Goal: Task Accomplishment & Management: Complete application form

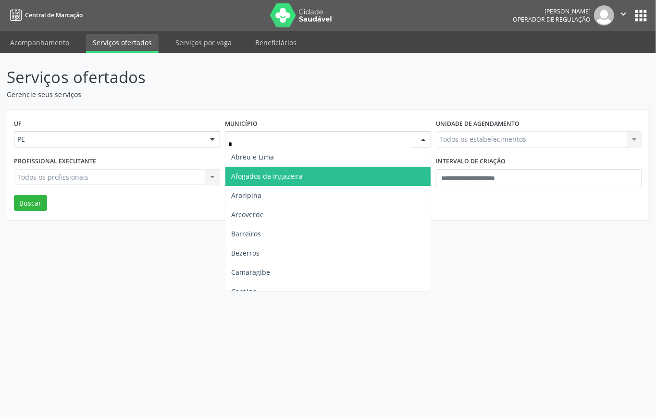
type input "**"
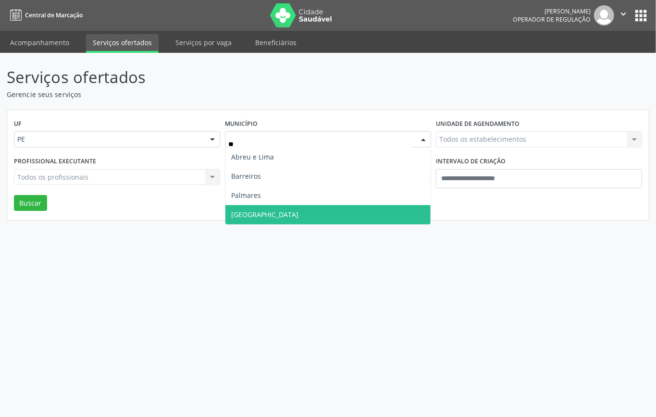
click at [261, 220] on span "[GEOGRAPHIC_DATA]" at bounding box center [327, 214] width 205 height 19
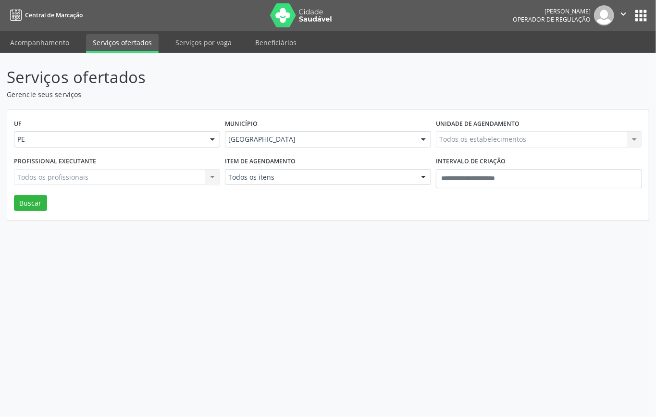
click at [306, 171] on div "Todos os itens" at bounding box center [328, 177] width 206 height 16
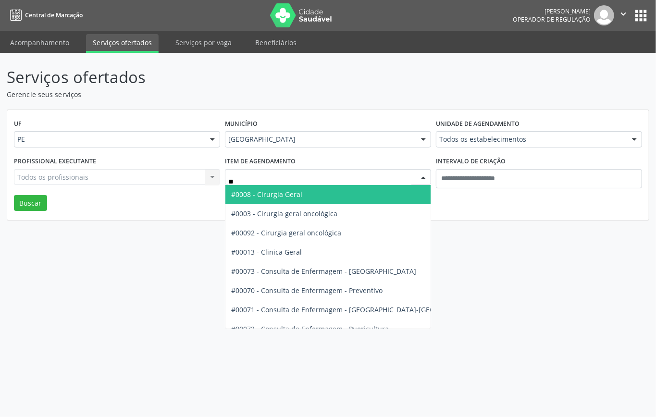
type input "***"
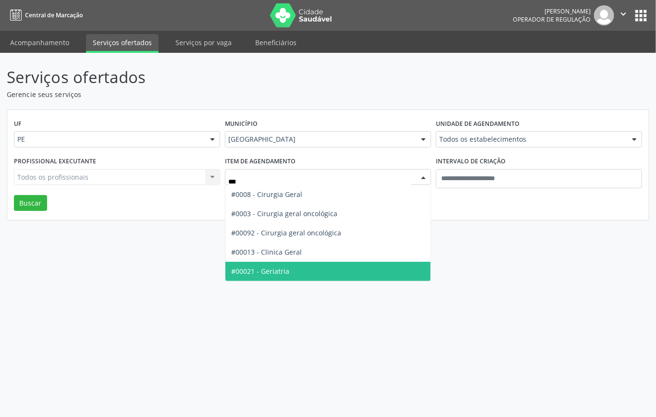
click at [290, 268] on span "#00021 - Geriatria" at bounding box center [327, 271] width 205 height 19
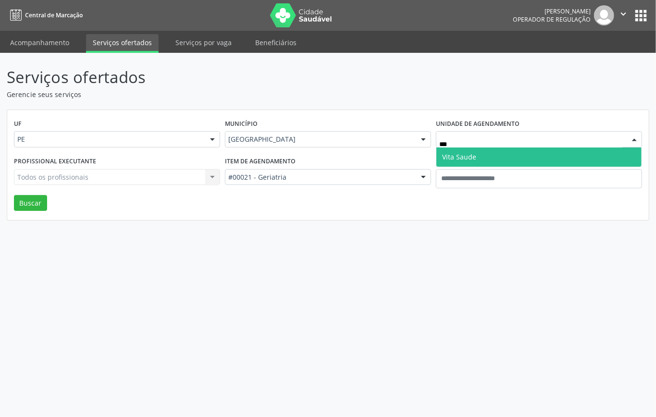
click at [469, 156] on span "Vita Saude" at bounding box center [538, 156] width 205 height 19
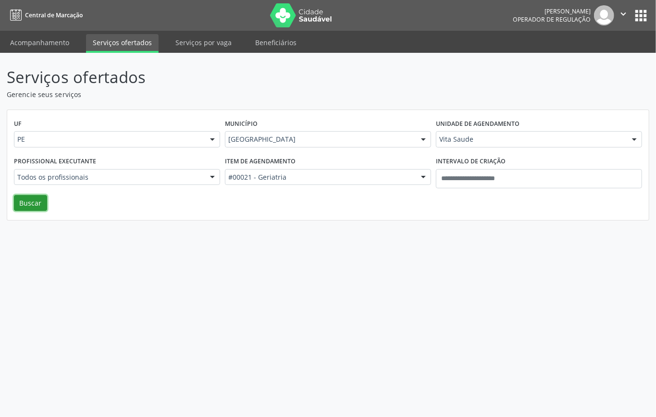
click at [18, 208] on button "Buscar" at bounding box center [30, 203] width 33 height 16
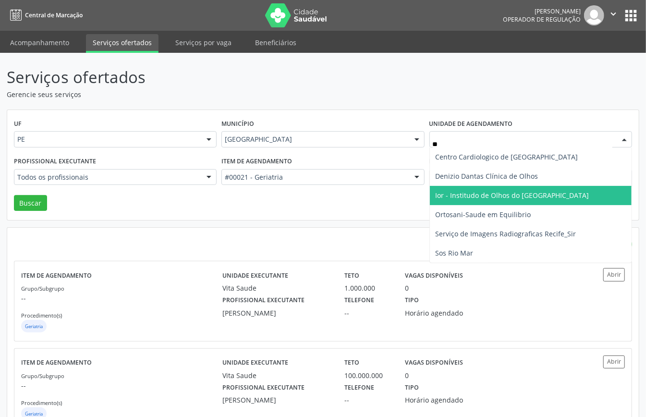
click at [441, 189] on span "Ior - Institudo de Olhos do Recife" at bounding box center [531, 195] width 202 height 19
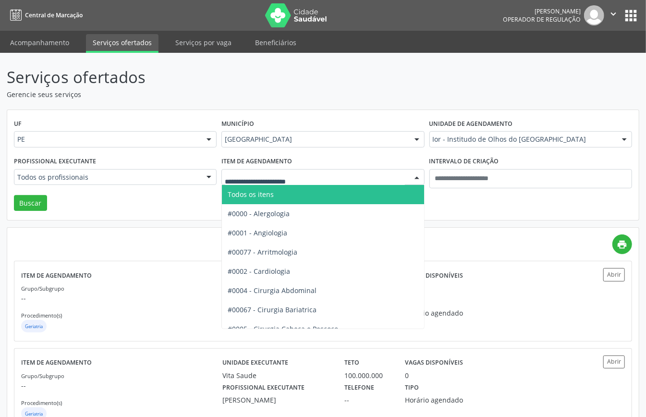
drag, startPoint x: 267, startPoint y: 191, endPoint x: 214, endPoint y: 190, distance: 52.8
click at [266, 191] on span "Todos os itens" at bounding box center [251, 194] width 46 height 9
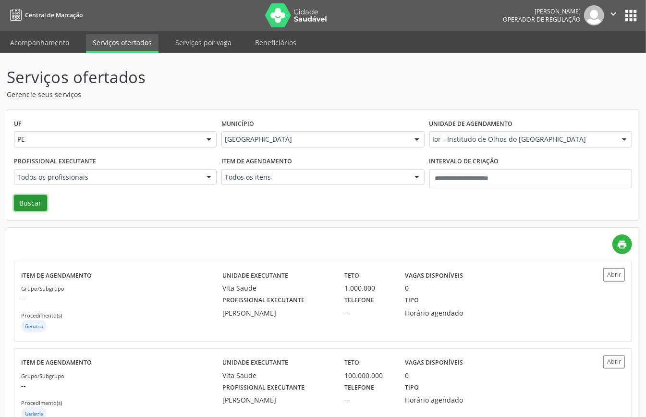
click at [41, 198] on button "Buscar" at bounding box center [30, 203] width 33 height 16
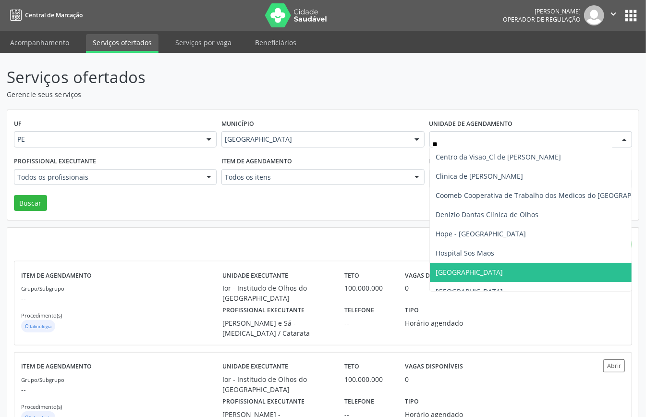
type input "***"
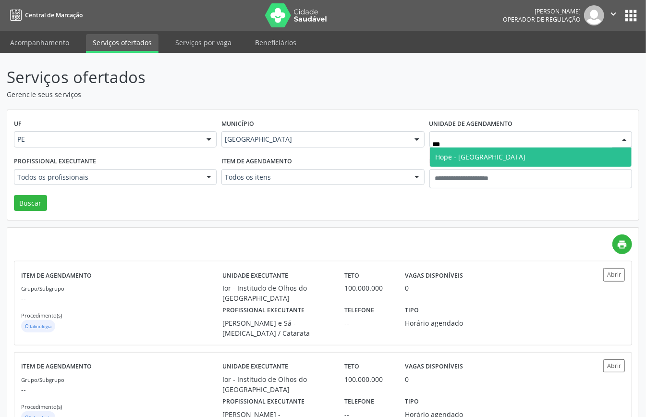
click at [471, 160] on span "Hope - [GEOGRAPHIC_DATA]" at bounding box center [481, 156] width 90 height 9
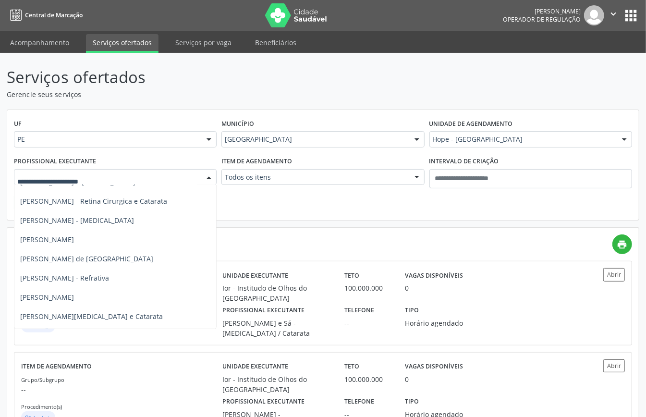
scroll to position [769, 0]
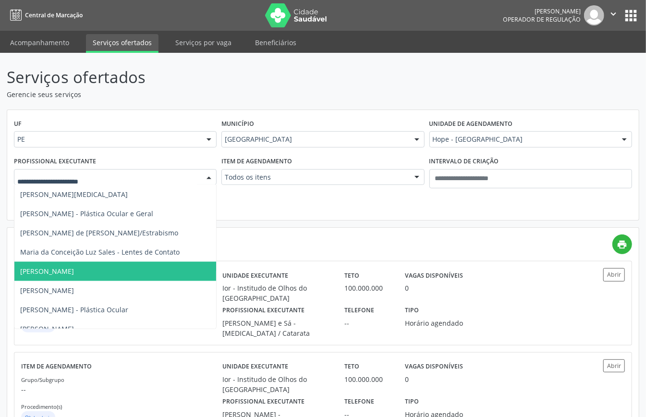
click at [89, 274] on span "Mariano Maia Maciel" at bounding box center [162, 271] width 297 height 19
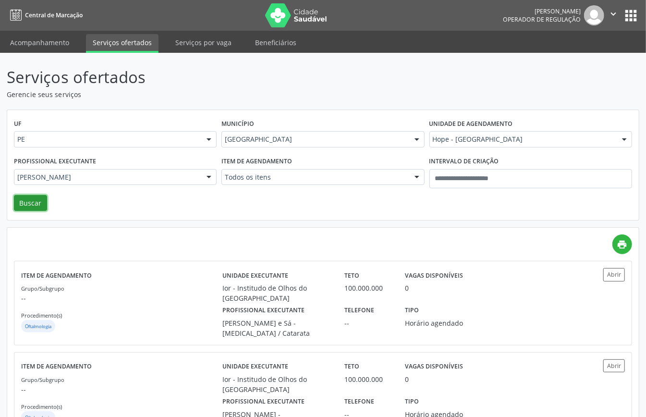
click at [32, 203] on button "Buscar" at bounding box center [30, 203] width 33 height 16
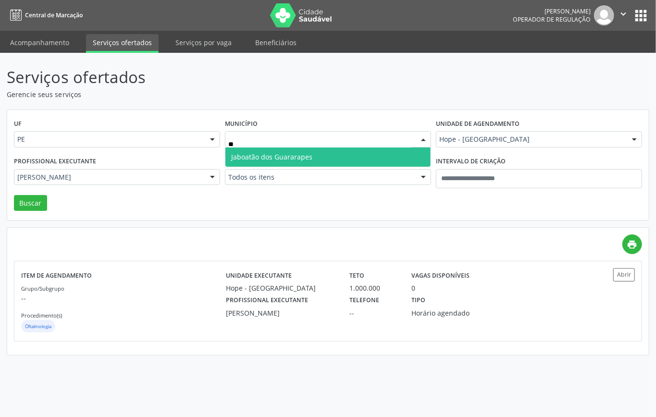
type input "***"
drag, startPoint x: 272, startPoint y: 160, endPoint x: 271, endPoint y: 165, distance: 5.4
click at [271, 159] on span "Jaboatão dos Guararapes" at bounding box center [271, 156] width 81 height 9
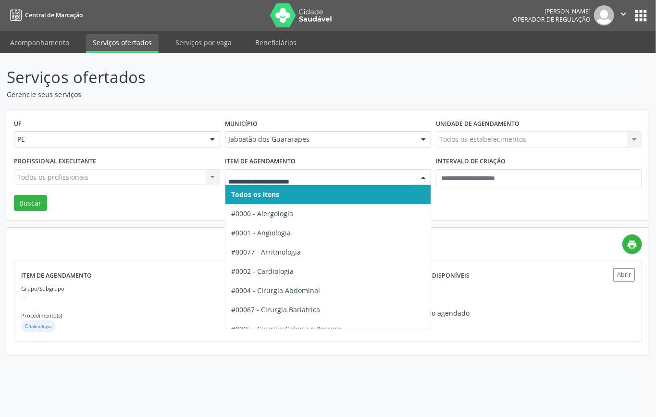
drag, startPoint x: 284, startPoint y: 178, endPoint x: 281, endPoint y: 191, distance: 13.3
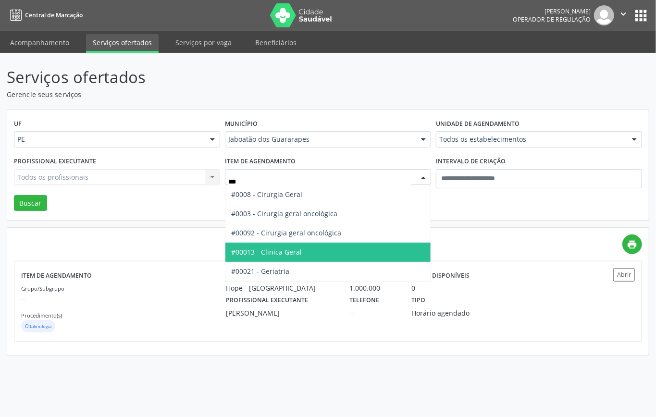
click at [290, 254] on span "#00013 - Clinica Geral" at bounding box center [266, 251] width 71 height 9
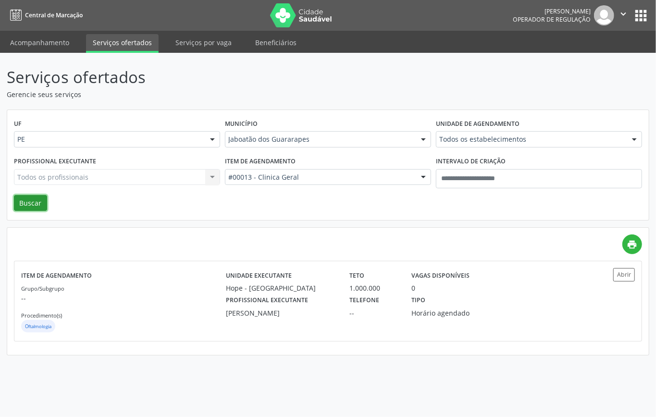
click at [30, 204] on button "Buscar" at bounding box center [30, 203] width 33 height 16
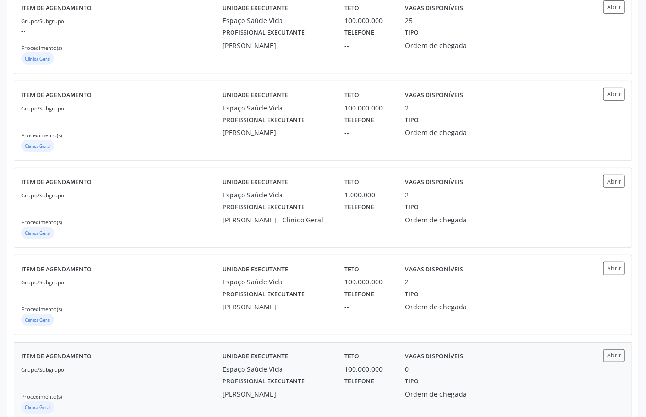
scroll to position [75, 0]
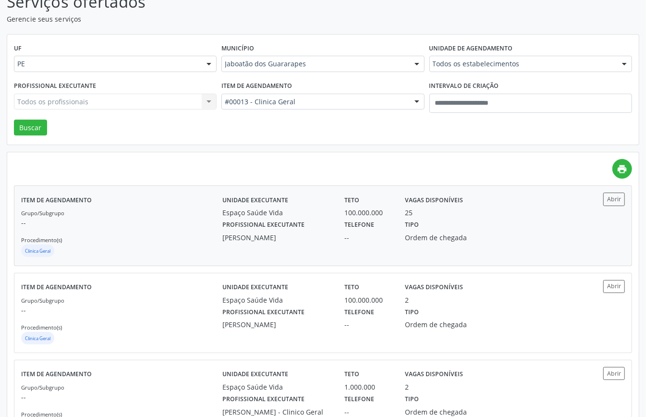
click at [162, 236] on div "Grupo/Subgrupo -- Procedimento(s) Clinica Geral" at bounding box center [121, 233] width 201 height 51
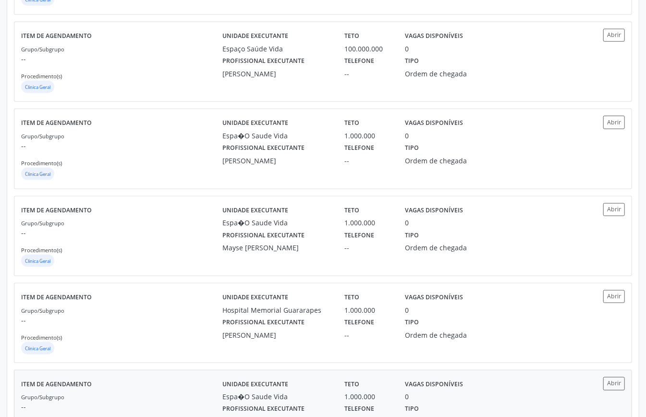
scroll to position [331, 0]
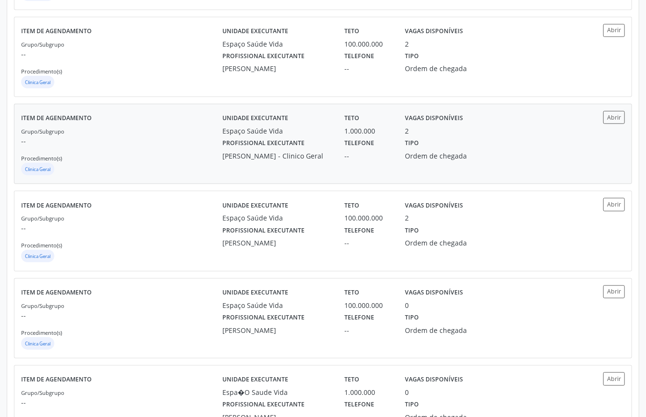
click at [146, 131] on div "Grupo/Subgrupo -- Procedimento(s) Clinica Geral" at bounding box center [121, 151] width 201 height 51
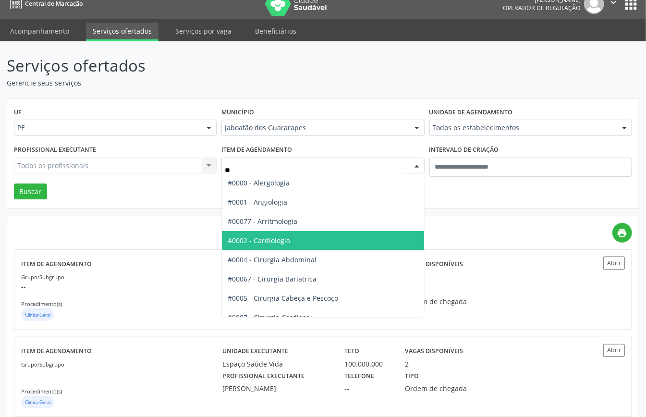
type input "***"
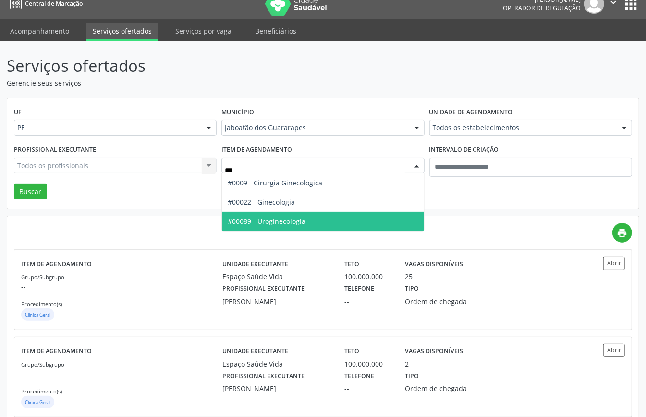
click at [313, 208] on span "#00022 - Ginecologia" at bounding box center [323, 202] width 202 height 19
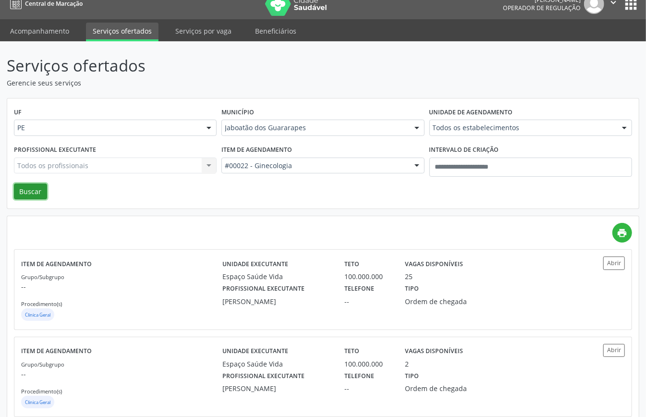
click at [36, 188] on button "Buscar" at bounding box center [30, 191] width 33 height 16
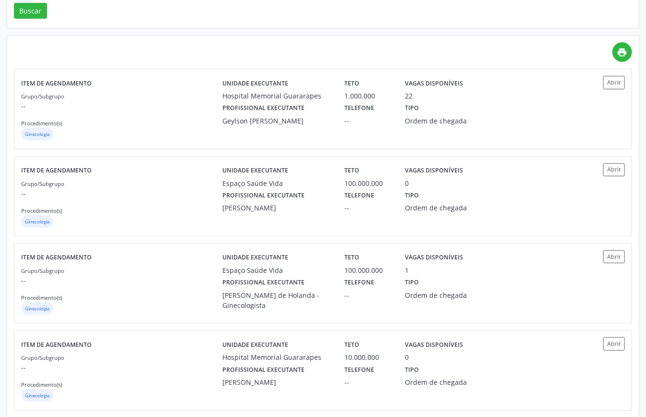
scroll to position [0, 0]
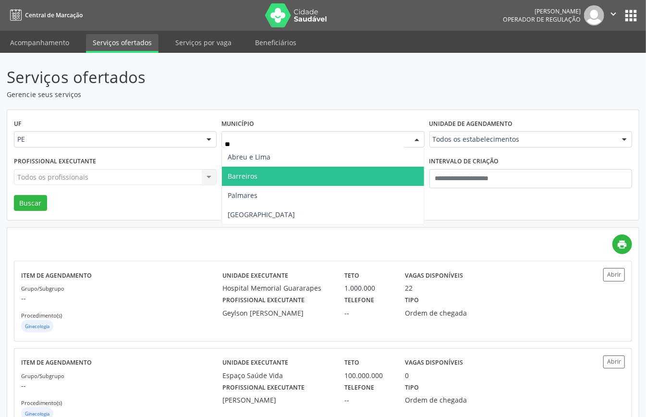
type input "***"
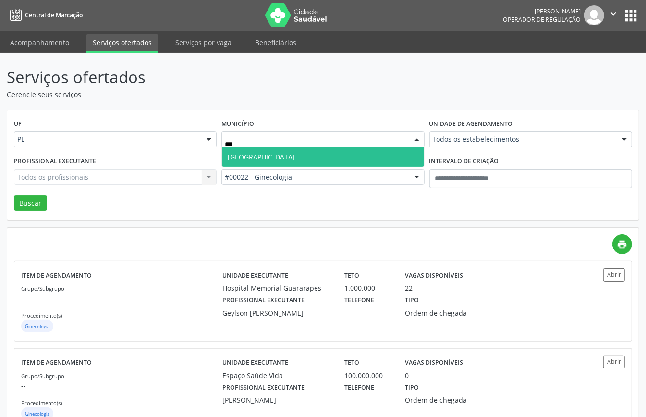
click at [284, 154] on span "Recife" at bounding box center [323, 156] width 202 height 19
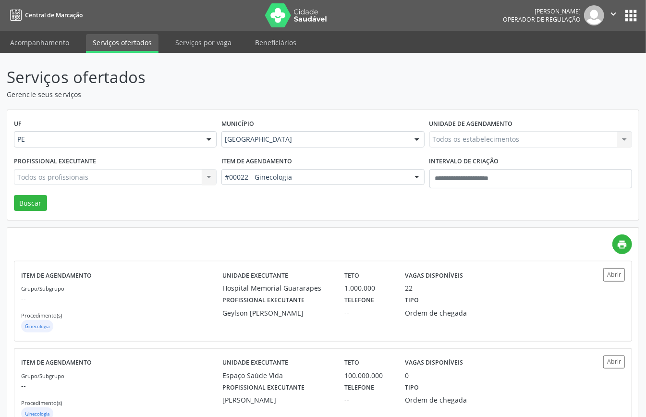
drag, startPoint x: 289, startPoint y: 174, endPoint x: 291, endPoint y: 189, distance: 15.5
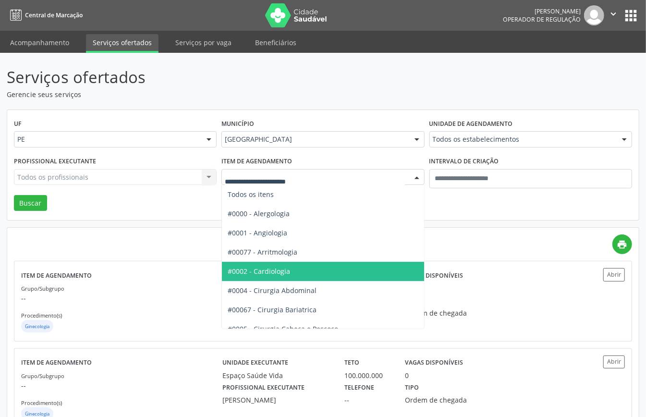
drag, startPoint x: 270, startPoint y: 280, endPoint x: 258, endPoint y: 283, distance: 12.0
click at [269, 280] on span "#0002 - Cardiologia" at bounding box center [355, 271] width 266 height 19
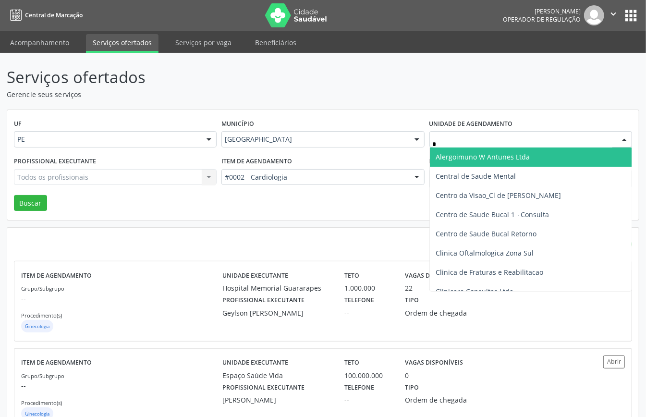
type input "**"
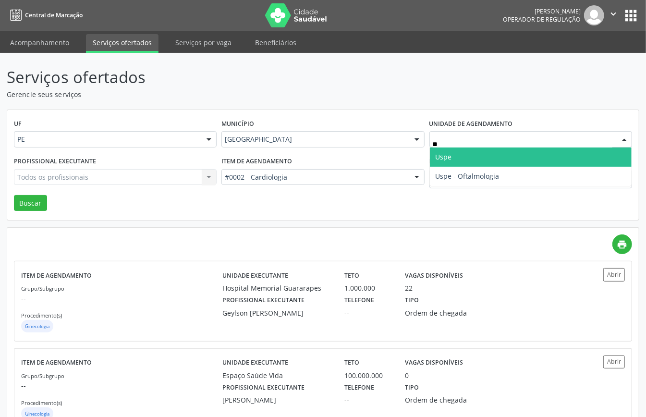
click at [448, 157] on span "Uspe" at bounding box center [444, 156] width 16 height 9
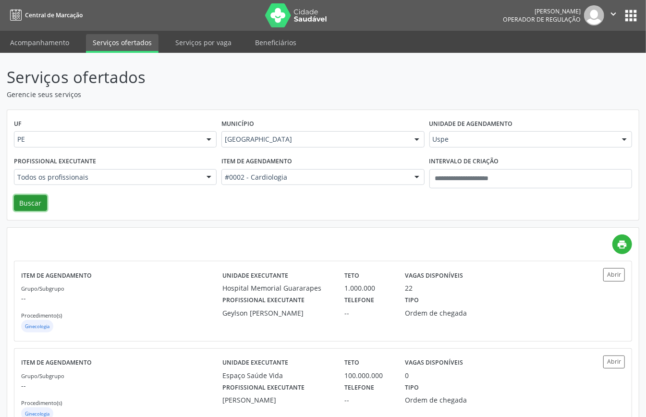
click at [36, 206] on button "Buscar" at bounding box center [30, 203] width 33 height 16
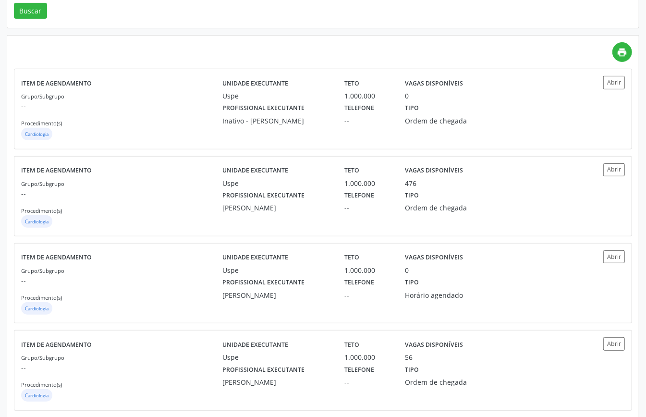
scroll to position [256, 0]
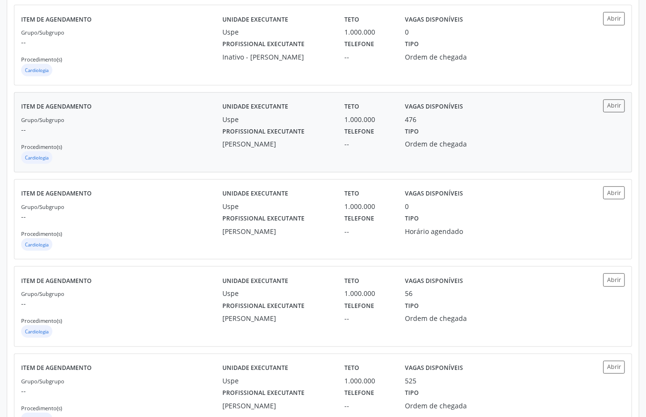
click at [148, 136] on div "Grupo/Subgrupo -- Procedimento(s) Cardiologia" at bounding box center [121, 139] width 201 height 51
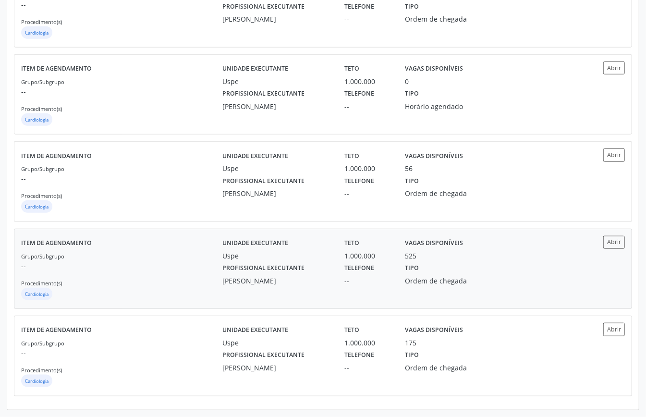
click at [145, 251] on div "Grupo/Subgrupo -- Procedimento(s) Cardiologia" at bounding box center [121, 276] width 201 height 51
click at [185, 383] on div "Cardiologia" at bounding box center [121, 382] width 201 height 14
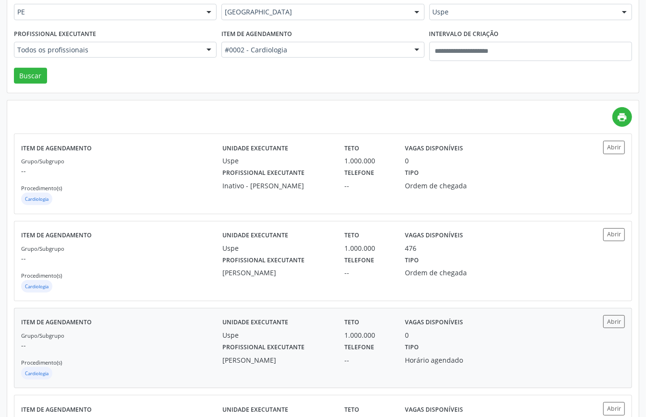
scroll to position [0, 0]
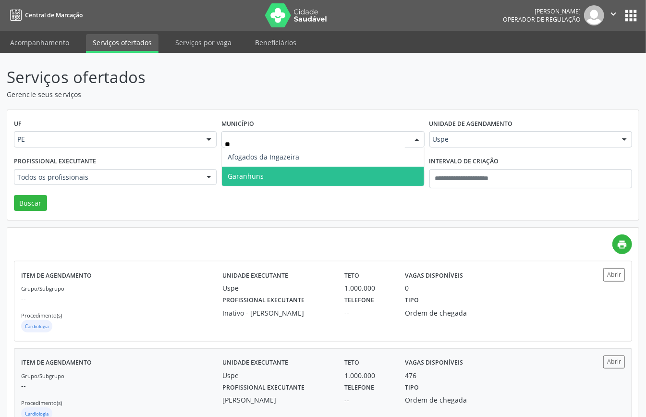
type input "***"
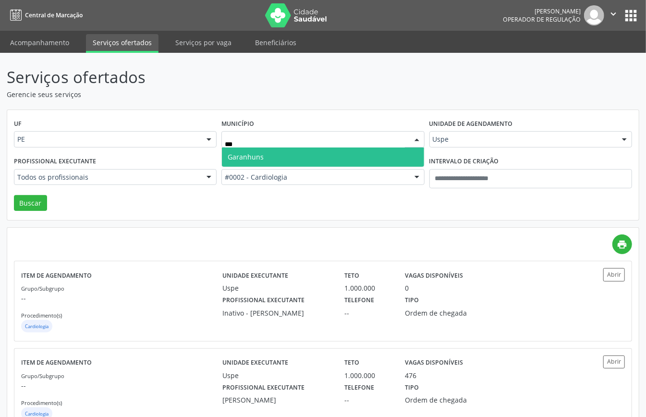
click at [304, 154] on span "Garanhuns" at bounding box center [323, 156] width 202 height 19
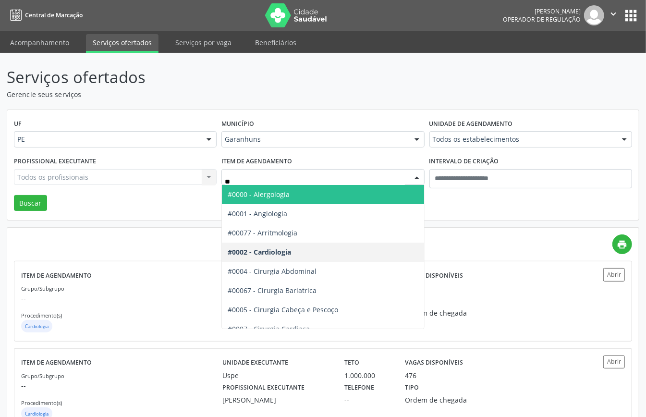
type input "***"
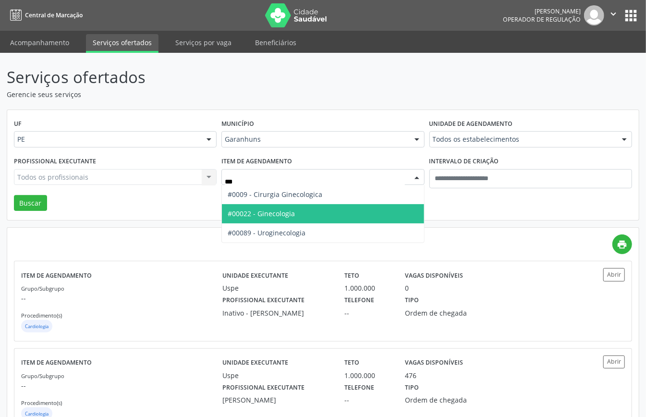
click at [290, 219] on span "#00022 - Ginecologia" at bounding box center [323, 213] width 202 height 19
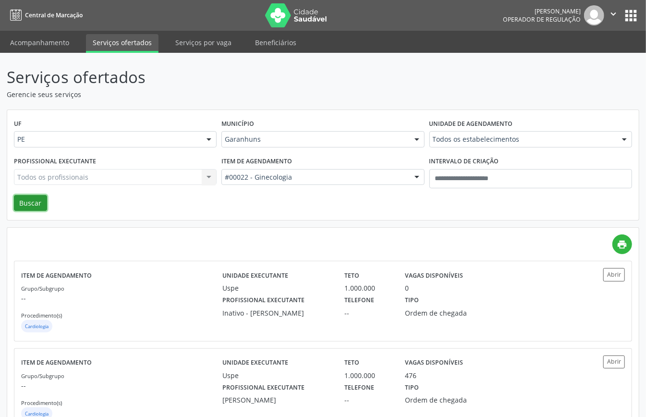
click at [42, 202] on button "Buscar" at bounding box center [30, 203] width 33 height 16
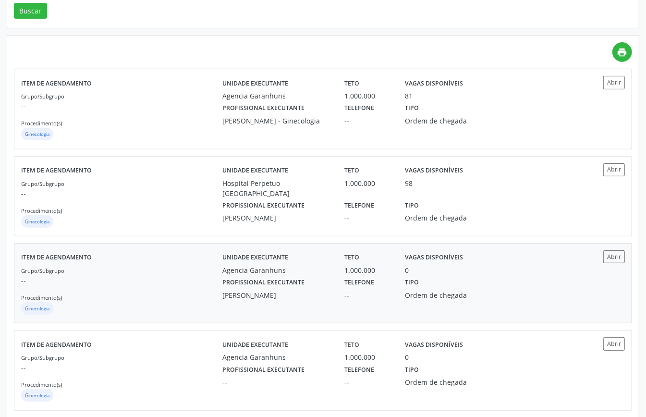
scroll to position [320, 0]
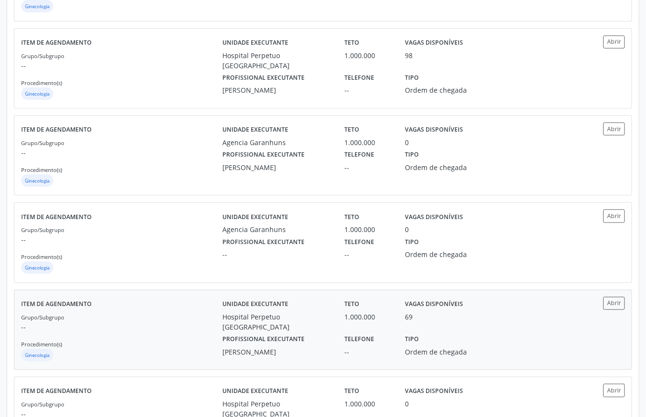
click at [204, 327] on p "--" at bounding box center [121, 327] width 201 height 10
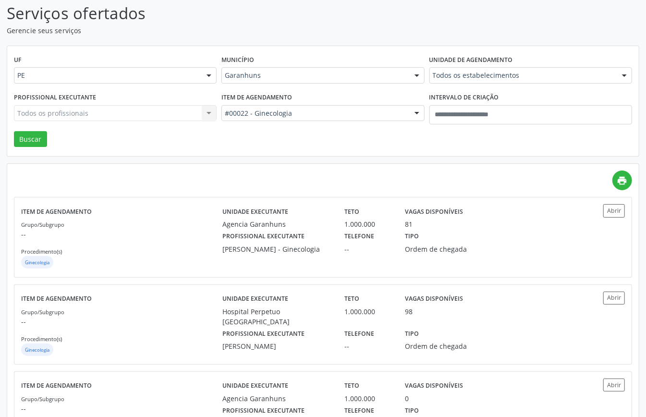
scroll to position [0, 0]
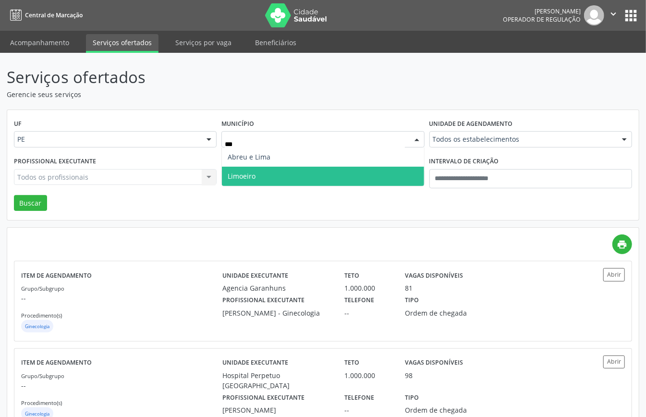
click at [248, 177] on span "Limoeiro" at bounding box center [242, 175] width 28 height 9
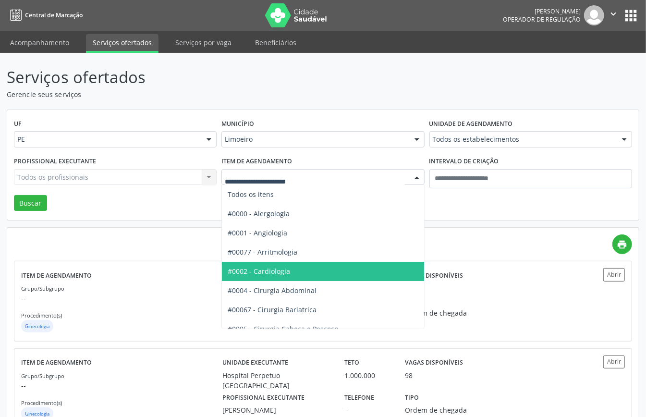
click at [281, 268] on span "#0002 - Cardiologia" at bounding box center [259, 271] width 62 height 9
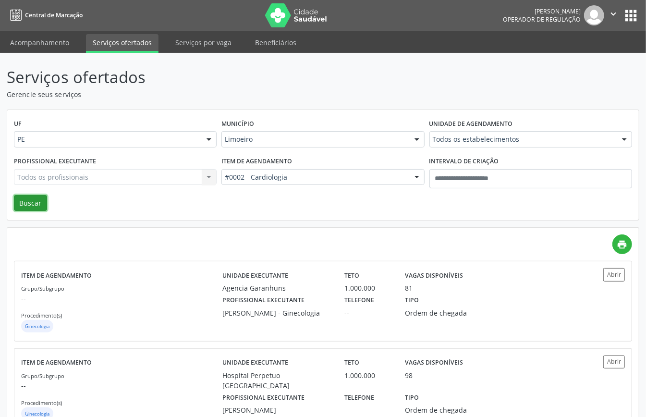
click at [37, 211] on button "Buscar" at bounding box center [30, 203] width 33 height 16
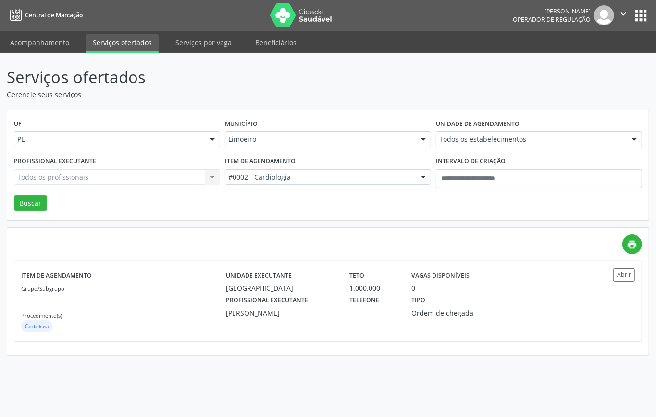
drag, startPoint x: 308, startPoint y: 136, endPoint x: 297, endPoint y: 136, distance: 11.0
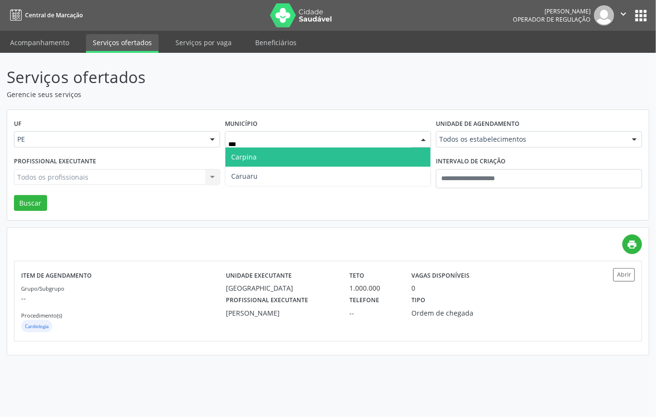
drag, startPoint x: 274, startPoint y: 160, endPoint x: 254, endPoint y: 169, distance: 21.9
click at [273, 161] on span "Carpina" at bounding box center [327, 156] width 205 height 19
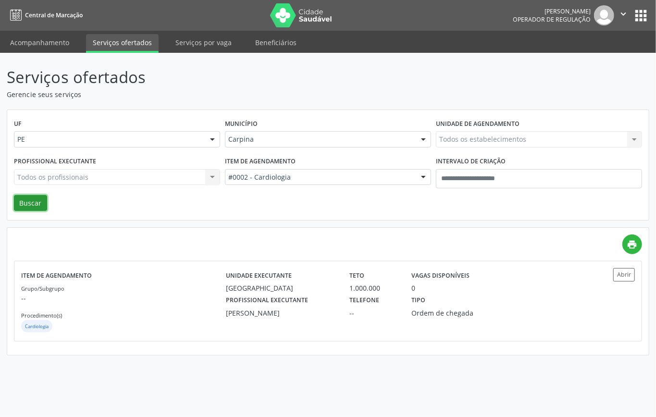
click at [24, 198] on button "Buscar" at bounding box center [30, 203] width 33 height 16
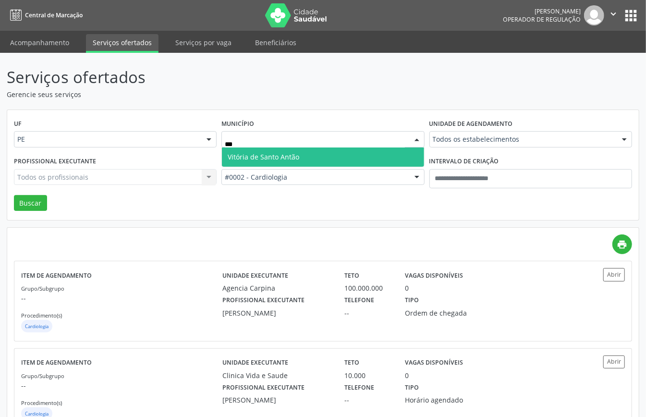
click at [317, 150] on span "Vitória de Santo Antão" at bounding box center [323, 156] width 202 height 19
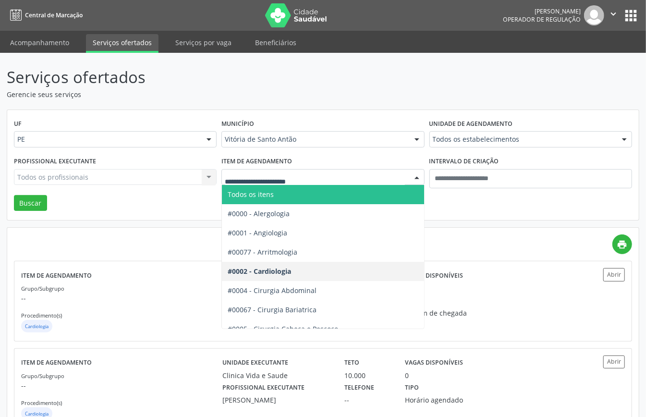
click at [331, 193] on span "Todos os itens" at bounding box center [355, 194] width 266 height 19
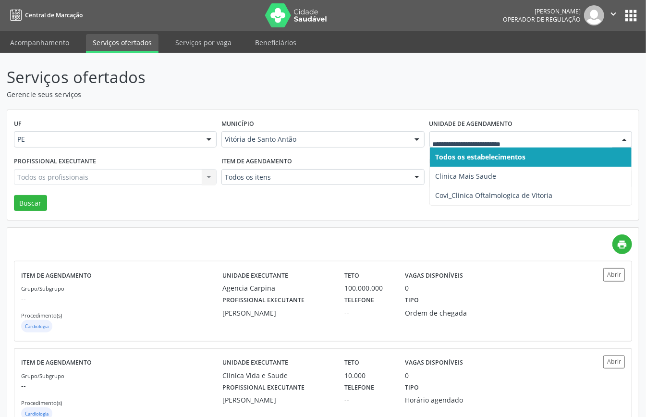
drag, startPoint x: 472, startPoint y: 165, endPoint x: 442, endPoint y: 171, distance: 29.9
click at [471, 165] on span "Todos os estabelecimentos" at bounding box center [531, 156] width 202 height 19
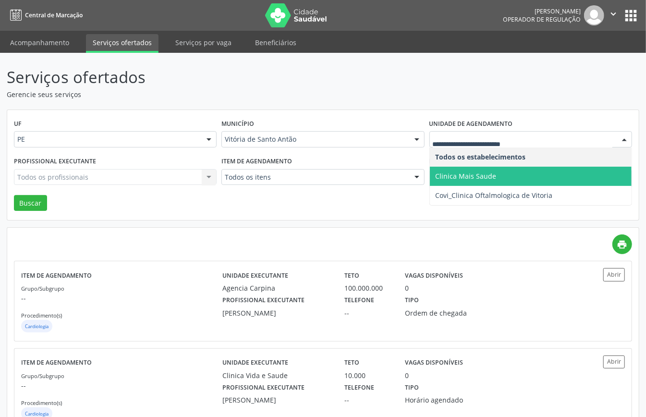
click at [461, 168] on span "Clinica Mais Saude" at bounding box center [531, 176] width 202 height 19
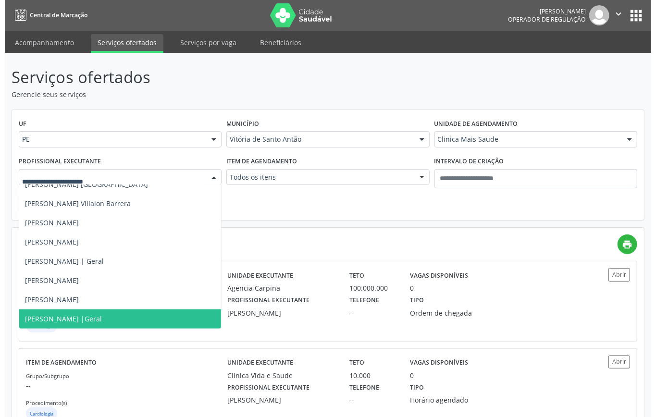
scroll to position [202, 0]
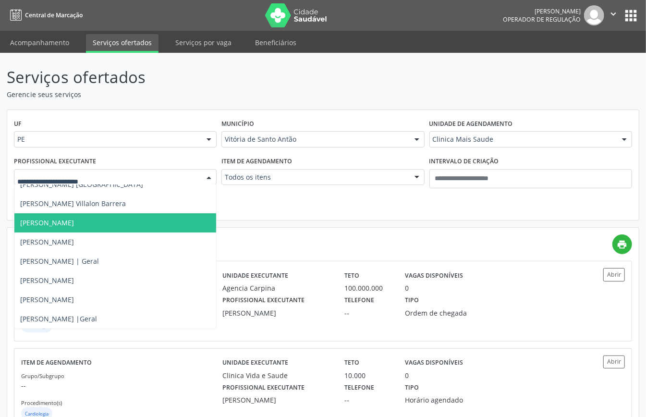
drag, startPoint x: 95, startPoint y: 223, endPoint x: 39, endPoint y: 225, distance: 56.2
click at [74, 222] on span "Paloma Marcout Diniz e Silva" at bounding box center [47, 222] width 54 height 9
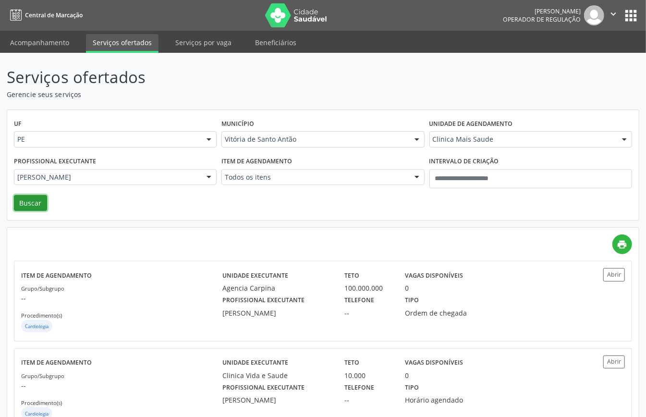
click at [29, 202] on button "Buscar" at bounding box center [30, 203] width 33 height 16
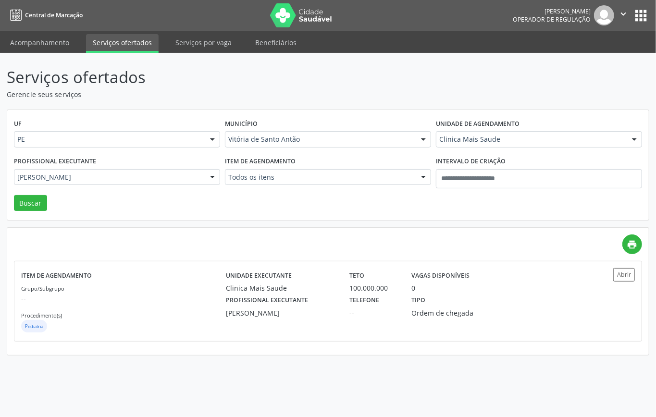
click at [205, 88] on p "Serviços ofertados" at bounding box center [232, 77] width 450 height 24
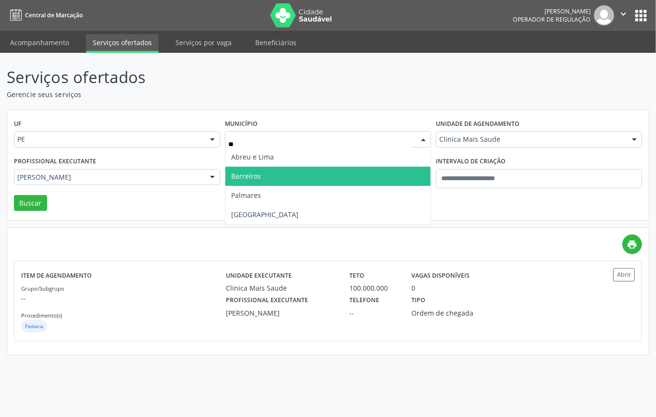
type input "***"
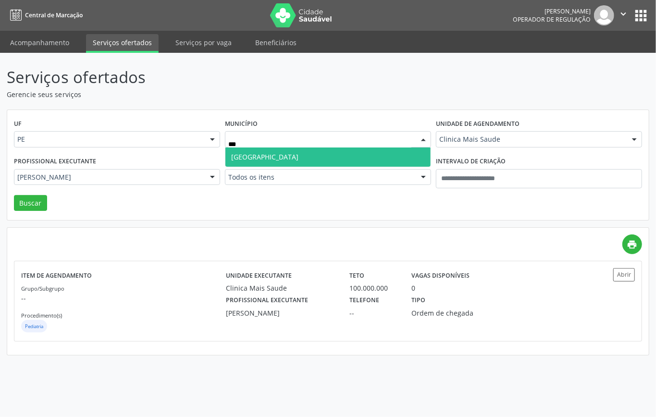
click at [318, 157] on span "Recife" at bounding box center [327, 156] width 205 height 19
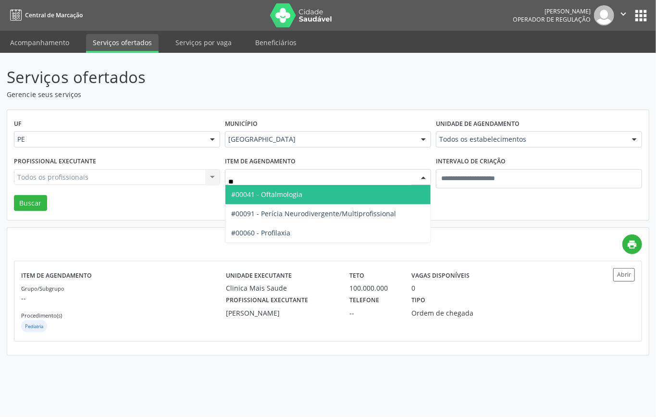
type input "***"
click at [272, 193] on span "#00041 - Oftalmologia" at bounding box center [266, 194] width 71 height 9
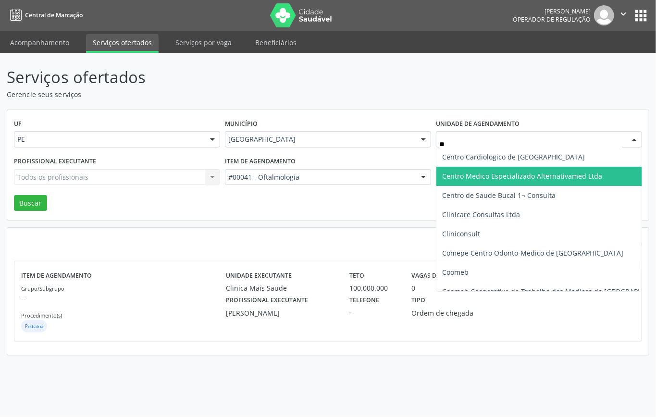
type input "***"
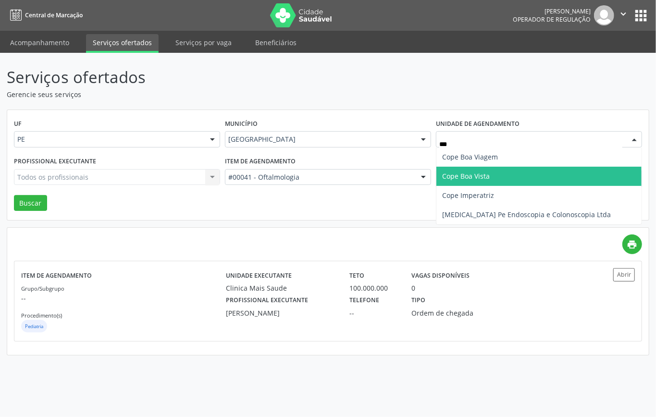
click at [476, 177] on span "Cope Boa Vista" at bounding box center [466, 175] width 48 height 9
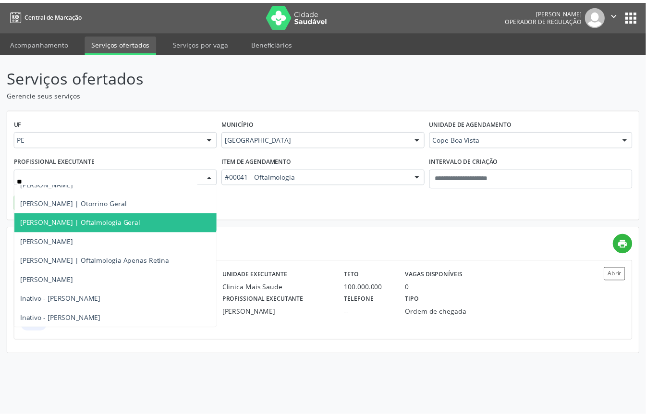
scroll to position [0, 0]
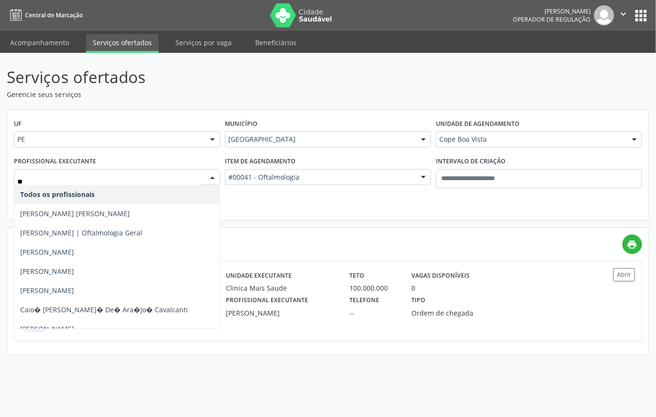
type input "***"
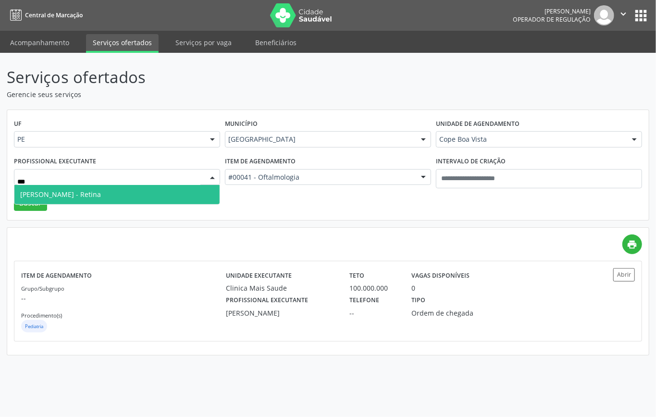
click at [143, 195] on span "Sergio Duarte Leal - Retina" at bounding box center [116, 194] width 205 height 19
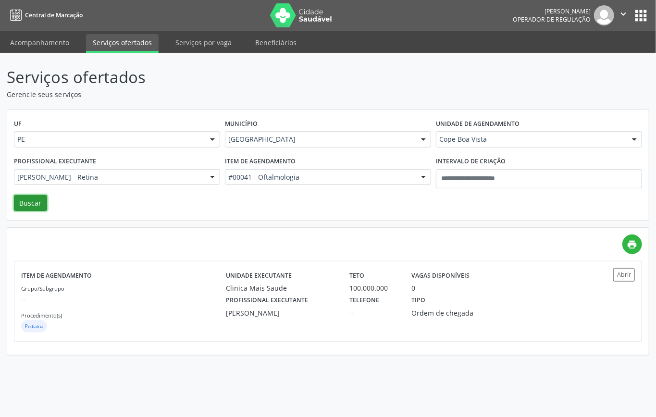
click at [37, 209] on button "Buscar" at bounding box center [30, 203] width 33 height 16
click at [198, 306] on div "Grupo/Subgrupo -- Procedimento(s) Oftalmologia" at bounding box center [123, 308] width 205 height 51
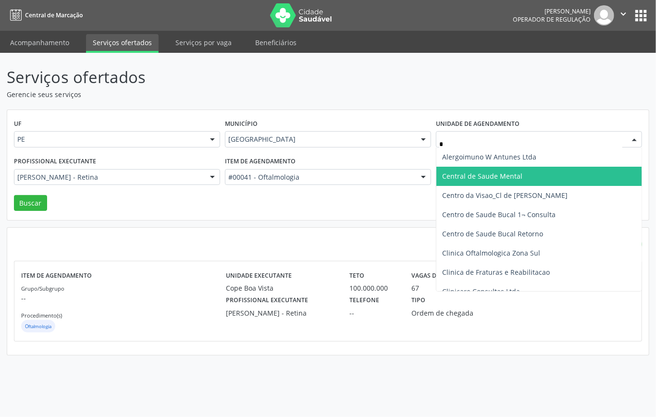
type input "**"
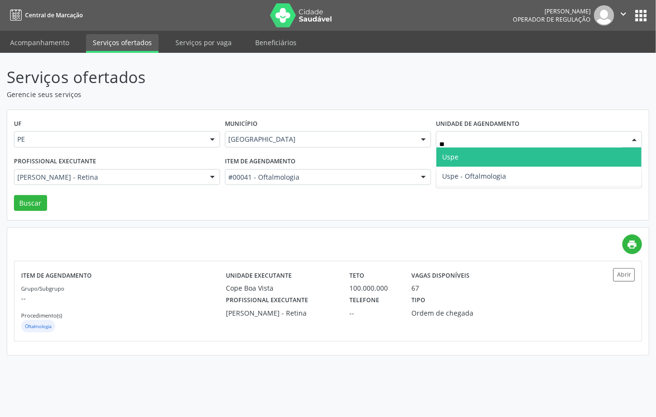
click at [460, 163] on span "Uspe" at bounding box center [538, 156] width 205 height 19
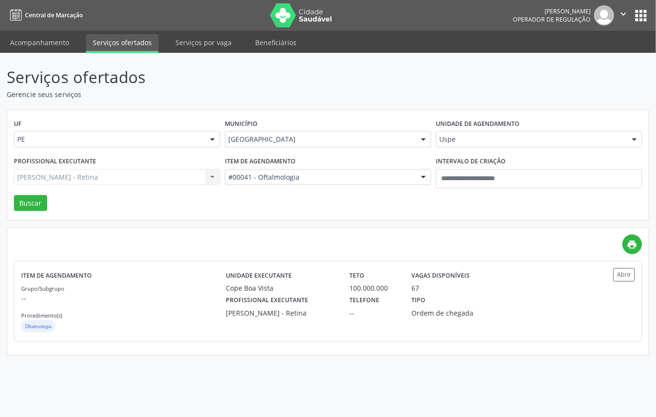
drag, startPoint x: 321, startPoint y: 176, endPoint x: 309, endPoint y: 182, distance: 12.9
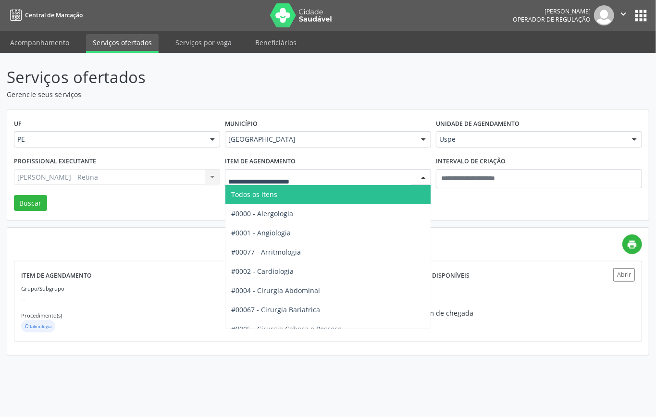
drag, startPoint x: 269, startPoint y: 196, endPoint x: 241, endPoint y: 197, distance: 27.9
click at [268, 196] on span "Todos os itens" at bounding box center [254, 194] width 46 height 9
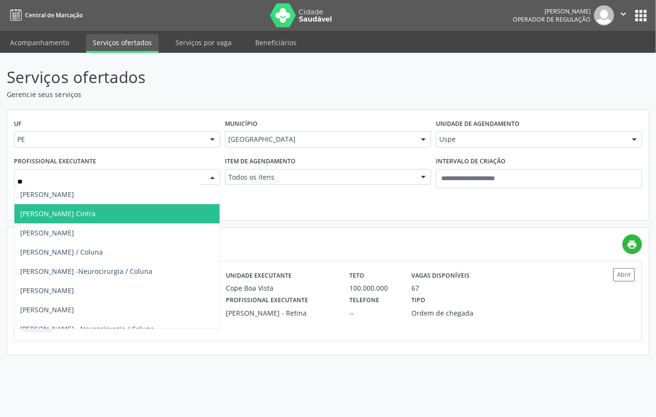
type input "***"
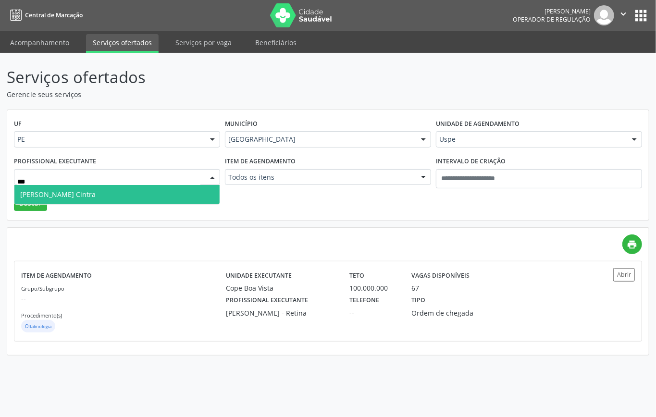
drag, startPoint x: 139, startPoint y: 196, endPoint x: 118, endPoint y: 202, distance: 21.9
click at [139, 196] on span "Gil Mauricio Ferraz Cintra" at bounding box center [116, 194] width 205 height 19
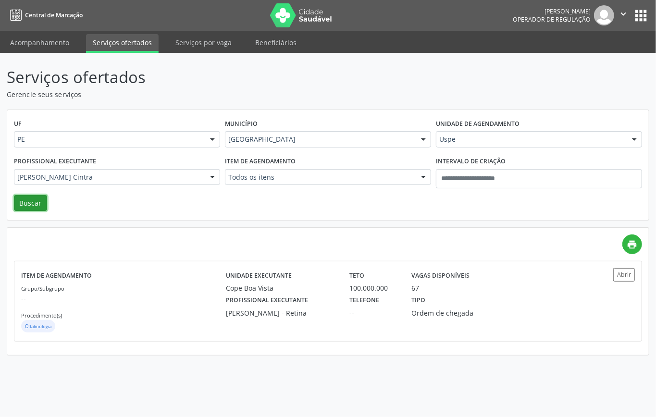
click at [42, 203] on button "Buscar" at bounding box center [30, 203] width 33 height 16
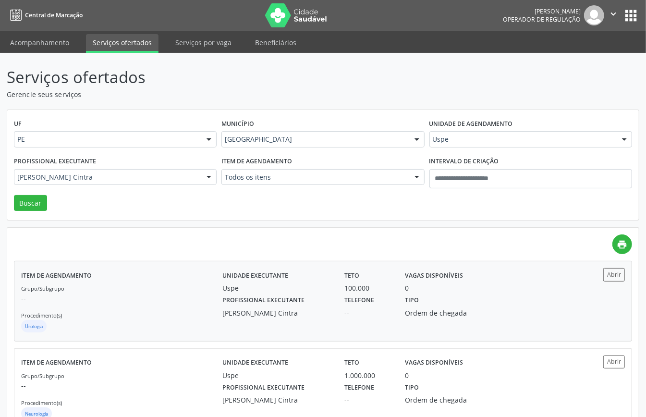
scroll to position [34, 0]
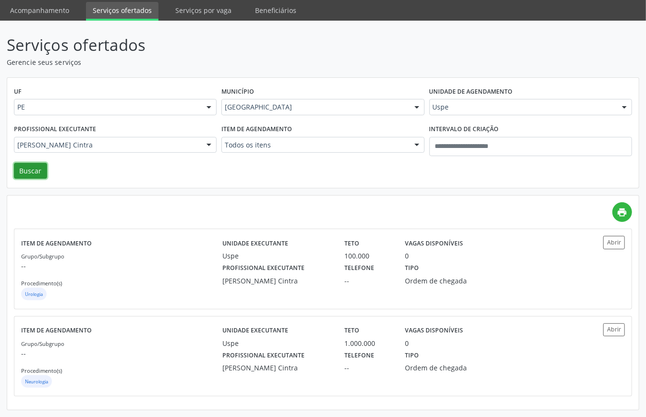
click at [24, 163] on button "Buscar" at bounding box center [30, 171] width 33 height 16
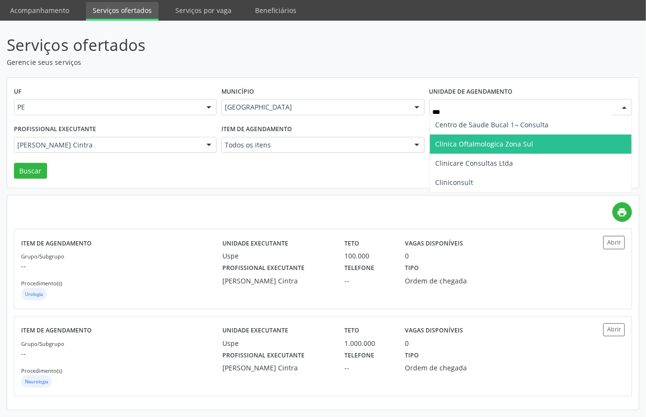
click at [504, 144] on span "Clinica Oftalmologica Zona Sul" at bounding box center [485, 143] width 98 height 9
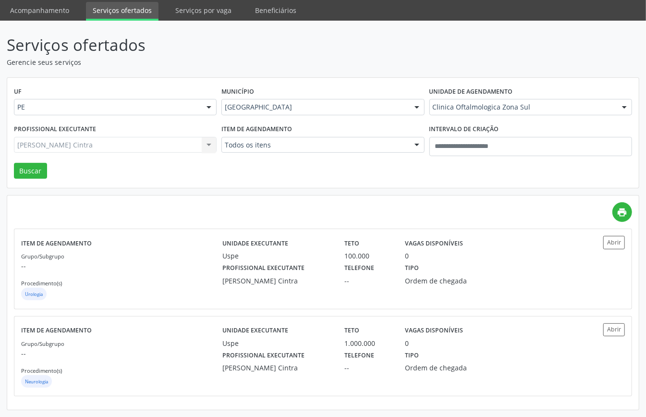
click at [186, 143] on div "Gil Mauricio Ferraz Cintra Todos os profissionais Aderaldo Tadeu de Morais Adle…" at bounding box center [115, 145] width 203 height 16
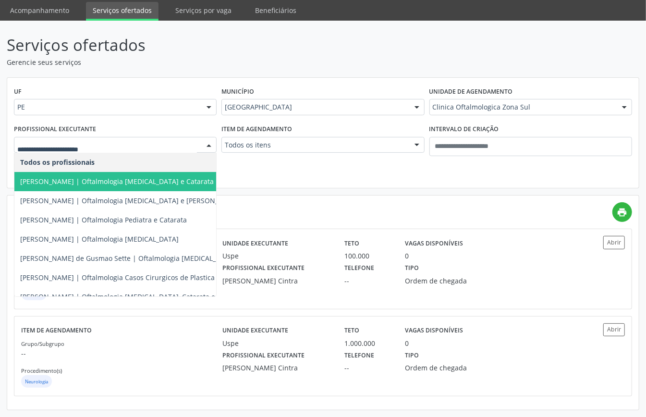
click at [149, 187] on span "Alexandre Paashaus da Costa Pinto | Oftalmologia Glaucoma e Catarata" at bounding box center [161, 181] width 295 height 19
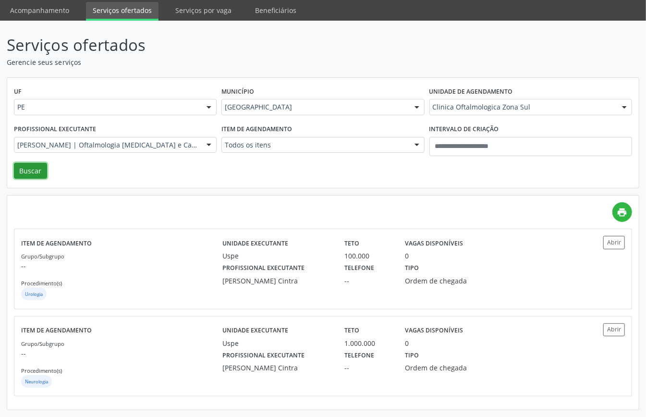
click at [32, 171] on button "Buscar" at bounding box center [30, 171] width 33 height 16
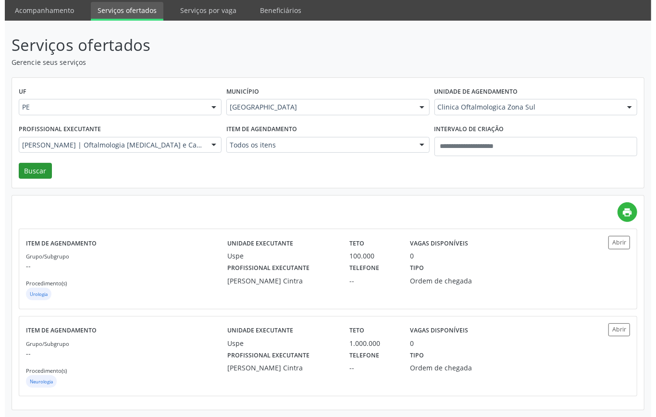
scroll to position [0, 0]
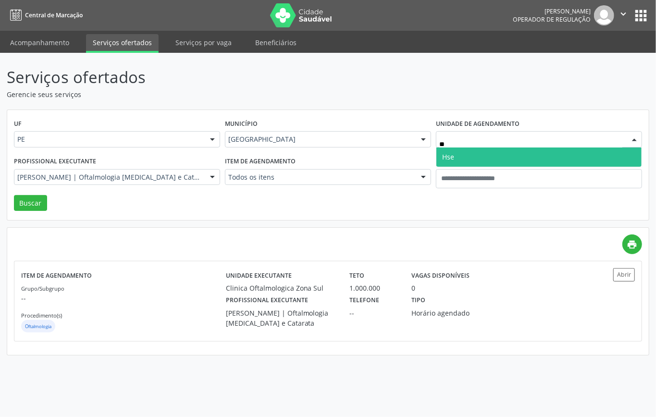
type input "***"
drag, startPoint x: 460, startPoint y: 160, endPoint x: 371, endPoint y: 183, distance: 91.1
click at [460, 162] on span "Hse" at bounding box center [538, 156] width 205 height 19
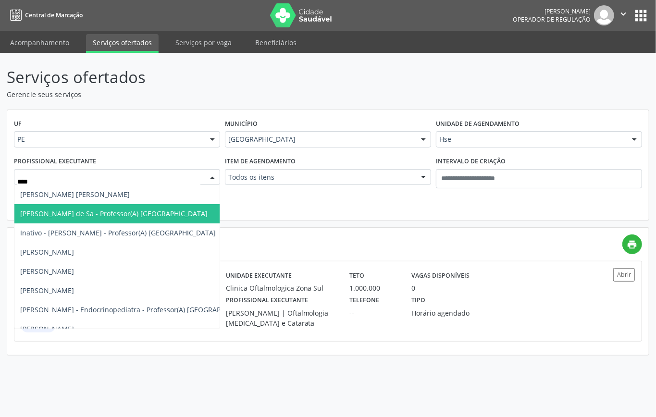
type input "*****"
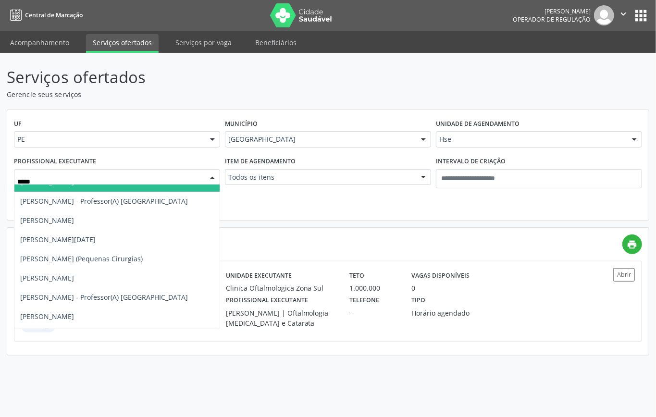
scroll to position [192, 0]
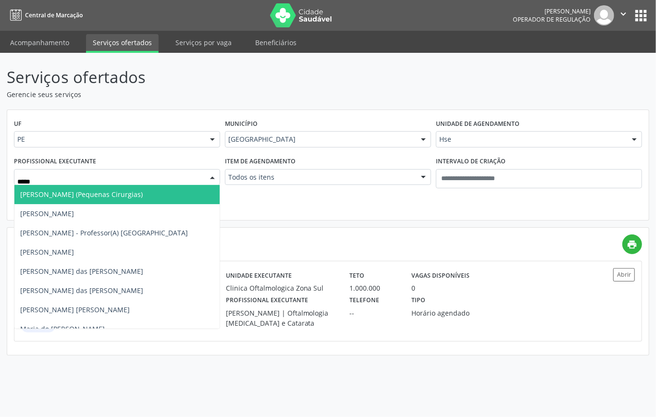
drag, startPoint x: 76, startPoint y: 195, endPoint x: 62, endPoint y: 201, distance: 15.3
click at [77, 195] on span "Maria Luiza Lemos Pires Pereira (Pequenas Cirurgias)" at bounding box center [81, 194] width 122 height 9
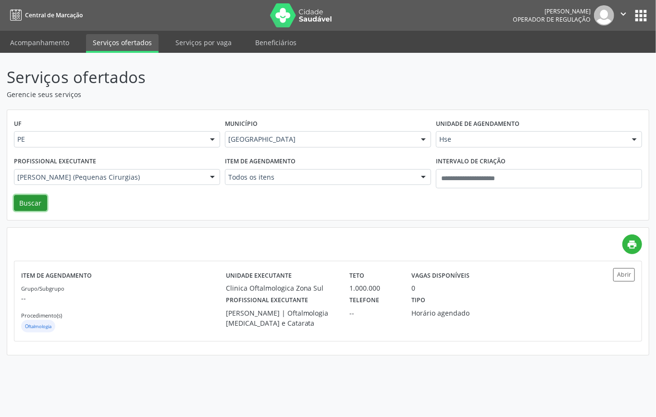
click at [39, 206] on button "Buscar" at bounding box center [30, 203] width 33 height 16
click at [272, 310] on div "Maria Luiza Lemos Pires Pereira (Pequenas Cirurgias)" at bounding box center [281, 318] width 110 height 20
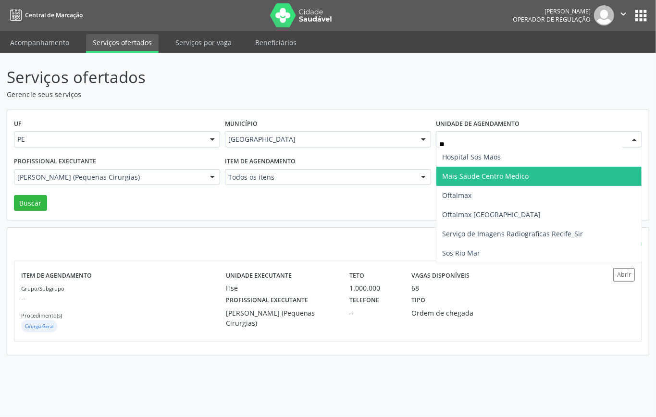
type input "***"
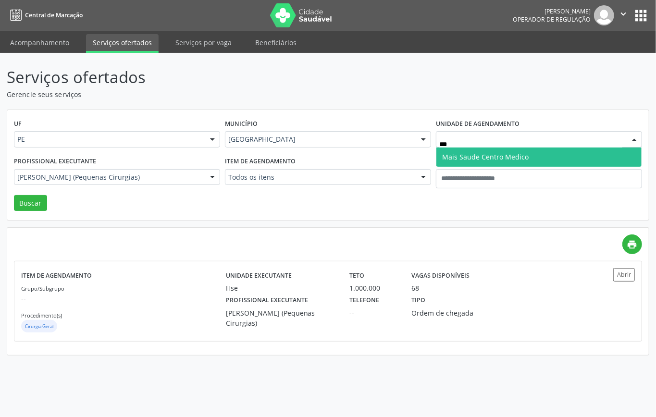
drag, startPoint x: 482, startPoint y: 155, endPoint x: 419, endPoint y: 173, distance: 66.1
click at [481, 155] on span "Mais Saude Centro Medico" at bounding box center [485, 156] width 86 height 9
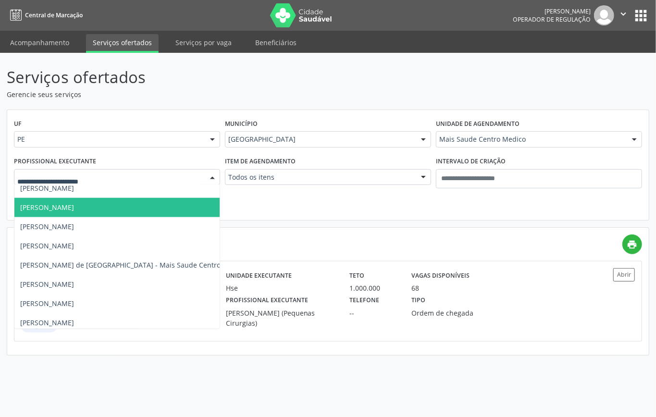
scroll to position [769, 0]
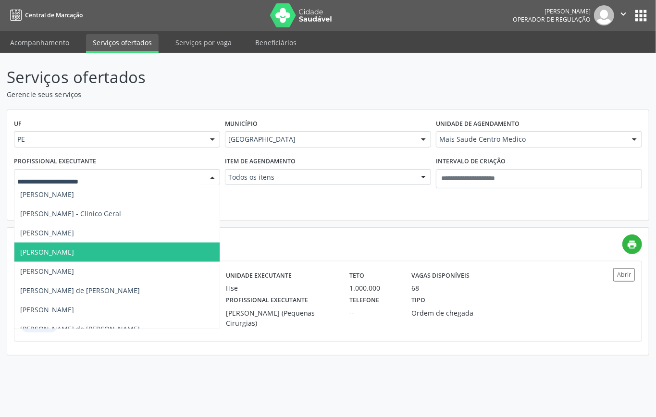
click at [66, 246] on span "Katia Rejane Almeida" at bounding box center [132, 252] width 237 height 19
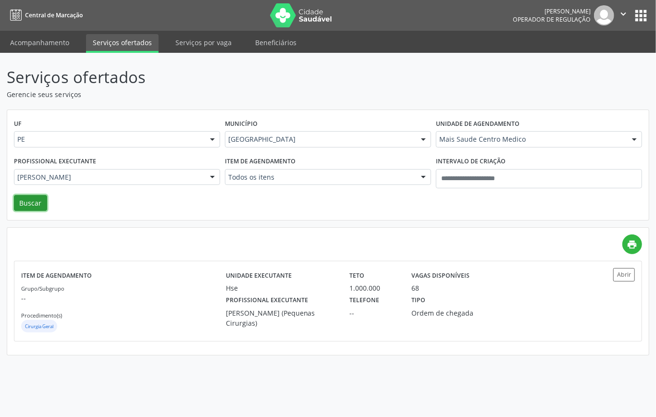
click at [41, 196] on button "Buscar" at bounding box center [30, 203] width 33 height 16
click at [185, 294] on p "--" at bounding box center [123, 298] width 205 height 10
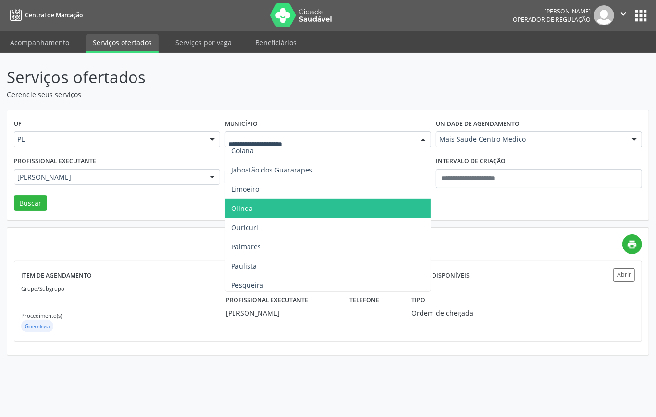
scroll to position [192, 0]
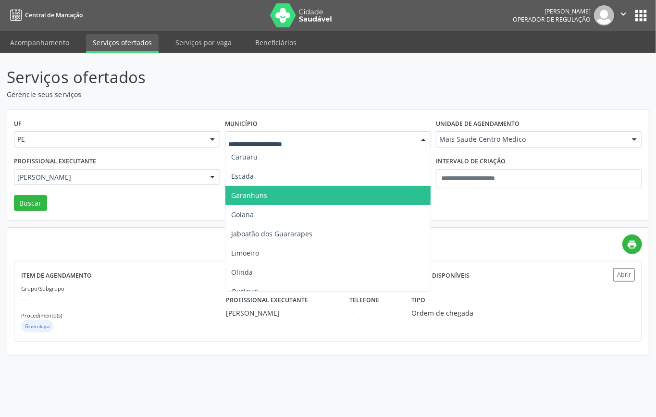
click at [250, 196] on span "Garanhuns" at bounding box center [249, 195] width 36 height 9
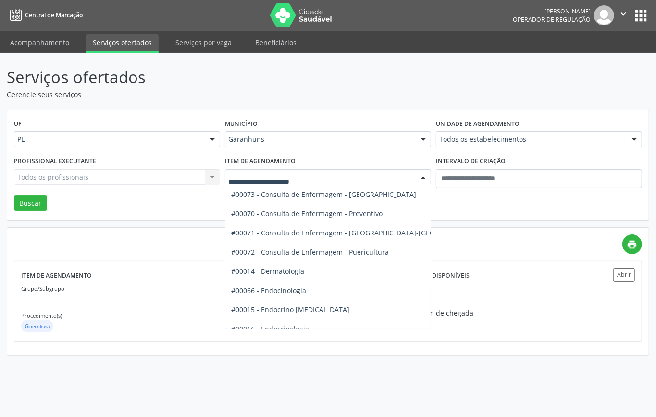
scroll to position [448, 0]
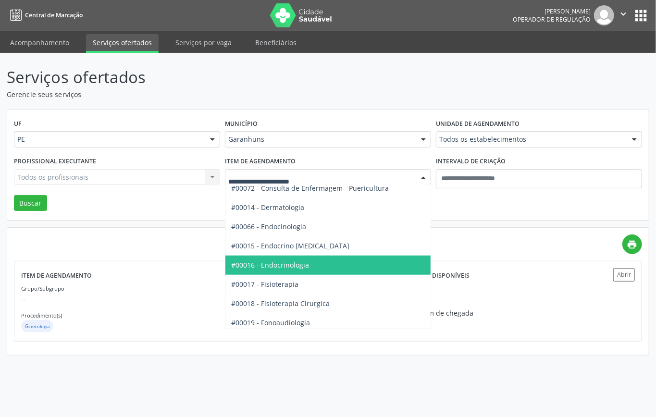
click at [321, 262] on span "#00016 - Endocrinologia" at bounding box center [358, 265] width 266 height 19
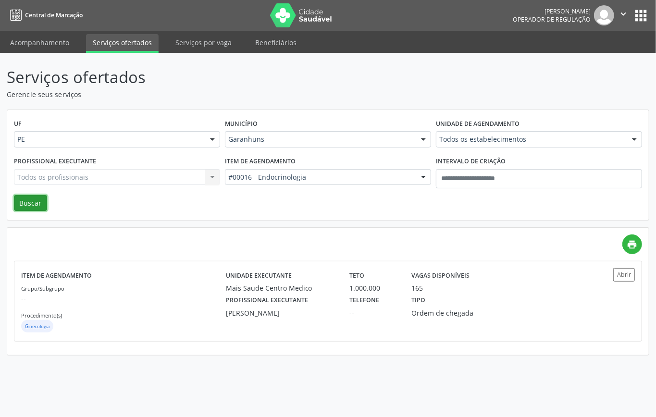
click at [37, 199] on button "Buscar" at bounding box center [30, 203] width 33 height 16
click at [212, 303] on p "--" at bounding box center [123, 298] width 205 height 10
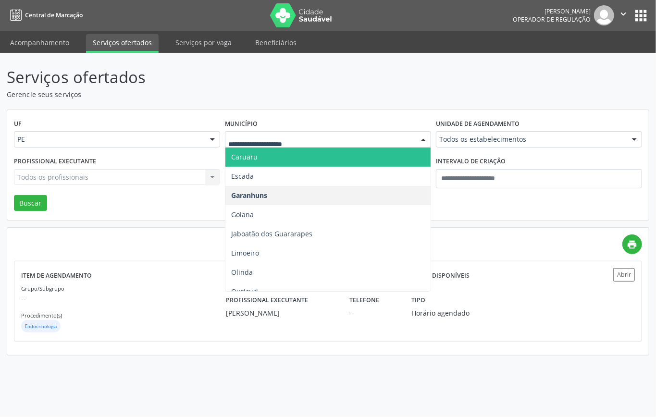
click at [263, 152] on span "Caruaru" at bounding box center [327, 156] width 205 height 19
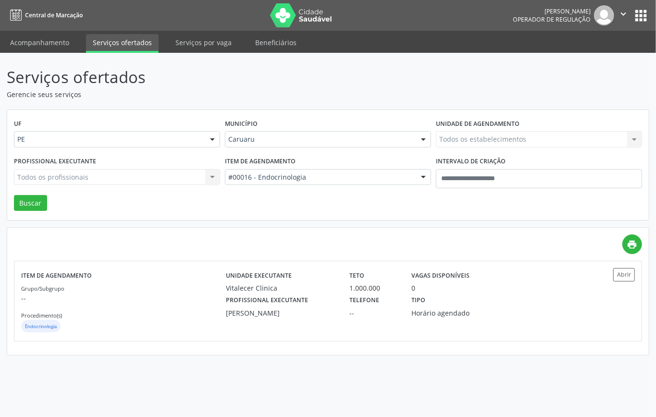
click at [289, 173] on div "#00016 - Endocrinologia" at bounding box center [328, 177] width 206 height 16
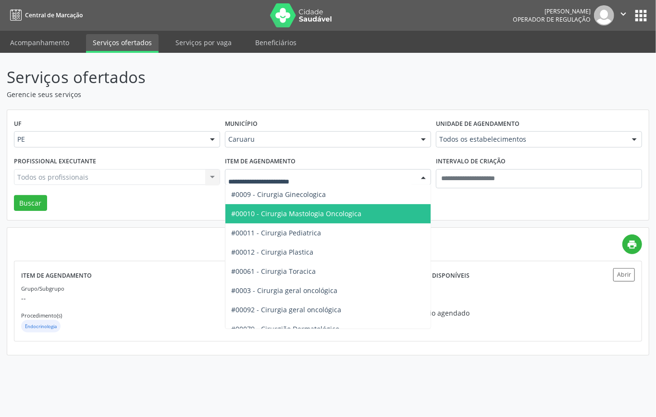
scroll to position [0, 0]
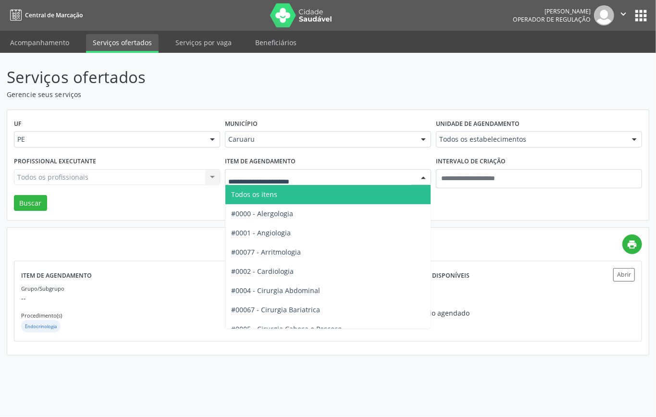
click at [268, 190] on span "Todos os itens" at bounding box center [254, 194] width 46 height 9
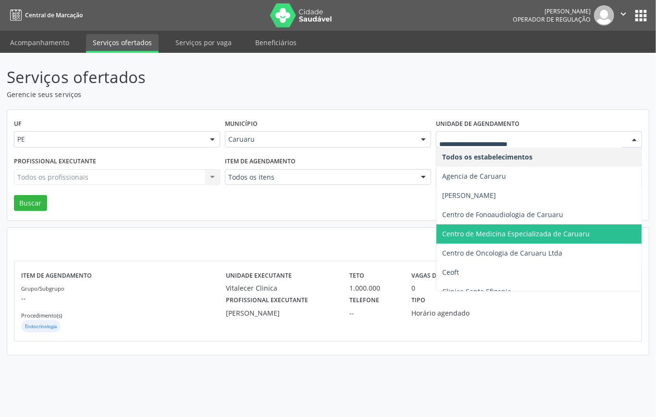
scroll to position [221, 0]
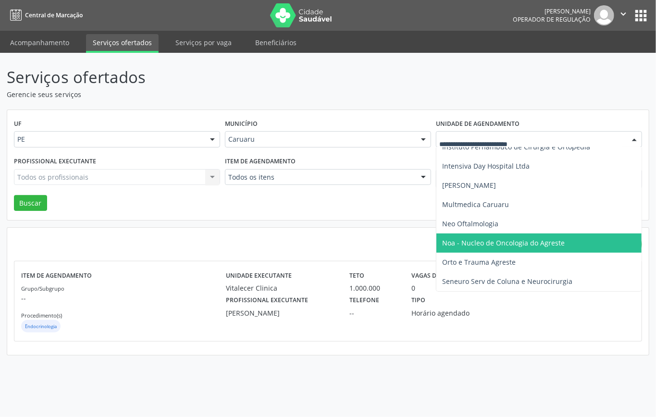
click at [512, 243] on span "Noa - Nucleo de Oncologia do Agreste" at bounding box center [503, 242] width 122 height 9
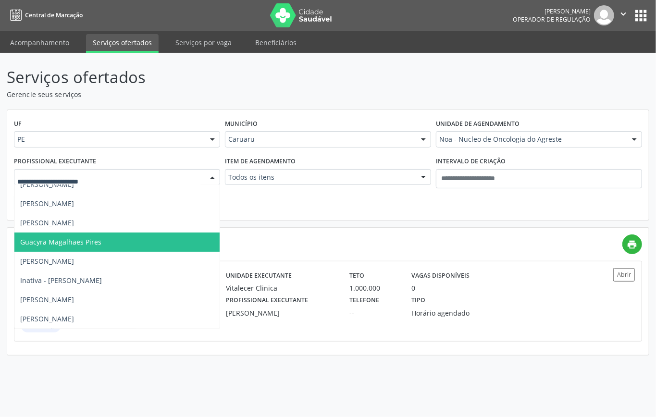
scroll to position [0, 0]
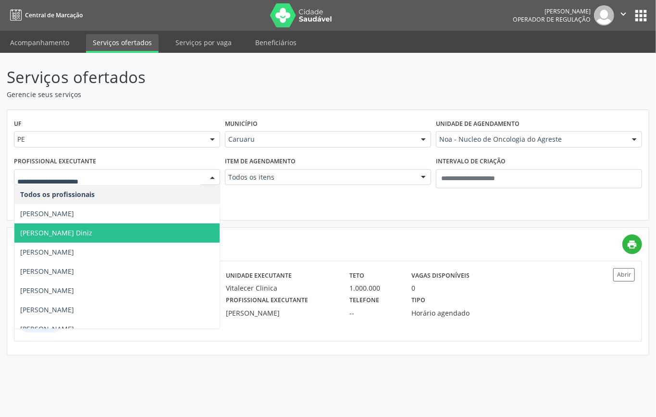
click at [109, 239] on span "Aristoteles Diniz" at bounding box center [116, 232] width 205 height 19
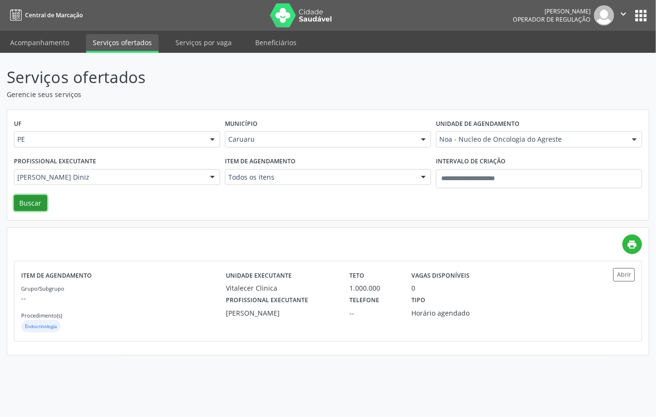
click at [30, 206] on button "Buscar" at bounding box center [30, 203] width 33 height 16
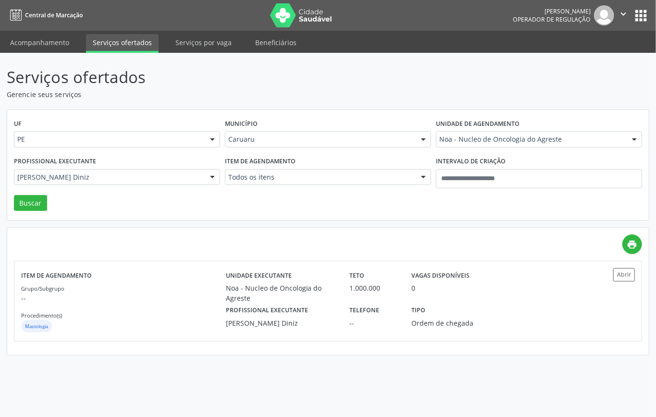
drag, startPoint x: 322, startPoint y: 133, endPoint x: 286, endPoint y: 150, distance: 39.3
click at [322, 134] on div "Caruaru" at bounding box center [328, 139] width 206 height 16
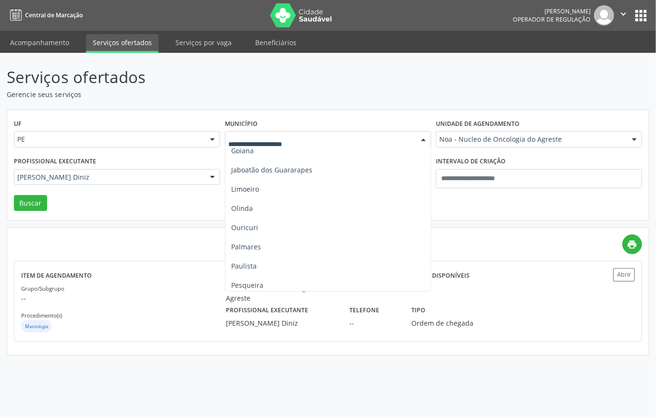
scroll to position [320, 0]
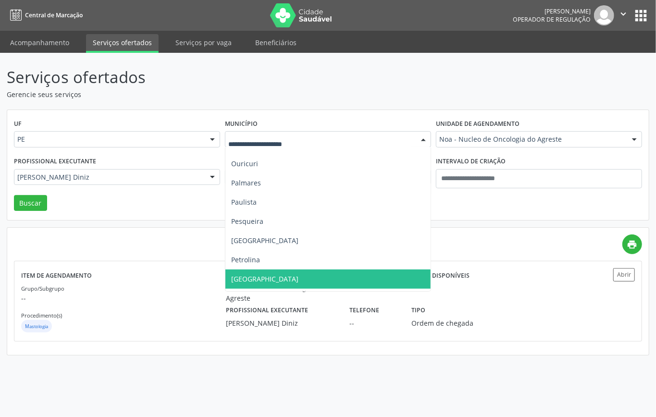
click at [248, 279] on span "Recife" at bounding box center [264, 278] width 67 height 9
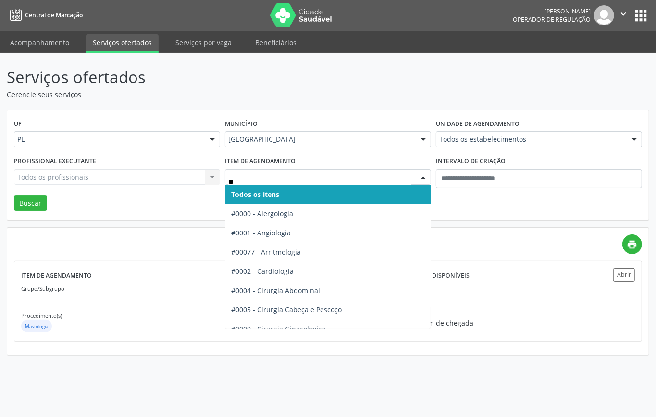
type input "***"
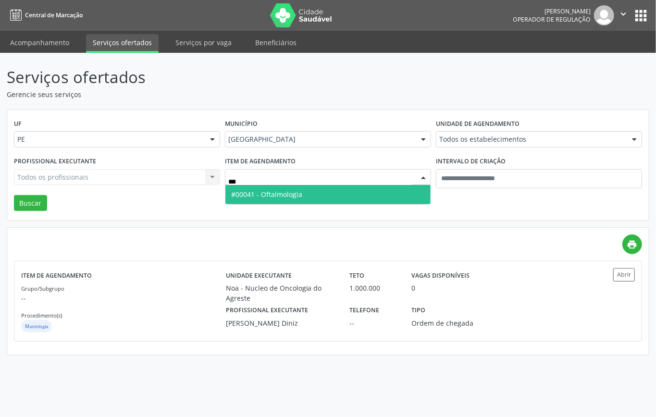
click at [319, 197] on span "#00041 - Oftalmologia" at bounding box center [327, 194] width 205 height 19
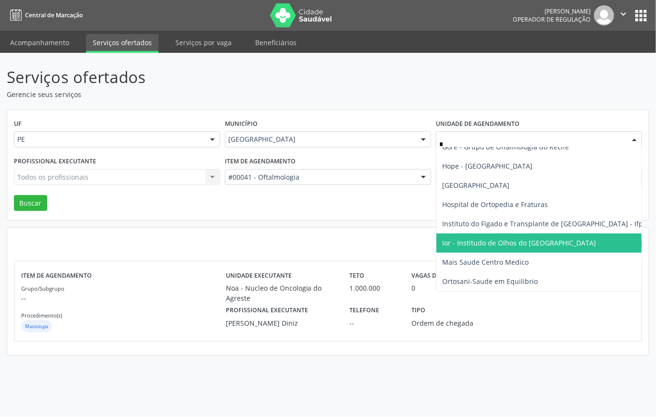
type input "**"
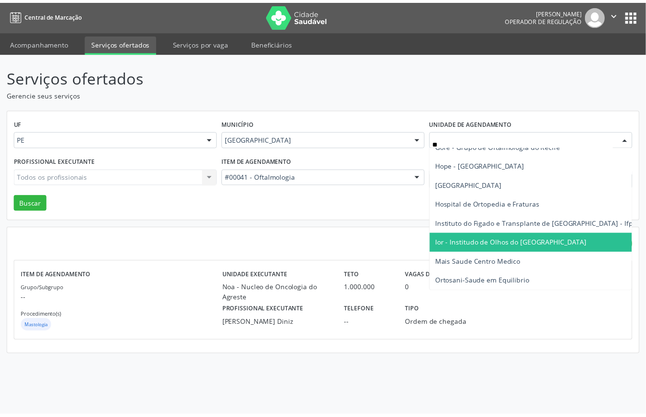
scroll to position [0, 0]
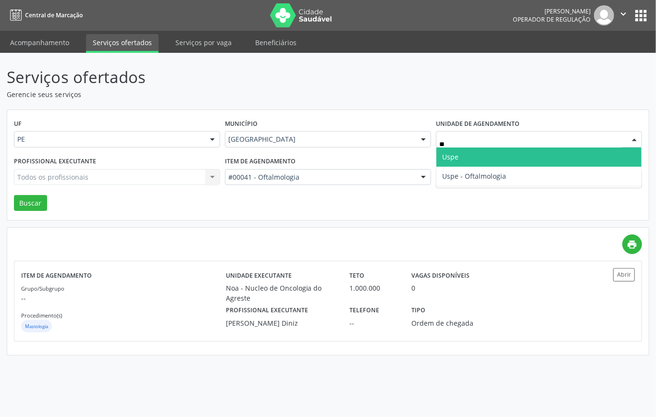
click at [456, 164] on span "Uspe" at bounding box center [538, 156] width 205 height 19
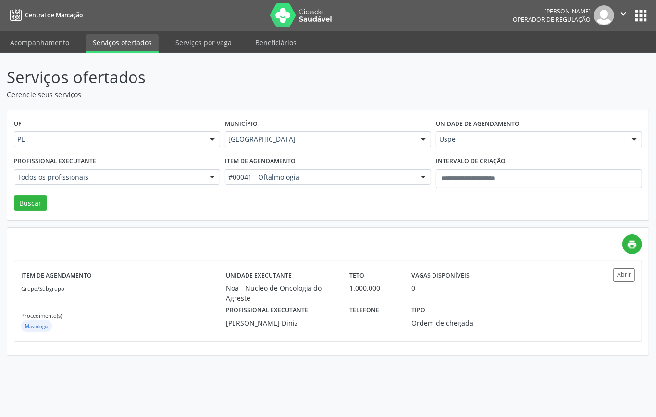
drag, startPoint x: 125, startPoint y: 179, endPoint x: 118, endPoint y: 189, distance: 12.8
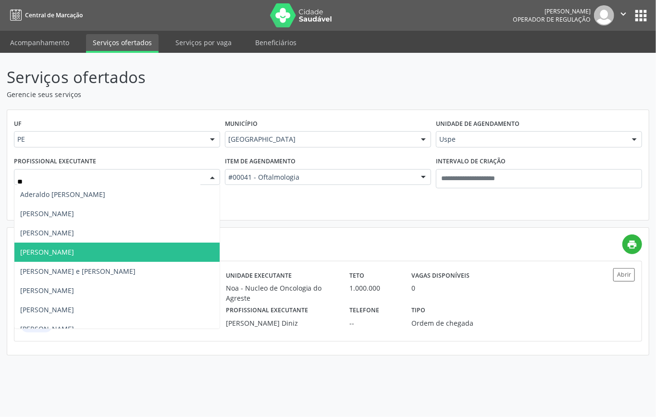
type input "***"
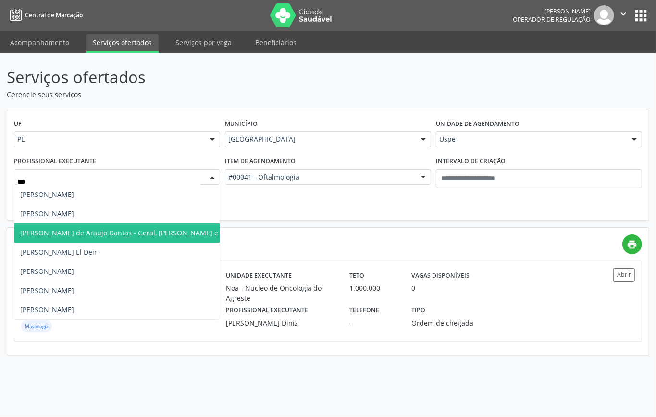
click at [89, 235] on span "Deibi Solano de Araujo Dantas - Geral, Retina e Catarata" at bounding box center [147, 232] width 254 height 9
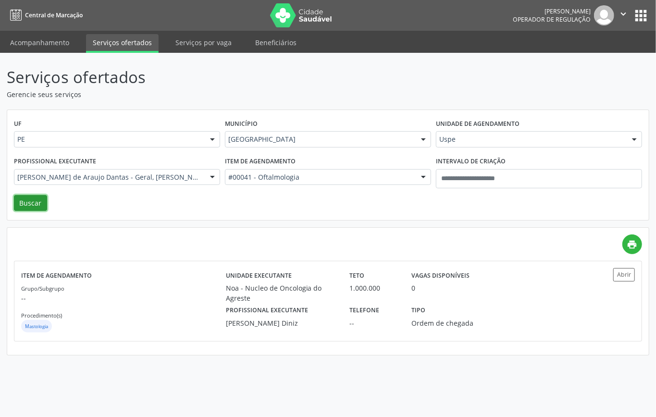
click at [30, 205] on button "Buscar" at bounding box center [30, 203] width 33 height 16
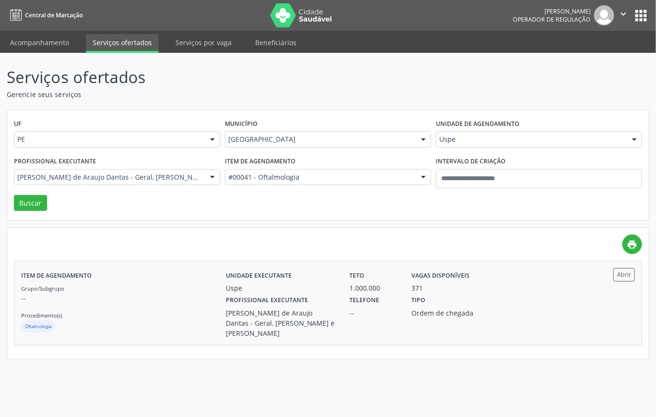
click at [150, 331] on div "Oftalmologia" at bounding box center [123, 327] width 205 height 14
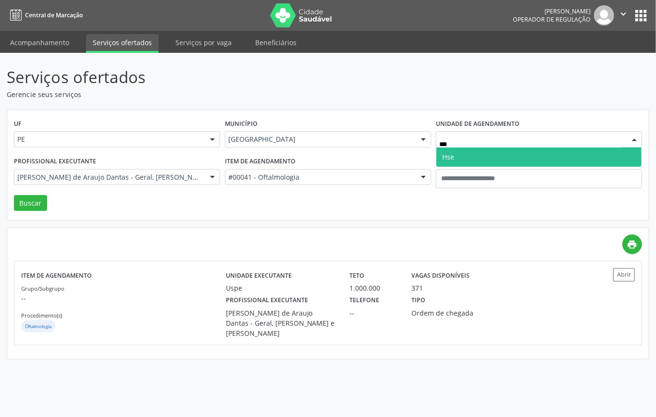
click at [473, 150] on span "Hse" at bounding box center [538, 156] width 205 height 19
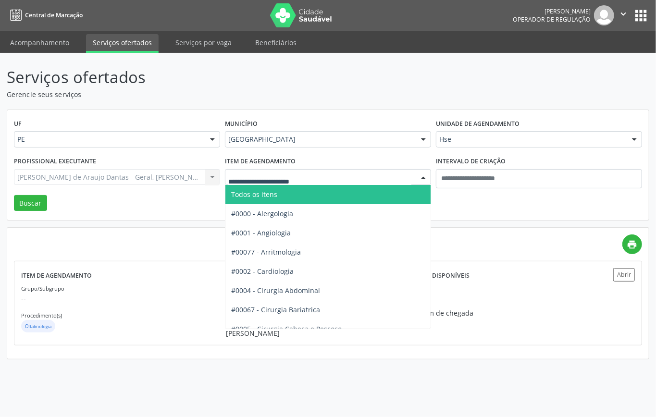
click at [287, 196] on span "Todos os itens" at bounding box center [358, 194] width 266 height 19
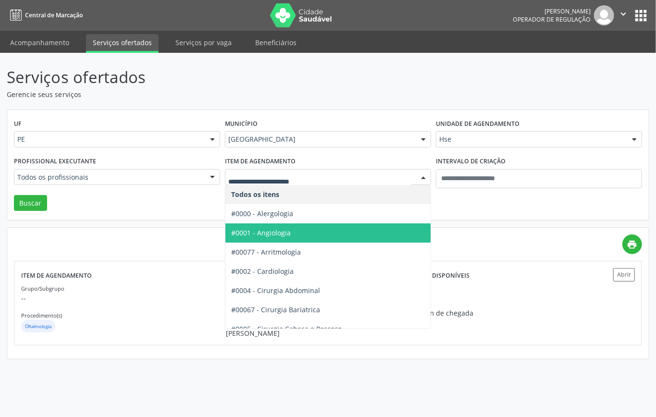
click at [293, 237] on span "#0001 - Angiologia" at bounding box center [358, 232] width 266 height 19
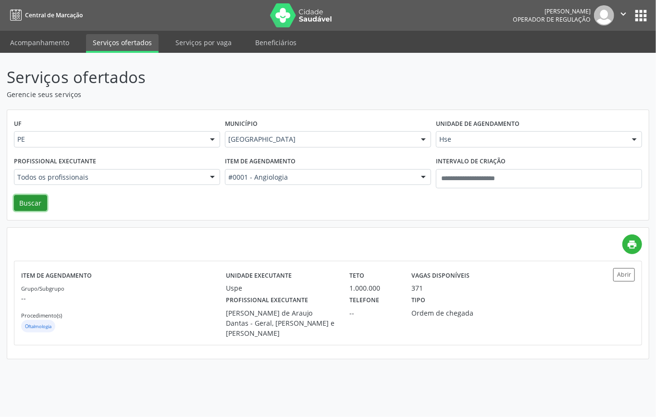
click at [33, 202] on button "Buscar" at bounding box center [30, 203] width 33 height 16
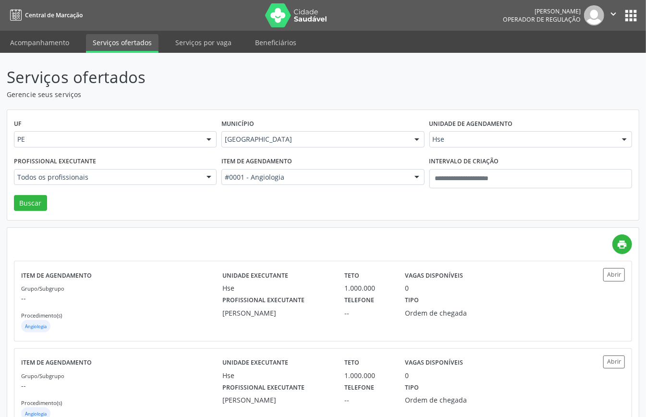
scroll to position [192, 0]
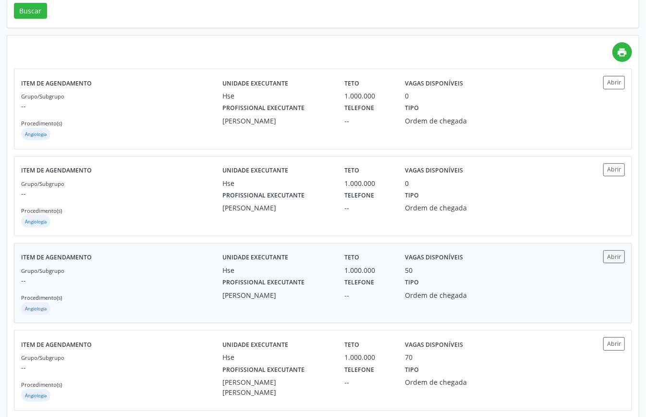
click at [153, 304] on div "Angiologia" at bounding box center [121, 309] width 201 height 14
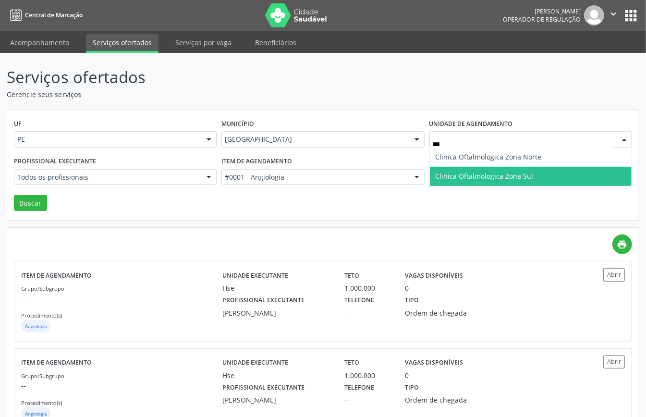
click at [504, 179] on span "Clinica Oftalmologica Zona Sul" at bounding box center [485, 175] width 98 height 9
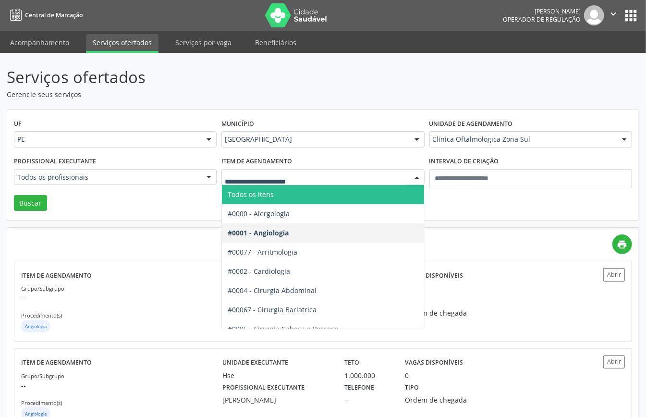
click at [268, 185] on div "Todos os itens #0000 - Alergologia #0001 - Angiologia #00077 - Arritmologia #00…" at bounding box center [322, 177] width 203 height 16
click at [268, 198] on span "Todos os itens" at bounding box center [251, 194] width 46 height 9
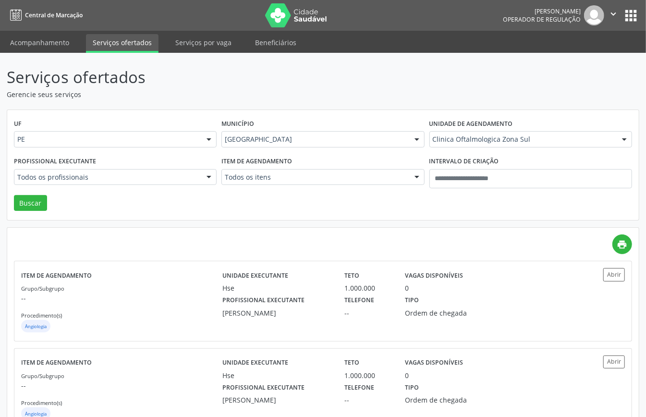
click at [136, 182] on div "Todos os profissionais" at bounding box center [115, 177] width 203 height 16
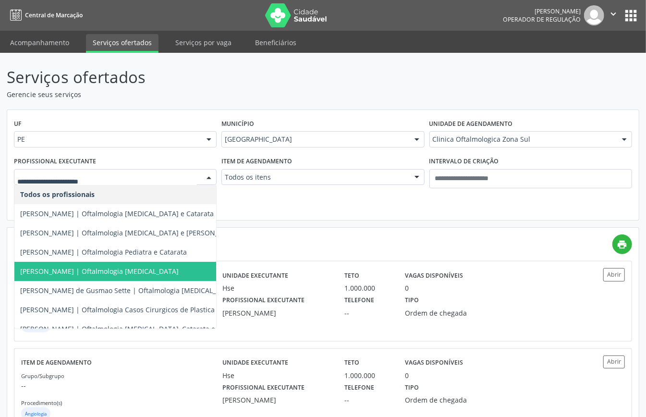
click at [58, 275] on span "Arthur Luis Frazao de Carvalho | Oftalmologia Glaucoma" at bounding box center [99, 271] width 159 height 9
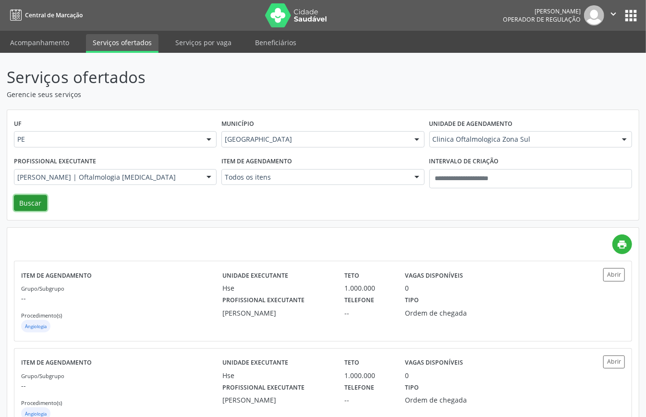
click at [37, 204] on button "Buscar" at bounding box center [30, 203] width 33 height 16
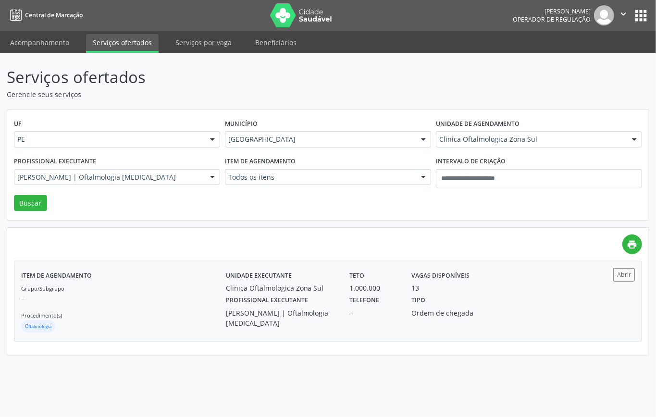
click at [185, 303] on p "--" at bounding box center [123, 298] width 205 height 10
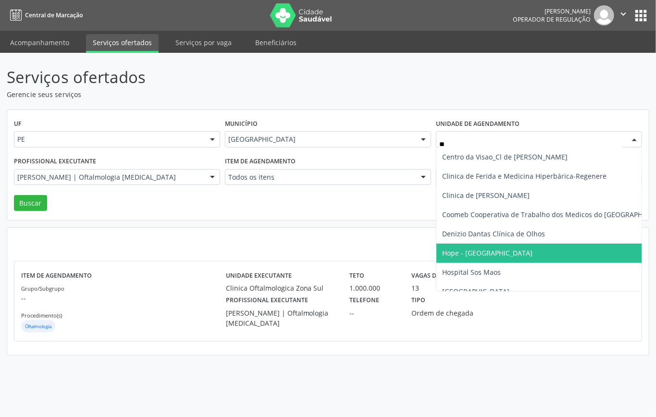
type input "***"
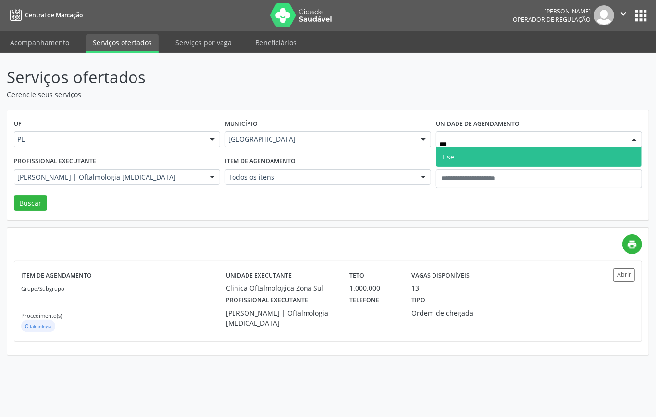
click at [465, 160] on span "Hse" at bounding box center [538, 156] width 205 height 19
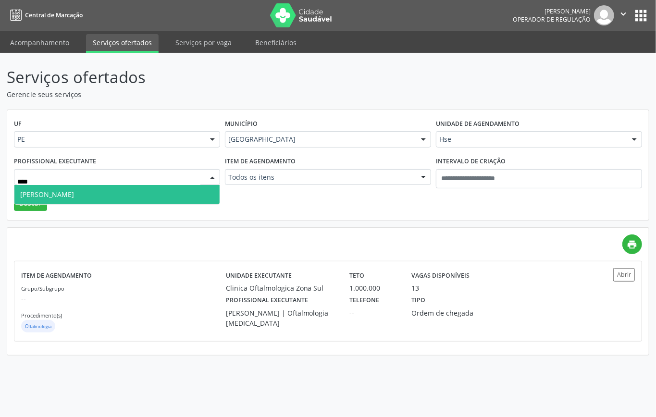
click at [88, 195] on span "Roberto Pabst" at bounding box center [116, 194] width 205 height 19
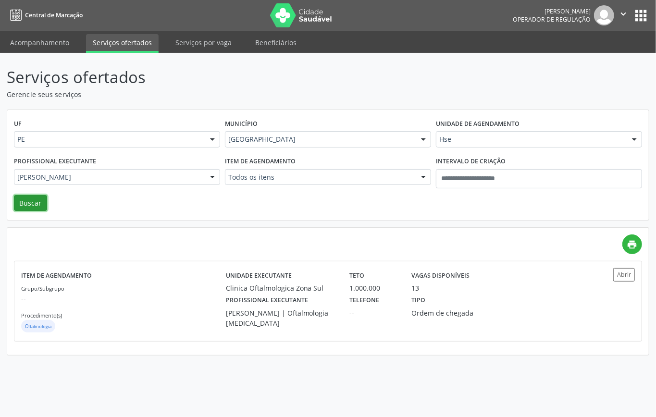
click at [43, 204] on button "Buscar" at bounding box center [30, 203] width 33 height 16
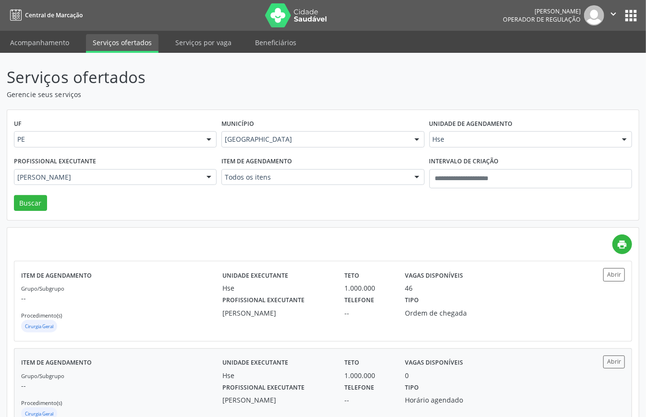
scroll to position [34, 0]
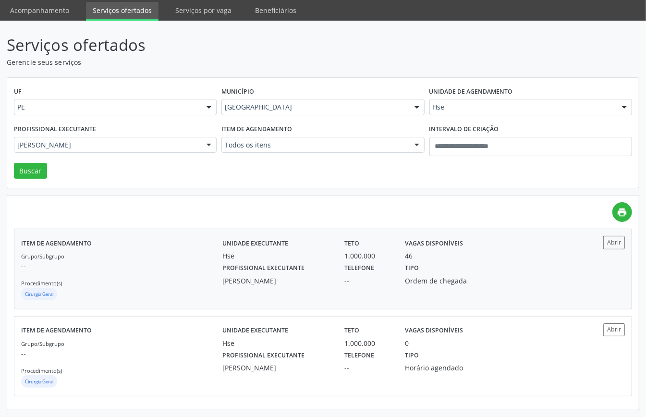
click at [141, 275] on div "Grupo/Subgrupo -- Procedimento(s) Cirurgia Geral" at bounding box center [121, 276] width 201 height 51
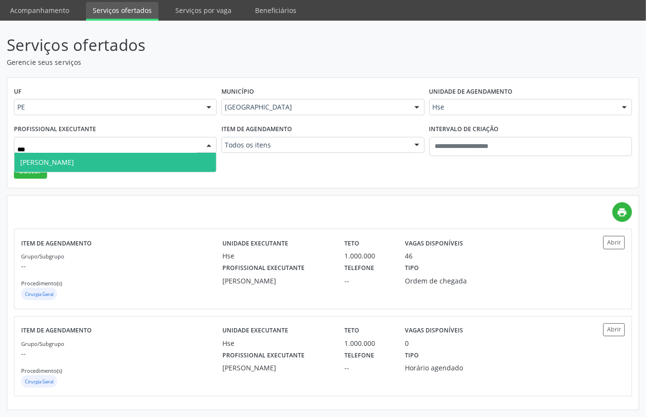
drag, startPoint x: 133, startPoint y: 162, endPoint x: 128, endPoint y: 169, distance: 8.9
click at [74, 163] on span "Marcos Antonio Araujo Almeida Hse" at bounding box center [47, 162] width 54 height 9
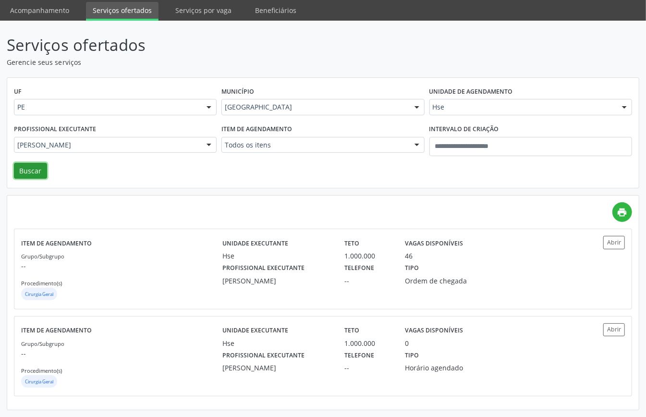
click at [34, 170] on button "Buscar" at bounding box center [30, 171] width 33 height 16
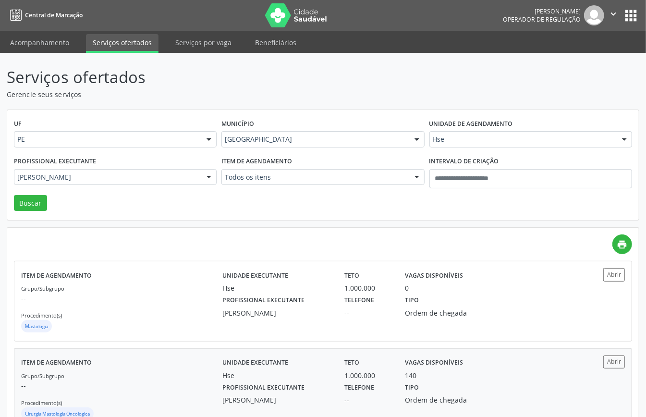
scroll to position [121, 0]
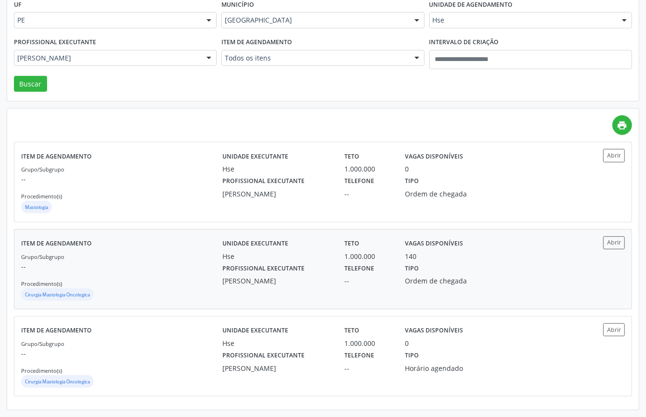
click at [148, 283] on div "Grupo/Subgrupo -- Procedimento(s) Cirurgia Mastologia Oncologica" at bounding box center [121, 276] width 201 height 51
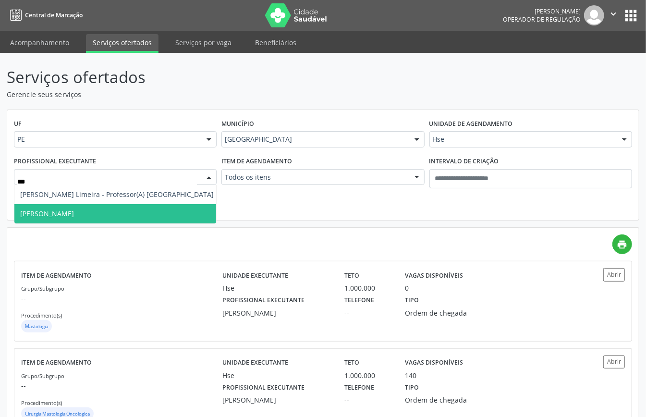
type input "****"
drag, startPoint x: 104, startPoint y: 211, endPoint x: 60, endPoint y: 193, distance: 48.3
click at [97, 211] on span "Charles Holanda Felix" at bounding box center [116, 213] width 205 height 19
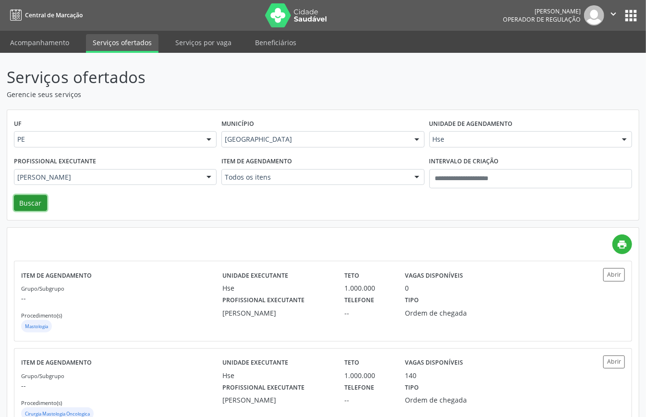
click at [23, 208] on button "Buscar" at bounding box center [30, 203] width 33 height 16
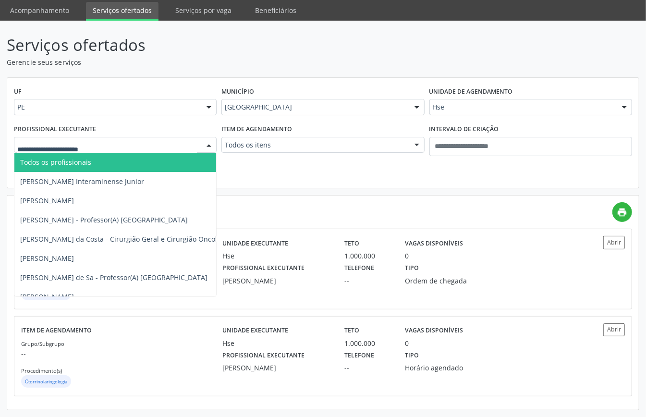
click at [99, 162] on span "Todos os profissionais" at bounding box center [175, 162] width 323 height 19
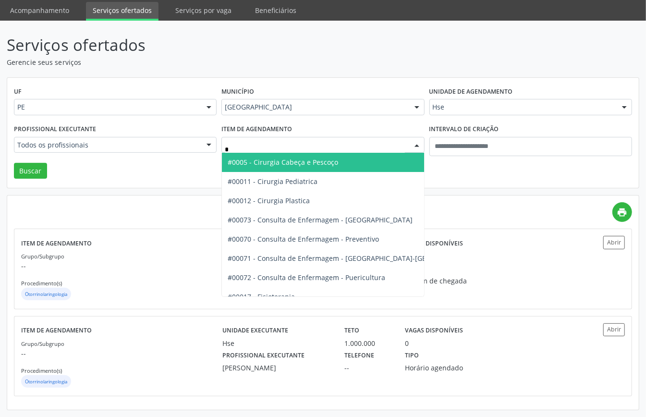
type input "**"
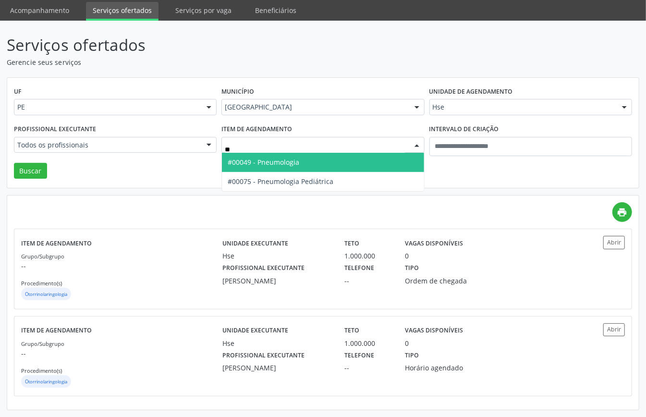
click at [299, 163] on span "#00049 - Pneumologia" at bounding box center [264, 162] width 72 height 9
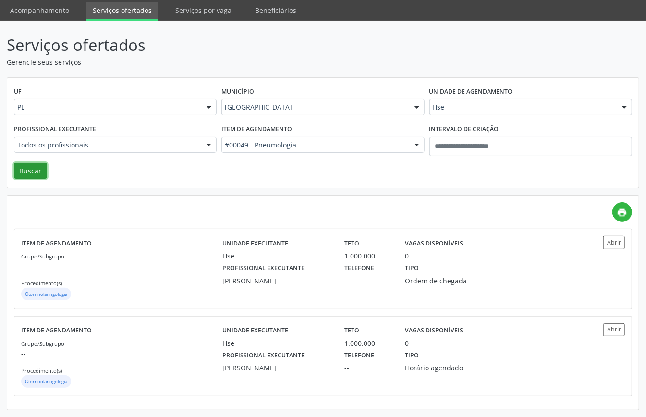
drag, startPoint x: 38, startPoint y: 165, endPoint x: 45, endPoint y: 166, distance: 6.7
click at [39, 165] on button "Buscar" at bounding box center [30, 171] width 33 height 16
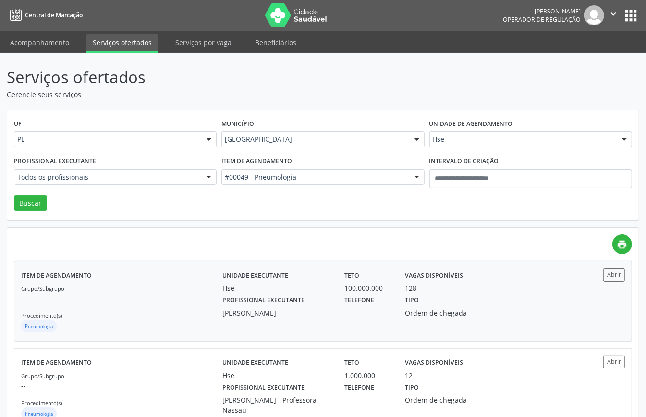
scroll to position [192, 0]
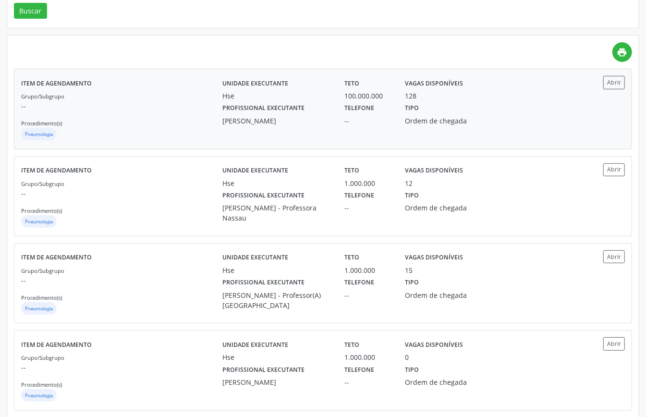
click at [172, 121] on div "Grupo/Subgrupo -- Procedimento(s) Pneumologia" at bounding box center [121, 116] width 201 height 51
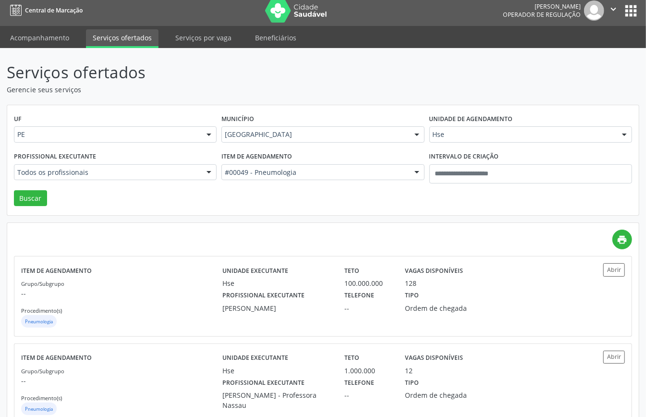
scroll to position [0, 0]
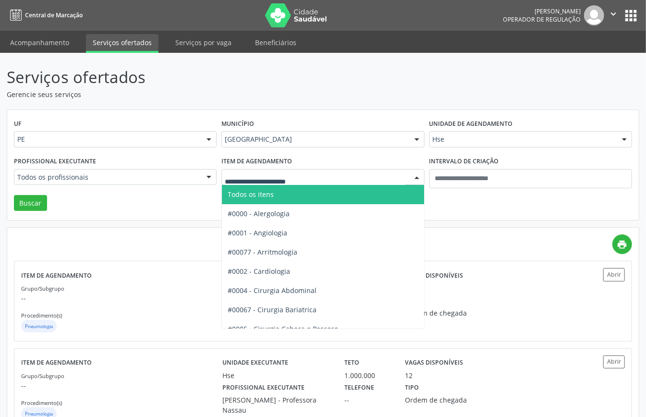
click at [305, 195] on span "Todos os itens" at bounding box center [355, 194] width 266 height 19
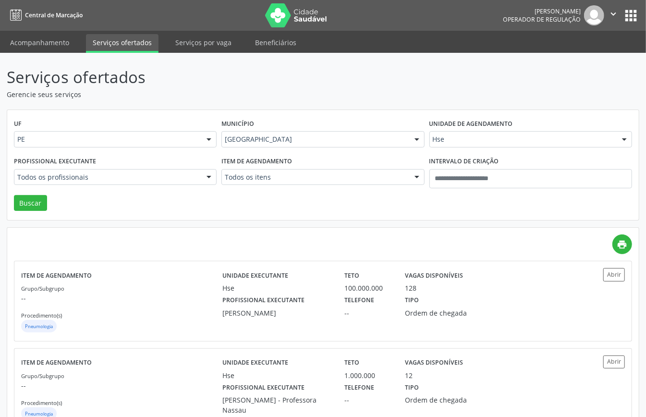
click at [154, 168] on div "Profissional executante Todos os profissionais Todos os profissionais Adalberto…" at bounding box center [116, 174] width 208 height 41
drag, startPoint x: 160, startPoint y: 168, endPoint x: 163, endPoint y: 174, distance: 7.1
click at [162, 172] on div "Profissional executante Todos os profissionais Todos os profissionais Adalberto…" at bounding box center [116, 174] width 208 height 41
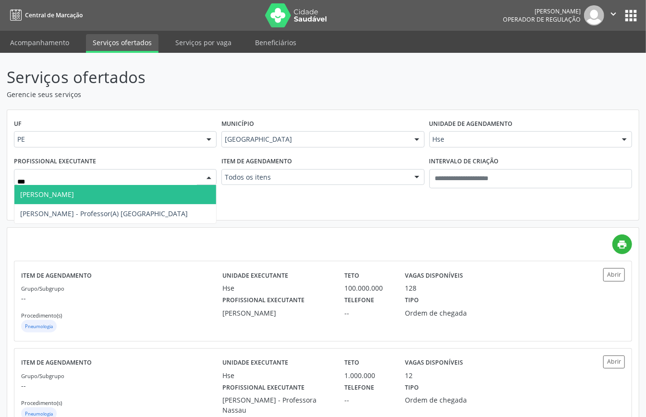
click at [146, 200] on span "Levi Cezar de Castro Figueiredo" at bounding box center [115, 194] width 202 height 19
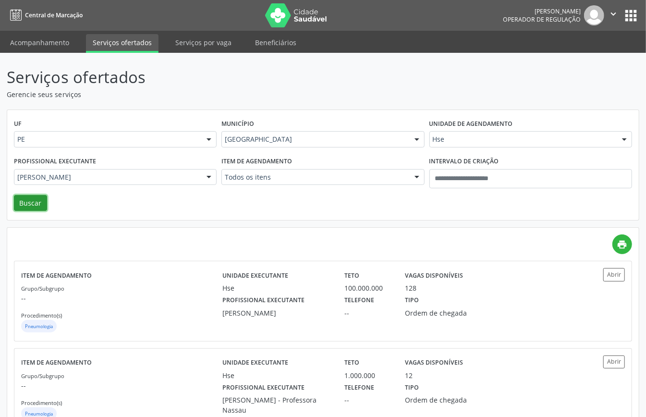
drag, startPoint x: 24, startPoint y: 204, endPoint x: 46, endPoint y: 214, distance: 24.3
click at [25, 204] on button "Buscar" at bounding box center [30, 203] width 33 height 16
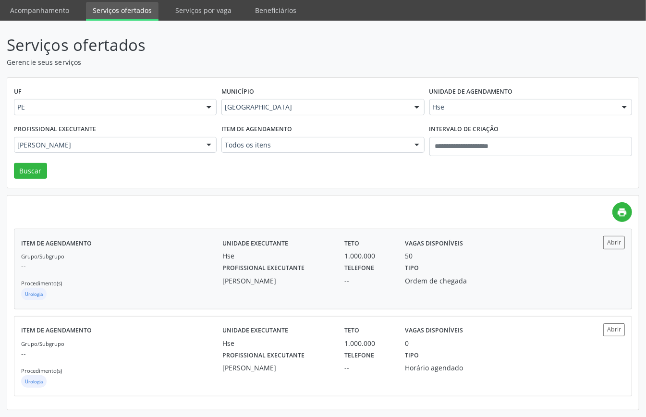
click at [189, 252] on div "Grupo/Subgrupo -- Procedimento(s) Urologia" at bounding box center [121, 276] width 201 height 51
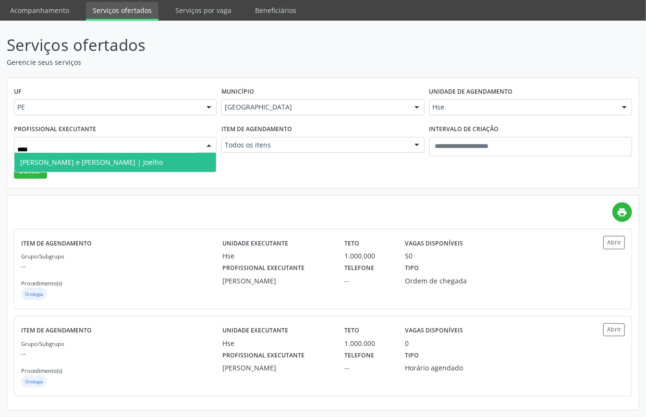
click at [85, 158] on span "Andre Porto e Barros Wanderley Lima | Joelho" at bounding box center [91, 162] width 143 height 9
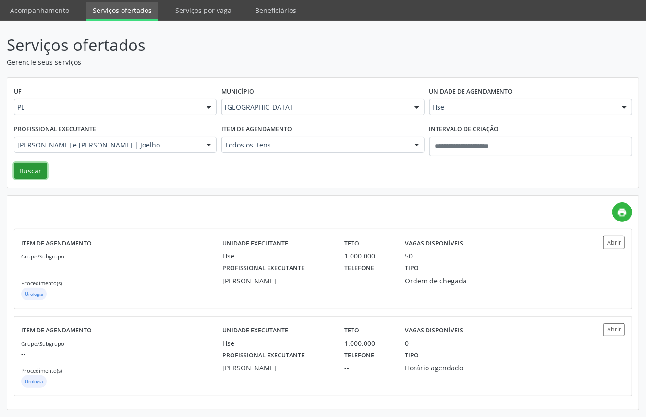
click at [20, 170] on button "Buscar" at bounding box center [30, 171] width 33 height 16
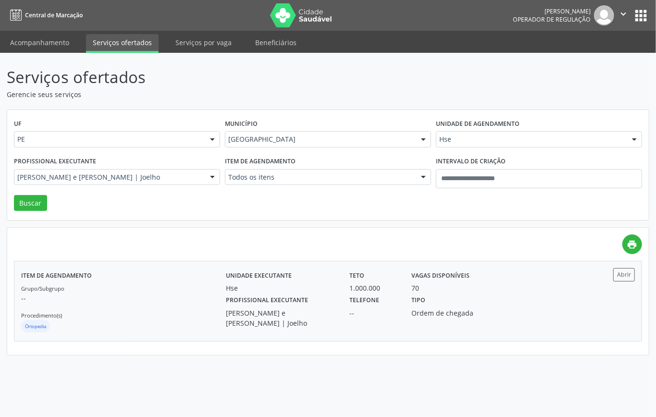
click at [184, 301] on p "--" at bounding box center [123, 298] width 205 height 10
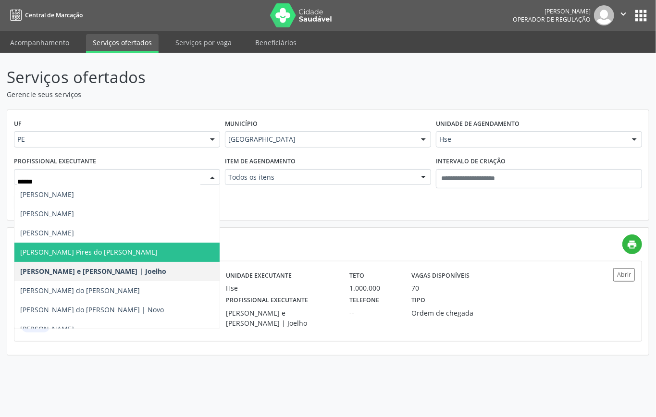
type input "*******"
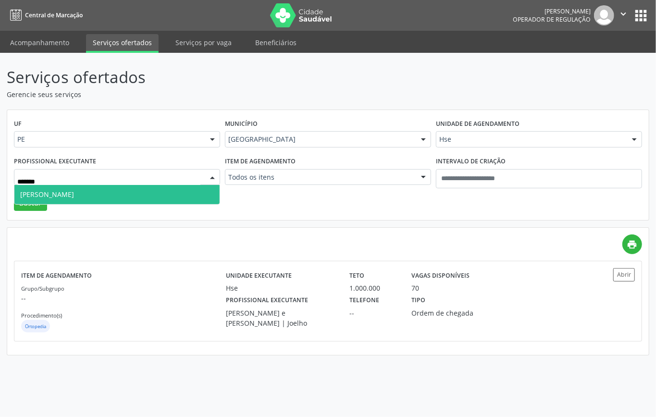
click at [74, 196] on span "Reginaldo Antonio Barroso Teixeira" at bounding box center [47, 194] width 54 height 9
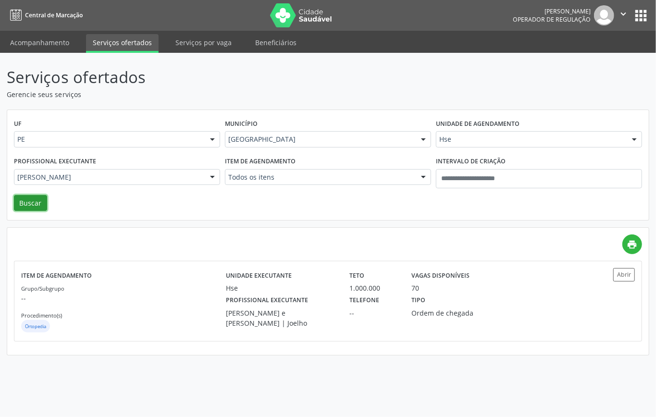
click at [24, 208] on button "Buscar" at bounding box center [30, 203] width 33 height 16
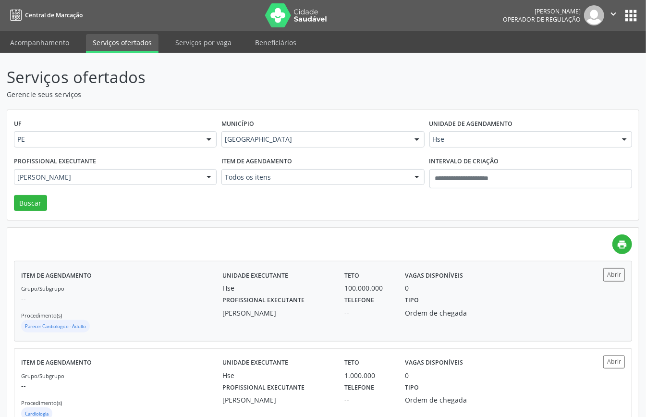
scroll to position [34, 0]
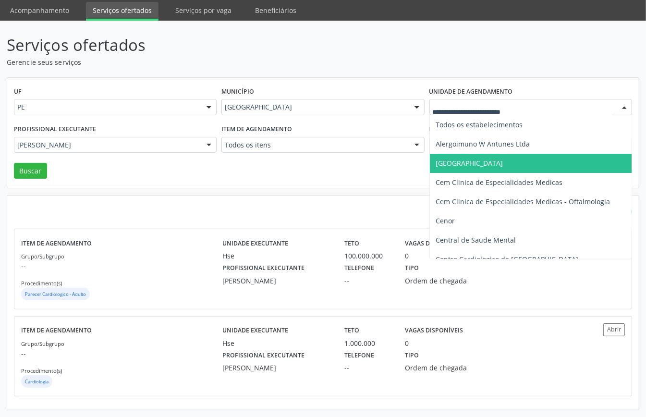
click at [494, 162] on span "Boa Vista Medical Center" at bounding box center [469, 163] width 67 height 9
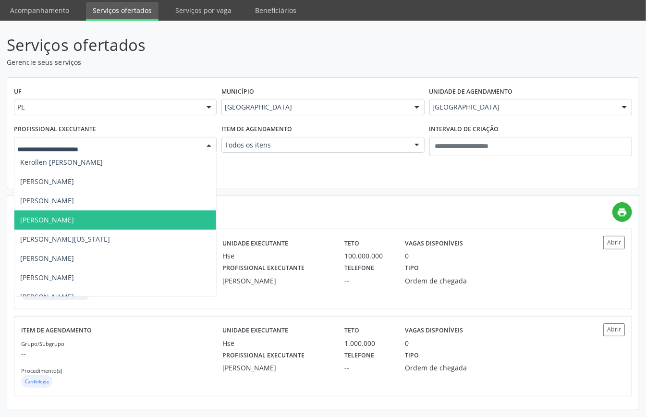
scroll to position [128, 0]
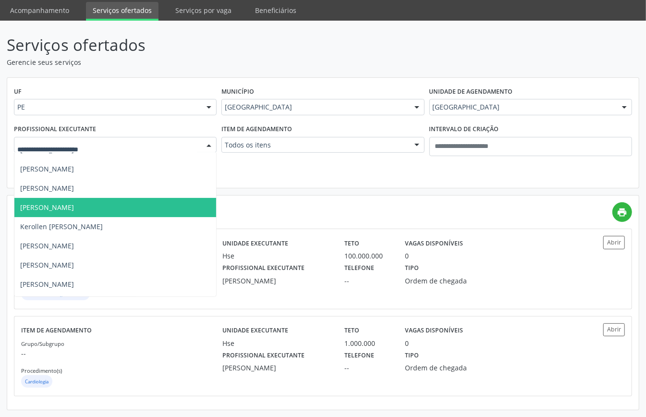
click at [74, 205] on span "Juliana Paiva Ribeiro Moura" at bounding box center [47, 207] width 54 height 9
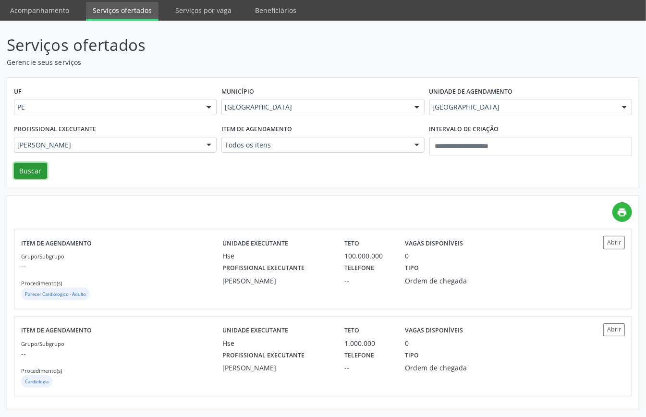
click at [29, 170] on button "Buscar" at bounding box center [30, 171] width 33 height 16
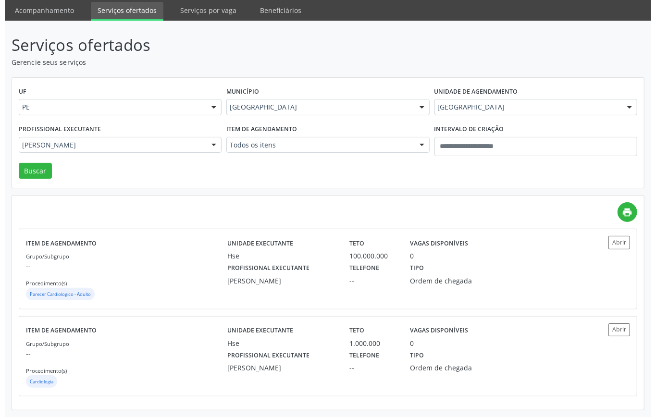
scroll to position [0, 0]
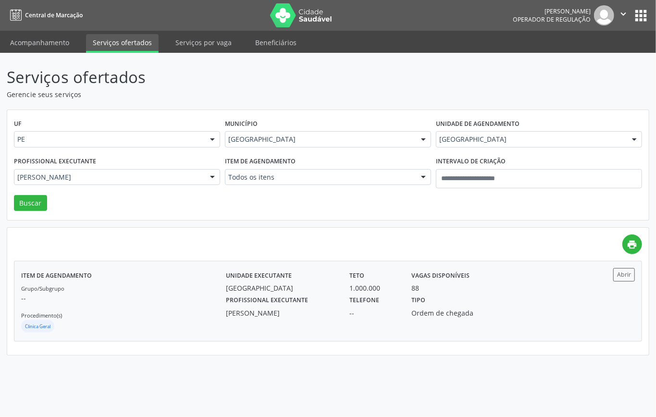
click at [137, 315] on div "Grupo/Subgrupo -- Procedimento(s) Clinica Geral" at bounding box center [123, 308] width 205 height 51
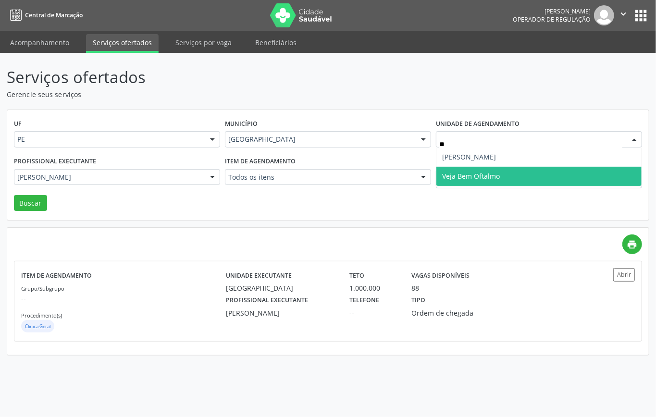
type input "***"
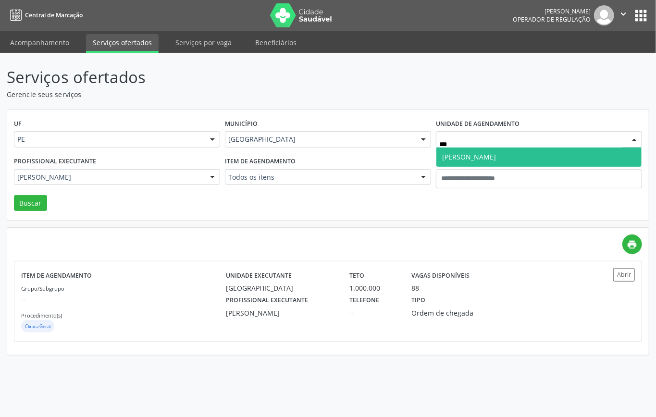
drag, startPoint x: 458, startPoint y: 154, endPoint x: 446, endPoint y: 157, distance: 12.3
click at [458, 153] on span "Clinope Jaqueira" at bounding box center [469, 156] width 54 height 9
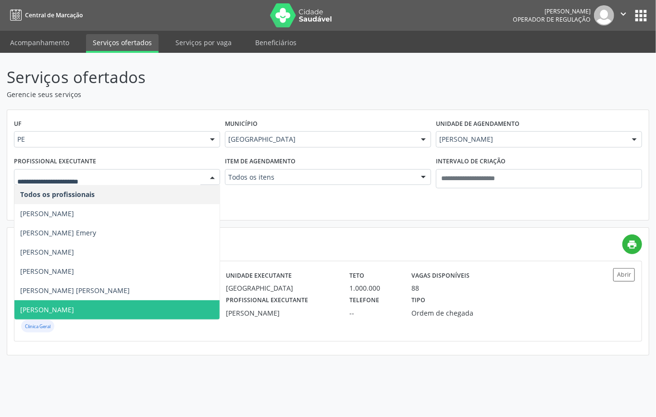
click at [74, 305] on span "Tarcisio Freire Emery Horario Marcado" at bounding box center [47, 309] width 54 height 9
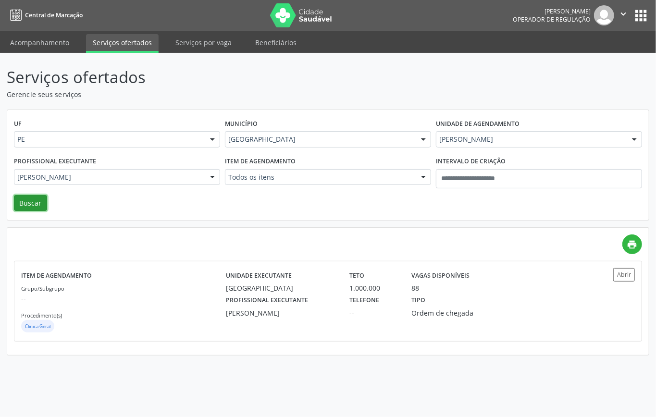
click at [46, 206] on button "Buscar" at bounding box center [30, 203] width 33 height 16
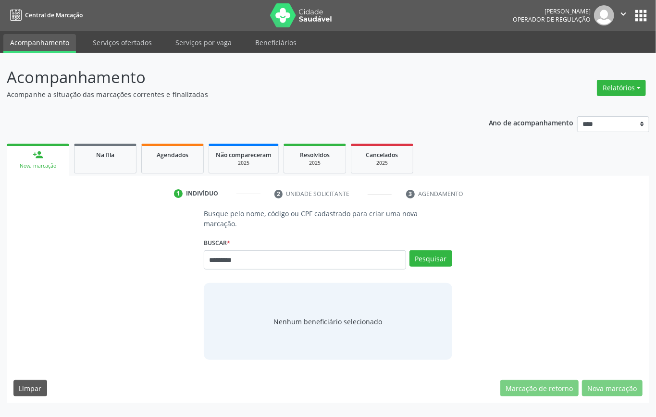
type input "*********"
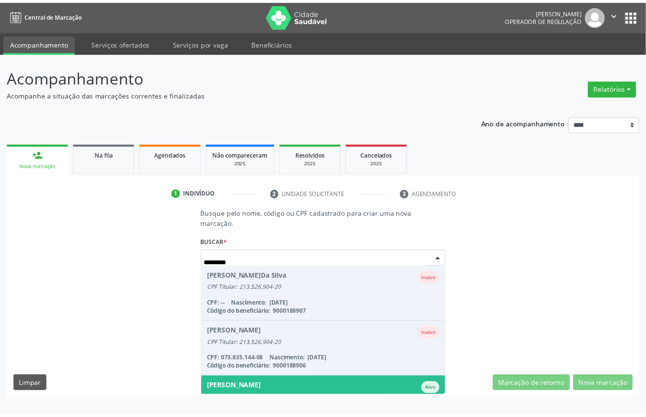
scroll to position [91, 0]
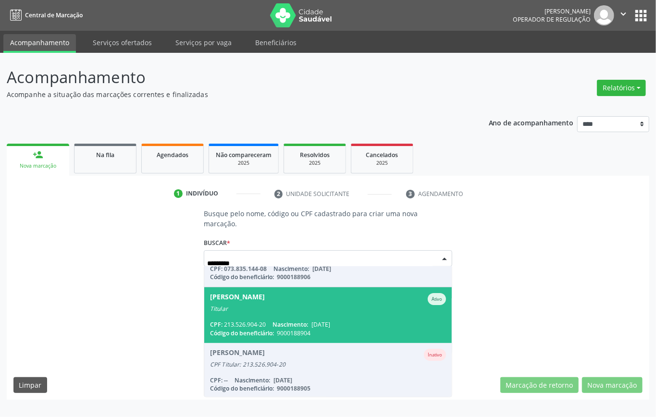
click at [330, 323] on span "20/11/1956" at bounding box center [320, 324] width 19 height 8
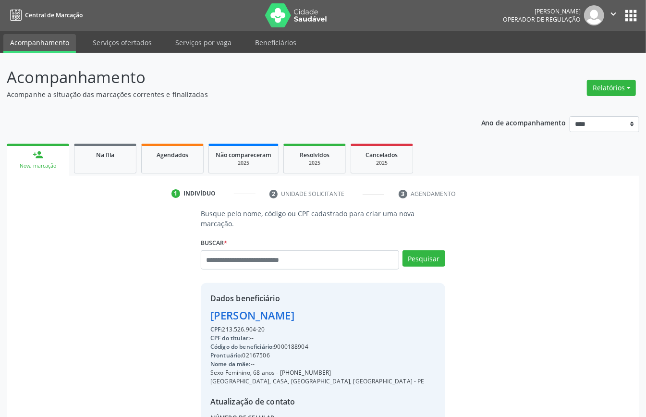
scroll to position [101, 0]
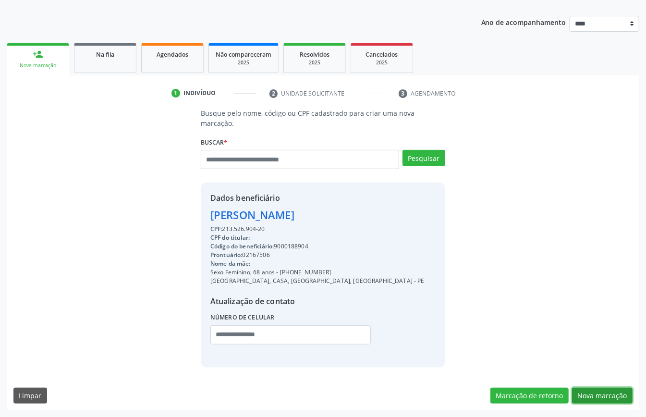
click at [609, 394] on button "Nova marcação" at bounding box center [602, 396] width 61 height 16
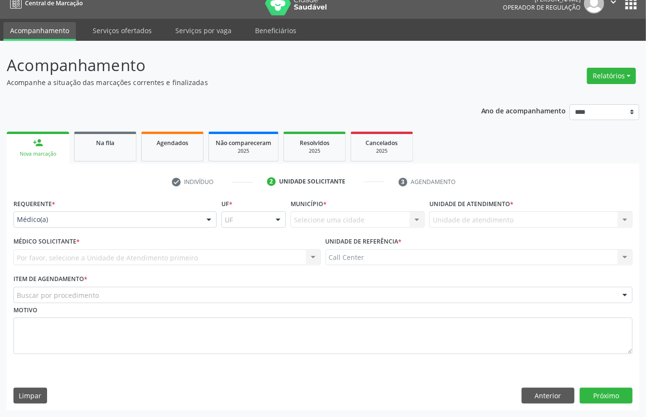
drag, startPoint x: 81, startPoint y: 214, endPoint x: 64, endPoint y: 237, distance: 28.1
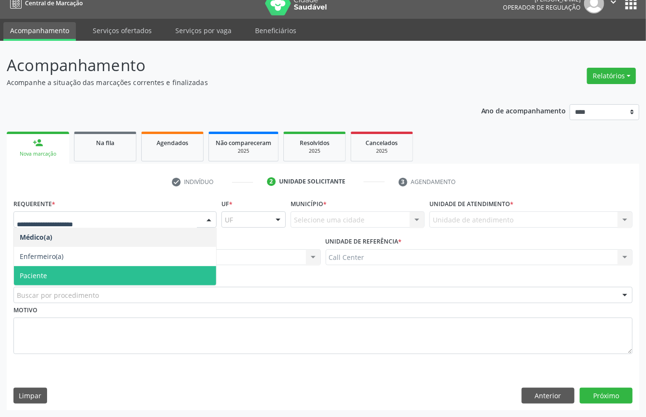
click at [52, 273] on span "Paciente" at bounding box center [115, 275] width 202 height 19
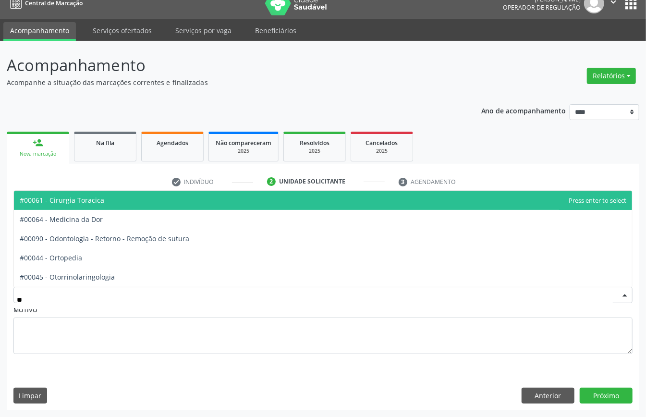
type input "***"
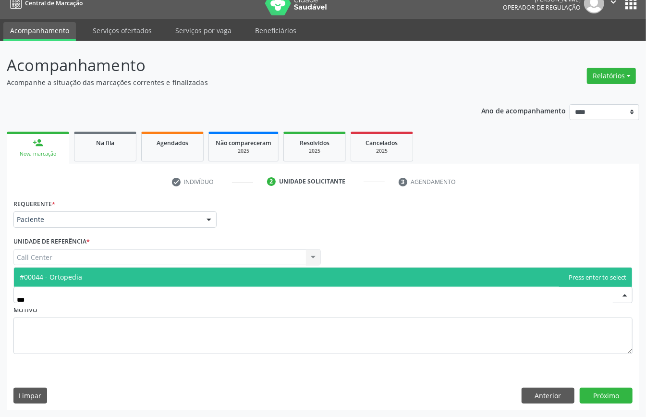
click at [93, 270] on span "#00044 - Ortopedia" at bounding box center [323, 277] width 618 height 19
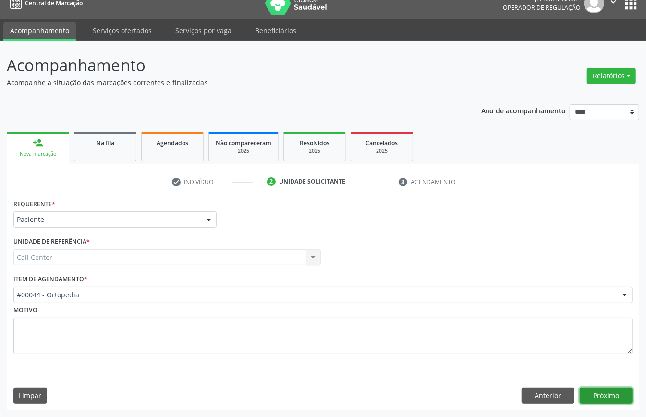
click at [612, 396] on button "Próximo" at bounding box center [606, 396] width 53 height 16
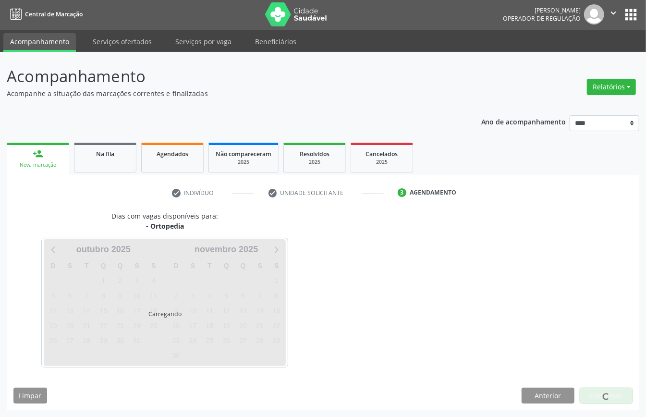
scroll to position [2, 0]
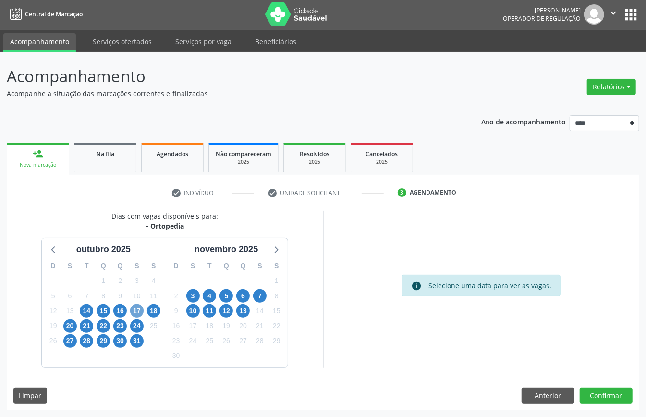
click at [137, 310] on span "17" at bounding box center [136, 310] width 13 height 13
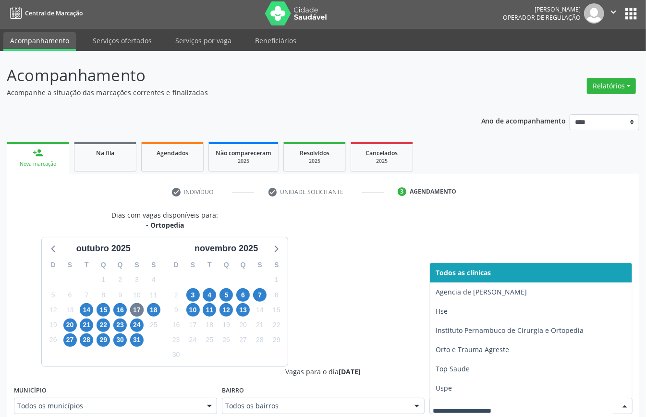
scroll to position [6, 0]
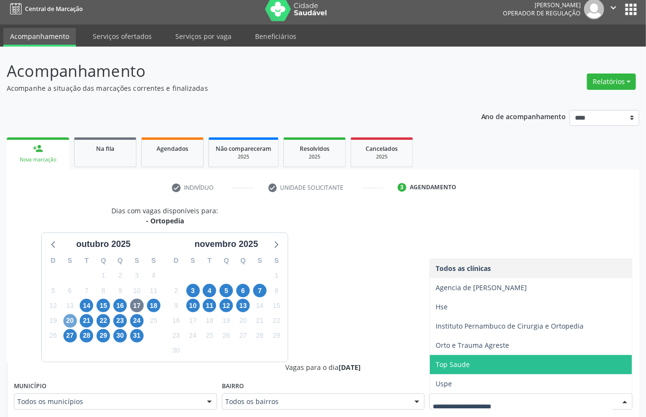
click at [74, 318] on span "20" at bounding box center [69, 320] width 13 height 13
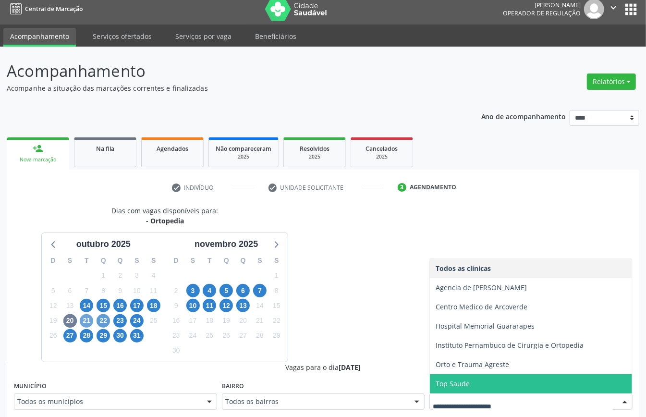
drag, startPoint x: 89, startPoint y: 323, endPoint x: 101, endPoint y: 331, distance: 14.1
click at [89, 324] on span "21" at bounding box center [86, 320] width 13 height 13
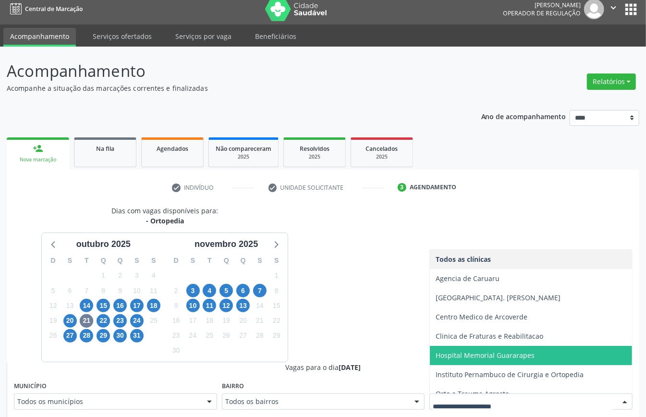
scroll to position [29, 0]
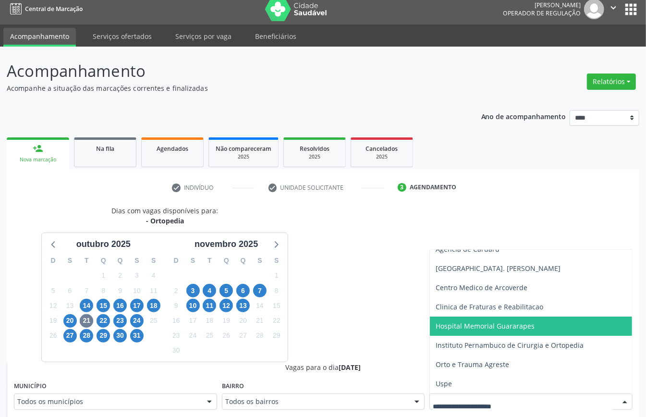
click at [493, 325] on span "Hospital Memorial Guararapes" at bounding box center [485, 325] width 99 height 9
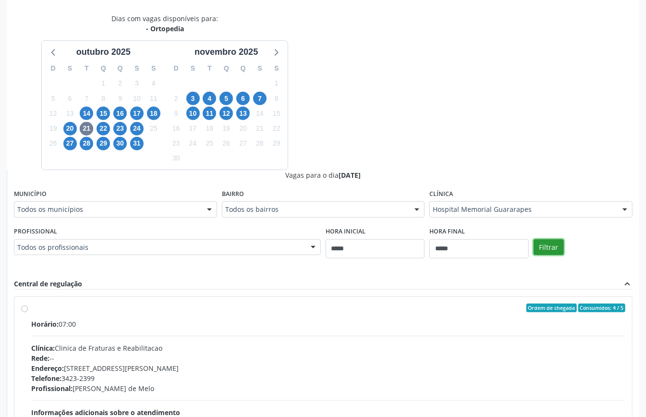
click at [554, 250] on button "Filtrar" at bounding box center [549, 247] width 30 height 16
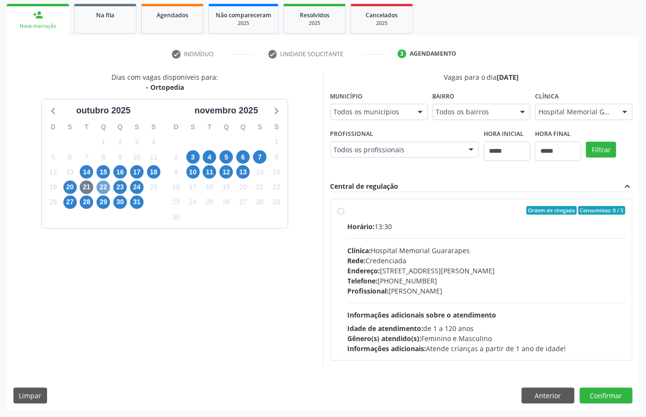
click at [101, 185] on span "22" at bounding box center [103, 187] width 13 height 13
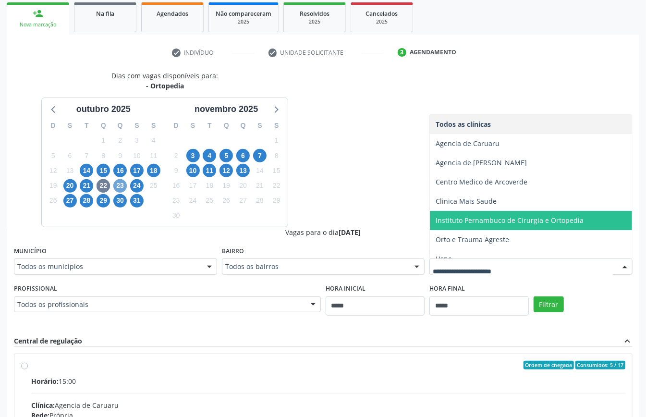
click at [118, 183] on span "23" at bounding box center [119, 185] width 13 height 13
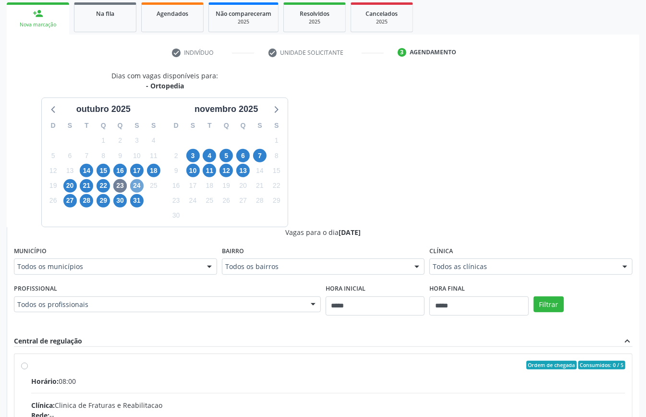
click at [137, 187] on span "24" at bounding box center [136, 185] width 13 height 13
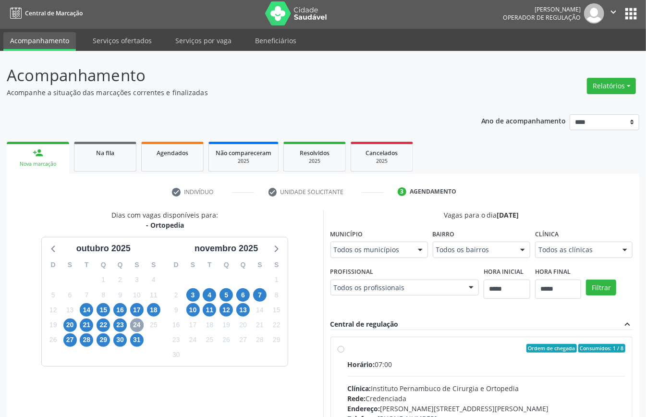
scroll to position [141, 0]
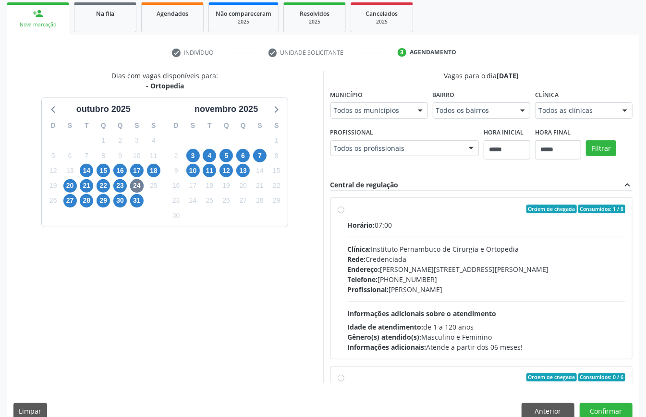
drag, startPoint x: 498, startPoint y: 270, endPoint x: 469, endPoint y: 263, distance: 29.6
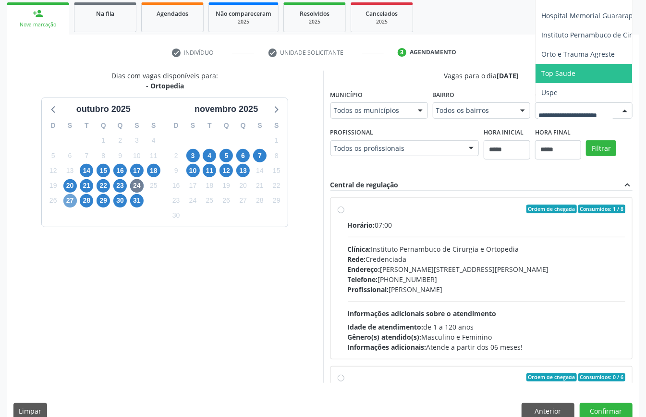
click at [69, 202] on span "27" at bounding box center [69, 200] width 13 height 13
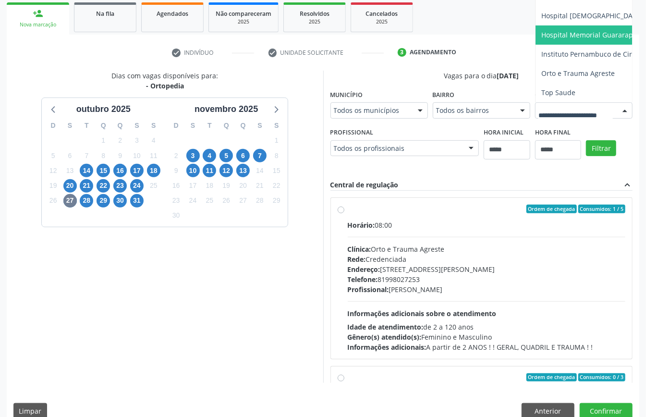
click at [541, 39] on span "Hospital Memorial Guararapes" at bounding box center [590, 34] width 99 height 9
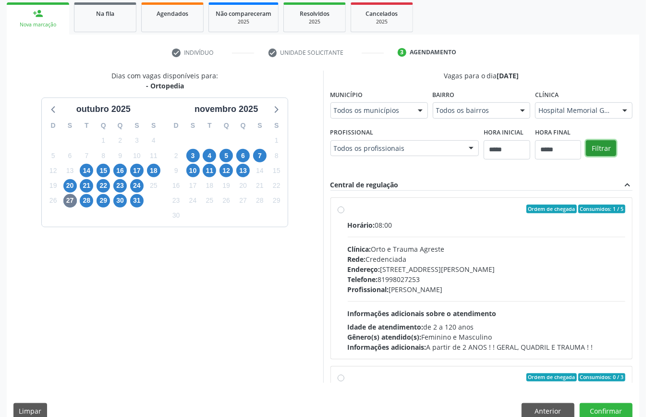
click at [586, 157] on button "Filtrar" at bounding box center [601, 148] width 30 height 16
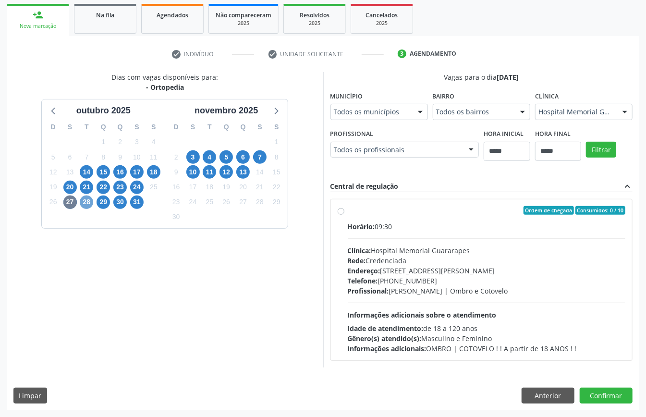
click at [84, 195] on span "28" at bounding box center [86, 201] width 13 height 13
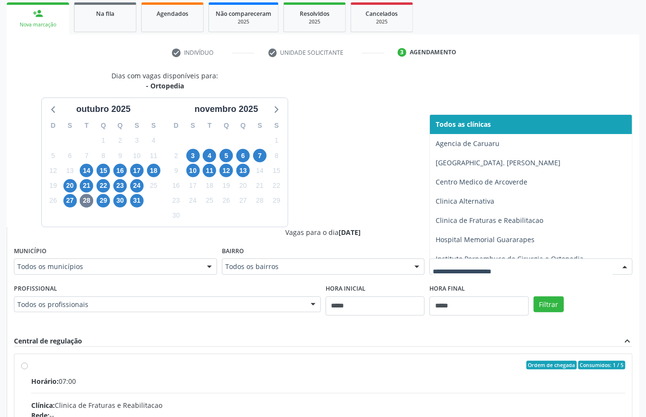
drag, startPoint x: 483, startPoint y: 265, endPoint x: 469, endPoint y: 264, distance: 14.5
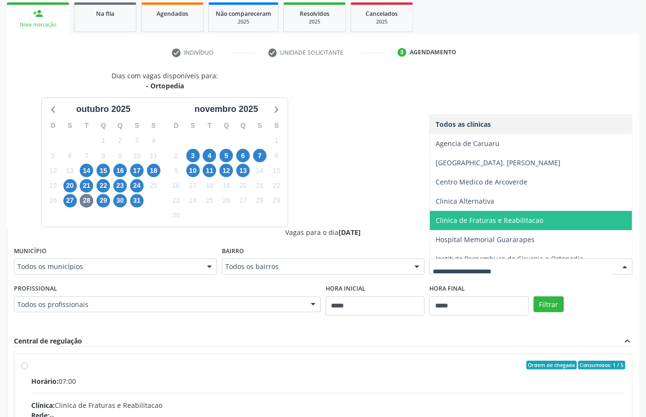
scroll to position [68, 0]
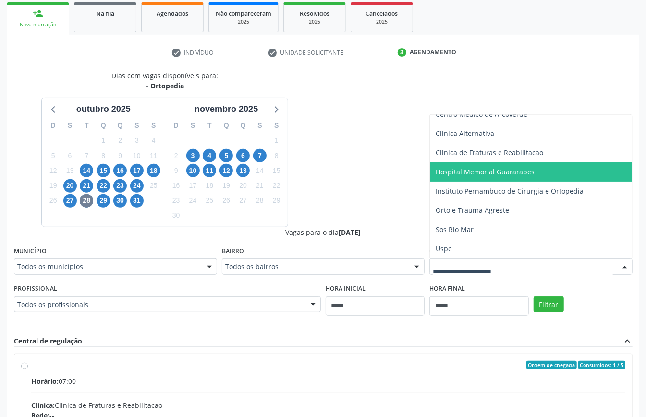
click at [480, 170] on span "Hospital Memorial Guararapes" at bounding box center [485, 171] width 99 height 9
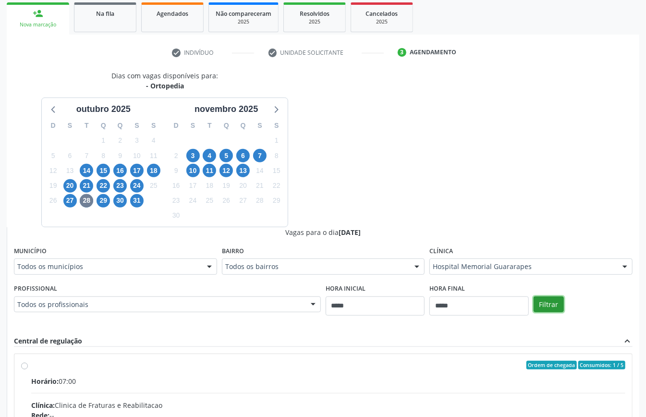
click at [538, 305] on button "Filtrar" at bounding box center [549, 304] width 30 height 16
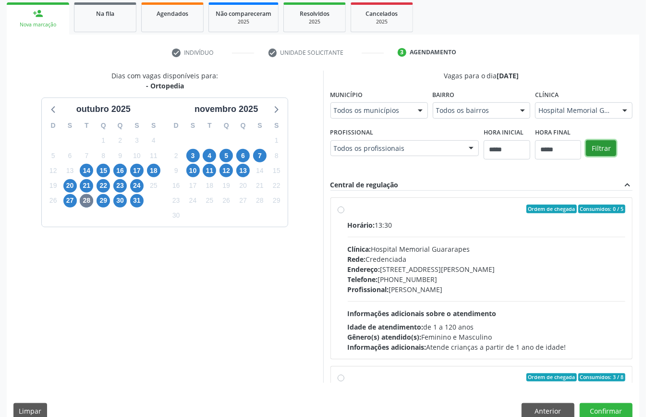
scroll to position [152, 0]
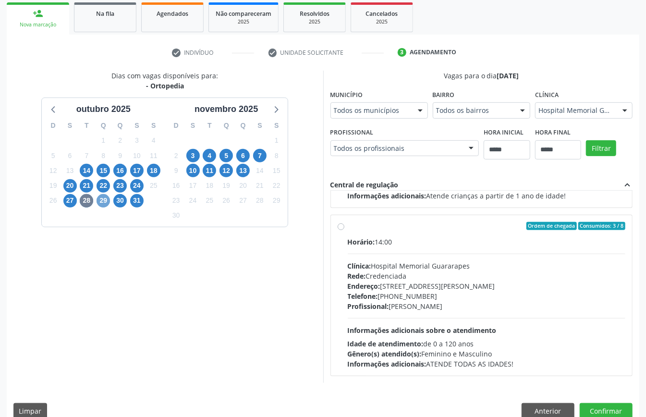
click at [107, 200] on span "29" at bounding box center [103, 200] width 13 height 13
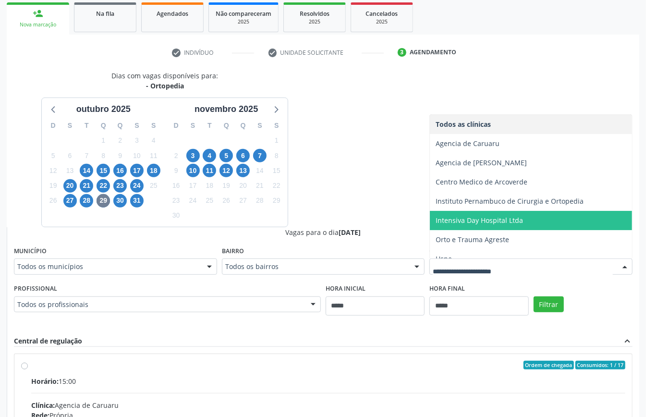
scroll to position [10, 0]
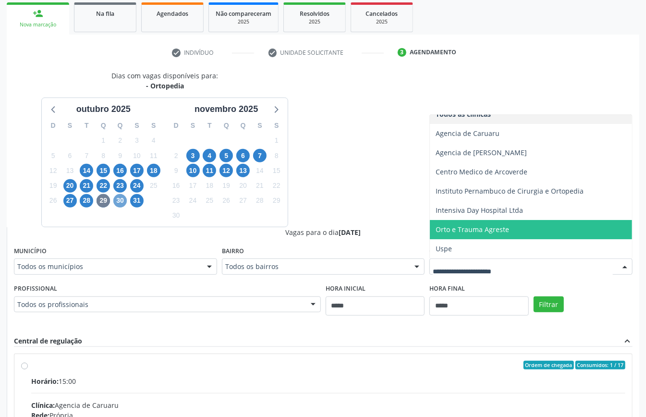
click at [122, 201] on span "30" at bounding box center [119, 200] width 13 height 13
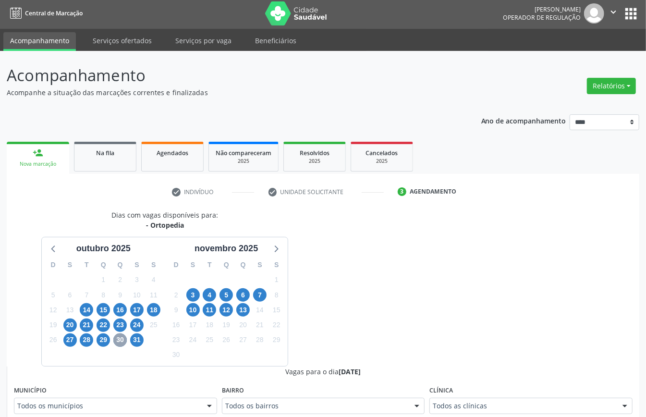
scroll to position [141, 0]
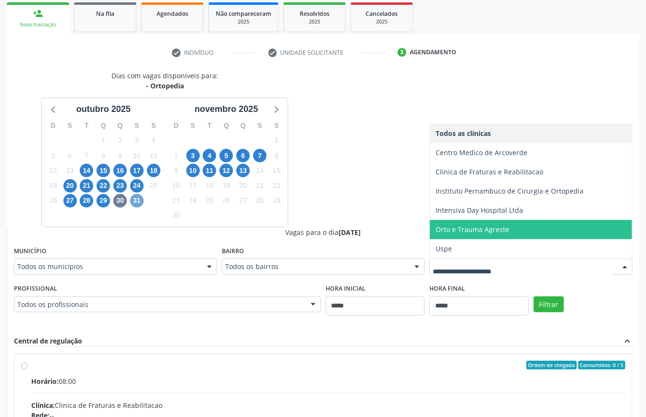
click at [137, 201] on span "31" at bounding box center [136, 200] width 13 height 13
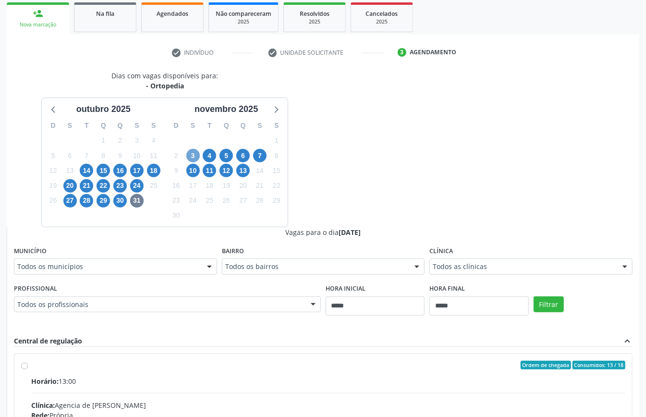
click at [195, 158] on span "3" at bounding box center [192, 155] width 13 height 13
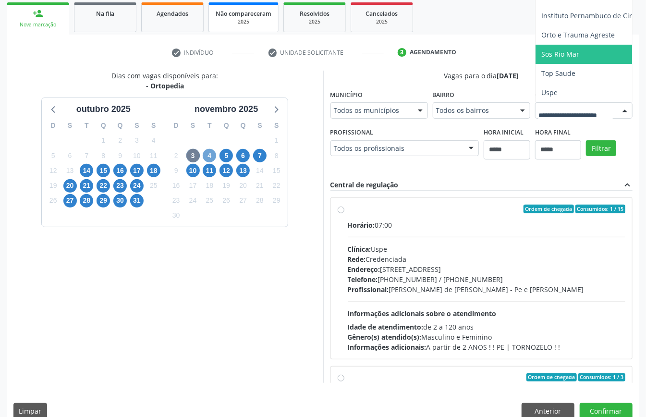
click at [207, 157] on span "4" at bounding box center [209, 155] width 13 height 13
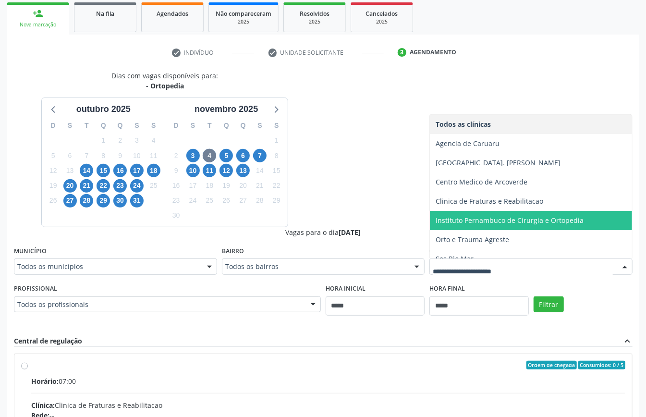
scroll to position [29, 0]
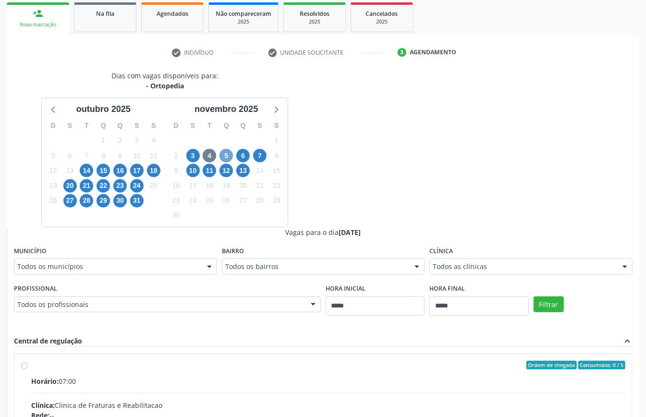
click at [226, 158] on span "5" at bounding box center [226, 155] width 13 height 13
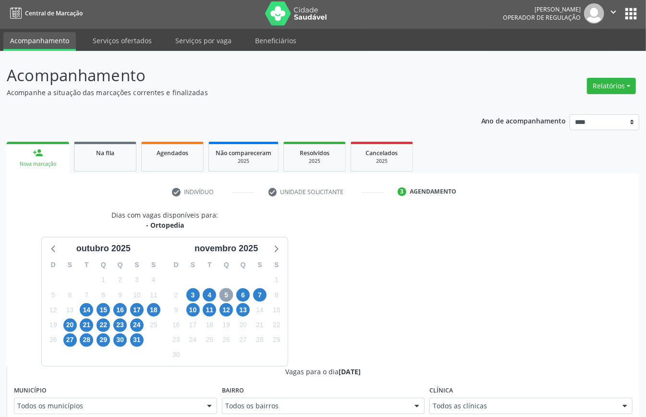
scroll to position [141, 0]
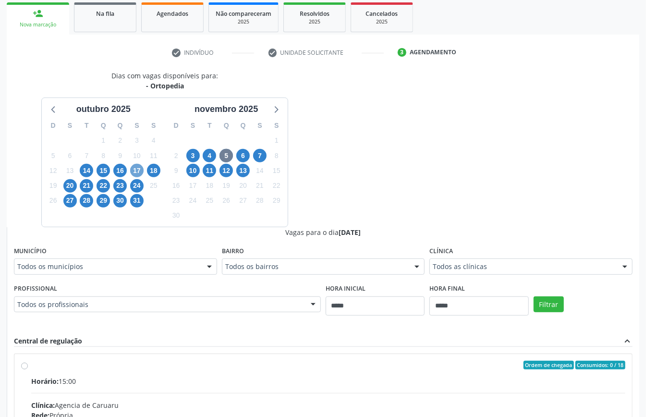
click at [141, 170] on span "17" at bounding box center [136, 170] width 13 height 13
click at [104, 169] on span "15" at bounding box center [103, 170] width 13 height 13
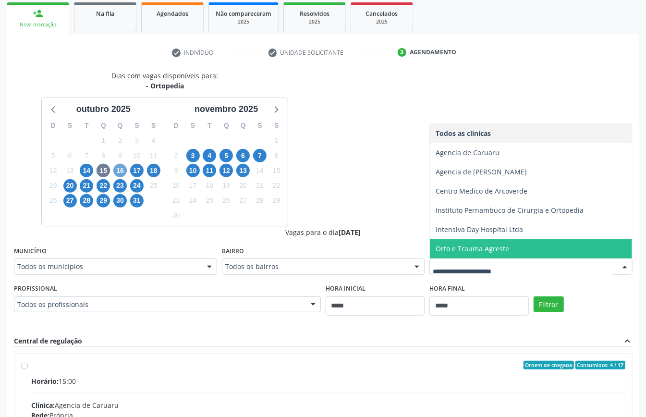
click at [123, 169] on span "16" at bounding box center [119, 170] width 13 height 13
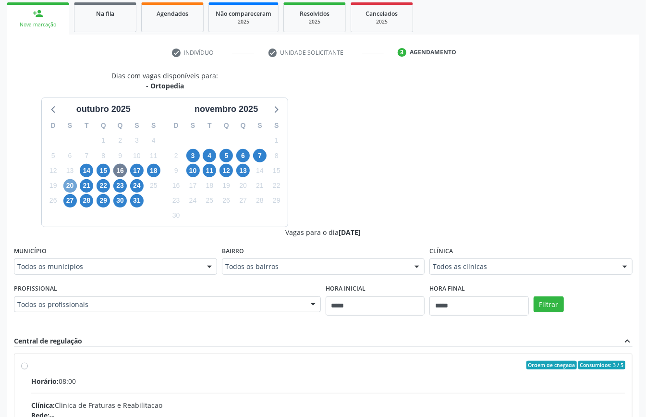
click at [70, 187] on span "20" at bounding box center [69, 185] width 13 height 13
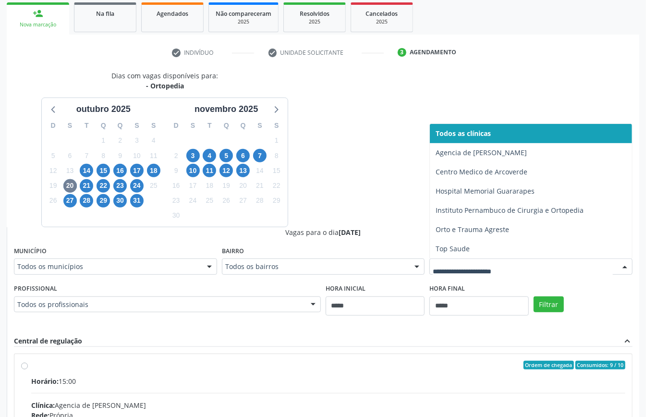
drag, startPoint x: 490, startPoint y: 268, endPoint x: 449, endPoint y: 261, distance: 42.3
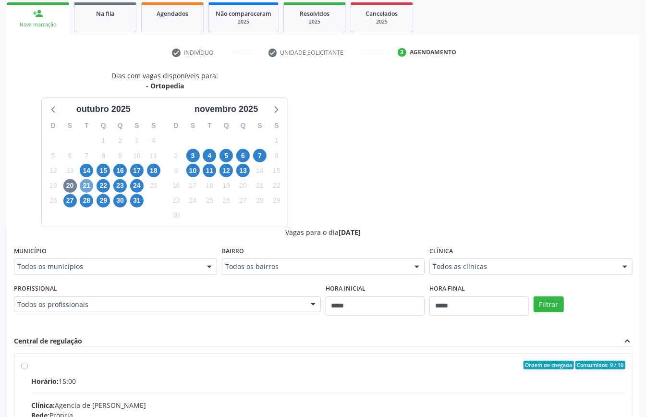
click at [85, 190] on span "21" at bounding box center [86, 185] width 13 height 13
click at [472, 257] on div "Clínica Todos as clínicas Todos as clínicas Agencia de Caruaru Centro Hospitala…" at bounding box center [530, 259] width 203 height 31
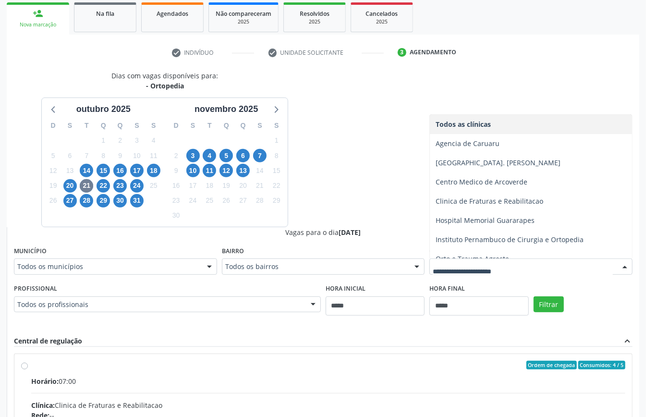
scroll to position [29, 0]
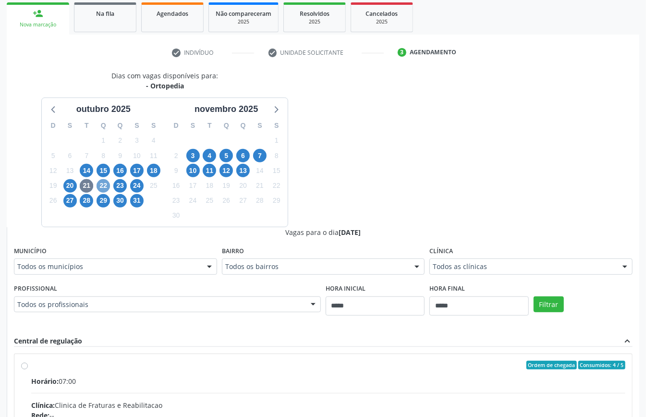
drag, startPoint x: 102, startPoint y: 185, endPoint x: 204, endPoint y: 200, distance: 102.4
click at [105, 186] on span "22" at bounding box center [103, 185] width 13 height 13
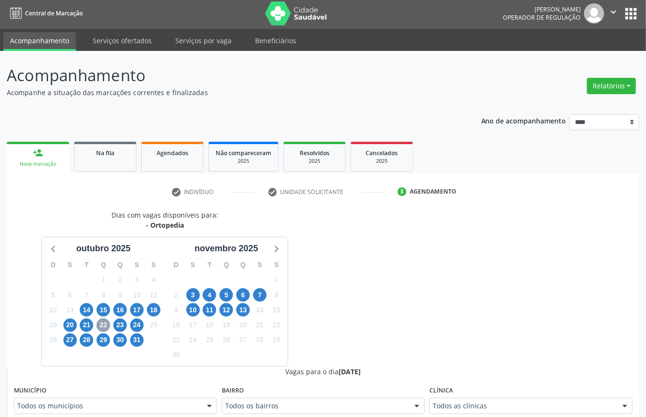
scroll to position [141, 0]
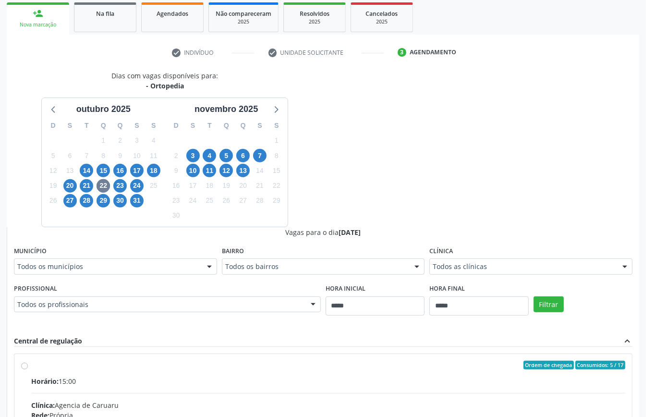
drag, startPoint x: 479, startPoint y: 265, endPoint x: 459, endPoint y: 258, distance: 20.8
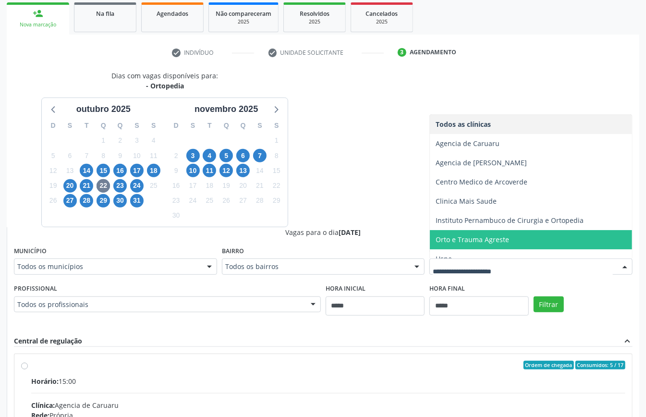
scroll to position [10, 0]
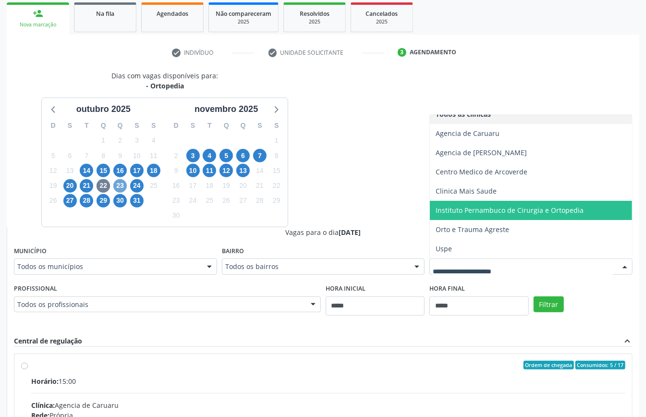
click at [120, 191] on span "23" at bounding box center [119, 185] width 13 height 13
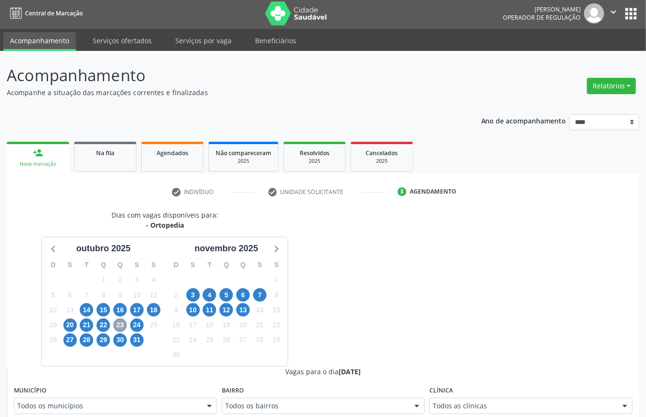
scroll to position [141, 0]
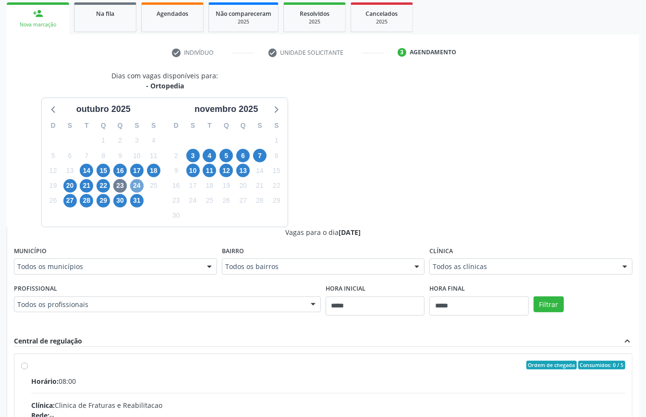
click at [137, 186] on span "24" at bounding box center [136, 185] width 13 height 13
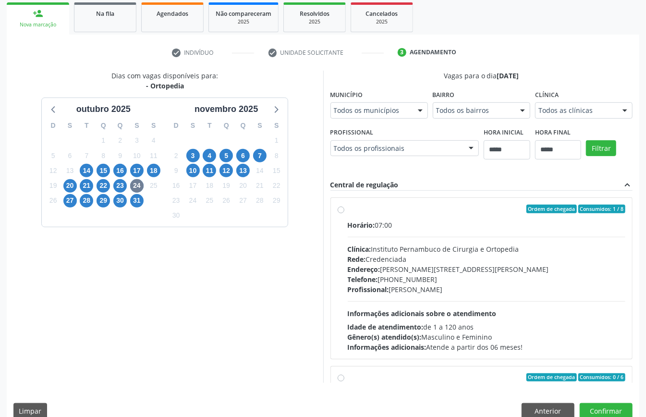
click at [535, 119] on div "Todos as clínicas" at bounding box center [584, 110] width 98 height 16
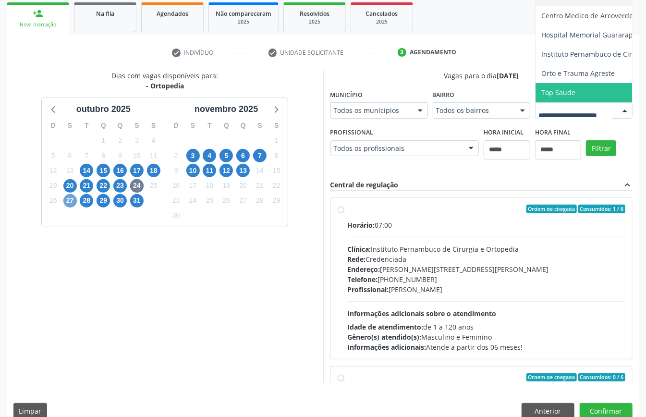
click at [66, 202] on span "27" at bounding box center [69, 200] width 13 height 13
click at [88, 203] on span "28" at bounding box center [86, 200] width 13 height 13
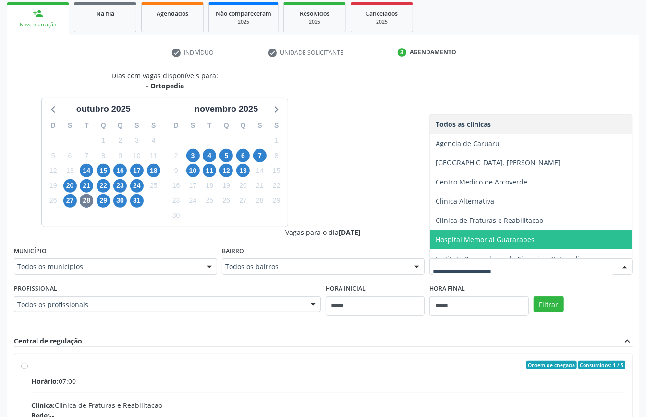
scroll to position [68, 0]
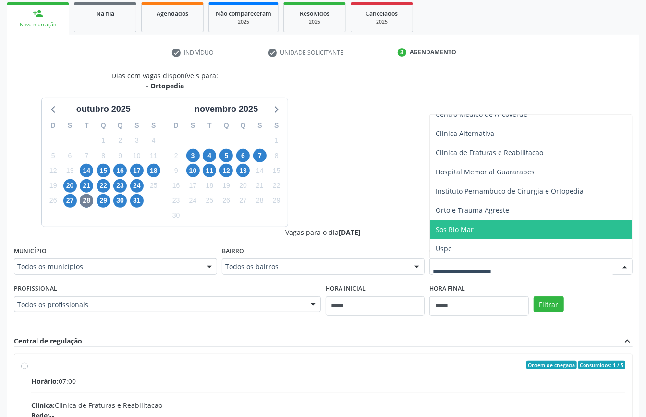
click at [454, 233] on span "Sos Rio Mar" at bounding box center [455, 229] width 38 height 9
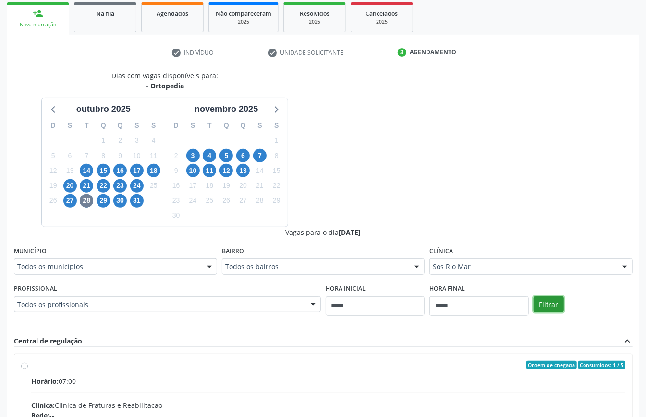
click at [556, 300] on button "Filtrar" at bounding box center [549, 304] width 30 height 16
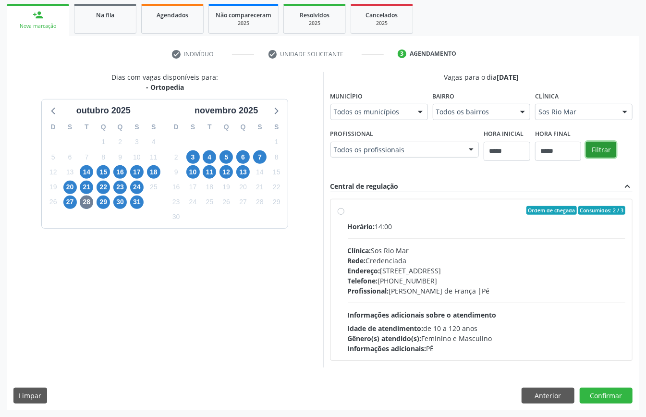
scroll to position [298, 0]
click at [103, 195] on span "29" at bounding box center [103, 201] width 13 height 13
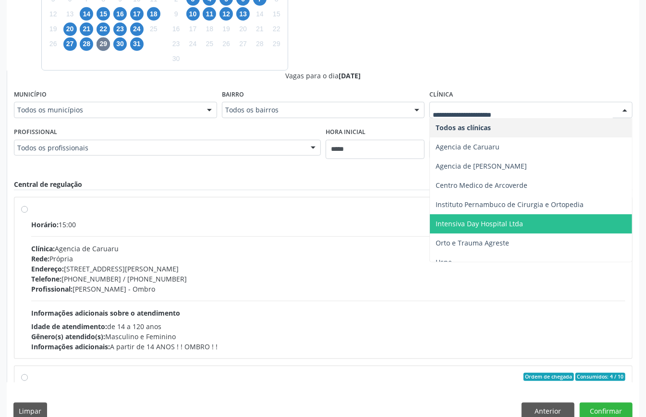
scroll to position [10, 0]
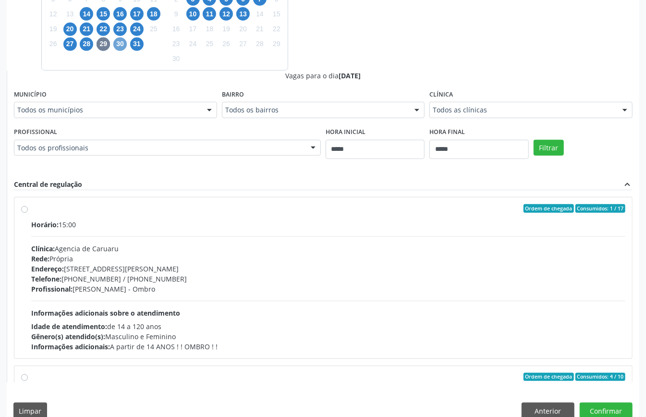
click at [120, 43] on span "30" at bounding box center [119, 43] width 13 height 13
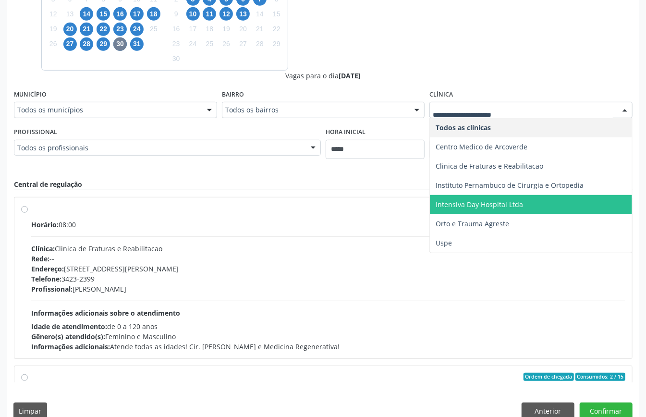
scroll to position [192, 0]
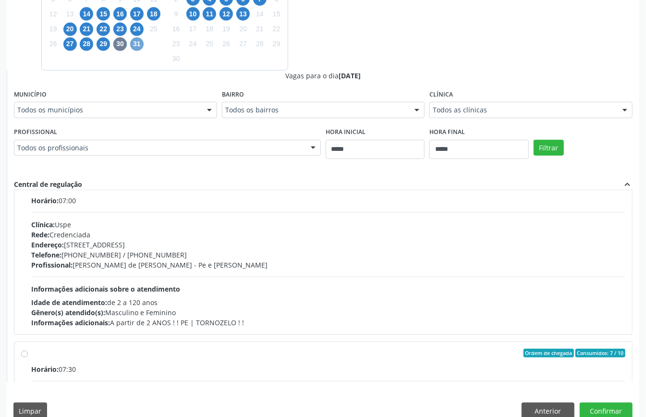
click at [133, 37] on div "31" at bounding box center [136, 44] width 13 height 15
click at [134, 39] on span "31" at bounding box center [136, 43] width 13 height 13
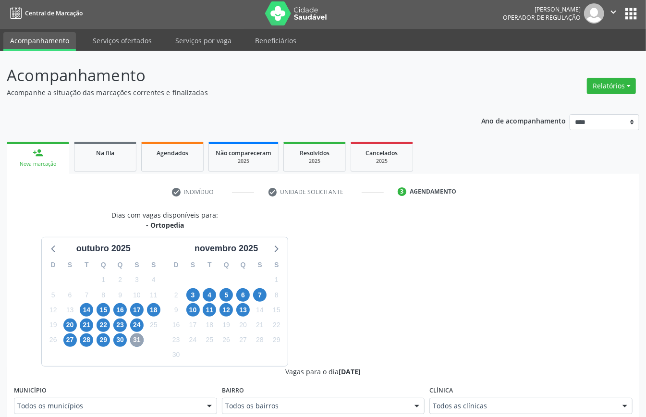
scroll to position [298, 0]
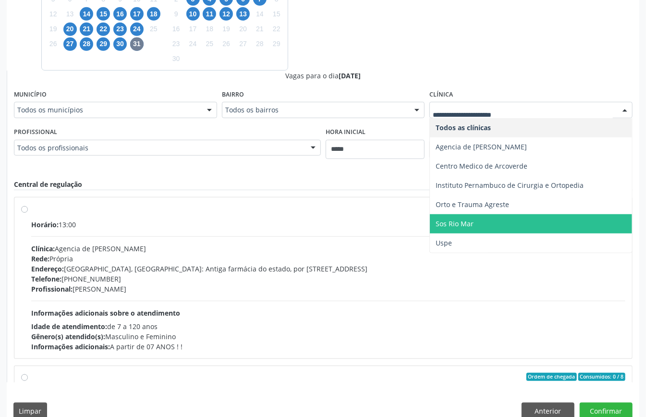
click at [484, 217] on span "Sos Rio Mar" at bounding box center [531, 223] width 202 height 19
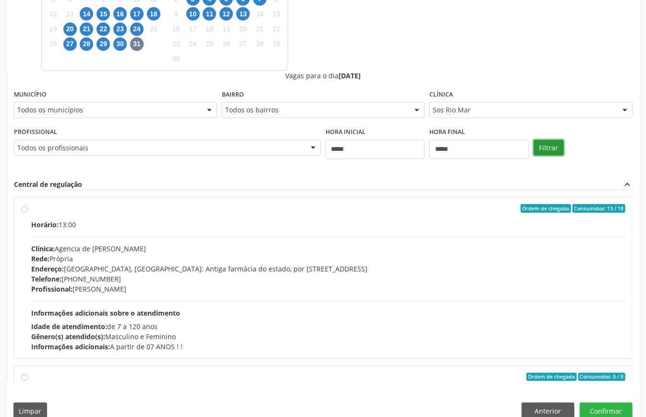
click at [548, 154] on button "Filtrar" at bounding box center [549, 148] width 30 height 16
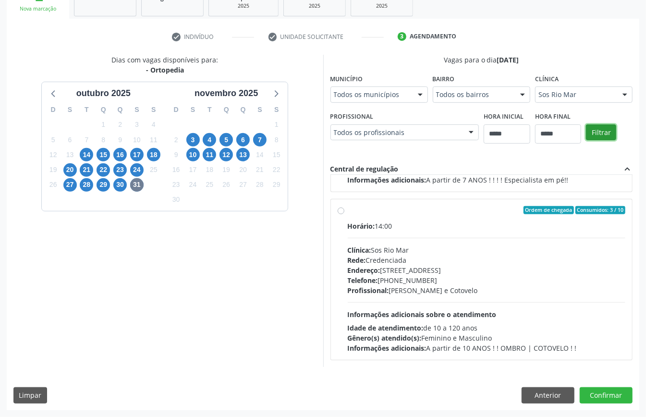
scroll to position [58, 0]
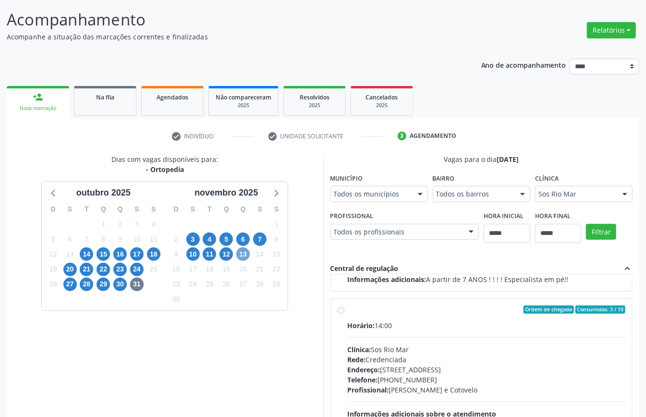
click at [244, 257] on span "13" at bounding box center [242, 253] width 13 height 13
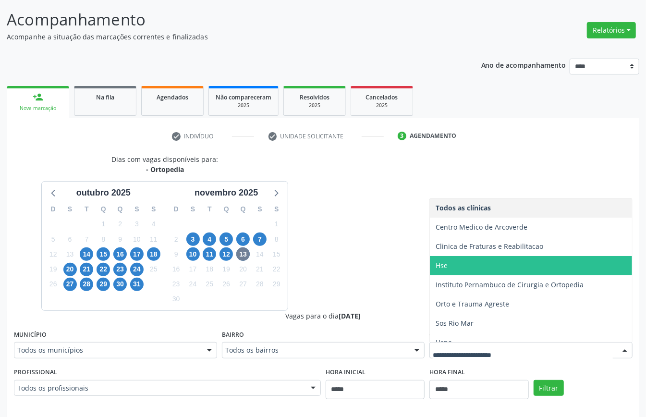
scroll to position [10, 0]
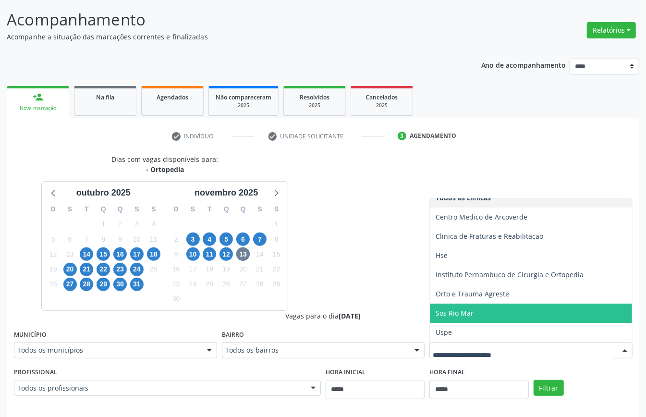
click at [470, 309] on span "Sos Rio Mar" at bounding box center [455, 312] width 38 height 9
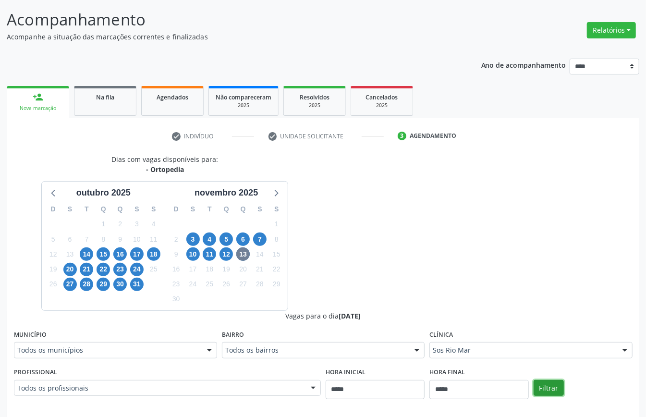
drag, startPoint x: 540, startPoint y: 382, endPoint x: 528, endPoint y: 369, distance: 17.7
click at [537, 383] on button "Filtrar" at bounding box center [549, 388] width 30 height 16
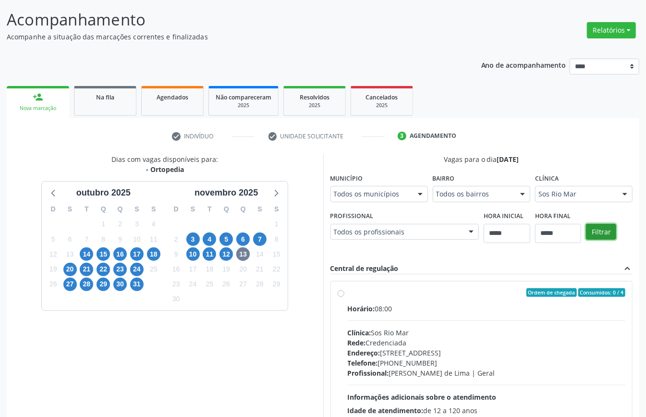
scroll to position [314, 0]
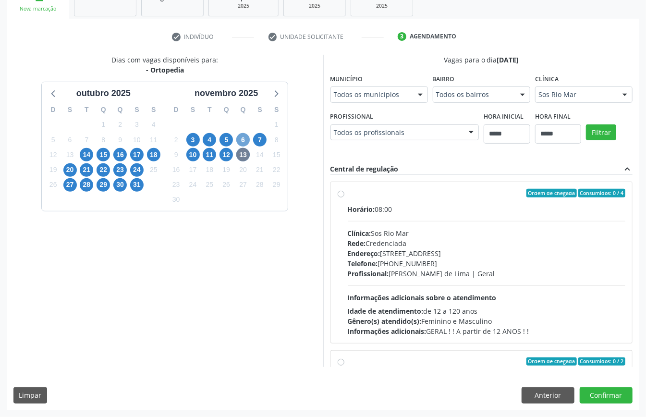
click at [244, 133] on span "6" at bounding box center [242, 139] width 13 height 13
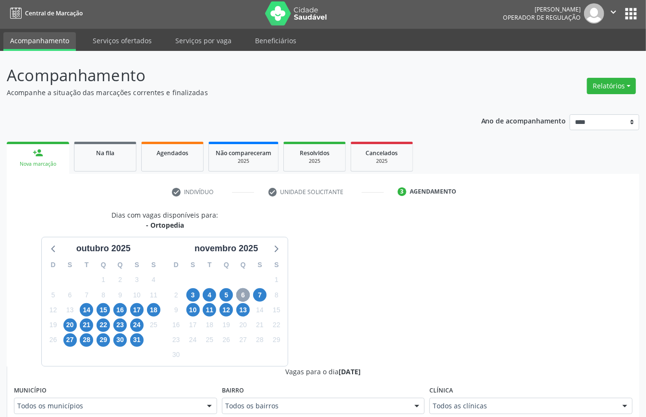
scroll to position [185, 0]
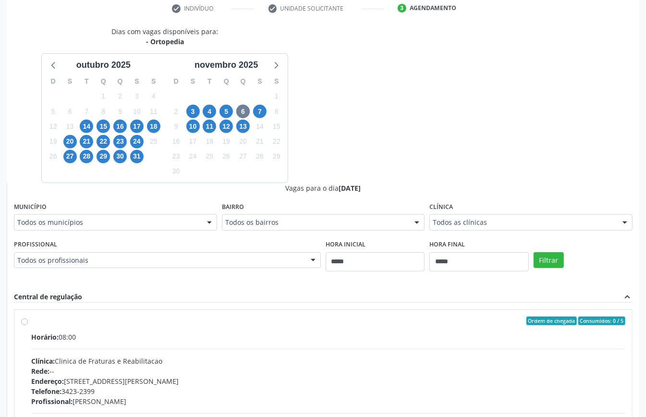
click at [522, 214] on div "Clínica Todos as clínicas Todos as clínicas Centro Medico de Arcoverde Clinica …" at bounding box center [530, 215] width 203 height 31
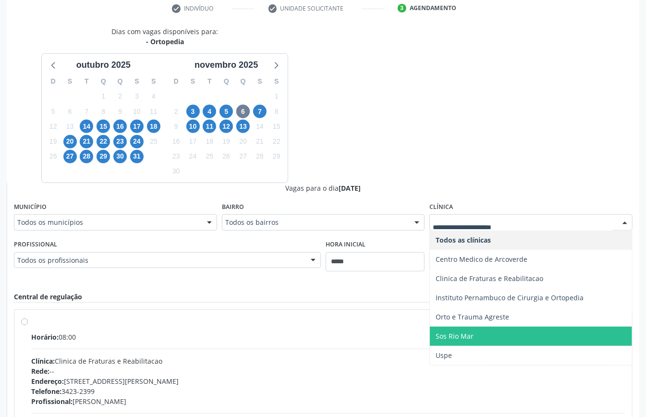
click at [486, 329] on span "Sos Rio Mar" at bounding box center [531, 336] width 202 height 19
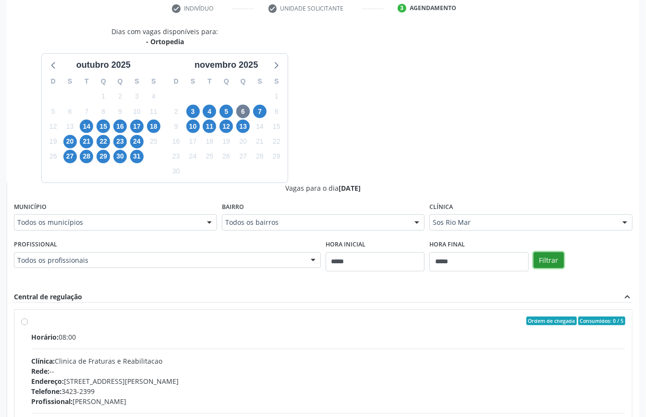
click at [550, 261] on button "Filtrar" at bounding box center [549, 260] width 30 height 16
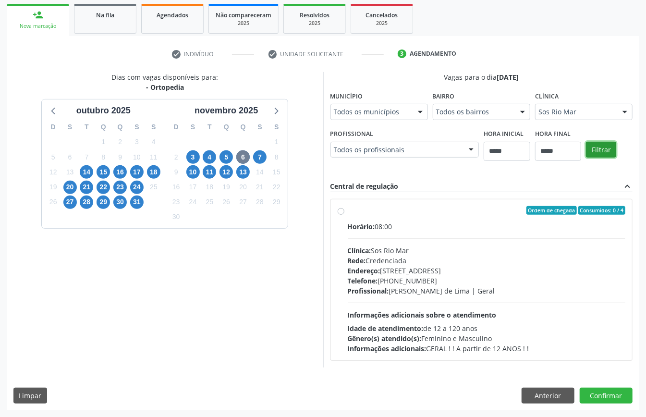
scroll to position [298, 0]
click at [348, 281] on div "Telefone: (81) 3087-9595" at bounding box center [487, 281] width 278 height 10
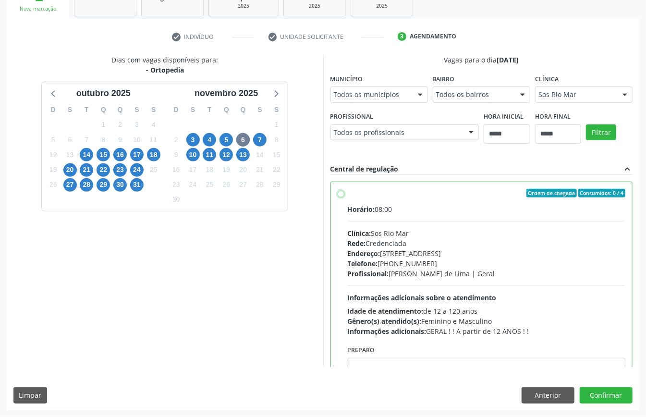
scroll to position [49, 0]
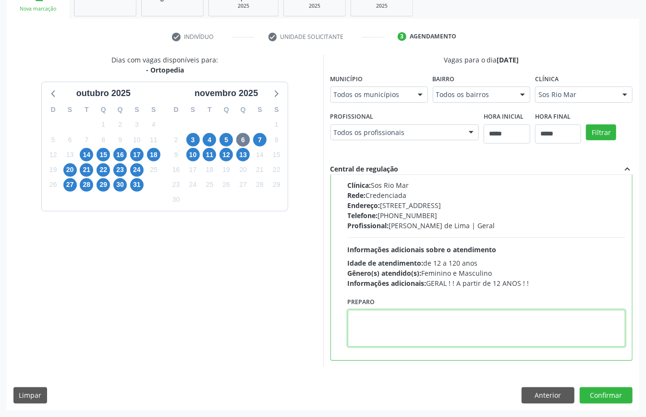
paste textarea "**********"
type textarea "**********"
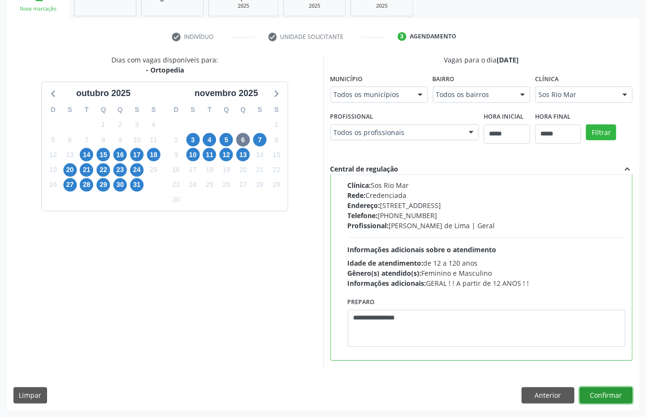
click at [594, 403] on button "Confirmar" at bounding box center [606, 395] width 53 height 16
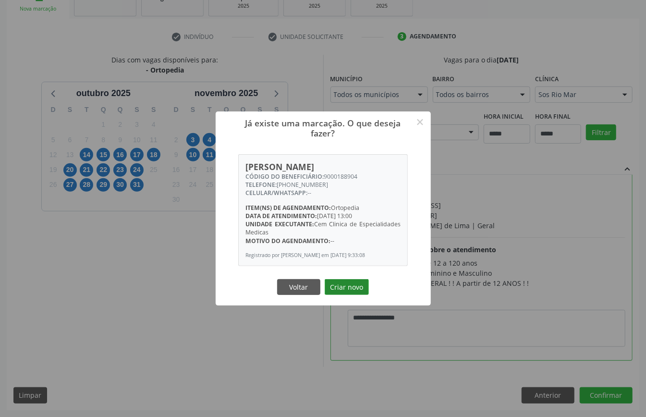
click at [366, 279] on div "Voltar Criar novo" at bounding box center [323, 287] width 96 height 20
click at [356, 289] on button "Criar novo" at bounding box center [347, 287] width 44 height 16
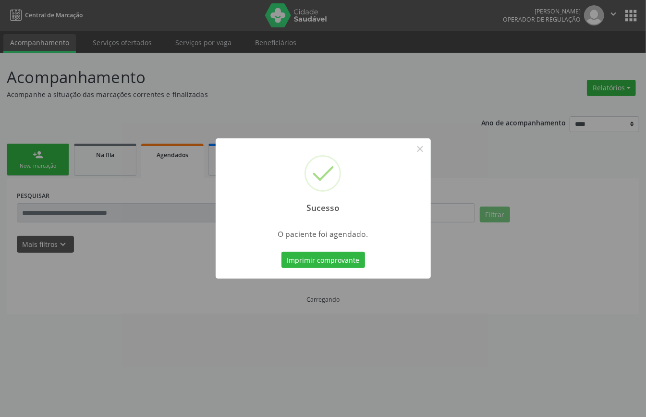
scroll to position [0, 0]
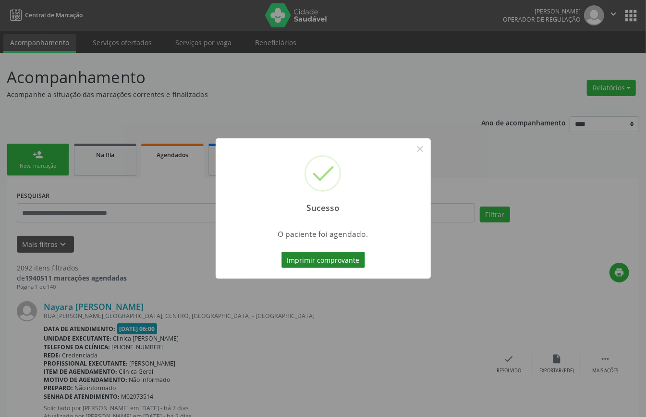
click at [333, 256] on button "Imprimir comprovante" at bounding box center [323, 260] width 84 height 16
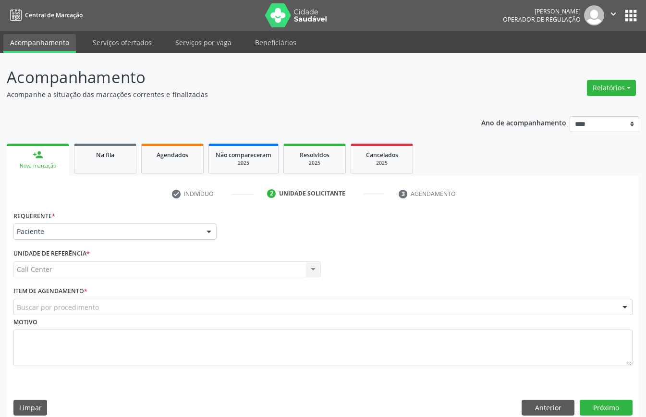
scroll to position [13, 0]
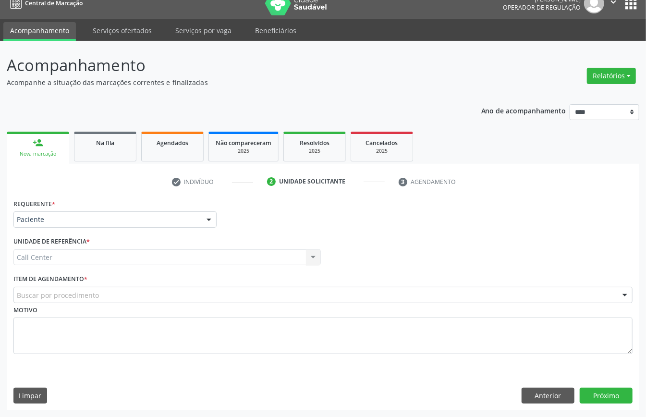
click at [111, 298] on div "Buscar por procedimento" at bounding box center [322, 295] width 619 height 16
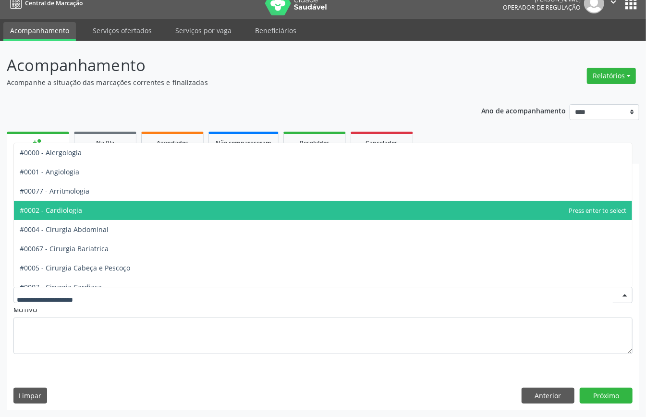
click at [82, 208] on span "#0002 - Cardiologia" at bounding box center [51, 210] width 62 height 9
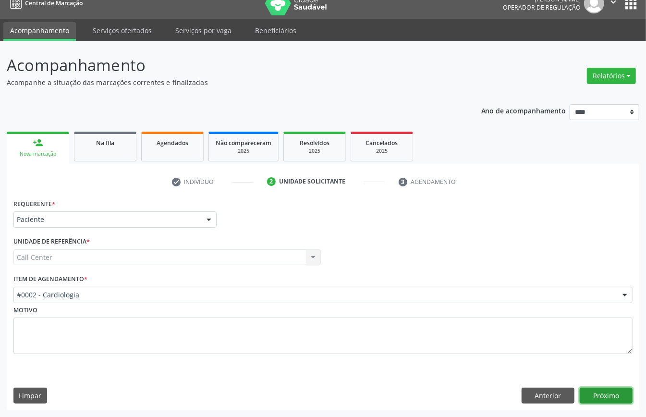
click at [600, 391] on button "Próximo" at bounding box center [606, 396] width 53 height 16
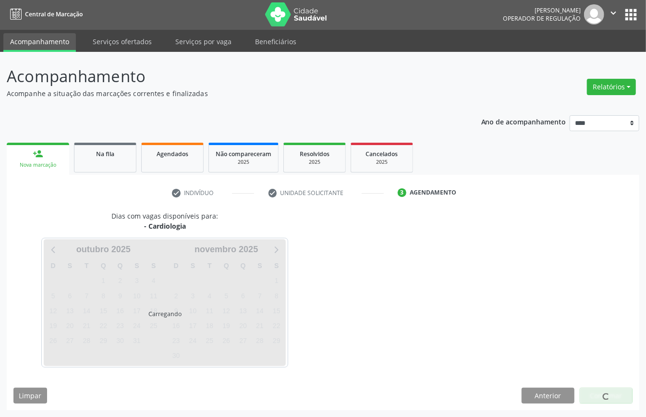
scroll to position [2, 0]
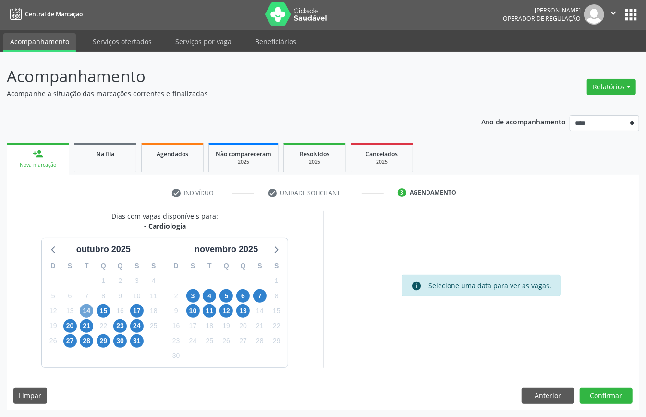
click at [87, 309] on span "14" at bounding box center [86, 310] width 13 height 13
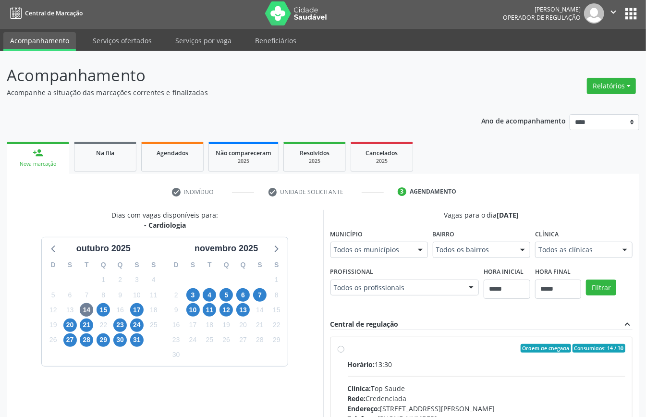
scroll to position [6, 0]
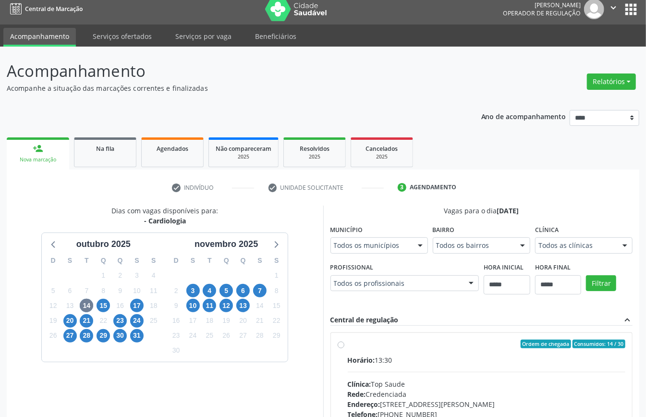
click at [535, 254] on div "Todos as clínicas" at bounding box center [584, 245] width 98 height 16
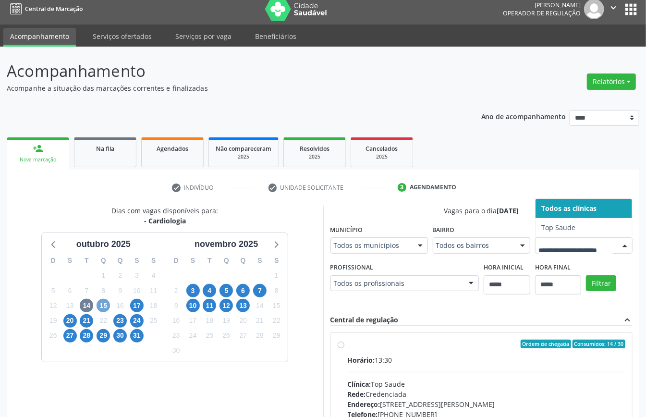
click at [105, 305] on span "15" at bounding box center [103, 305] width 13 height 13
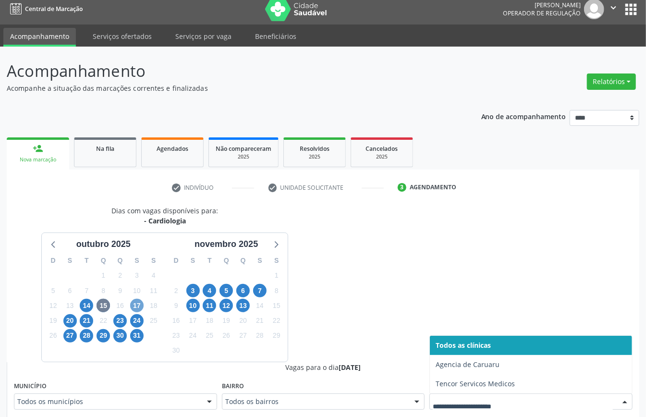
click at [139, 306] on span "17" at bounding box center [136, 305] width 13 height 13
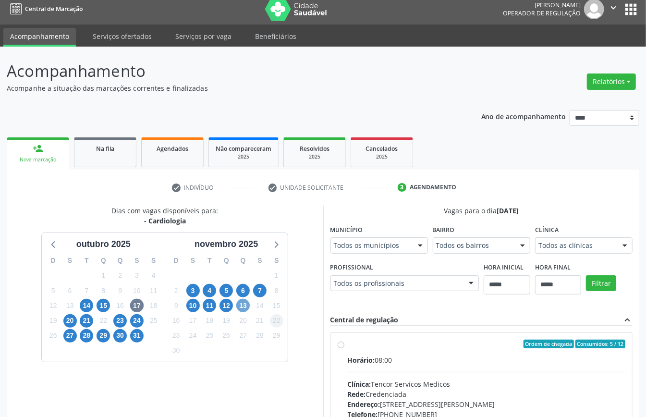
drag, startPoint x: 241, startPoint y: 302, endPoint x: 281, endPoint y: 320, distance: 43.2
click at [245, 306] on span "13" at bounding box center [242, 305] width 13 height 13
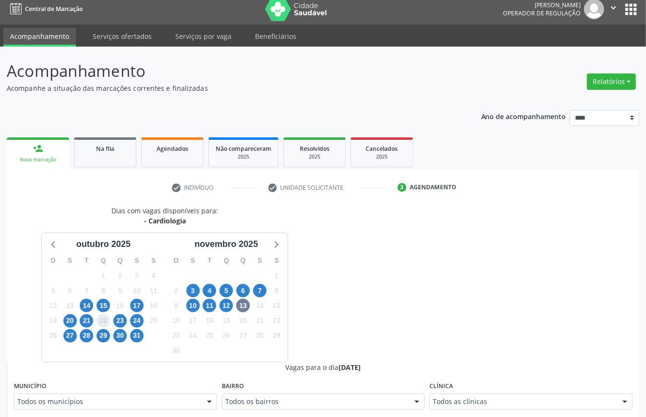
click at [102, 323] on span "22" at bounding box center [103, 320] width 13 height 13
click at [116, 314] on div "23" at bounding box center [119, 320] width 13 height 15
click at [122, 316] on span "23" at bounding box center [119, 320] width 13 height 13
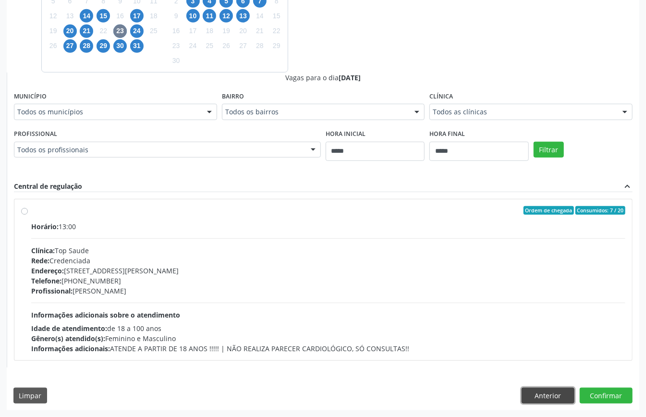
click at [556, 390] on button "Anterior" at bounding box center [548, 396] width 53 height 16
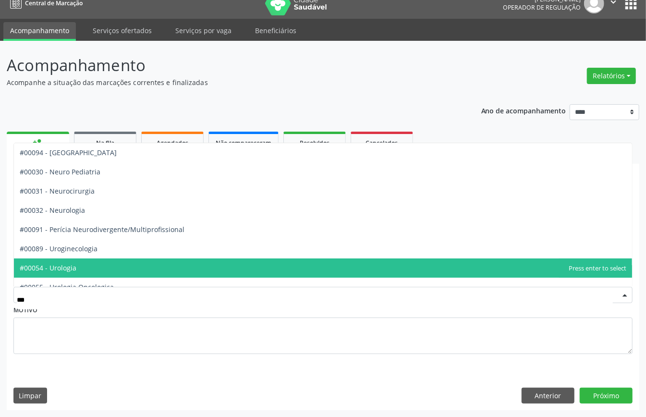
drag, startPoint x: 97, startPoint y: 260, endPoint x: 127, endPoint y: 272, distance: 32.1
click at [98, 260] on span "#00054 - Urologia" at bounding box center [323, 267] width 618 height 19
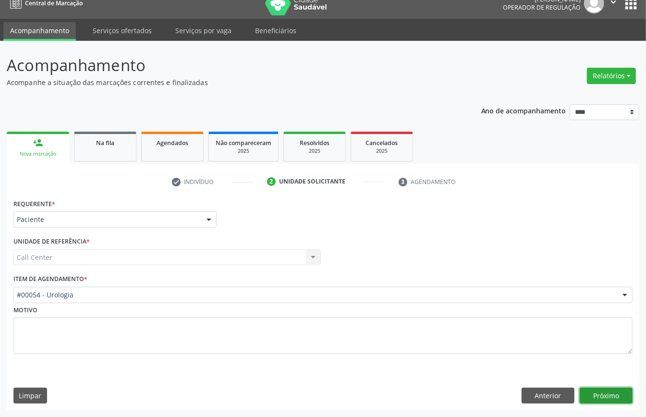
click at [607, 396] on button "Próximo" at bounding box center [606, 396] width 53 height 16
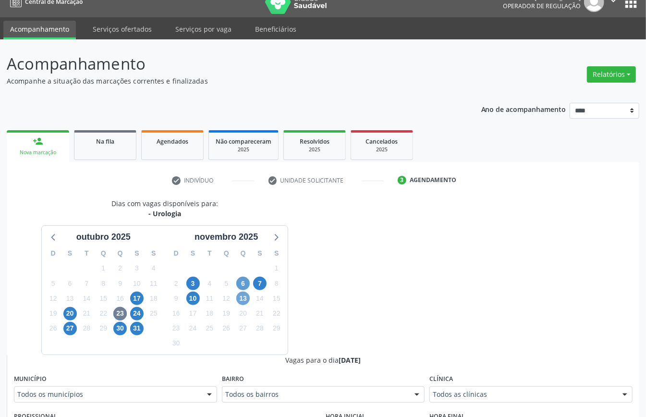
click at [241, 300] on span "13" at bounding box center [242, 298] width 13 height 13
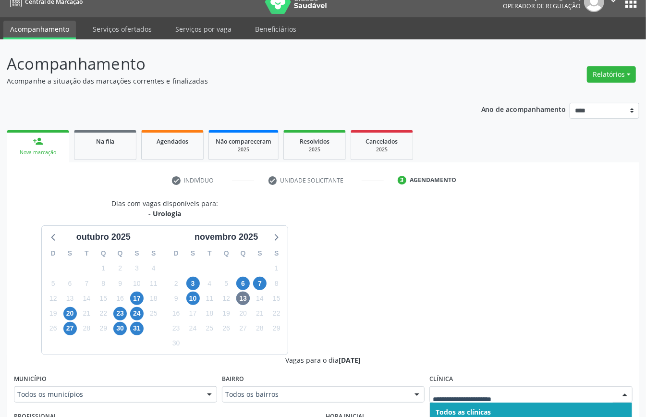
drag, startPoint x: 556, startPoint y: 237, endPoint x: 553, endPoint y: 256, distance: 19.8
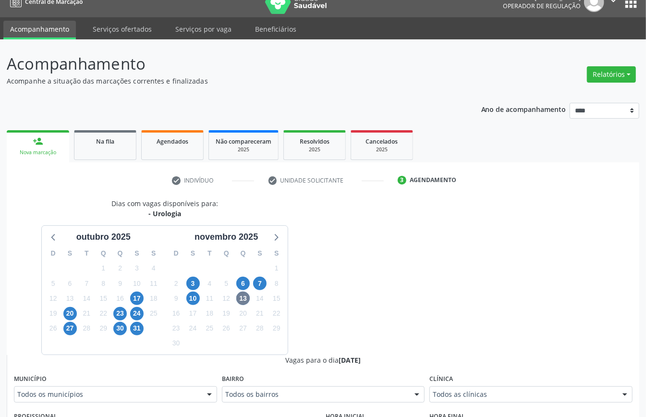
click at [310, 354] on div "Dias com vagas disponíveis para: - Urologia outubro 2025 D S T Q Q S S 28 29 30…" at bounding box center [165, 276] width 317 height 156
click at [141, 296] on span "17" at bounding box center [136, 298] width 13 height 13
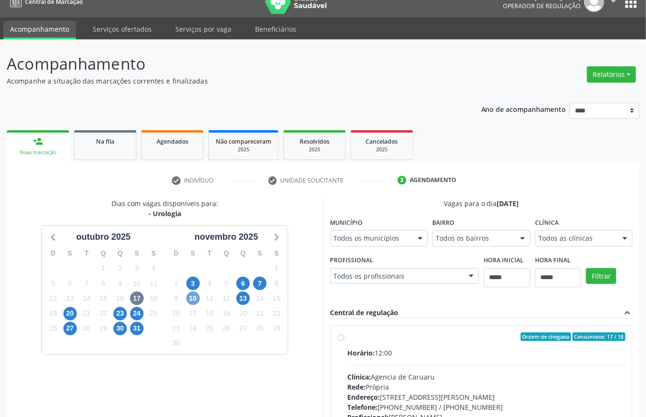
click at [193, 297] on span "10" at bounding box center [192, 298] width 13 height 13
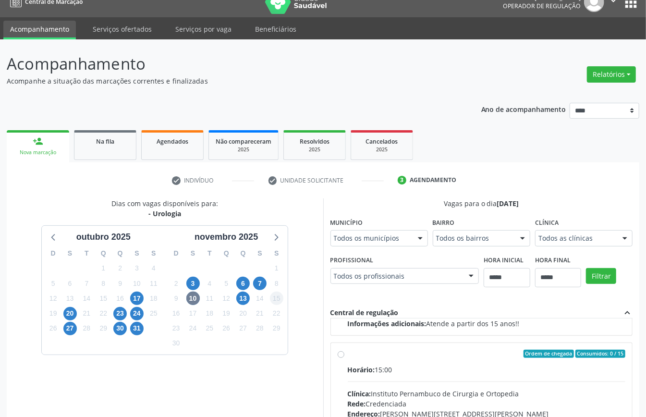
click at [271, 298] on div "15" at bounding box center [276, 298] width 17 height 15
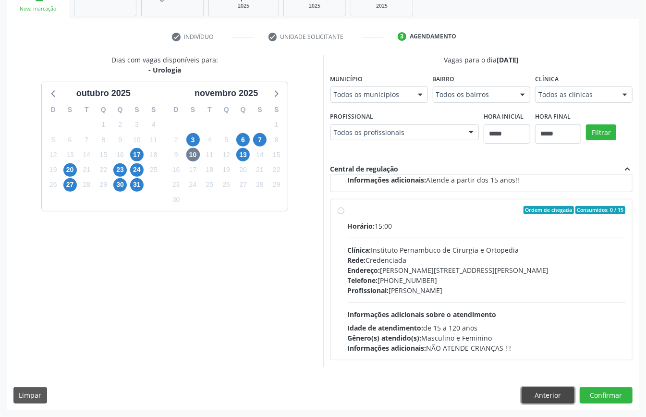
click at [542, 392] on button "Anterior" at bounding box center [548, 395] width 53 height 16
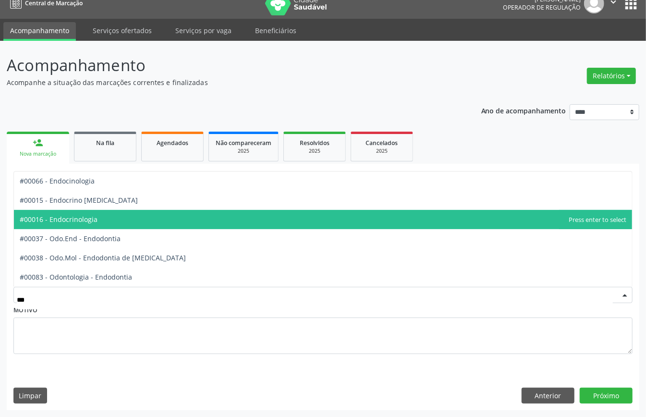
drag, startPoint x: 70, startPoint y: 220, endPoint x: 84, endPoint y: 229, distance: 16.9
click at [73, 223] on span "#00016 - Endocrinologia" at bounding box center [323, 219] width 618 height 19
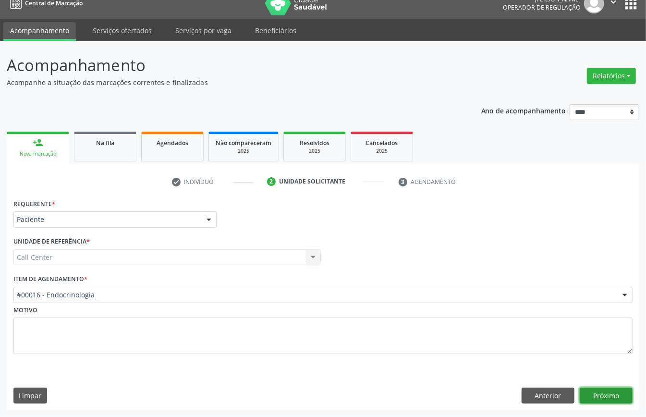
click at [598, 394] on button "Próximo" at bounding box center [606, 396] width 53 height 16
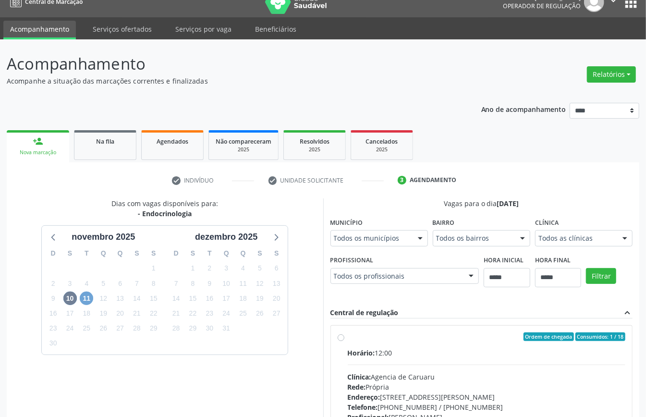
click at [90, 302] on span "11" at bounding box center [86, 298] width 13 height 13
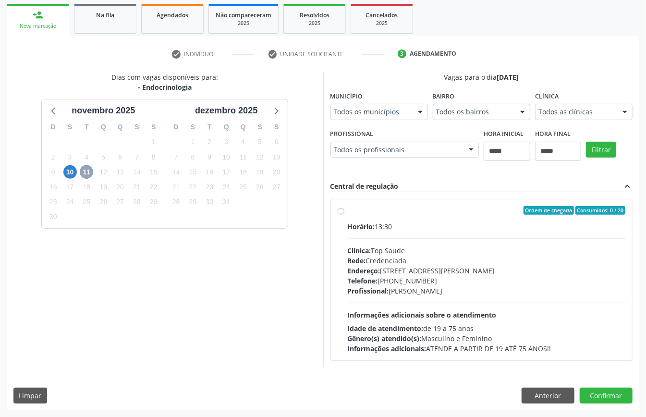
scroll to position [206, 0]
click at [67, 165] on span "10" at bounding box center [69, 171] width 13 height 13
click at [52, 108] on icon at bounding box center [53, 111] width 4 height 7
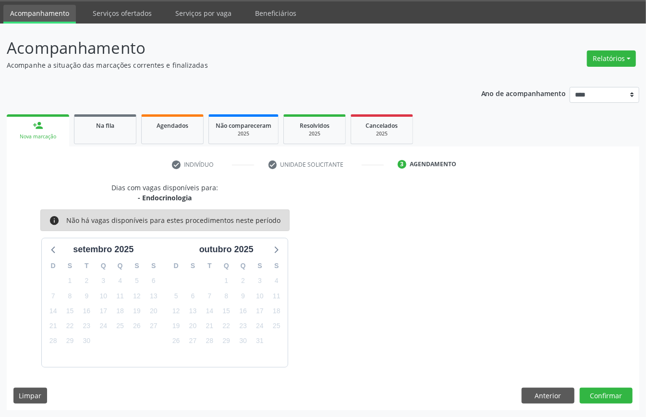
scroll to position [31, 0]
click at [552, 398] on button "Anterior" at bounding box center [548, 396] width 53 height 16
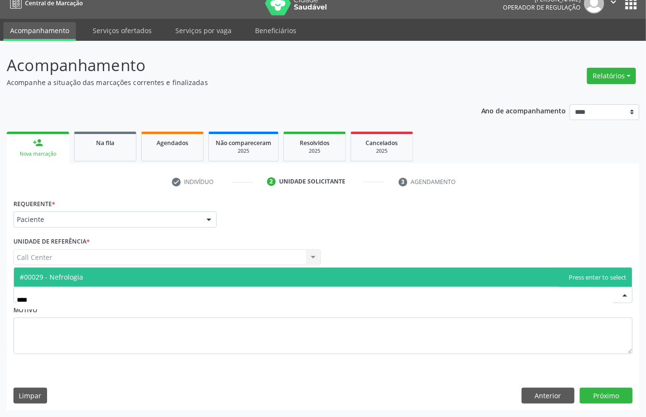
click at [144, 270] on span "#00029 - Nefrologia" at bounding box center [323, 277] width 618 height 19
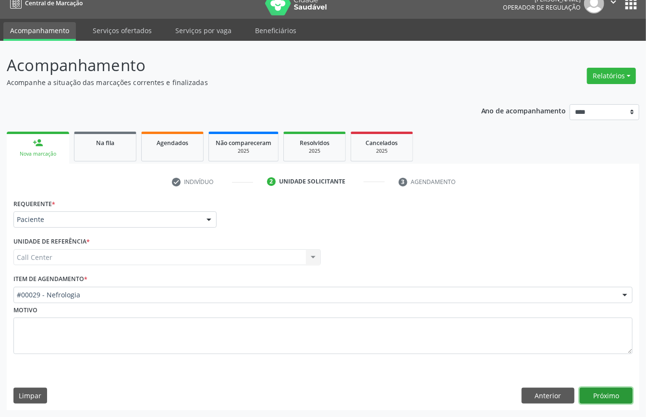
click at [598, 389] on button "Próximo" at bounding box center [606, 396] width 53 height 16
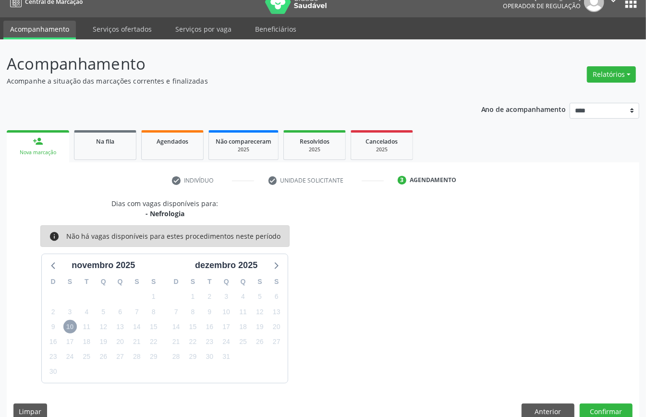
click at [66, 327] on span "10" at bounding box center [69, 326] width 13 height 13
click at [49, 268] on icon at bounding box center [54, 265] width 12 height 12
click at [548, 408] on button "Anterior" at bounding box center [548, 411] width 53 height 16
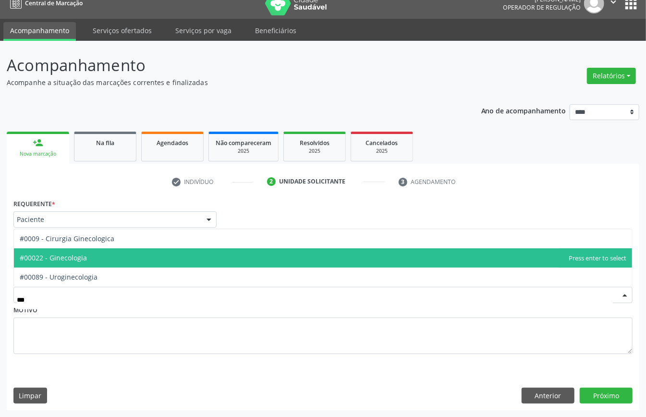
click at [101, 258] on span "#00022 - Ginecologia" at bounding box center [323, 257] width 618 height 19
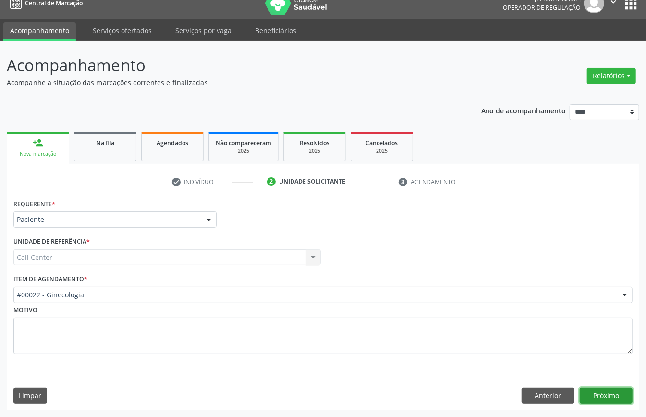
click at [595, 391] on button "Próximo" at bounding box center [606, 396] width 53 height 16
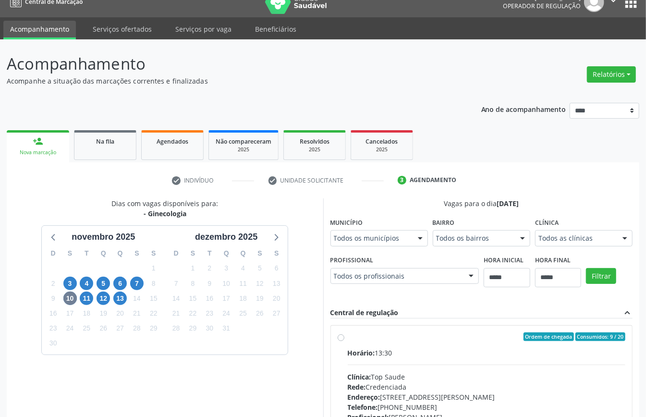
click at [129, 297] on div "14" at bounding box center [137, 298] width 17 height 15
click at [122, 300] on span "13" at bounding box center [119, 298] width 13 height 13
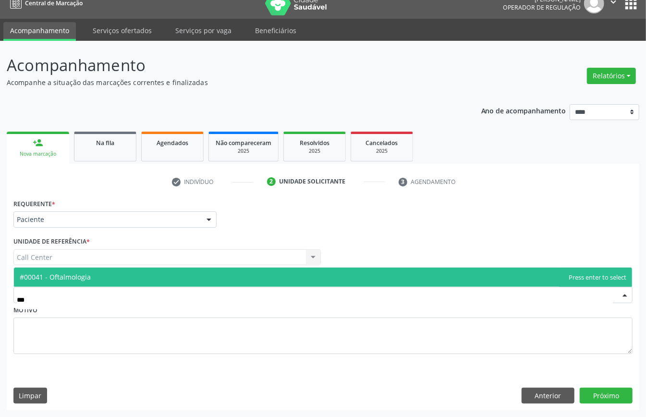
click at [147, 271] on span "#00041 - Oftalmologia" at bounding box center [323, 277] width 618 height 19
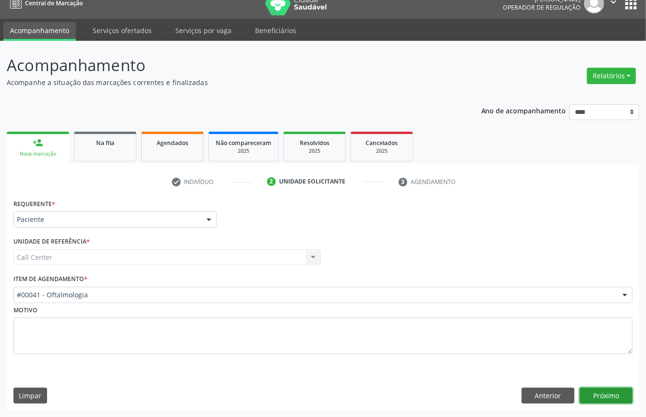
click at [599, 396] on button "Próximo" at bounding box center [606, 396] width 53 height 16
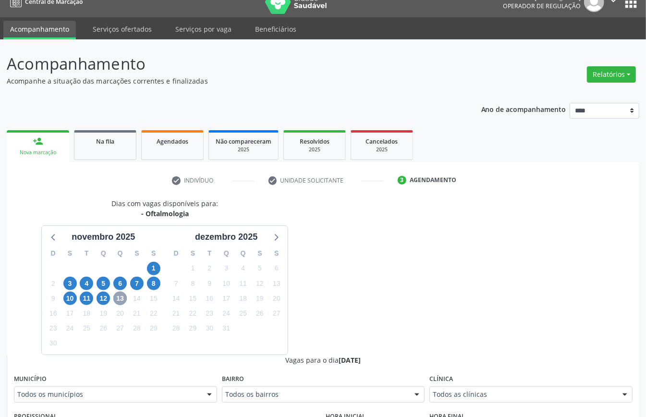
click at [120, 303] on span "13" at bounding box center [119, 298] width 13 height 13
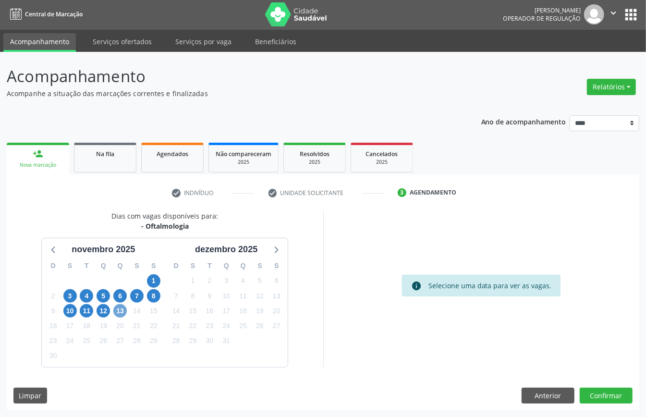
scroll to position [2, 0]
click at [122, 313] on span "13" at bounding box center [119, 310] width 13 height 13
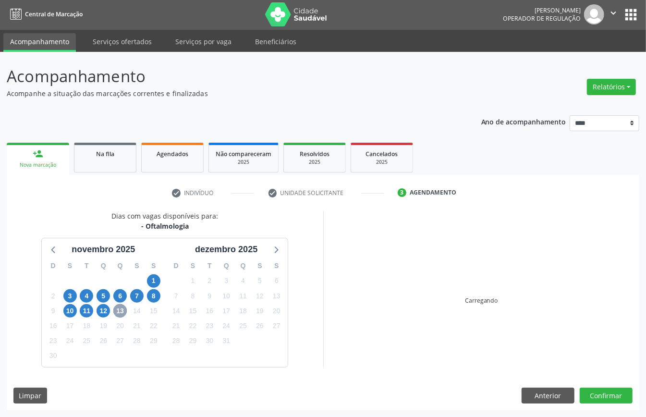
scroll to position [13, 0]
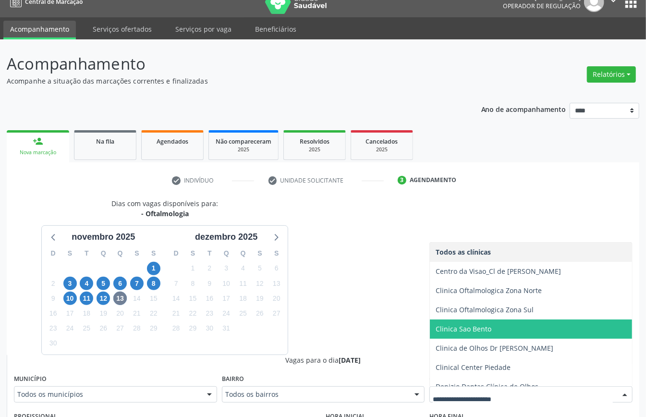
click at [166, 389] on div "Todos os municípios" at bounding box center [115, 394] width 203 height 16
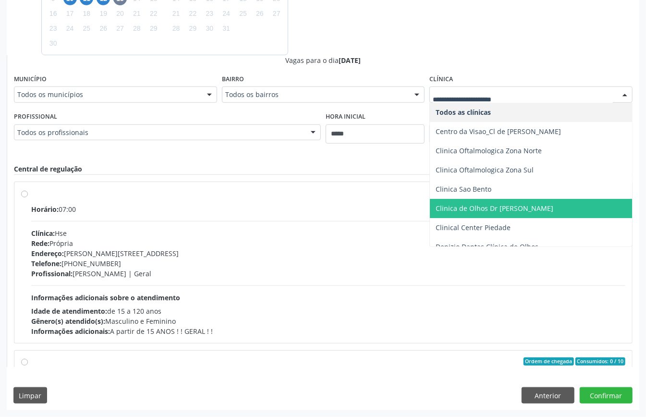
scroll to position [122, 0]
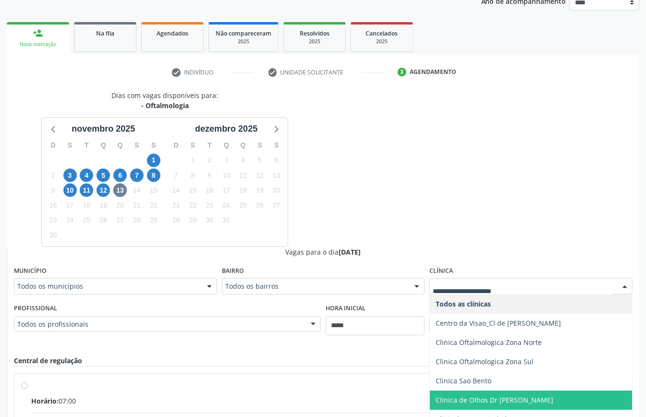
click at [343, 181] on div "Dias com vagas disponíveis para: - Oftalmologia novembro 2025 D S T Q Q S S 26 …" at bounding box center [323, 324] width 633 height 468
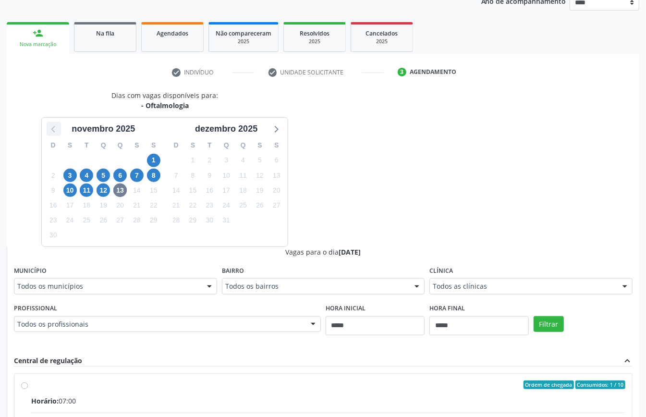
click at [56, 133] on icon at bounding box center [54, 128] width 12 height 12
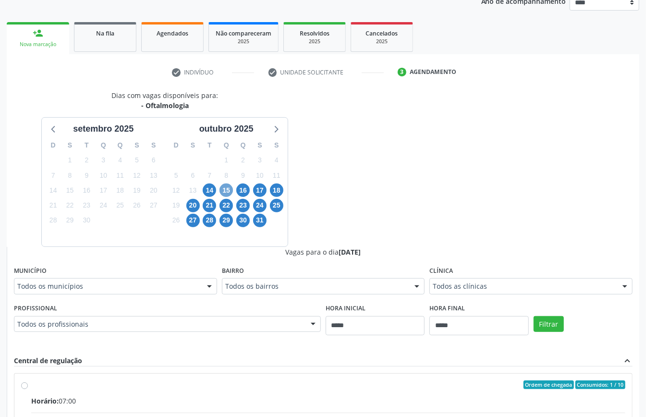
click at [227, 191] on span "15" at bounding box center [226, 189] width 13 height 13
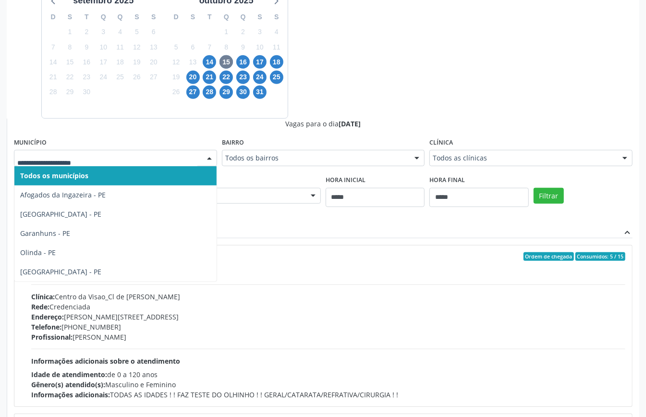
drag, startPoint x: 348, startPoint y: 93, endPoint x: 316, endPoint y: 87, distance: 32.2
click at [348, 93] on div "Dias com vagas disponíveis para: - Oftalmologia setembro 2025 D S T Q Q S S 31 …" at bounding box center [323, 196] width 633 height 468
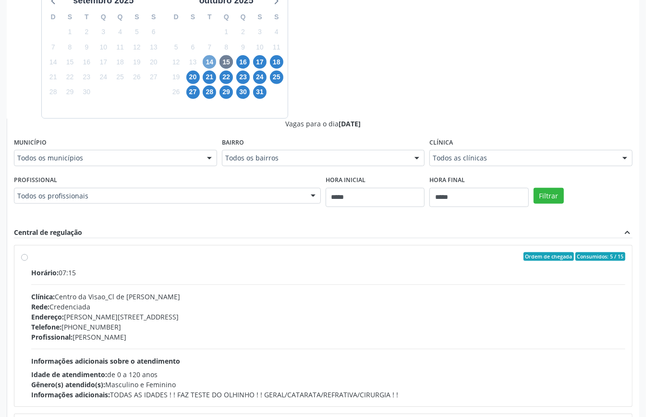
click at [210, 62] on span "14" at bounding box center [209, 61] width 13 height 13
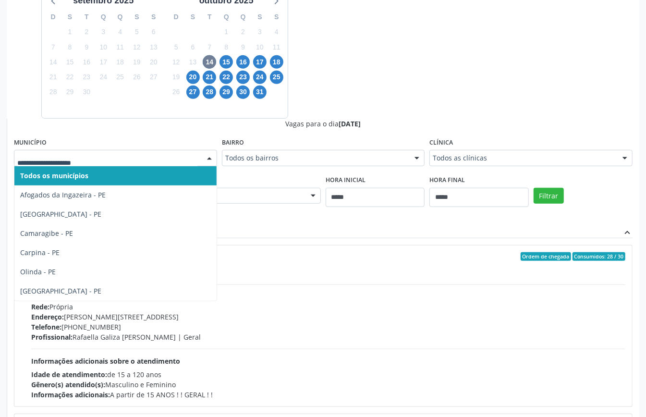
click at [362, 91] on div "Dias com vagas disponíveis para: - Oftalmologia setembro 2025 D S T Q Q S S 31 …" at bounding box center [323, 196] width 633 height 468
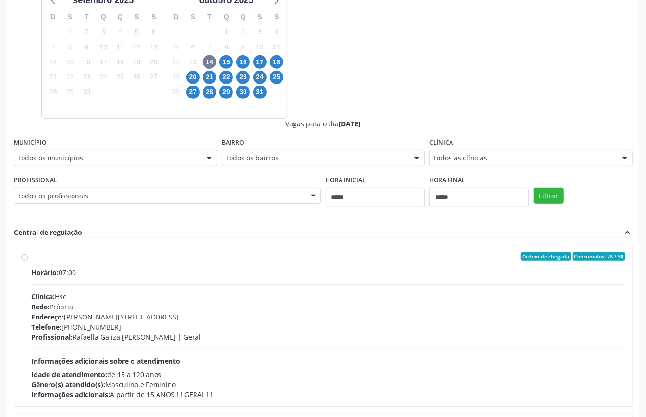
scroll to position [314, 0]
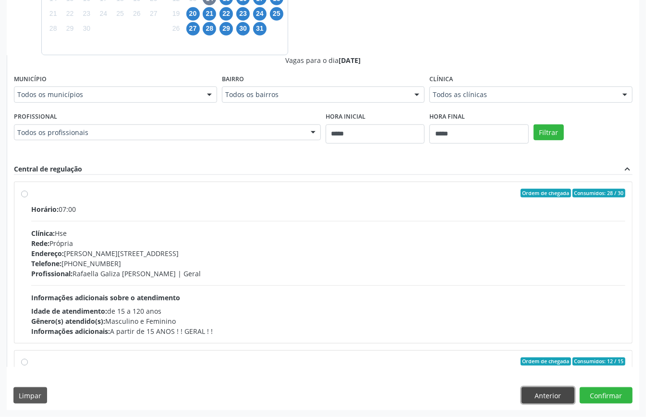
click at [552, 389] on button "Anterior" at bounding box center [548, 395] width 53 height 16
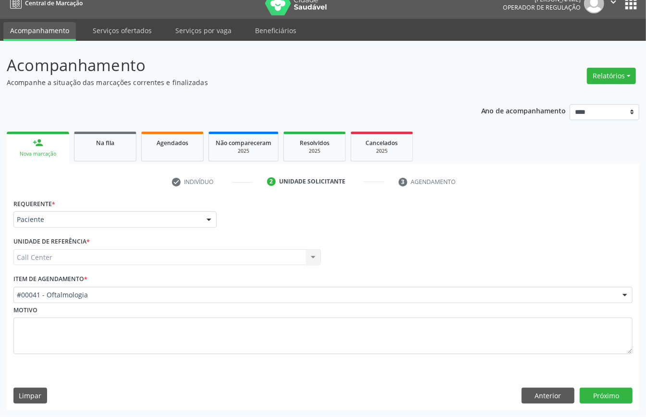
scroll to position [13, 0]
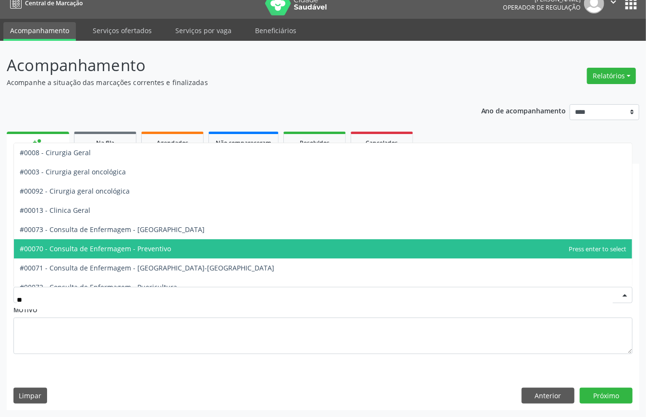
type input "***"
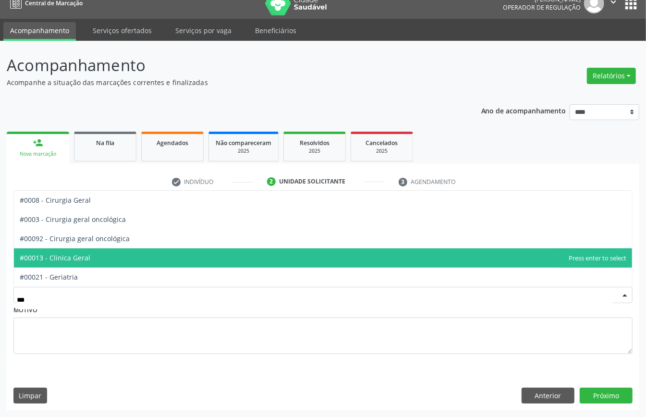
click at [92, 256] on span "#00013 - Clinica Geral" at bounding box center [323, 257] width 618 height 19
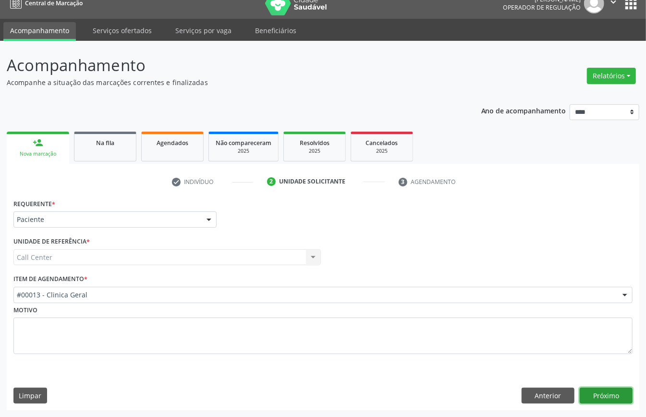
click at [588, 391] on button "Próximo" at bounding box center [606, 396] width 53 height 16
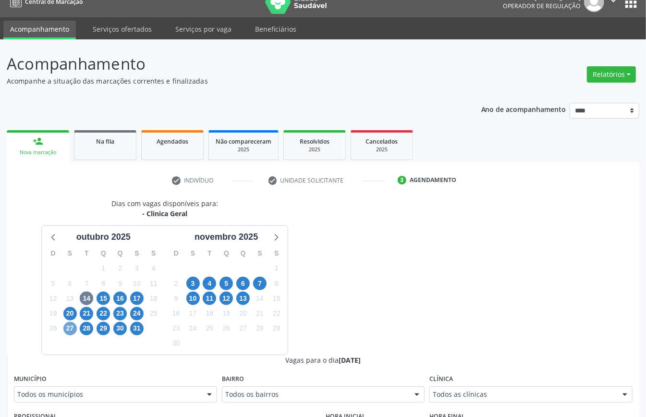
click at [72, 330] on span "27" at bounding box center [69, 328] width 13 height 13
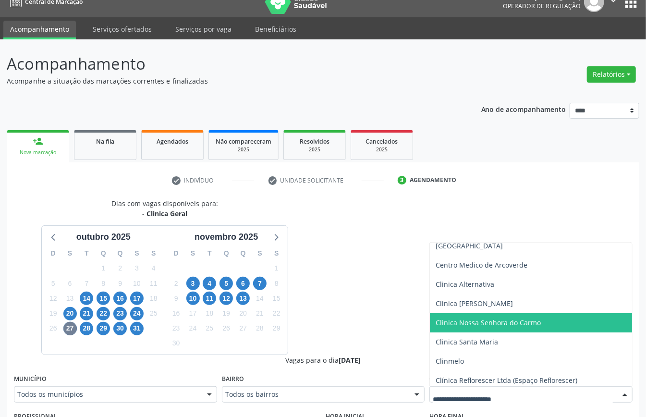
scroll to position [125, 0]
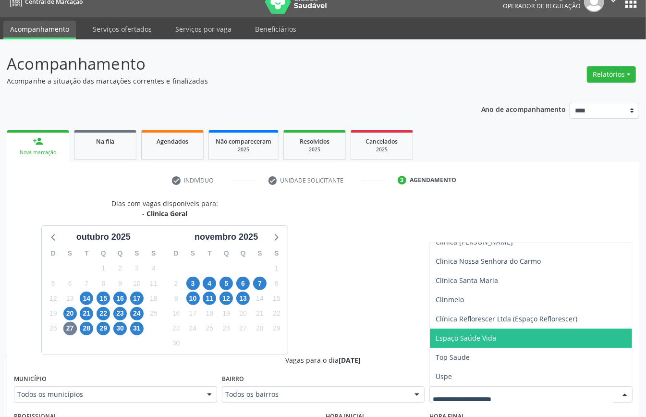
click at [477, 336] on span "Espaço Saúde Vida" at bounding box center [466, 337] width 61 height 9
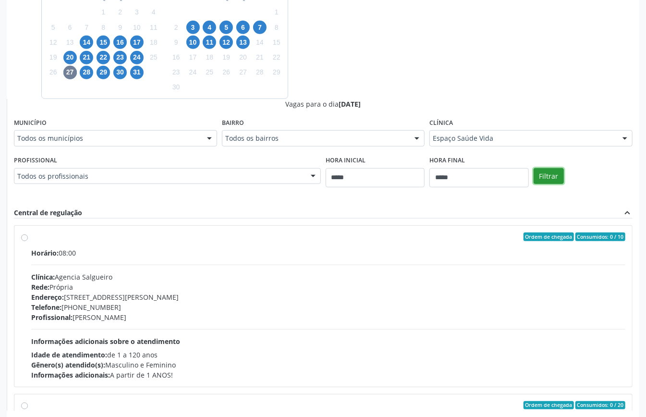
click at [556, 178] on button "Filtrar" at bounding box center [549, 176] width 30 height 16
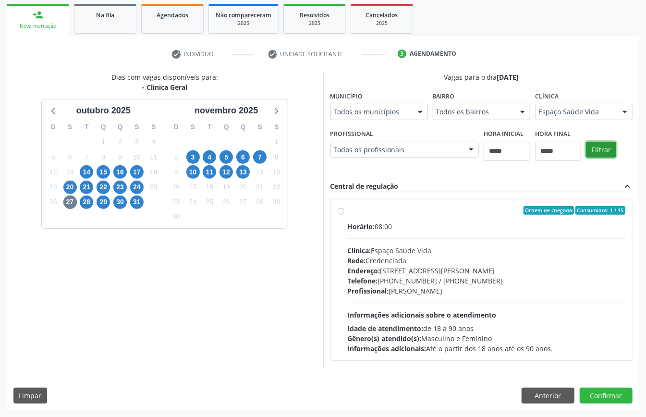
scroll to position [141, 0]
drag, startPoint x: 535, startPoint y: 387, endPoint x: 549, endPoint y: 396, distance: 16.4
click at [533, 381] on div "Dias com vagas disponíveis para: - Clinica Geral outubro 2025 D S T Q Q S S 28 …" at bounding box center [323, 241] width 633 height 338
click at [554, 396] on button "Anterior" at bounding box center [548, 396] width 53 height 16
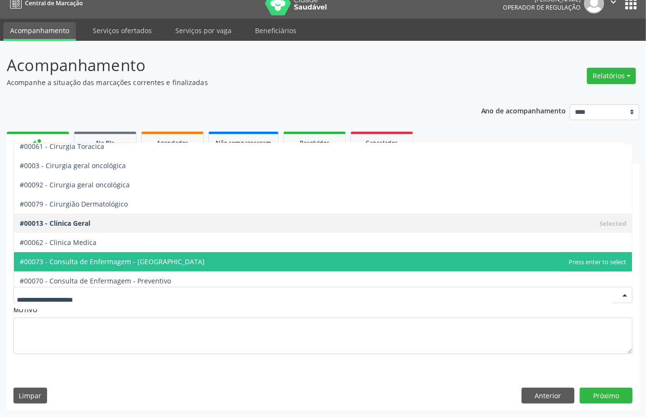
scroll to position [320, 0]
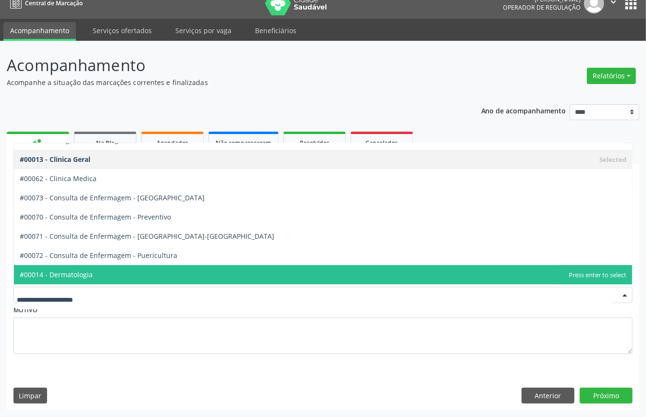
click at [89, 266] on span "#00014 - Dermatologia" at bounding box center [323, 274] width 618 height 19
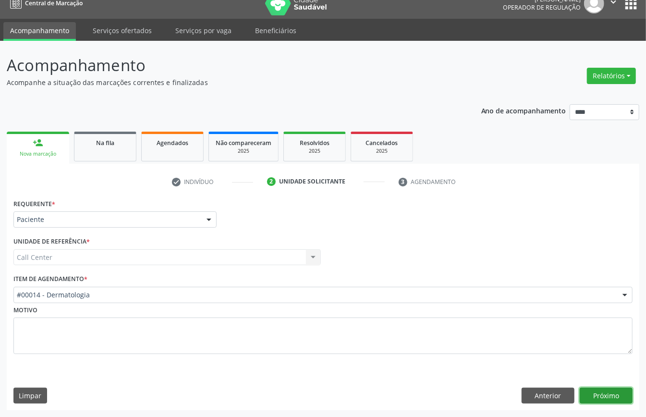
click at [602, 388] on button "Próximo" at bounding box center [606, 396] width 53 height 16
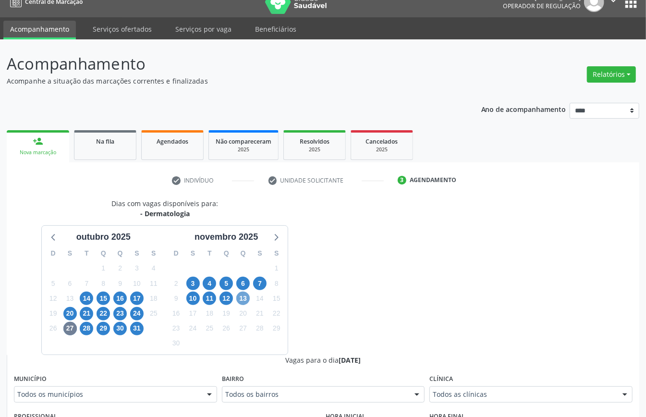
click at [247, 304] on span "13" at bounding box center [242, 298] width 13 height 13
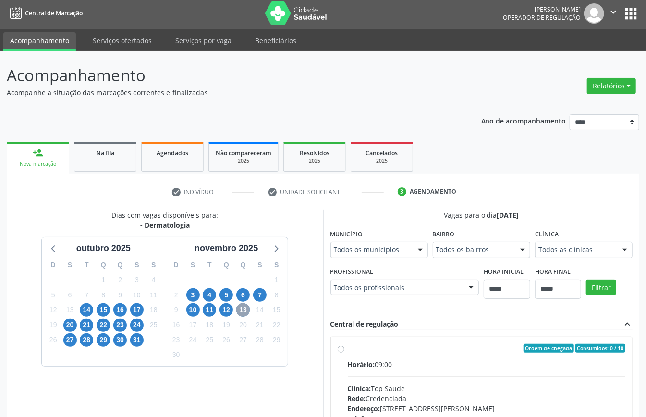
scroll to position [13, 0]
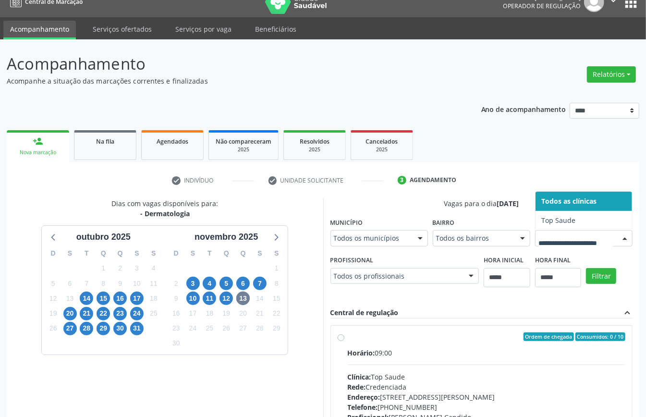
click at [369, 287] on div "Dias com vagas disponíveis para: - Dermatologia outubro 2025 D S T Q Q S S 28 2…" at bounding box center [323, 345] width 633 height 295
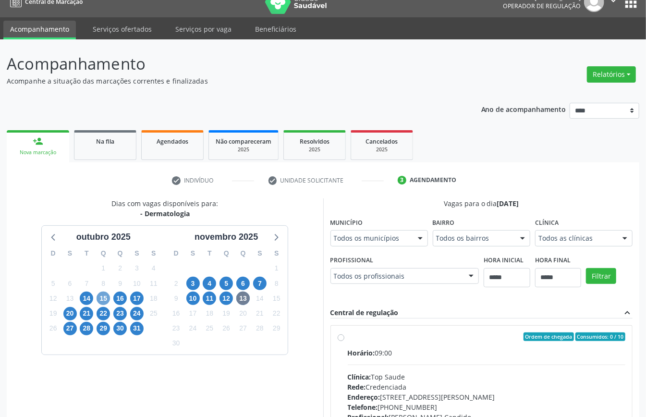
click at [98, 296] on span "15" at bounding box center [103, 298] width 13 height 13
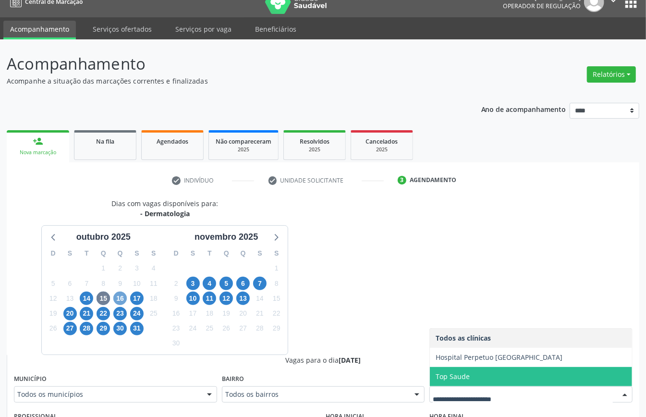
click at [122, 300] on span "16" at bounding box center [119, 298] width 13 height 13
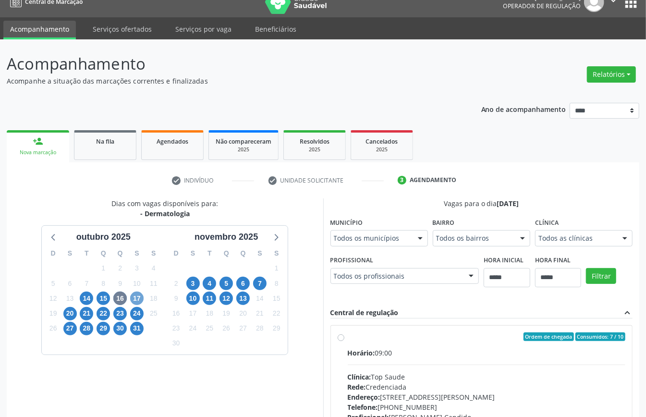
drag, startPoint x: 138, startPoint y: 300, endPoint x: 183, endPoint y: 328, distance: 52.0
click at [139, 302] on span "17" at bounding box center [136, 298] width 13 height 13
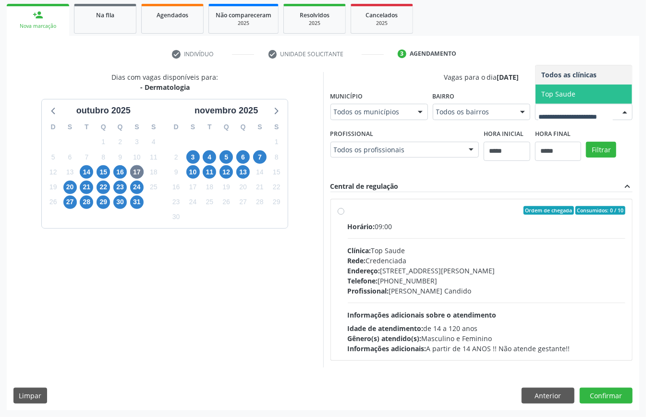
scroll to position [206, 0]
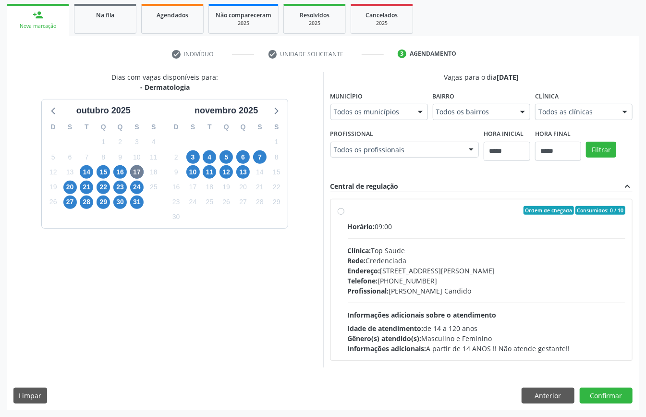
click at [337, 143] on div "Dias com vagas disponíveis para: - Dermatologia outubro 2025 D S T Q Q S S 28 2…" at bounding box center [323, 219] width 633 height 295
click at [546, 400] on button "Anterior" at bounding box center [548, 396] width 53 height 16
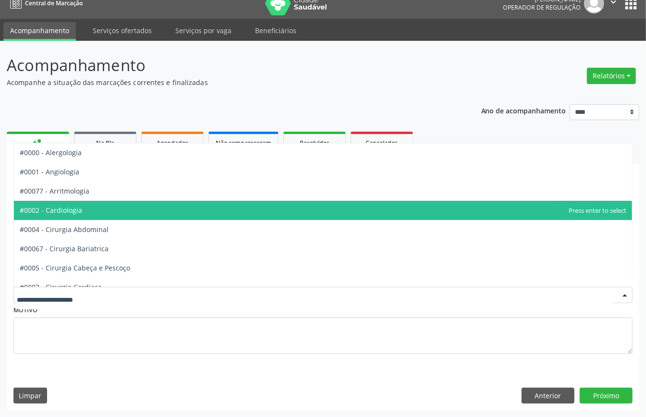
scroll to position [0, 0]
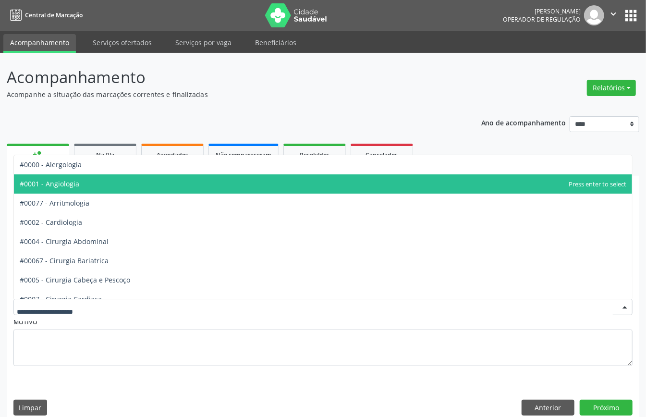
click at [90, 187] on span "#0001 - Angiologia" at bounding box center [323, 183] width 618 height 19
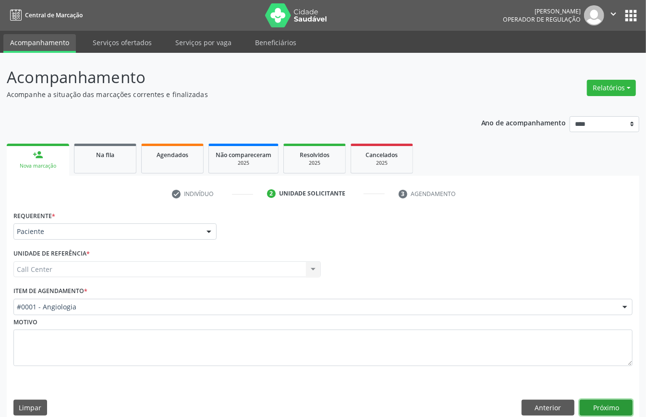
click at [608, 404] on button "Próximo" at bounding box center [606, 408] width 53 height 16
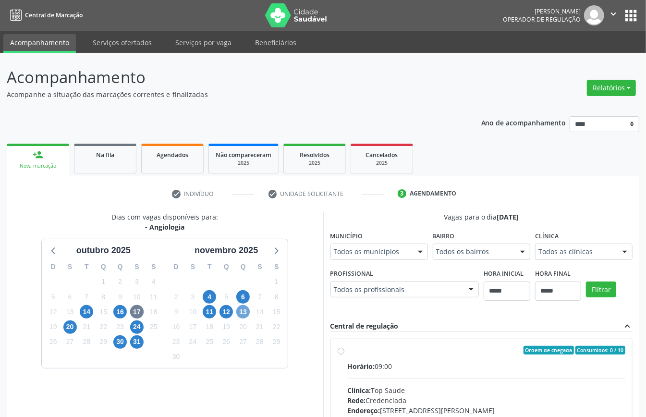
click at [245, 314] on span "13" at bounding box center [242, 311] width 13 height 13
click at [120, 308] on span "16" at bounding box center [119, 311] width 13 height 13
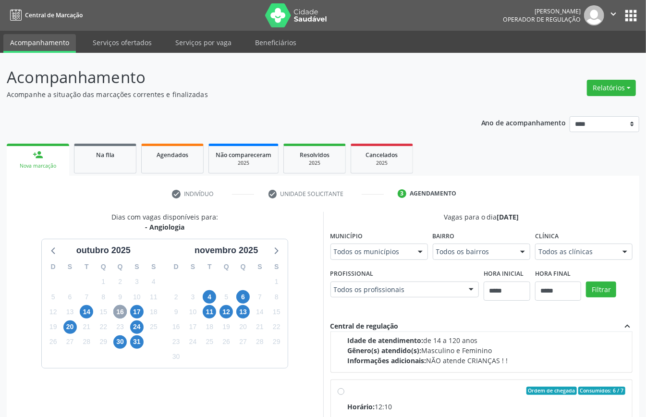
scroll to position [158, 0]
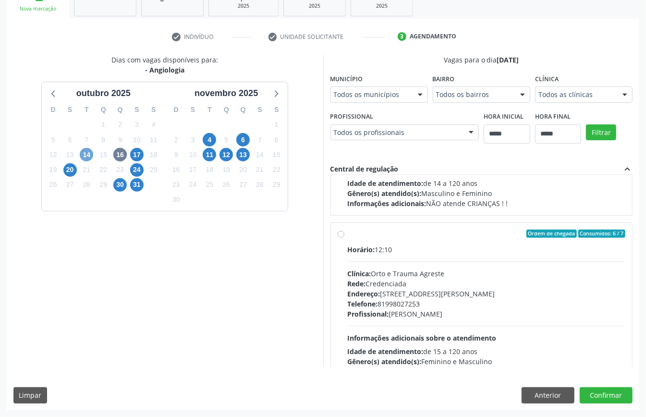
click at [85, 155] on span "14" at bounding box center [86, 154] width 13 height 13
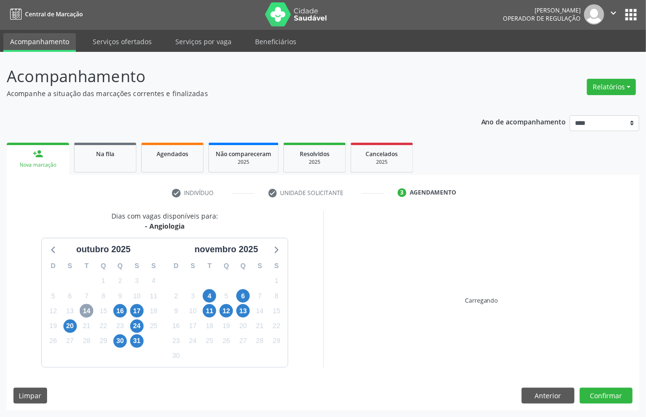
scroll to position [141, 0]
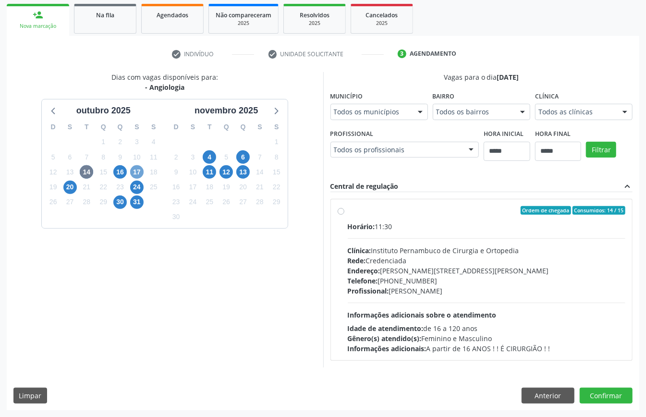
click at [135, 175] on span "17" at bounding box center [136, 171] width 13 height 13
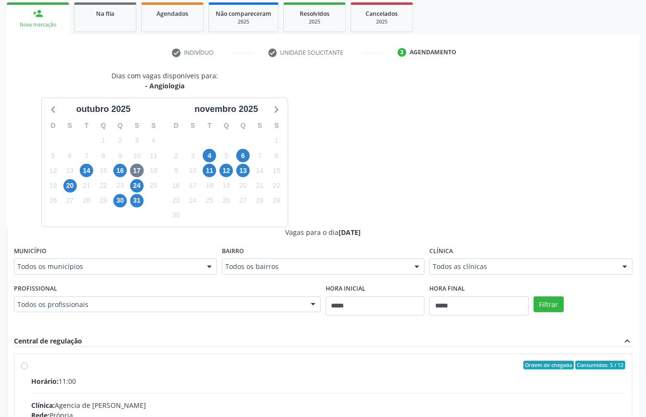
drag, startPoint x: 489, startPoint y: 264, endPoint x: 478, endPoint y: 260, distance: 11.1
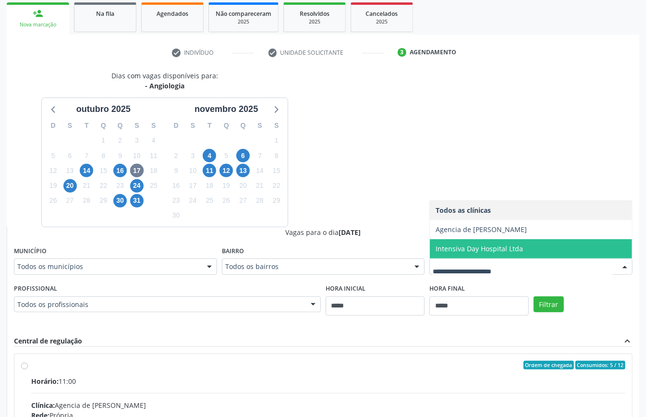
click at [356, 162] on div "Dias com vagas disponíveis para: - Angiologia outubro 2025 D S T Q Q S S 28 29 …" at bounding box center [323, 305] width 633 height 468
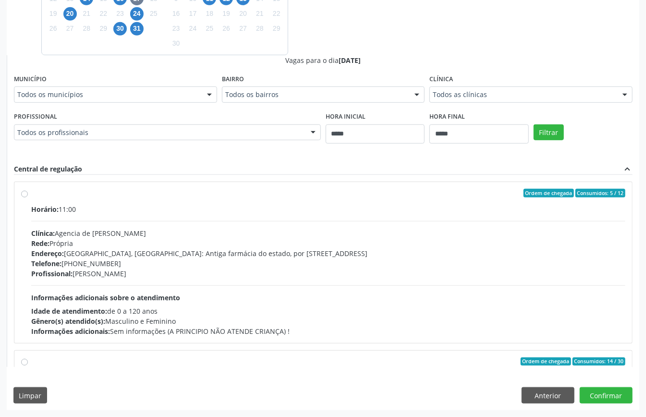
scroll to position [64, 0]
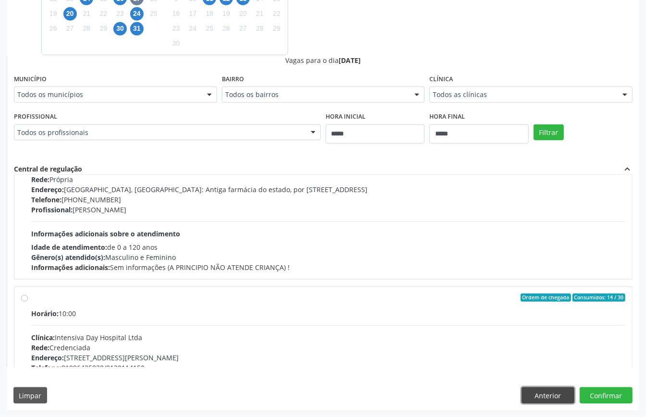
click at [546, 392] on button "Anterior" at bounding box center [548, 395] width 53 height 16
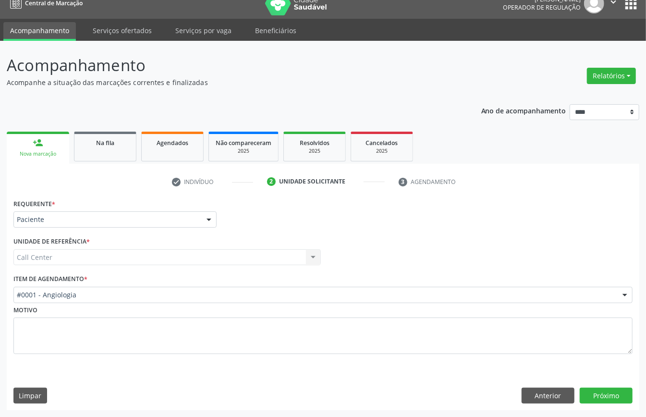
scroll to position [13, 0]
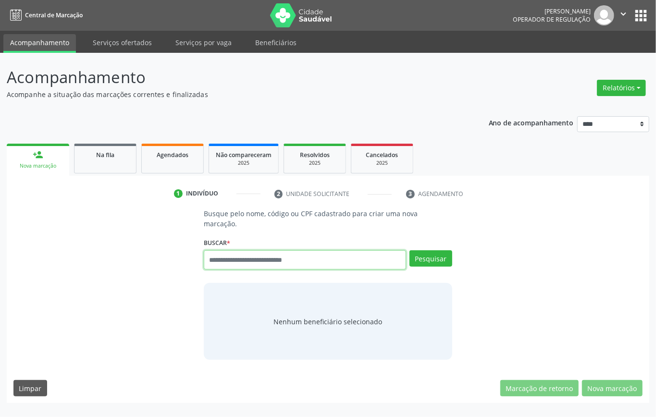
paste input "**********"
type input "**********"
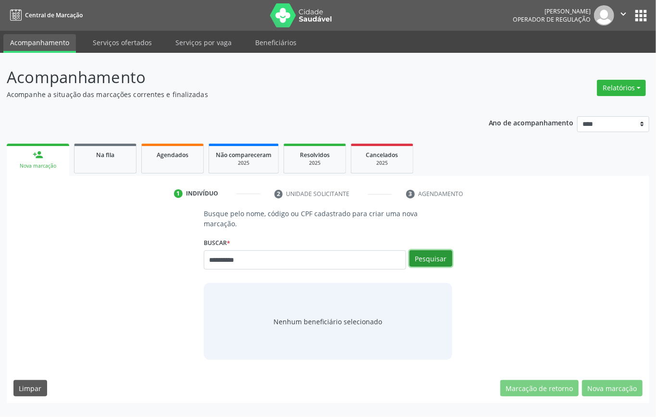
click at [423, 262] on button "Pesquisar" at bounding box center [430, 258] width 43 height 16
click at [436, 263] on button "Pesquisar" at bounding box center [430, 258] width 43 height 16
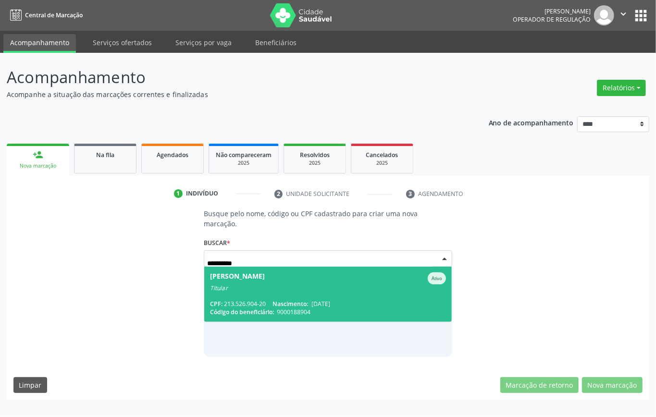
click at [275, 296] on span "Maria Cristina Felix da Silva Ativo Titular CPF: 213.526.904-20 Nascimento: 20/…" at bounding box center [327, 294] width 247 height 55
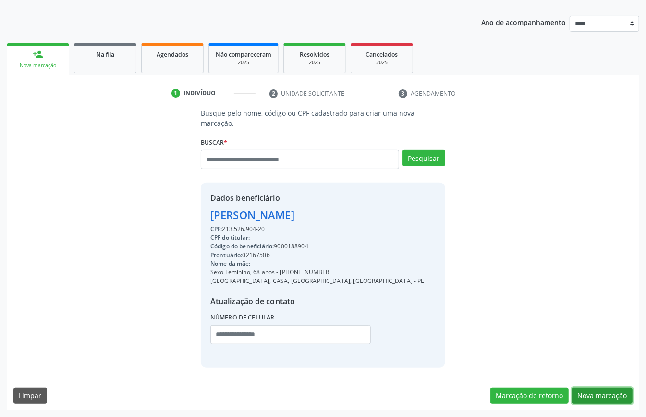
click at [623, 398] on button "Nova marcação" at bounding box center [602, 396] width 61 height 16
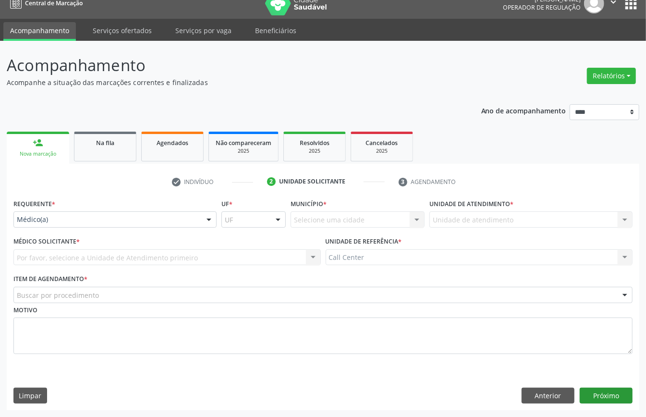
scroll to position [13, 0]
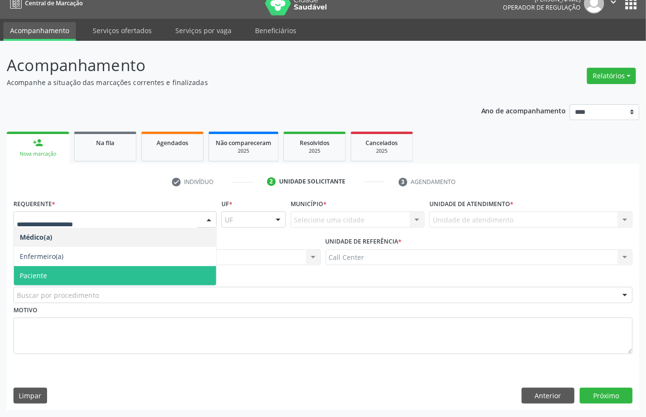
drag, startPoint x: 49, startPoint y: 273, endPoint x: 58, endPoint y: 289, distance: 18.7
click at [49, 274] on span "Paciente" at bounding box center [115, 275] width 202 height 19
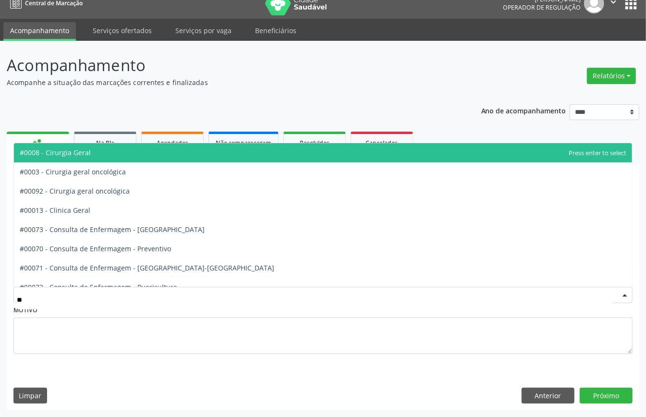
type input "***"
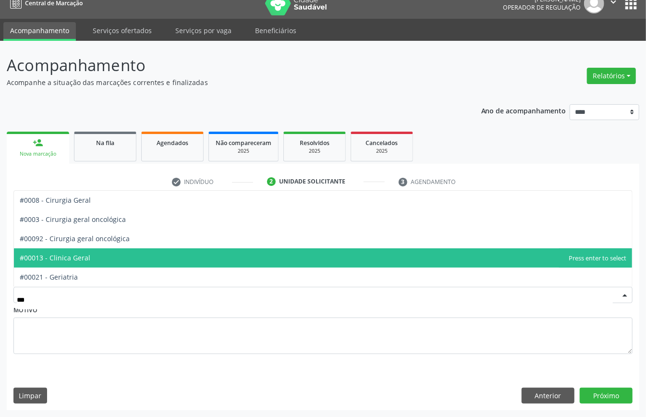
click at [109, 261] on span "#00013 - Clinica Geral" at bounding box center [323, 257] width 618 height 19
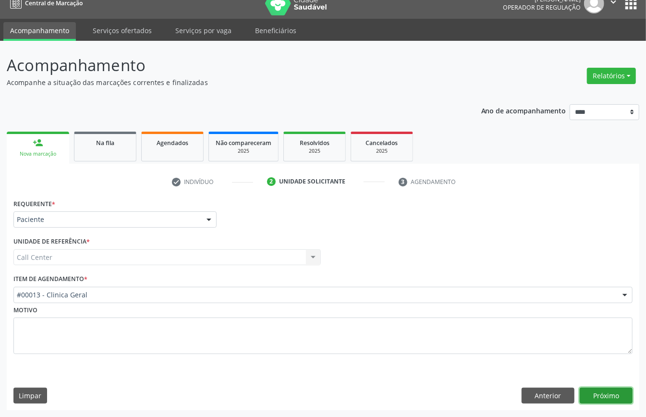
click at [621, 392] on button "Próximo" at bounding box center [606, 396] width 53 height 16
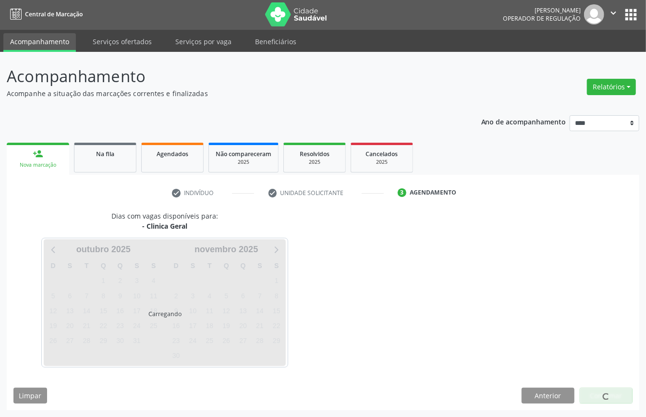
scroll to position [2, 0]
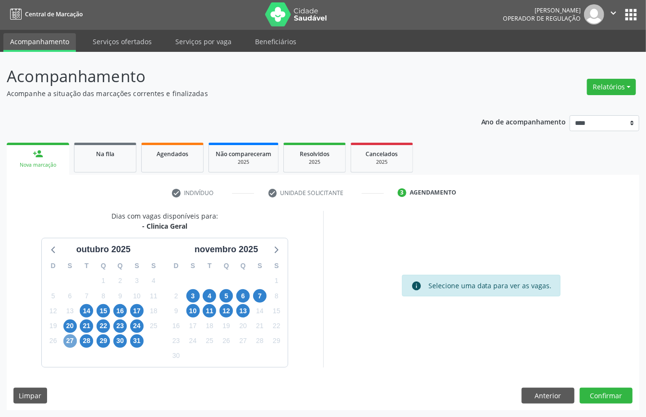
click at [68, 339] on span "27" at bounding box center [69, 340] width 13 height 13
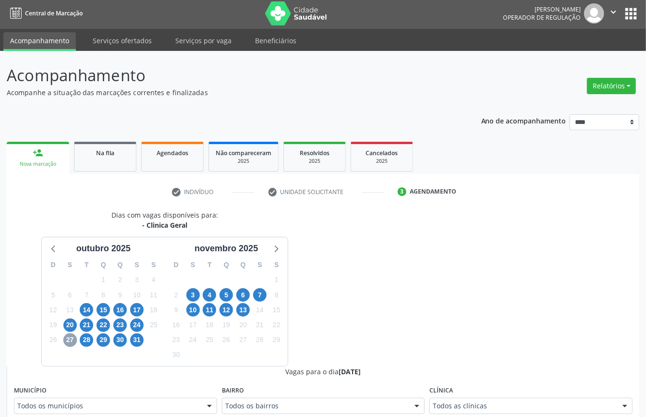
scroll to position [258, 0]
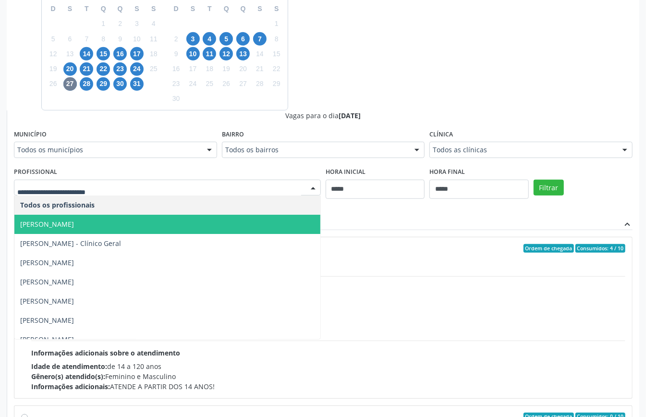
click at [145, 223] on span "[PERSON_NAME]" at bounding box center [167, 224] width 306 height 19
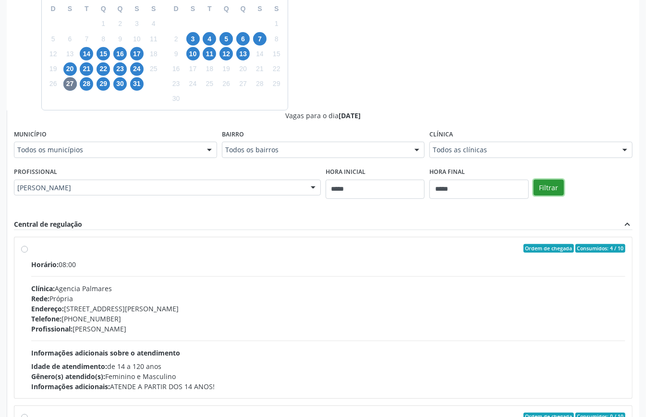
click at [534, 186] on button "Filtrar" at bounding box center [549, 188] width 30 height 16
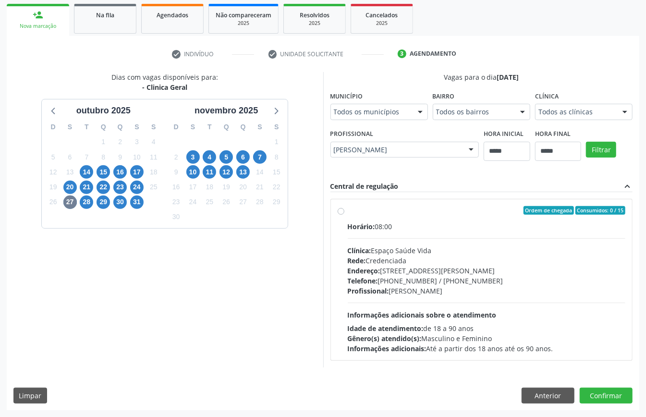
click at [460, 238] on hr at bounding box center [487, 238] width 278 height 0
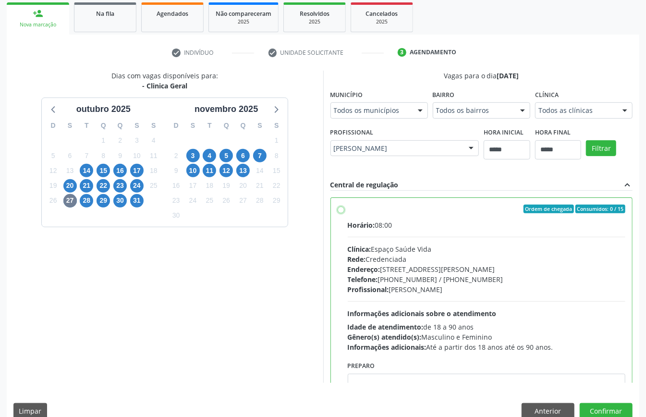
scroll to position [49, 0]
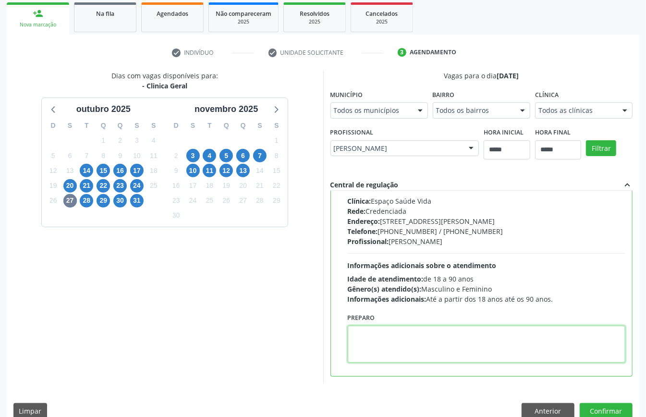
paste textarea "**********"
type textarea "**********"
click at [611, 406] on button "Confirmar" at bounding box center [606, 411] width 53 height 16
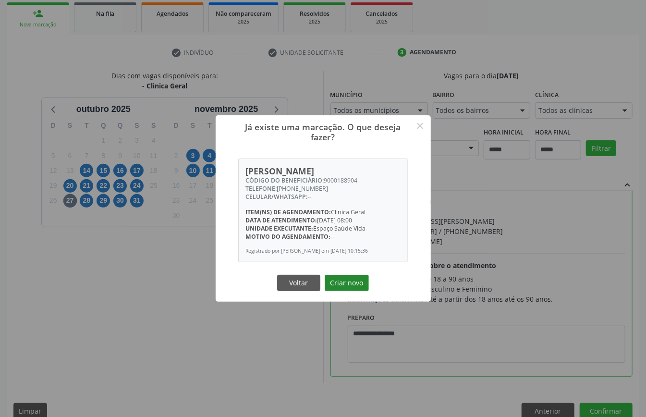
click at [348, 285] on button "Criar novo" at bounding box center [347, 283] width 44 height 16
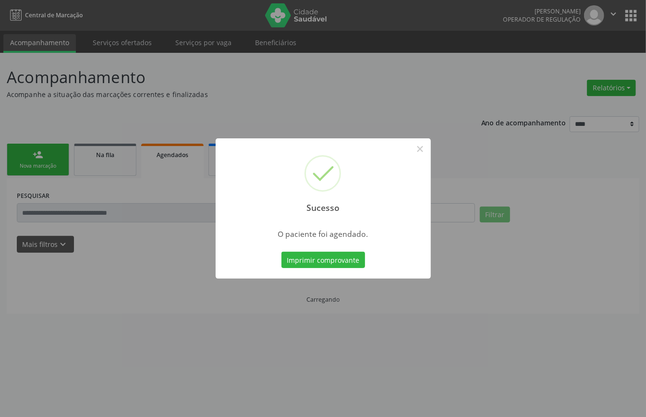
scroll to position [0, 0]
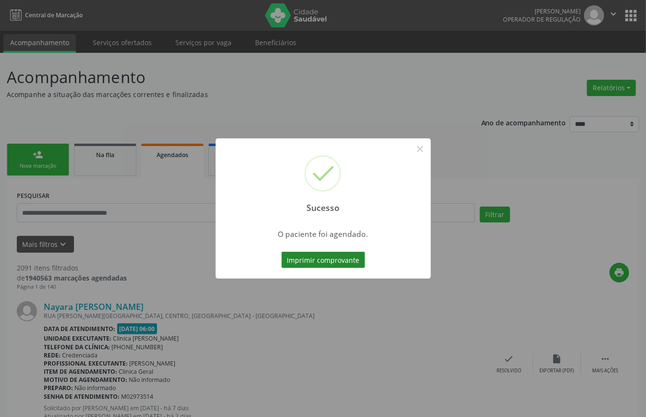
click at [351, 257] on button "Imprimir comprovante" at bounding box center [323, 260] width 84 height 16
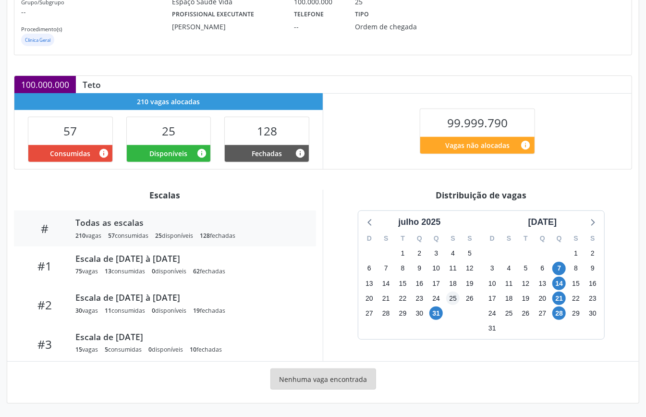
scroll to position [144, 0]
click at [592, 221] on icon at bounding box center [592, 222] width 12 height 12
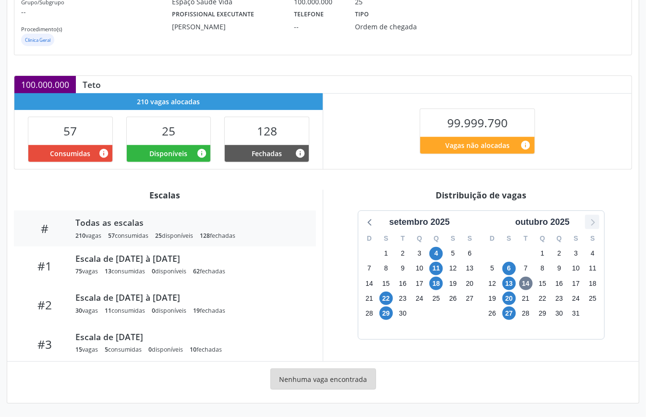
click at [592, 221] on icon at bounding box center [592, 222] width 12 height 12
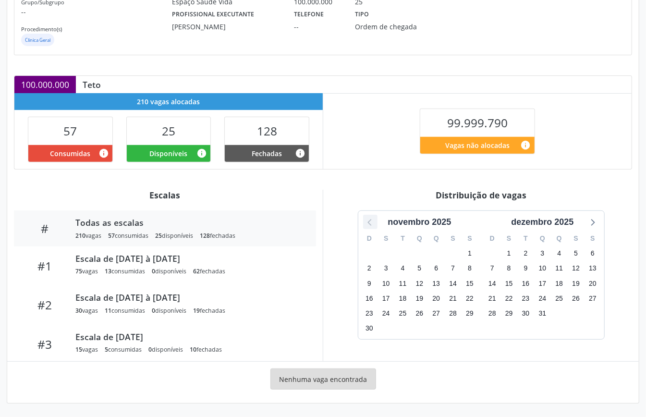
click at [369, 219] on icon at bounding box center [370, 222] width 12 height 12
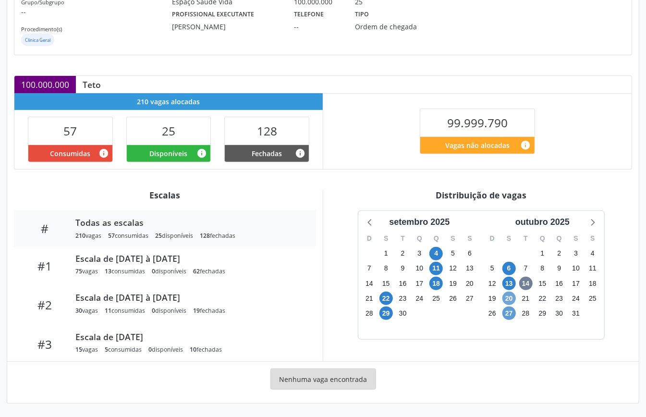
drag, startPoint x: 506, startPoint y: 296, endPoint x: 503, endPoint y: 315, distance: 19.0
click at [506, 298] on span "20" at bounding box center [508, 298] width 13 height 13
click at [503, 315] on span "27" at bounding box center [508, 312] width 13 height 13
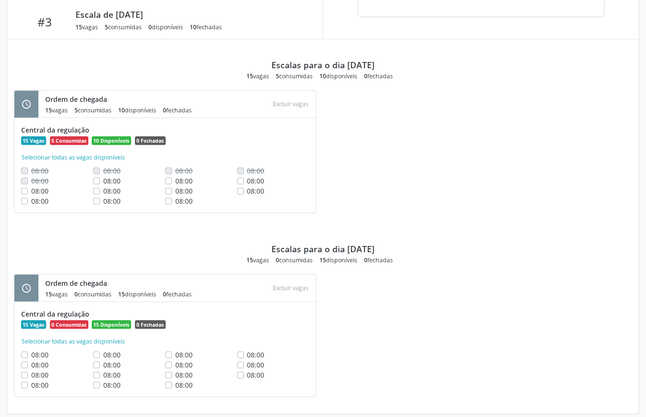
scroll to position [477, 0]
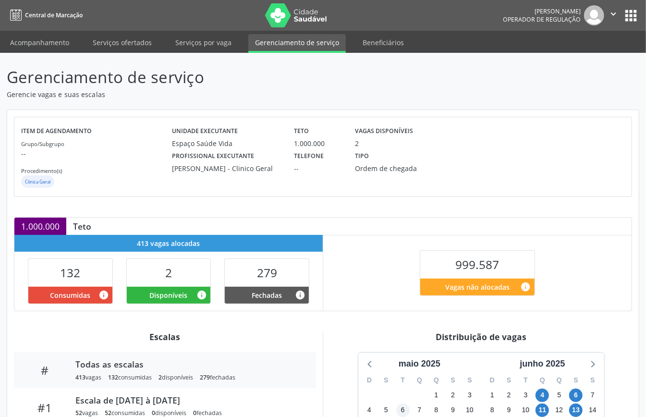
scroll to position [101, 0]
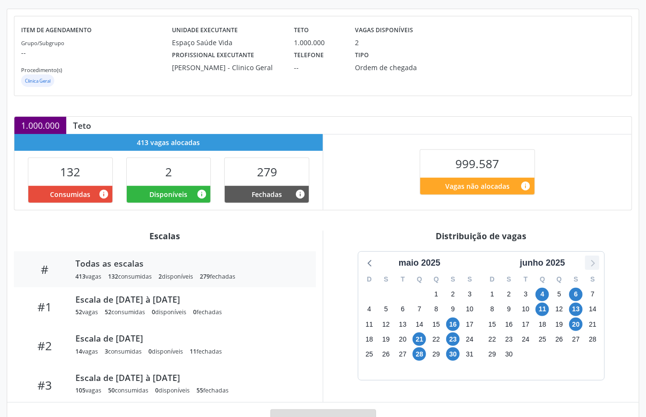
click at [592, 263] on icon at bounding box center [592, 262] width 12 height 12
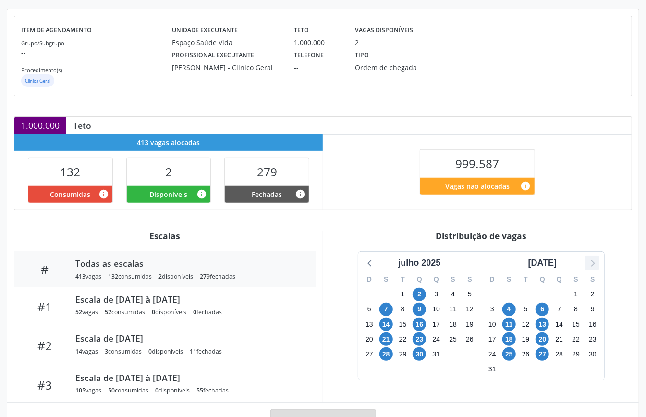
click at [592, 263] on icon at bounding box center [592, 262] width 12 height 12
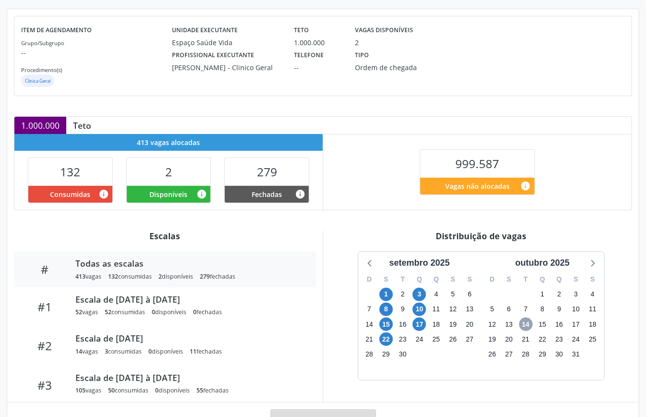
click at [525, 329] on span "14" at bounding box center [525, 324] width 13 height 13
click at [533, 325] on div "14" at bounding box center [525, 324] width 17 height 15
click at [524, 323] on span "14" at bounding box center [525, 324] width 13 height 13
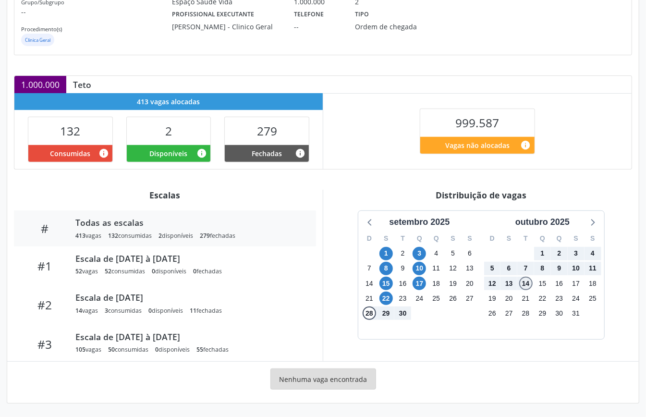
scroll to position [0, 0]
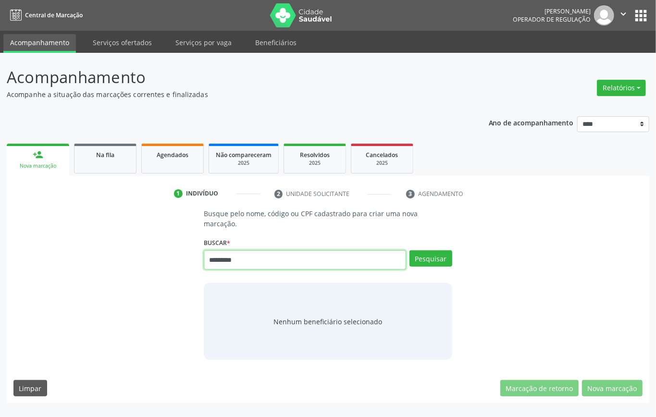
type input "*********"
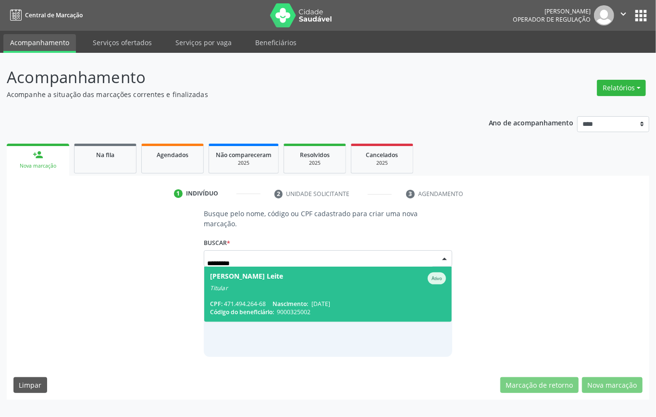
click at [305, 293] on span "[PERSON_NAME] Leite Ativo Titular CPF: 471.494.264-68 Nascimento: [DATE] Código…" at bounding box center [327, 294] width 247 height 55
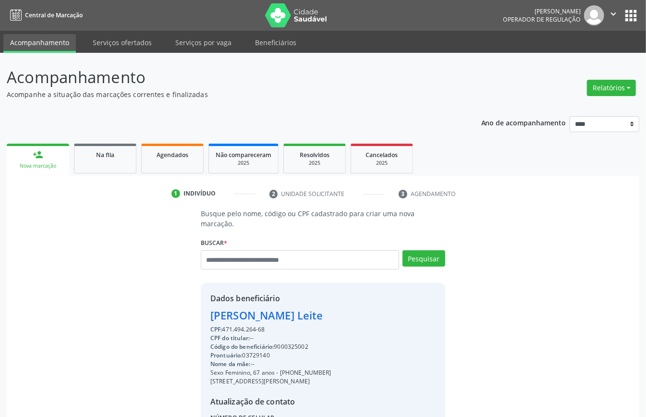
scroll to position [101, 0]
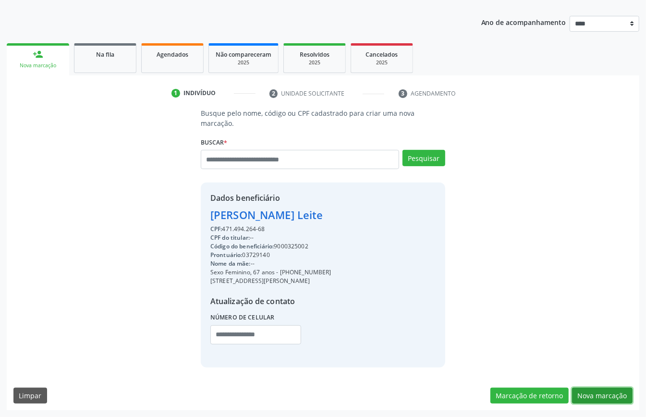
click at [623, 398] on button "Nova marcação" at bounding box center [602, 396] width 61 height 16
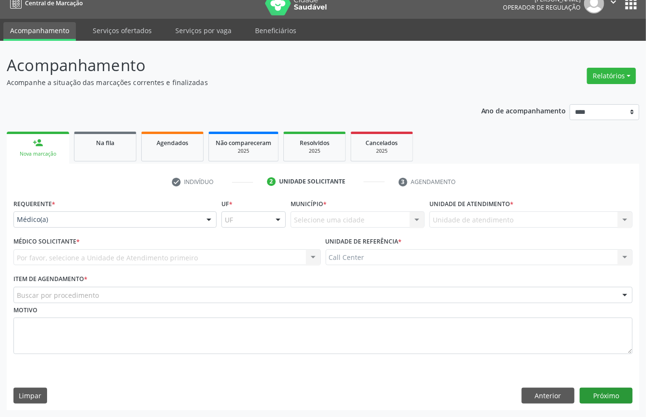
scroll to position [13, 0]
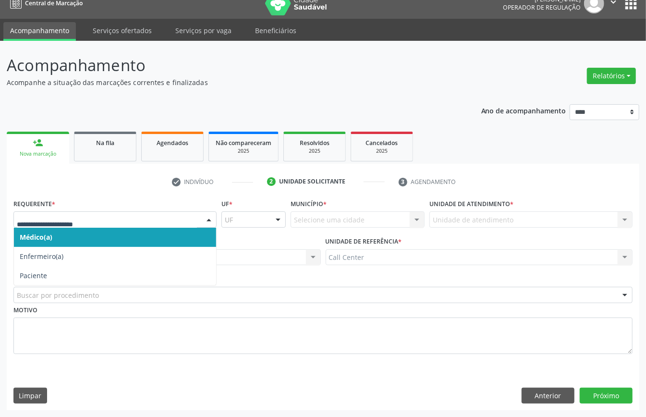
click at [84, 223] on div at bounding box center [114, 219] width 203 height 16
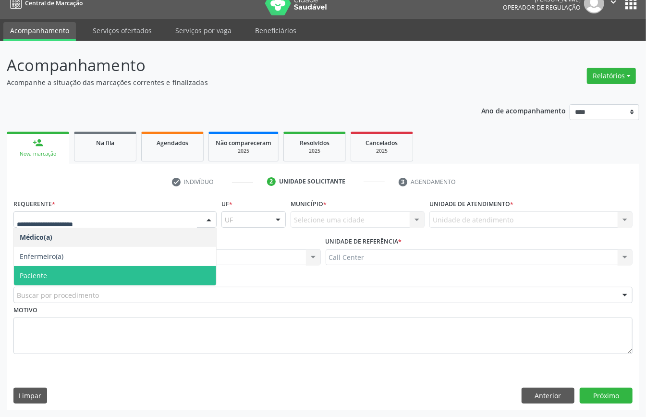
drag, startPoint x: 68, startPoint y: 269, endPoint x: 71, endPoint y: 287, distance: 17.5
click at [68, 271] on span "Paciente" at bounding box center [115, 275] width 202 height 19
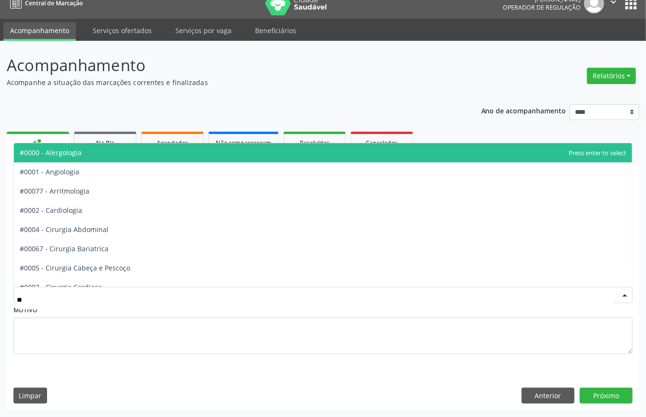
type input "***"
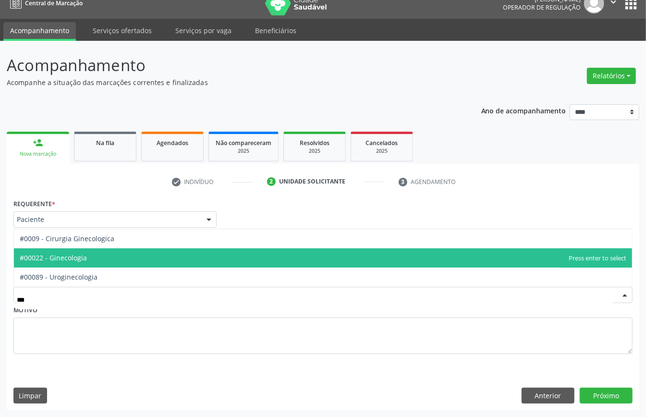
click at [85, 250] on span "#00022 - Ginecologia" at bounding box center [323, 257] width 618 height 19
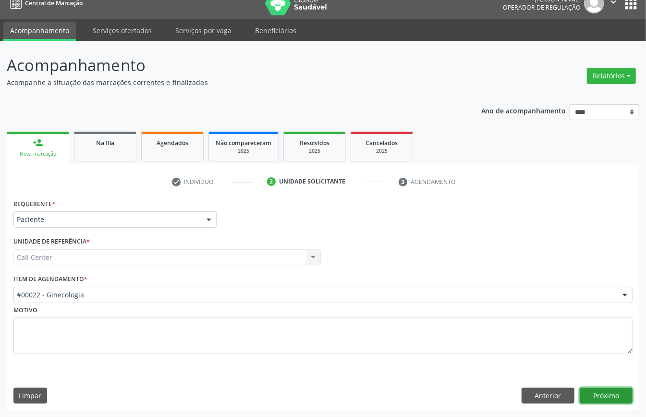
click at [622, 397] on button "Próximo" at bounding box center [606, 396] width 53 height 16
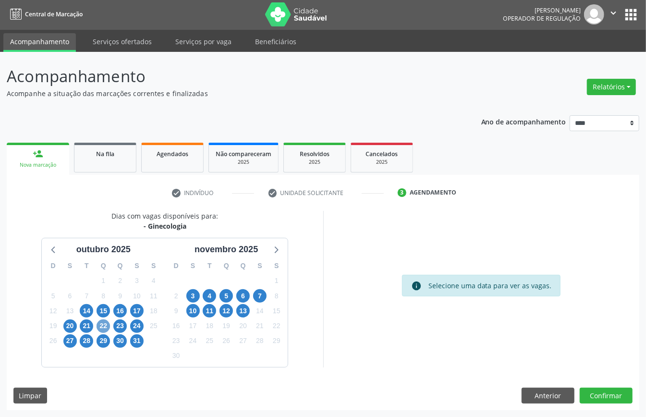
click at [105, 323] on span "22" at bounding box center [103, 325] width 13 height 13
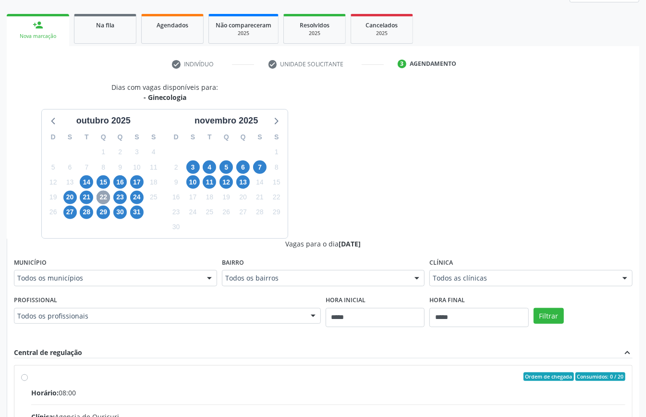
scroll to position [128, 0]
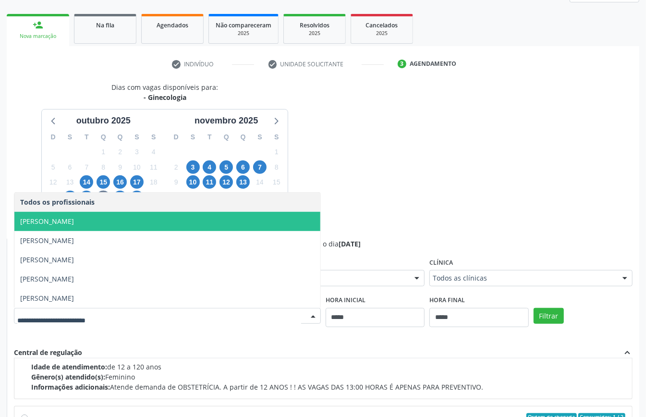
click at [74, 221] on span "[PERSON_NAME]" at bounding box center [47, 221] width 54 height 9
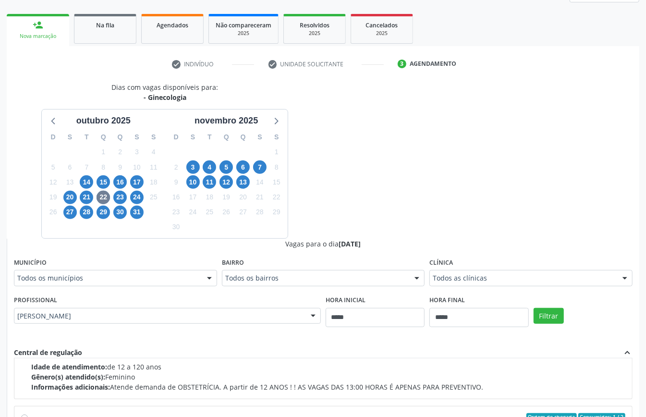
click at [548, 306] on div "Filtrar" at bounding box center [583, 315] width 104 height 44
click at [546, 316] on button "Filtrar" at bounding box center [549, 316] width 30 height 16
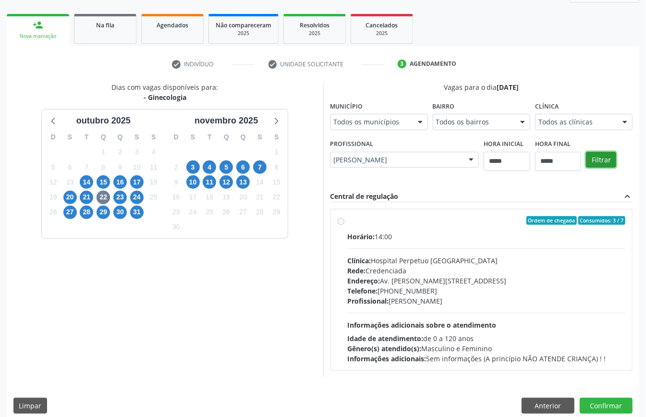
scroll to position [0, 0]
click at [389, 310] on div "Horário: 14:00 Clínica: Hospital Perpetuo Socorro Rede: Credenciada Endereço: A…" at bounding box center [487, 298] width 278 height 132
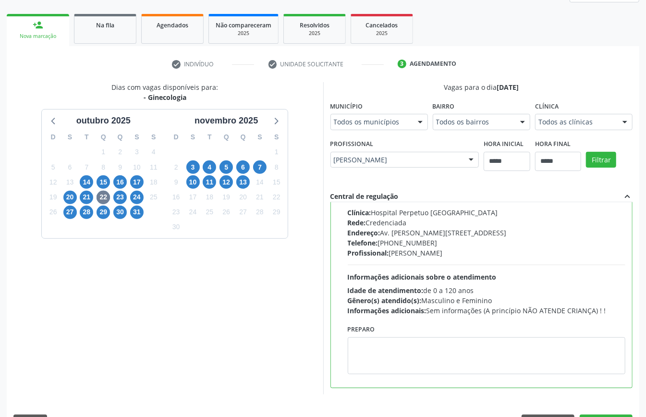
scroll to position [314, 0]
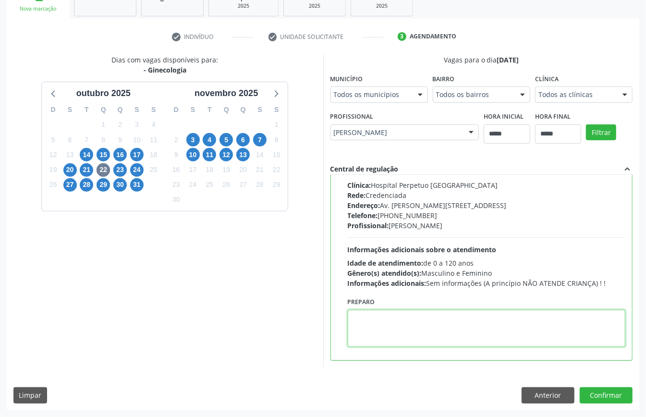
paste textarea "**********"
type textarea "**********"
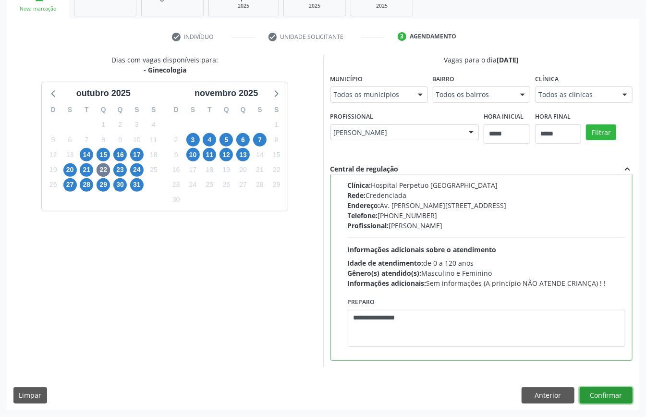
click at [606, 391] on button "Confirmar" at bounding box center [606, 395] width 53 height 16
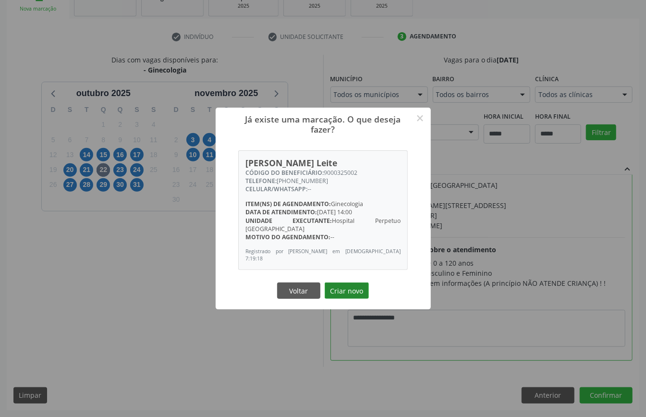
click at [350, 282] on button "Criar novo" at bounding box center [347, 290] width 44 height 16
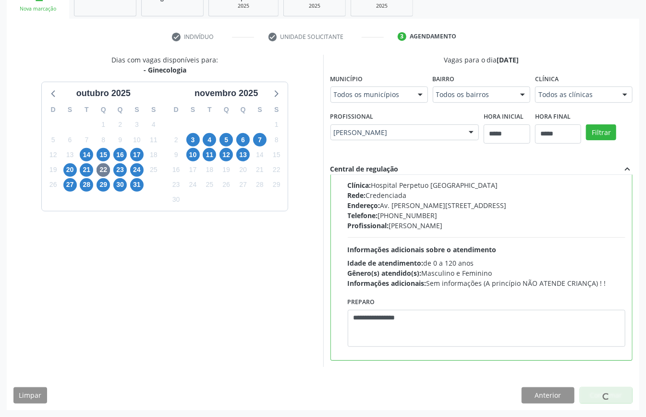
scroll to position [0, 0]
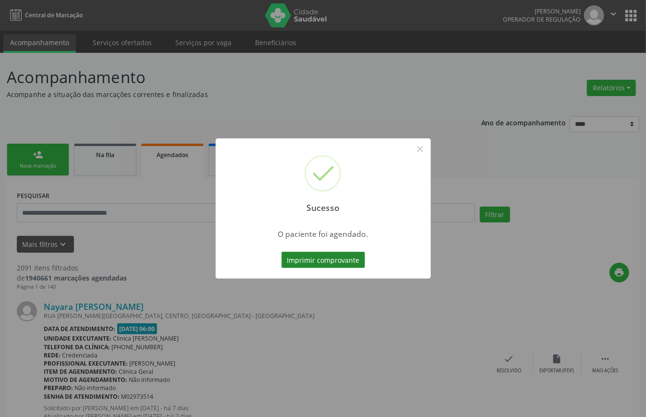
click at [350, 254] on button "Imprimir comprovante" at bounding box center [323, 260] width 84 height 16
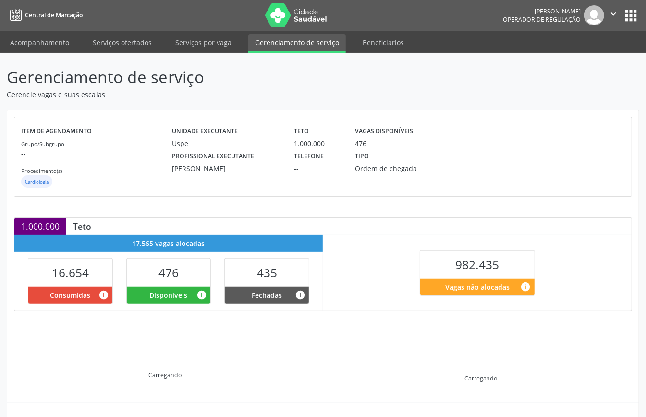
scroll to position [93, 0]
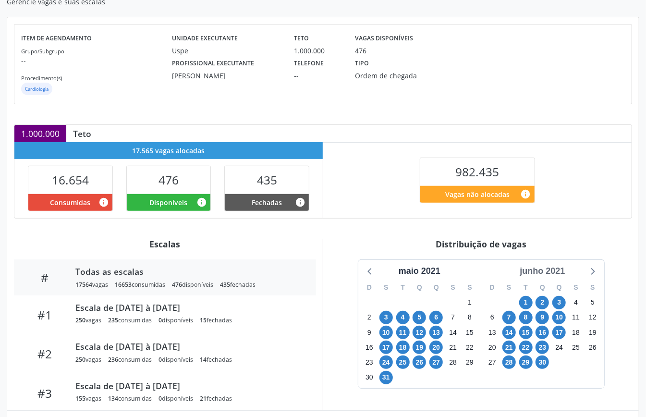
click at [546, 273] on div "junho 2021" at bounding box center [542, 271] width 53 height 13
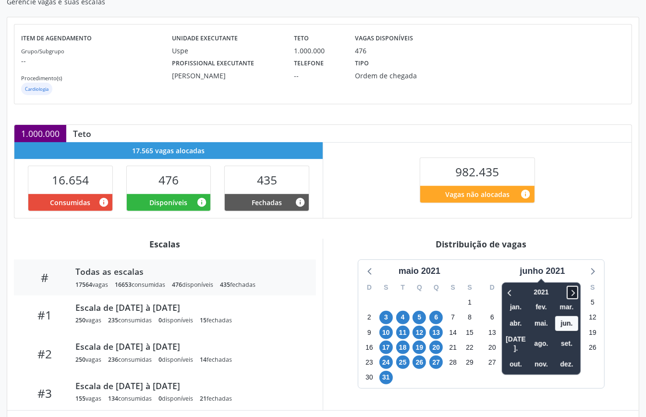
click at [574, 289] on icon at bounding box center [573, 293] width 10 height 12
click at [573, 291] on icon at bounding box center [573, 293] width 10 height 12
click at [540, 357] on span "nov." at bounding box center [541, 364] width 23 height 15
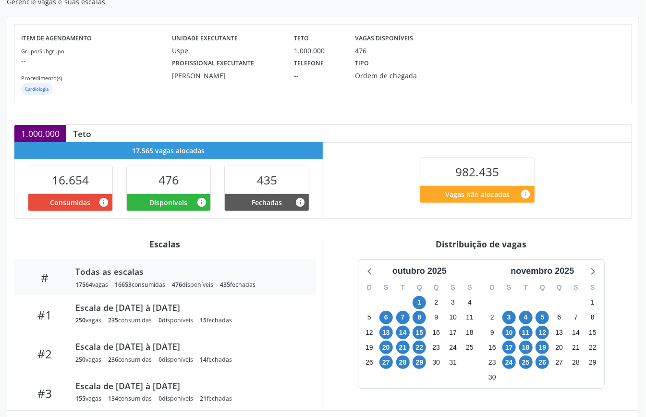
click at [364, 235] on div "Item de agendamento Grupo/Subgrupo -- Procedimento(s) Cardiologia Unidade execu…" at bounding box center [323, 360] width 632 height 687
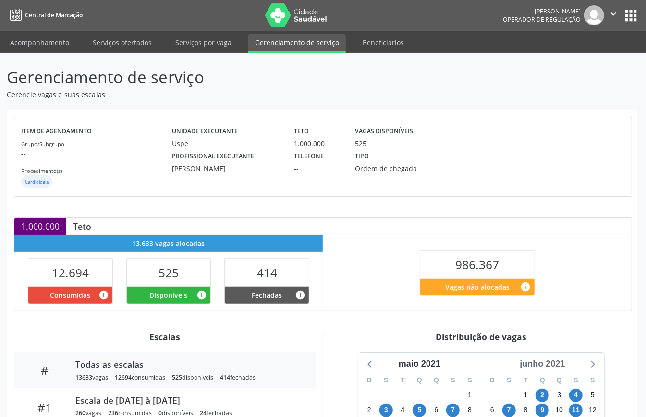
scroll to position [128, 0]
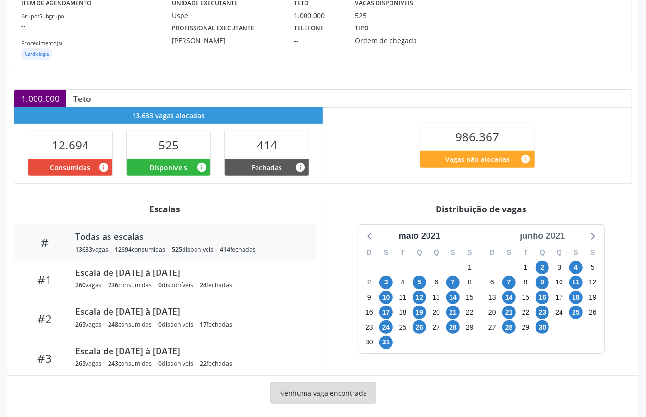
click at [560, 232] on div "junho 2021" at bounding box center [542, 236] width 53 height 13
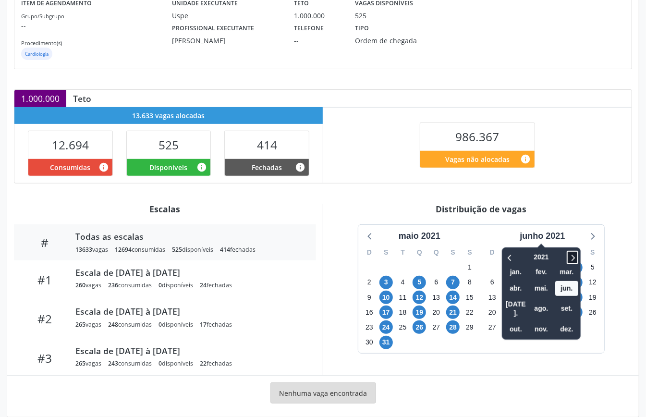
click at [573, 260] on icon at bounding box center [573, 258] width 10 height 12
click at [571, 259] on icon at bounding box center [573, 258] width 10 height 12
click at [537, 322] on span "nov." at bounding box center [541, 329] width 23 height 15
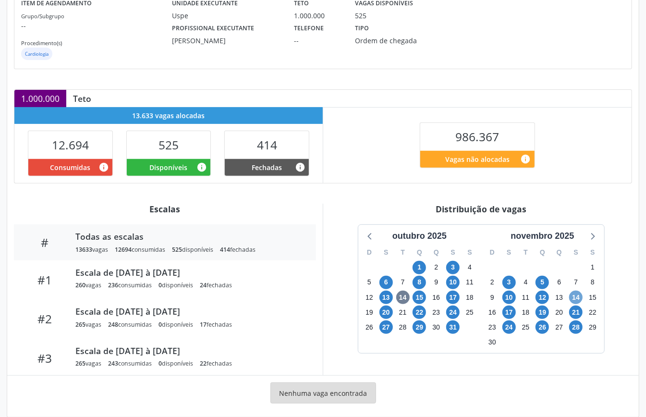
click at [576, 296] on span "14" at bounding box center [575, 297] width 13 height 13
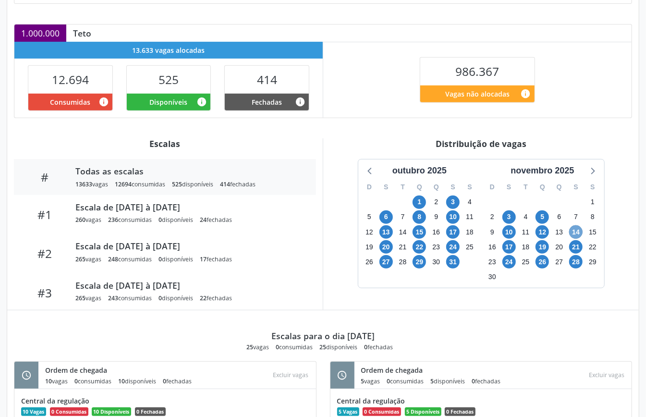
scroll to position [0, 0]
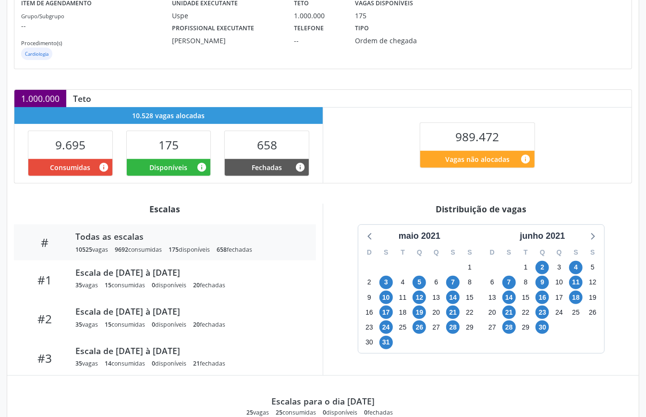
scroll to position [192, 0]
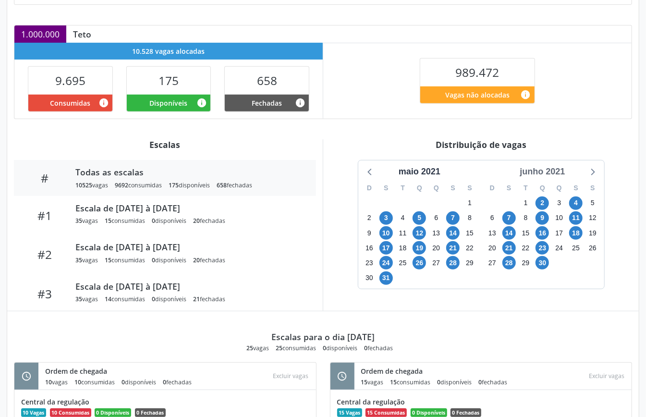
click at [559, 170] on div "junho 2021" at bounding box center [542, 171] width 53 height 13
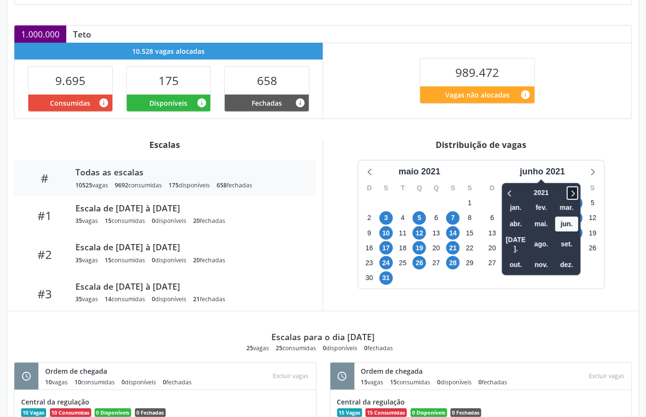
click at [569, 195] on icon at bounding box center [573, 193] width 10 height 12
click at [543, 257] on span "nov." at bounding box center [541, 264] width 23 height 15
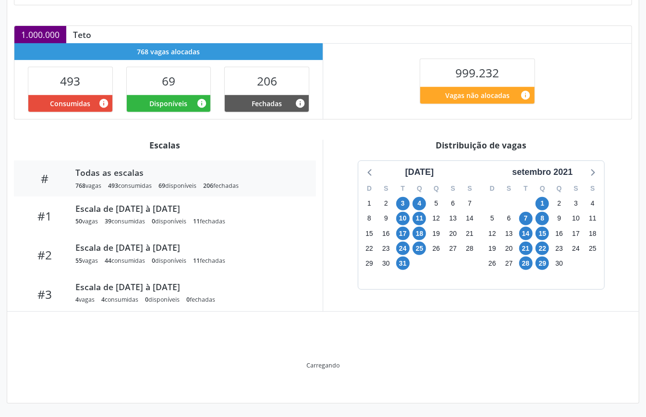
scroll to position [144, 0]
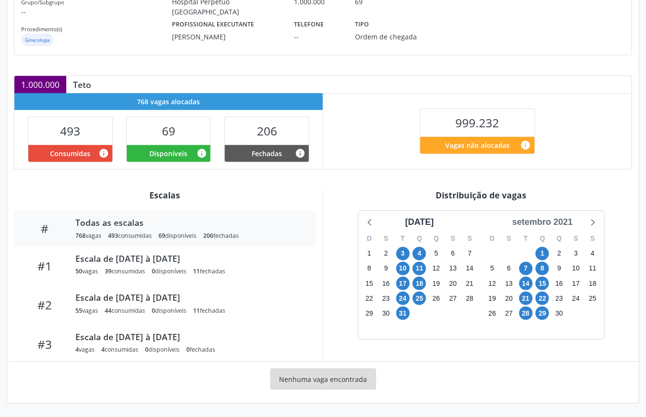
click at [552, 218] on div "setembro 2021" at bounding box center [542, 222] width 68 height 13
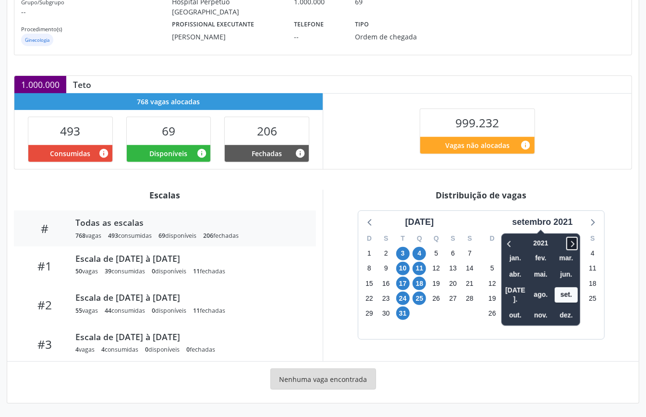
click at [576, 244] on icon at bounding box center [572, 244] width 10 height 12
click at [542, 308] on span "nov." at bounding box center [540, 315] width 23 height 15
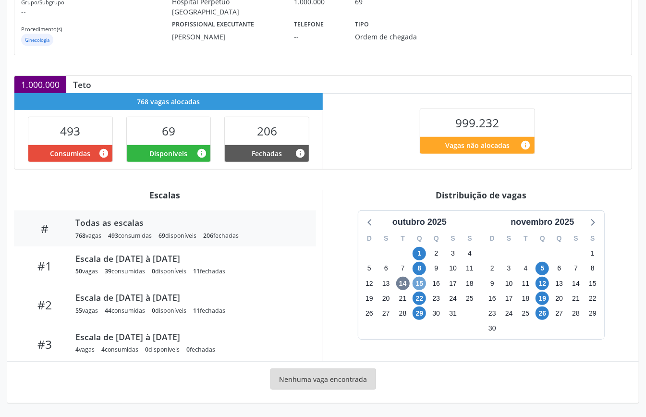
click at [417, 280] on span "15" at bounding box center [419, 283] width 13 height 13
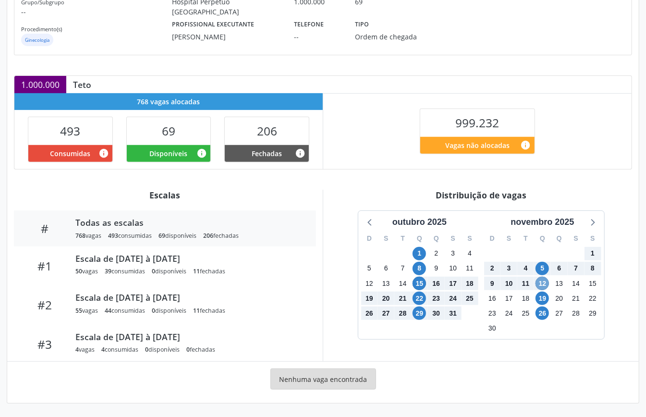
click at [544, 281] on span "12" at bounding box center [542, 283] width 13 height 13
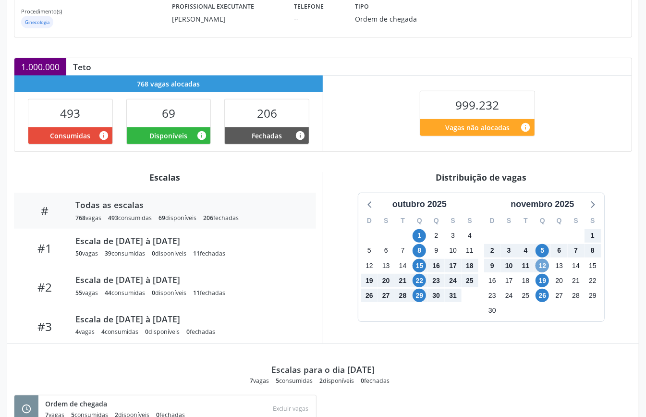
scroll to position [223, 0]
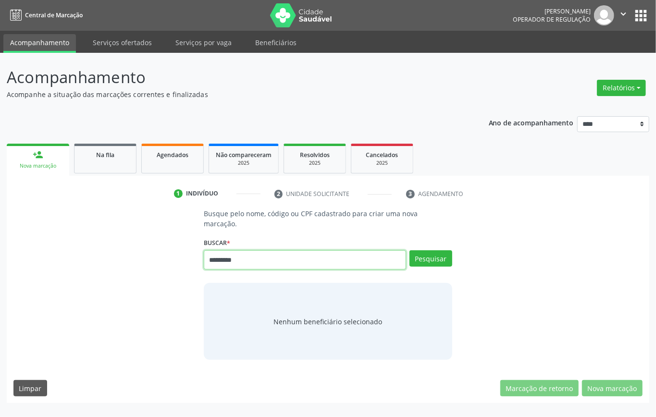
type input "*********"
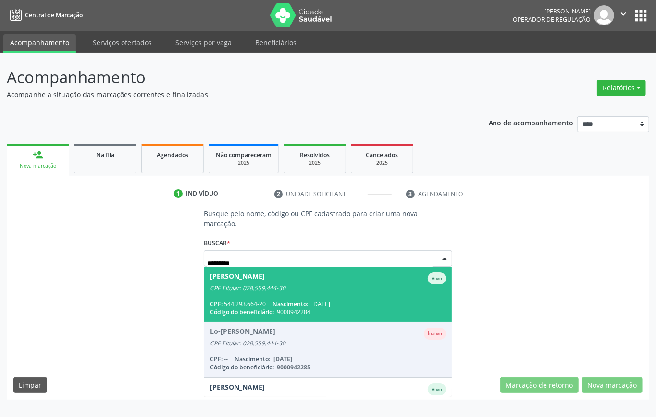
click at [273, 298] on span "[PERSON_NAME] CPF Titular: 028.559.444-30 CPF: 544.293.664-20 Nascimento: [DATE…" at bounding box center [327, 294] width 247 height 55
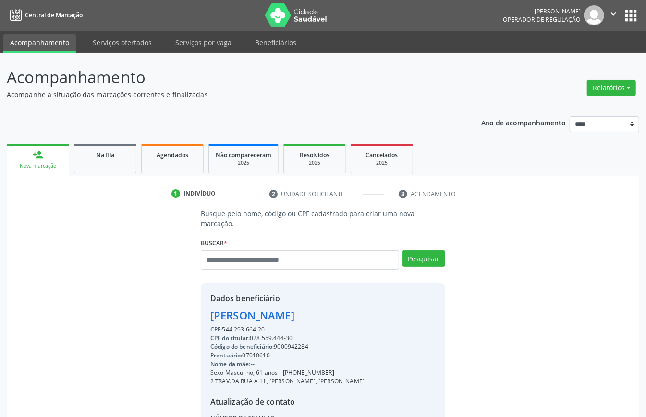
scroll to position [101, 0]
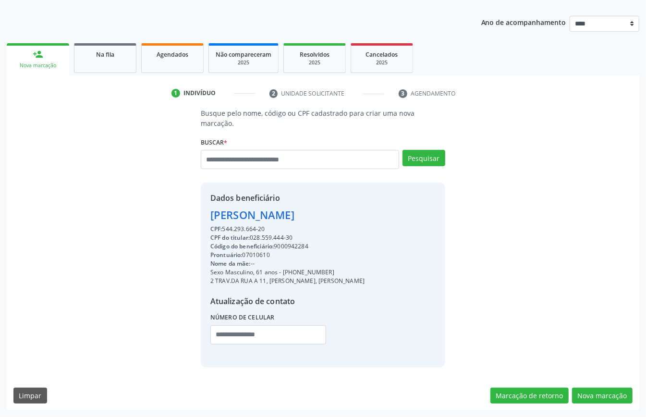
click at [291, 246] on div "Código do beneficiário: 9000942284" at bounding box center [287, 246] width 154 height 9
click at [289, 248] on div "Código do beneficiário: 9000942284" at bounding box center [287, 246] width 154 height 9
drag, startPoint x: 285, startPoint y: 250, endPoint x: 281, endPoint y: 246, distance: 5.4
click at [282, 243] on div "Código do beneficiário: 9000942284" at bounding box center [287, 246] width 154 height 9
click at [281, 246] on div "Código do beneficiário: 9000942284" at bounding box center [287, 246] width 154 height 9
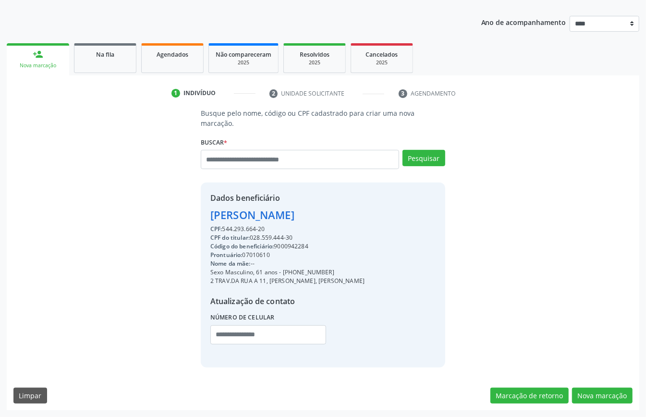
click at [281, 246] on div "Código do beneficiário: 9000942284" at bounding box center [287, 246] width 154 height 9
copy div "9000942284"
click at [179, 66] on link "Agendados" at bounding box center [172, 58] width 62 height 30
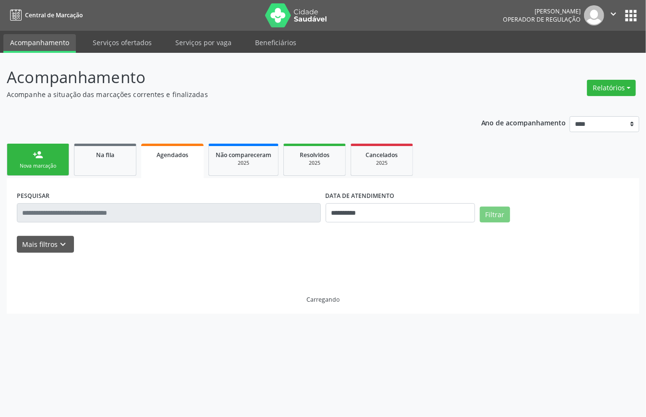
scroll to position [0, 0]
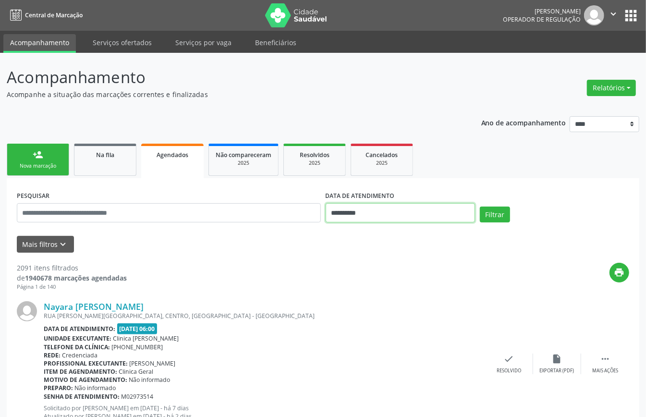
click at [362, 214] on input "**********" at bounding box center [400, 212] width 149 height 19
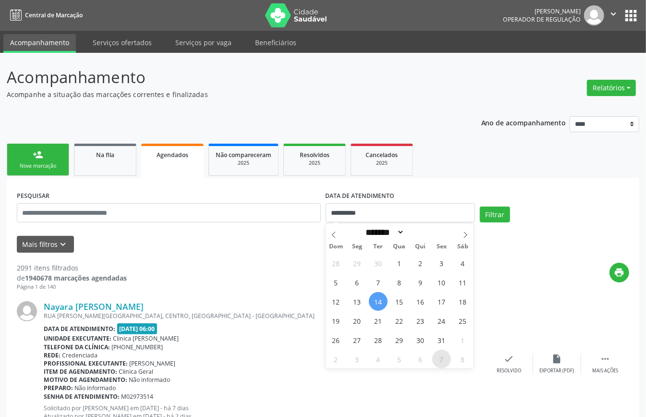
click at [439, 359] on span "7" at bounding box center [441, 359] width 19 height 19
type input "**********"
drag, startPoint x: 439, startPoint y: 359, endPoint x: 433, endPoint y: 360, distance: 6.3
click at [438, 360] on span "7" at bounding box center [441, 359] width 19 height 19
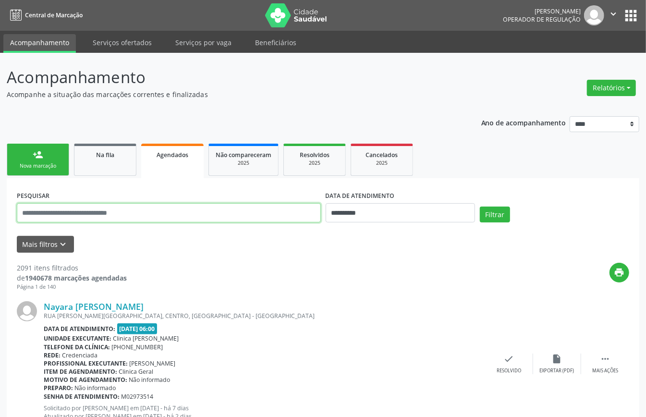
paste input "**********"
type input "**********"
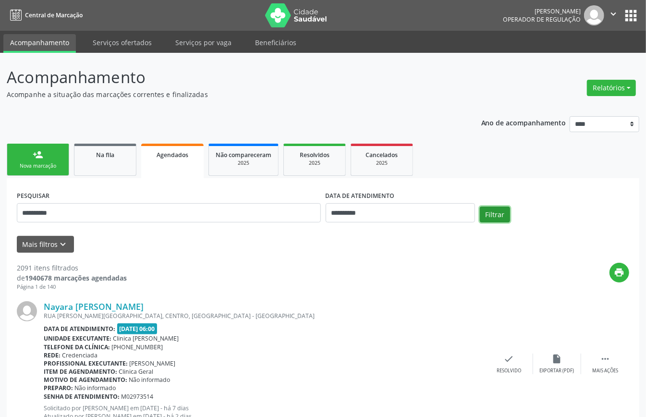
click at [503, 215] on button "Filtrar" at bounding box center [495, 215] width 30 height 16
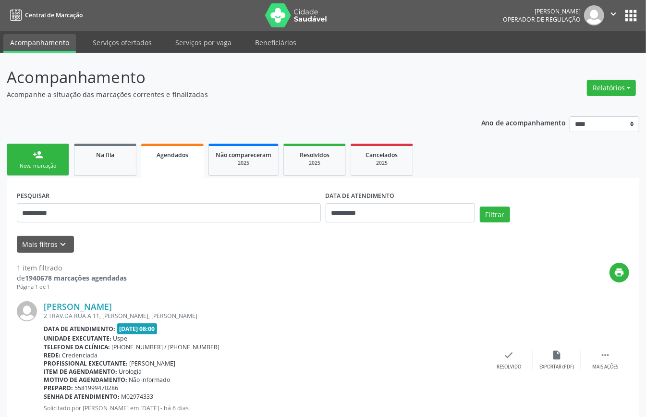
scroll to position [29, 0]
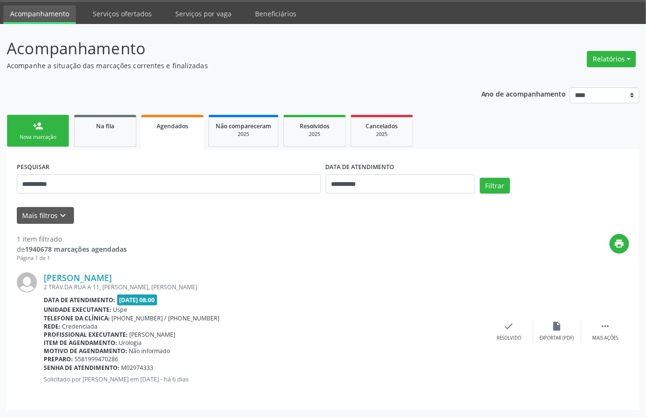
click at [37, 122] on div "person_add" at bounding box center [38, 126] width 11 height 11
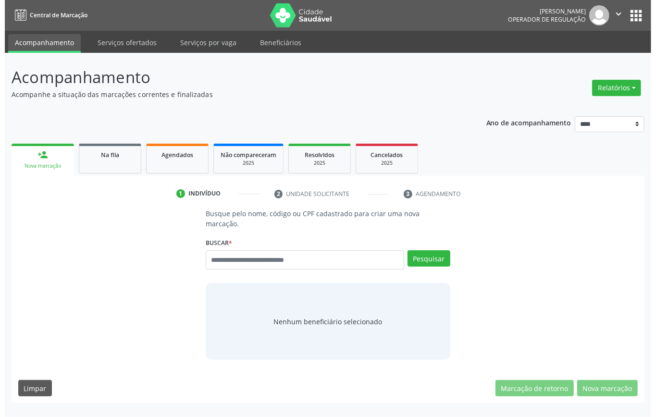
scroll to position [0, 0]
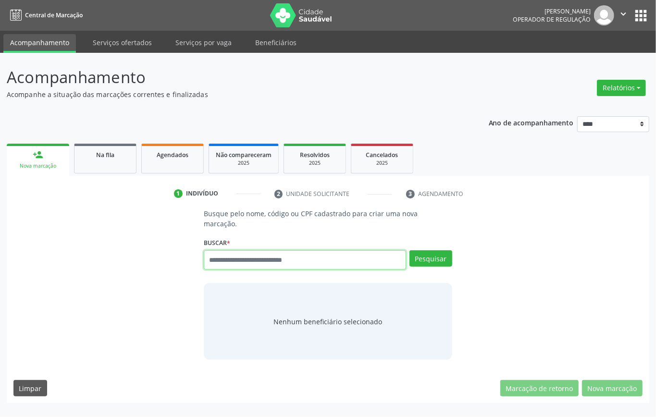
click at [283, 260] on input "text" at bounding box center [305, 259] width 202 height 19
type input "*********"
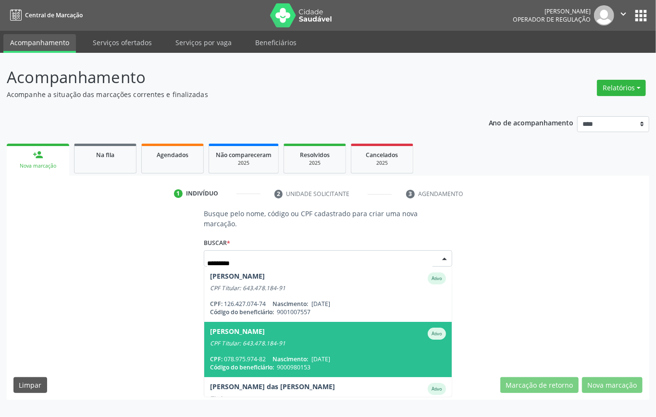
click at [250, 332] on div "Andre Vitor Monteiro de Oliveira" at bounding box center [237, 334] width 55 height 12
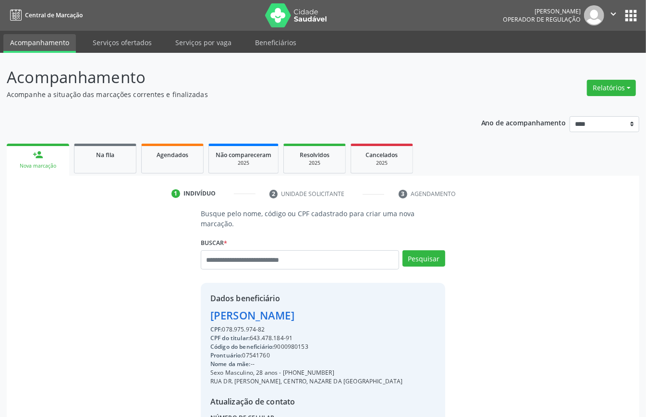
scroll to position [101, 0]
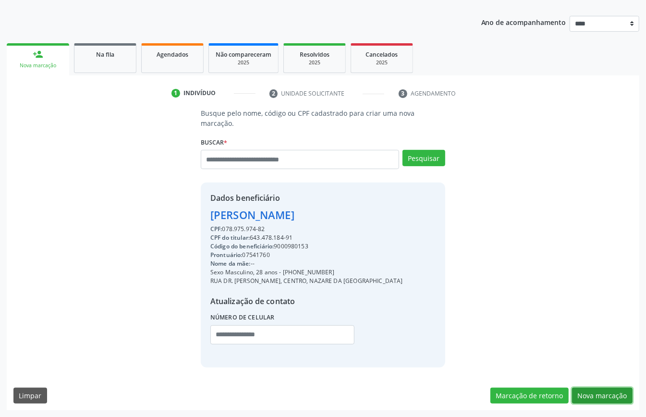
click at [598, 392] on button "Nova marcação" at bounding box center [602, 396] width 61 height 16
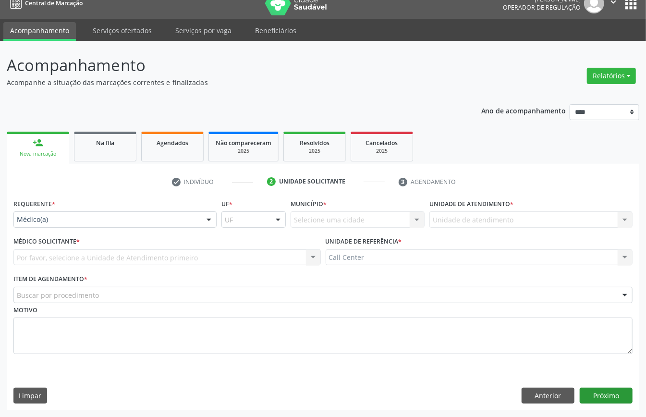
scroll to position [13, 0]
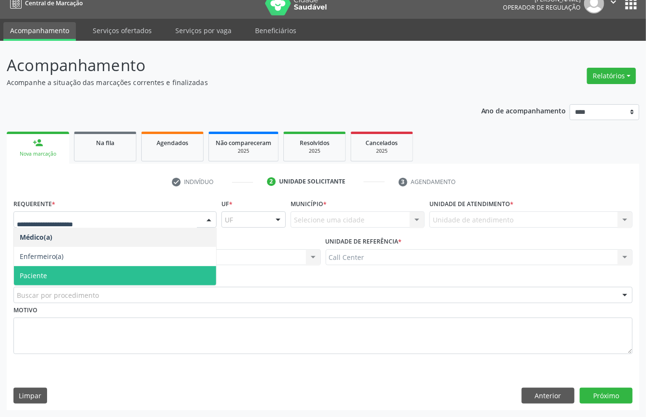
click at [77, 280] on span "Paciente" at bounding box center [115, 275] width 202 height 19
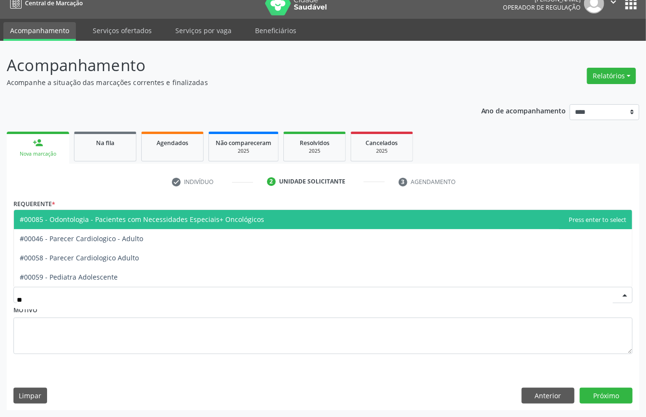
type input "*"
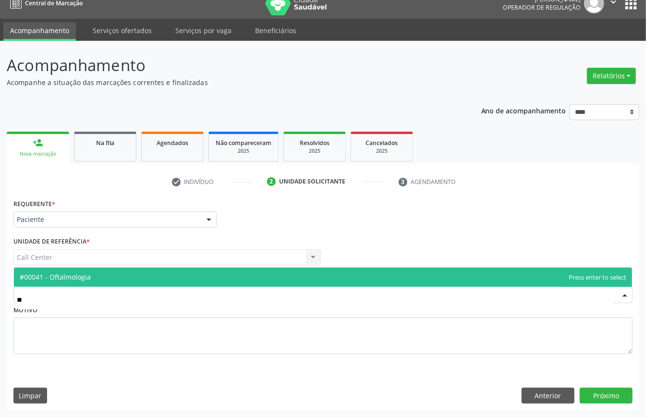
type input "***"
click at [114, 275] on span "#00041 - Oftalmologia" at bounding box center [323, 277] width 618 height 19
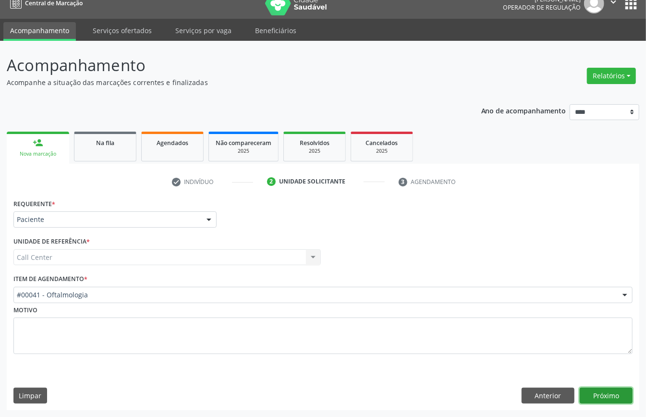
click at [611, 394] on button "Próximo" at bounding box center [606, 396] width 53 height 16
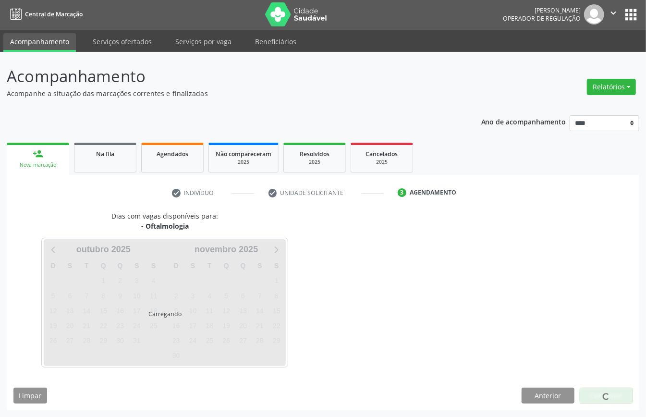
scroll to position [2, 0]
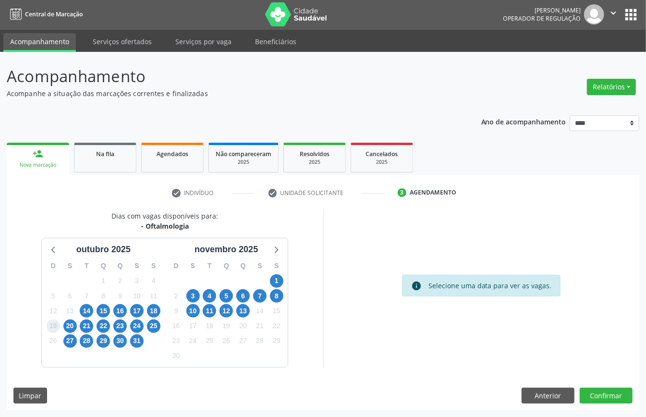
click at [57, 327] on span "19" at bounding box center [53, 325] width 13 height 13
click at [67, 326] on span "20" at bounding box center [69, 325] width 13 height 13
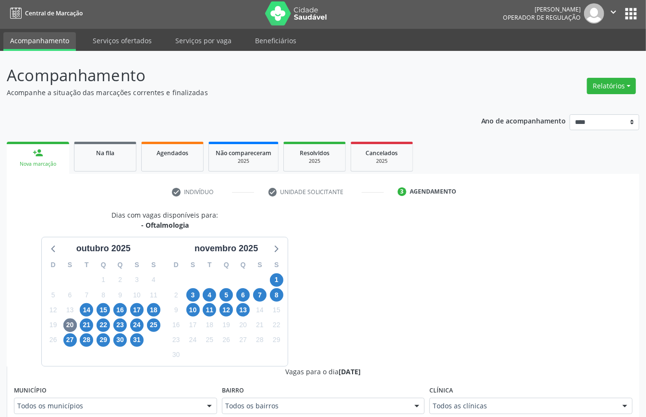
scroll to position [6, 0]
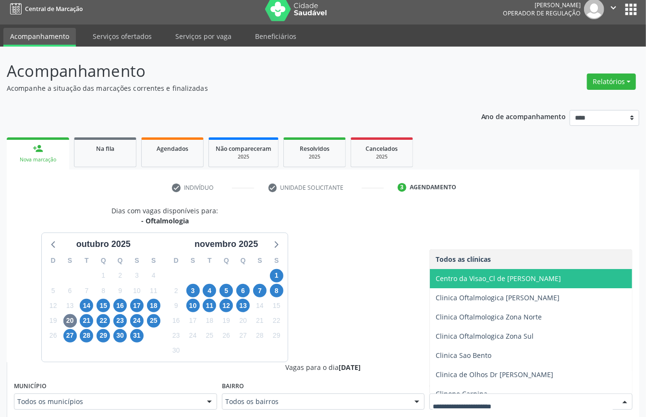
click at [512, 277] on span "Centro da Visao_Cl de [PERSON_NAME]" at bounding box center [498, 278] width 125 height 9
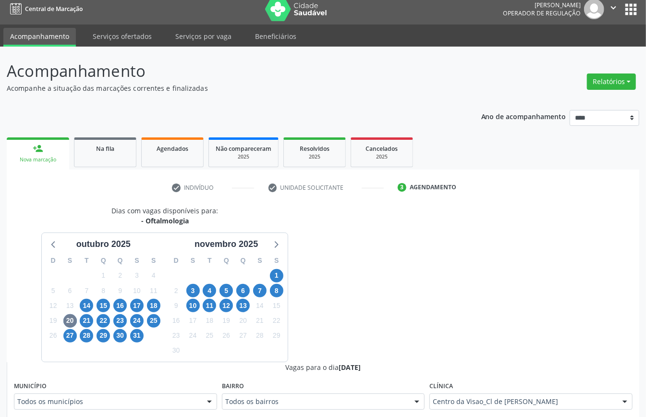
scroll to position [262, 0]
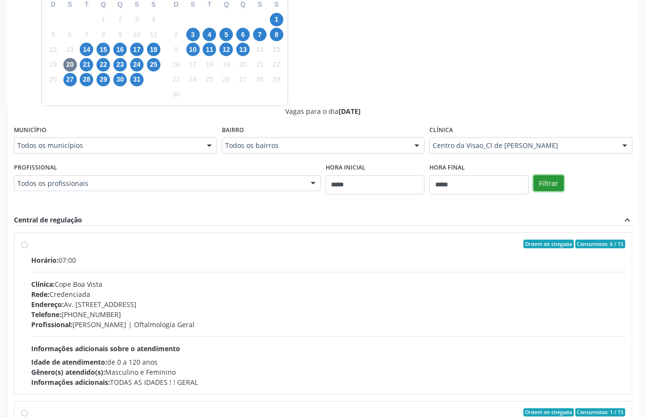
click at [557, 182] on button "Filtrar" at bounding box center [549, 183] width 30 height 16
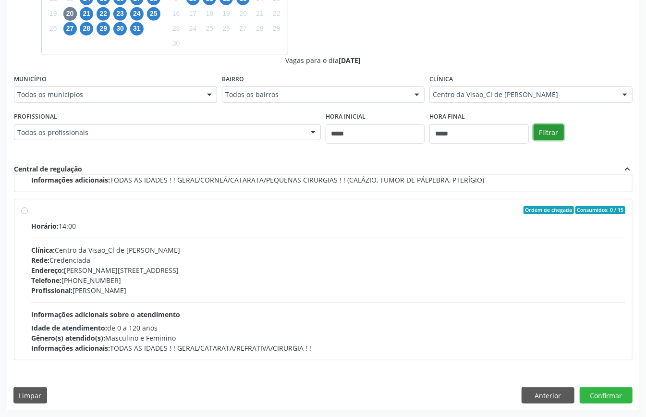
scroll to position [25, 0]
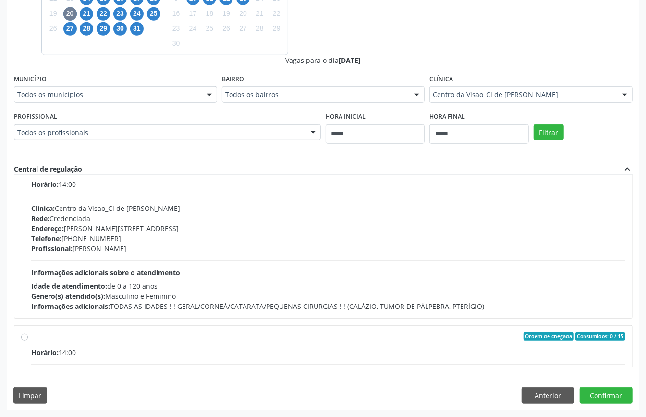
click at [92, 266] on div "Horário: 14:00 Clínica: Centro da Visao_Cl de Olhos Guilherme Ribeir Rede: Cred…" at bounding box center [328, 245] width 594 height 132
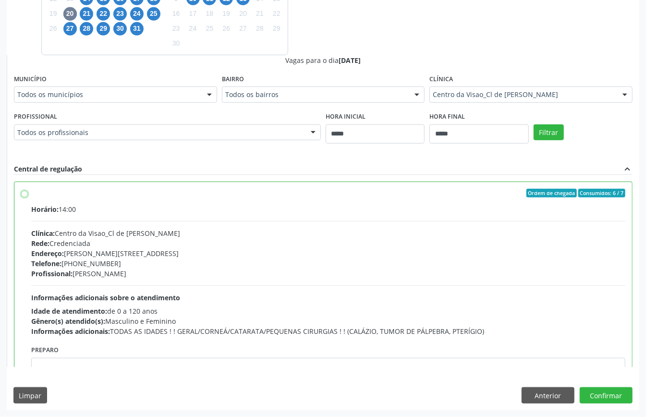
scroll to position [64, 0]
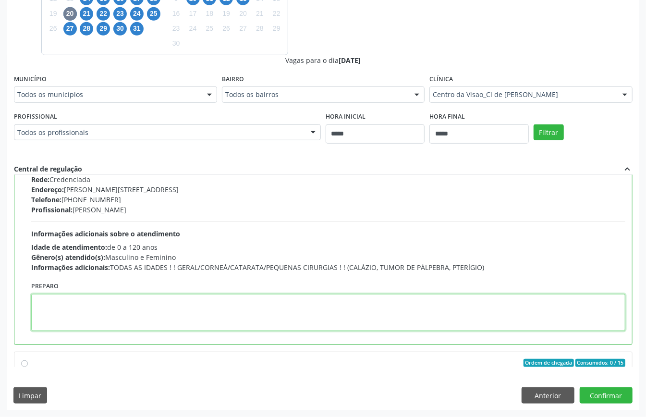
paste textarea "**********"
type textarea "**********"
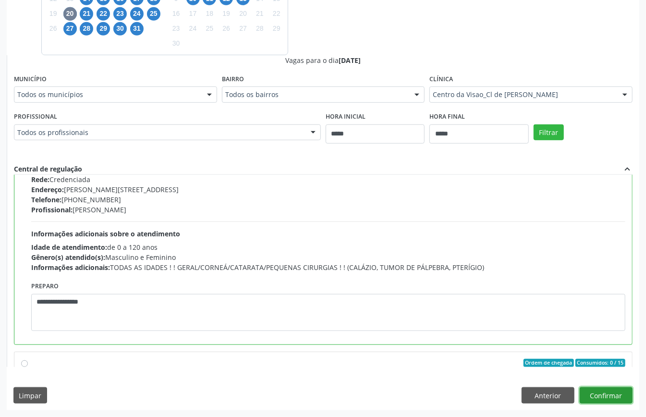
click at [610, 398] on button "Confirmar" at bounding box center [606, 395] width 53 height 16
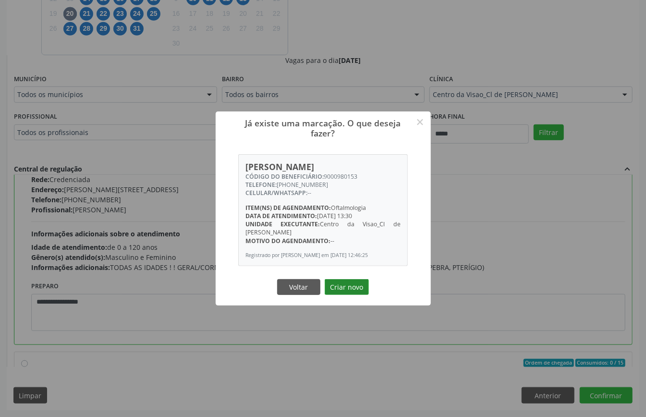
click at [348, 285] on button "Criar novo" at bounding box center [347, 287] width 44 height 16
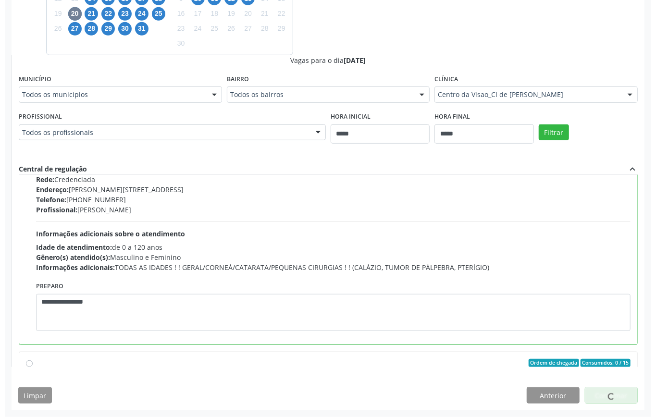
scroll to position [0, 0]
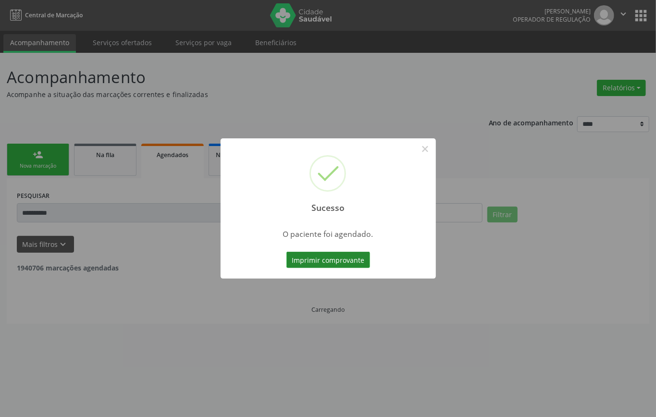
click at [364, 254] on button "Imprimir comprovante" at bounding box center [328, 260] width 84 height 16
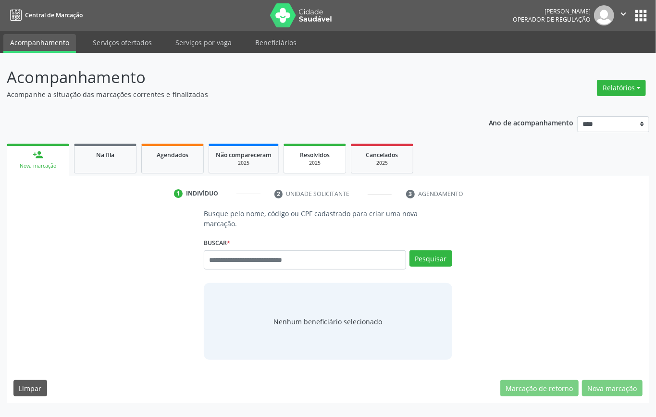
click at [325, 161] on div "2025" at bounding box center [315, 162] width 48 height 7
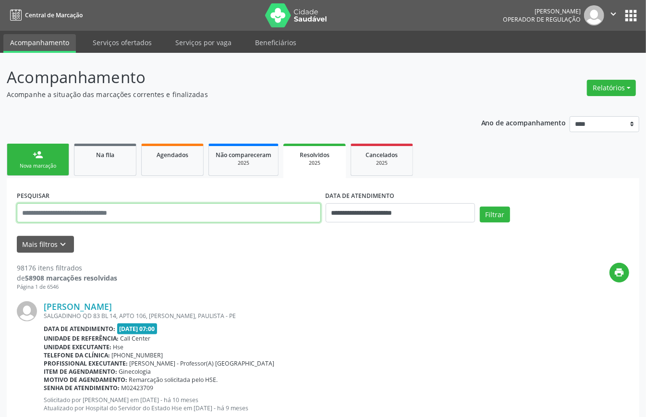
drag, startPoint x: 273, startPoint y: 214, endPoint x: 268, endPoint y: 215, distance: 5.4
paste input "**********"
type input "**********"
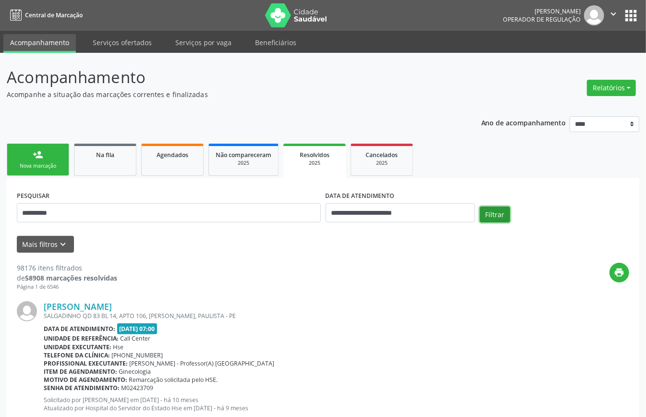
click at [494, 208] on button "Filtrar" at bounding box center [495, 215] width 30 height 16
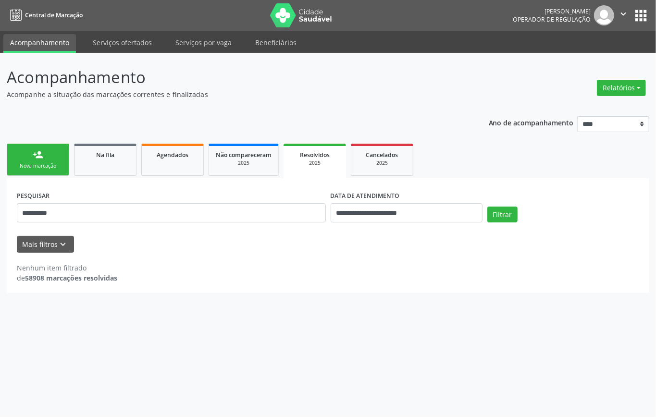
click at [49, 150] on link "person_add Nova marcação" at bounding box center [38, 160] width 62 height 32
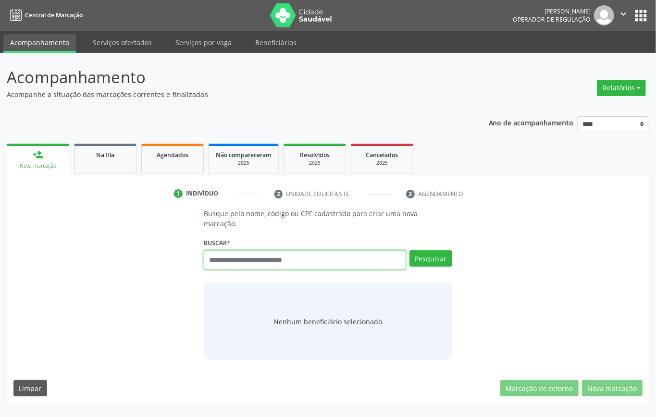
drag, startPoint x: 297, startPoint y: 260, endPoint x: 285, endPoint y: 235, distance: 27.1
click at [297, 260] on input "text" at bounding box center [305, 259] width 202 height 19
type input "*****"
drag, startPoint x: 254, startPoint y: 266, endPoint x: 65, endPoint y: 271, distance: 188.8
click at [65, 271] on div "Busque pelo nome, código ou CPF cadastrado para criar uma nova marcação. [GEOGR…" at bounding box center [327, 283] width 629 height 151
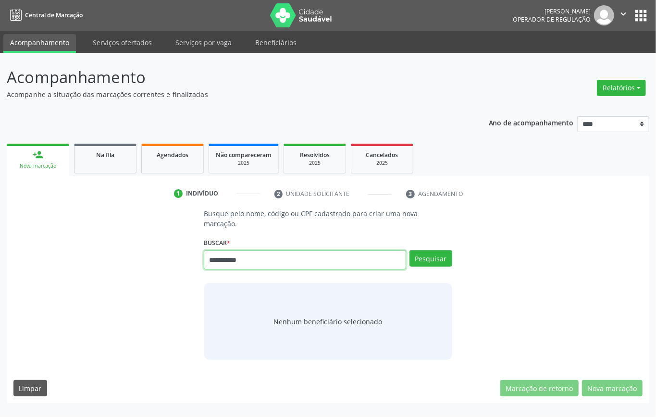
type input "**********"
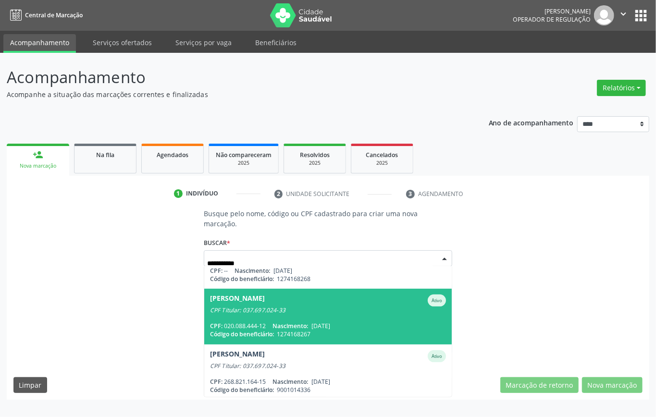
scroll to position [127, 0]
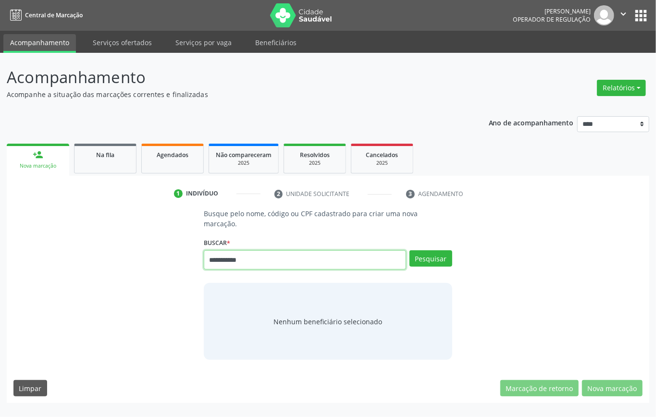
drag, startPoint x: 246, startPoint y: 256, endPoint x: 60, endPoint y: 258, distance: 186.9
click at [62, 258] on div "**********" at bounding box center [327, 283] width 629 height 151
type input "********"
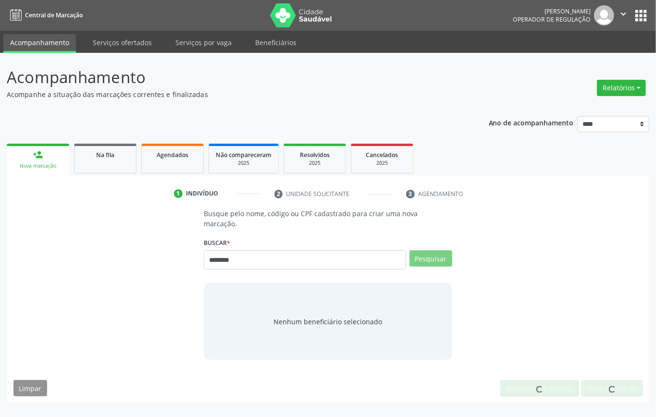
scroll to position [0, 0]
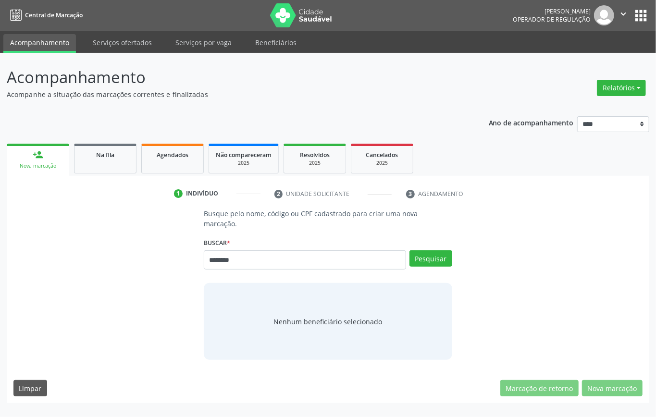
click at [205, 262] on div "******** Busque por nome, código ou CPF Nenhum resultado encontrado para: " 266…" at bounding box center [328, 263] width 248 height 26
click at [207, 260] on input "********" at bounding box center [305, 259] width 202 height 19
type input "*********"
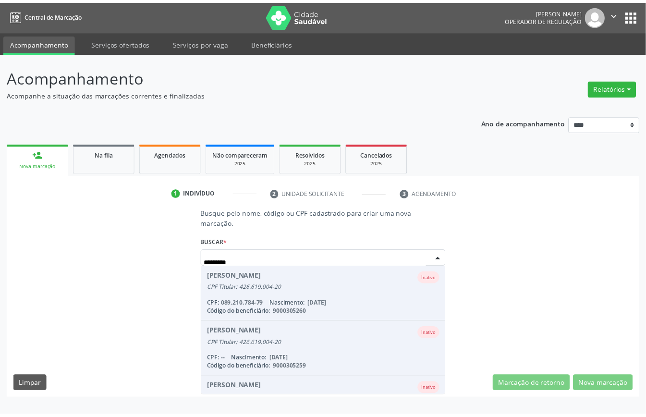
scroll to position [147, 0]
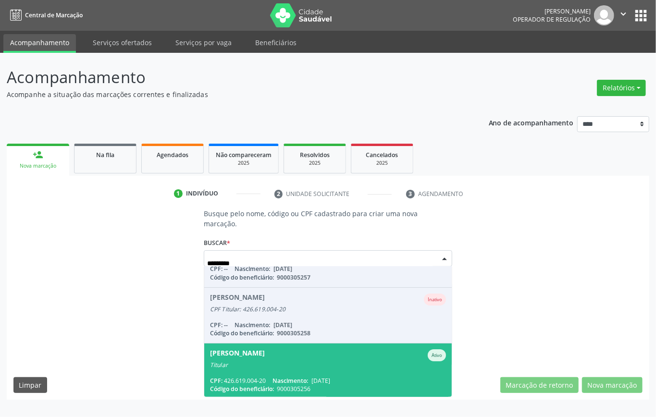
click at [293, 377] on span "Nascimento:" at bounding box center [290, 381] width 36 height 8
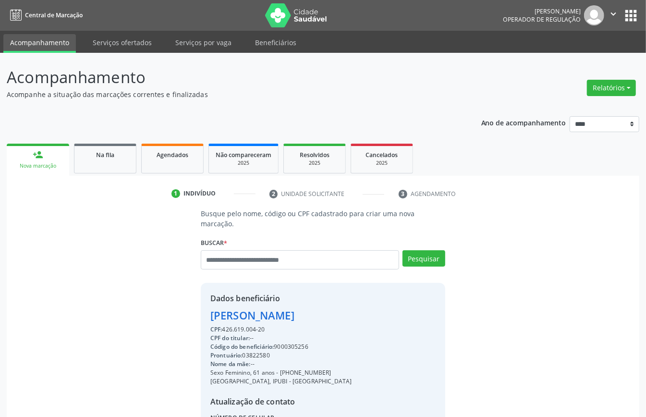
scroll to position [64, 0]
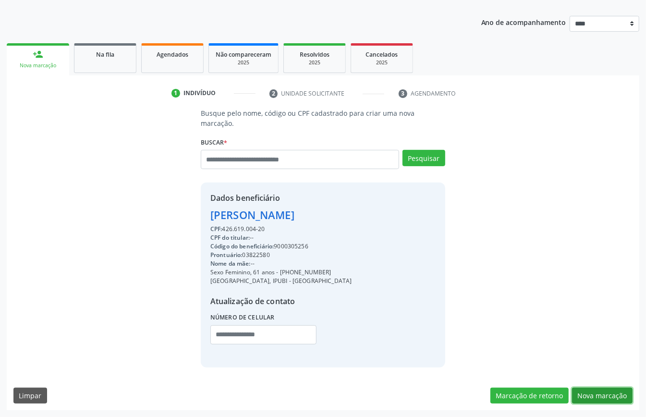
click at [602, 394] on button "Nova marcação" at bounding box center [602, 396] width 61 height 16
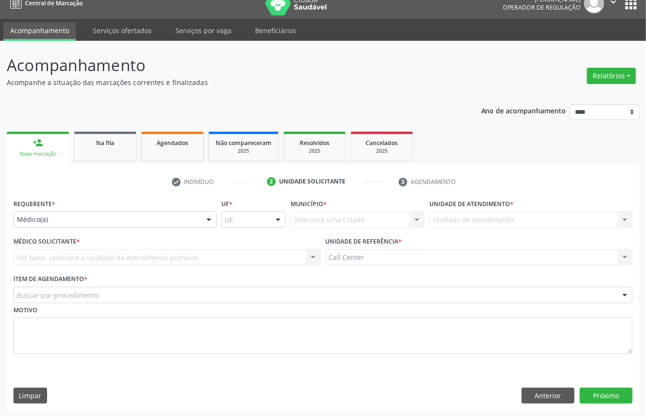
scroll to position [13, 0]
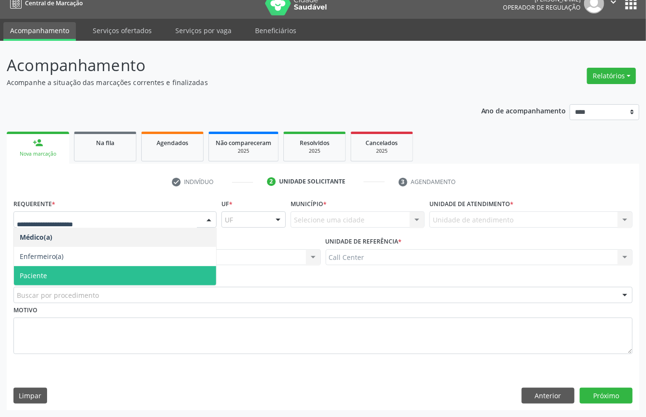
click at [77, 280] on span "Paciente" at bounding box center [115, 275] width 202 height 19
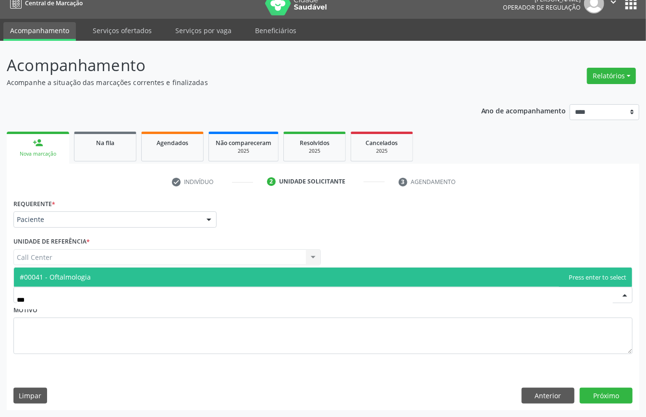
type input "***"
click at [159, 265] on div "Requerente * Paciente Médico(a) Enfermeiro(a) Paciente Nenhum resultado encontr…" at bounding box center [322, 281] width 619 height 171
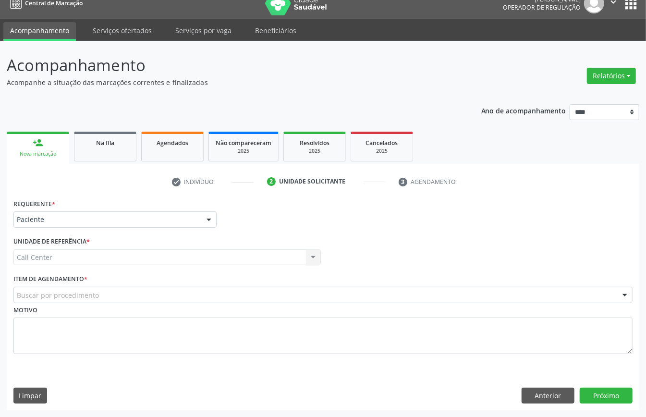
click at [149, 292] on div "Buscar por procedimento" at bounding box center [322, 295] width 619 height 16
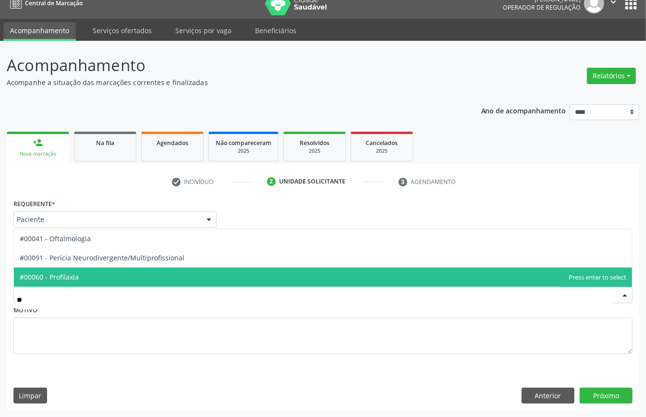
type input "***"
click at [158, 271] on span "#00041 - Oftalmologia" at bounding box center [323, 277] width 618 height 19
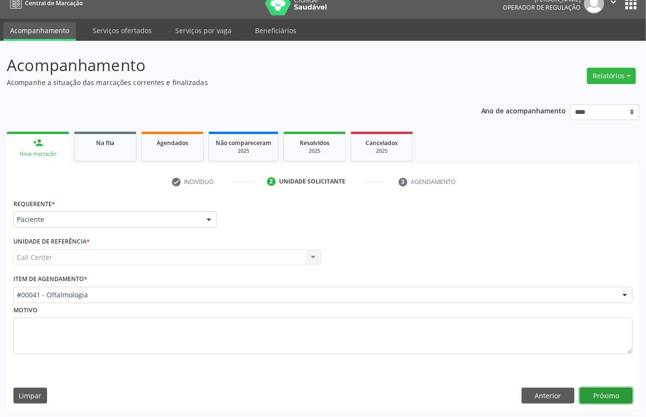
click at [604, 393] on button "Próximo" at bounding box center [606, 396] width 53 height 16
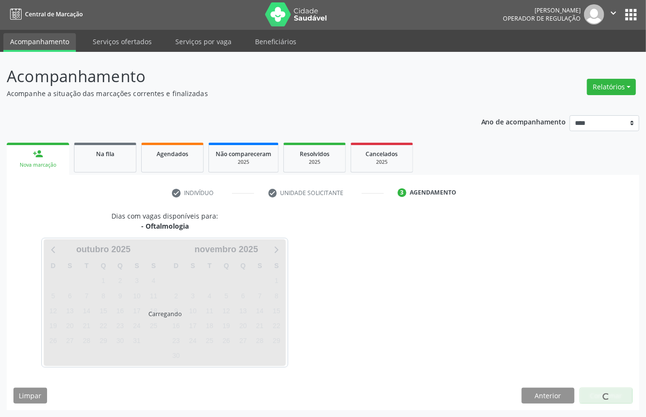
scroll to position [2, 0]
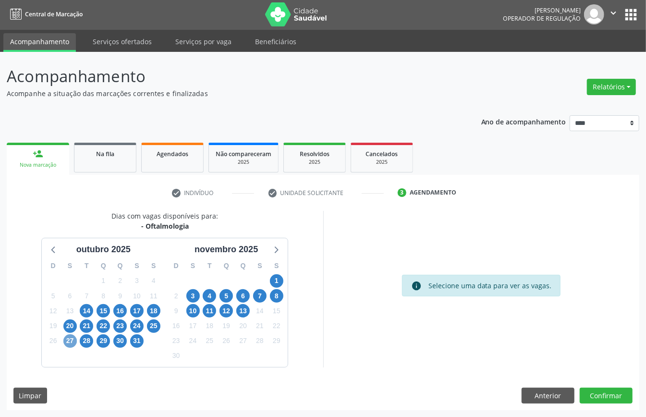
click at [73, 342] on span "27" at bounding box center [69, 340] width 13 height 13
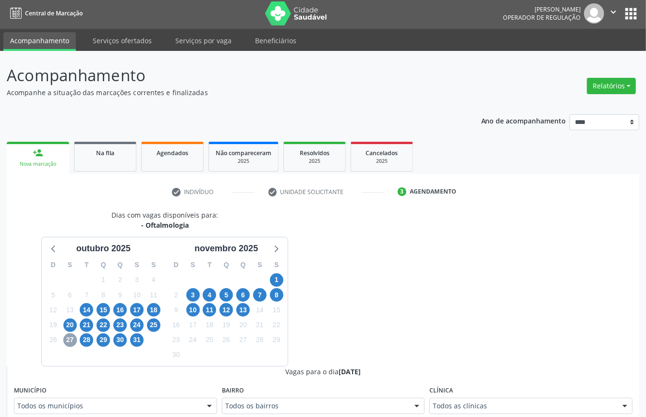
scroll to position [258, 0]
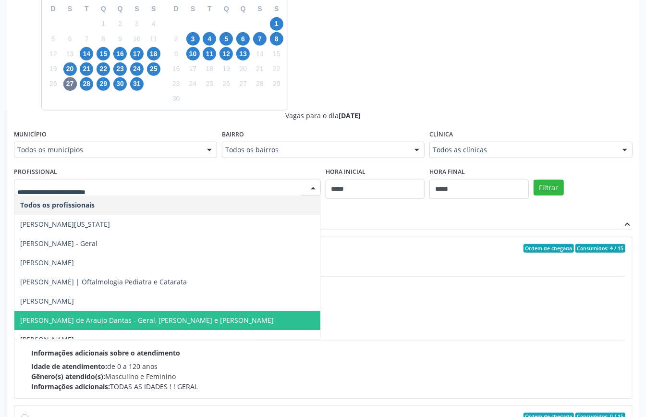
click at [149, 318] on span "Deibi Solano de Araujo Dantas - Geral, Retina e Catarata" at bounding box center [147, 320] width 254 height 9
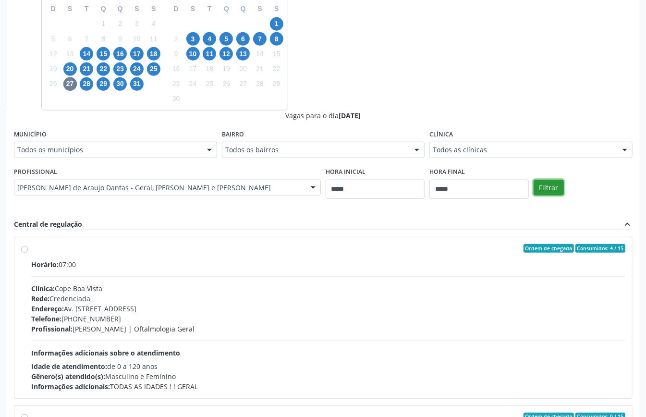
click at [555, 185] on button "Filtrar" at bounding box center [549, 188] width 30 height 16
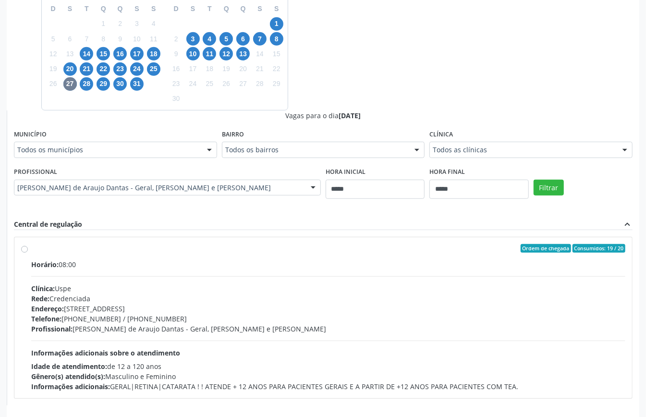
click at [333, 330] on div "Profissional: Deibi Solano de Araujo Dantas - Geral, Retina e Catarata" at bounding box center [328, 329] width 594 height 10
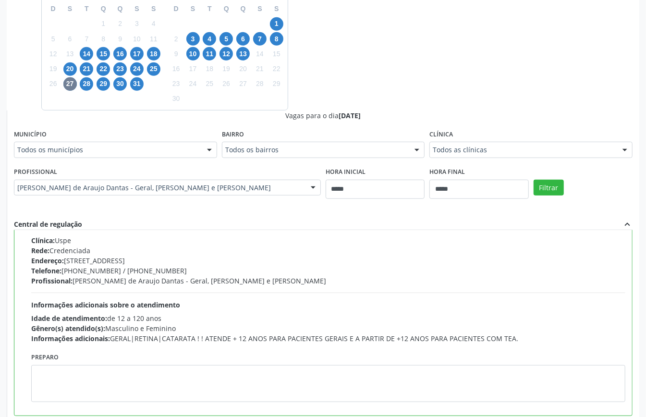
scroll to position [314, 0]
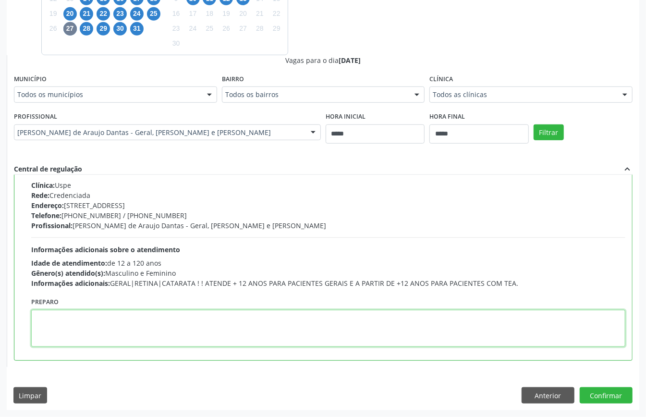
paste textarea "**********"
type textarea "**********"
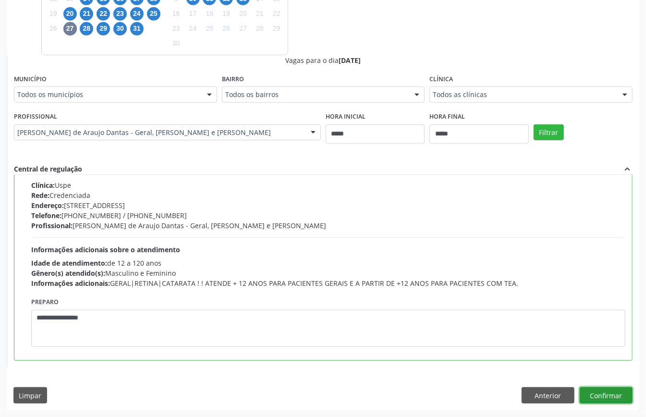
click at [602, 396] on button "Confirmar" at bounding box center [606, 395] width 53 height 16
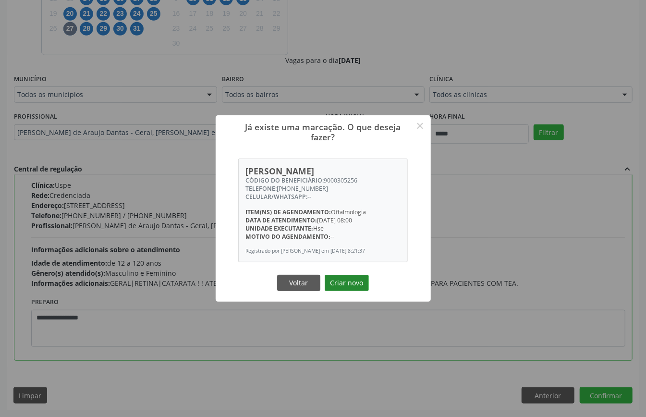
click at [344, 284] on button "Criar novo" at bounding box center [347, 283] width 44 height 16
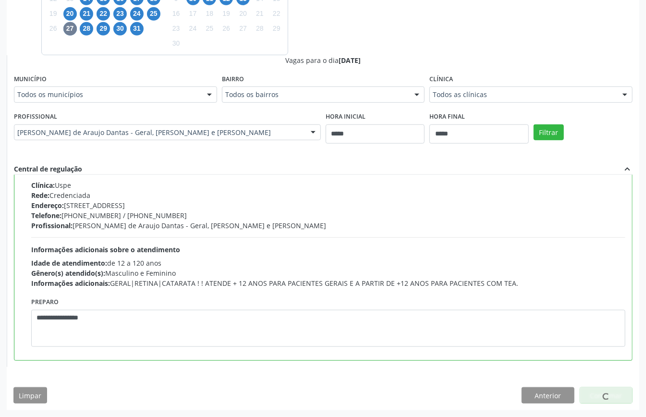
scroll to position [0, 0]
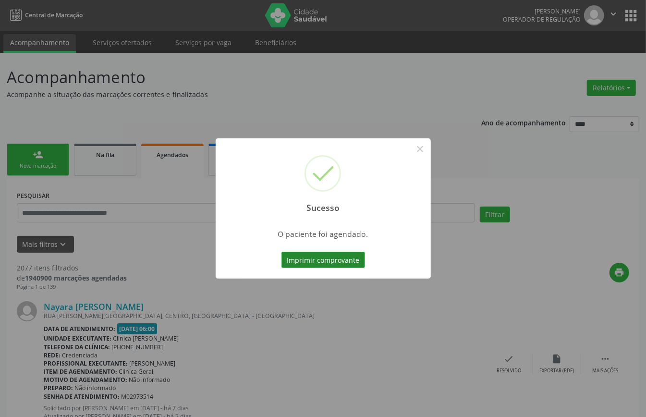
click at [329, 262] on button "Imprimir comprovante" at bounding box center [323, 260] width 84 height 16
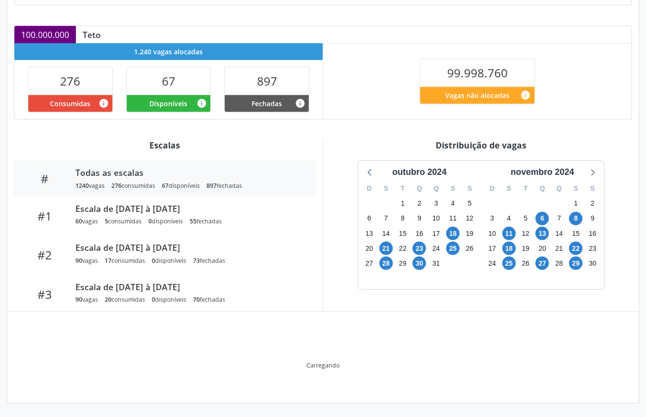
scroll to position [144, 0]
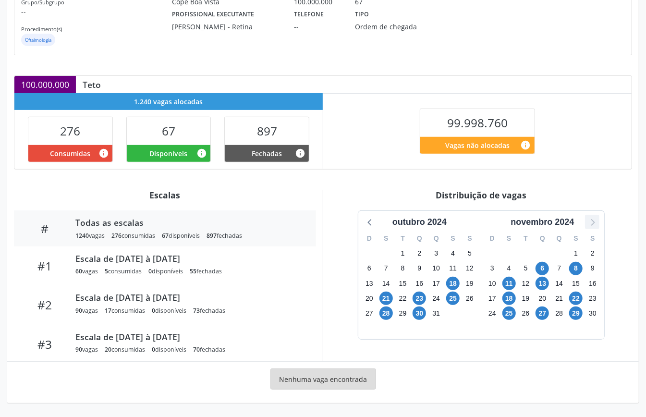
click at [597, 226] on icon at bounding box center [592, 222] width 12 height 12
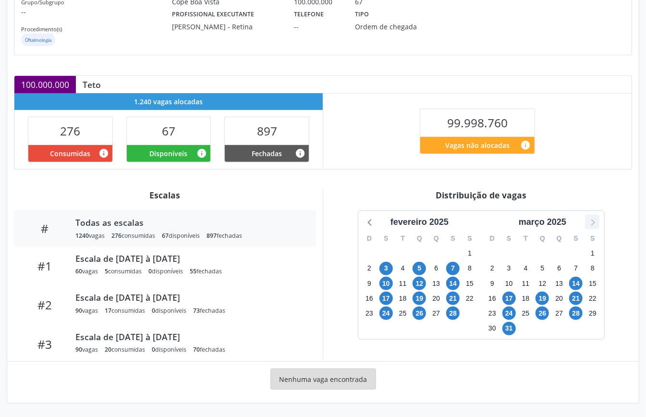
click at [597, 226] on icon at bounding box center [592, 222] width 12 height 12
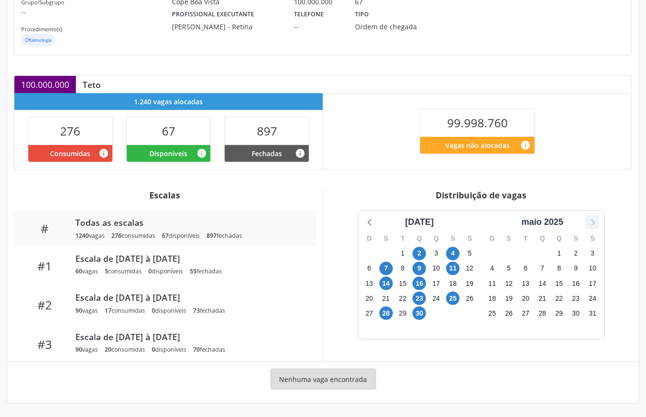
click at [597, 226] on icon at bounding box center [592, 222] width 12 height 12
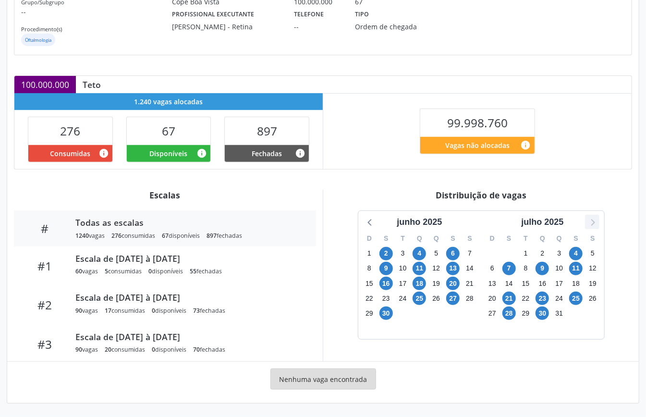
click at [597, 226] on icon at bounding box center [592, 222] width 12 height 12
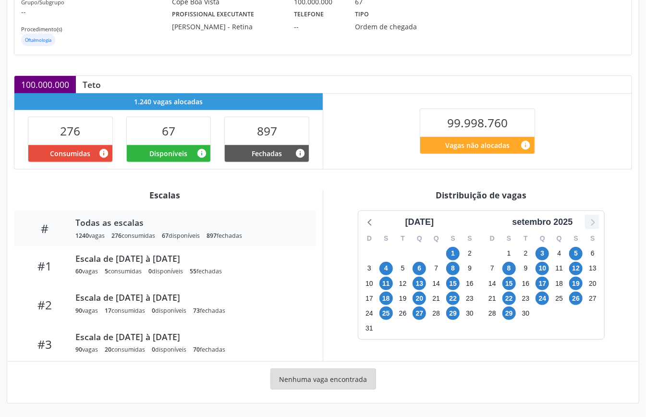
click at [597, 226] on icon at bounding box center [592, 222] width 12 height 12
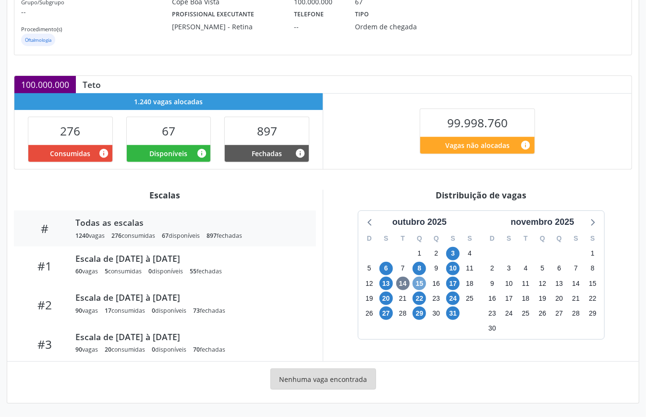
click at [422, 281] on span "15" at bounding box center [419, 283] width 13 height 13
click at [452, 314] on span "31" at bounding box center [452, 312] width 13 height 13
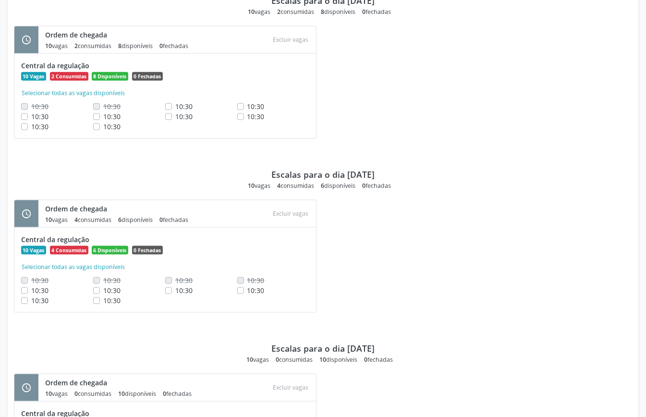
scroll to position [784, 0]
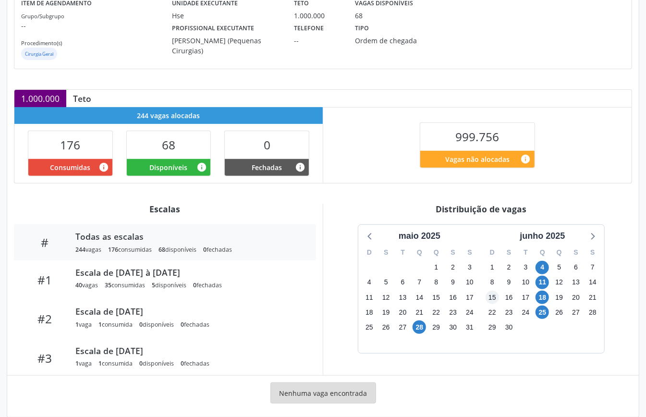
scroll to position [144, 0]
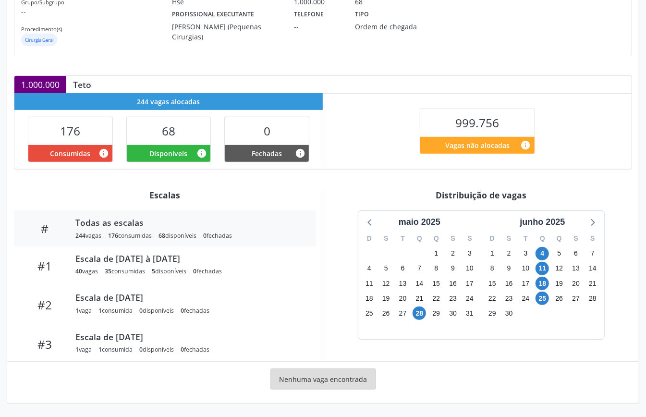
drag, startPoint x: 550, startPoint y: 223, endPoint x: 552, endPoint y: 231, distance: 8.4
click at [550, 223] on div "junho 2025" at bounding box center [542, 222] width 53 height 13
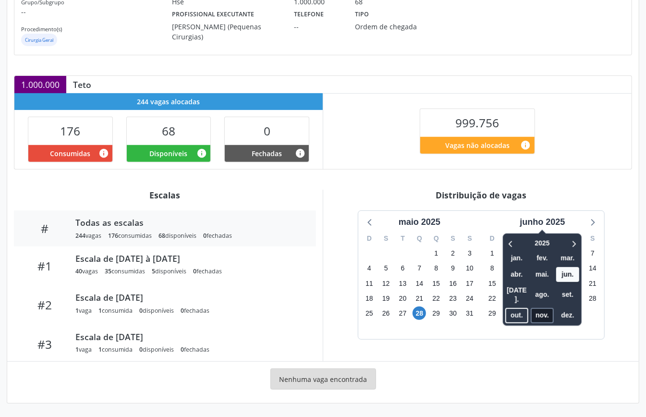
click at [542, 308] on span "nov." at bounding box center [542, 315] width 23 height 15
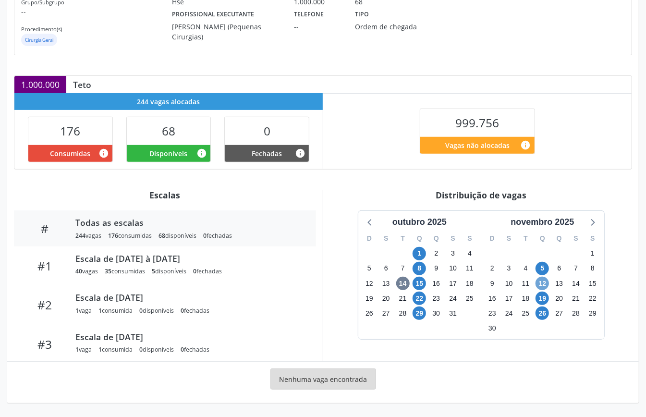
click at [546, 282] on span "12" at bounding box center [542, 283] width 13 height 13
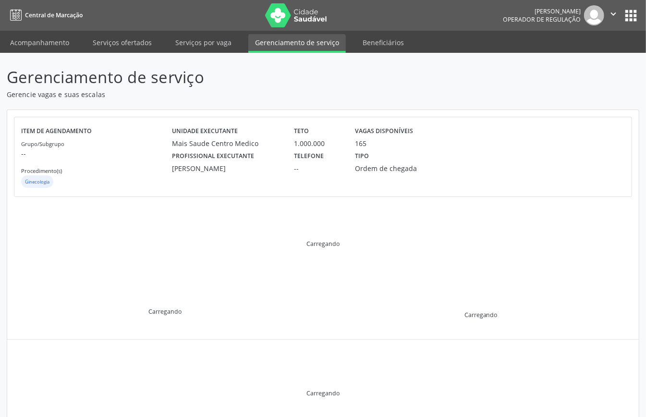
scroll to position [93, 0]
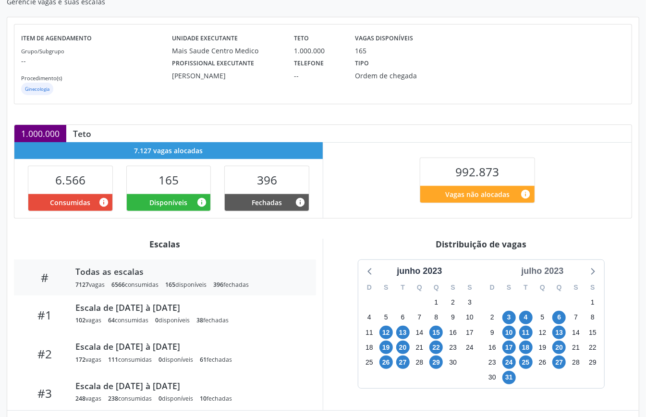
click at [550, 274] on div "julho 2023" at bounding box center [542, 271] width 50 height 13
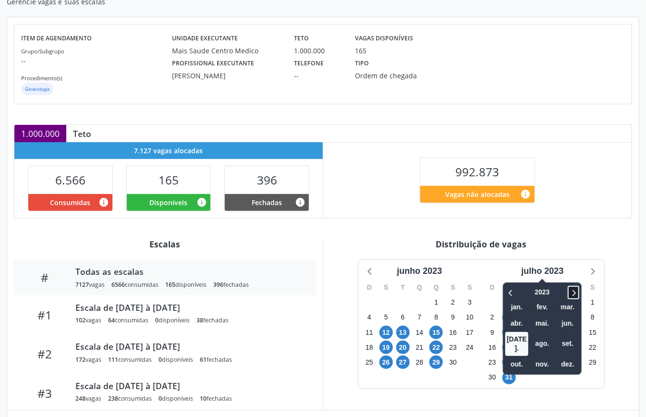
click at [570, 294] on icon at bounding box center [574, 293] width 10 height 12
drag, startPoint x: 510, startPoint y: 292, endPoint x: 548, endPoint y: 329, distance: 53.0
click at [510, 293] on icon at bounding box center [510, 293] width 3 height 6
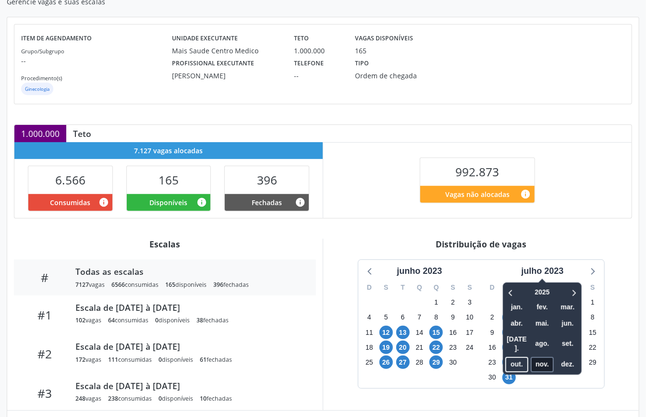
click at [541, 357] on span "nov." at bounding box center [542, 364] width 23 height 15
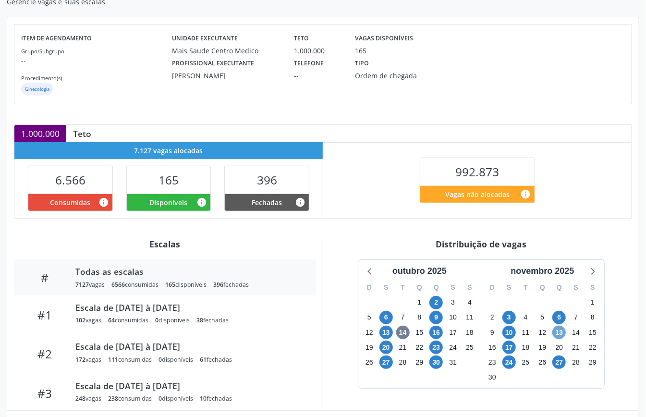
click at [558, 336] on span "13" at bounding box center [558, 332] width 13 height 13
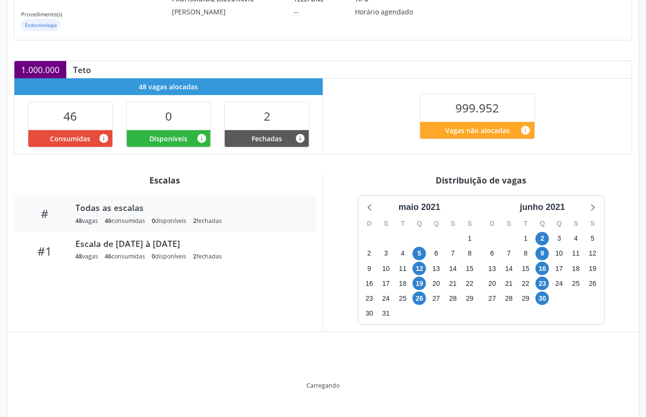
scroll to position [129, 0]
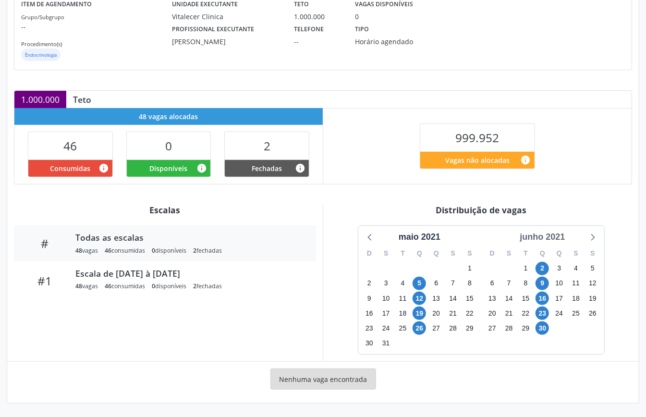
drag, startPoint x: 535, startPoint y: 234, endPoint x: 540, endPoint y: 237, distance: 5.8
click at [534, 236] on div "junho 2021" at bounding box center [542, 237] width 53 height 13
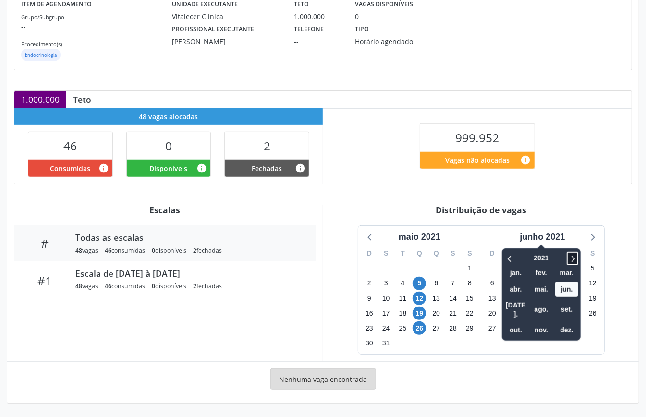
click at [573, 254] on icon at bounding box center [573, 259] width 10 height 12
click at [539, 323] on span "nov." at bounding box center [541, 330] width 23 height 15
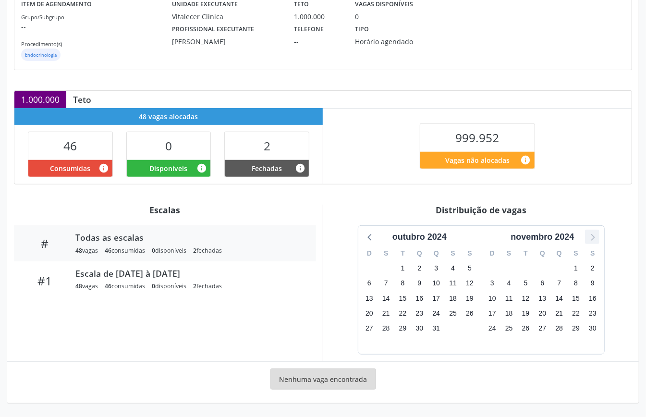
click at [594, 240] on icon at bounding box center [592, 237] width 12 height 12
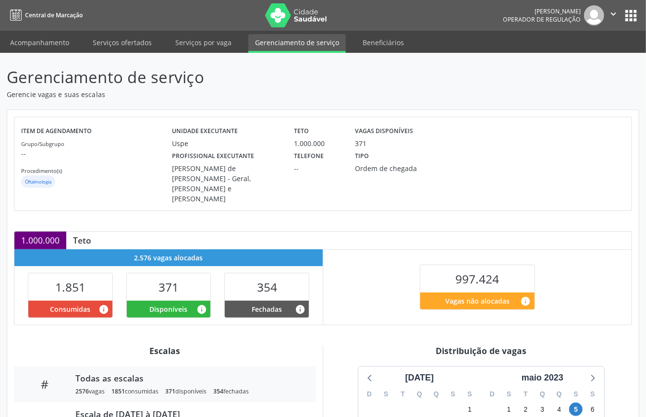
scroll to position [144, 0]
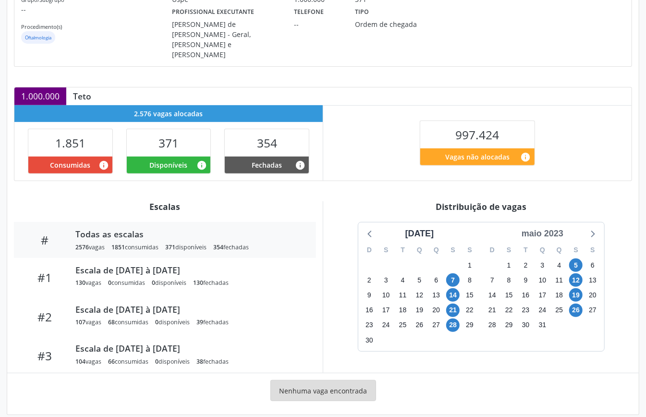
click at [554, 227] on div "maio 2023" at bounding box center [542, 233] width 49 height 13
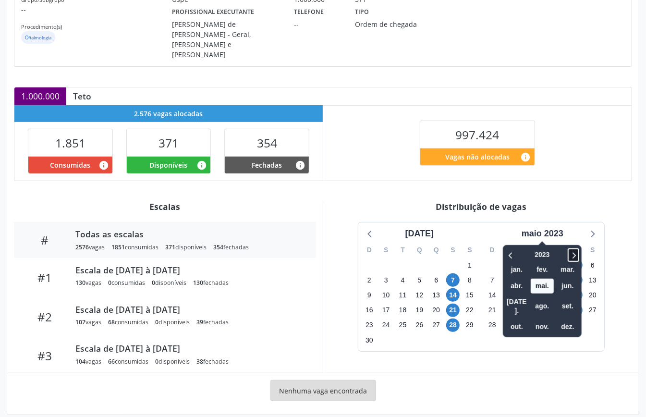
click at [571, 249] on icon at bounding box center [574, 255] width 10 height 12
click at [547, 320] on span "nov." at bounding box center [542, 327] width 23 height 15
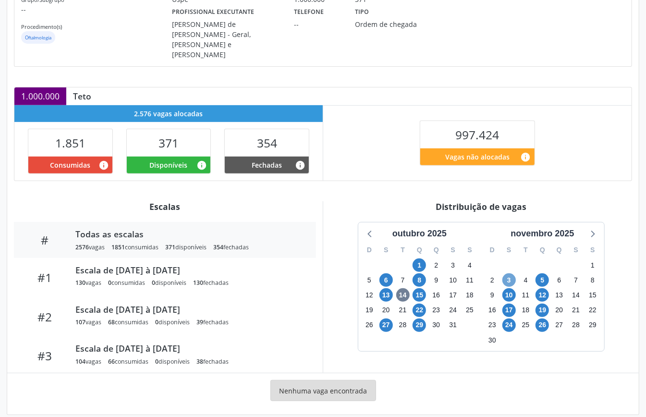
click at [508, 273] on span "3" at bounding box center [508, 279] width 13 height 13
click at [544, 273] on span "5" at bounding box center [542, 279] width 13 height 13
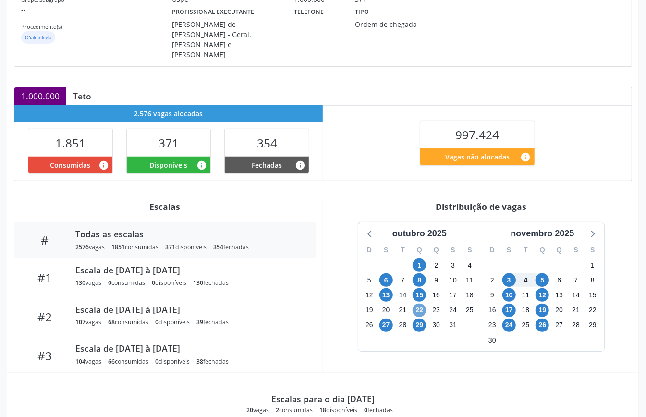
click at [419, 304] on span "22" at bounding box center [419, 310] width 13 height 13
click at [422, 318] on span "29" at bounding box center [419, 324] width 13 height 13
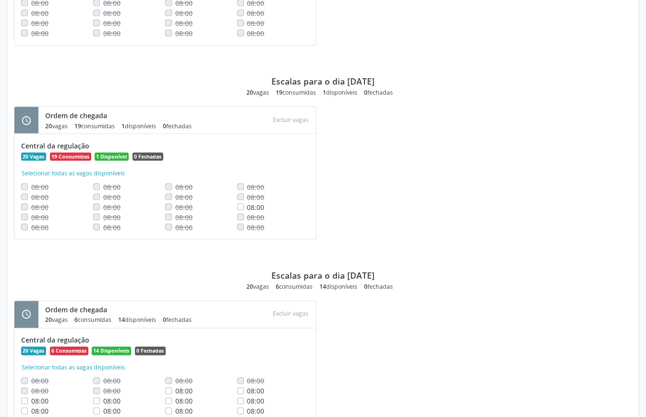
scroll to position [691, 0]
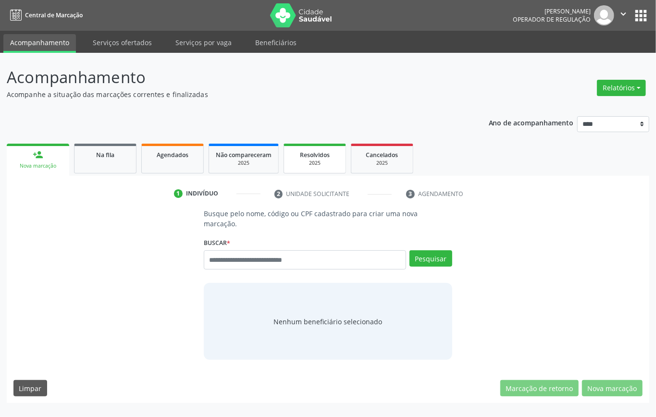
click at [323, 156] on span "Resolvidos" at bounding box center [315, 155] width 30 height 8
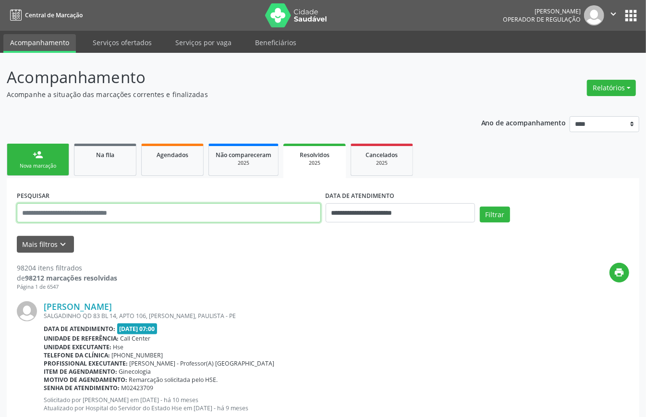
paste input "**********"
type input "**********"
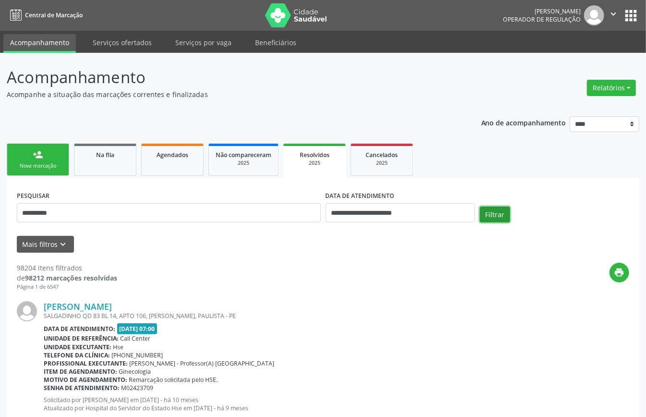
click at [500, 216] on button "Filtrar" at bounding box center [495, 215] width 30 height 16
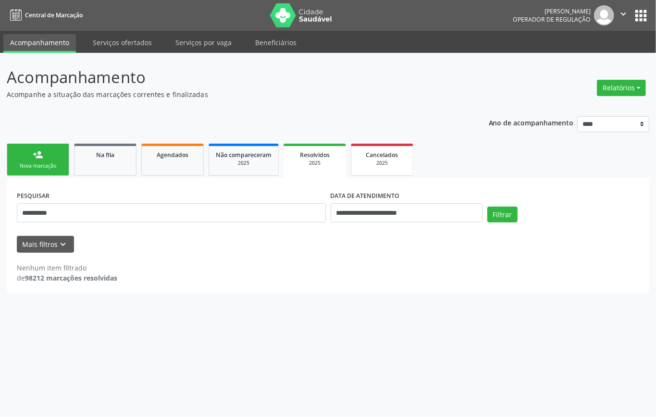
click at [381, 167] on link "Cancelados 2025" at bounding box center [382, 160] width 62 height 32
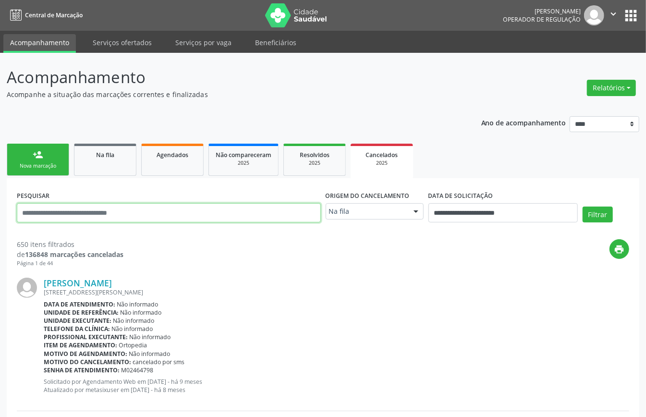
paste input "**********"
type input "**********"
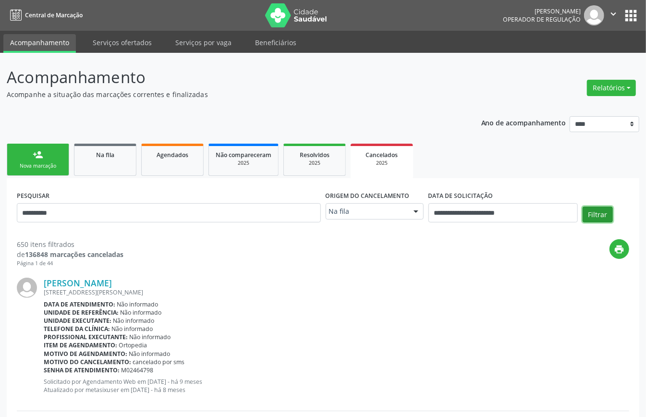
click at [609, 215] on button "Filtrar" at bounding box center [598, 215] width 30 height 16
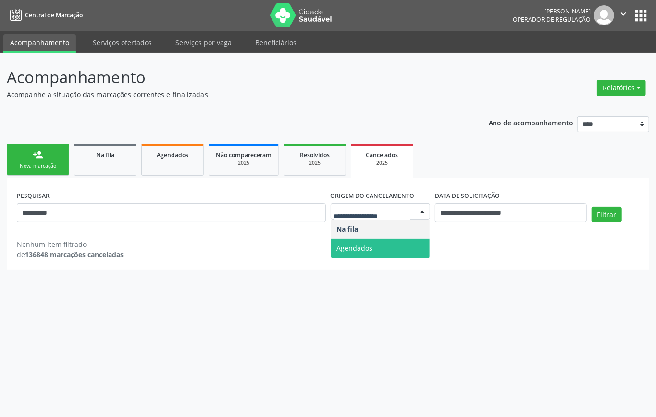
click at [398, 248] on span "Agendados" at bounding box center [380, 248] width 99 height 19
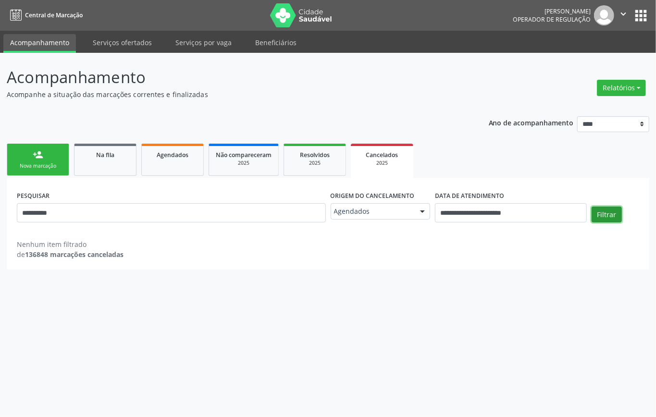
click at [615, 213] on button "Filtrar" at bounding box center [606, 215] width 30 height 16
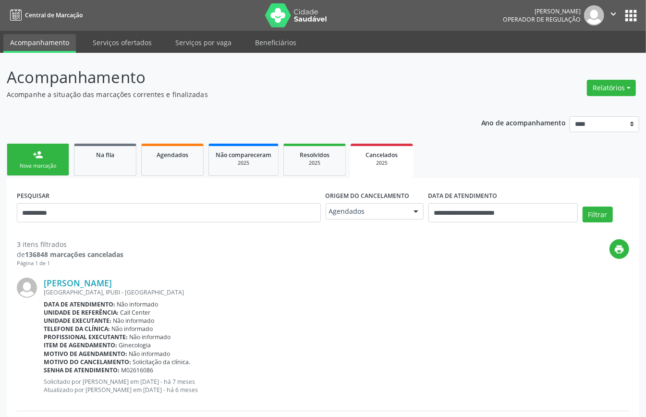
click at [38, 144] on link "person_add Nova marcação" at bounding box center [38, 160] width 62 height 32
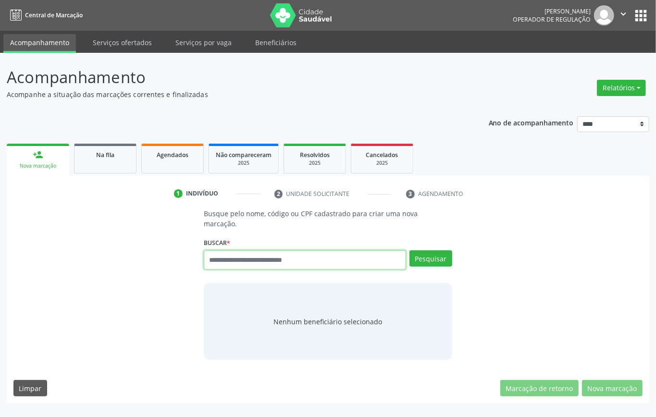
click at [278, 263] on input "text" at bounding box center [305, 259] width 202 height 19
paste input "**********"
type input "**********"
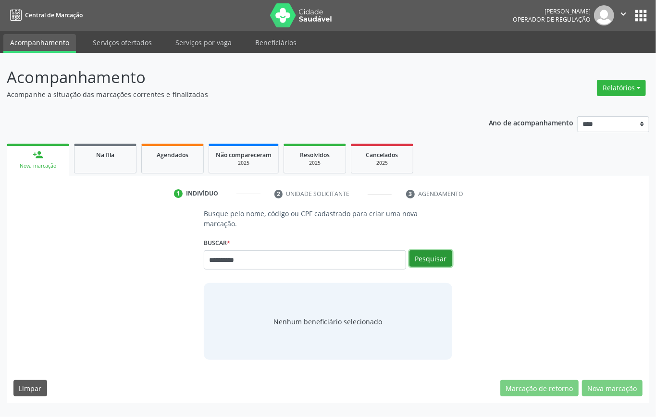
drag, startPoint x: 427, startPoint y: 260, endPoint x: 358, endPoint y: 261, distance: 68.7
click at [427, 259] on button "Pesquisar" at bounding box center [430, 258] width 43 height 16
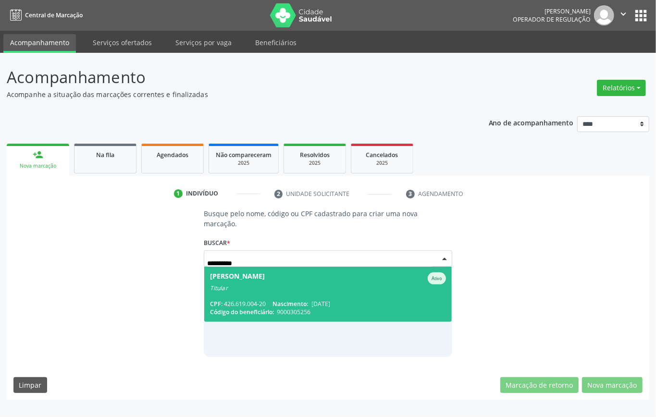
click at [287, 291] on span "Rita de Cassia Barros Ativo Titular CPF: 426.619.004-20 Nascimento: 08/09/1964 …" at bounding box center [327, 294] width 247 height 55
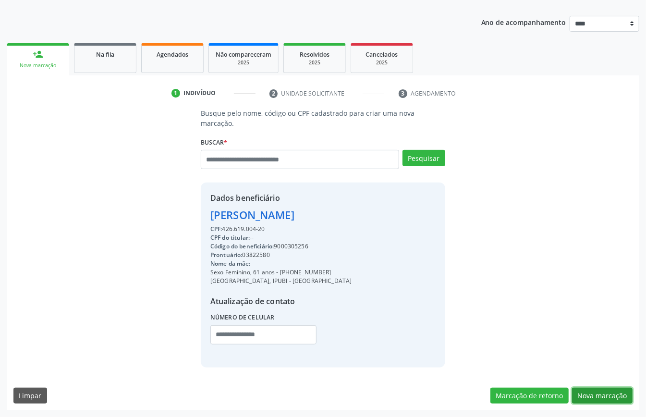
click at [600, 397] on button "Nova marcação" at bounding box center [602, 396] width 61 height 16
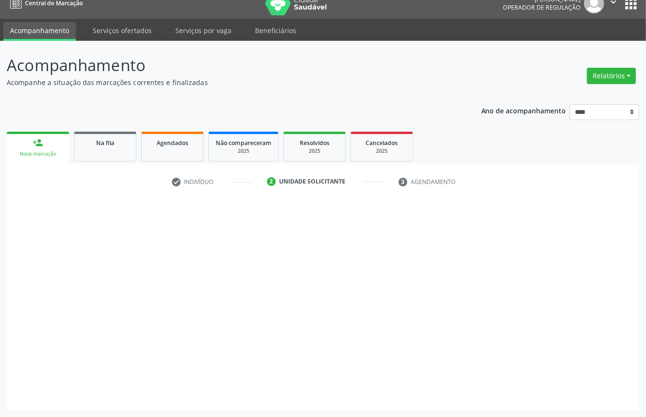
scroll to position [13, 0]
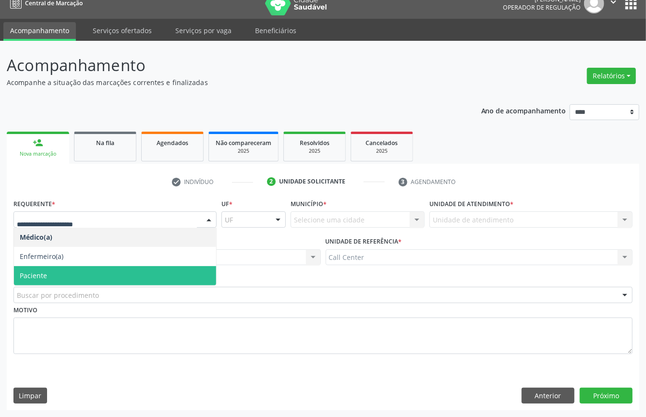
click at [62, 272] on span "Paciente" at bounding box center [115, 275] width 202 height 19
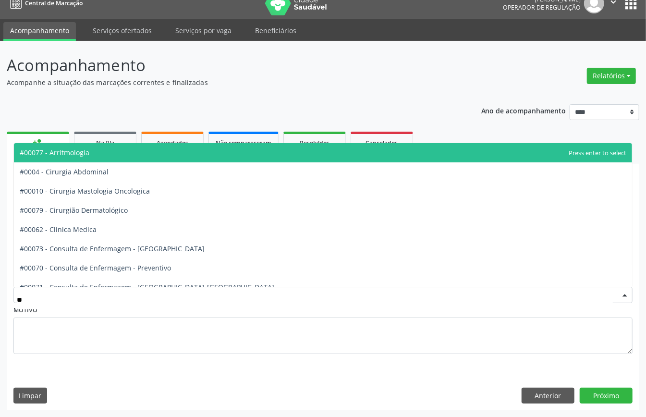
type input "***"
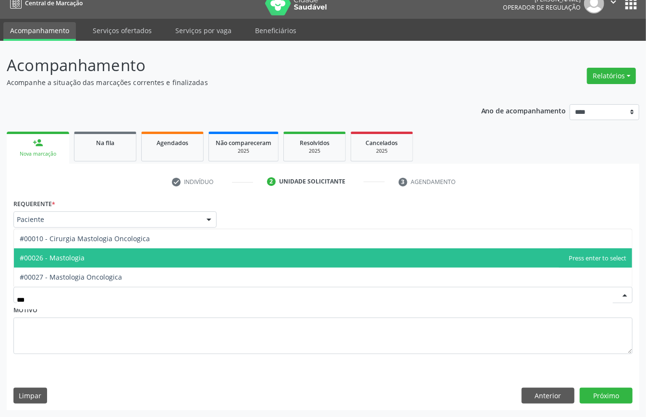
click at [63, 258] on span "#00026 - Mastologia" at bounding box center [52, 257] width 65 height 9
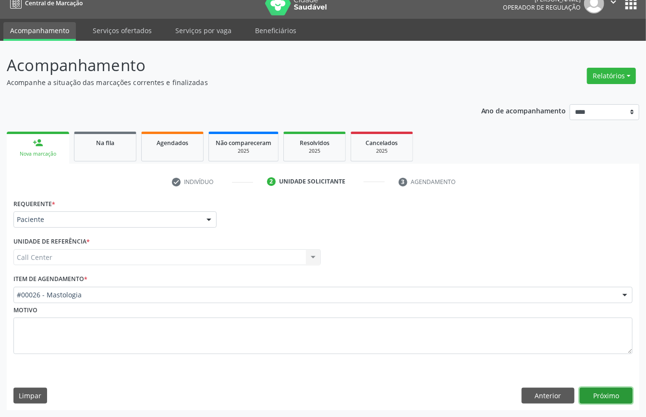
click at [612, 391] on button "Próximo" at bounding box center [606, 396] width 53 height 16
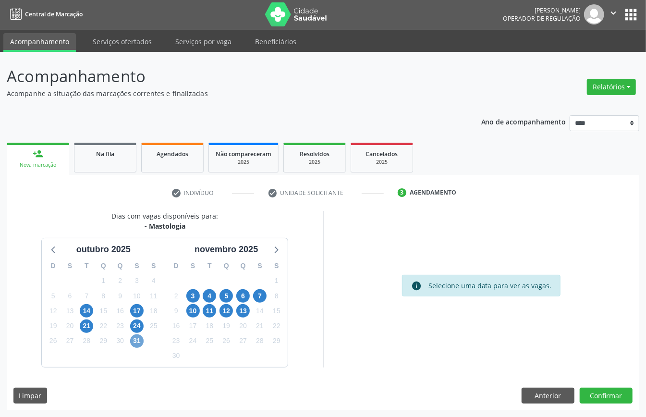
click at [138, 342] on span "31" at bounding box center [136, 340] width 13 height 13
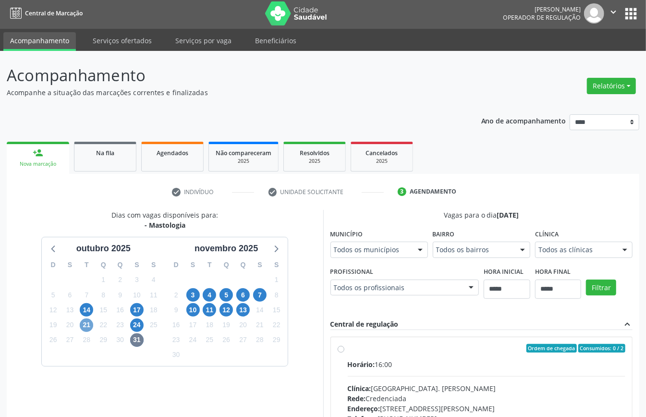
click at [89, 325] on span "21" at bounding box center [86, 324] width 13 height 13
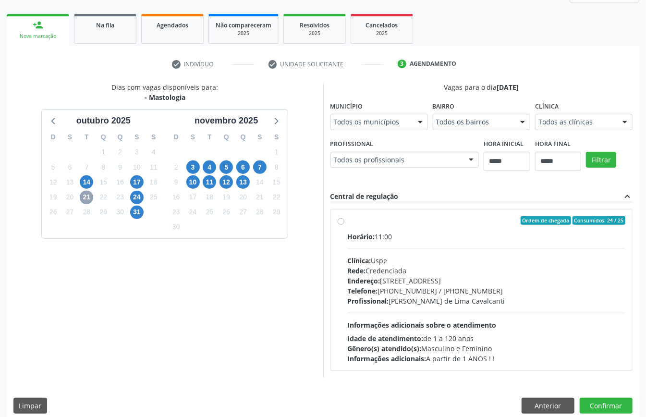
scroll to position [141, 0]
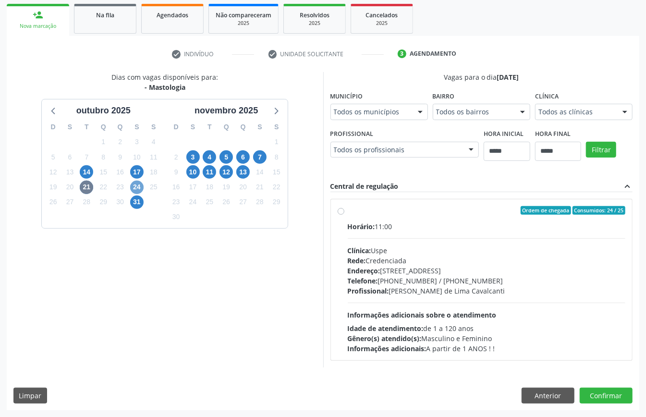
click at [139, 188] on span "24" at bounding box center [136, 187] width 13 height 13
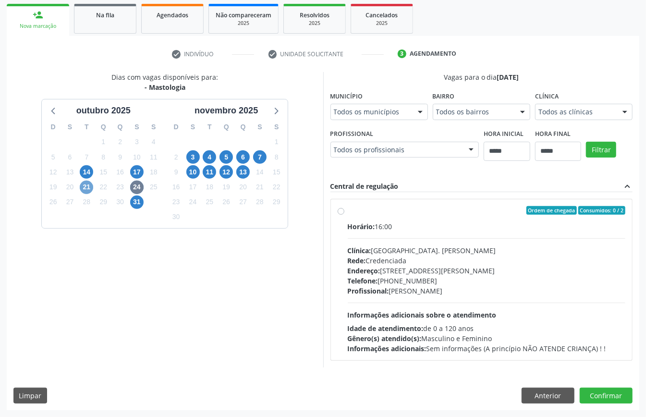
click at [91, 189] on span "21" at bounding box center [86, 187] width 13 height 13
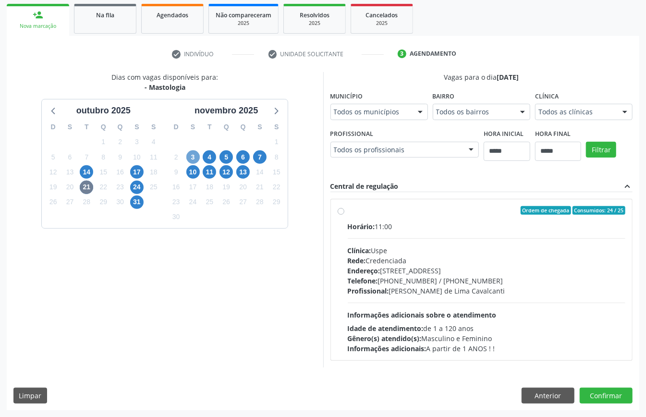
click at [197, 154] on span "3" at bounding box center [192, 156] width 13 height 13
click at [132, 195] on div "31" at bounding box center [136, 202] width 13 height 15
click at [137, 201] on span "31" at bounding box center [136, 201] width 13 height 13
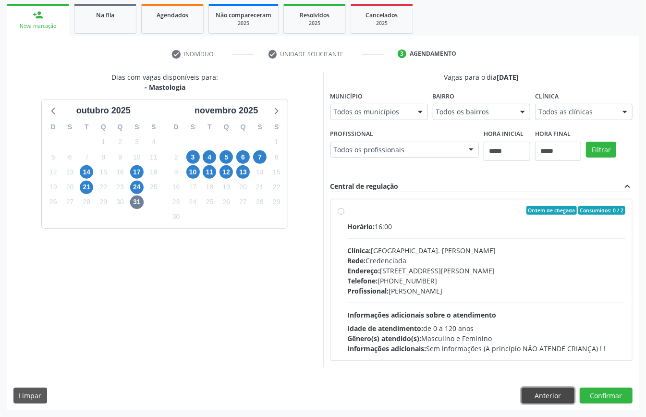
click at [549, 397] on button "Anterior" at bounding box center [548, 396] width 53 height 16
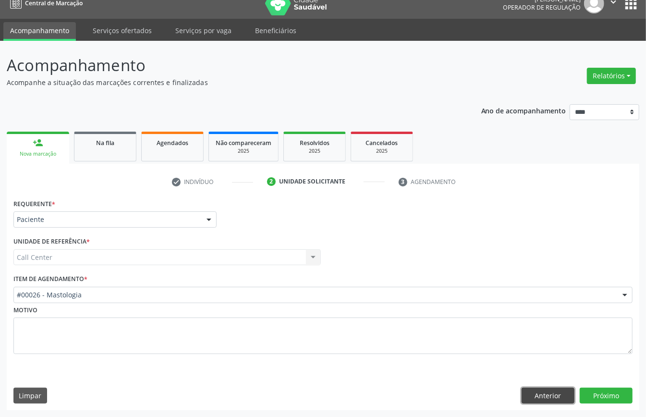
click at [549, 396] on button "Anterior" at bounding box center [548, 396] width 53 height 16
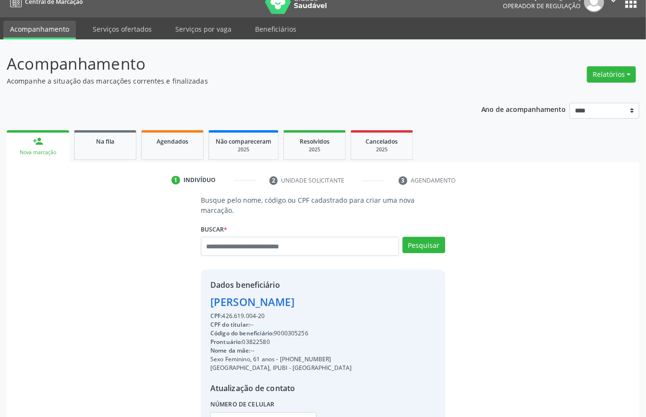
click at [221, 220] on div "Busque pelo nome, código ou CPF cadastrado para criar uma nova marcação. Buscar…" at bounding box center [323, 324] width 258 height 259
click at [267, 243] on input "text" at bounding box center [300, 246] width 198 height 19
type input "*********"
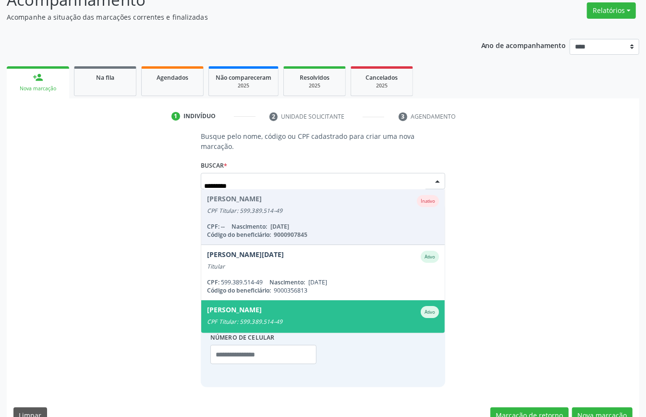
scroll to position [22, 0]
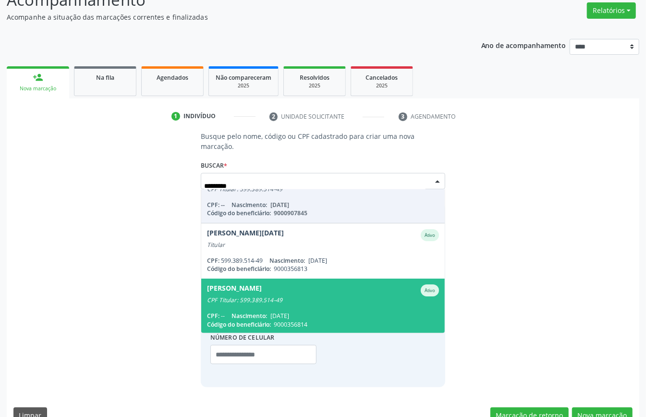
click at [310, 312] on div "CPF: -- Nascimento: 12/06/1964" at bounding box center [323, 316] width 232 height 8
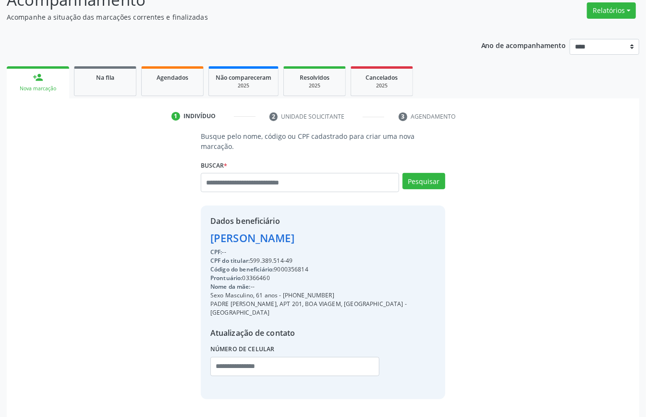
scroll to position [101, 0]
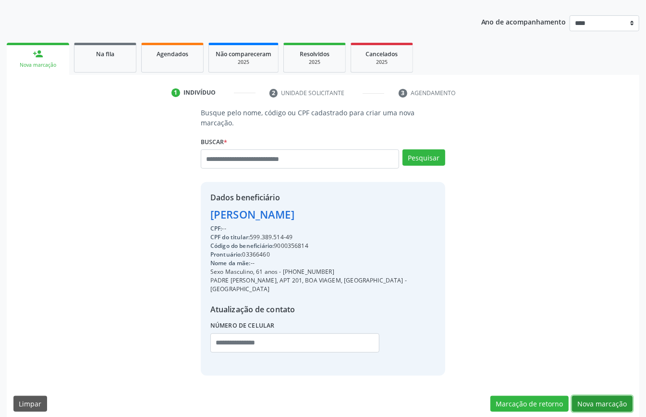
click at [603, 396] on button "Nova marcação" at bounding box center [602, 404] width 61 height 16
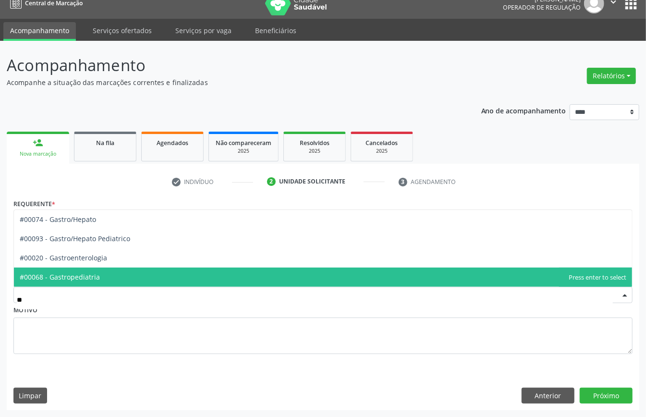
type input "***"
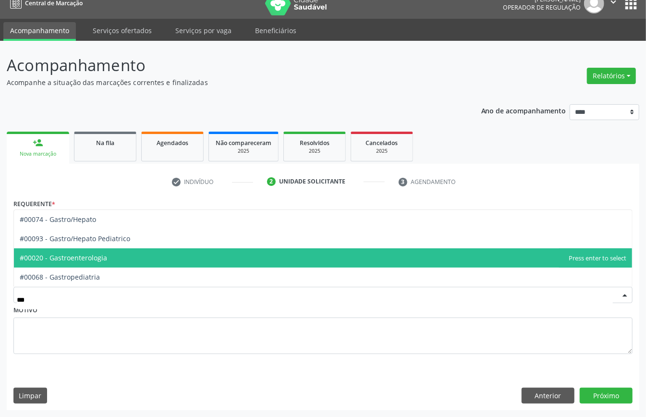
click at [116, 260] on span "#00020 - Gastroenterologia" at bounding box center [323, 257] width 618 height 19
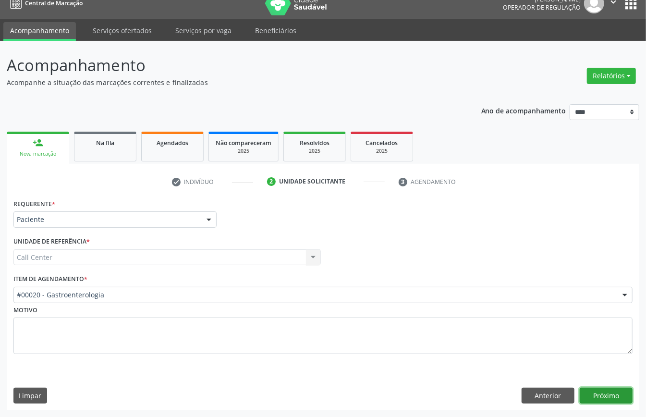
click at [604, 390] on button "Próximo" at bounding box center [606, 396] width 53 height 16
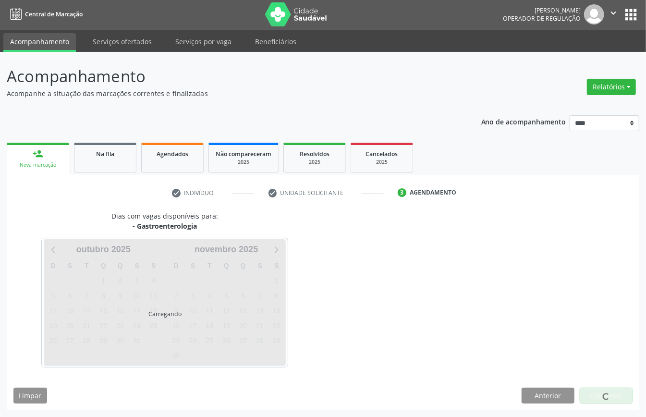
scroll to position [2, 0]
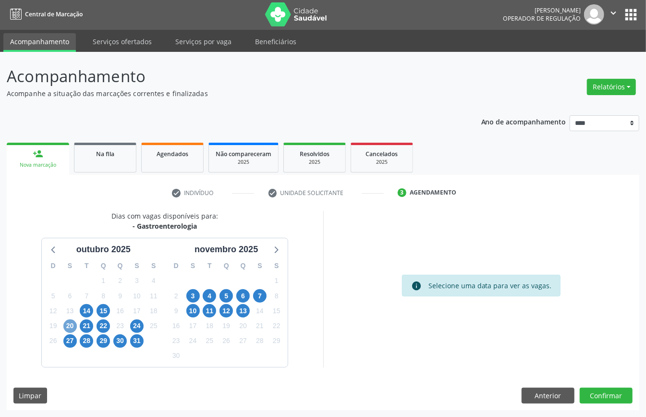
click at [74, 323] on span "20" at bounding box center [69, 325] width 13 height 13
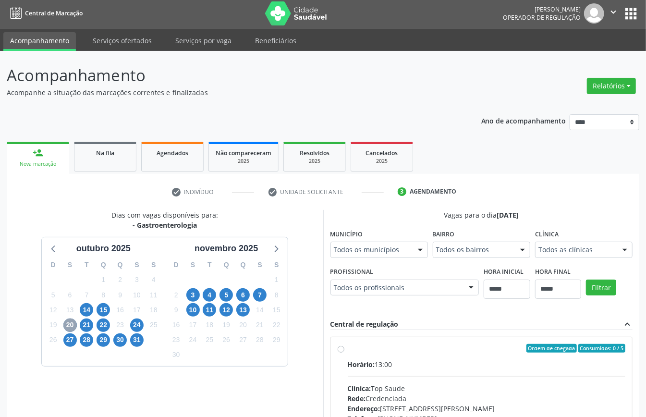
scroll to position [194, 0]
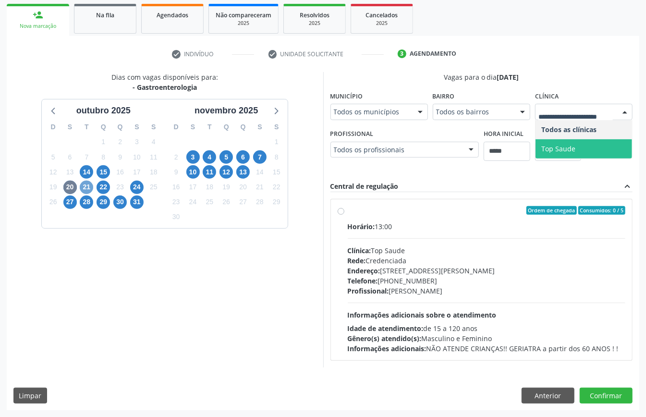
click at [91, 181] on span "21" at bounding box center [86, 187] width 13 height 13
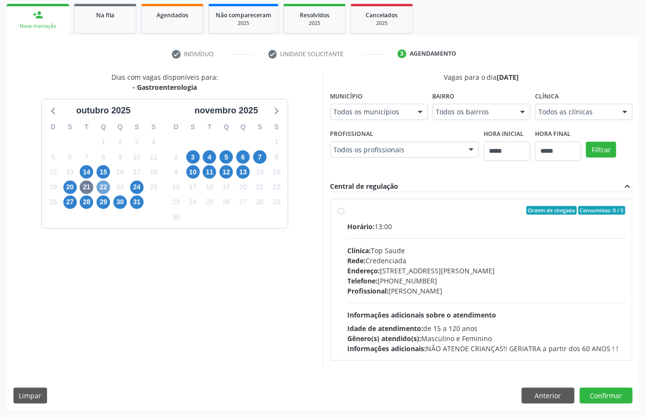
click at [100, 181] on span "22" at bounding box center [103, 187] width 13 height 13
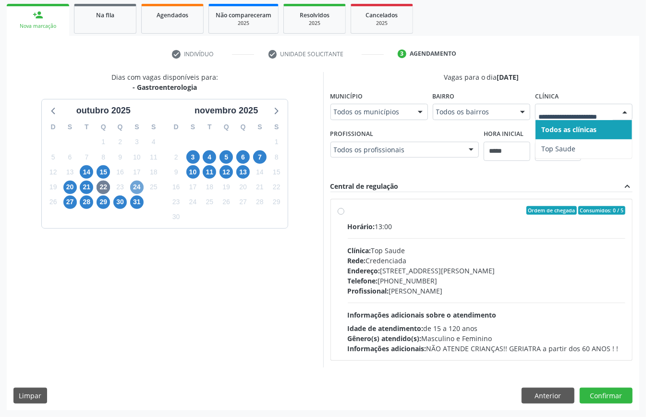
click at [133, 181] on span "24" at bounding box center [136, 187] width 13 height 13
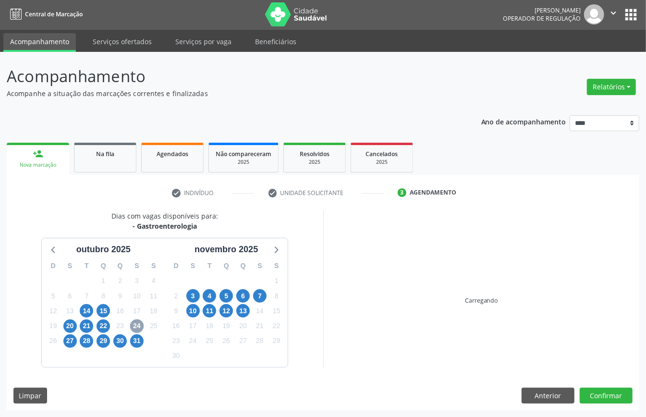
scroll to position [141, 0]
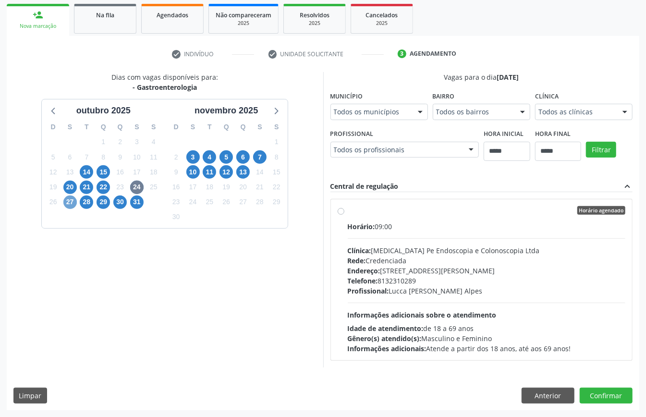
click at [72, 203] on span "27" at bounding box center [69, 201] width 13 height 13
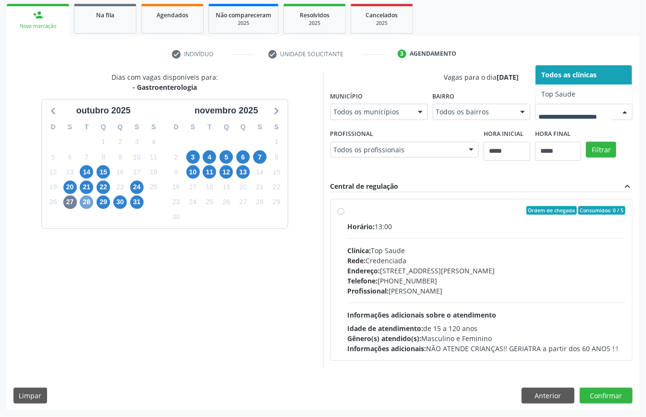
click at [89, 202] on span "28" at bounding box center [86, 201] width 13 height 13
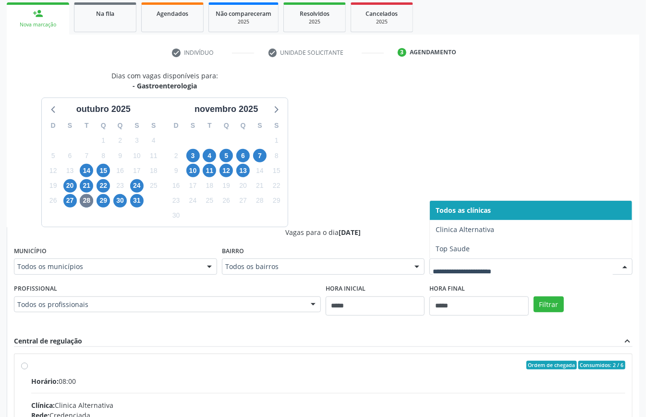
drag, startPoint x: 490, startPoint y: 271, endPoint x: 443, endPoint y: 260, distance: 48.4
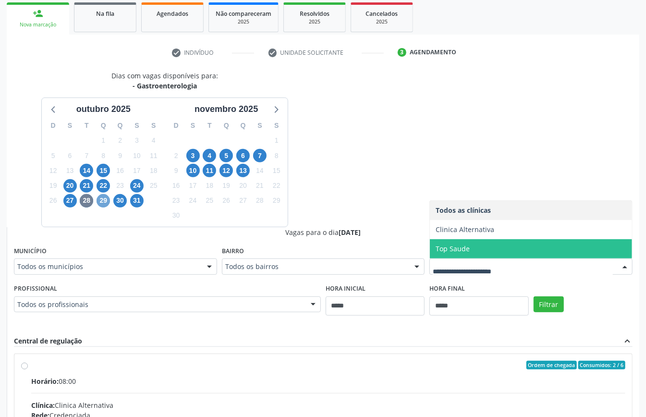
click at [109, 202] on span "29" at bounding box center [103, 200] width 13 height 13
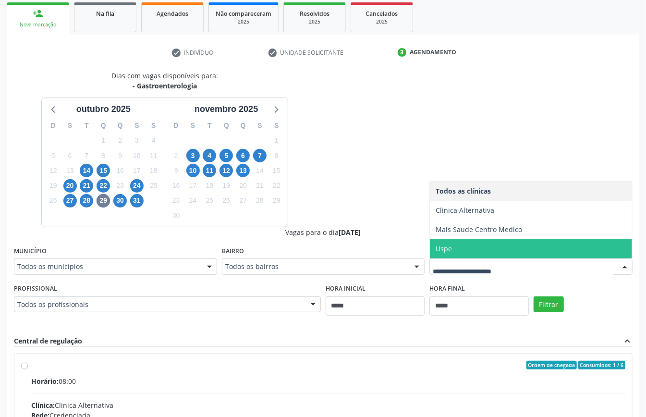
click at [462, 251] on span "Uspe" at bounding box center [531, 248] width 202 height 19
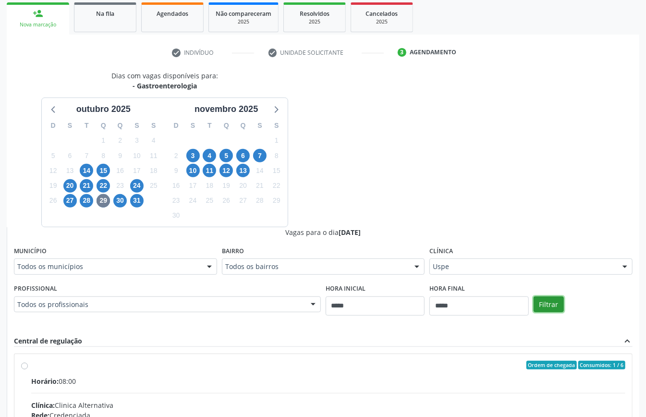
click at [554, 299] on button "Filtrar" at bounding box center [549, 304] width 30 height 16
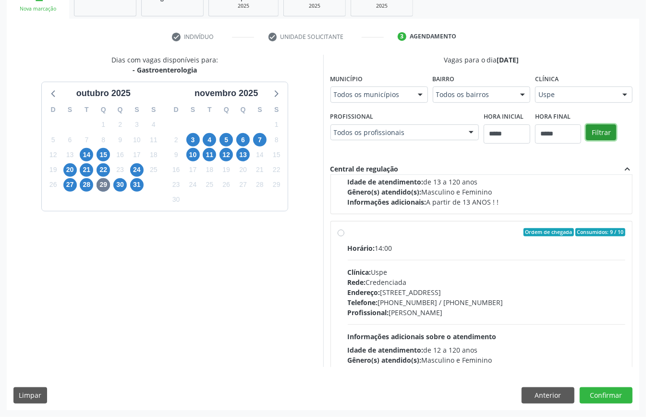
scroll to position [0, 0]
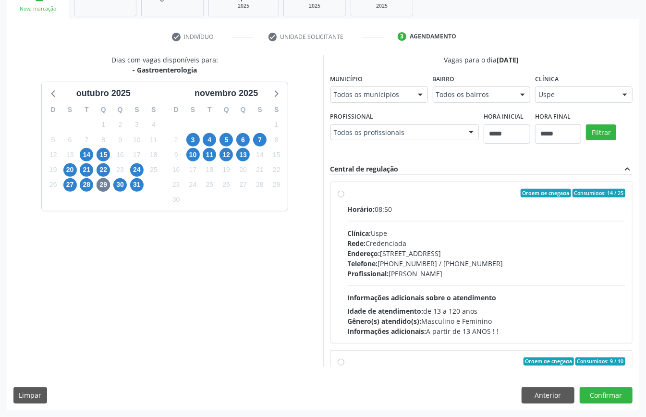
click at [431, 281] on div "Horário: 08:50 Clínica: Uspe Rede: Credenciada Endereço: Rua do Espinheiro, nº …" at bounding box center [487, 270] width 278 height 132
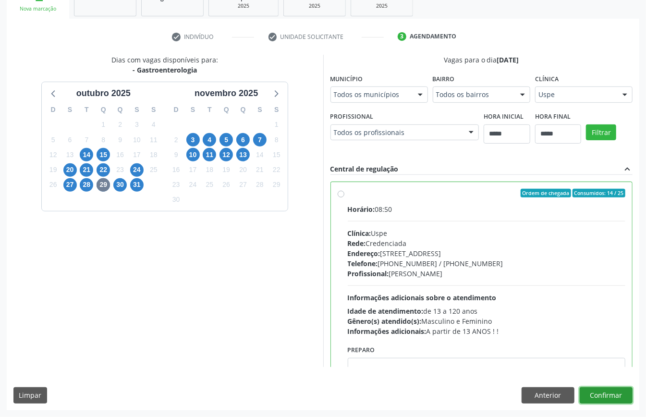
click at [596, 395] on button "Confirmar" at bounding box center [606, 395] width 53 height 16
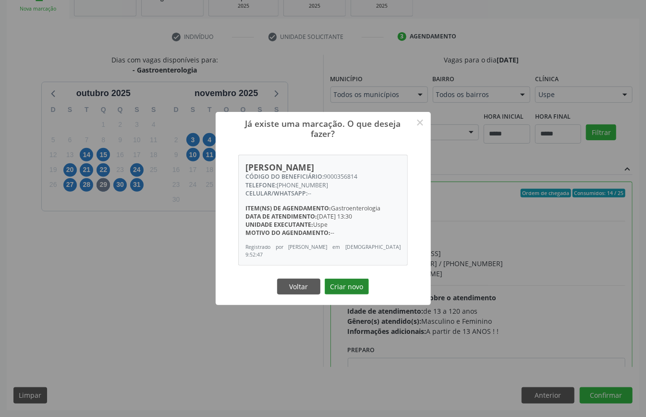
click at [352, 288] on button "Criar novo" at bounding box center [347, 287] width 44 height 16
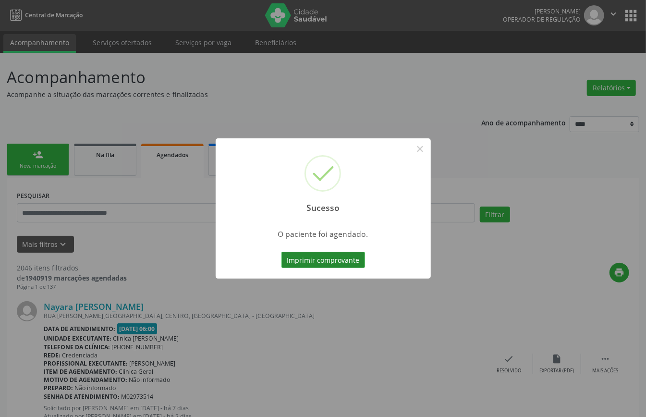
click at [321, 261] on button "Imprimir comprovante" at bounding box center [323, 260] width 84 height 16
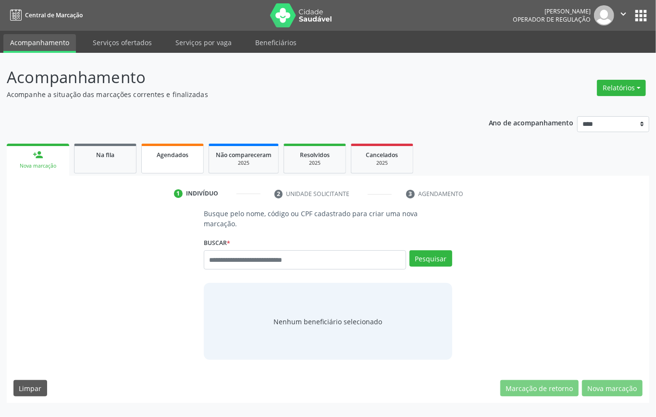
click at [175, 160] on link "Agendados" at bounding box center [172, 159] width 62 height 30
select select "*"
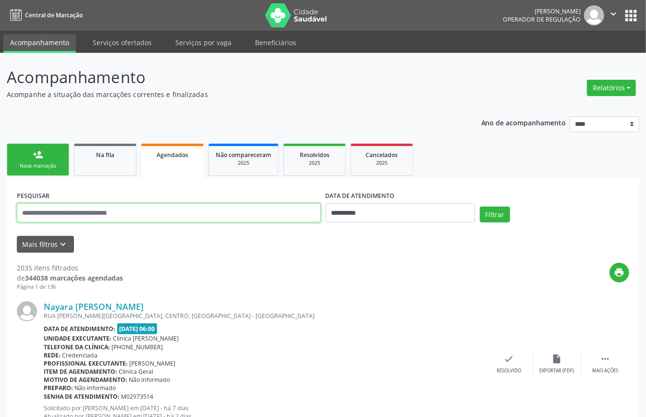
paste input "**********"
type input "**********"
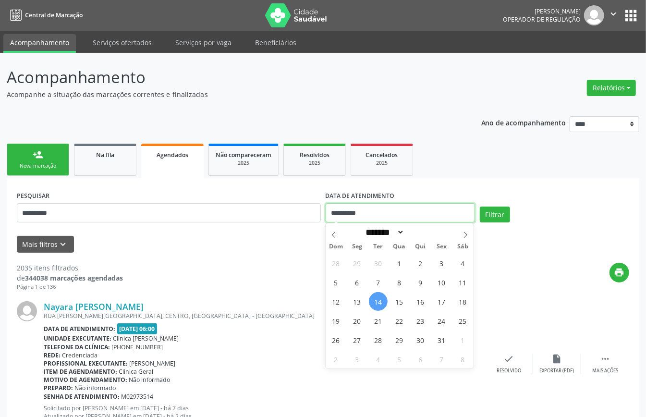
click at [391, 210] on input "**********" at bounding box center [400, 212] width 149 height 19
click at [495, 211] on button "Filtrar" at bounding box center [495, 215] width 30 height 16
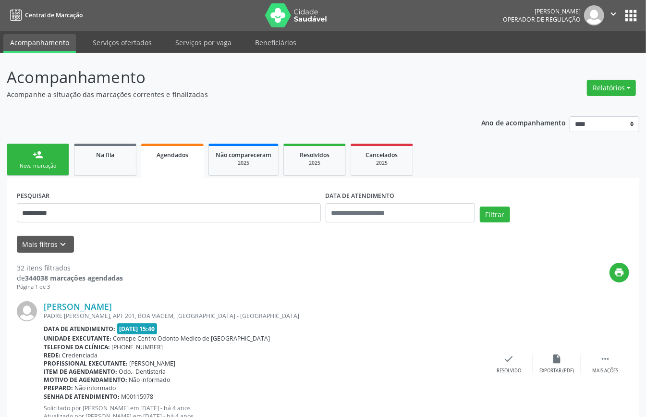
scroll to position [2120, 0]
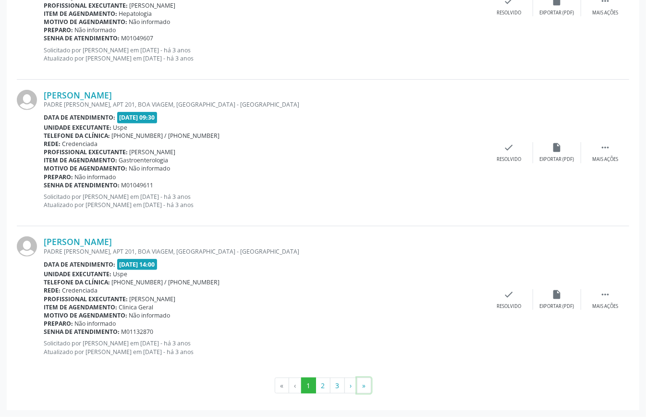
click at [366, 383] on button "»" at bounding box center [364, 386] width 14 height 16
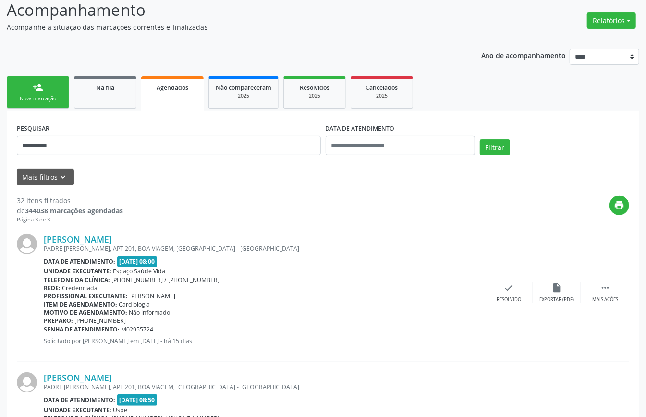
scroll to position [0, 0]
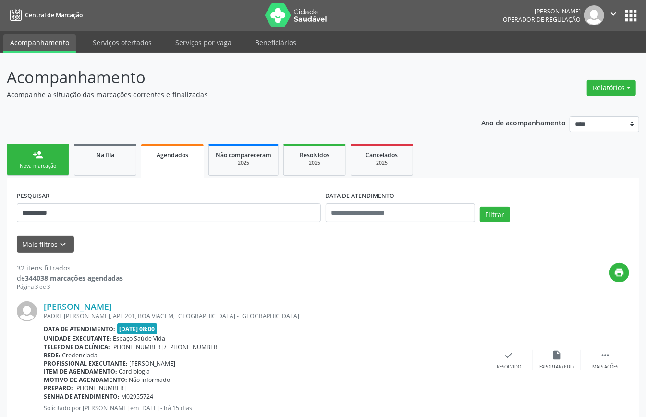
click at [41, 154] on div "person_add" at bounding box center [38, 154] width 11 height 11
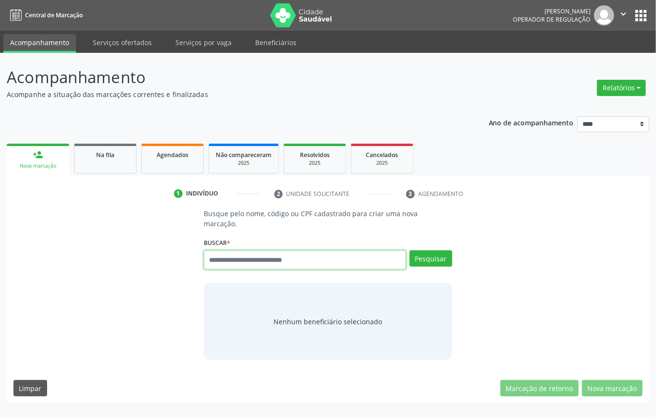
click at [268, 260] on input "text" at bounding box center [305, 259] width 202 height 19
type input "*********"
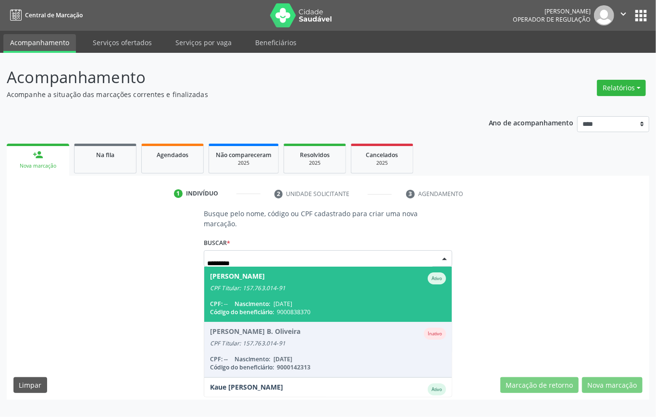
click at [292, 300] on span "28/07/1948" at bounding box center [282, 304] width 19 height 8
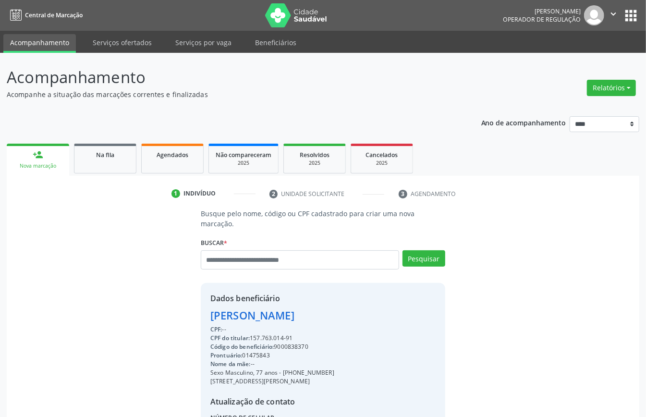
scroll to position [101, 0]
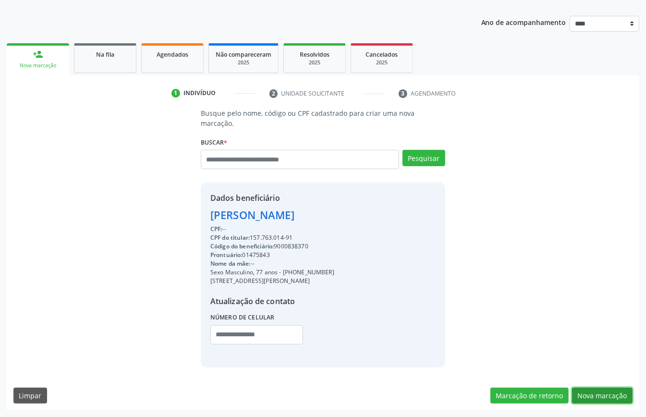
click at [606, 398] on button "Nova marcação" at bounding box center [602, 396] width 61 height 16
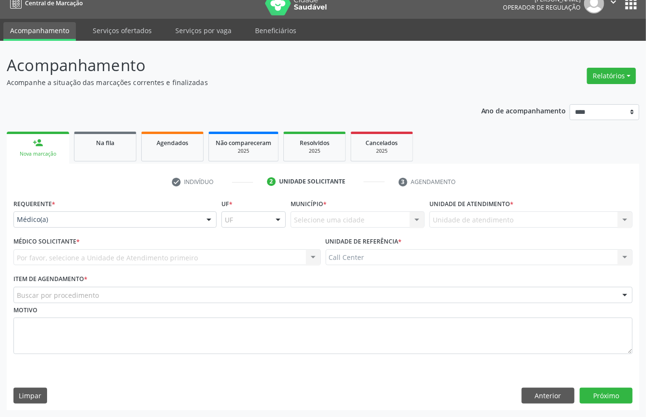
scroll to position [13, 0]
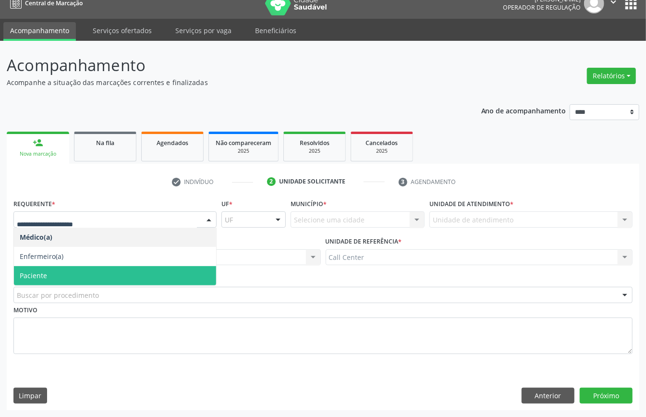
click at [85, 273] on span "Paciente" at bounding box center [115, 275] width 202 height 19
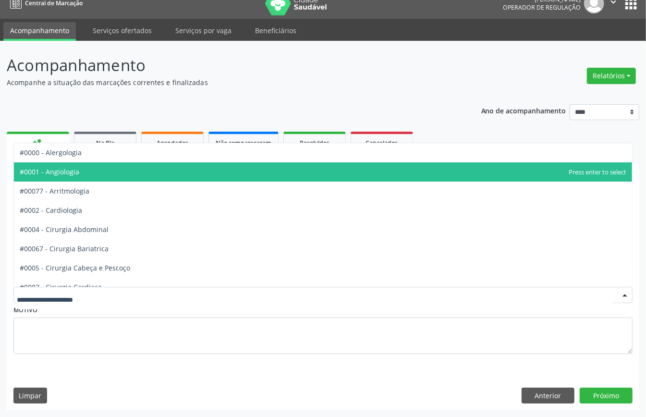
click at [98, 173] on span "#0001 - Angiologia" at bounding box center [323, 171] width 618 height 19
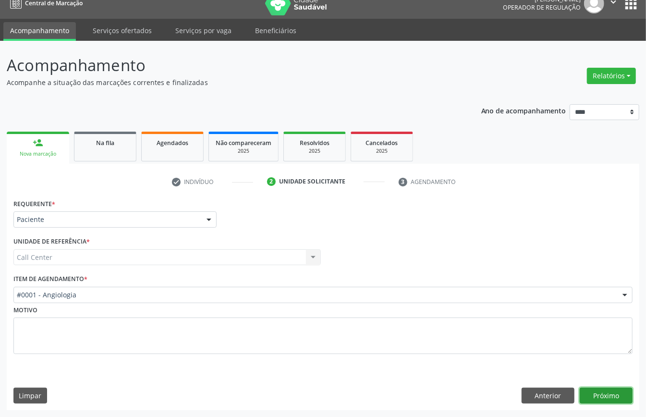
click at [604, 394] on button "Próximo" at bounding box center [606, 396] width 53 height 16
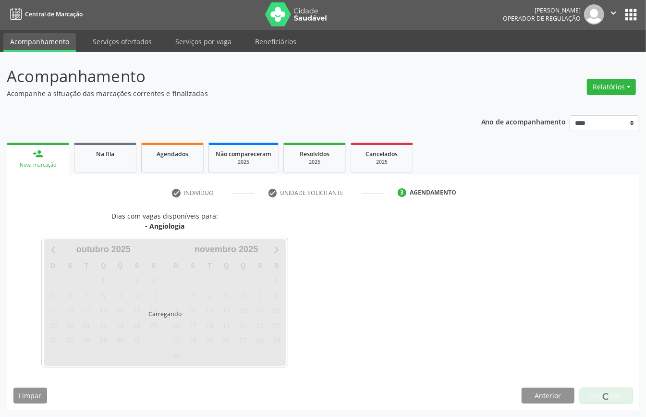
scroll to position [2, 0]
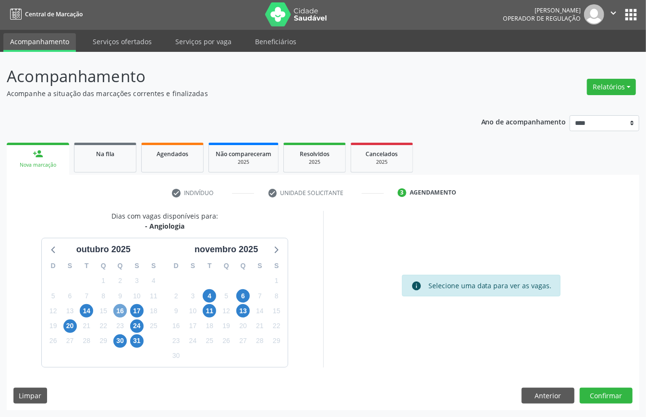
click at [116, 309] on span "16" at bounding box center [119, 310] width 13 height 13
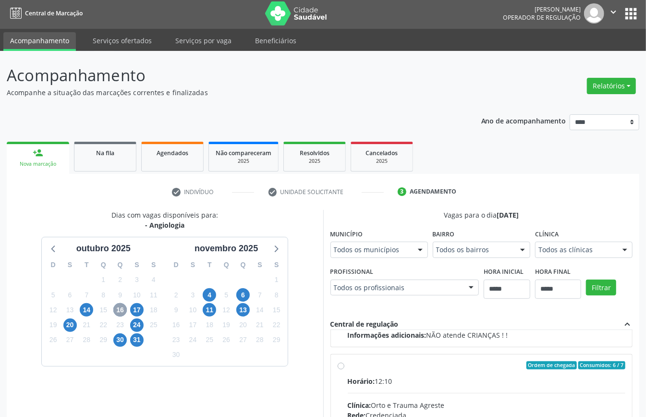
scroll to position [158, 0]
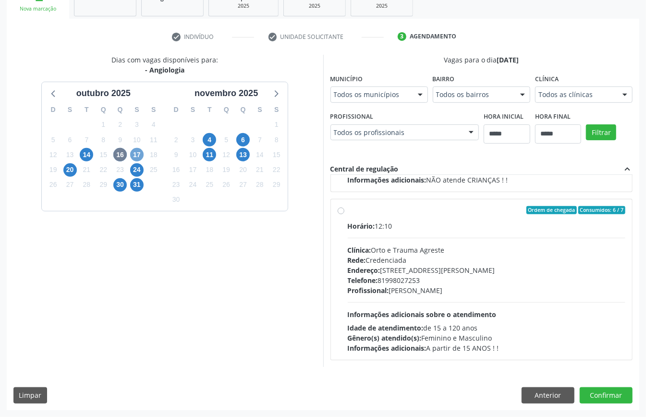
click at [138, 154] on span "17" at bounding box center [136, 154] width 13 height 13
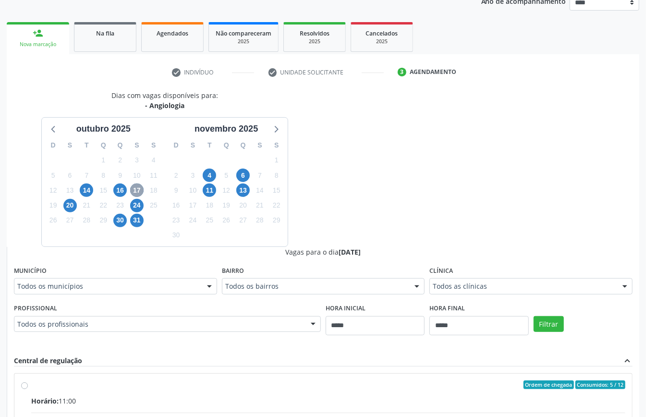
scroll to position [314, 0]
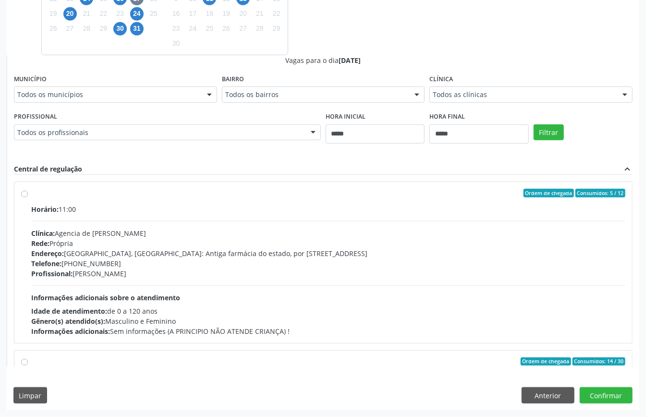
click at [525, 89] on div "Todos as clínicas" at bounding box center [530, 94] width 203 height 16
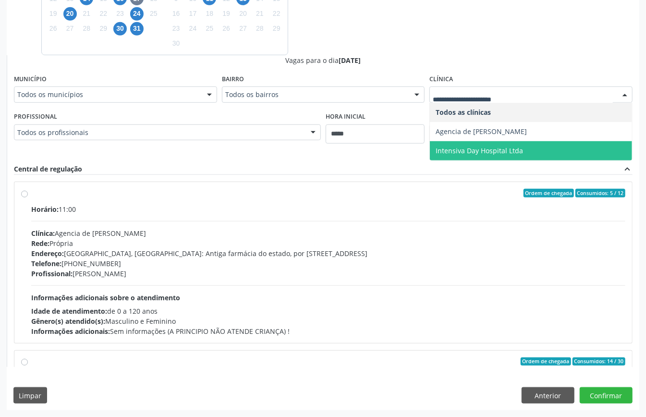
click at [504, 144] on span "Intensiva Day Hospital Ltda" at bounding box center [531, 150] width 202 height 19
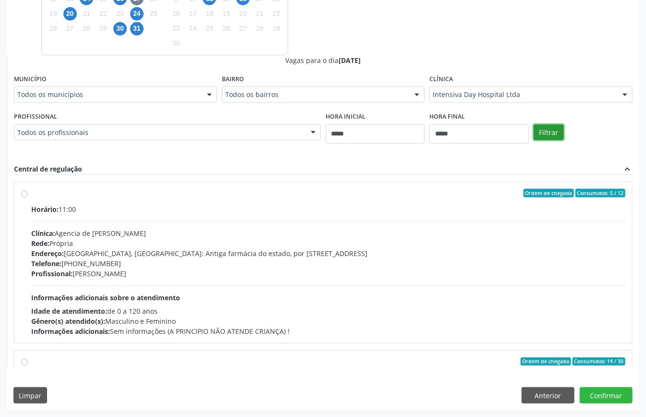
click at [552, 131] on button "Filtrar" at bounding box center [549, 132] width 30 height 16
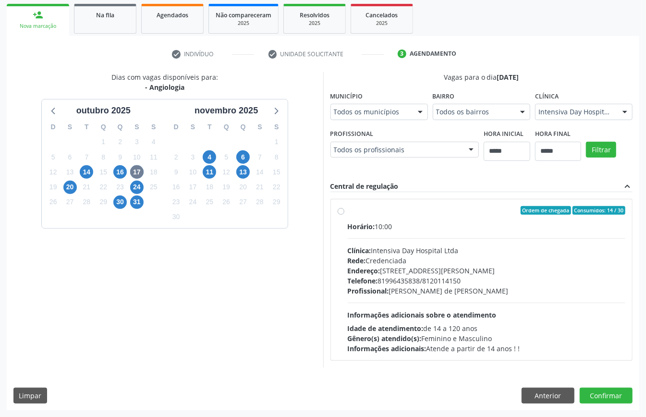
click at [390, 234] on div "Horário: 10:00 Clínica: Intensiva Day Hospital Ltda Rede: Credenciada Endereço:…" at bounding box center [487, 287] width 278 height 132
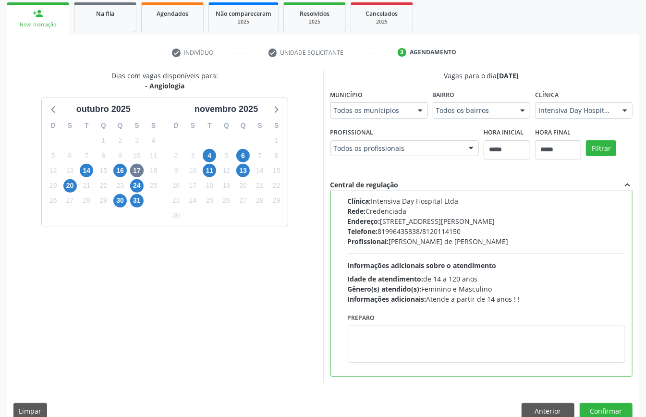
scroll to position [158, 0]
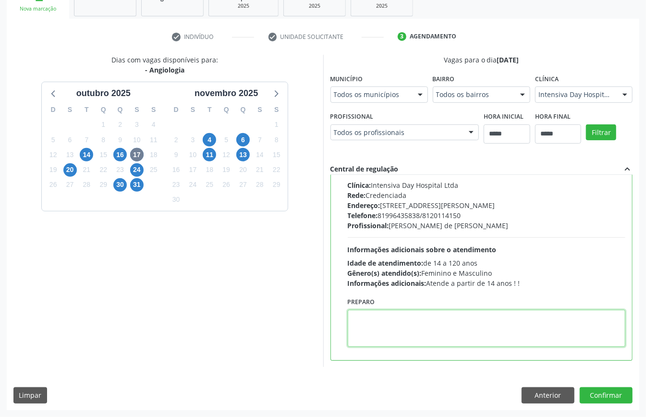
paste textarea "**********"
type textarea "**********"
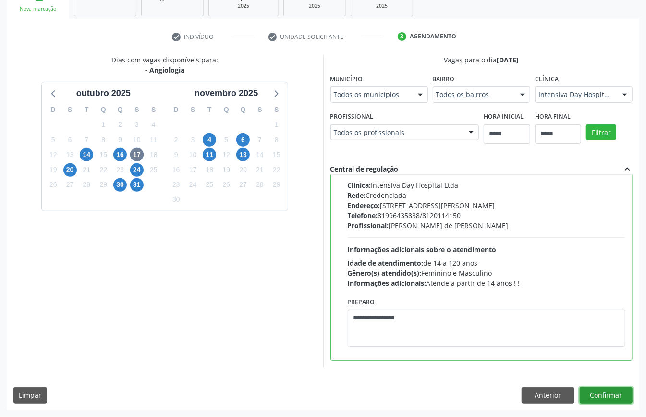
click at [598, 394] on button "Confirmar" at bounding box center [606, 395] width 53 height 16
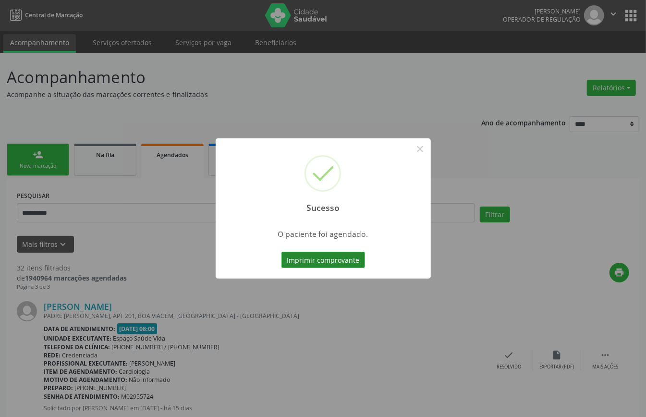
click at [327, 262] on button "Imprimir comprovante" at bounding box center [323, 260] width 84 height 16
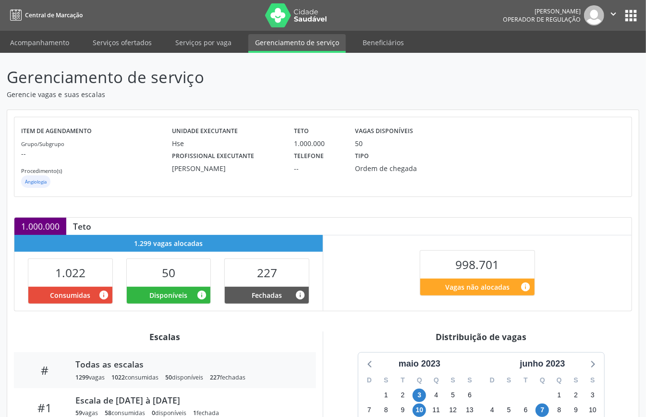
scroll to position [128, 0]
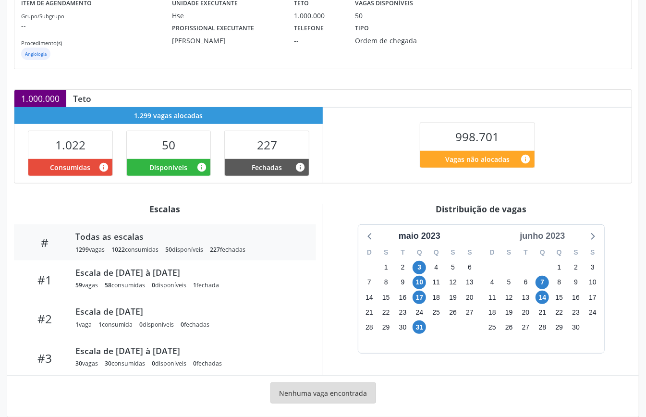
click at [561, 239] on div "junho 2023" at bounding box center [542, 236] width 53 height 13
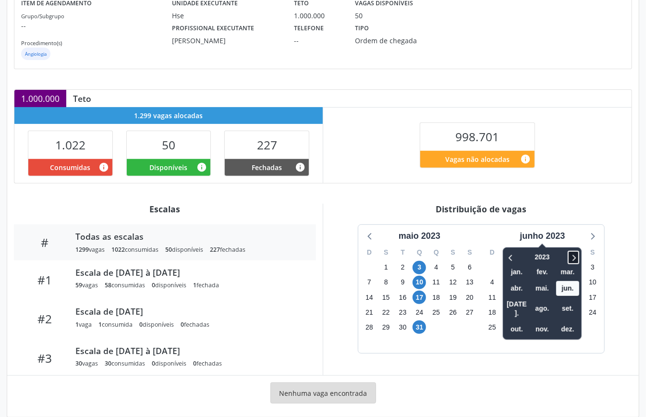
click at [574, 258] on icon at bounding box center [574, 258] width 10 height 12
click at [547, 324] on span "nov." at bounding box center [542, 329] width 23 height 15
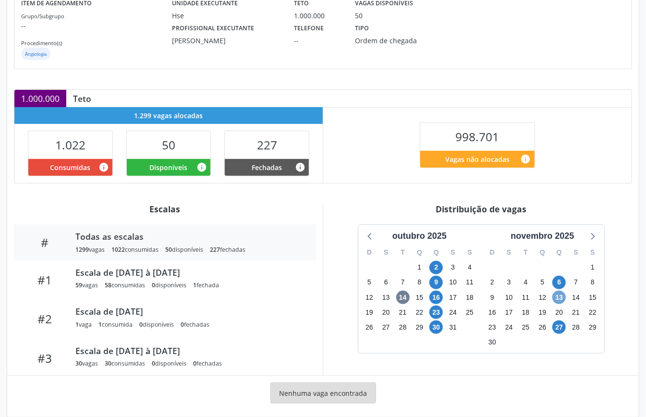
click at [559, 296] on span "13" at bounding box center [558, 297] width 13 height 13
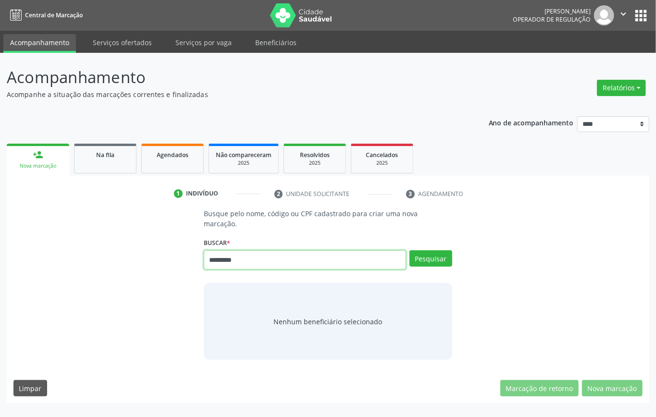
type input "*********"
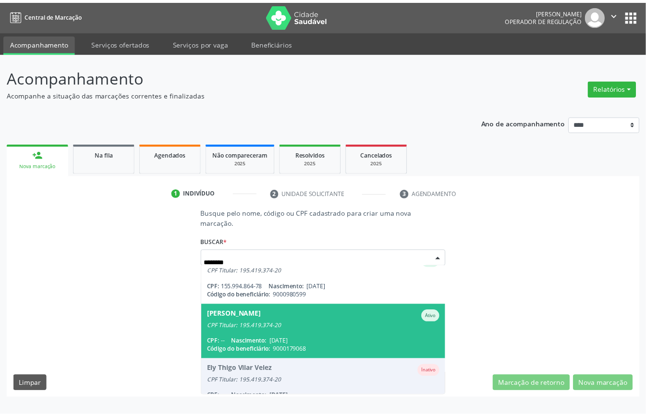
scroll to position [145, 0]
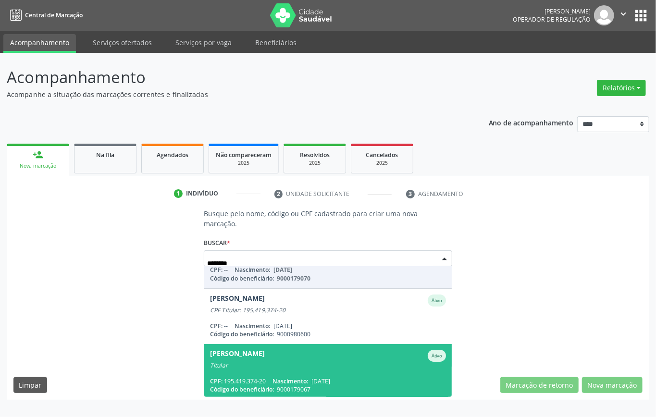
click at [260, 366] on div "Titular" at bounding box center [328, 366] width 236 height 8
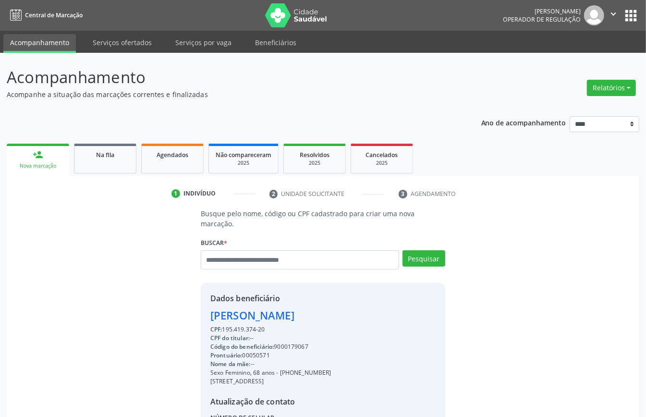
scroll to position [101, 0]
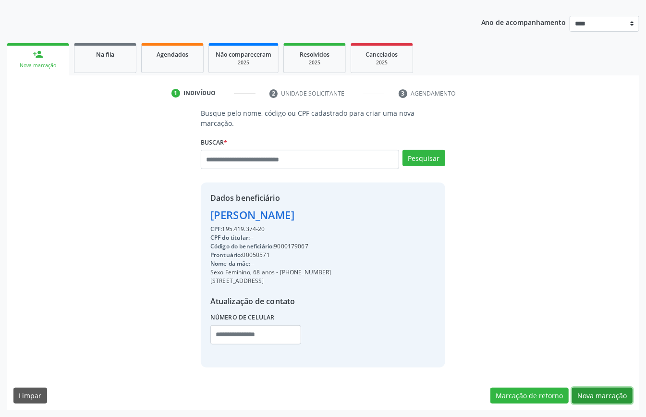
click at [607, 391] on button "Nova marcação" at bounding box center [602, 396] width 61 height 16
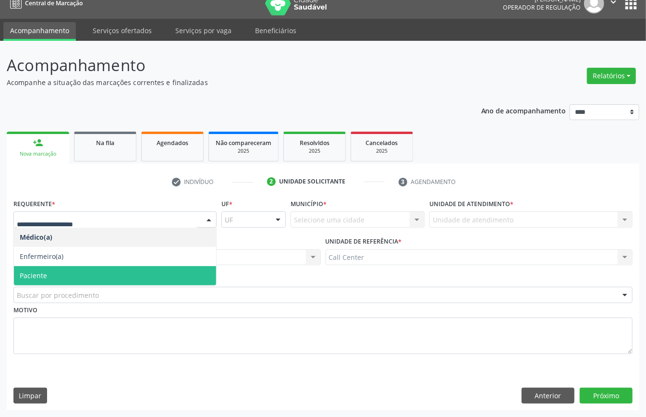
click at [66, 273] on span "Paciente" at bounding box center [115, 275] width 202 height 19
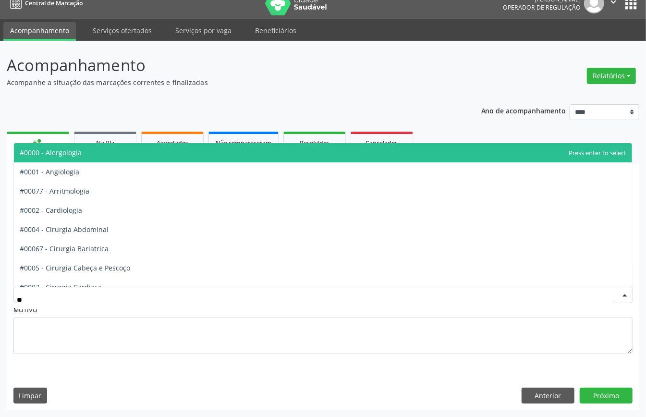
type input "***"
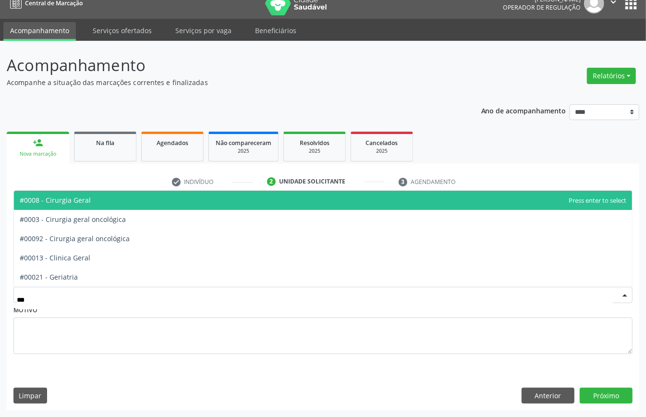
click at [108, 204] on span "#0008 - Cirurgia Geral" at bounding box center [323, 200] width 618 height 19
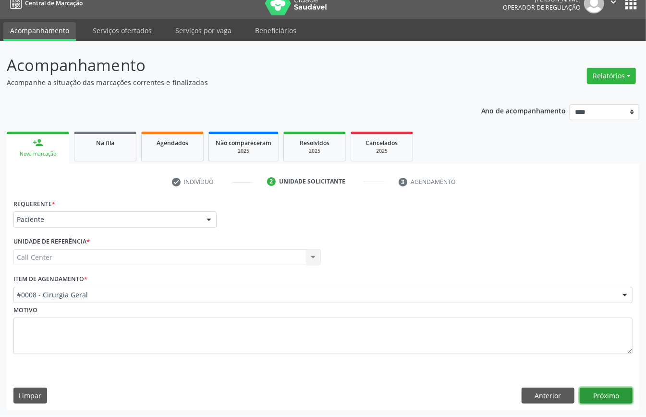
click at [592, 393] on button "Próximo" at bounding box center [606, 396] width 53 height 16
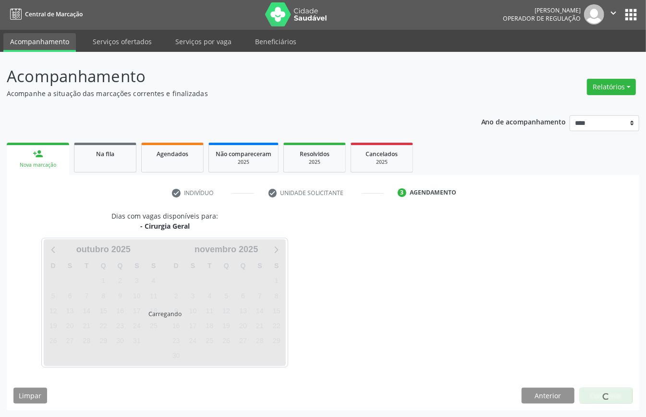
scroll to position [2, 0]
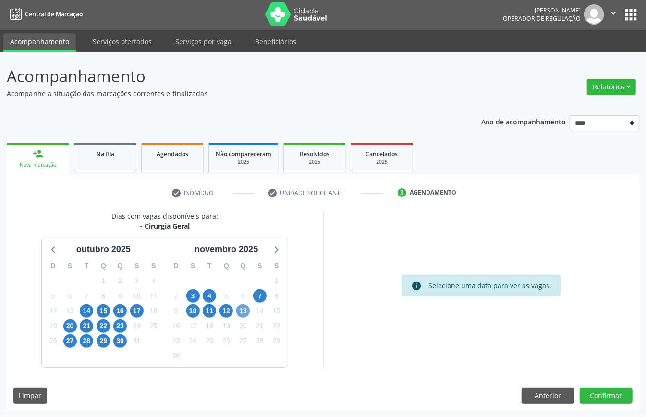
click at [243, 314] on span "13" at bounding box center [242, 310] width 13 height 13
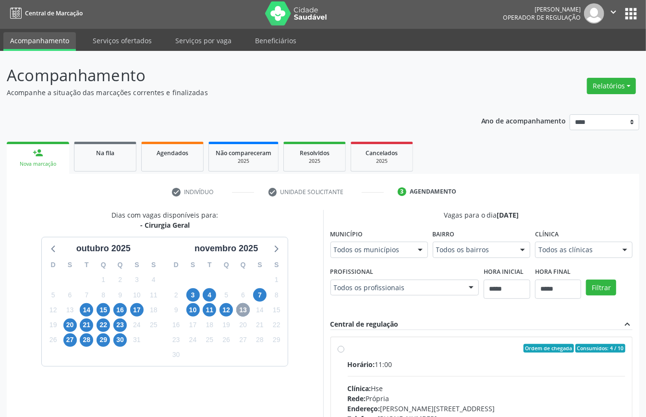
scroll to position [141, 0]
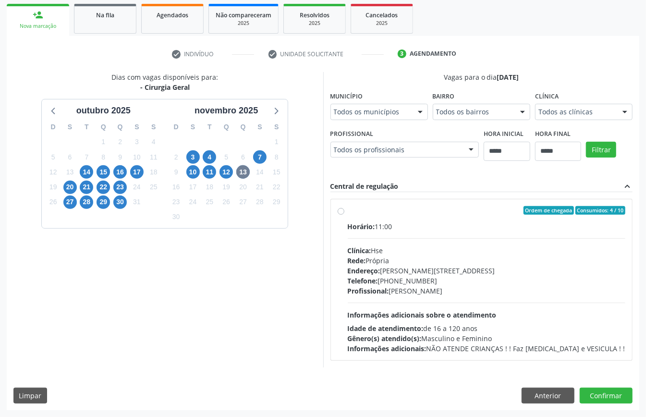
click at [391, 296] on div "Horário: 11:00 Clínica: Hse Rede: Própria Endereço: Av Rosa e Silva, nº 36, Esp…" at bounding box center [487, 287] width 278 height 132
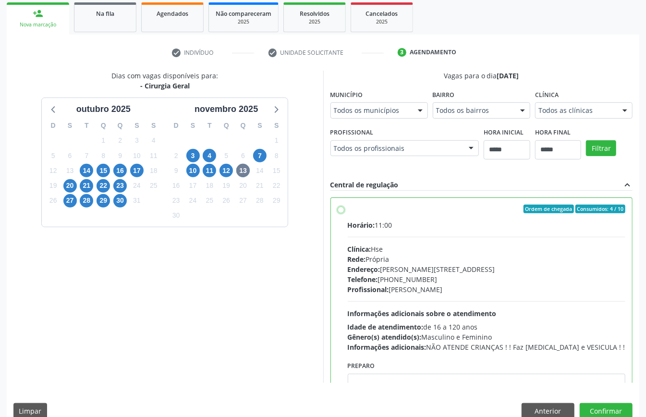
scroll to position [49, 0]
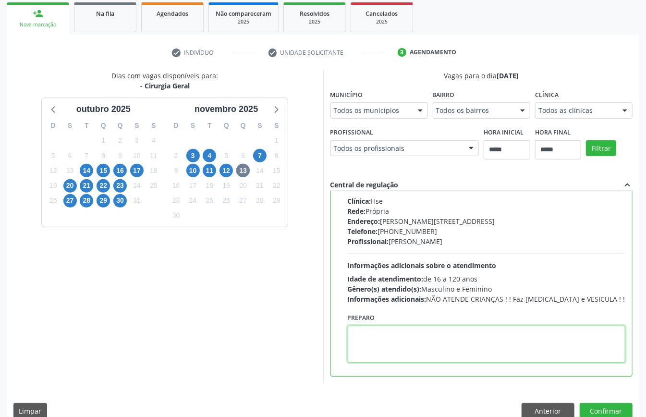
paste textarea "**********"
type textarea "**********"
click at [597, 405] on button "Confirmar" at bounding box center [606, 411] width 53 height 16
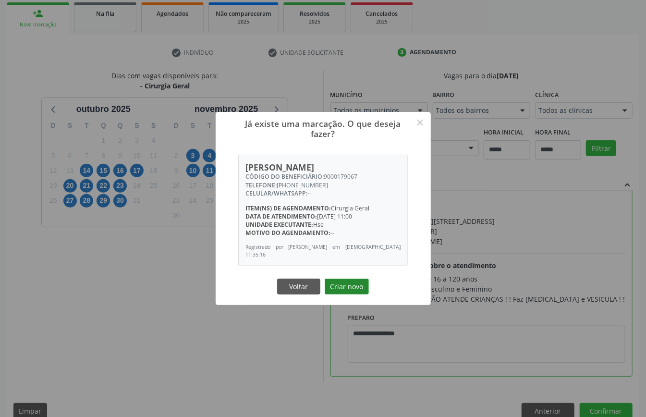
click at [359, 283] on button "Criar novo" at bounding box center [347, 287] width 44 height 16
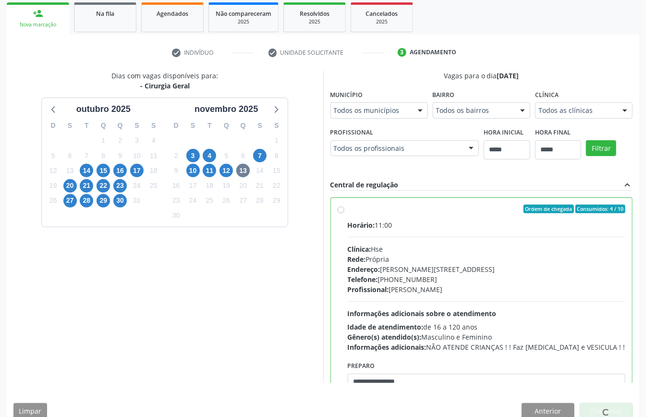
scroll to position [0, 0]
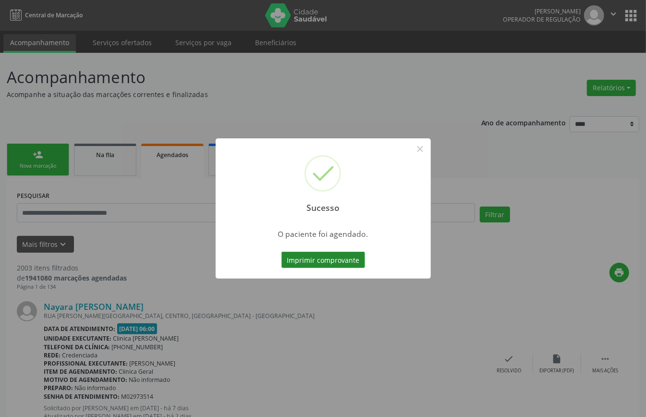
click at [328, 254] on button "Imprimir comprovante" at bounding box center [323, 260] width 84 height 16
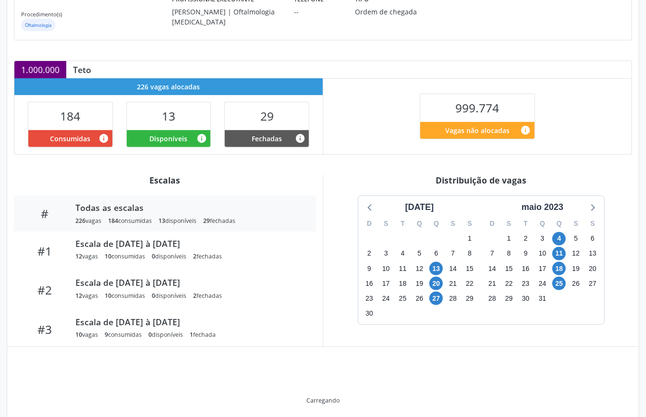
scroll to position [144, 0]
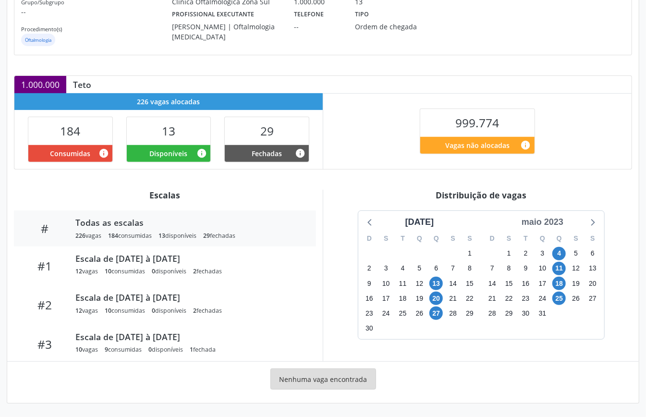
click at [556, 220] on div "maio 2023" at bounding box center [542, 222] width 49 height 13
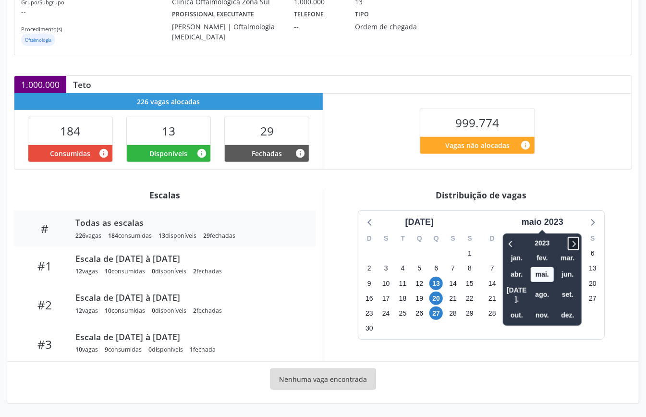
click at [573, 243] on icon at bounding box center [574, 244] width 10 height 12
click at [573, 242] on icon at bounding box center [574, 244] width 10 height 12
click at [506, 244] on icon at bounding box center [511, 244] width 10 height 12
click at [545, 308] on span "nov." at bounding box center [542, 315] width 23 height 15
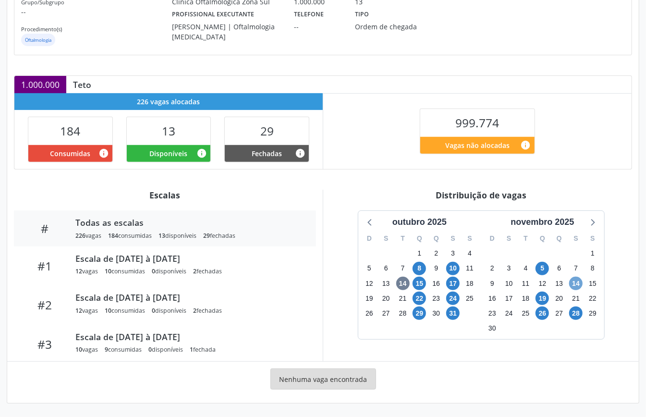
click at [580, 285] on span "14" at bounding box center [575, 283] width 13 height 13
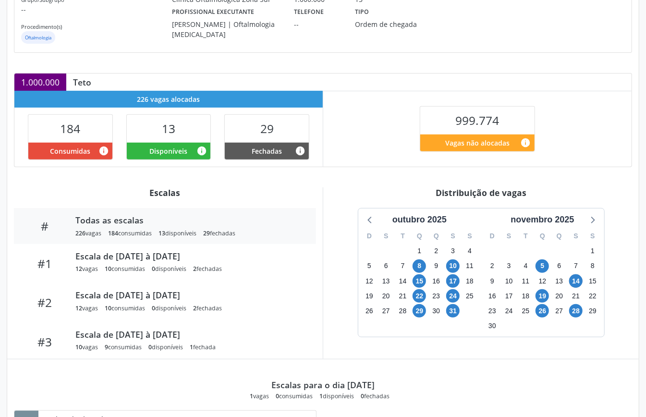
click at [383, 173] on div "Item de agendamento Grupo/Subgrupo -- Procedimento(s) Oftalmologia Unidade exec…" at bounding box center [323, 243] width 632 height 554
click at [340, 291] on div "outubro 2025 D S T Q Q S S 28 29 30 1 2 3 4 5 6 7 8 9 10 11 12 13 14 15 16 17 1…" at bounding box center [481, 272] width 302 height 129
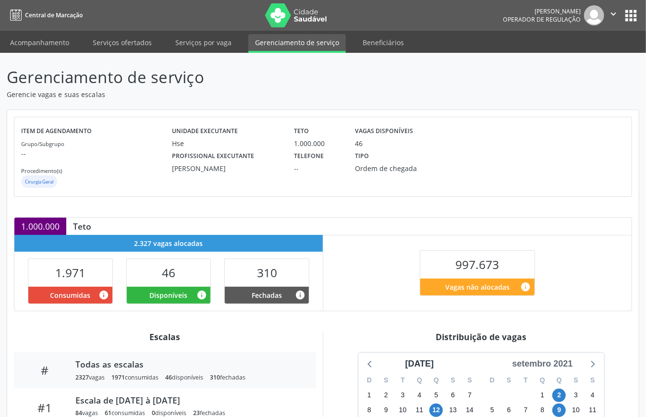
click at [558, 359] on div "setembro 2021" at bounding box center [542, 363] width 68 height 13
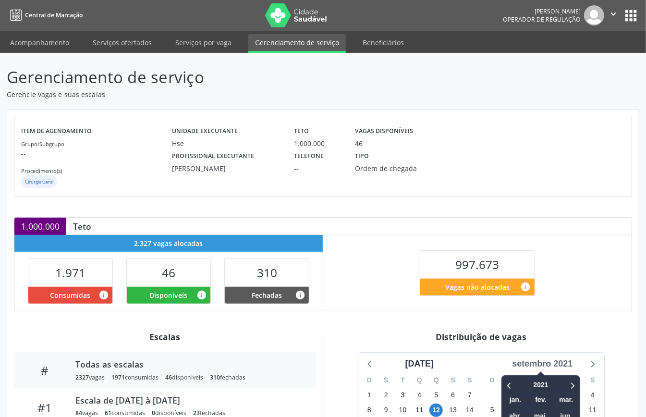
scroll to position [144, 0]
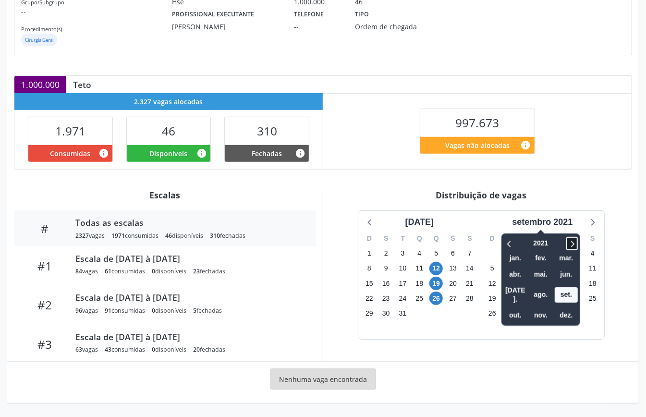
click at [574, 244] on icon at bounding box center [572, 244] width 3 height 6
click at [546, 308] on span "nov." at bounding box center [540, 315] width 23 height 15
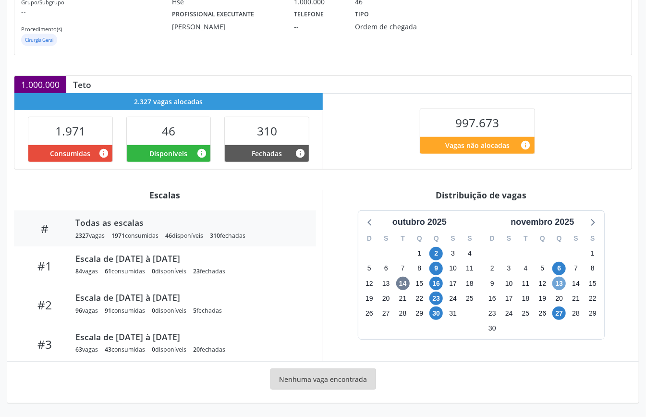
click at [560, 277] on span "13" at bounding box center [558, 283] width 13 height 13
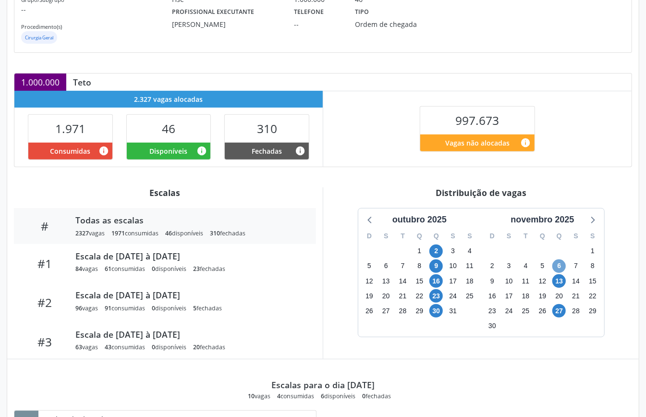
click at [562, 269] on span "6" at bounding box center [558, 265] width 13 height 13
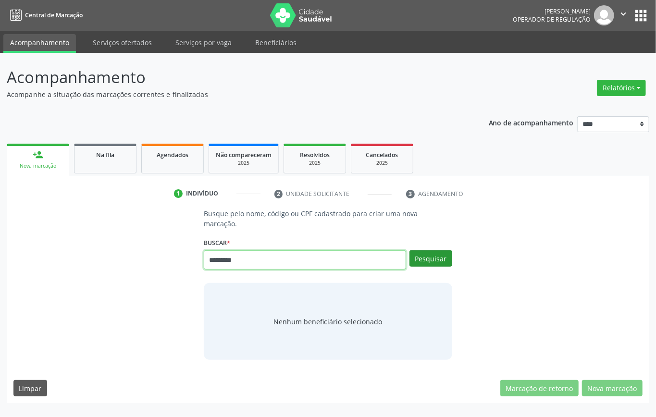
type input "*********"
click at [443, 260] on button "Pesquisar" at bounding box center [430, 258] width 43 height 16
drag, startPoint x: 259, startPoint y: 268, endPoint x: 0, endPoint y: 139, distance: 289.4
click at [0, 196] on div "Acompanhamento Acompanhe a situação das marcações correntes e finalizadas Relat…" at bounding box center [328, 235] width 656 height 364
type input "*********"
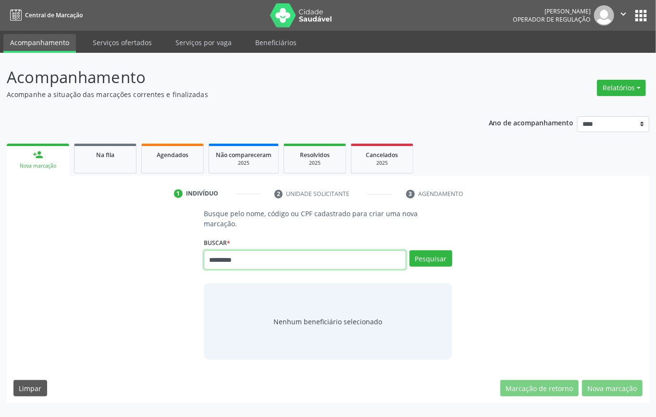
type input "*********"
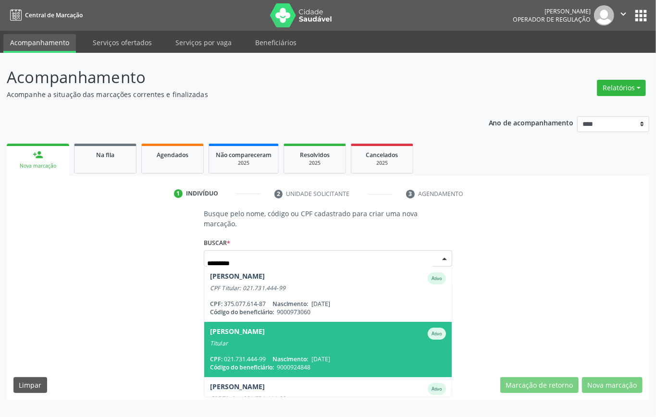
click at [251, 357] on div "CPF: 021.731.444-99 Nascimento: [DATE]" at bounding box center [328, 359] width 236 height 8
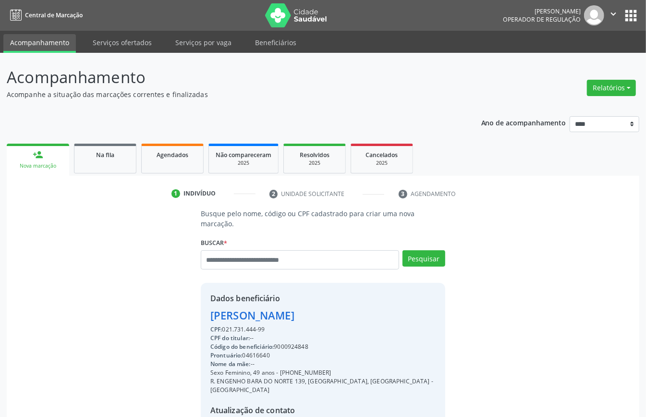
scroll to position [101, 0]
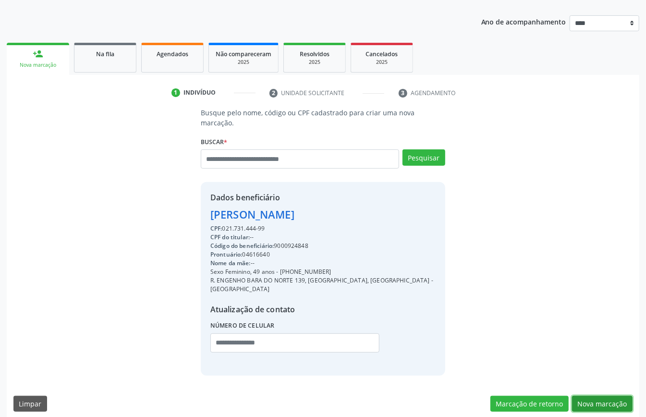
click at [593, 396] on button "Nova marcação" at bounding box center [602, 404] width 61 height 16
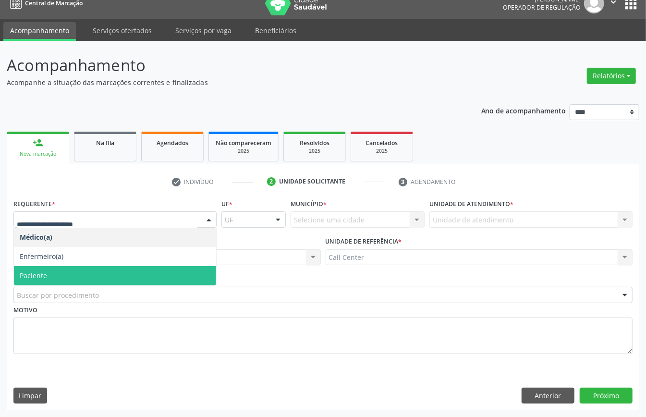
click at [79, 273] on span "Paciente" at bounding box center [115, 275] width 202 height 19
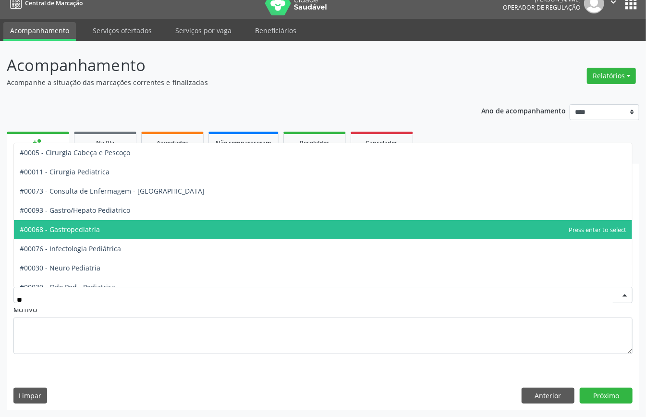
type input "***"
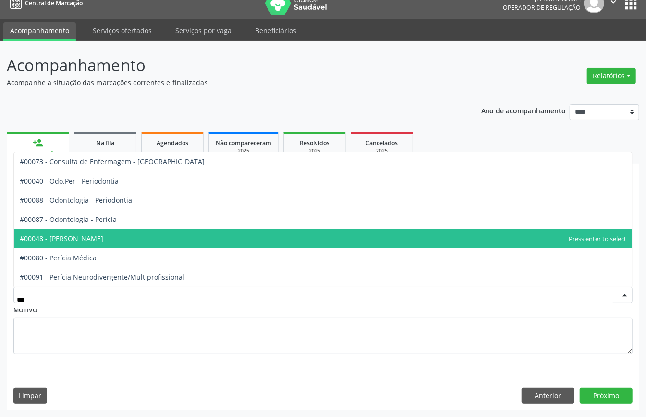
click at [149, 232] on span "#00048 - Pericia Odontológica" at bounding box center [323, 238] width 618 height 19
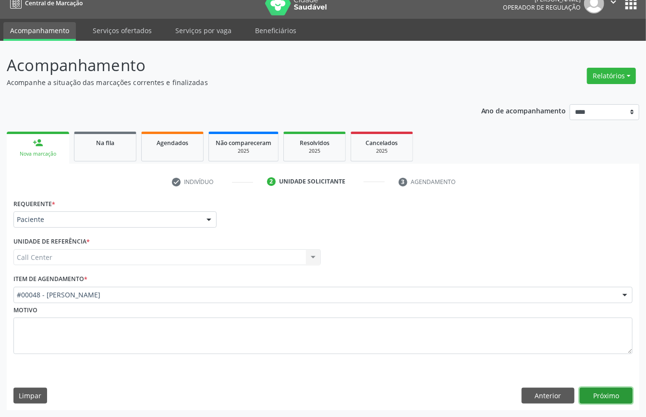
click at [613, 391] on button "Próximo" at bounding box center [606, 396] width 53 height 16
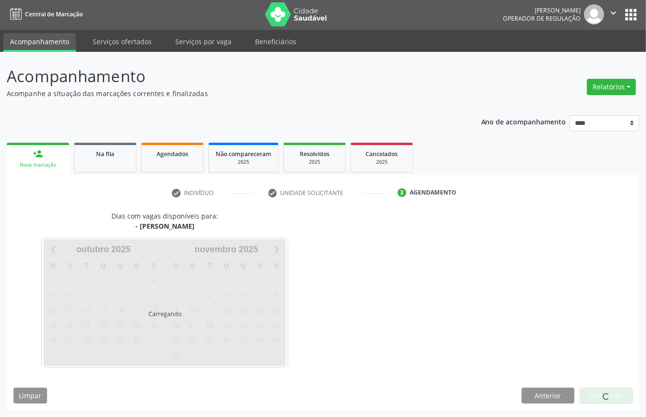
scroll to position [2, 0]
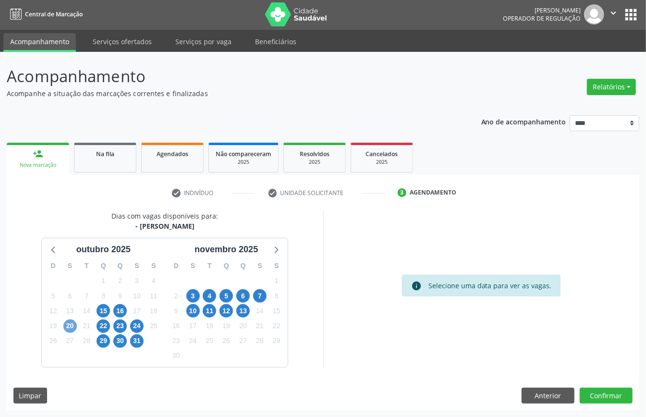
click at [64, 323] on span "20" at bounding box center [69, 325] width 13 height 13
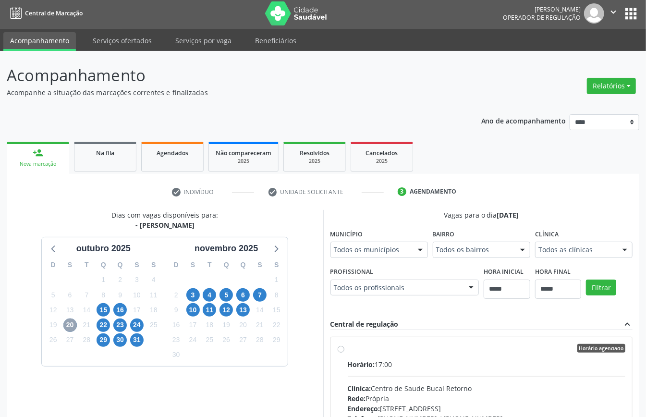
click at [72, 327] on span "20" at bounding box center [69, 324] width 13 height 13
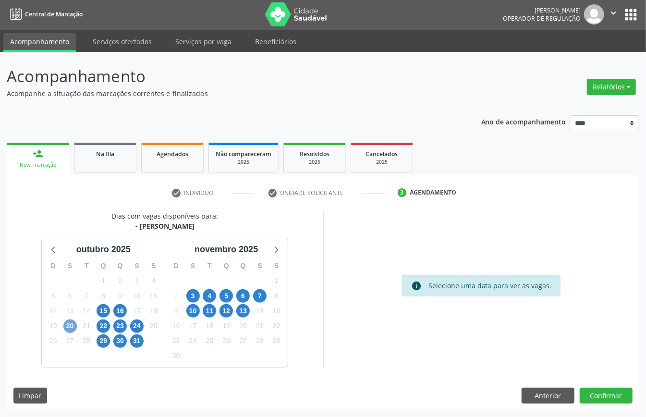
click at [72, 327] on span "20" at bounding box center [69, 325] width 13 height 13
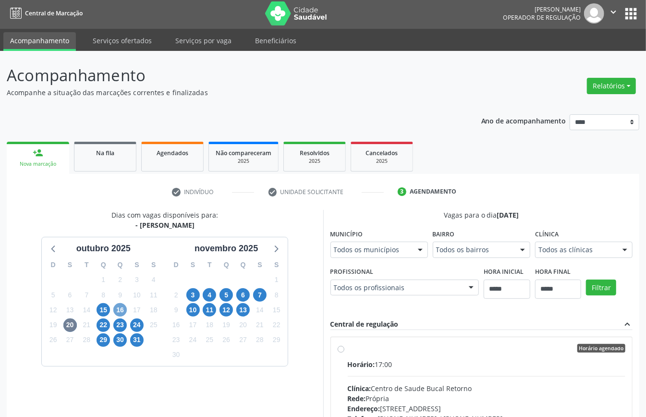
click at [122, 314] on span "16" at bounding box center [119, 309] width 13 height 13
click at [103, 311] on span "15" at bounding box center [103, 309] width 13 height 13
click at [122, 311] on span "16" at bounding box center [119, 309] width 13 height 13
click at [101, 327] on span "22" at bounding box center [103, 324] width 13 height 13
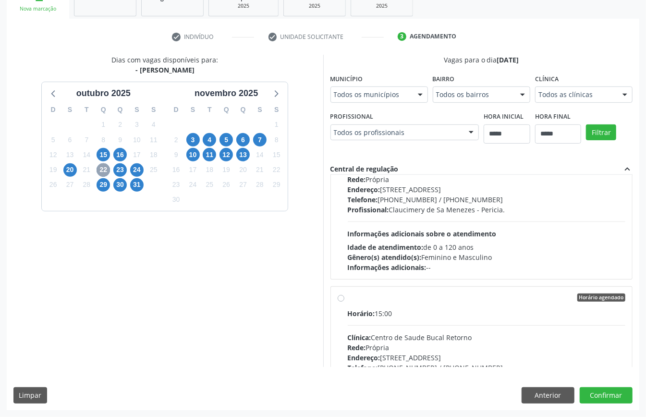
scroll to position [0, 0]
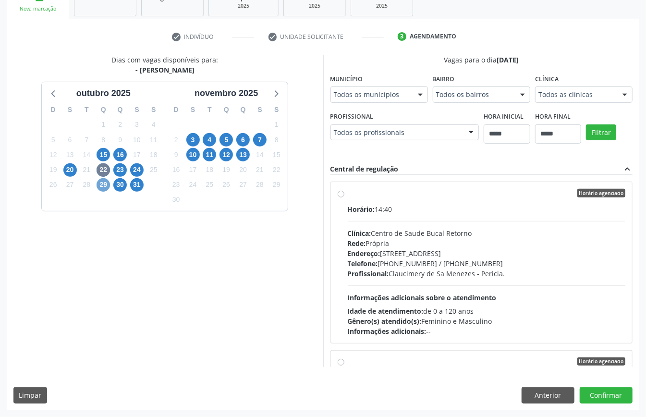
click at [108, 185] on span "29" at bounding box center [103, 184] width 13 height 13
click at [458, 281] on div "Horário: 13:20 Clínica: Centro de Saude Bucal Retorno Rede: Própria Endereço: R…" at bounding box center [487, 270] width 278 height 132
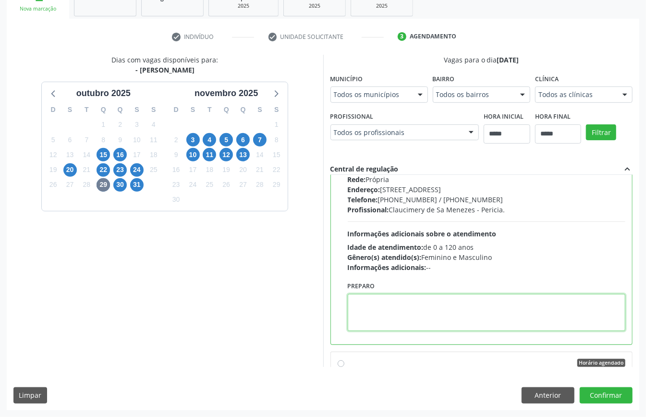
paste textarea "**********"
type textarea "**********"
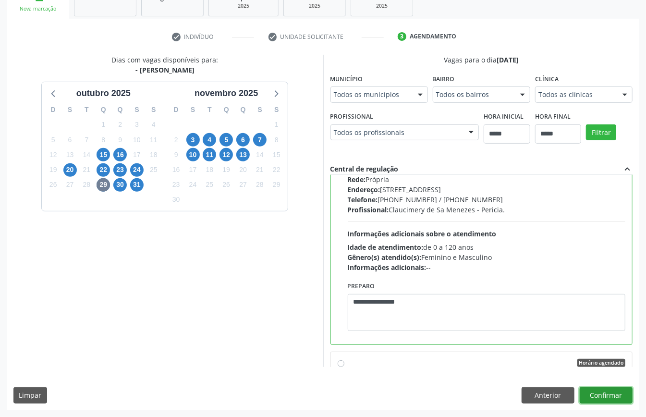
click at [616, 392] on button "Confirmar" at bounding box center [606, 395] width 53 height 16
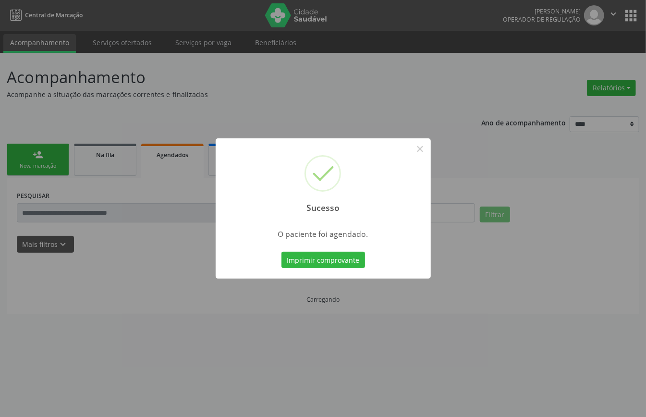
scroll to position [0, 0]
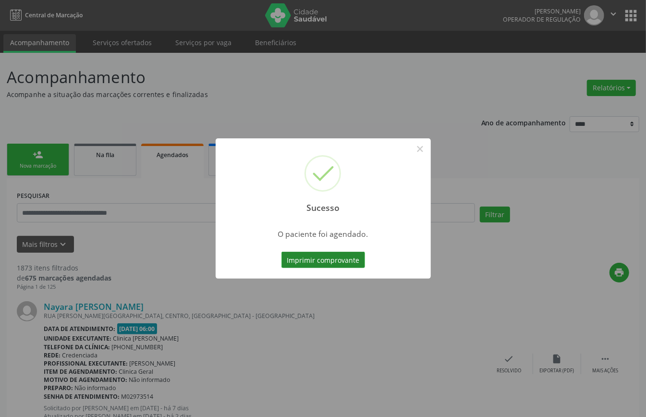
click at [345, 260] on button "Imprimir comprovante" at bounding box center [323, 260] width 84 height 16
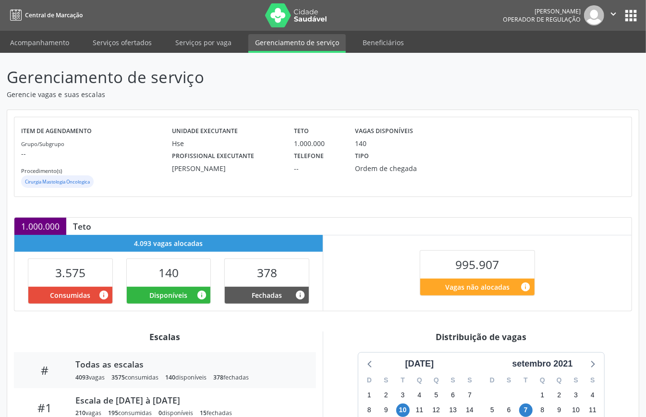
scroll to position [144, 0]
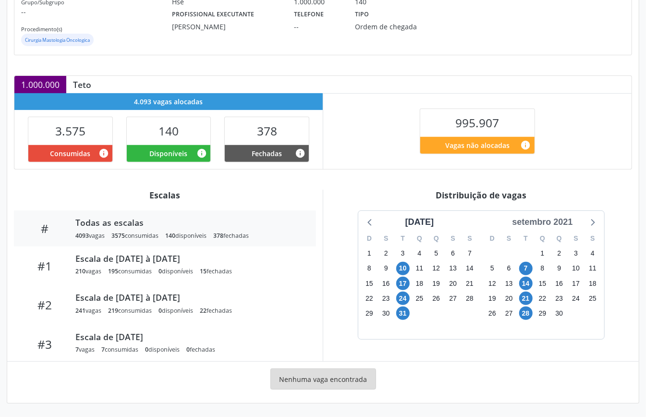
click at [548, 224] on div "setembro 2021" at bounding box center [542, 222] width 68 height 13
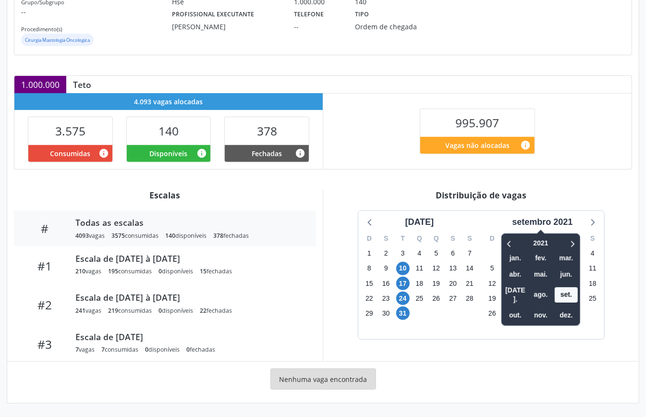
click at [580, 243] on div "2021 jan. fev. mar. abr. mai. jun. [DATE]. ago. set. out. nov. dez." at bounding box center [540, 279] width 79 height 92
click at [576, 241] on icon at bounding box center [572, 244] width 10 height 12
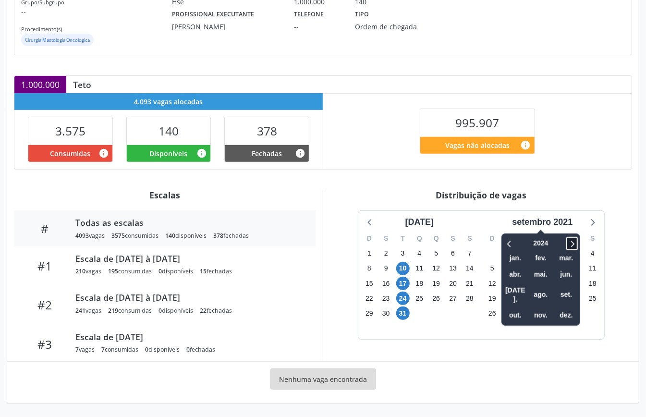
click at [576, 241] on icon at bounding box center [572, 244] width 10 height 12
click at [548, 308] on span "nov." at bounding box center [540, 315] width 23 height 15
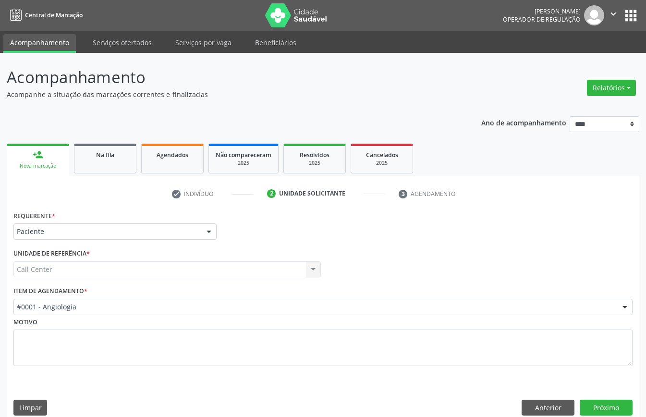
scroll to position [13, 0]
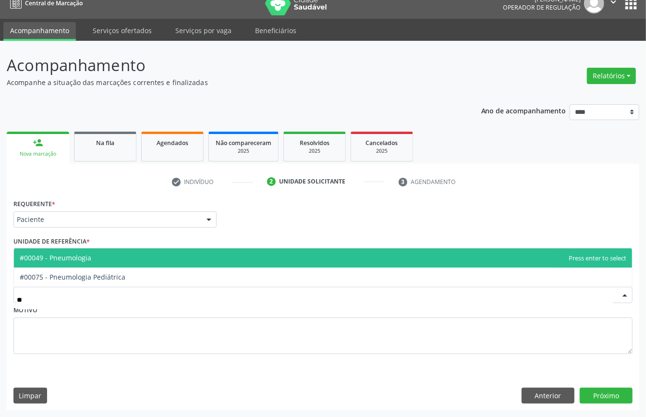
click at [125, 255] on span "#00049 - Pneumologia" at bounding box center [323, 257] width 618 height 19
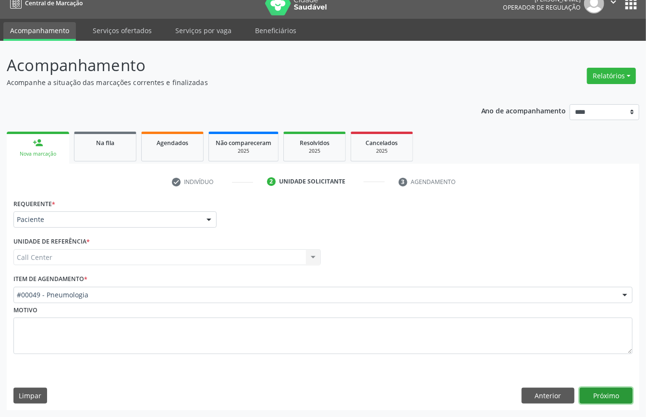
click at [625, 390] on button "Próximo" at bounding box center [606, 396] width 53 height 16
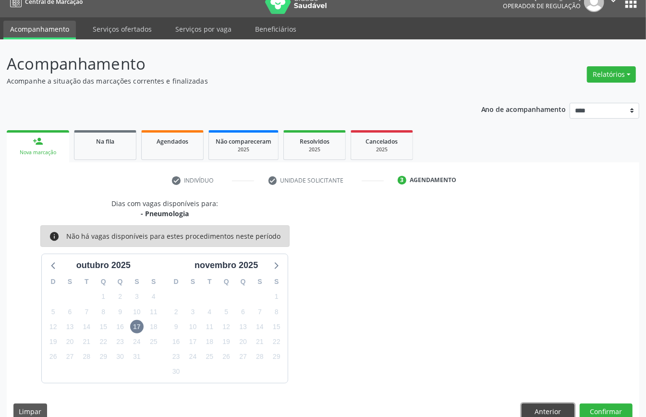
drag, startPoint x: 551, startPoint y: 412, endPoint x: 469, endPoint y: 374, distance: 91.1
click at [550, 413] on button "Anterior" at bounding box center [548, 411] width 53 height 16
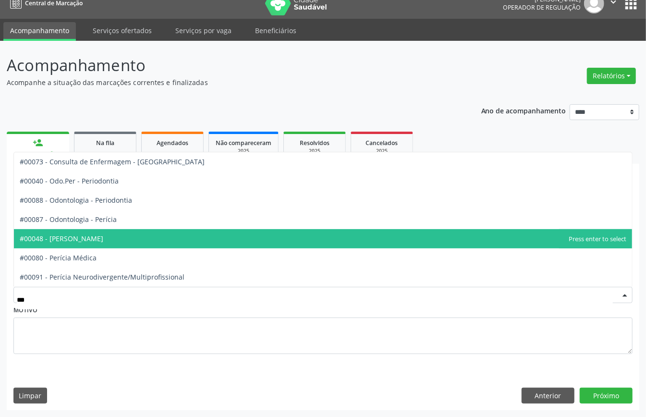
click at [134, 245] on span "#00048 - [PERSON_NAME]" at bounding box center [323, 238] width 618 height 19
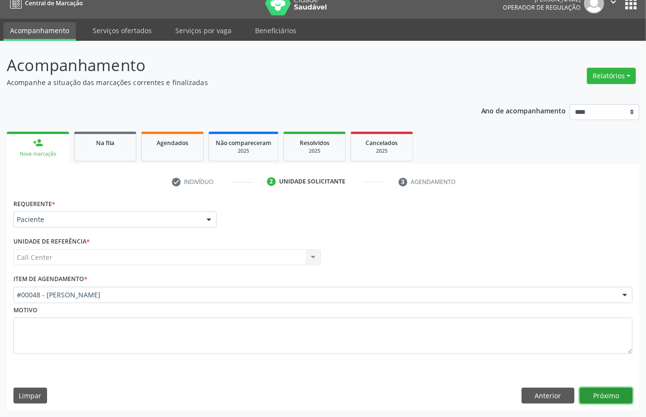
click at [607, 394] on button "Próximo" at bounding box center [606, 396] width 53 height 16
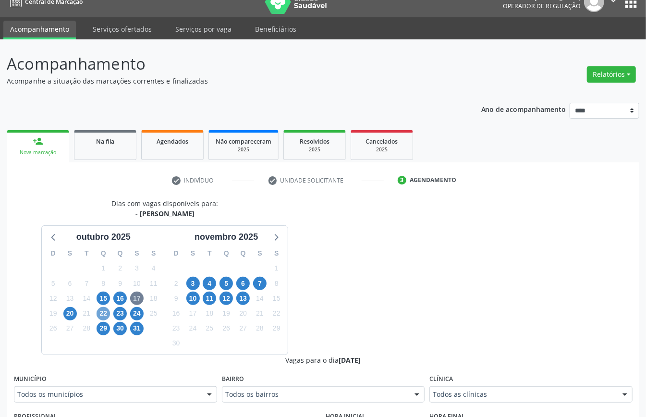
click at [105, 315] on span "22" at bounding box center [103, 313] width 13 height 13
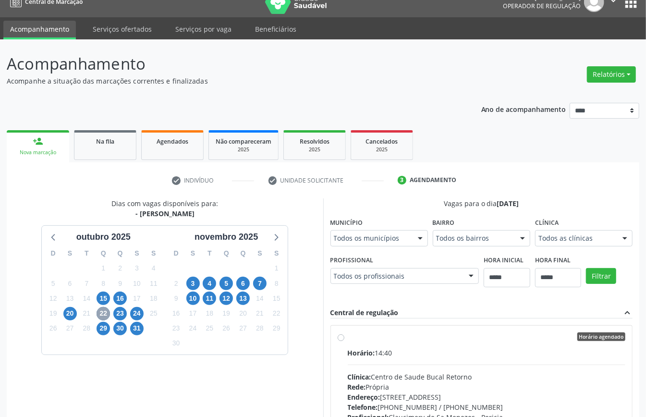
scroll to position [158, 0]
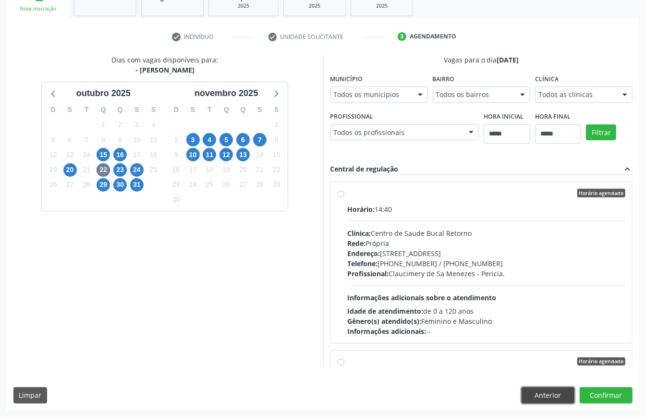
click at [554, 404] on div "Dias com vagas disponíveis para: - Pericia Odontológica outubro 2025 D S T Q Q …" at bounding box center [323, 232] width 633 height 355
click at [559, 394] on button "Anterior" at bounding box center [548, 395] width 53 height 16
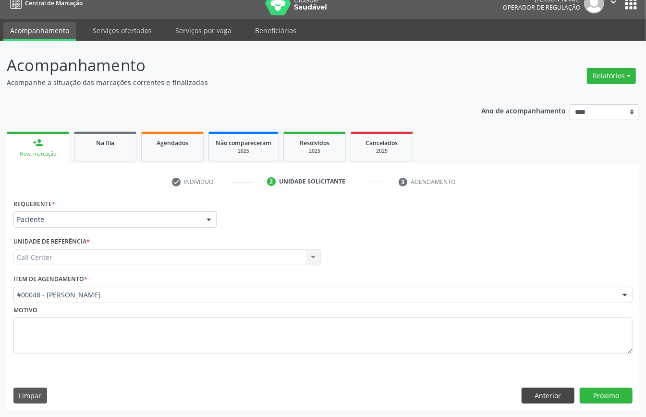
scroll to position [13, 0]
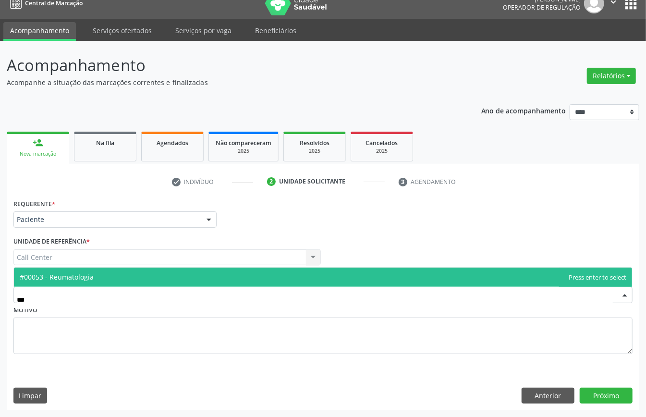
click at [164, 274] on span "#00053 - Reumatologia" at bounding box center [323, 277] width 618 height 19
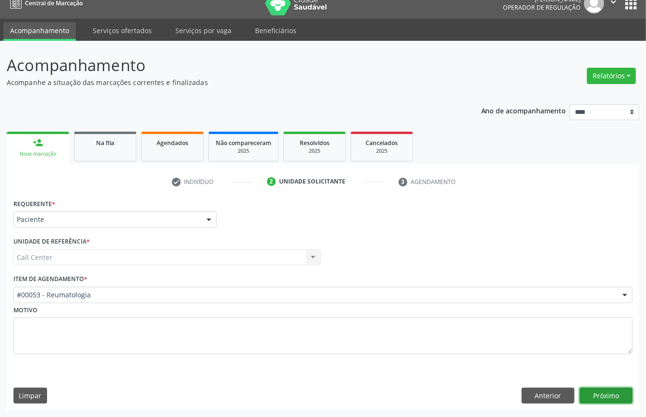
click at [613, 396] on button "Próximo" at bounding box center [606, 396] width 53 height 16
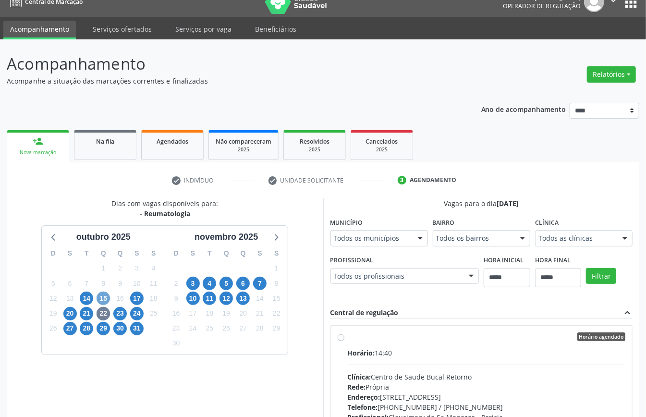
click at [102, 300] on span "15" at bounding box center [103, 298] width 13 height 13
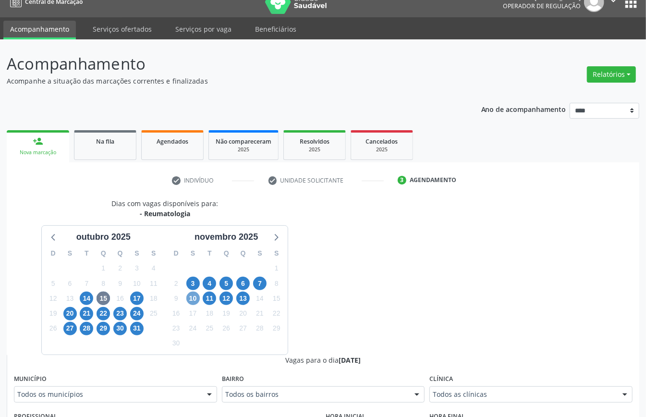
click at [197, 300] on span "10" at bounding box center [192, 298] width 13 height 13
click at [206, 298] on span "11" at bounding box center [209, 298] width 13 height 13
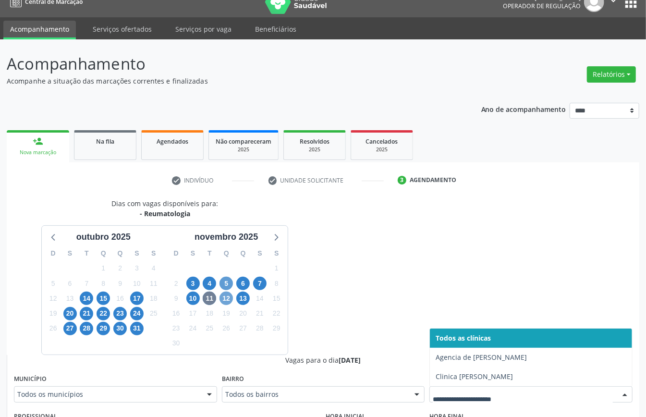
click at [227, 296] on span "12" at bounding box center [226, 298] width 13 height 13
click at [247, 300] on span "13" at bounding box center [242, 298] width 13 height 13
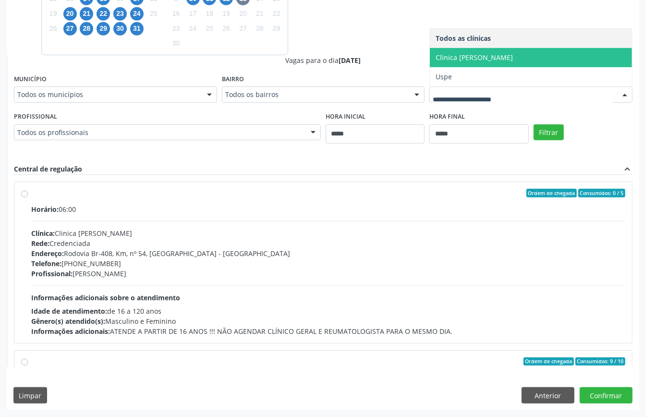
scroll to position [64, 0]
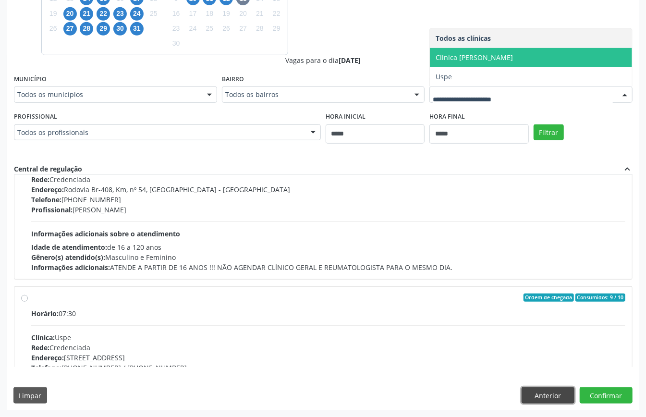
click at [551, 392] on button "Anterior" at bounding box center [548, 395] width 53 height 16
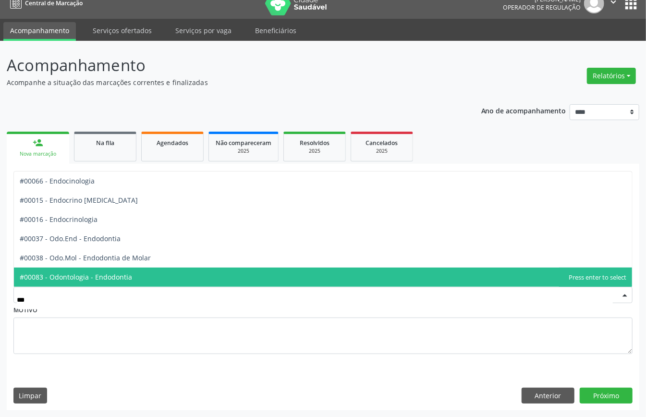
click at [99, 276] on span "#00083 - Odontologia - Endodontia" at bounding box center [76, 276] width 112 height 9
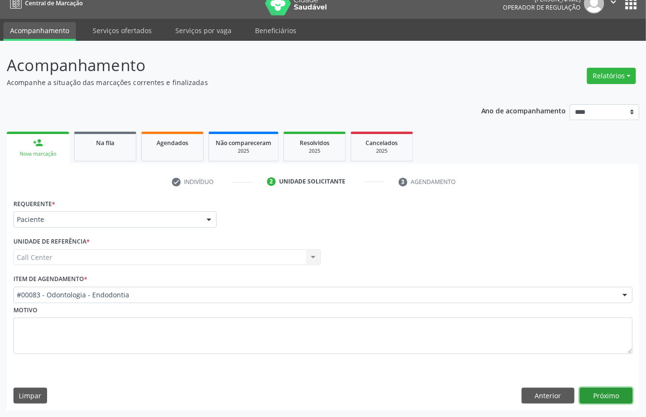
click at [597, 392] on button "Próximo" at bounding box center [606, 396] width 53 height 16
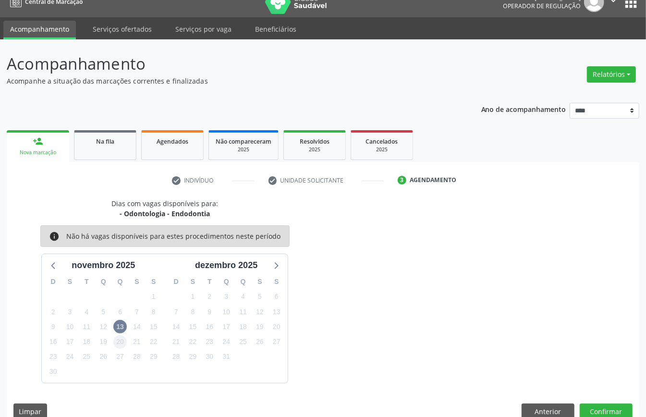
click at [114, 334] on div "13" at bounding box center [119, 326] width 13 height 15
click at [119, 333] on span "13" at bounding box center [119, 326] width 13 height 13
click at [120, 333] on span "13" at bounding box center [119, 326] width 13 height 13
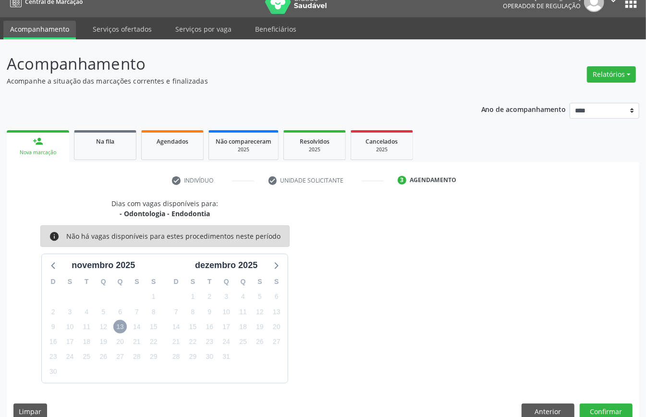
scroll to position [31, 0]
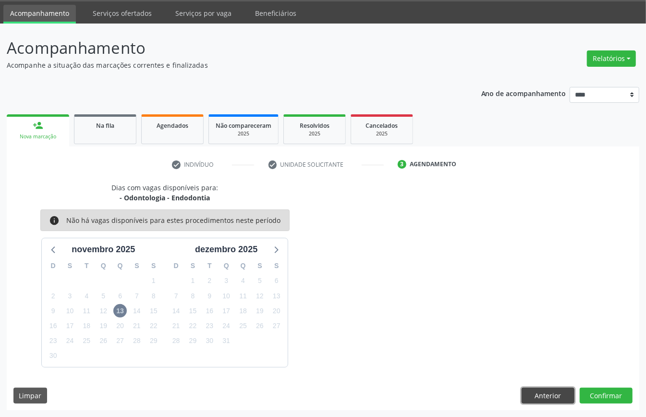
click at [556, 388] on button "Anterior" at bounding box center [548, 396] width 53 height 16
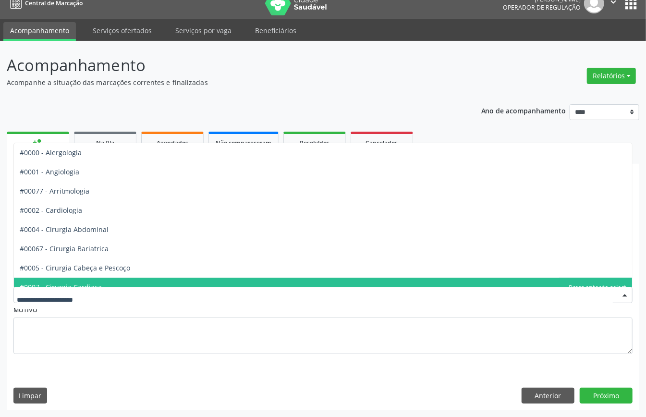
click at [161, 300] on div at bounding box center [322, 295] width 619 height 16
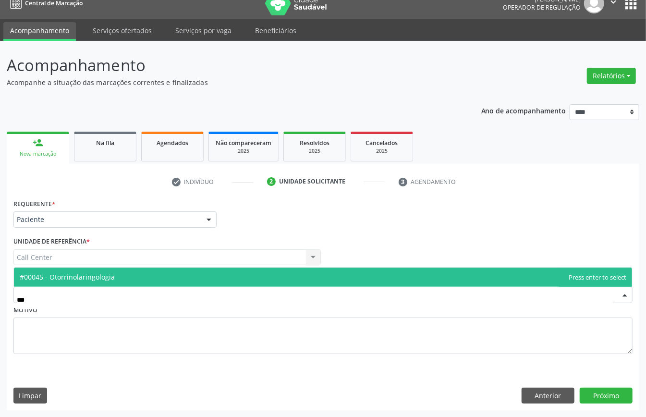
click at [122, 273] on span "#00045 - Otorrinolaringologia" at bounding box center [323, 277] width 618 height 19
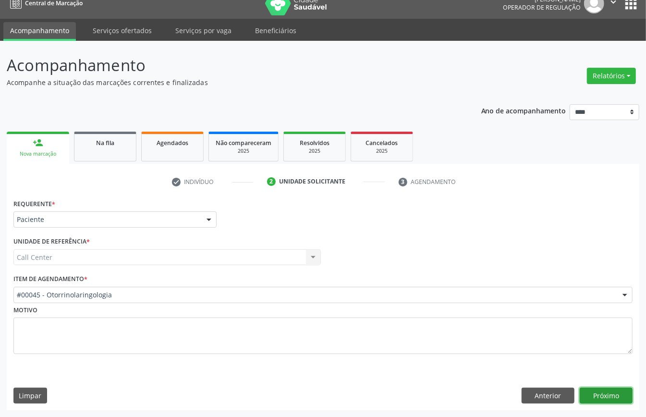
click at [610, 389] on button "Próximo" at bounding box center [606, 396] width 53 height 16
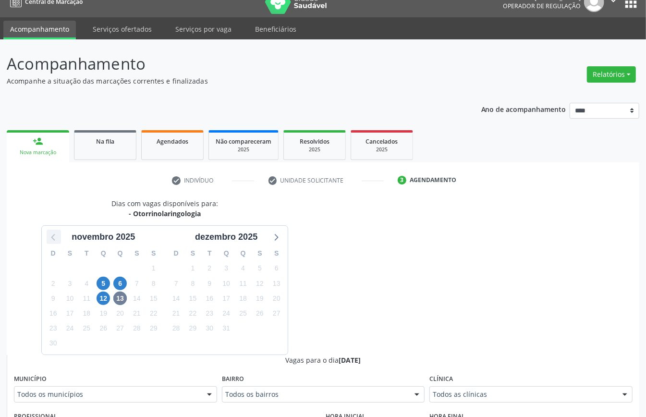
click at [54, 235] on icon at bounding box center [53, 237] width 4 height 7
click at [249, 327] on div "30" at bounding box center [242, 328] width 13 height 15
click at [239, 329] on span "30" at bounding box center [242, 328] width 13 height 13
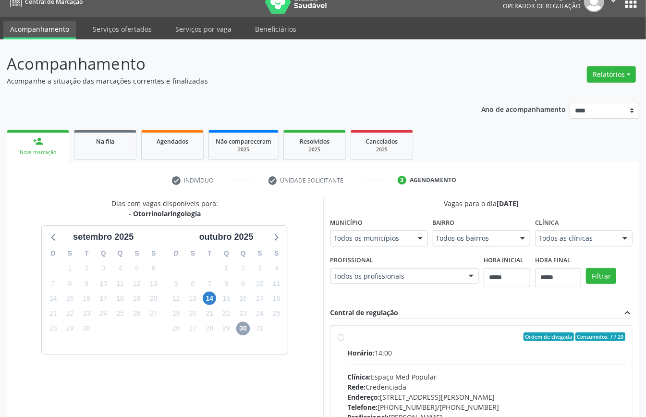
scroll to position [141, 0]
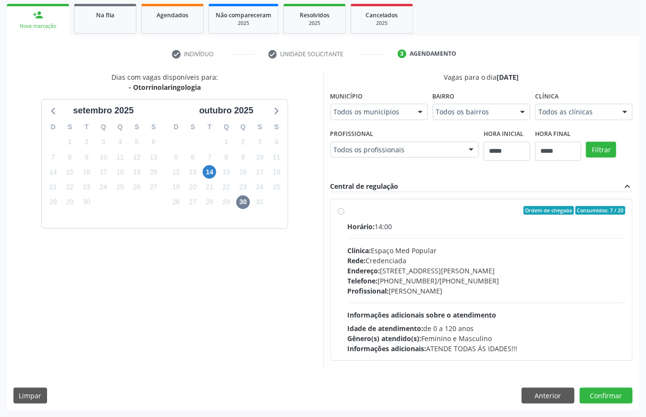
click at [204, 165] on div "14" at bounding box center [209, 172] width 13 height 15
click at [208, 170] on span "14" at bounding box center [209, 171] width 13 height 13
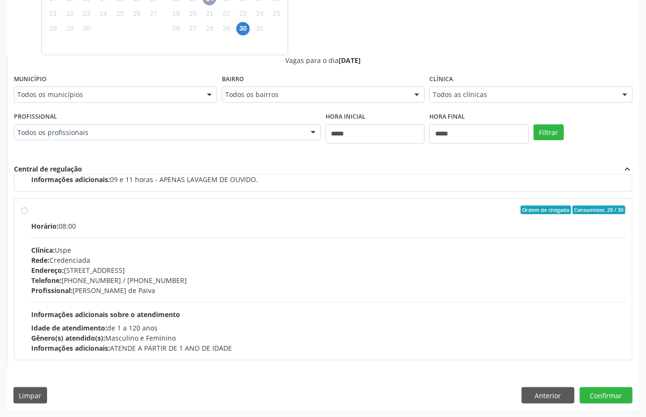
scroll to position [250, 0]
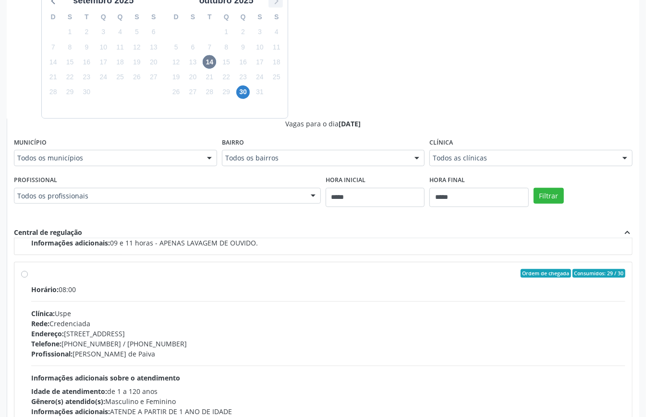
click at [277, 4] on icon at bounding box center [275, 0] width 12 height 12
click at [106, 43] on span "5" at bounding box center [103, 46] width 13 height 13
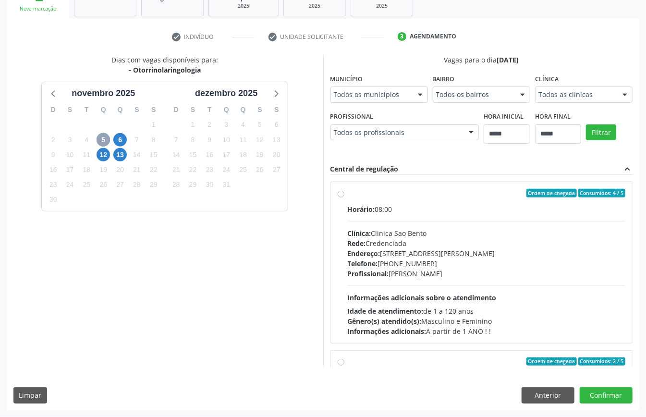
scroll to position [152, 0]
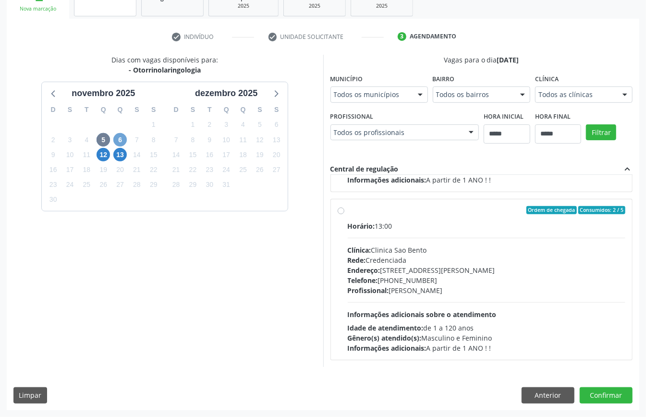
click at [125, 143] on span "6" at bounding box center [119, 139] width 13 height 13
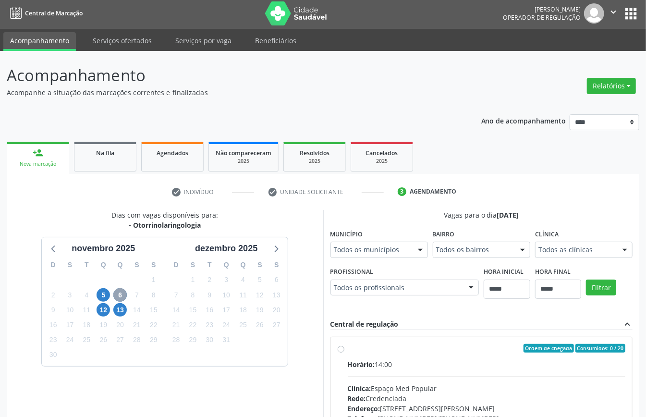
scroll to position [141, 0]
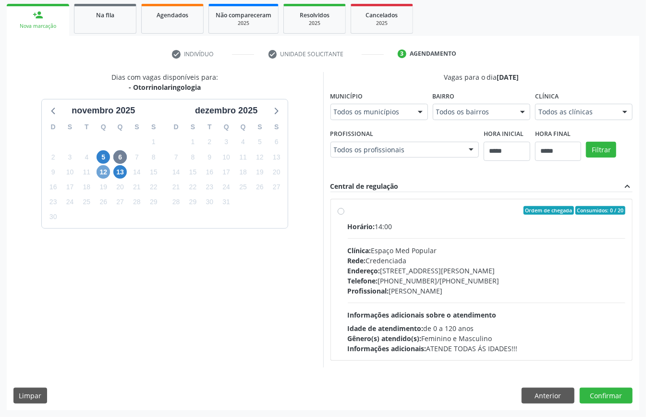
click at [106, 171] on span "12" at bounding box center [103, 171] width 13 height 13
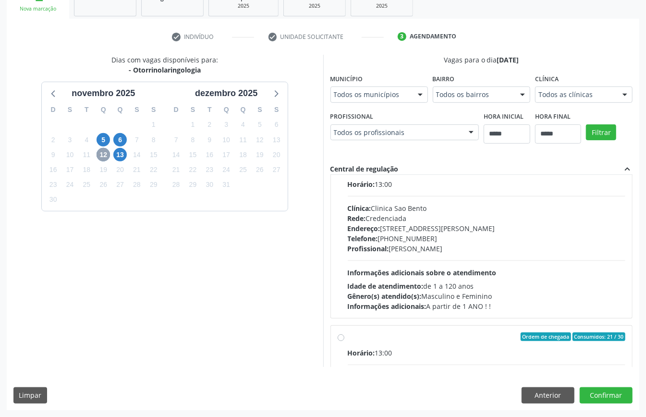
scroll to position [129, 0]
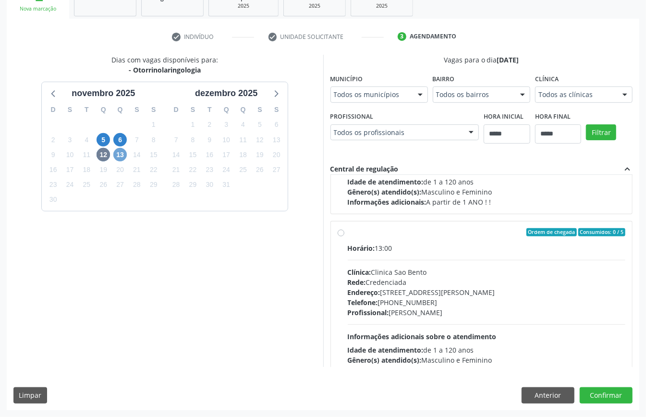
click at [121, 150] on span "13" at bounding box center [119, 154] width 13 height 13
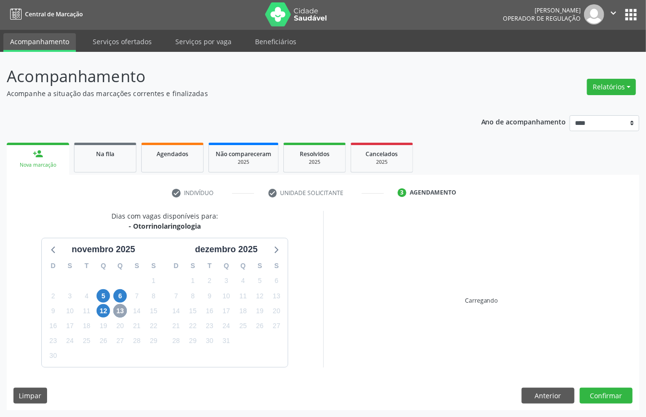
scroll to position [158, 0]
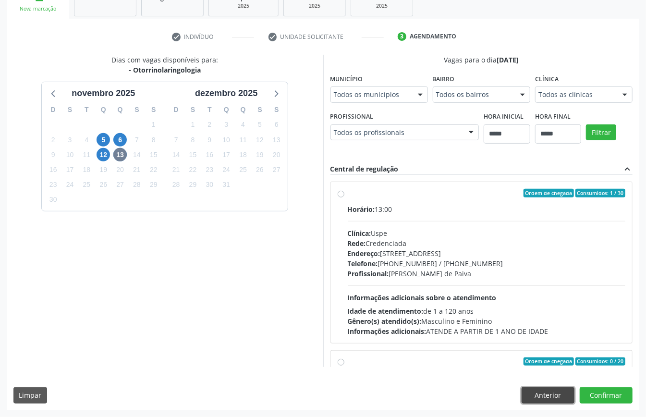
drag, startPoint x: 536, startPoint y: 391, endPoint x: 532, endPoint y: 387, distance: 5.4
click at [535, 391] on button "Anterior" at bounding box center [548, 395] width 53 height 16
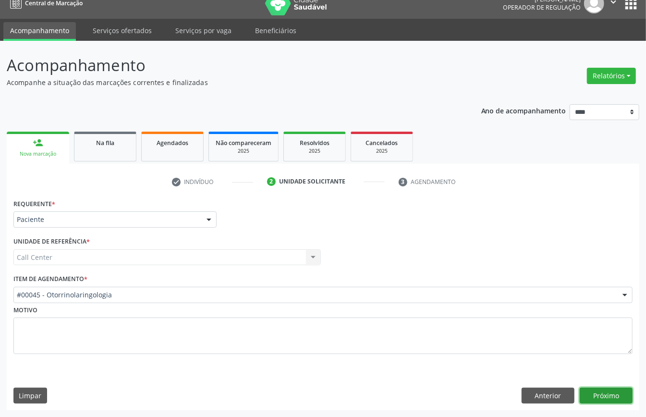
click at [604, 398] on button "Próximo" at bounding box center [606, 396] width 53 height 16
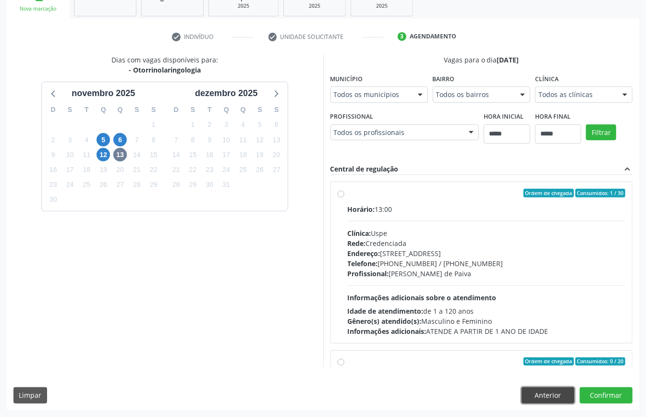
click at [550, 395] on button "Anterior" at bounding box center [548, 395] width 53 height 16
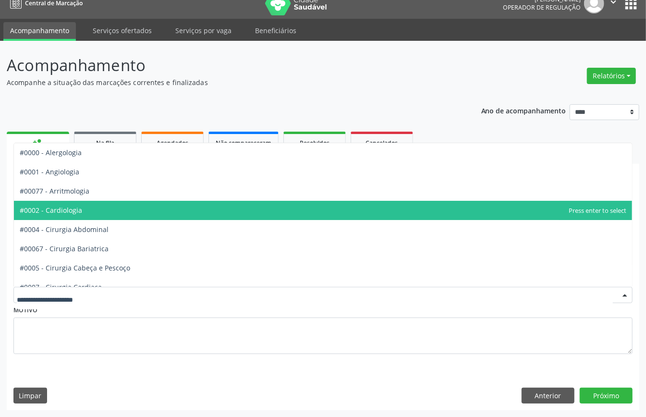
click at [133, 204] on span "#0002 - Cardiologia" at bounding box center [323, 210] width 618 height 19
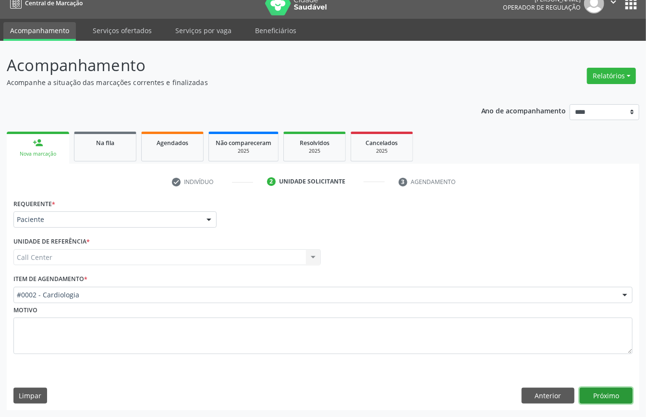
click at [610, 390] on button "Próximo" at bounding box center [606, 396] width 53 height 16
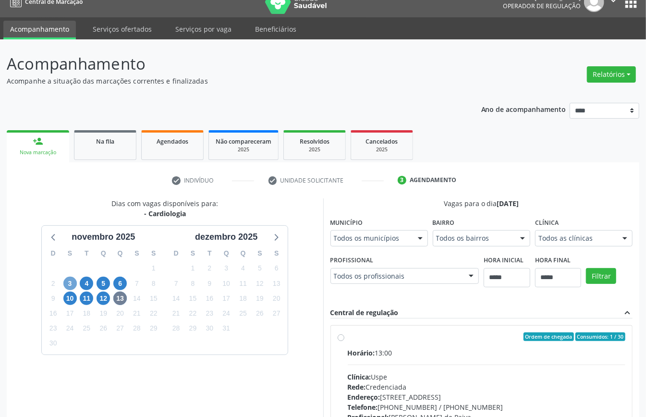
click at [70, 285] on span "3" at bounding box center [69, 283] width 13 height 13
drag, startPoint x: 471, startPoint y: 399, endPoint x: 465, endPoint y: 391, distance: 9.6
click at [91, 283] on span "4" at bounding box center [86, 283] width 13 height 13
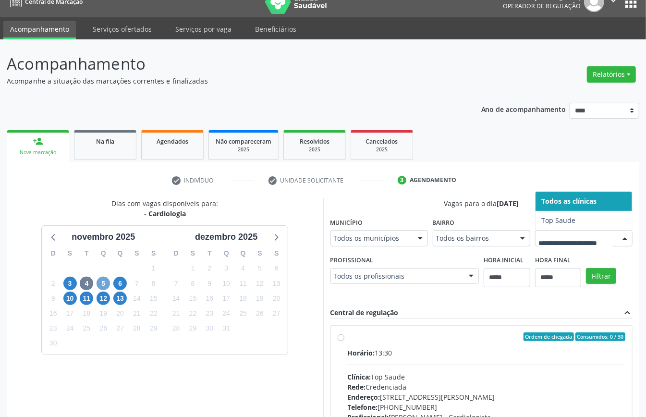
click at [100, 282] on span "5" at bounding box center [103, 283] width 13 height 13
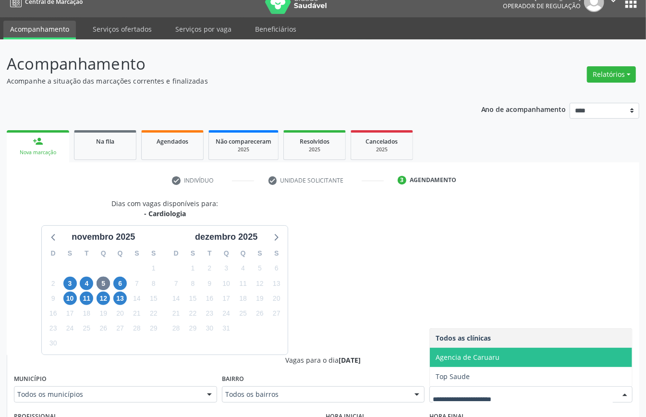
click at [455, 360] on span "Agencia de Caruaru" at bounding box center [468, 357] width 64 height 9
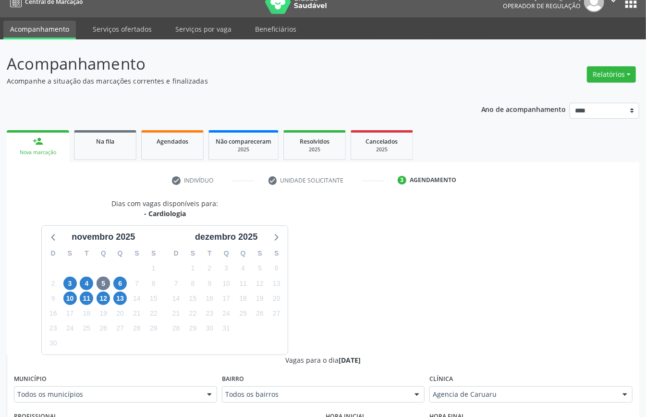
scroll to position [269, 0]
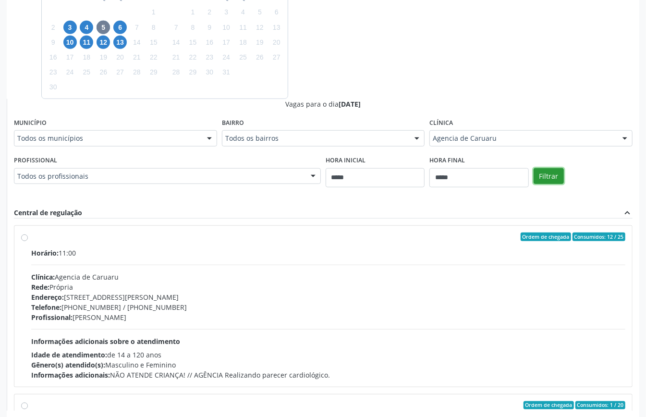
click at [550, 177] on button "Filtrar" at bounding box center [549, 176] width 30 height 16
click at [124, 25] on span "6" at bounding box center [119, 27] width 13 height 13
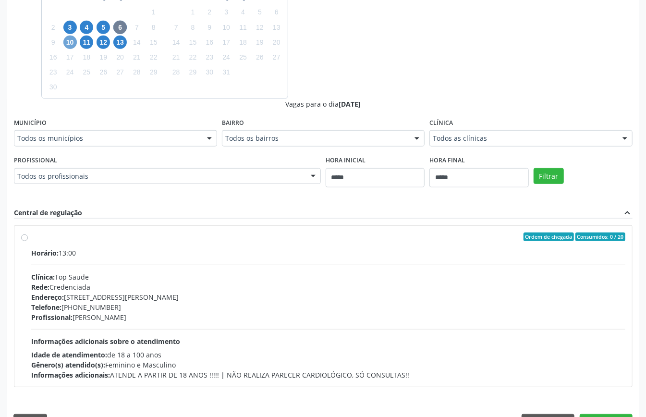
click at [66, 39] on span "10" at bounding box center [69, 42] width 13 height 13
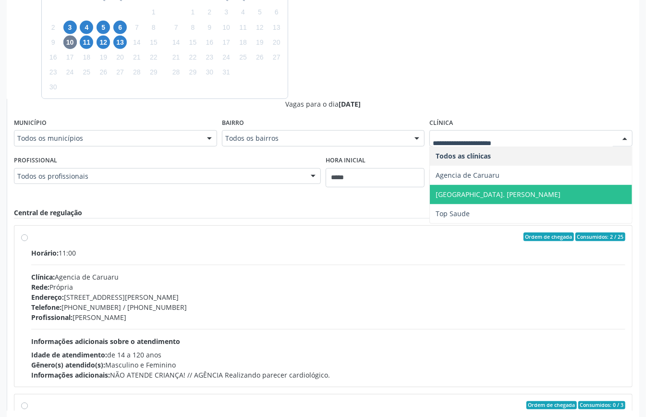
click at [465, 196] on span "[GEOGRAPHIC_DATA]. [PERSON_NAME]" at bounding box center [498, 194] width 125 height 9
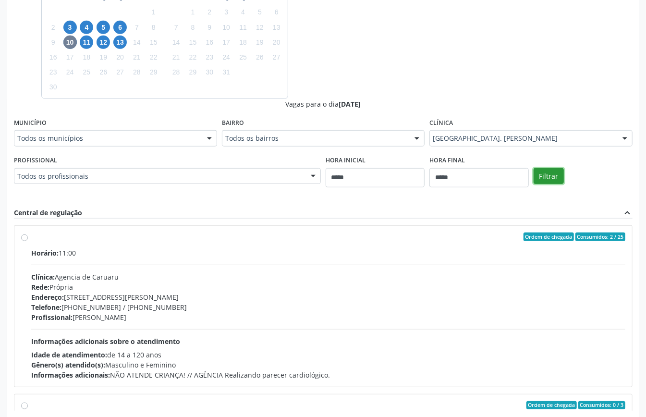
click at [541, 175] on button "Filtrar" at bounding box center [549, 176] width 30 height 16
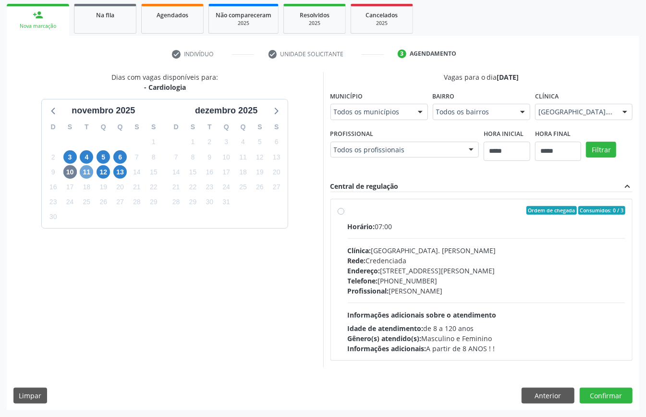
click at [89, 171] on span "11" at bounding box center [86, 171] width 13 height 13
click at [108, 170] on span "12" at bounding box center [103, 171] width 13 height 13
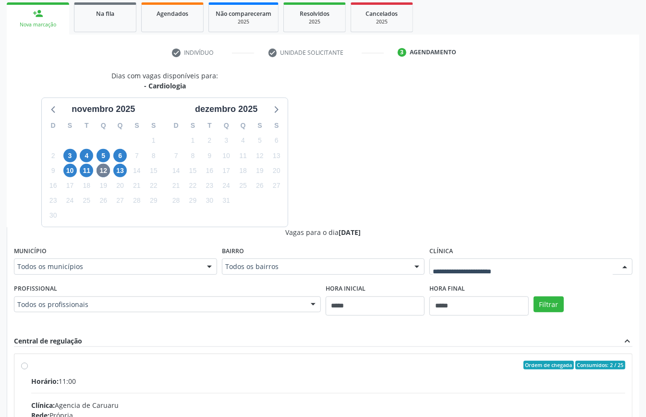
click at [475, 259] on div at bounding box center [530, 266] width 203 height 16
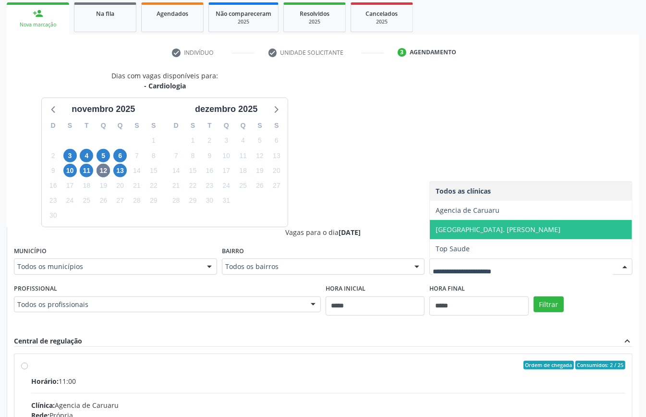
drag, startPoint x: 498, startPoint y: 229, endPoint x: 515, endPoint y: 238, distance: 19.8
click at [498, 232] on span "[GEOGRAPHIC_DATA]. [PERSON_NAME]" at bounding box center [498, 229] width 125 height 9
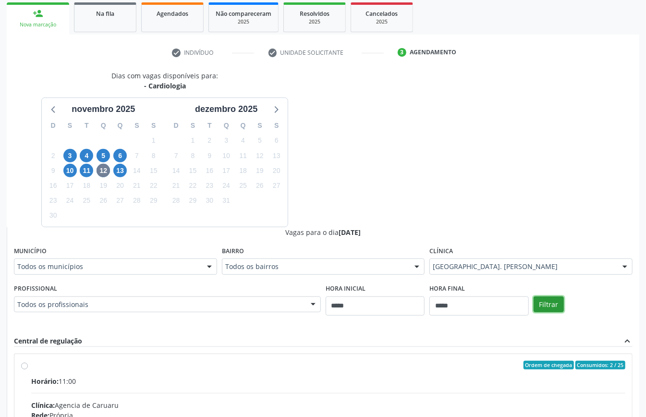
click at [554, 307] on button "Filtrar" at bounding box center [549, 304] width 30 height 16
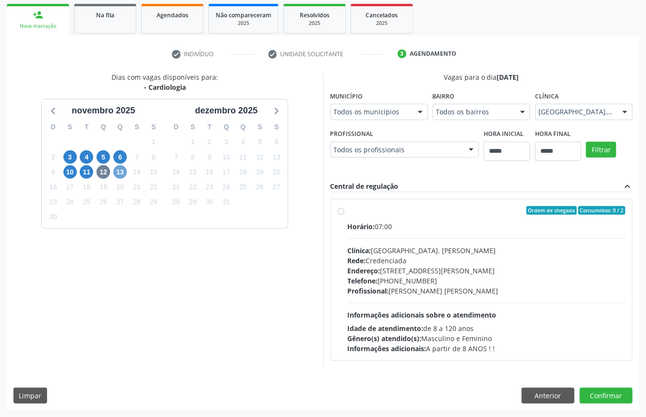
click at [122, 170] on span "13" at bounding box center [119, 171] width 13 height 13
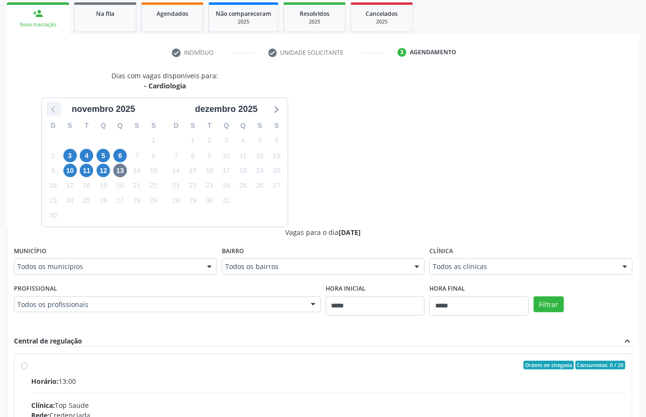
click at [52, 107] on icon at bounding box center [54, 109] width 12 height 12
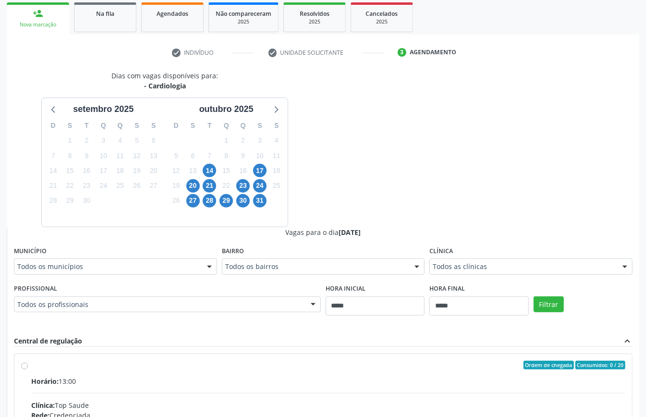
click at [264, 176] on div "17" at bounding box center [259, 170] width 13 height 15
click at [260, 171] on span "17" at bounding box center [259, 170] width 13 height 13
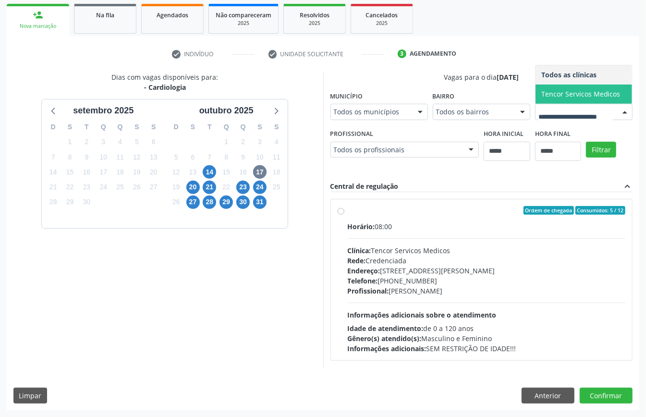
scroll to position [269, 0]
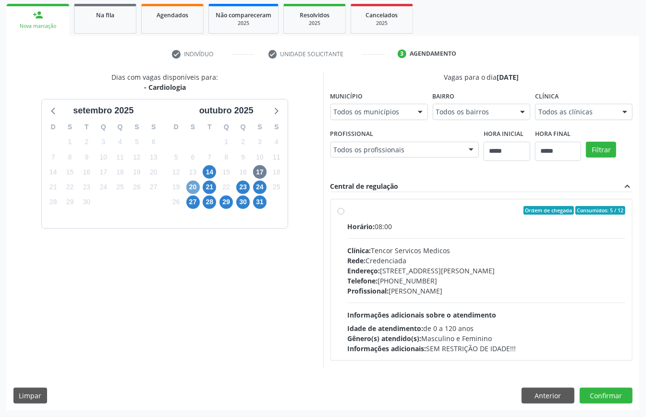
drag, startPoint x: 196, startPoint y: 57, endPoint x: 198, endPoint y: 62, distance: 5.9
click at [196, 181] on span "20" at bounding box center [192, 187] width 13 height 13
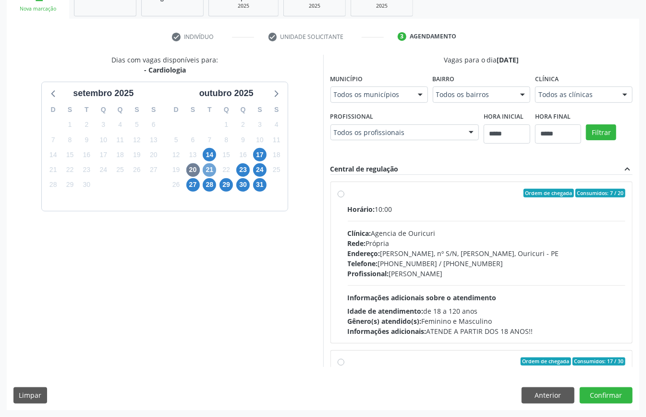
click at [206, 163] on span "21" at bounding box center [209, 169] width 13 height 13
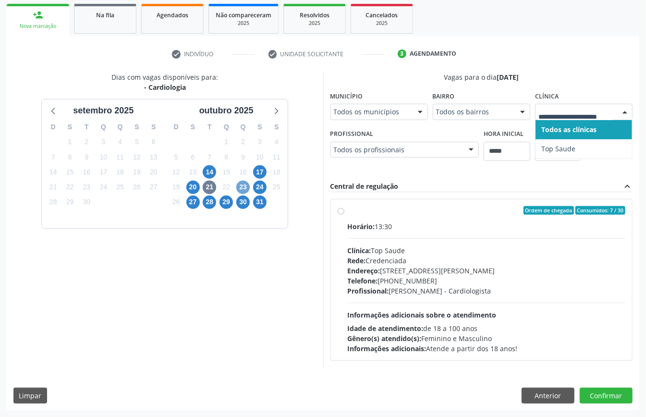
click at [244, 181] on span "23" at bounding box center [242, 187] width 13 height 13
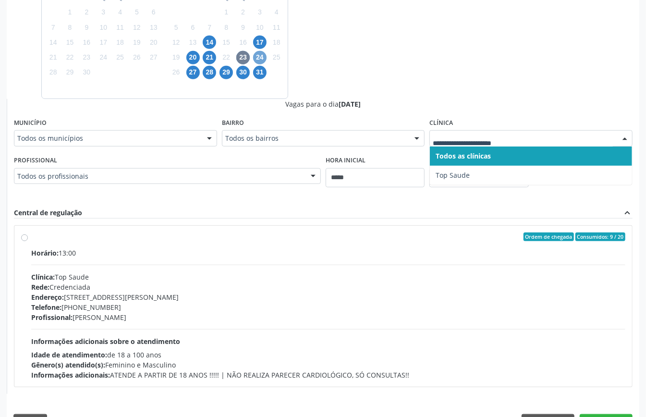
click at [258, 58] on span "24" at bounding box center [259, 57] width 13 height 13
click at [193, 70] on span "27" at bounding box center [192, 72] width 13 height 13
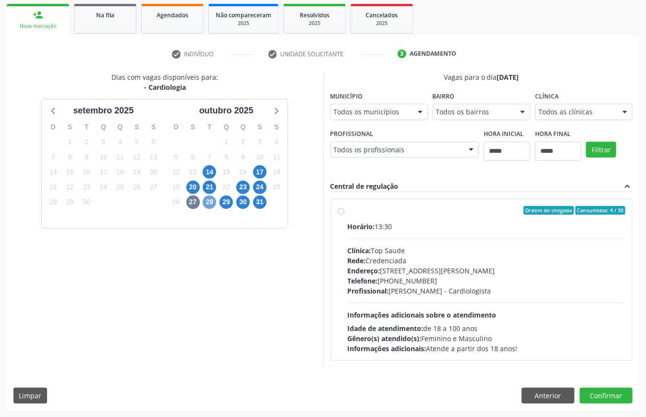
click at [207, 195] on span "28" at bounding box center [209, 201] width 13 height 13
click at [222, 195] on span "29" at bounding box center [226, 201] width 13 height 13
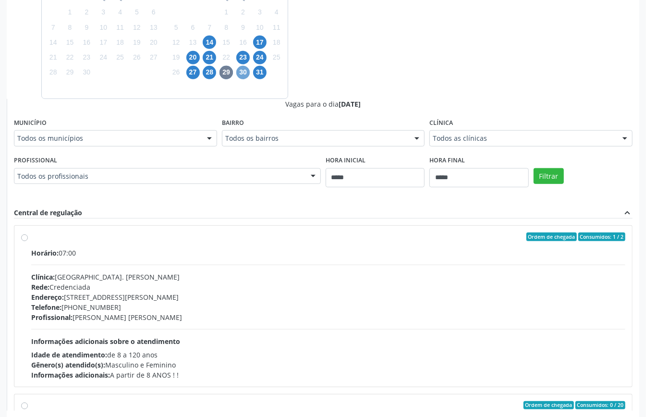
click at [243, 74] on span "30" at bounding box center [242, 72] width 13 height 13
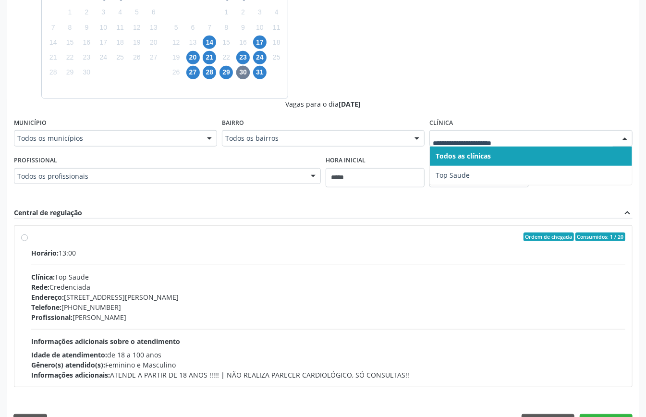
scroll to position [298, 0]
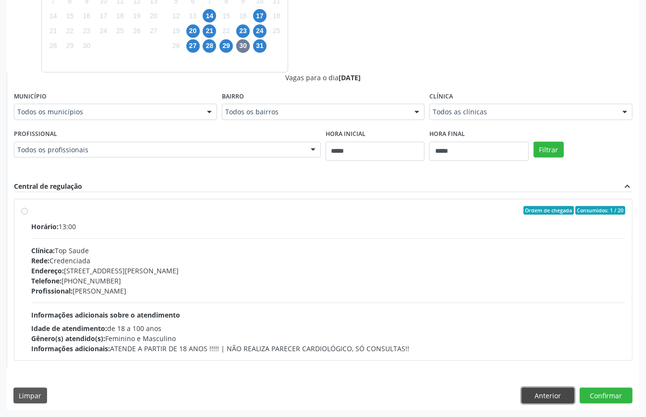
click at [558, 394] on button "Anterior" at bounding box center [548, 396] width 53 height 16
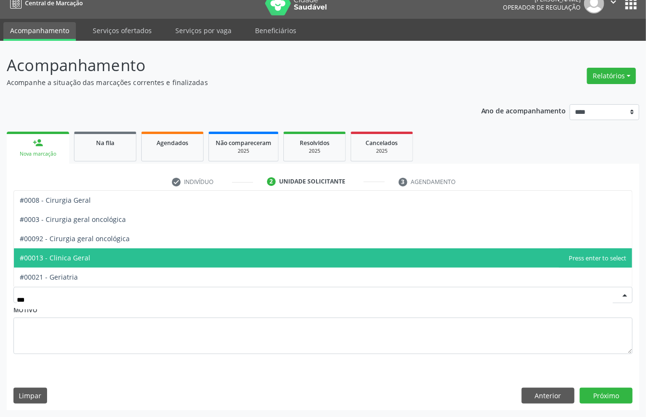
click at [100, 256] on span "#00013 - Clinica Geral" at bounding box center [323, 257] width 618 height 19
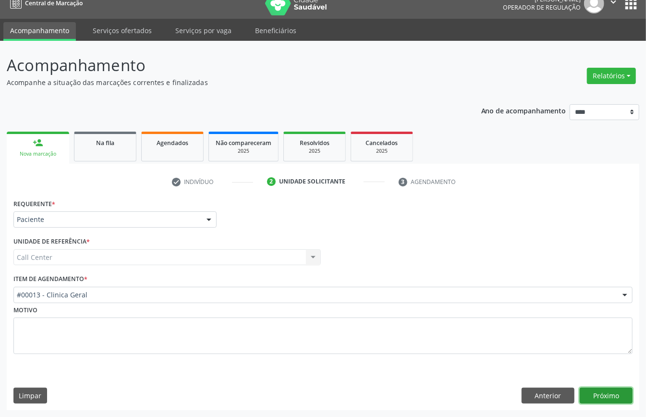
click at [619, 397] on button "Próximo" at bounding box center [606, 396] width 53 height 16
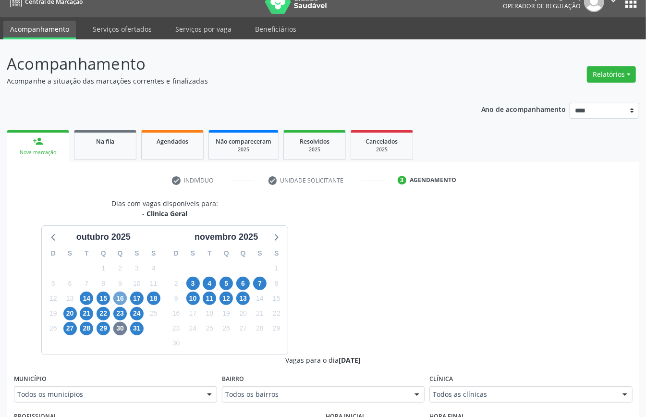
click at [117, 298] on span "16" at bounding box center [119, 298] width 13 height 13
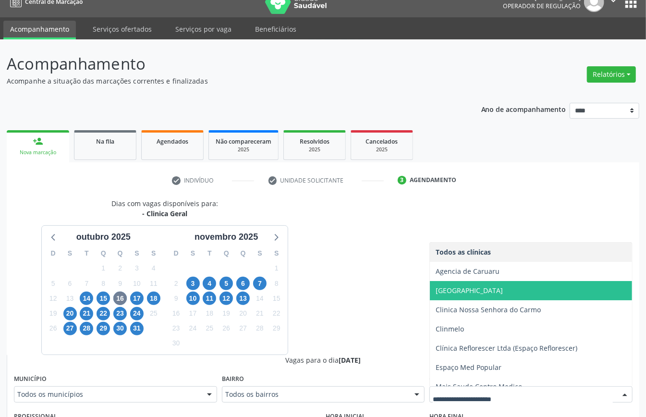
click at [494, 287] on span "[GEOGRAPHIC_DATA]" at bounding box center [469, 290] width 67 height 9
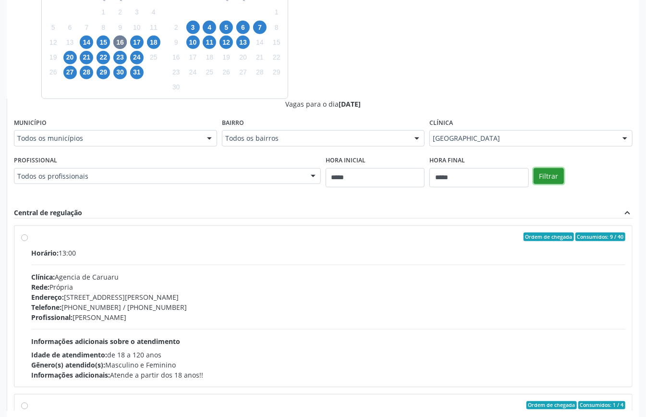
click at [550, 175] on button "Filtrar" at bounding box center [549, 176] width 30 height 16
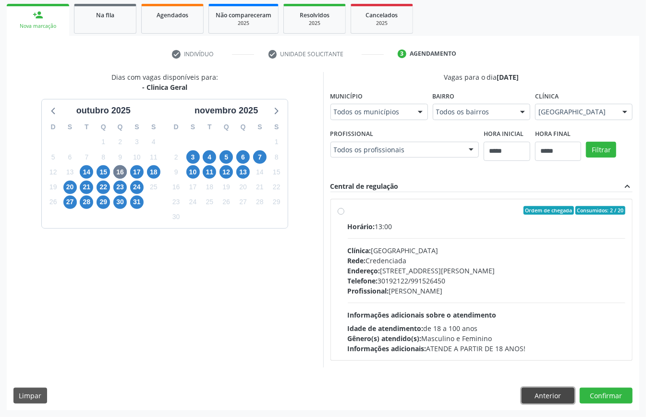
click at [544, 393] on button "Anterior" at bounding box center [548, 396] width 53 height 16
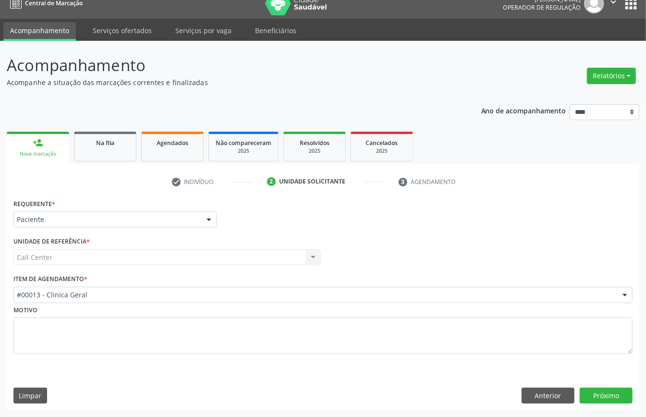
click at [314, 260] on div "Call Center Call Center Nenhum resultado encontrado para: " " Não há nenhuma op…" at bounding box center [166, 257] width 307 height 16
drag, startPoint x: 250, startPoint y: 258, endPoint x: 214, endPoint y: 256, distance: 36.1
click at [240, 260] on div "Call Center Call Center Nenhum resultado encontrado para: " " Não há nenhuma op…" at bounding box center [166, 257] width 307 height 16
click at [214, 256] on div "Call Center Call Center Nenhum resultado encontrado para: " " Não há nenhuma op…" at bounding box center [166, 257] width 307 height 16
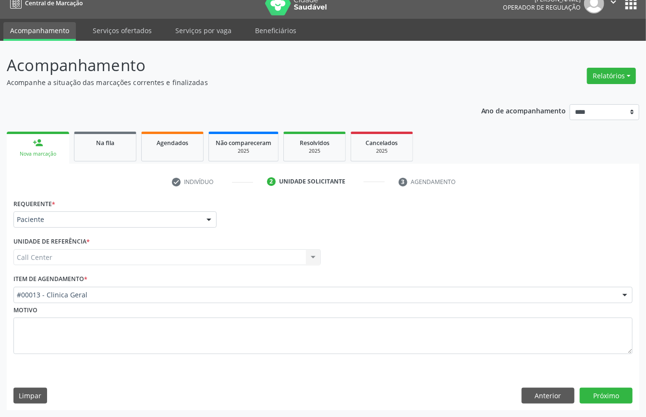
drag, startPoint x: 158, startPoint y: 221, endPoint x: 179, endPoint y: 212, distance: 23.3
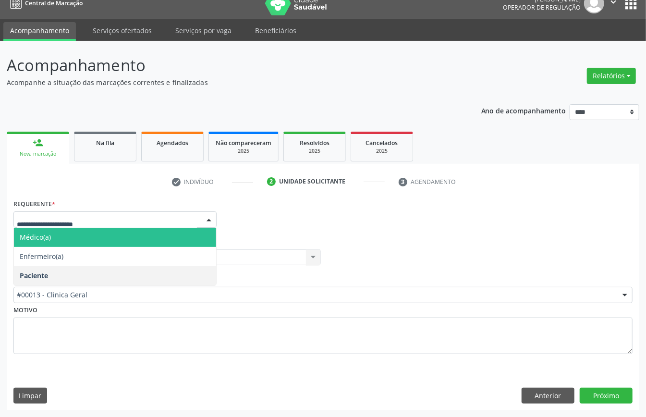
click at [135, 232] on span "Médico(a)" at bounding box center [115, 237] width 202 height 19
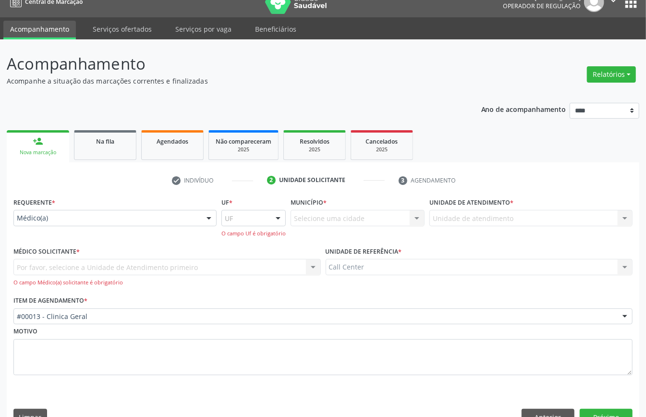
click at [256, 266] on div "Por favor, selecione a Unidade de Atendimento primeiro Nenhum resultado encontr…" at bounding box center [166, 272] width 307 height 27
click at [342, 266] on div "Call Center Call Center Nenhum resultado encontrado para: " " Não há nenhuma op…" at bounding box center [479, 267] width 307 height 16
click at [212, 223] on div at bounding box center [209, 218] width 14 height 16
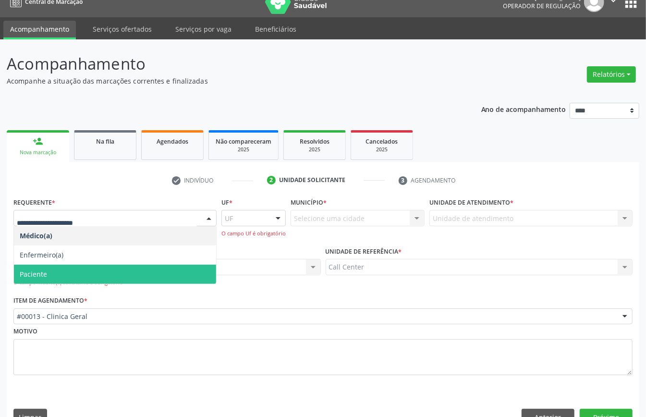
click at [129, 272] on span "Paciente" at bounding box center [115, 274] width 202 height 19
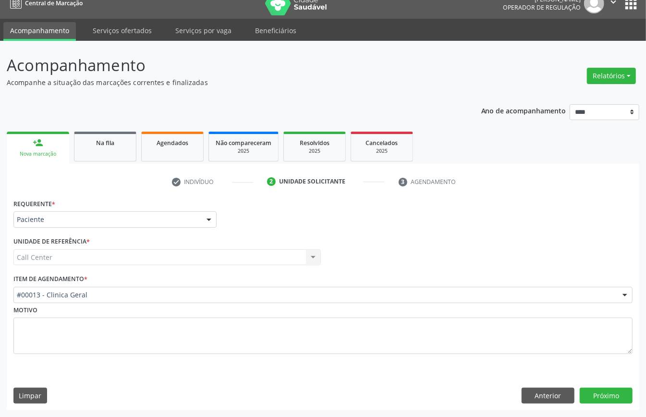
click at [156, 254] on div "Call Center Call Center Nenhum resultado encontrado para: " " Não há nenhuma op…" at bounding box center [166, 257] width 307 height 16
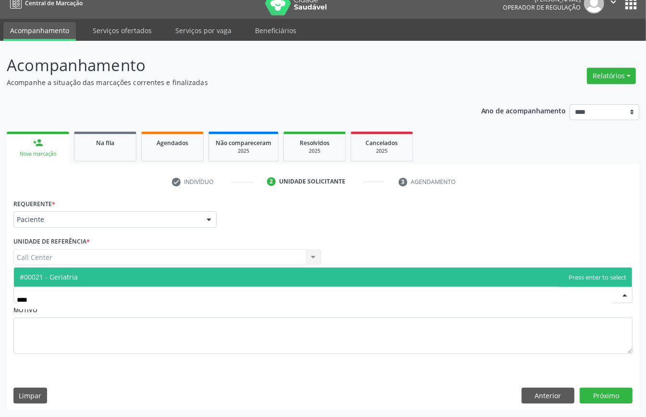
type input "*****"
click at [168, 275] on span "#00021 - Geriatria" at bounding box center [323, 277] width 618 height 19
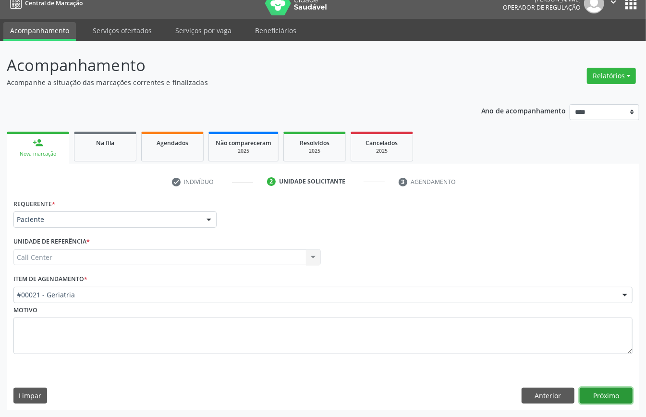
click at [621, 393] on button "Próximo" at bounding box center [606, 396] width 53 height 16
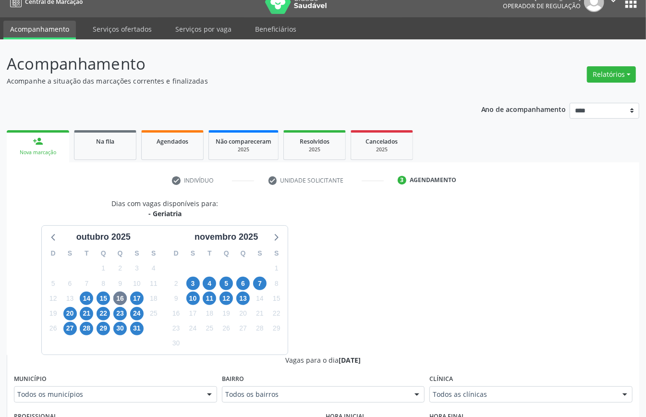
scroll to position [141, 0]
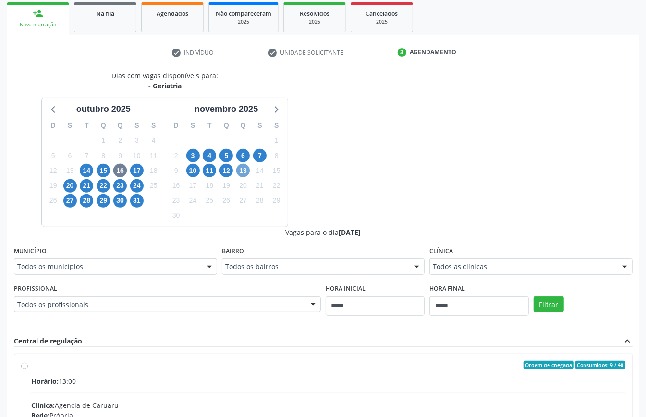
click at [245, 175] on span "13" at bounding box center [242, 170] width 13 height 13
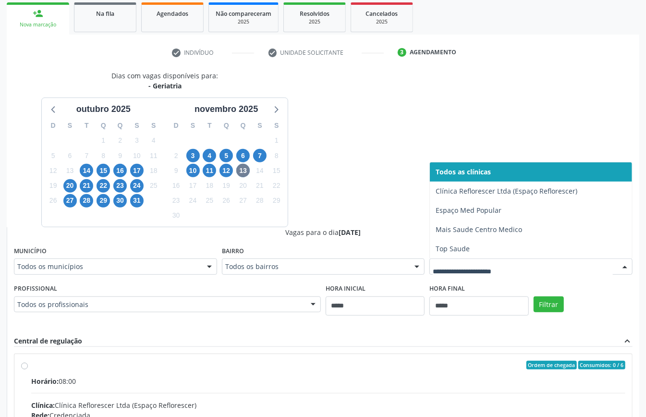
click at [618, 271] on div "Todos as clínicas Clínica Reflorescer Ltda (Espaço Reflorescer) Espaço Med Popu…" at bounding box center [530, 266] width 203 height 16
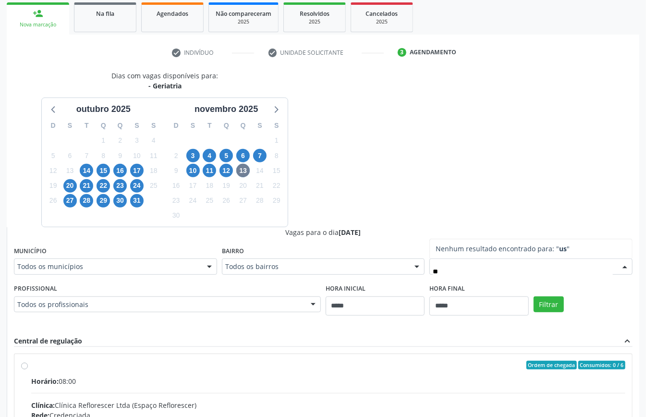
type input "*"
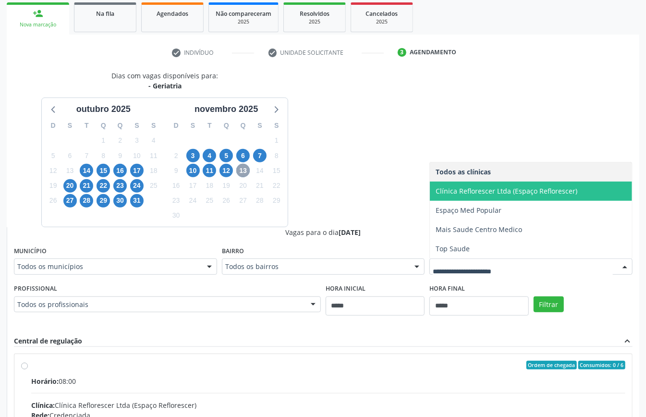
click at [244, 171] on span "13" at bounding box center [242, 170] width 13 height 13
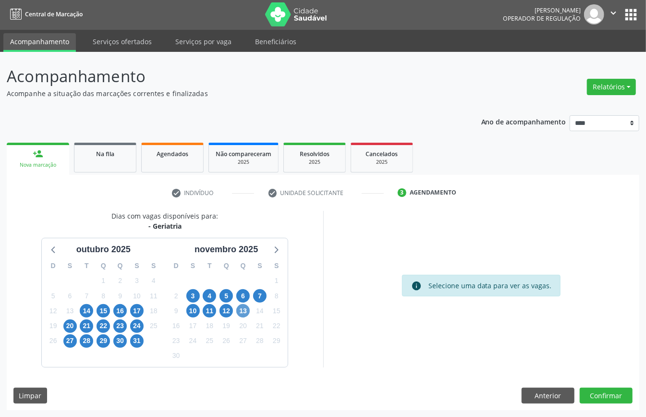
click at [244, 171] on ul "person_add Nova marcação Na fila Agendados Não compareceram 2025 Resolvidos 202…" at bounding box center [323, 157] width 633 height 35
click at [243, 311] on span "13" at bounding box center [242, 310] width 13 height 13
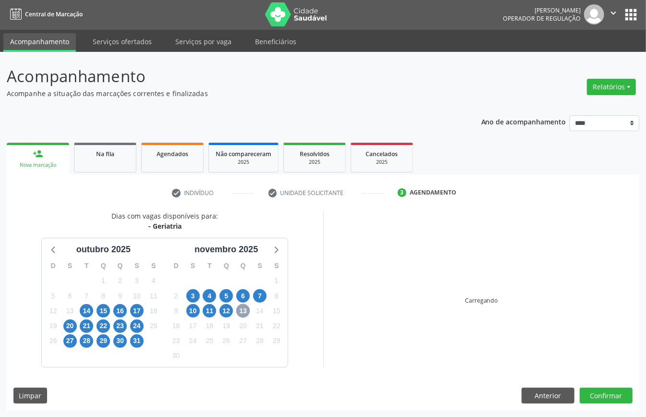
click at [244, 311] on span "13" at bounding box center [242, 310] width 13 height 13
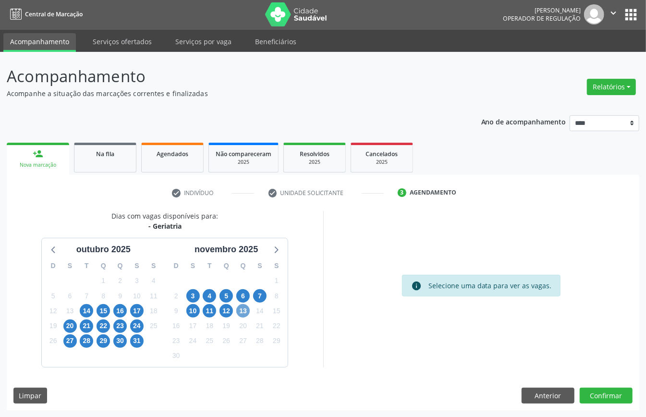
click at [243, 311] on span "13" at bounding box center [242, 310] width 13 height 13
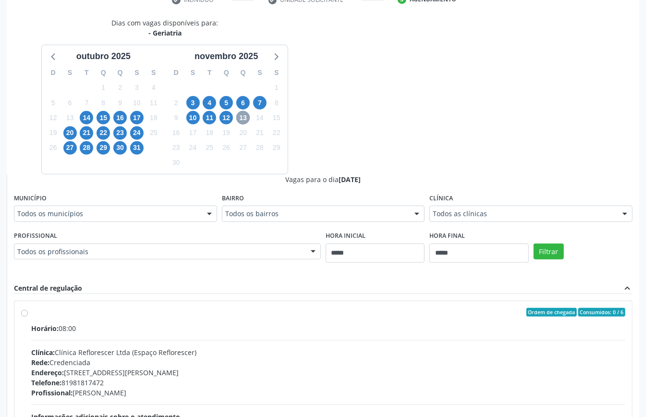
scroll to position [258, 0]
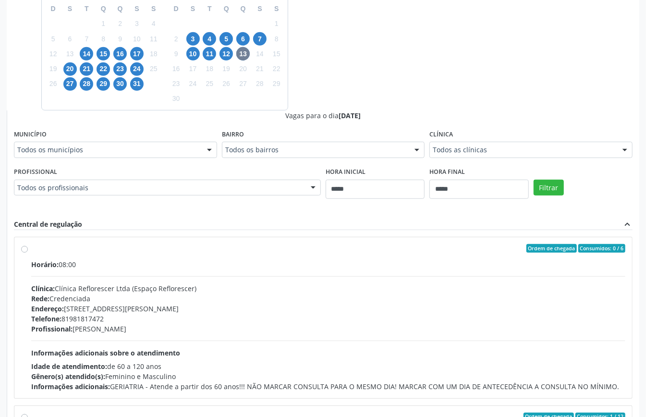
click at [618, 148] on div at bounding box center [625, 150] width 14 height 16
type input "*"
click at [615, 148] on div "Todos as clínicas" at bounding box center [530, 150] width 203 height 16
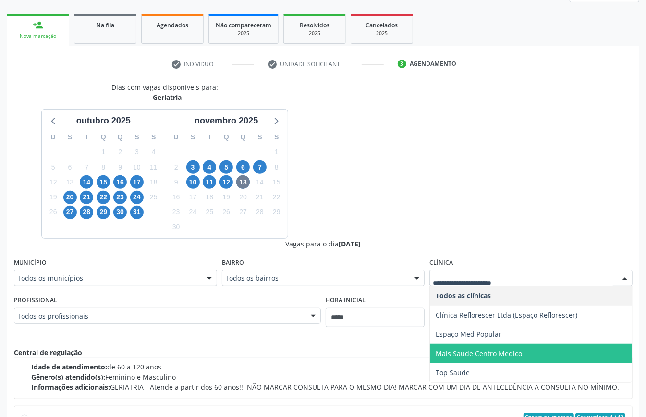
scroll to position [194, 0]
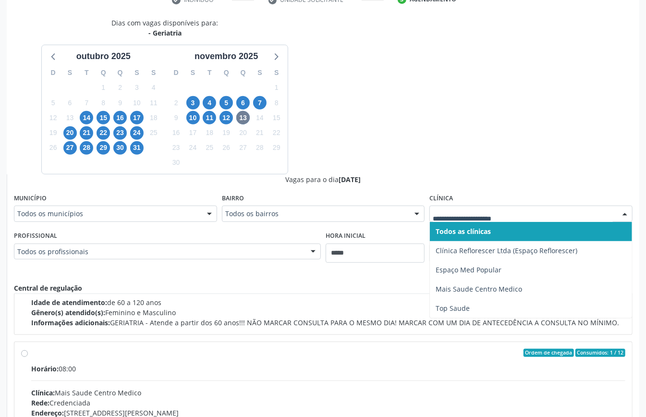
click at [446, 96] on div "Dias com vagas disponíveis para: - Geriatria outubro 2025 D S T Q Q S S 28 29 3…" at bounding box center [323, 252] width 633 height 468
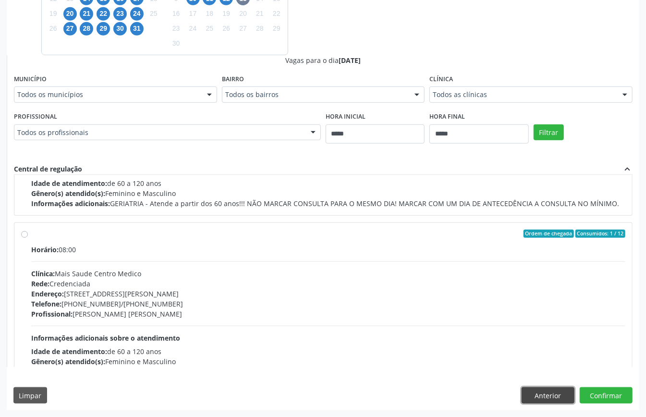
click at [540, 394] on button "Anterior" at bounding box center [548, 395] width 53 height 16
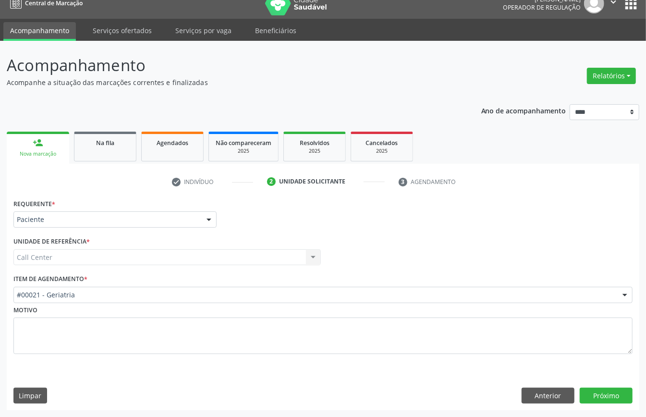
scroll to position [13, 0]
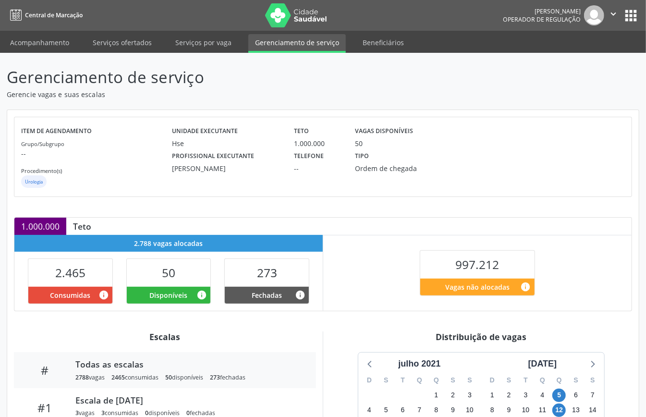
scroll to position [128, 0]
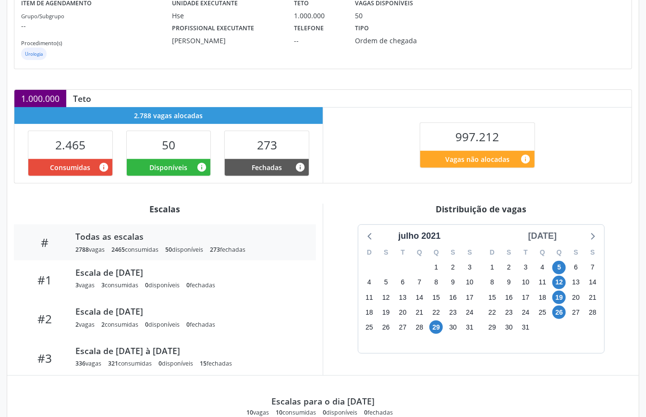
click at [531, 234] on div "agosto 2021" at bounding box center [543, 236] width 37 height 13
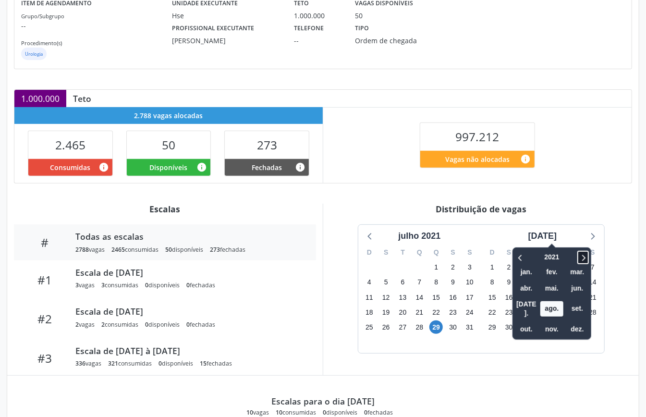
click at [578, 254] on icon at bounding box center [583, 258] width 10 height 12
click at [540, 322] on span "nov." at bounding box center [551, 329] width 23 height 15
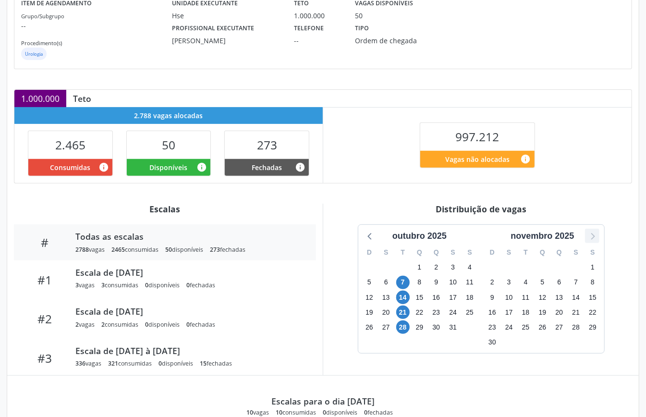
click at [590, 235] on icon at bounding box center [592, 236] width 12 height 12
click at [366, 238] on icon at bounding box center [370, 236] width 12 height 12
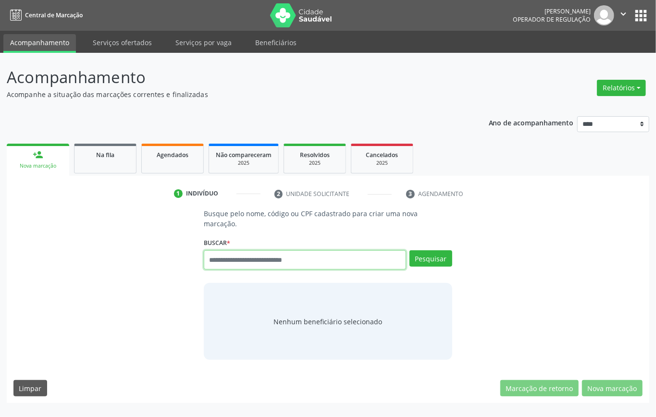
paste input "**********"
type input "**********"
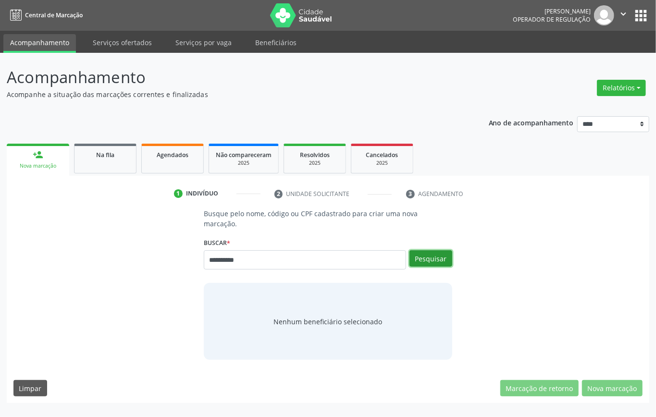
click at [434, 260] on button "Pesquisar" at bounding box center [430, 258] width 43 height 16
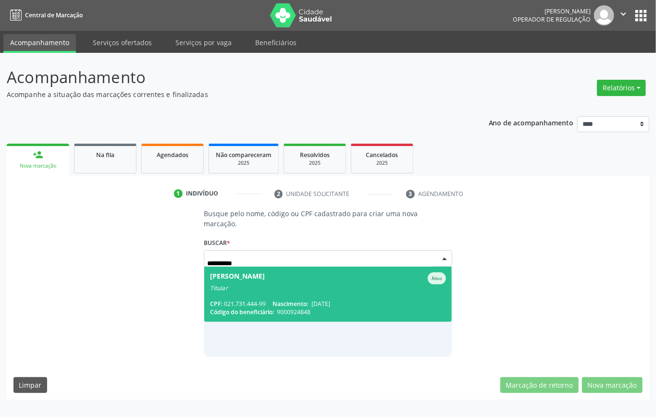
click at [271, 284] on div "Titular" at bounding box center [328, 288] width 236 height 8
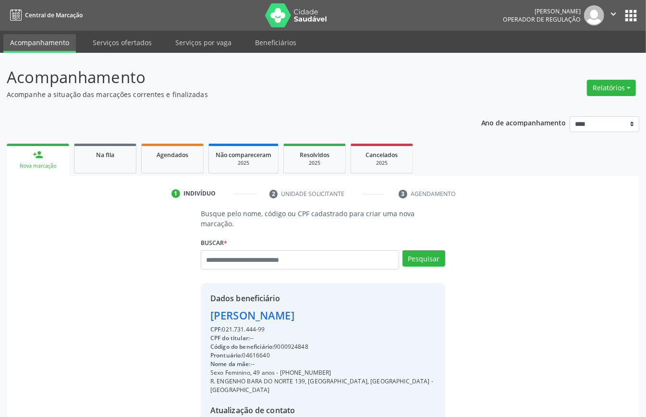
scroll to position [101, 0]
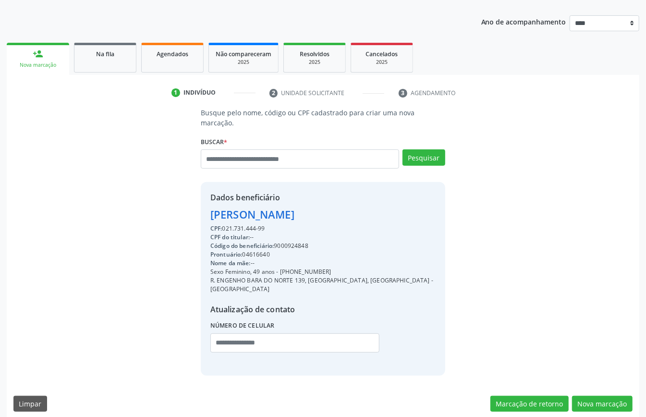
click at [247, 230] on div "CPF: 021.731.444-99" at bounding box center [322, 228] width 225 height 9
copy div "021.731.444"
paste input "**********"
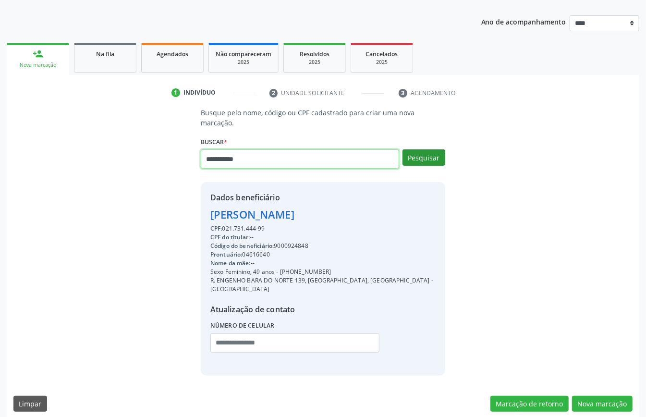
type input "**********"
click at [423, 157] on button "Pesquisar" at bounding box center [424, 157] width 43 height 16
type input "**********"
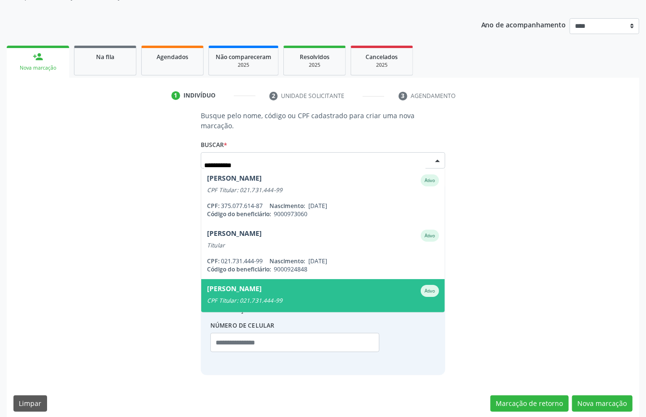
scroll to position [21, 0]
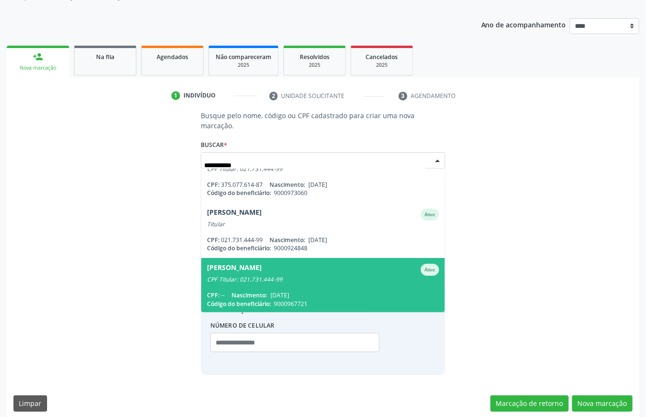
click at [346, 283] on span "Theo Alexander Oliveira Guimaraes Ativo CPF Titular: 021.731.444-99 CPF: -- Nas…" at bounding box center [323, 285] width 244 height 55
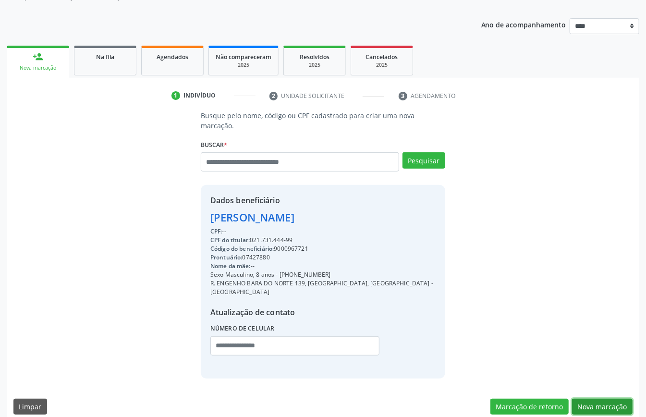
click at [605, 399] on button "Nova marcação" at bounding box center [602, 407] width 61 height 16
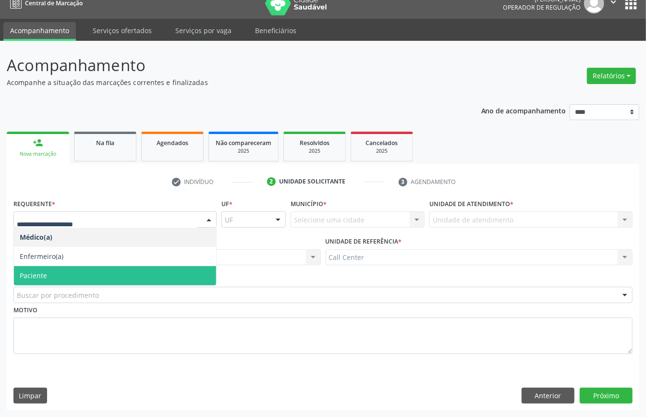
click at [103, 275] on span "Paciente" at bounding box center [115, 275] width 202 height 19
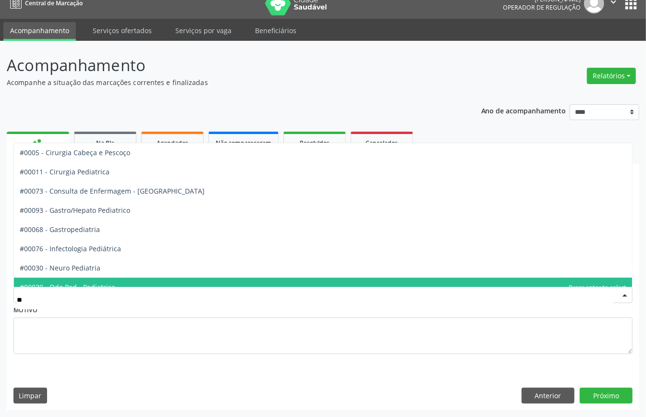
type input "***"
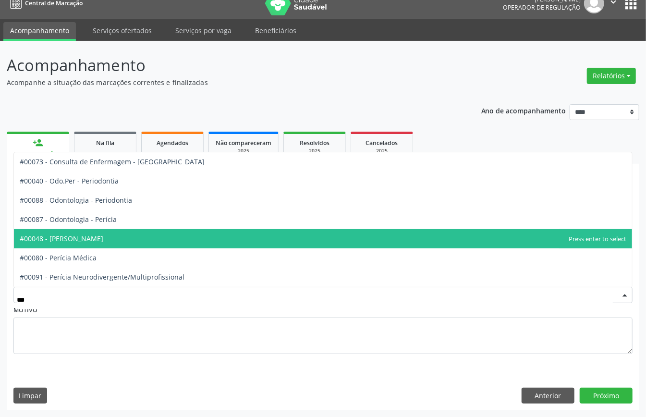
click at [103, 239] on span "#00048 - [PERSON_NAME]" at bounding box center [62, 238] width 84 height 9
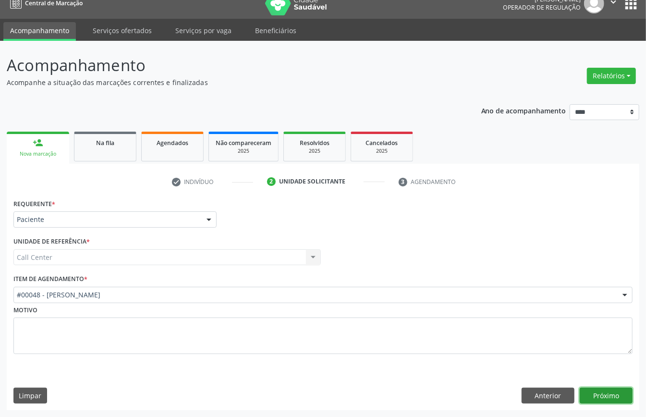
click at [600, 396] on button "Próximo" at bounding box center [606, 396] width 53 height 16
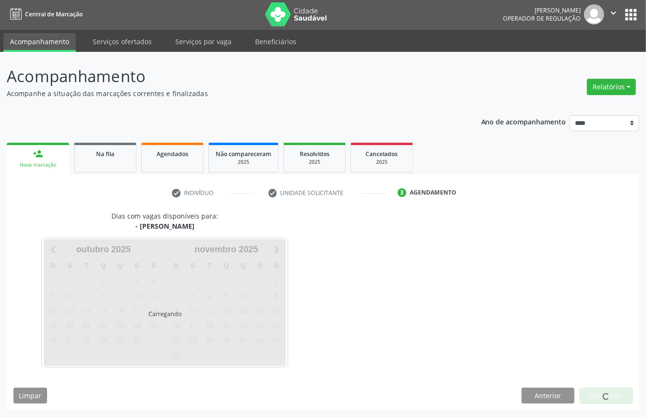
scroll to position [2, 0]
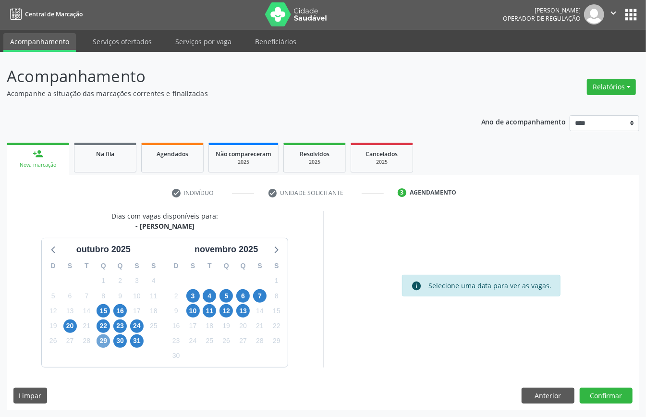
click at [104, 341] on span "29" at bounding box center [103, 340] width 13 height 13
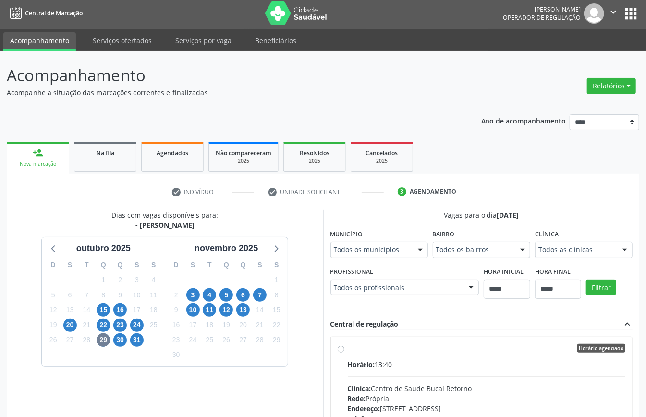
click at [387, 379] on div "Horário: 13:40 Clínica: Centro de Saude Bucal Retorno Rede: Própria Endereço: R…" at bounding box center [487, 425] width 278 height 132
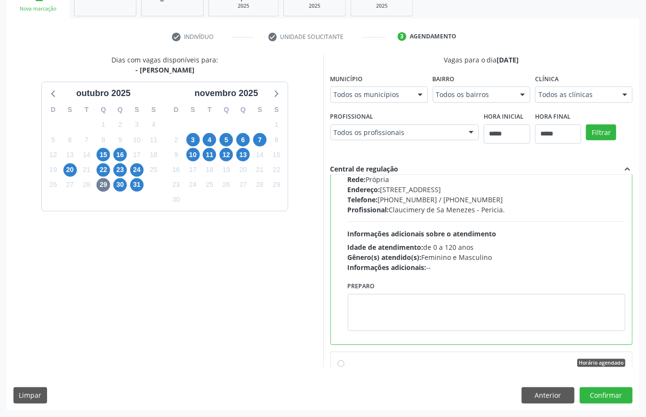
scroll to position [128, 0]
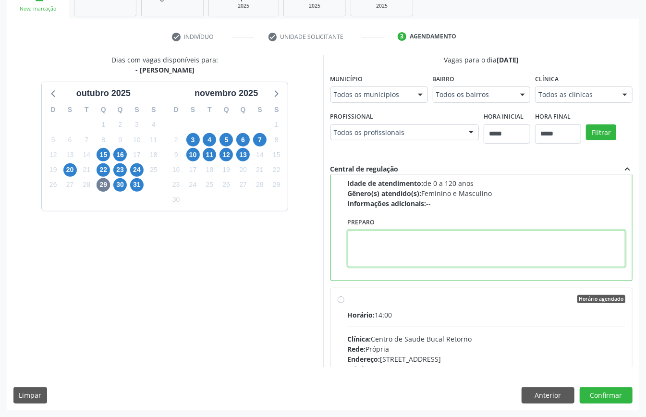
paste textarea "**********"
type textarea "**********"
drag, startPoint x: 260, startPoint y: 241, endPoint x: 168, endPoint y: 244, distance: 92.7
click at [183, 247] on div "Dias com vagas disponíveis para: - Pericia Odontológica outubro 2025 D S T Q Q …" at bounding box center [323, 211] width 633 height 312
paste textarea "**********"
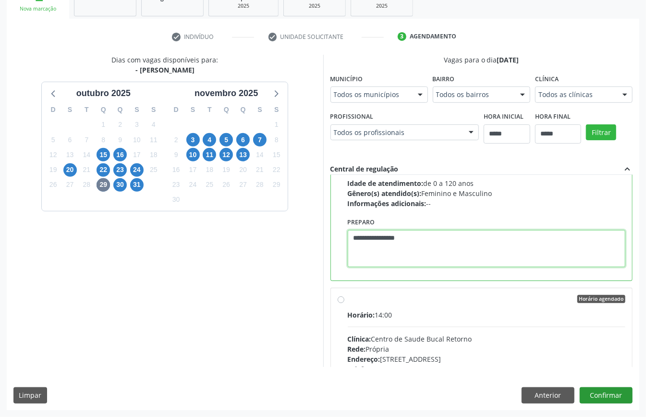
type textarea "**********"
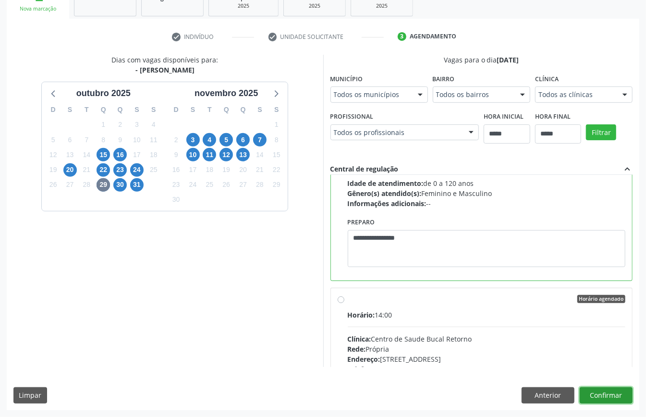
click at [604, 400] on button "Confirmar" at bounding box center [606, 395] width 53 height 16
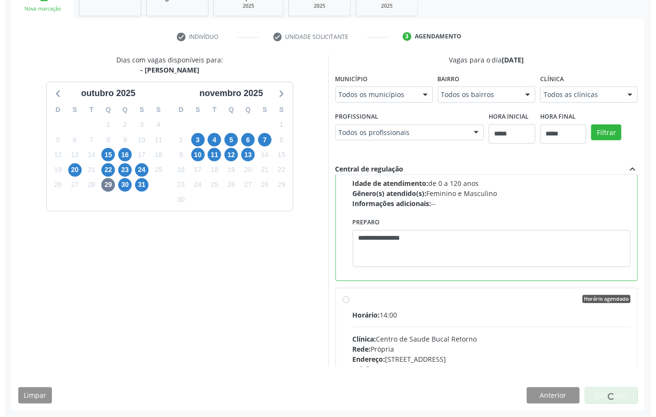
scroll to position [0, 0]
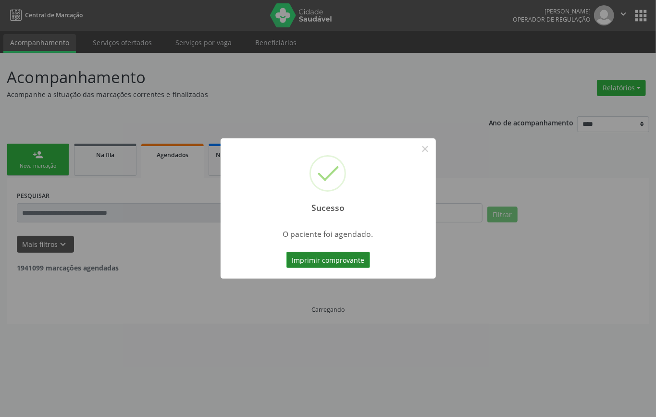
click at [341, 260] on button "Imprimir comprovante" at bounding box center [328, 260] width 84 height 16
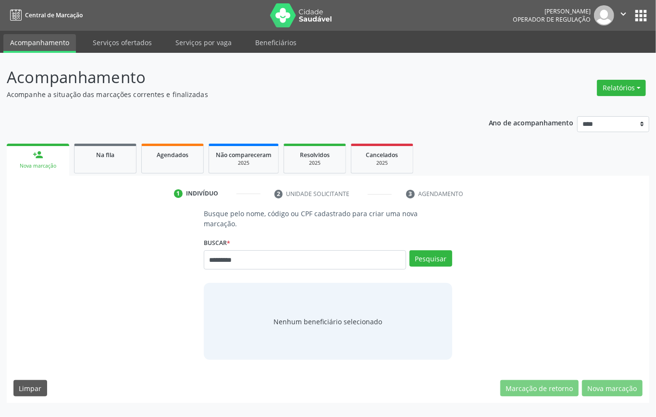
type input "*********"
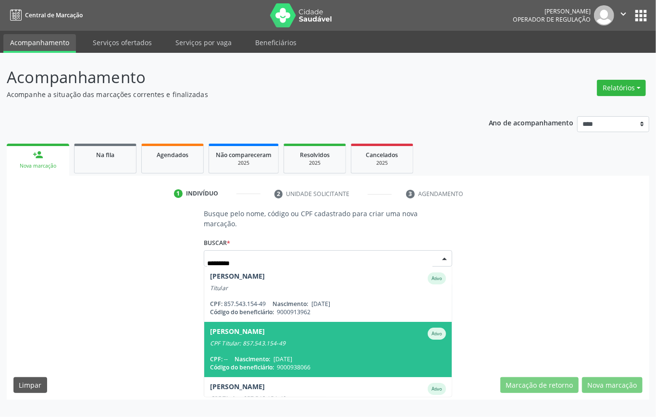
click at [318, 352] on span "[PERSON_NAME] Ativo CPF Titular: 857.543.154-49 CPF: -- Nascimento: [DATE] Códi…" at bounding box center [327, 349] width 247 height 55
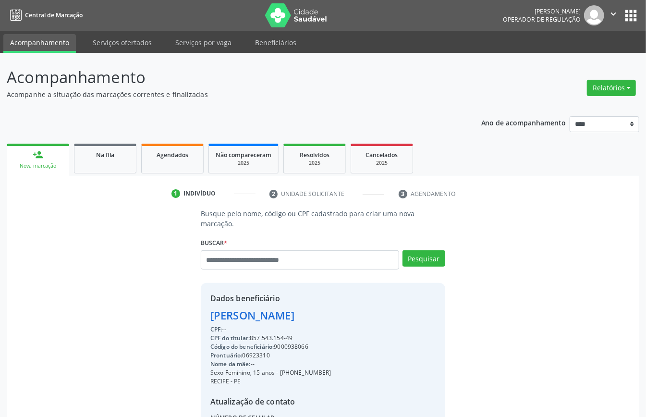
scroll to position [101, 0]
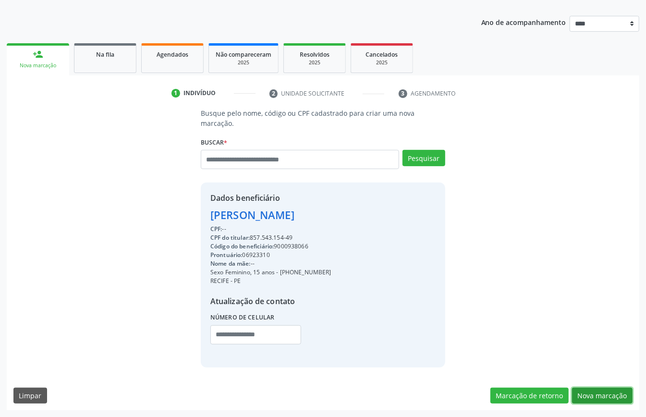
click at [591, 388] on button "Nova marcação" at bounding box center [602, 396] width 61 height 16
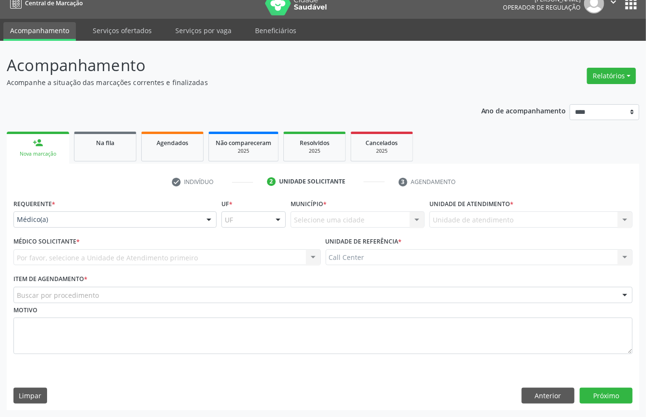
scroll to position [13, 0]
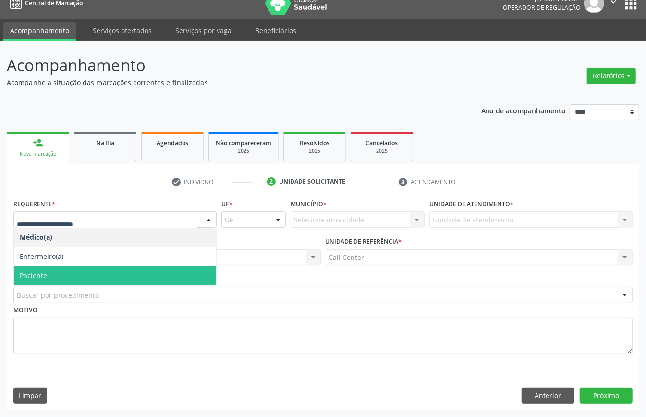
click at [70, 273] on span "Paciente" at bounding box center [115, 275] width 202 height 19
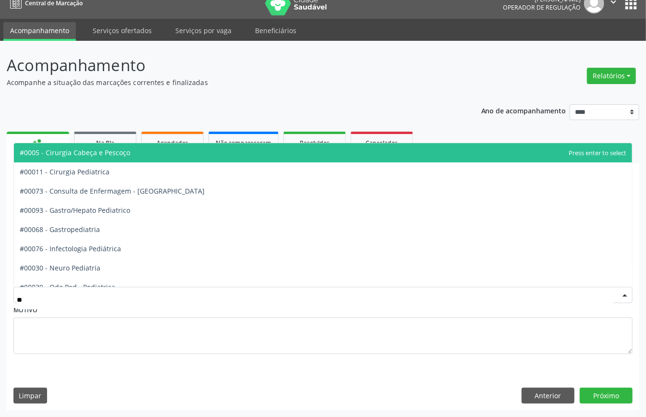
type input "***"
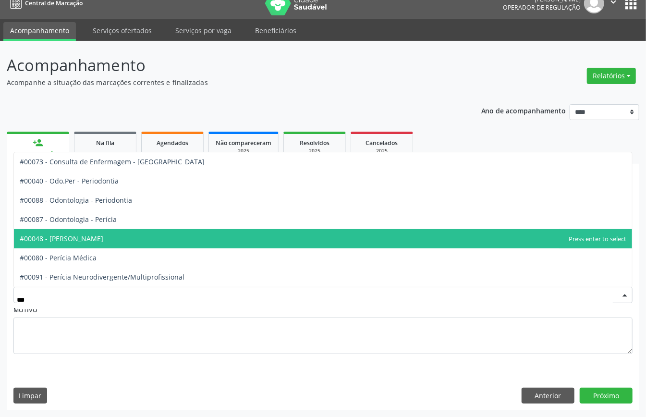
click at [87, 245] on span "#00048 - [PERSON_NAME]" at bounding box center [323, 238] width 618 height 19
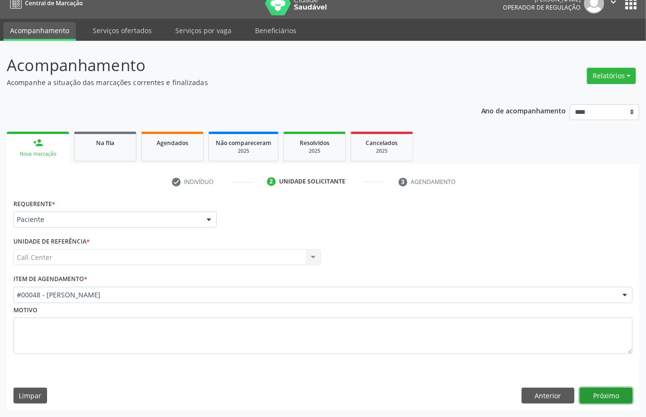
click at [598, 395] on button "Próximo" at bounding box center [606, 396] width 53 height 16
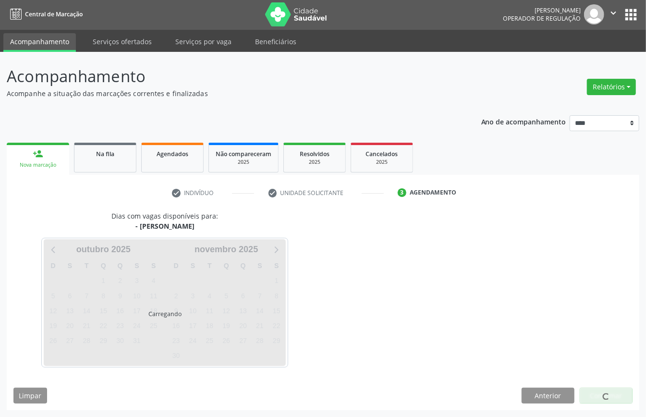
scroll to position [2, 0]
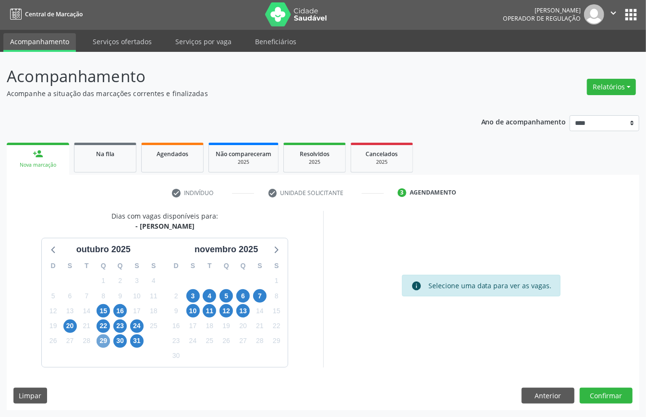
click at [108, 342] on span "29" at bounding box center [103, 340] width 13 height 13
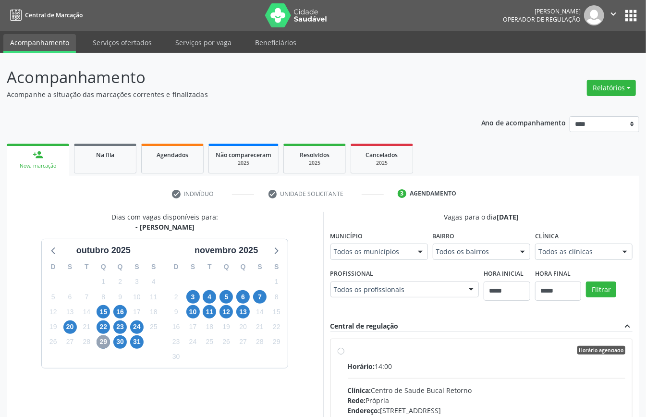
scroll to position [158, 0]
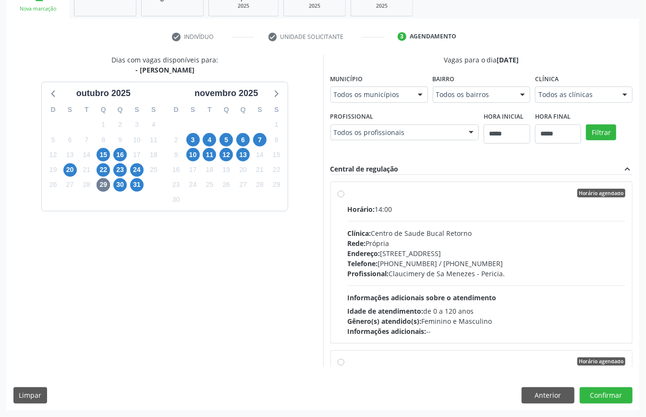
click at [369, 291] on div "Horário: 14:00 Clínica: Centro de Saude Bucal Retorno Rede: Própria Endereço: R…" at bounding box center [487, 270] width 278 height 132
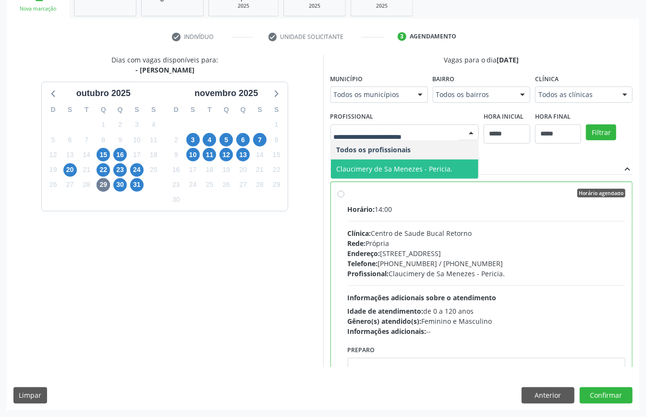
scroll to position [64, 0]
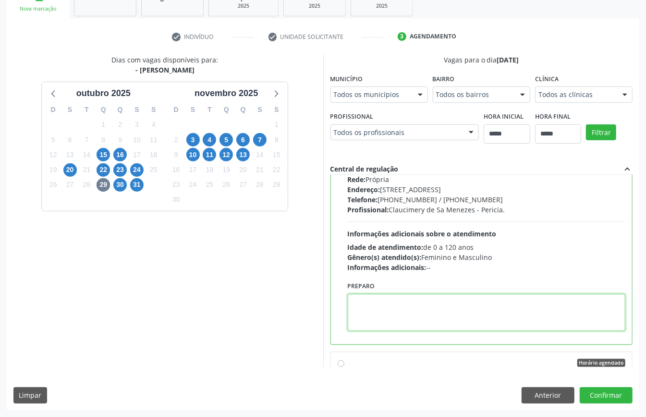
drag, startPoint x: 400, startPoint y: 305, endPoint x: 391, endPoint y: 308, distance: 9.9
paste textarea "**********"
type textarea "**********"
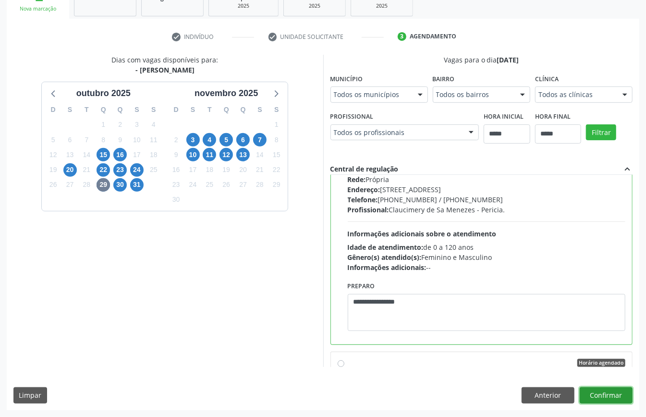
click at [606, 395] on button "Confirmar" at bounding box center [606, 395] width 53 height 16
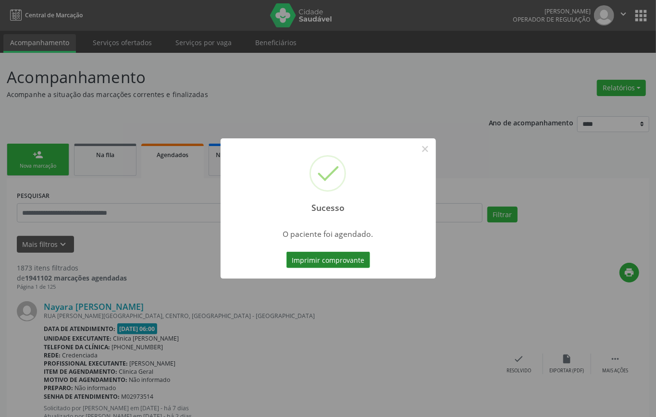
click at [348, 258] on button "Imprimir comprovante" at bounding box center [328, 260] width 84 height 16
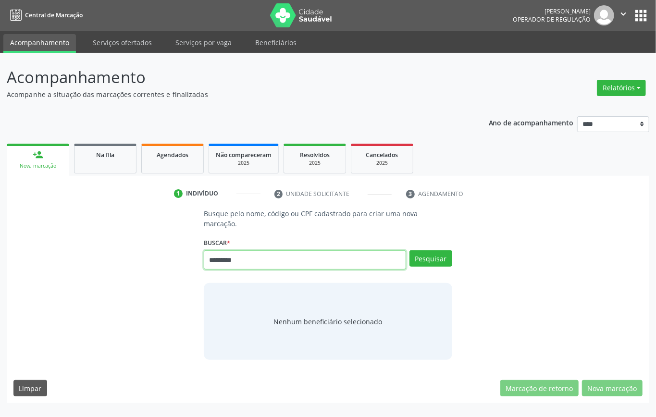
type input "*********"
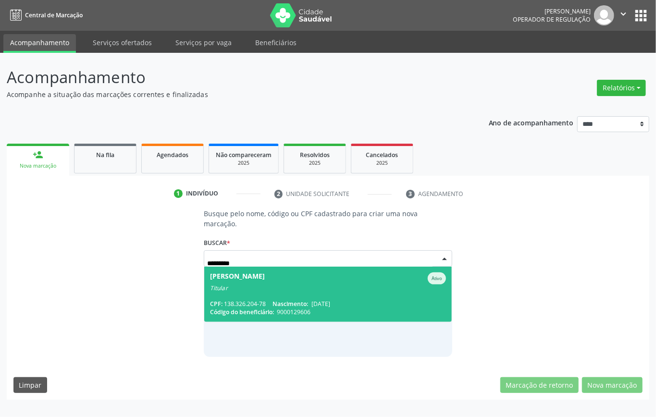
click at [298, 289] on div "Titular" at bounding box center [328, 288] width 236 height 8
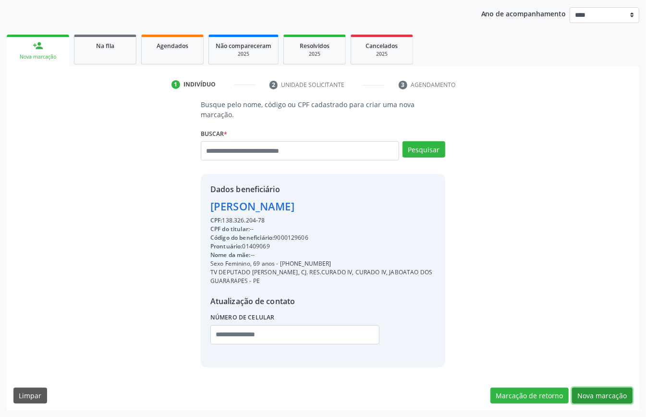
drag, startPoint x: 612, startPoint y: 390, endPoint x: 598, endPoint y: 392, distance: 14.5
click at [613, 393] on button "Nova marcação" at bounding box center [602, 396] width 61 height 16
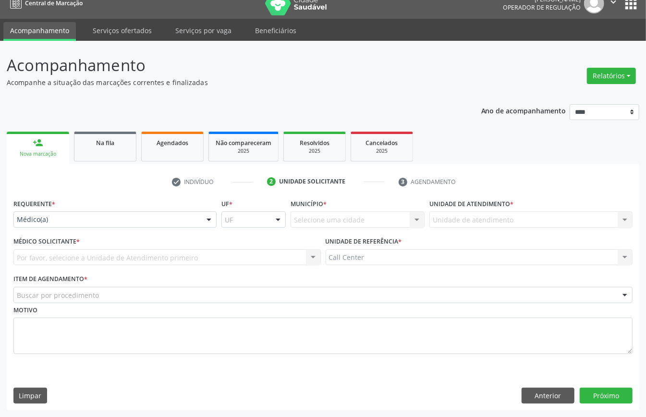
click at [108, 220] on div "Médico(a)" at bounding box center [114, 219] width 203 height 16
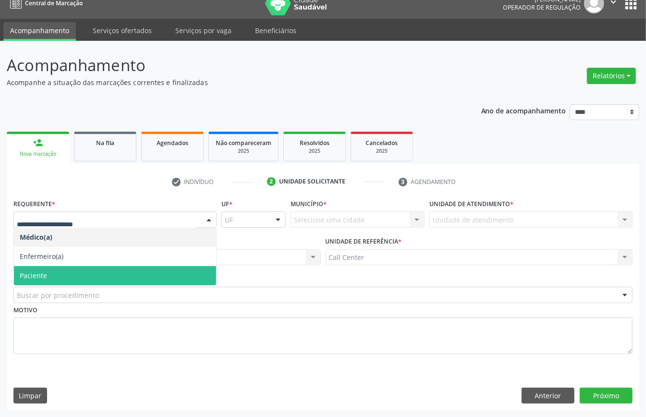
click at [83, 277] on span "Paciente" at bounding box center [115, 275] width 202 height 19
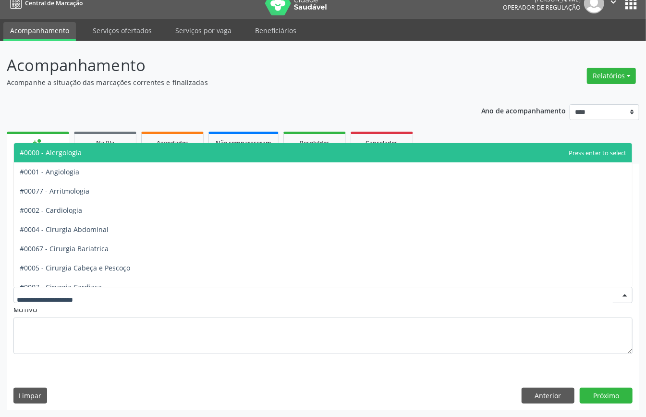
click at [81, 287] on div at bounding box center [322, 295] width 619 height 16
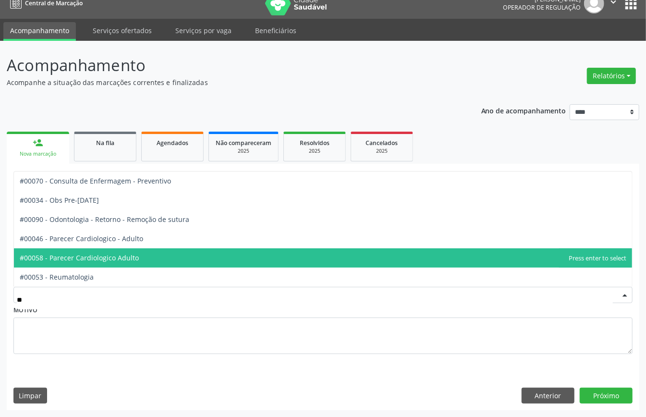
type input "***"
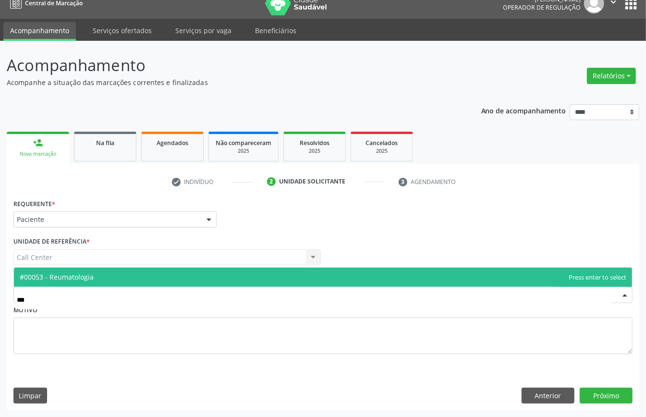
click at [106, 273] on span "#00053 - Reumatologia" at bounding box center [323, 277] width 618 height 19
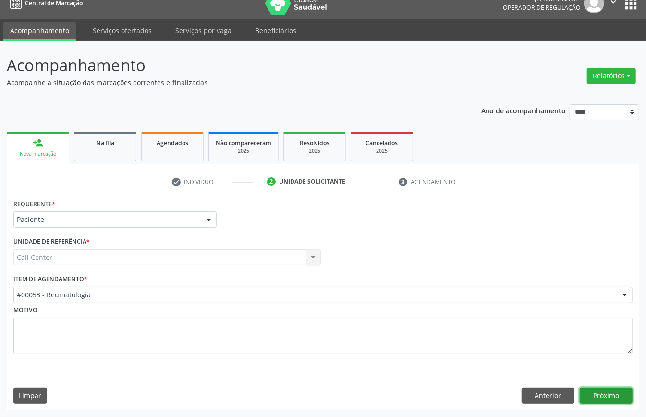
click at [608, 394] on button "Próximo" at bounding box center [606, 396] width 53 height 16
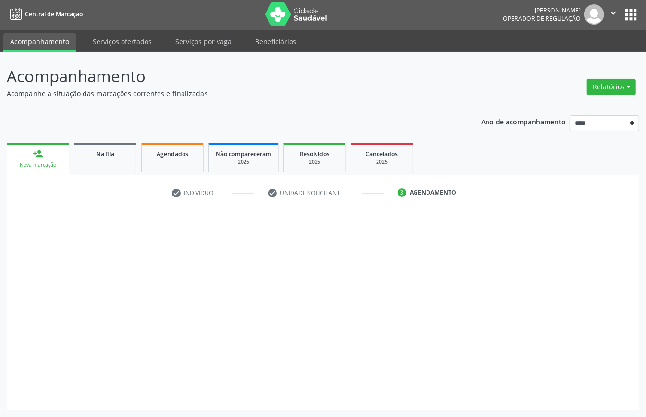
scroll to position [2, 0]
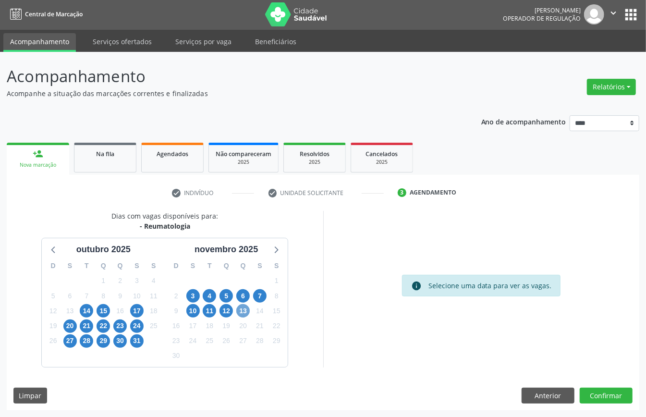
click at [236, 312] on span "13" at bounding box center [242, 310] width 13 height 13
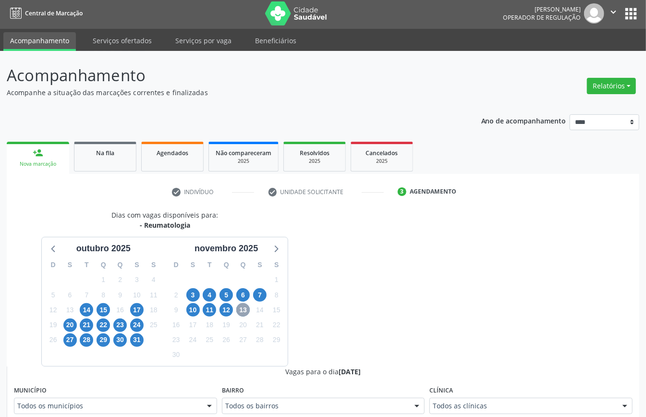
scroll to position [314, 0]
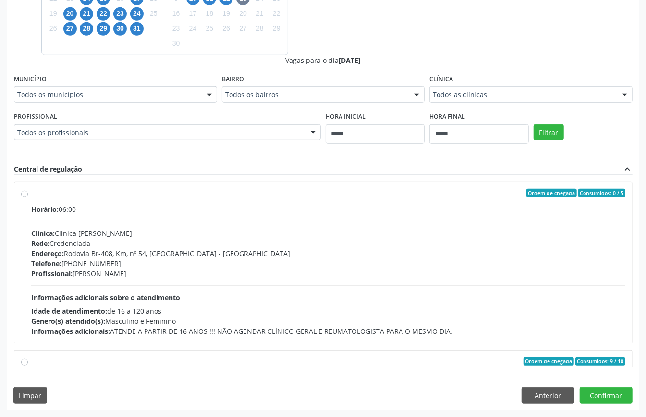
click at [197, 141] on fieldset "Profissional Todos os profissionais Todos os profissionais [PERSON_NAME] result…" at bounding box center [167, 128] width 307 height 37
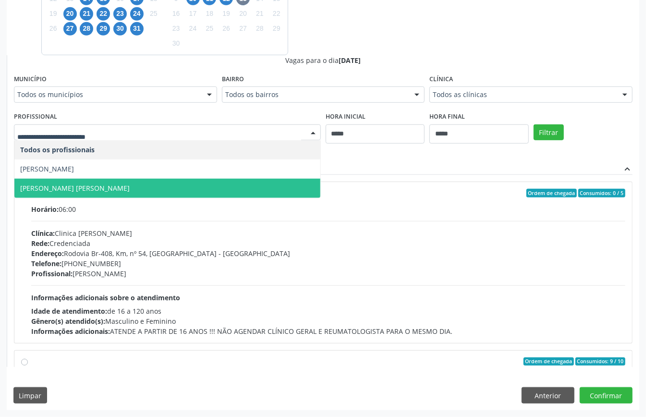
click at [199, 181] on span "[PERSON_NAME] [PERSON_NAME]" at bounding box center [167, 188] width 306 height 19
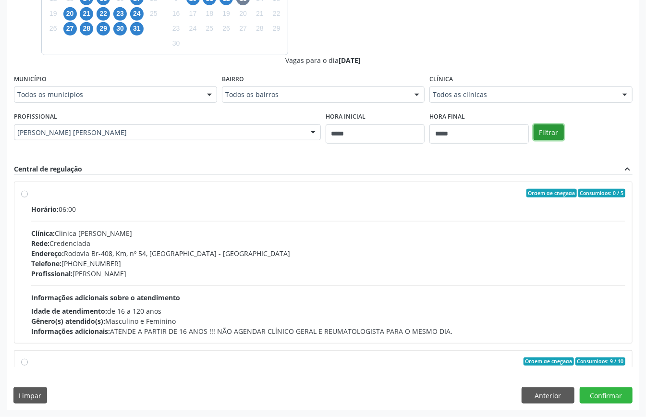
click at [558, 135] on button "Filtrar" at bounding box center [549, 132] width 30 height 16
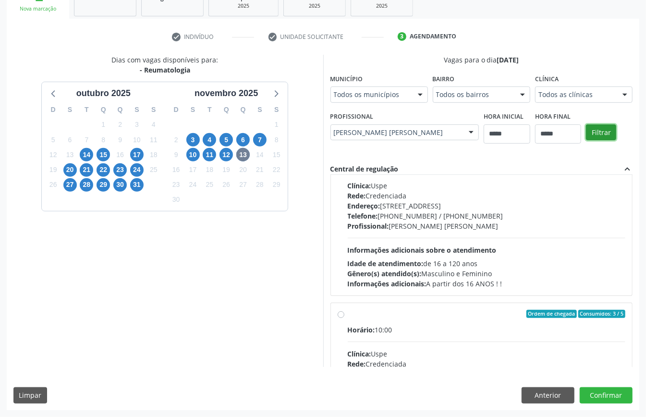
scroll to position [448, 0]
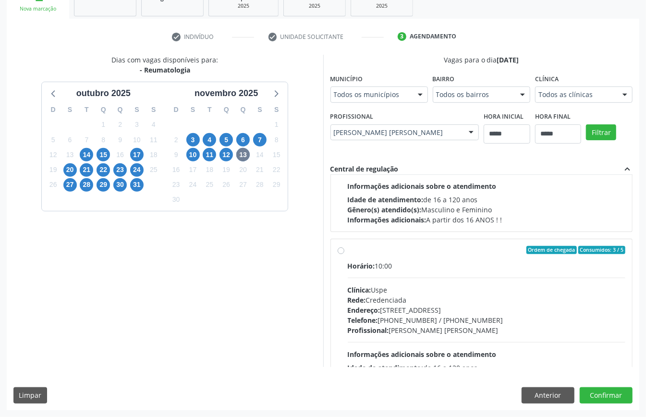
drag, startPoint x: 452, startPoint y: 325, endPoint x: 457, endPoint y: 325, distance: 5.3
click at [455, 323] on div "Telefone: [PHONE_NUMBER] / [PHONE_NUMBER]" at bounding box center [487, 320] width 278 height 10
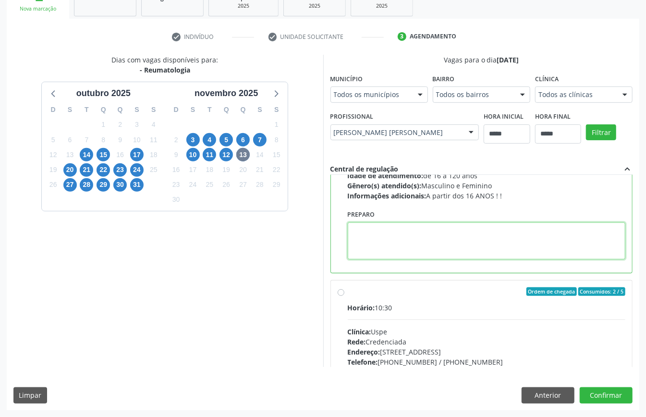
paste textarea "**********"
type textarea "**********"
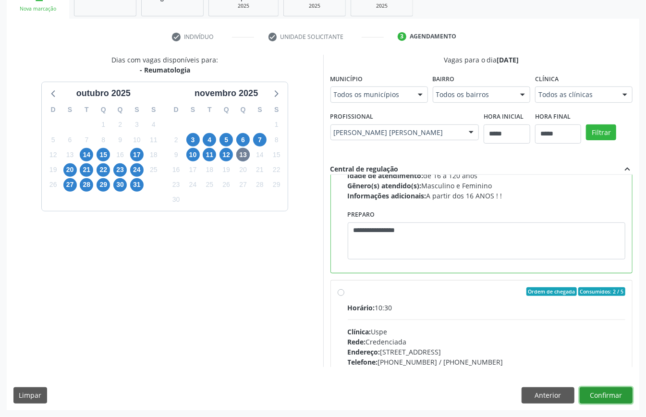
click at [620, 390] on button "Confirmar" at bounding box center [606, 395] width 53 height 16
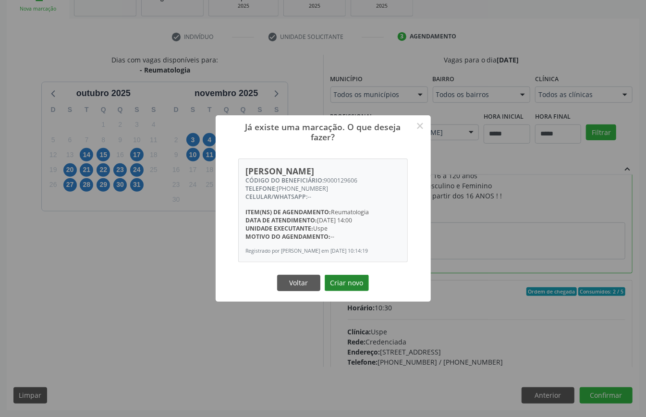
click at [354, 291] on button "Criar novo" at bounding box center [347, 283] width 44 height 16
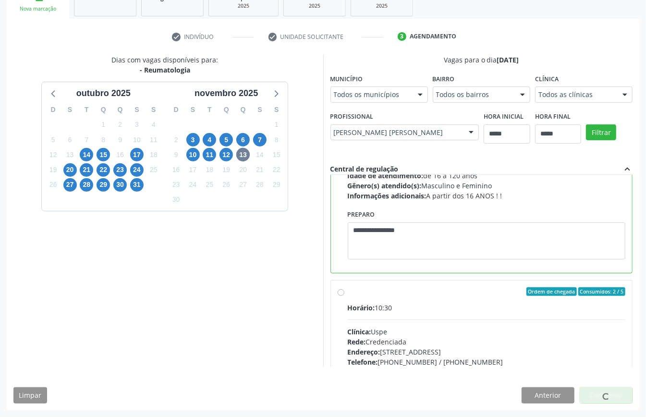
scroll to position [0, 0]
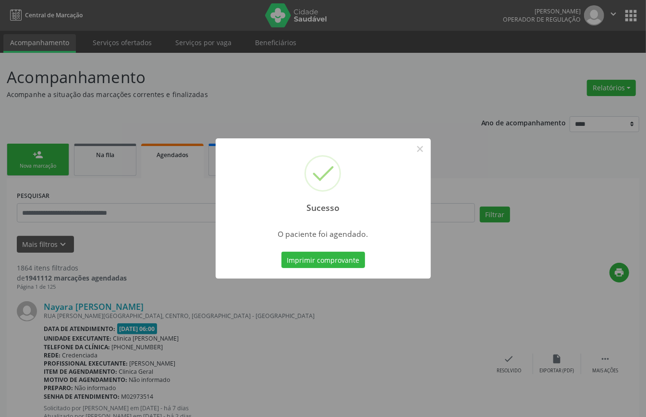
click at [350, 250] on div "Imprimir comprovante Cancel" at bounding box center [323, 260] width 88 height 20
click at [359, 262] on button "Imprimir comprovante" at bounding box center [323, 260] width 84 height 16
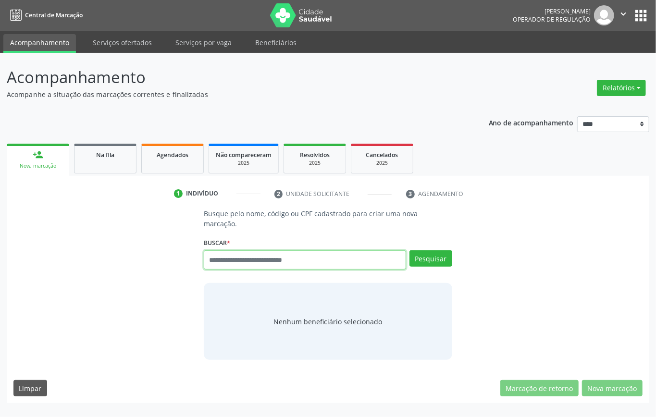
click at [248, 262] on input "text" at bounding box center [305, 259] width 202 height 19
type input "*********"
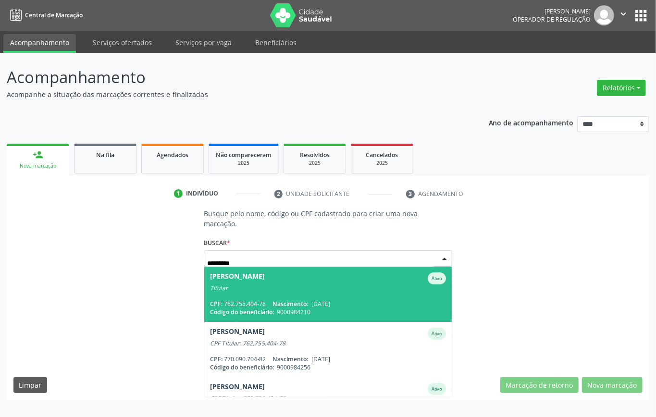
drag, startPoint x: 348, startPoint y: 285, endPoint x: 348, endPoint y: 279, distance: 5.8
click at [348, 279] on div "Eduardo Elias da Silva Neto Ativo Titular" at bounding box center [328, 282] width 236 height 20
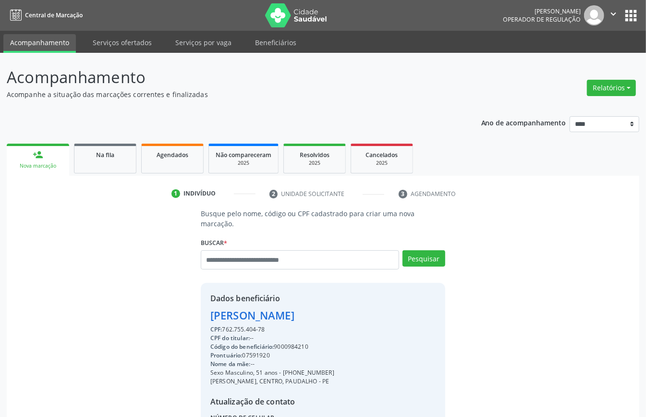
scroll to position [101, 0]
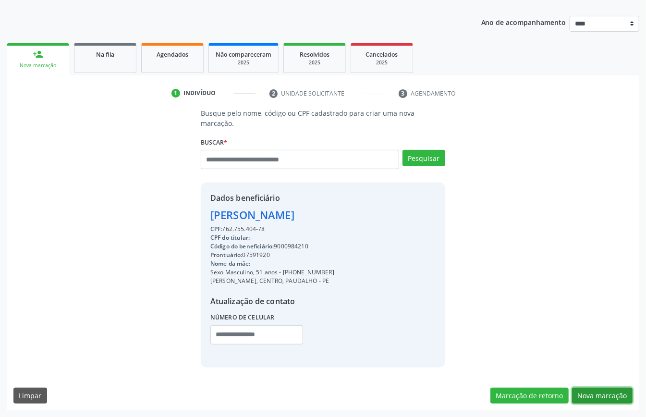
click at [612, 391] on button "Nova marcação" at bounding box center [602, 396] width 61 height 16
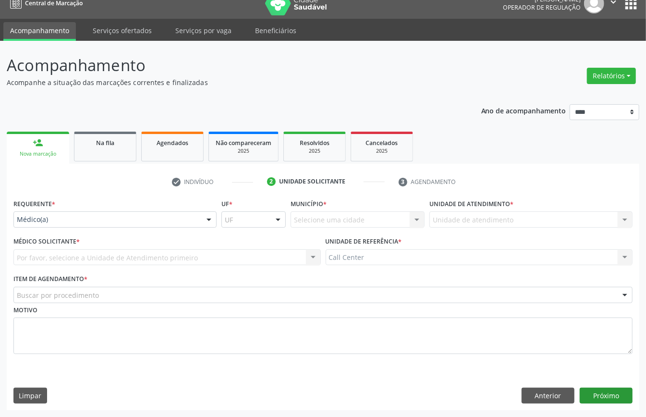
scroll to position [13, 0]
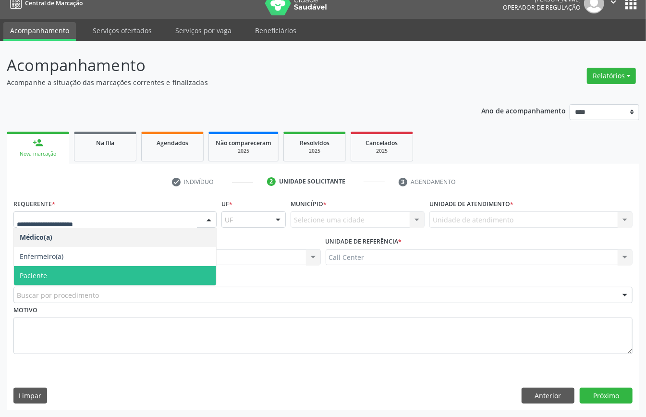
click at [57, 268] on span "Paciente" at bounding box center [115, 275] width 202 height 19
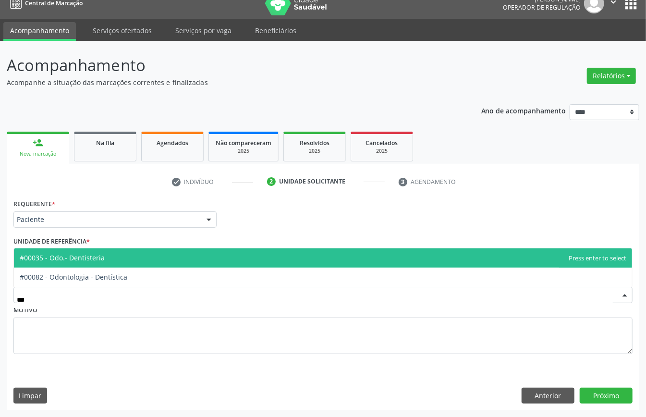
type input "****"
click at [100, 259] on span "#00035 - Odo.- Dentisteria" at bounding box center [62, 257] width 85 height 9
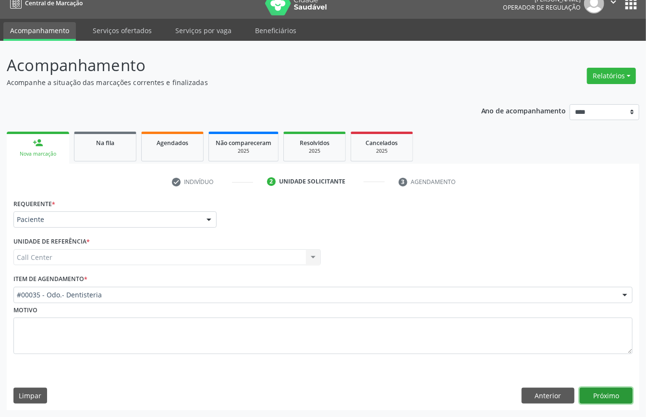
click at [618, 394] on button "Próximo" at bounding box center [606, 396] width 53 height 16
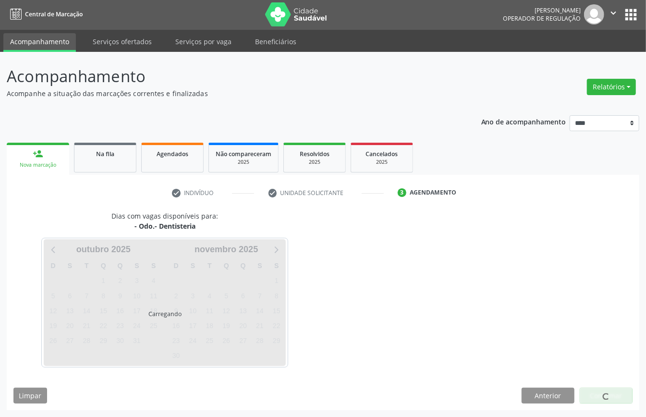
scroll to position [2, 0]
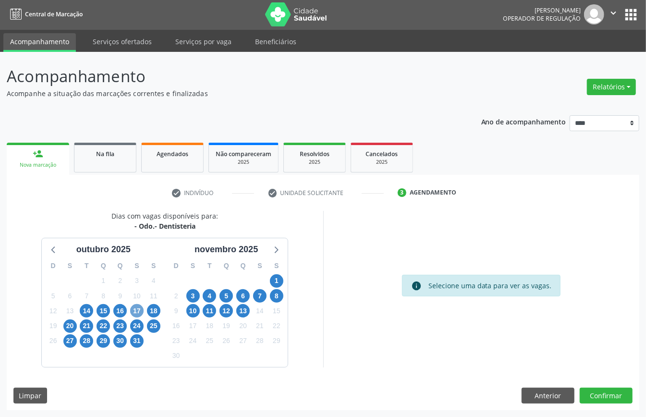
click at [138, 312] on span "17" at bounding box center [136, 310] width 13 height 13
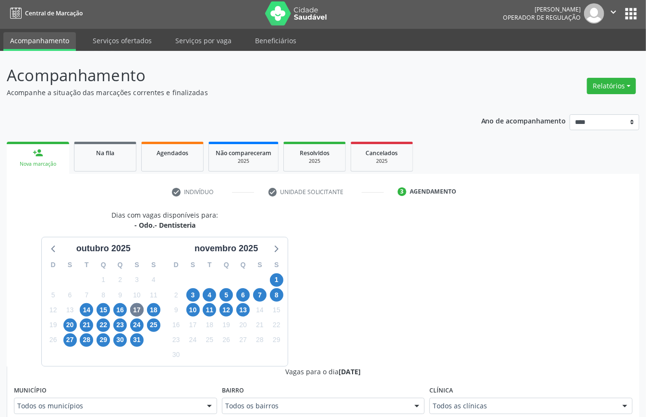
scroll to position [6, 0]
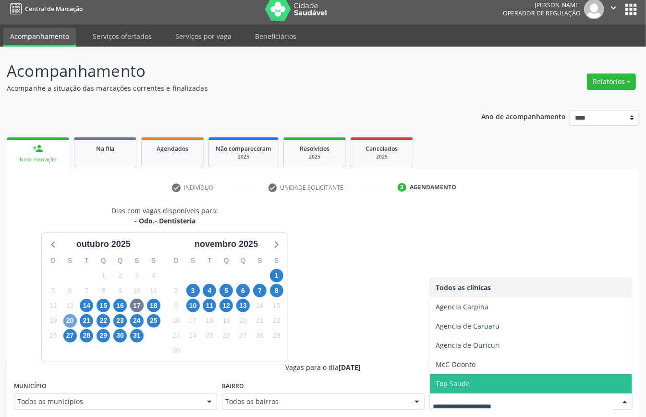
click at [69, 323] on span "20" at bounding box center [69, 320] width 13 height 13
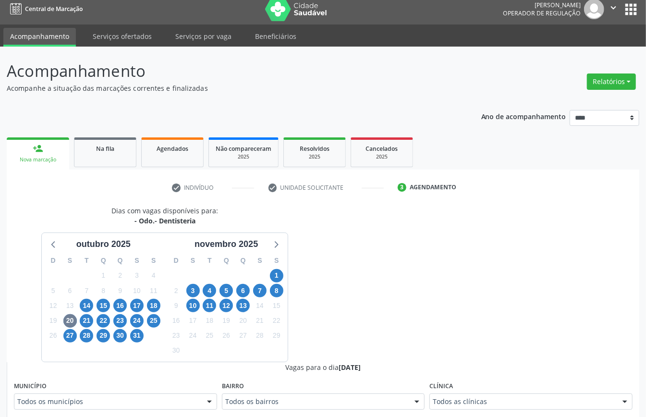
click at [512, 396] on div "Todos as clínicas" at bounding box center [530, 401] width 203 height 16
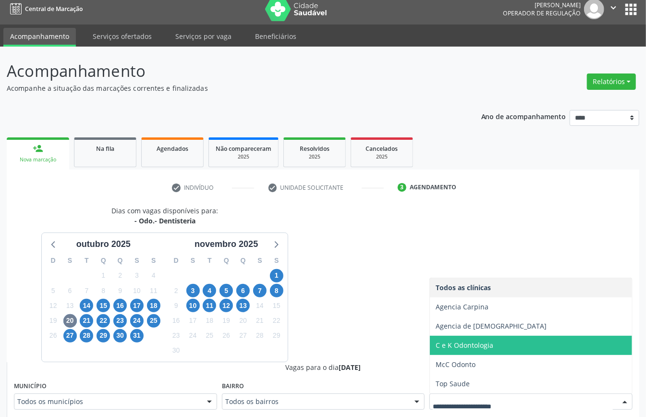
click at [450, 353] on span "C e K Odontologia" at bounding box center [531, 345] width 202 height 19
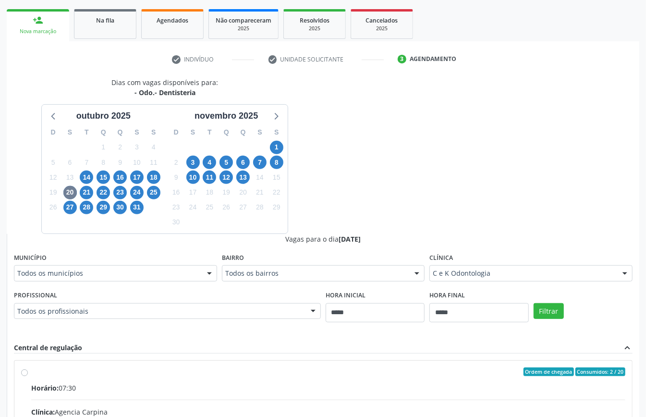
scroll to position [314, 0]
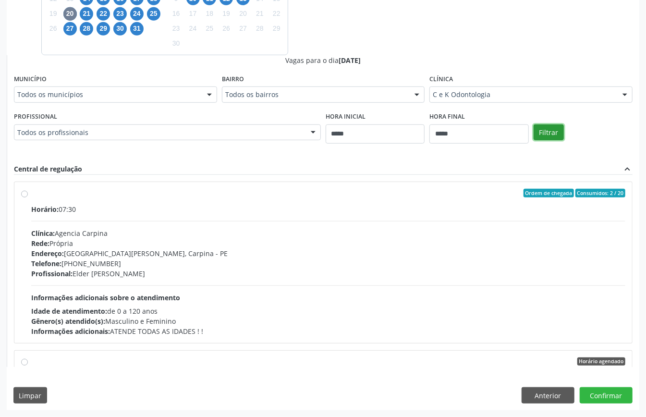
click at [544, 132] on button "Filtrar" at bounding box center [549, 132] width 30 height 16
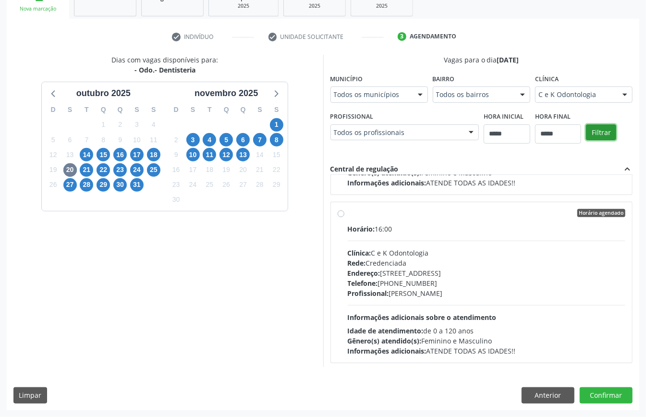
scroll to position [490, 0]
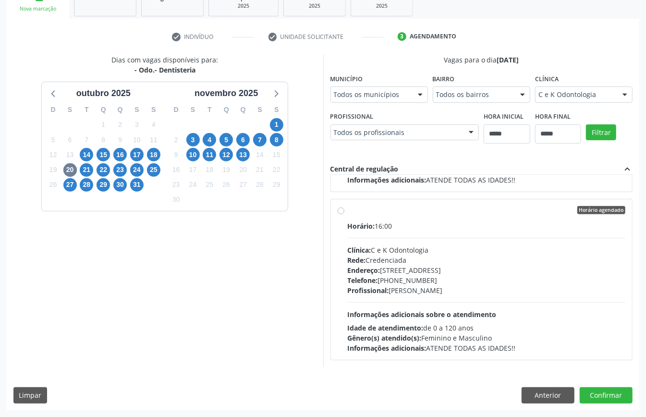
click at [377, 274] on div "Endereço: [STREET_ADDRESS]" at bounding box center [487, 270] width 278 height 10
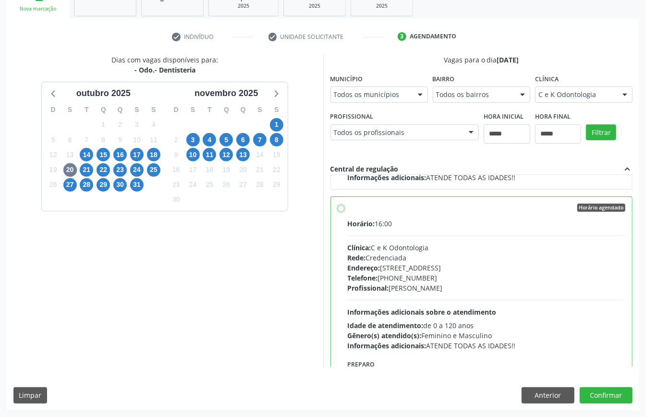
scroll to position [556, 0]
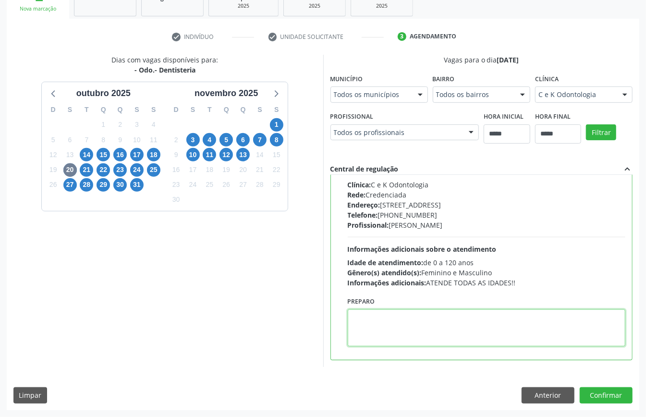
paste textarea "**********"
type textarea "**********"
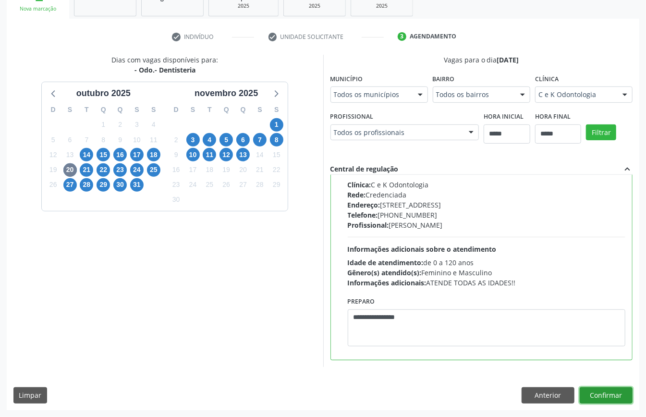
click at [606, 394] on button "Confirmar" at bounding box center [606, 395] width 53 height 16
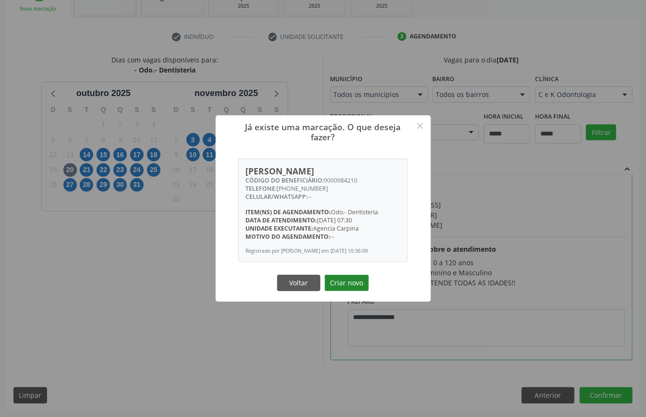
click at [354, 279] on button "Criar novo" at bounding box center [347, 283] width 44 height 16
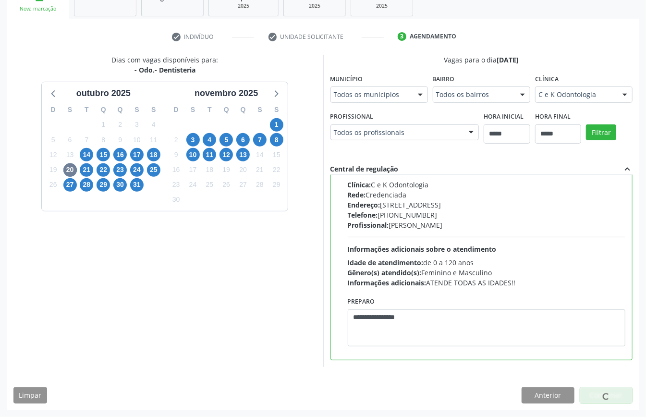
scroll to position [0, 0]
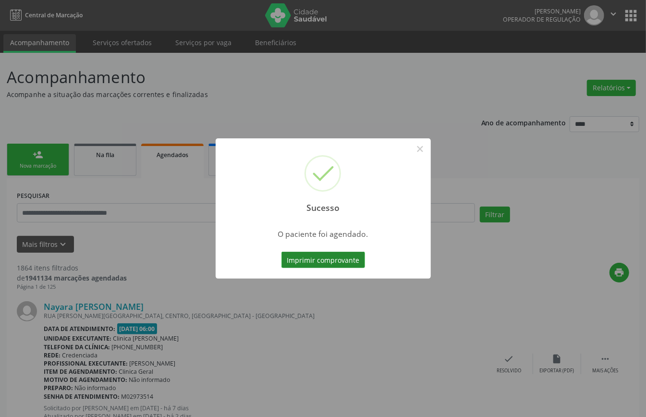
click at [350, 256] on button "Imprimir comprovante" at bounding box center [323, 260] width 84 height 16
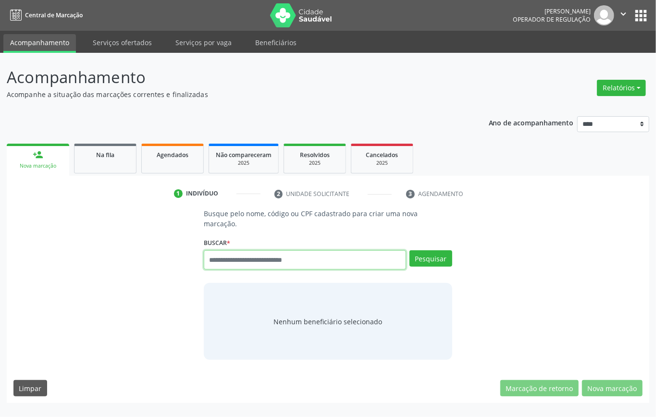
paste input "**********"
type input "**********"
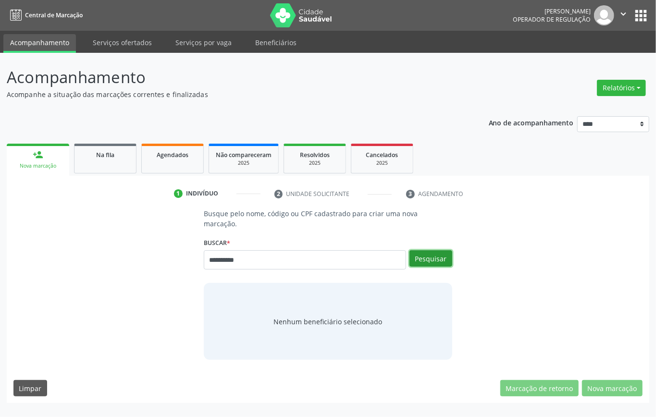
click at [423, 260] on button "Pesquisar" at bounding box center [430, 258] width 43 height 16
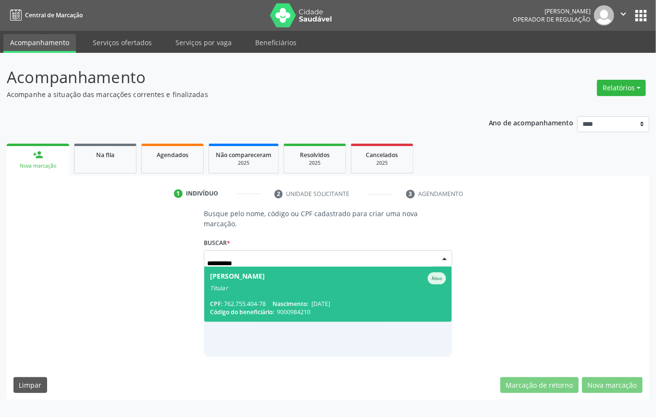
click at [360, 300] on div "CPF: 762.755.404-78 Nascimento: [DATE]" at bounding box center [328, 304] width 236 height 8
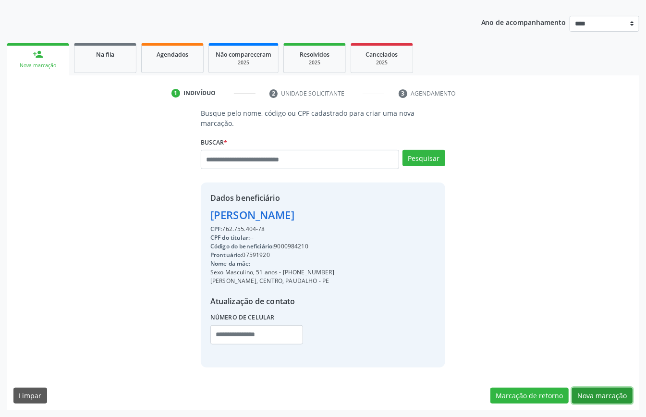
click at [600, 392] on button "Nova marcação" at bounding box center [602, 396] width 61 height 16
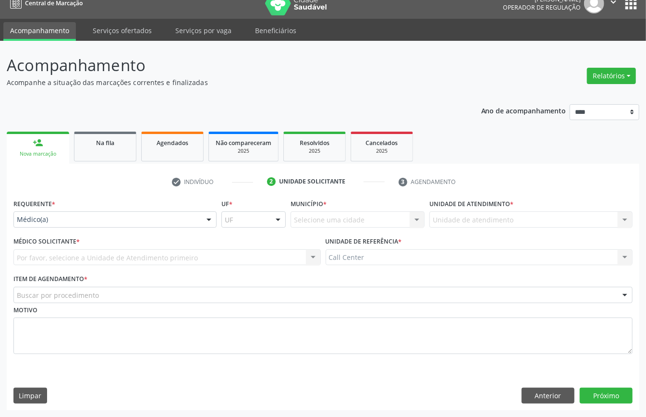
scroll to position [13, 0]
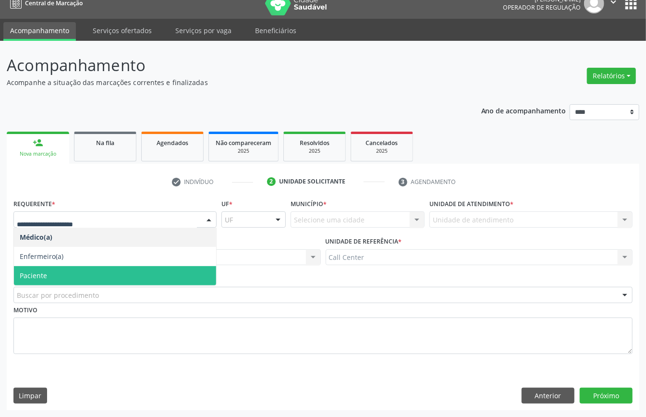
click at [42, 269] on span "Paciente" at bounding box center [115, 275] width 202 height 19
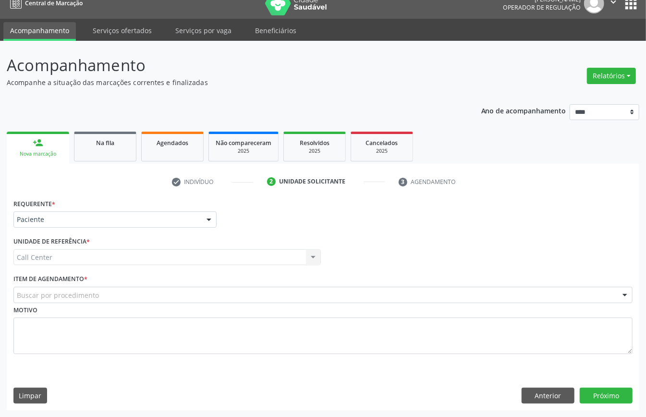
click at [162, 296] on div "Buscar por procedimento" at bounding box center [322, 295] width 619 height 16
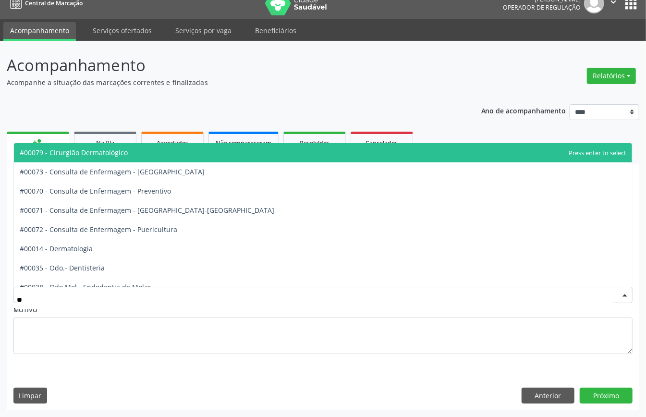
type input "***"
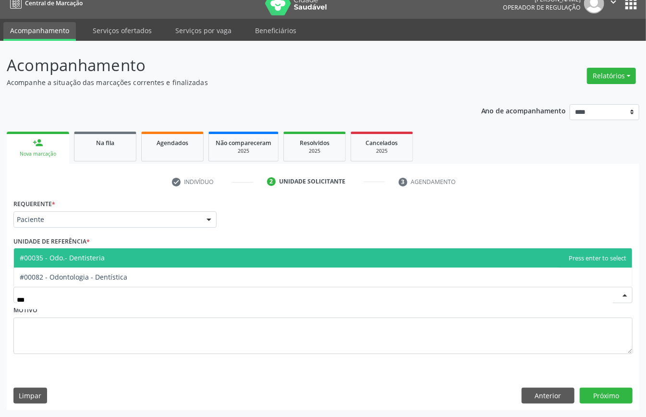
click at [124, 250] on span "#00035 - Odo.- Dentisteria" at bounding box center [323, 257] width 618 height 19
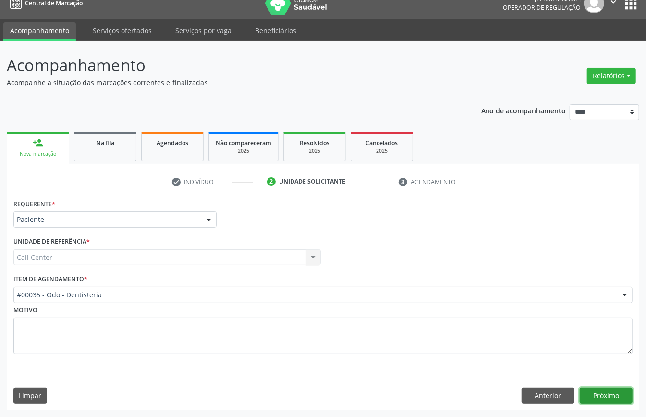
click at [605, 393] on button "Próximo" at bounding box center [606, 396] width 53 height 16
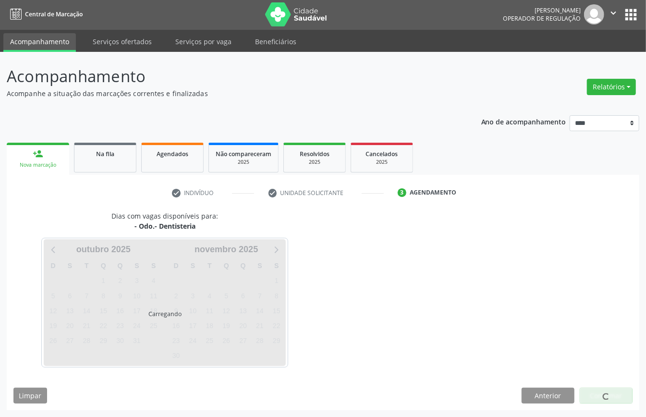
scroll to position [2, 0]
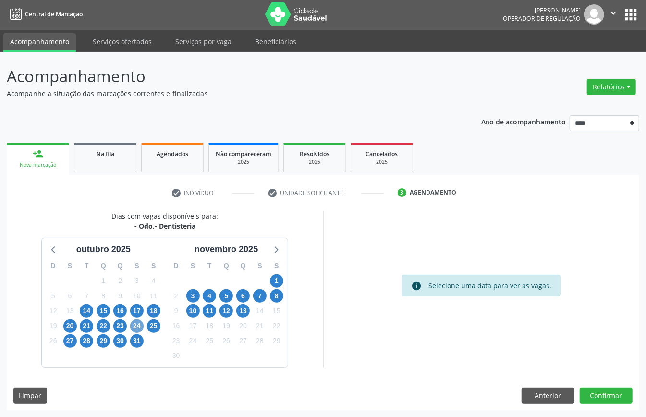
click at [141, 326] on span "24" at bounding box center [136, 325] width 13 height 13
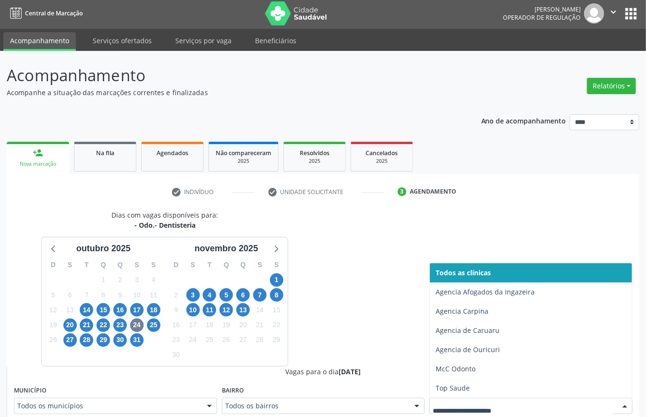
scroll to position [6, 0]
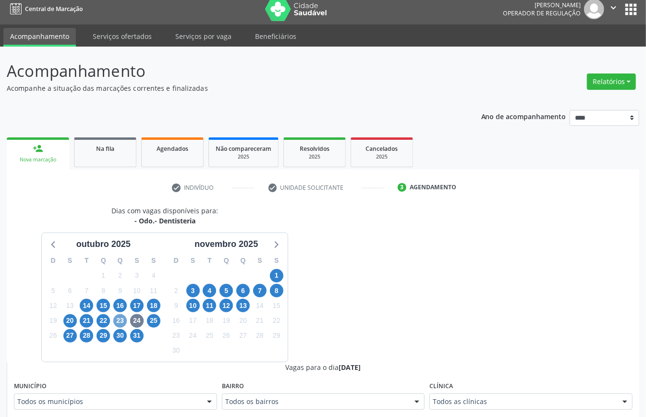
click at [113, 323] on span "23" at bounding box center [119, 320] width 13 height 13
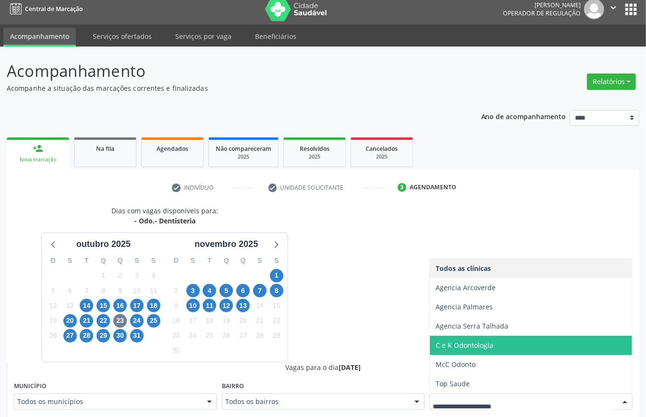
click at [469, 345] on span "C e K Odontologia" at bounding box center [465, 345] width 58 height 9
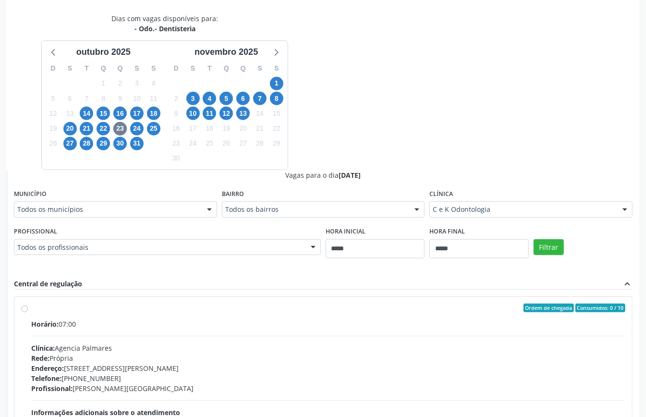
scroll to position [64, 0]
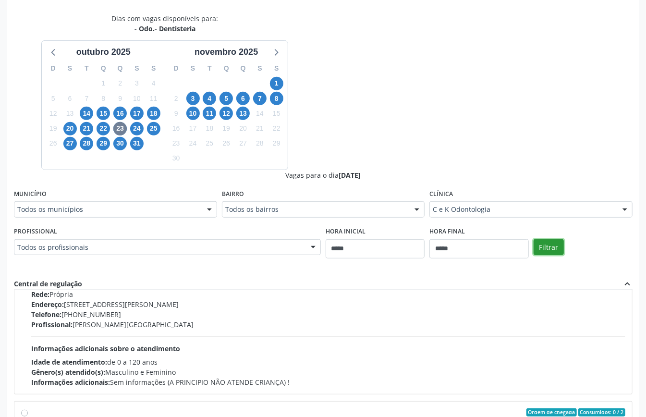
click at [549, 251] on button "Filtrar" at bounding box center [549, 247] width 30 height 16
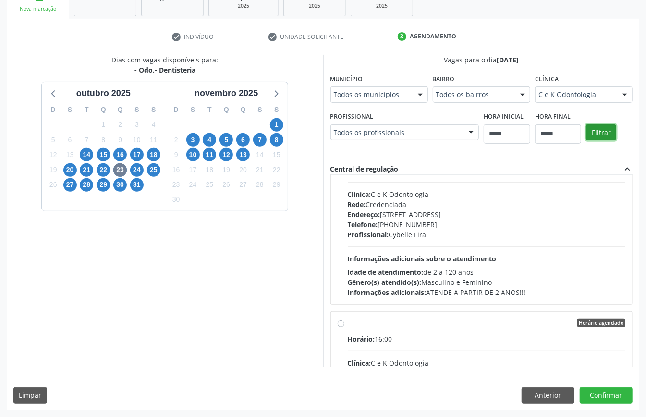
scroll to position [3847, 0]
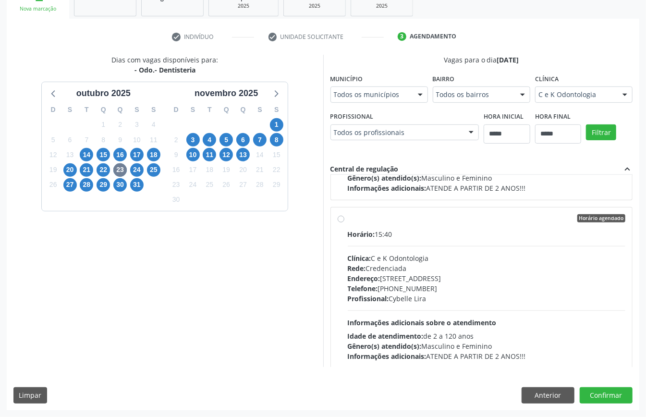
click at [377, 241] on label "Horário agendado Horário: 15:40 Clínica: C e K Odontologia Rede: Credenciada En…" at bounding box center [487, 287] width 278 height 147
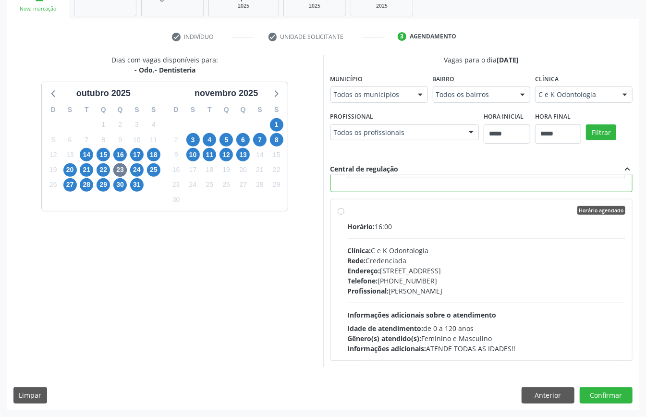
scroll to position [3975, 0]
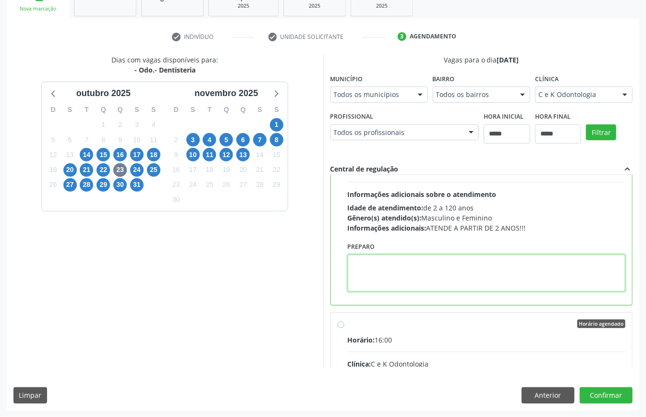
drag, startPoint x: 416, startPoint y: 300, endPoint x: 387, endPoint y: 281, distance: 34.4
click at [387, 281] on textarea at bounding box center [487, 273] width 278 height 37
drag, startPoint x: 385, startPoint y: 348, endPoint x: 397, endPoint y: 287, distance: 62.2
paste textarea "**********"
type textarea "**********"
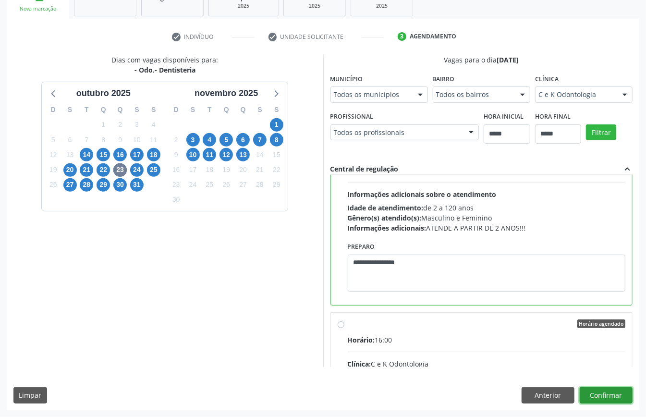
click at [617, 394] on button "Confirmar" at bounding box center [606, 395] width 53 height 16
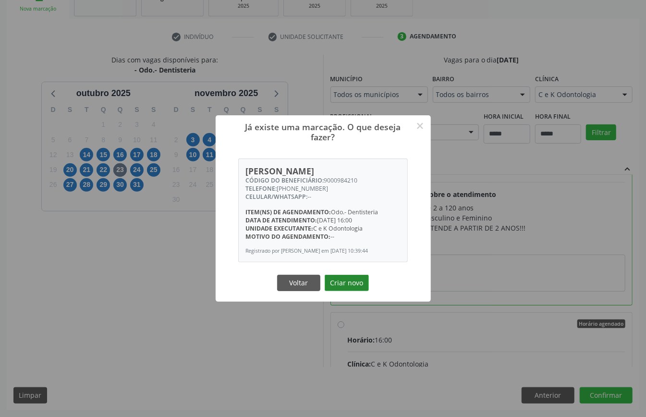
click at [359, 280] on button "Criar novo" at bounding box center [347, 283] width 44 height 16
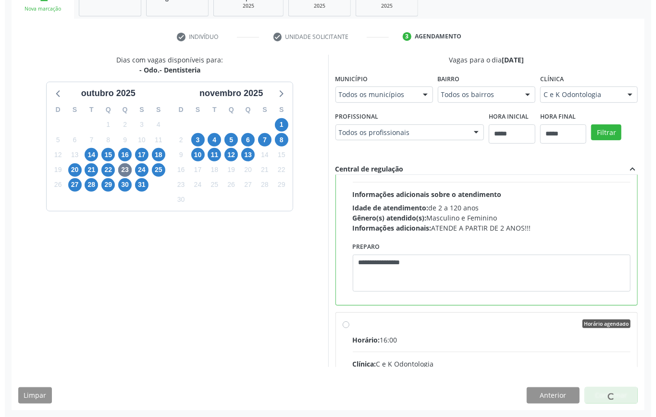
scroll to position [0, 0]
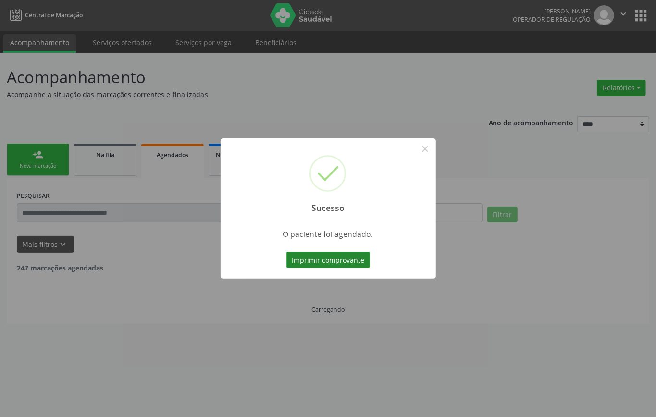
click at [343, 252] on button "Imprimir comprovante" at bounding box center [328, 260] width 84 height 16
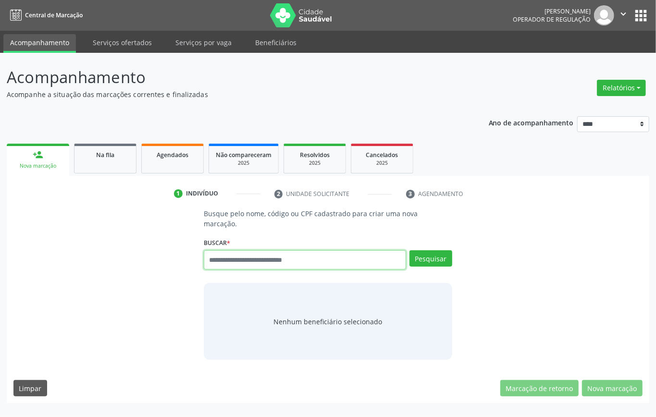
paste input "**********"
type input "**********"
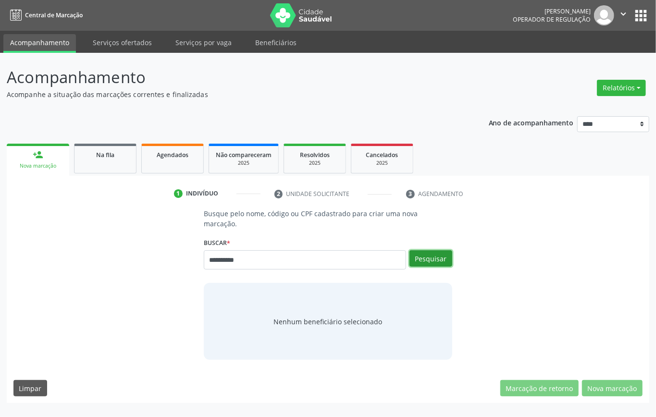
click at [443, 260] on button "Pesquisar" at bounding box center [430, 258] width 43 height 16
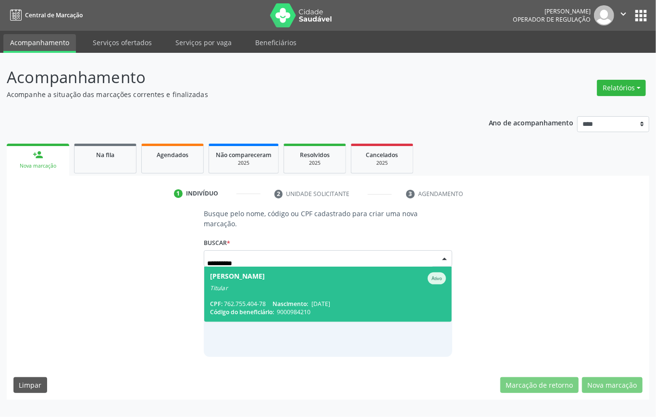
click at [265, 275] on div "[PERSON_NAME]" at bounding box center [237, 278] width 55 height 12
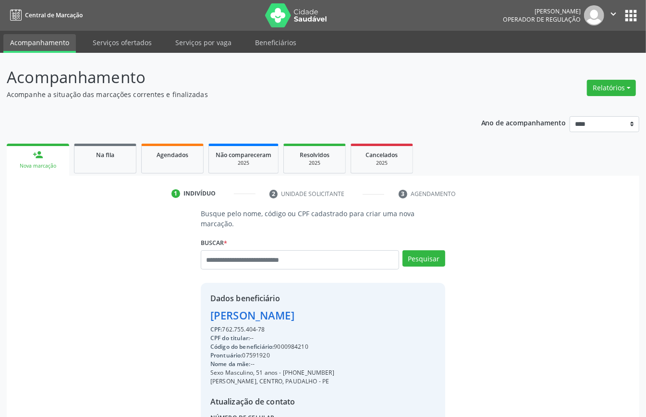
scroll to position [101, 0]
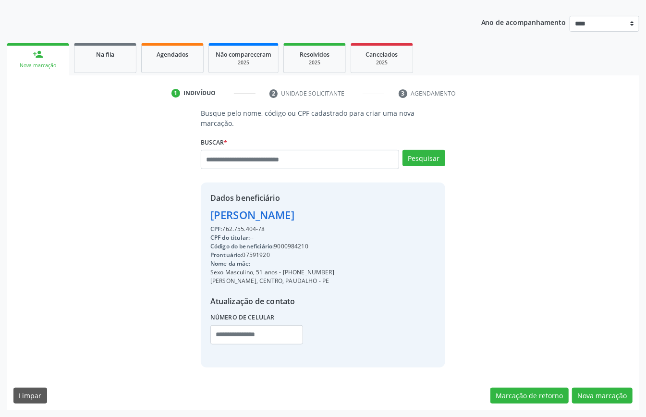
click at [246, 227] on div "CPF: 762.755.404-78" at bounding box center [272, 229] width 124 height 9
copy div "762.755.404"
paste input "**********"
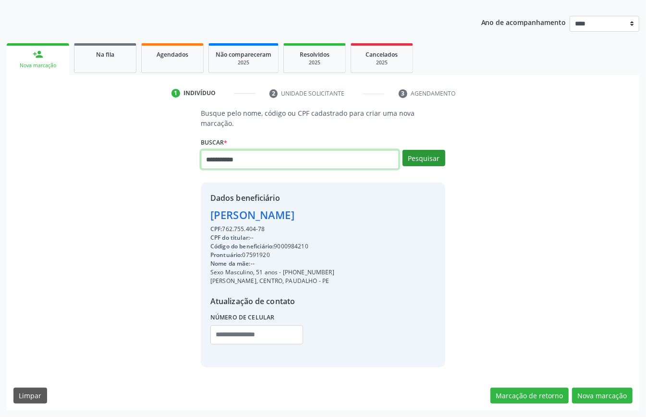
type input "**********"
click at [434, 154] on button "Pesquisar" at bounding box center [424, 158] width 43 height 16
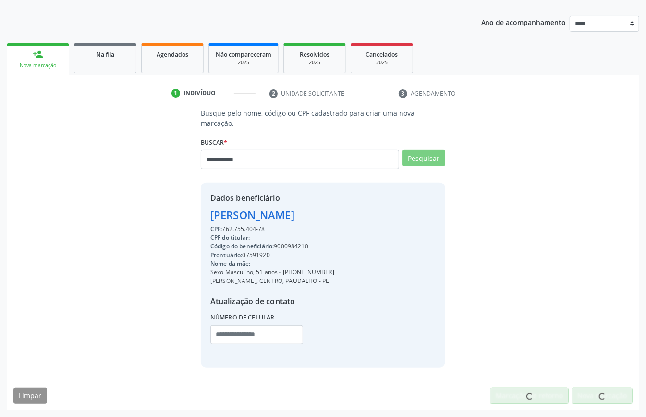
scroll to position [98, 0]
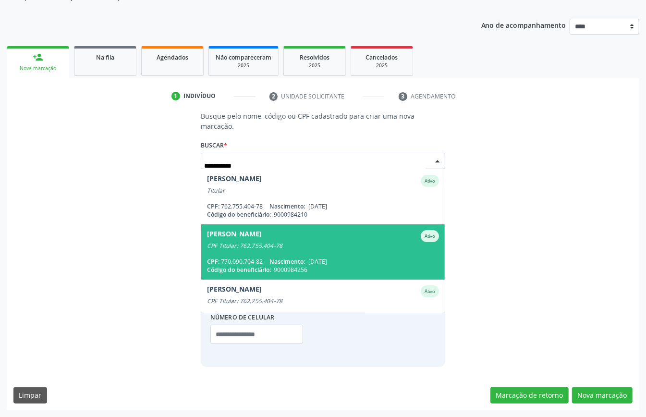
click at [348, 250] on span "Maria Angelica da Silva Ativo CPF Titular: 762.755.404-78 CPF: 770.090.704-82 N…" at bounding box center [323, 251] width 244 height 55
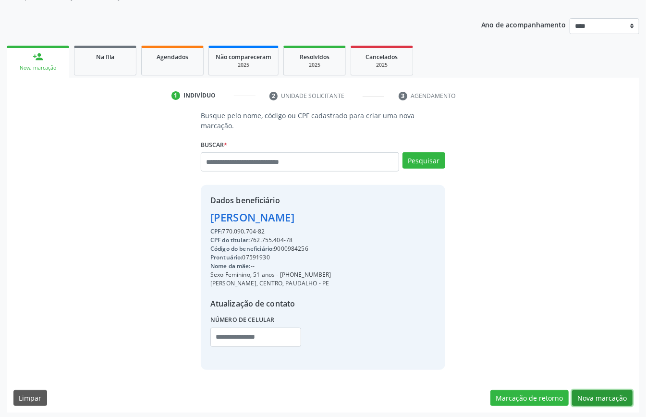
click at [604, 394] on button "Nova marcação" at bounding box center [602, 398] width 61 height 16
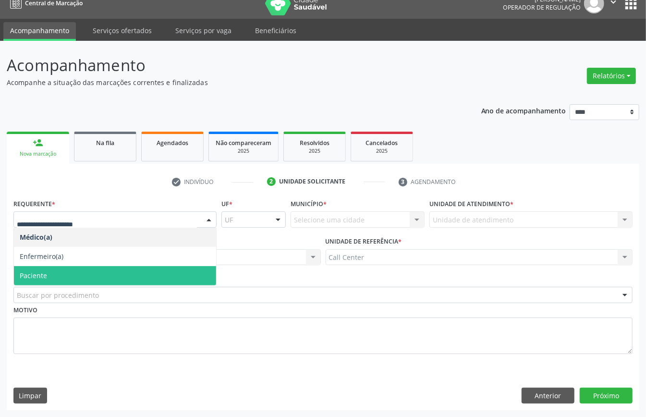
click at [43, 275] on span "Paciente" at bounding box center [33, 275] width 27 height 9
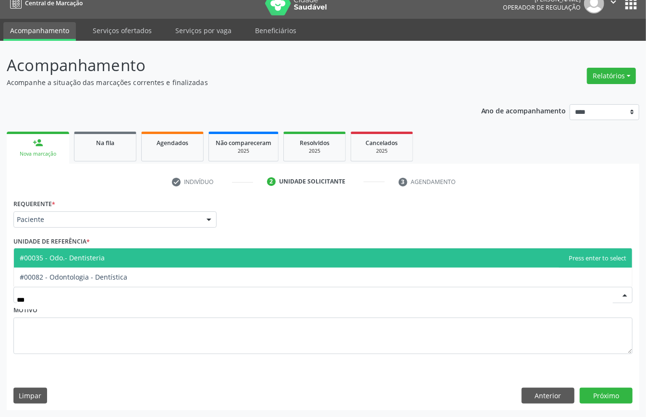
type input "****"
click at [117, 256] on span "#00035 - Odo.- Dentisteria" at bounding box center [323, 257] width 618 height 19
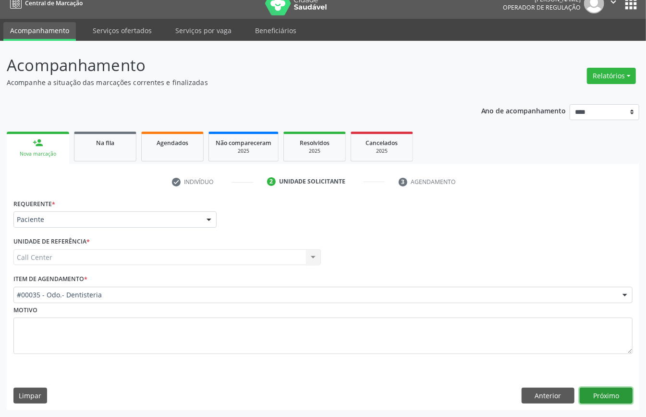
click at [618, 391] on button "Próximo" at bounding box center [606, 396] width 53 height 16
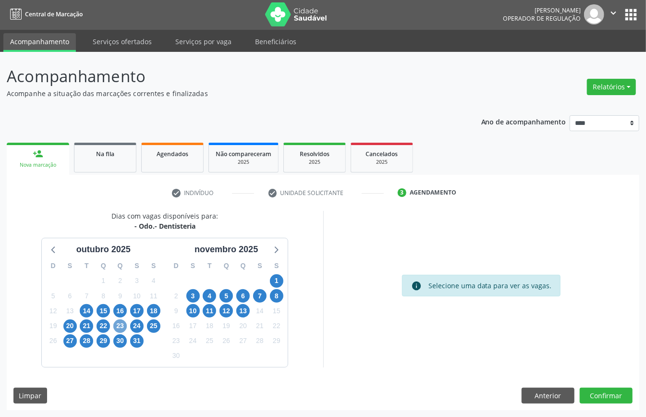
click at [125, 322] on span "23" at bounding box center [119, 325] width 13 height 13
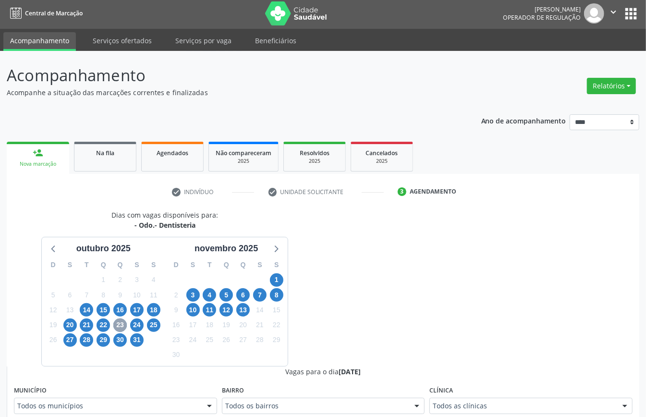
scroll to position [258, 0]
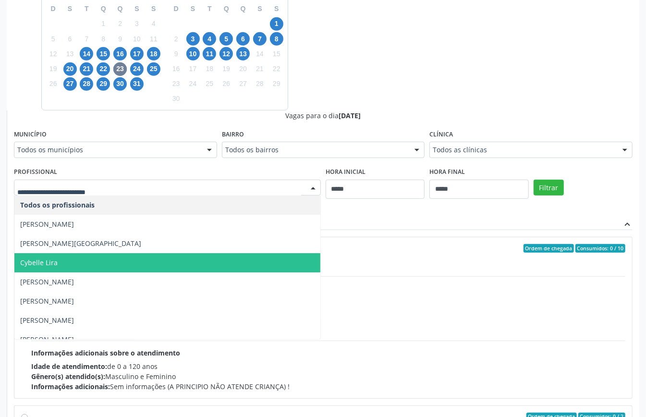
click at [130, 264] on span "Cybelle Lira" at bounding box center [167, 262] width 306 height 19
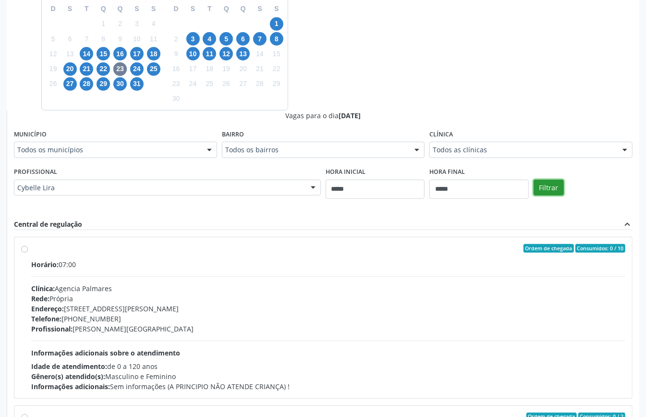
click at [552, 184] on button "Filtrar" at bounding box center [549, 188] width 30 height 16
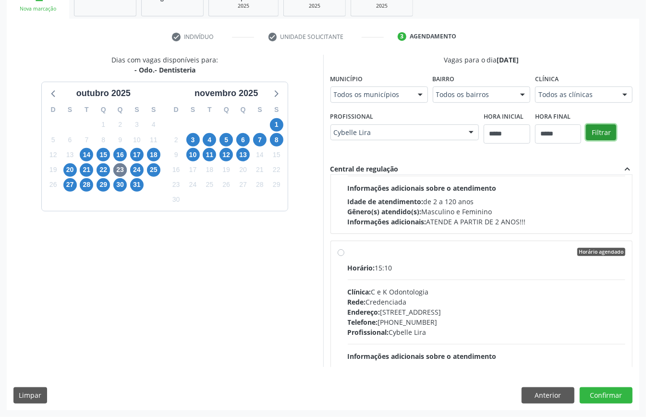
scroll to position [2012, 0]
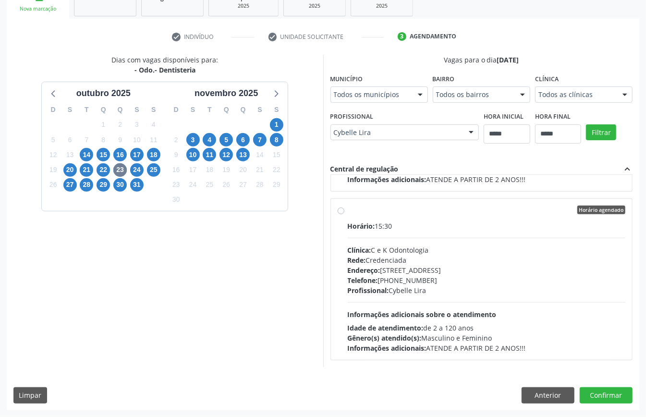
click at [403, 265] on div "Endereço: Av Estácio Coimbra, nº 377, Centro, Carpina - PE" at bounding box center [487, 270] width 278 height 10
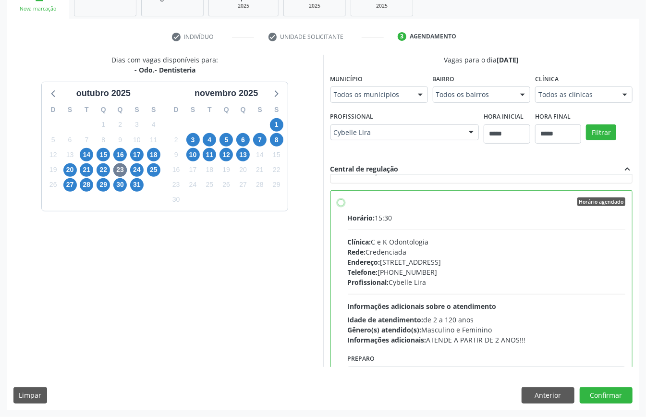
scroll to position [2077, 0]
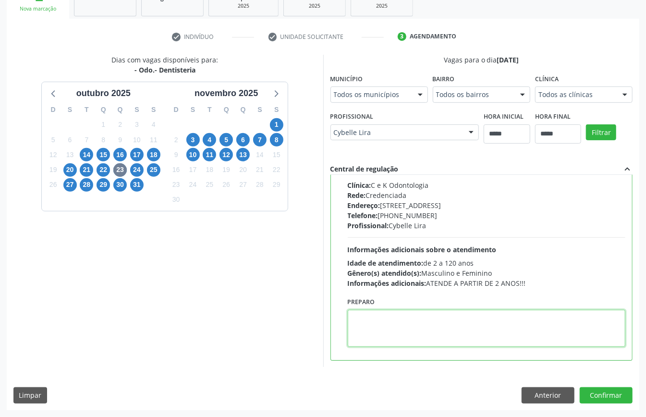
paste textarea "**********"
type textarea "**********"
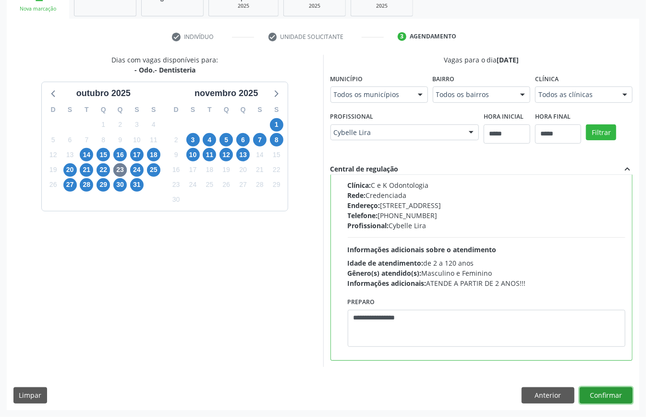
click at [613, 397] on button "Confirmar" at bounding box center [606, 395] width 53 height 16
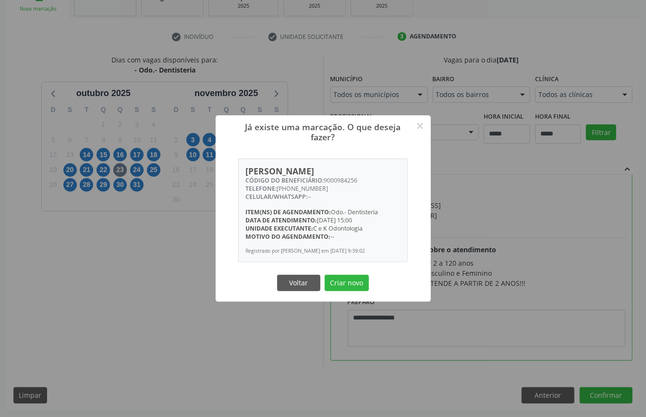
click at [343, 274] on div "Já existe uma marcação. O que deseja fazer? × Maria Angelica da Silva CÓDIGO DO…" at bounding box center [323, 208] width 215 height 186
click at [339, 285] on button "Criar novo" at bounding box center [347, 283] width 44 height 16
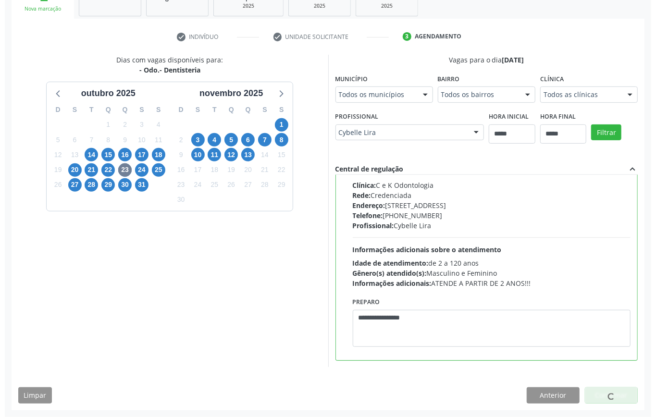
scroll to position [0, 0]
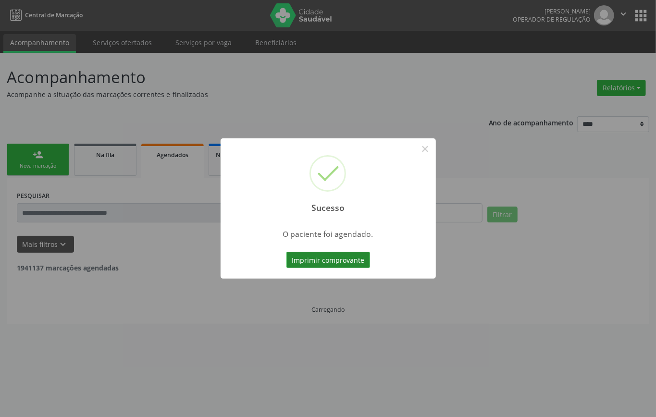
click at [350, 262] on button "Imprimir comprovante" at bounding box center [328, 260] width 84 height 16
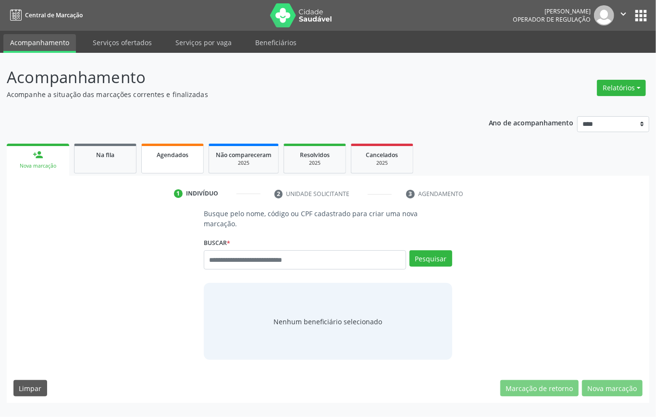
click at [168, 159] on link "Agendados" at bounding box center [172, 159] width 62 height 30
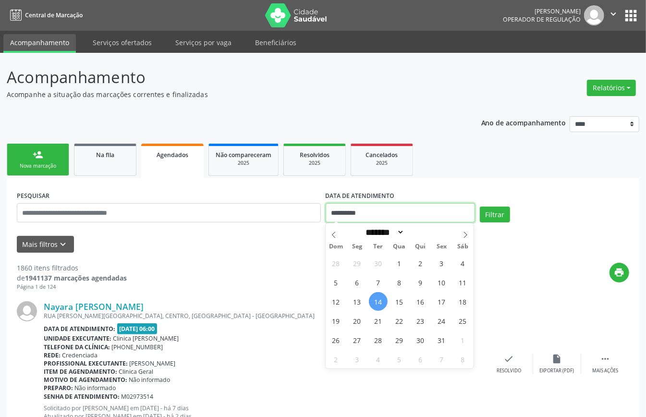
click at [356, 217] on input "**********" at bounding box center [400, 212] width 149 height 19
click at [354, 321] on span "20" at bounding box center [357, 320] width 19 height 19
type input "**********"
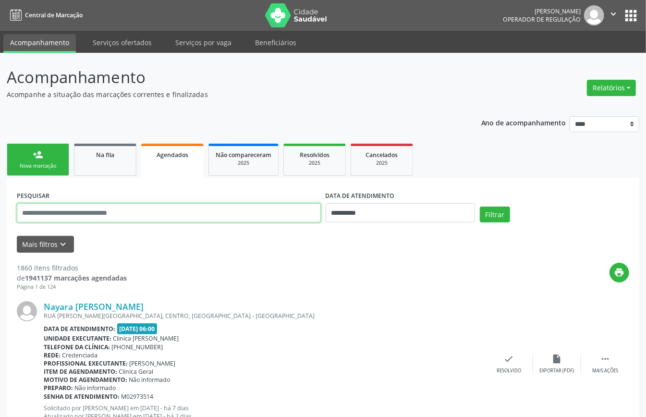
paste input "**********"
type input "**********"
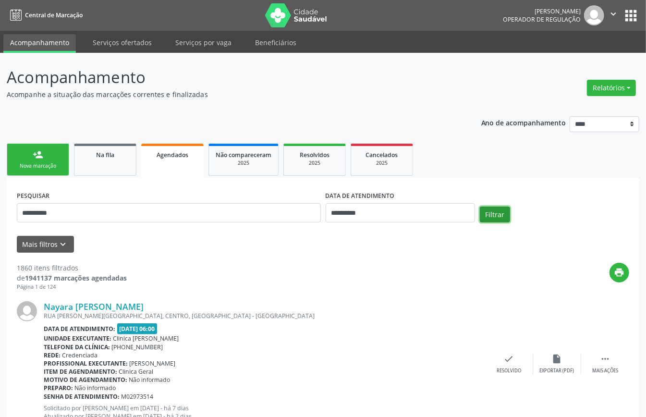
click at [496, 213] on button "Filtrar" at bounding box center [495, 215] width 30 height 16
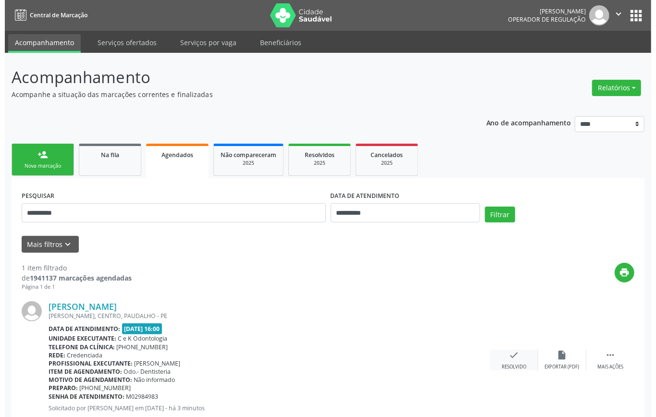
scroll to position [29, 0]
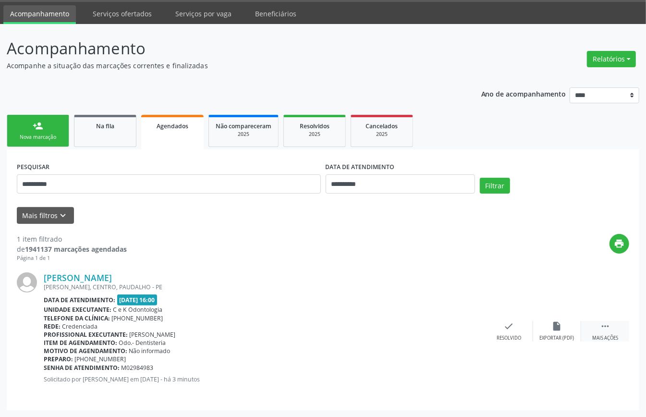
click at [606, 327] on icon "" at bounding box center [605, 326] width 11 height 11
click at [454, 327] on div "cancel Cancelar" at bounding box center [461, 331] width 48 height 21
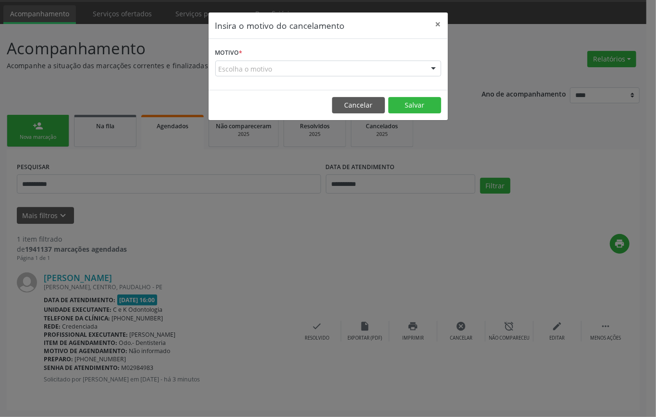
click at [336, 66] on div "Escolha o motivo" at bounding box center [328, 69] width 226 height 16
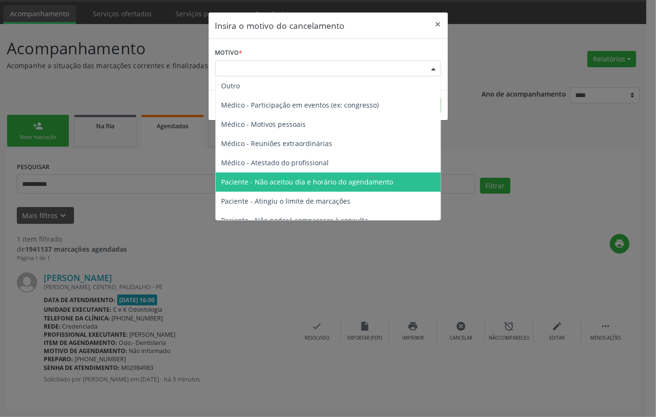
scroll to position [49, 0]
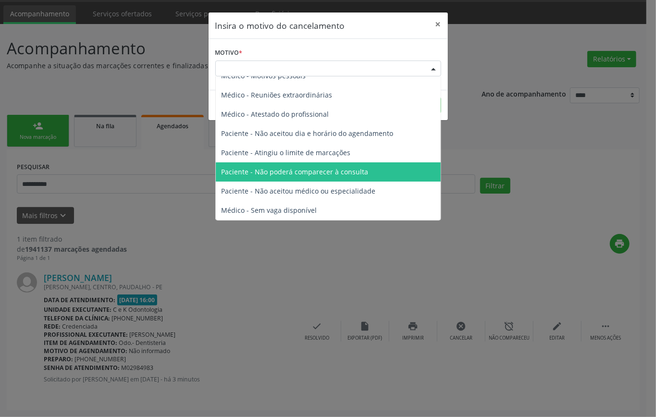
click at [339, 173] on span "Paciente - Não poderá comparecer à consulta" at bounding box center [294, 171] width 147 height 9
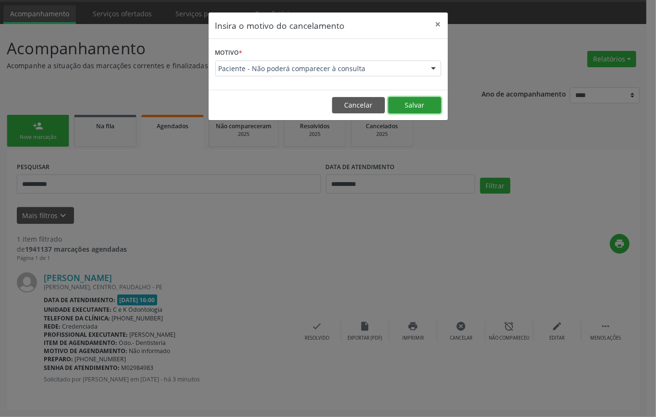
click at [423, 106] on button "Salvar" at bounding box center [414, 105] width 53 height 16
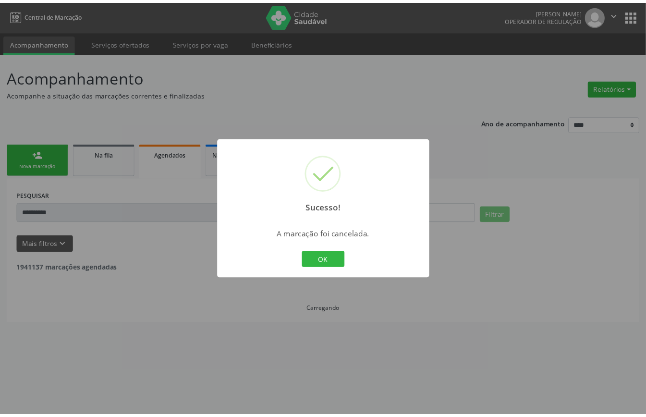
scroll to position [0, 0]
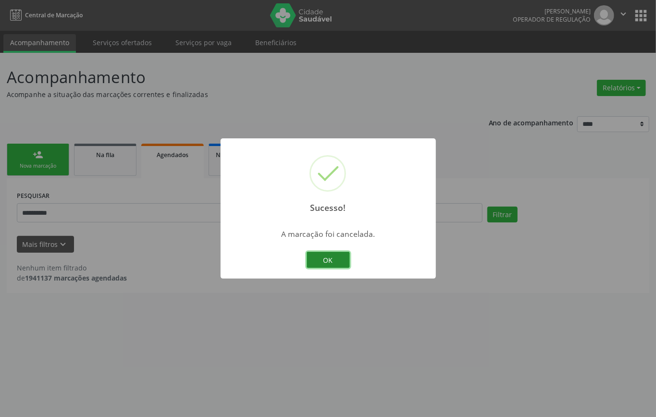
click at [341, 256] on button "OK" at bounding box center [327, 260] width 43 height 16
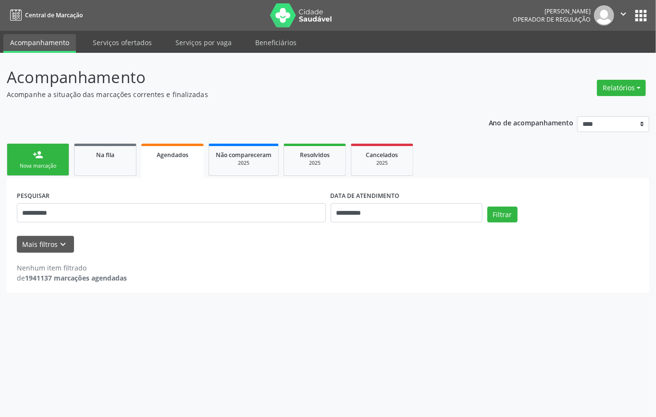
click at [33, 153] on div "person_add" at bounding box center [38, 154] width 11 height 11
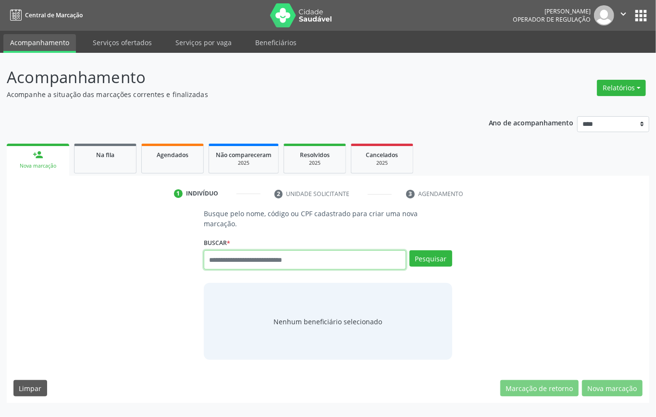
click at [243, 257] on input "text" at bounding box center [305, 259] width 202 height 19
type input "**********"
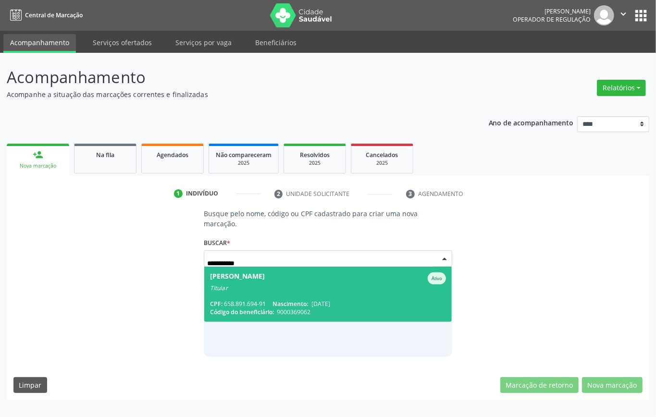
click at [303, 302] on span "Nascimento:" at bounding box center [290, 304] width 36 height 8
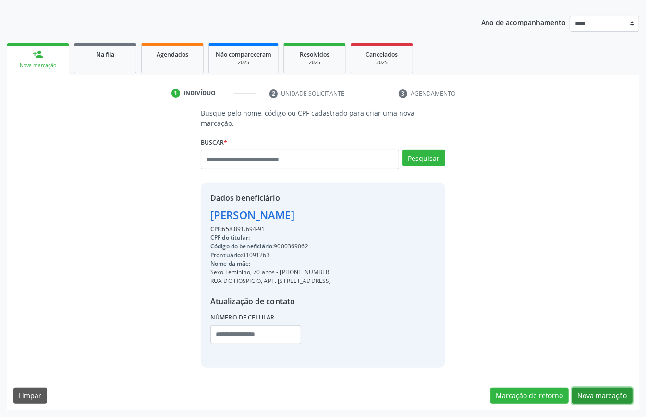
click at [608, 395] on button "Nova marcação" at bounding box center [602, 396] width 61 height 16
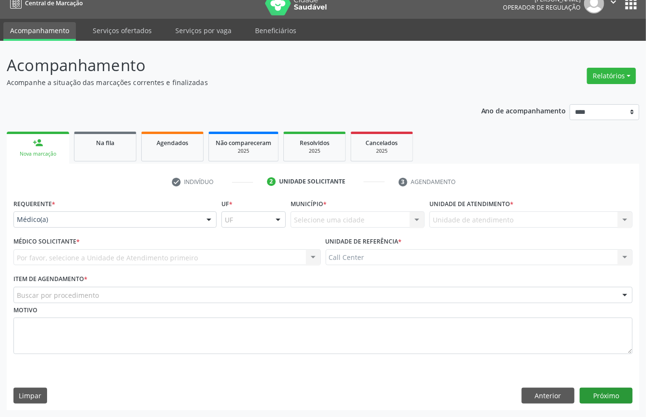
scroll to position [13, 0]
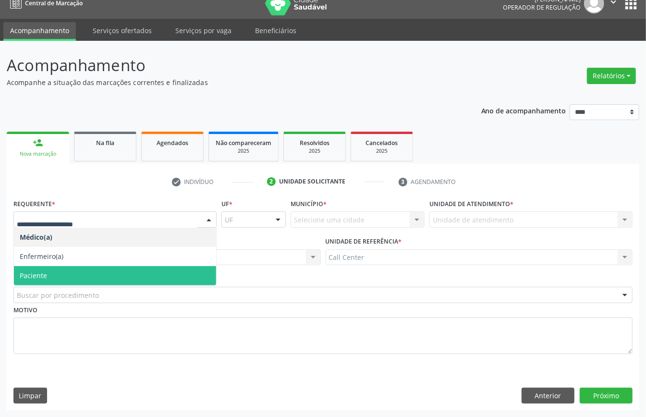
click at [49, 269] on span "Paciente" at bounding box center [115, 275] width 202 height 19
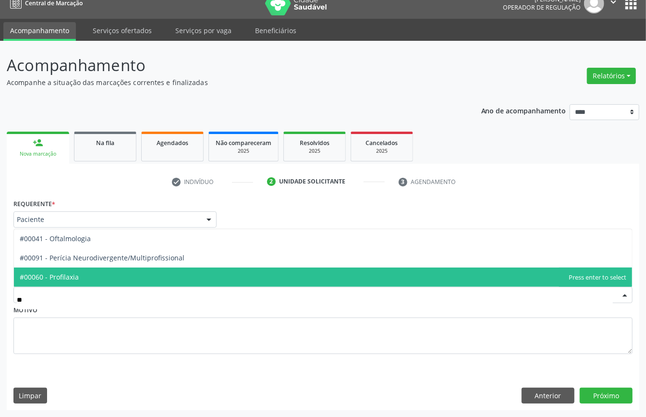
type input "***"
click at [96, 274] on span "#00041 - Oftalmologia" at bounding box center [323, 277] width 618 height 19
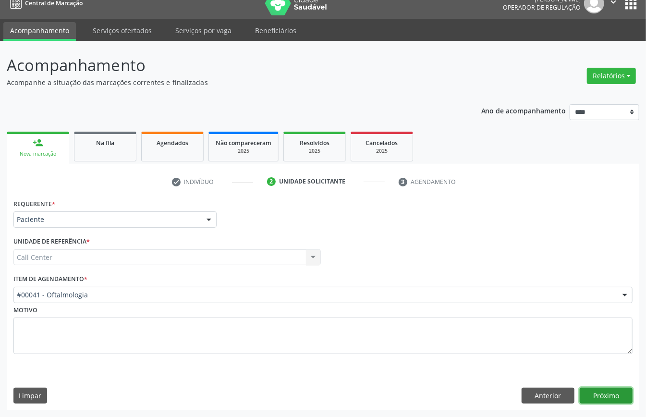
click at [602, 400] on button "Próximo" at bounding box center [606, 396] width 53 height 16
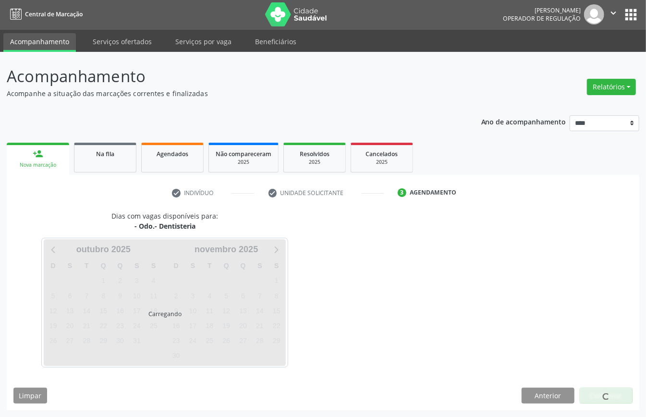
scroll to position [2, 0]
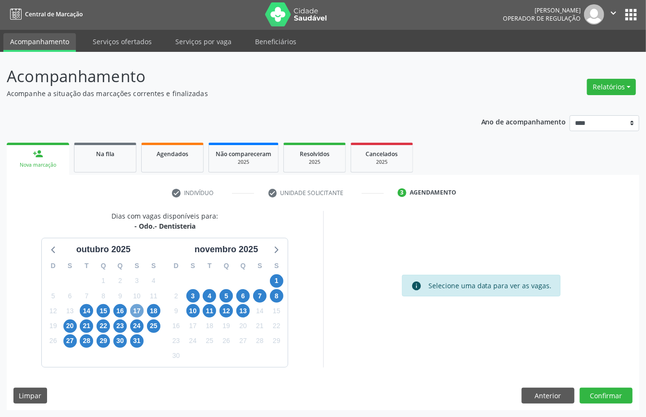
click at [134, 312] on span "17" at bounding box center [136, 310] width 13 height 13
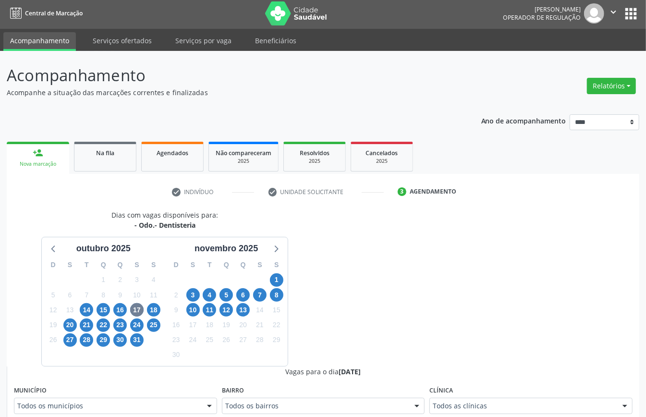
scroll to position [6, 0]
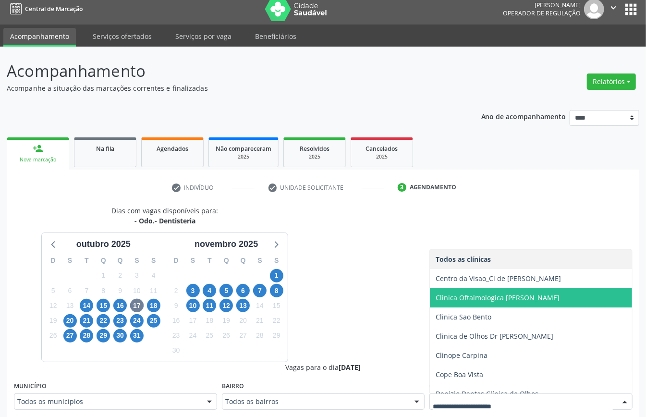
click at [519, 292] on span "Clinica Oftalmologica [PERSON_NAME]" at bounding box center [543, 297] width 227 height 19
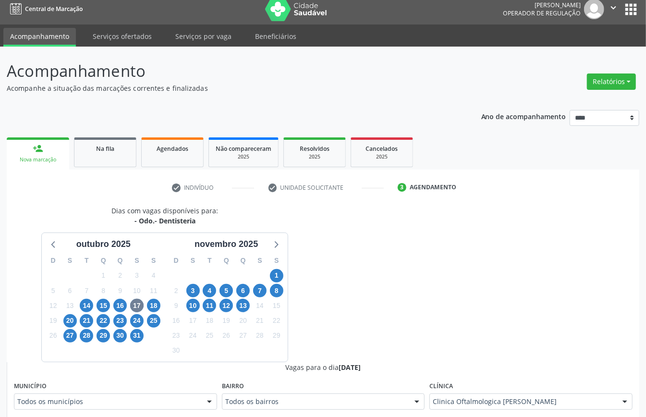
scroll to position [262, 0]
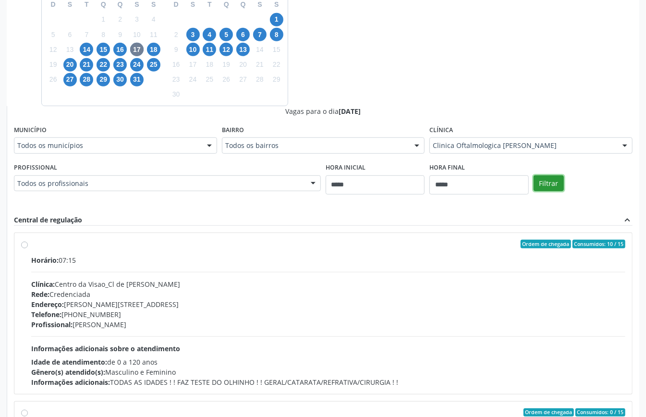
click at [539, 182] on button "Filtrar" at bounding box center [549, 183] width 30 height 16
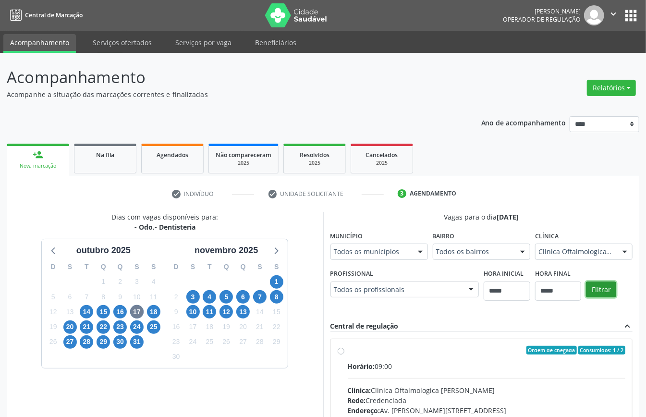
scroll to position [158, 0]
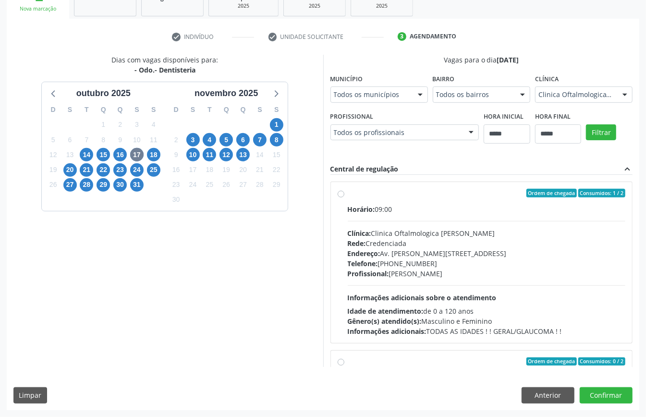
click at [403, 256] on div "Endereço: Av. [PERSON_NAME][STREET_ADDRESS]" at bounding box center [487, 253] width 278 height 10
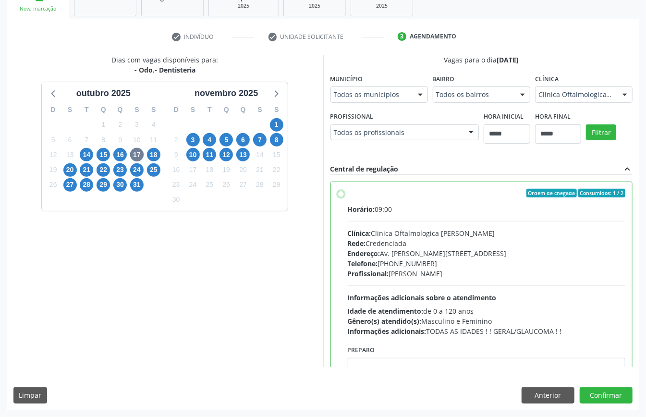
scroll to position [192, 0]
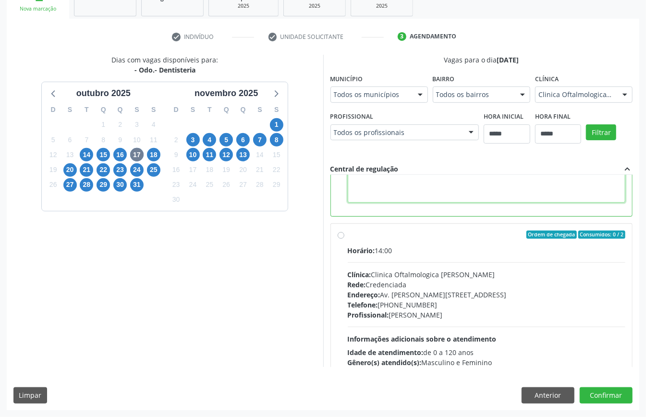
paste textarea "**********"
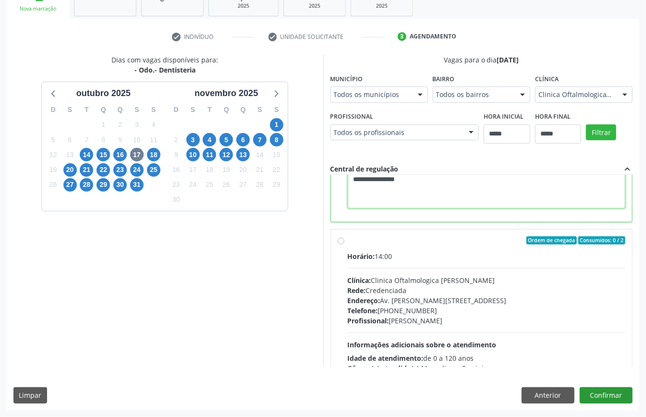
type textarea "**********"
click at [600, 390] on button "Confirmar" at bounding box center [606, 395] width 53 height 16
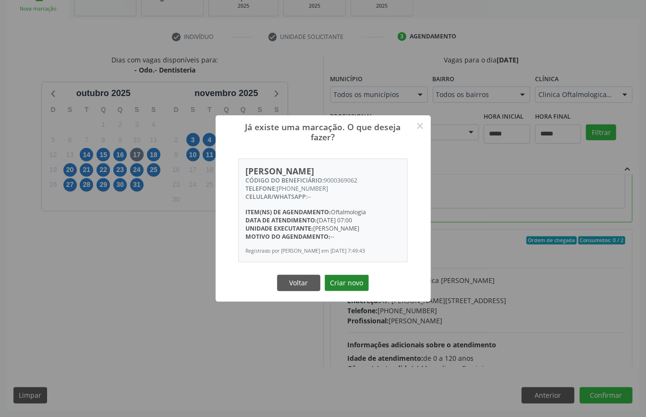
click at [355, 283] on button "Criar novo" at bounding box center [347, 283] width 44 height 16
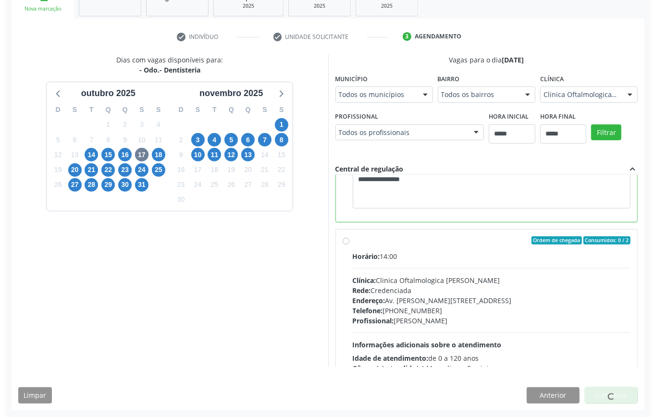
scroll to position [0, 0]
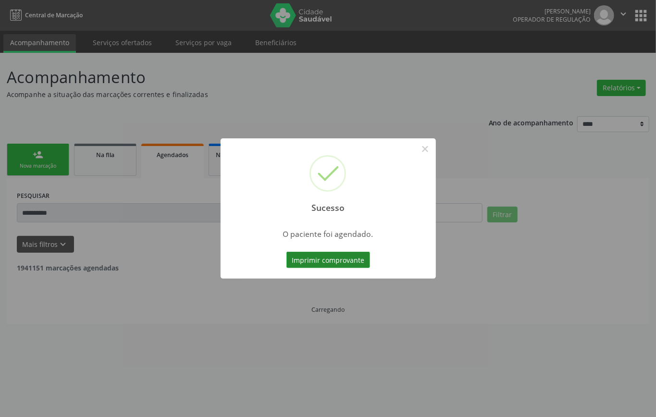
click at [312, 257] on button "Imprimir comprovante" at bounding box center [328, 260] width 84 height 16
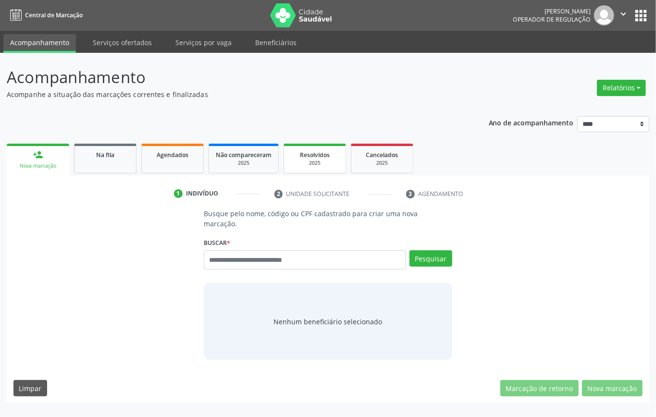
click at [308, 156] on span "Resolvidos" at bounding box center [315, 155] width 30 height 8
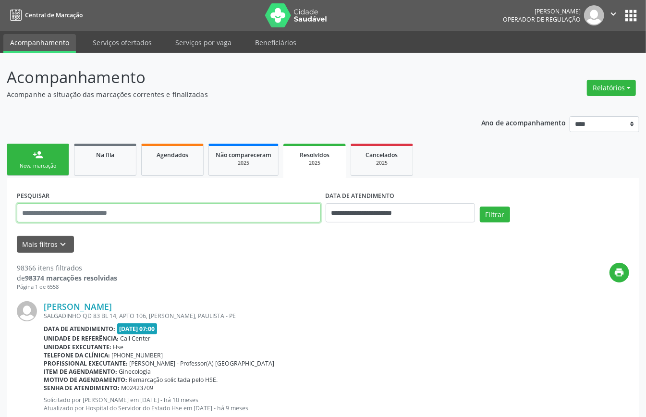
paste input "**********"
type input "**********"
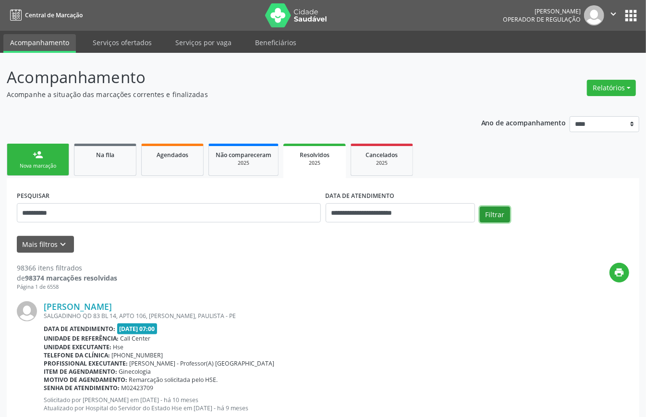
click at [501, 213] on button "Filtrar" at bounding box center [495, 215] width 30 height 16
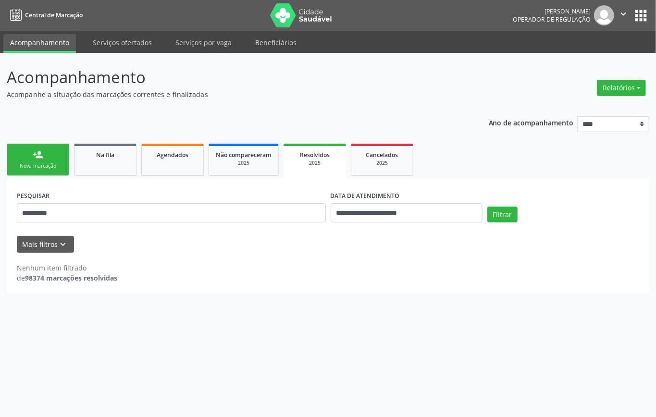
click at [50, 173] on link "person_add Nova marcação" at bounding box center [38, 160] width 62 height 32
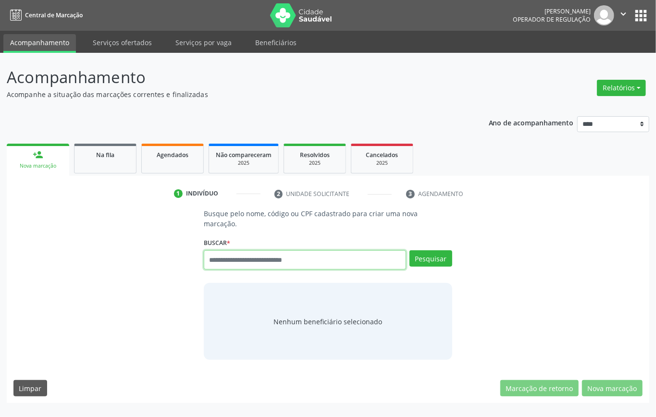
click at [331, 256] on input "text" at bounding box center [305, 259] width 202 height 19
type input "*********"
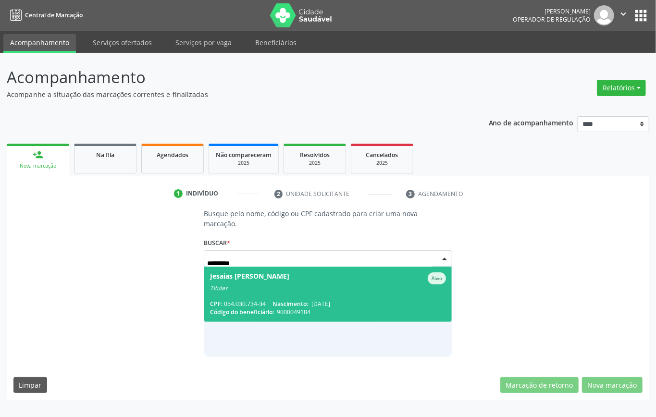
click at [329, 294] on span "Jesaias [PERSON_NAME] Titular CPF: 054.030.734-34 Nascimento: [DATE] Código do …" at bounding box center [327, 294] width 247 height 55
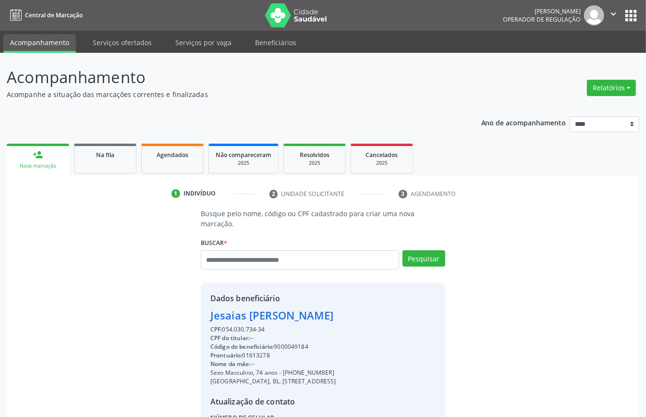
scroll to position [101, 0]
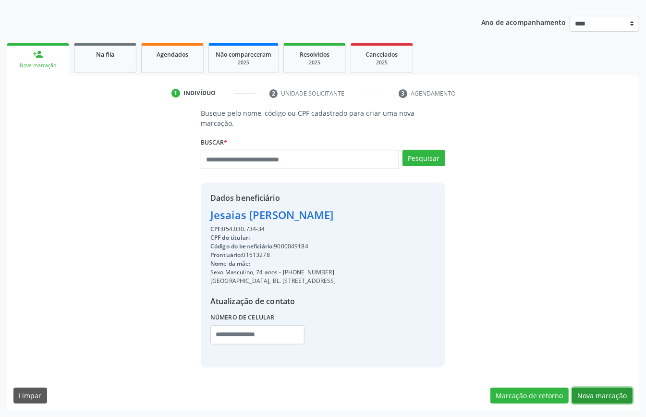
drag, startPoint x: 588, startPoint y: 391, endPoint x: 583, endPoint y: 388, distance: 5.6
click at [588, 391] on button "Nova marcação" at bounding box center [602, 396] width 61 height 16
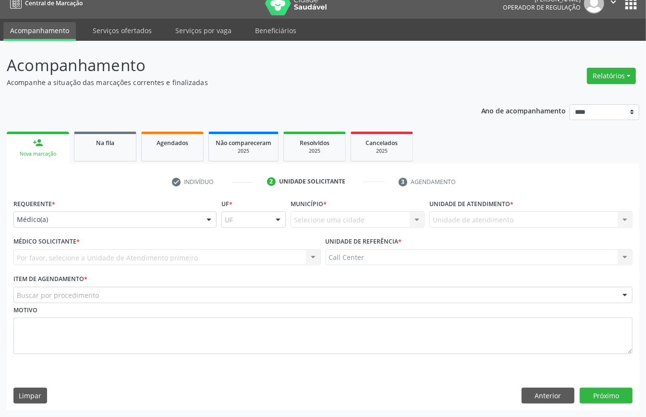
drag, startPoint x: 104, startPoint y: 214, endPoint x: 106, endPoint y: 225, distance: 10.7
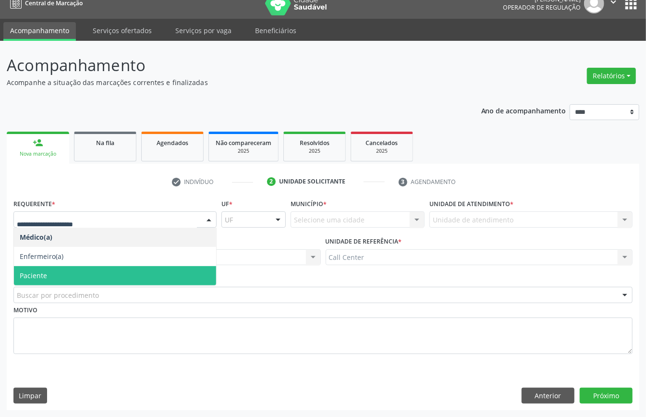
click at [87, 271] on span "Paciente" at bounding box center [115, 275] width 202 height 19
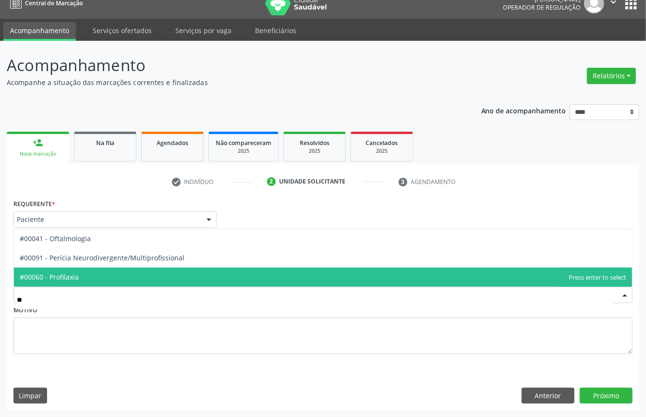
type input "***"
click at [91, 281] on span "#00041 - Oftalmologia" at bounding box center [323, 277] width 618 height 19
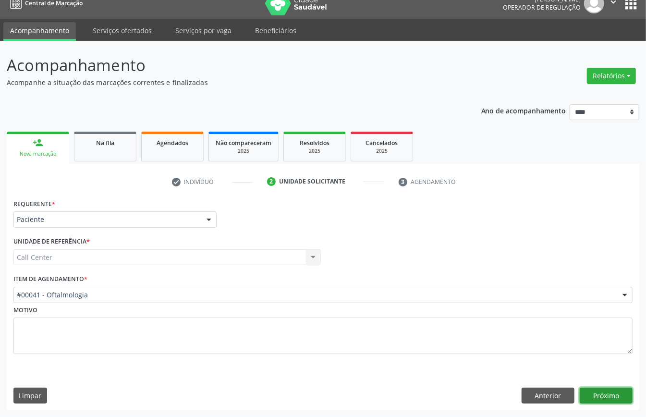
click at [602, 398] on button "Próximo" at bounding box center [606, 396] width 53 height 16
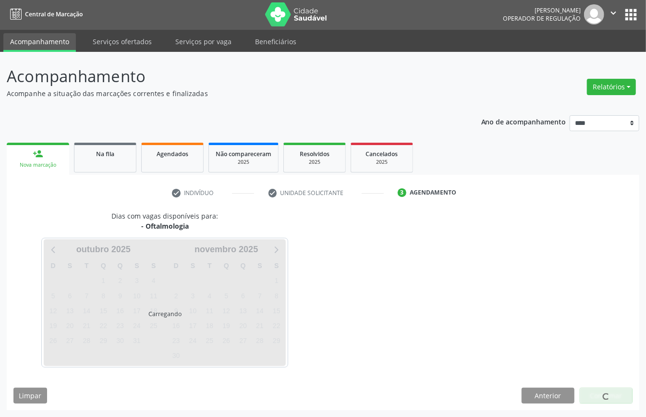
scroll to position [2, 0]
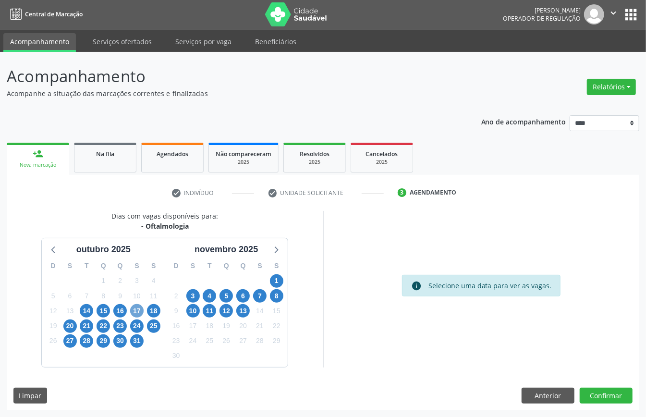
click at [139, 305] on span "17" at bounding box center [136, 310] width 13 height 13
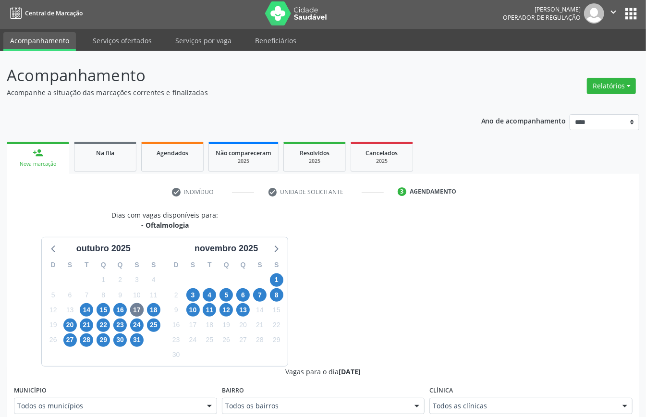
scroll to position [6, 0]
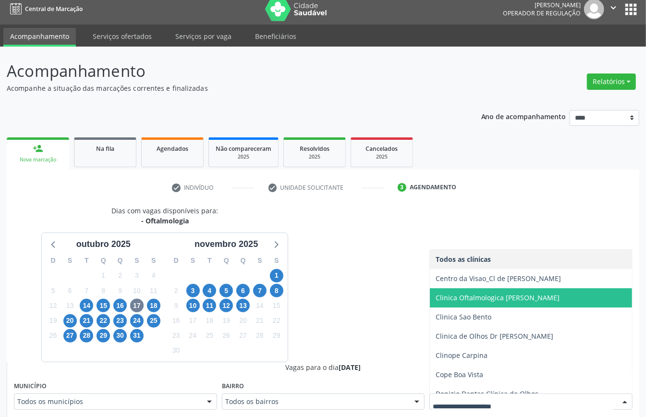
click at [488, 297] on span "Clinica Oftalmologica [PERSON_NAME]" at bounding box center [498, 297] width 124 height 9
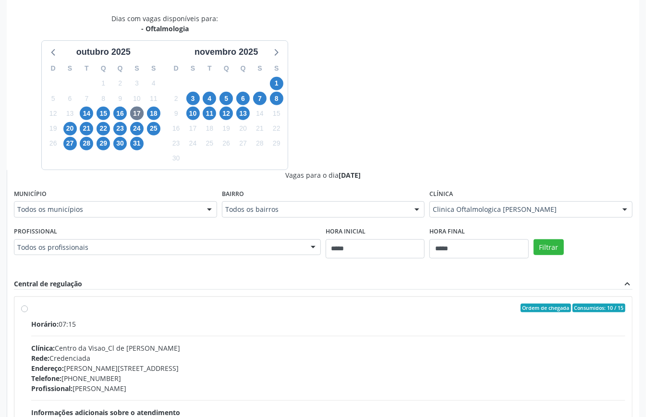
scroll to position [314, 0]
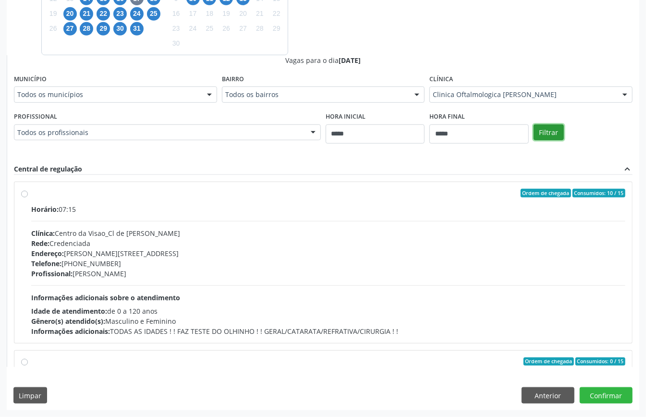
click at [546, 123] on div "Filtrar" at bounding box center [583, 132] width 104 height 44
drag, startPoint x: 550, startPoint y: 133, endPoint x: 550, endPoint y: 140, distance: 7.3
click at [550, 134] on button "Filtrar" at bounding box center [549, 132] width 30 height 16
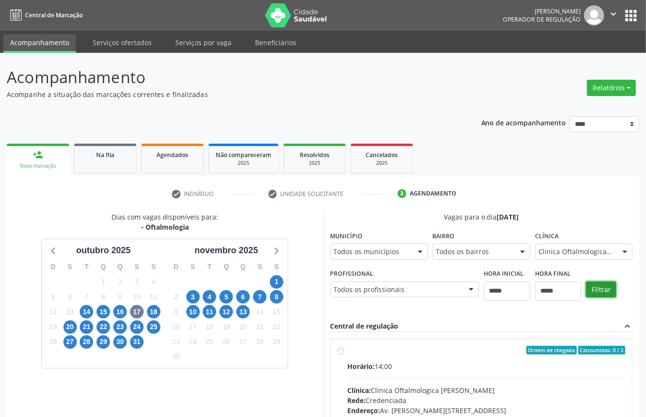
scroll to position [141, 0]
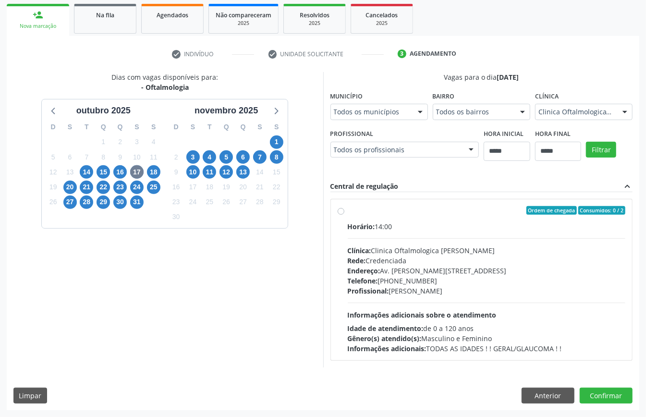
click at [391, 266] on div "Endereço: Av. Manoel Borba, nº 381, Recife - PE" at bounding box center [487, 271] width 278 height 10
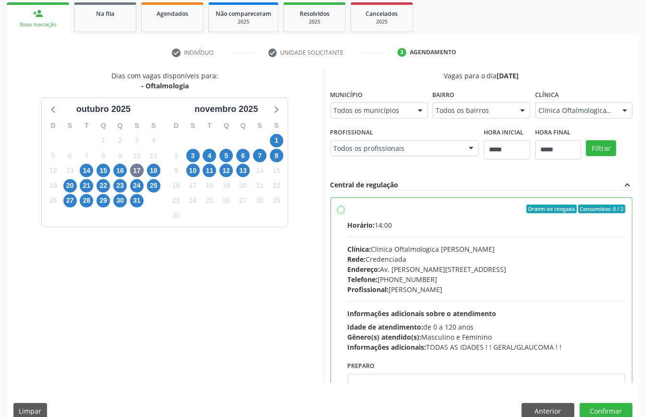
scroll to position [49, 0]
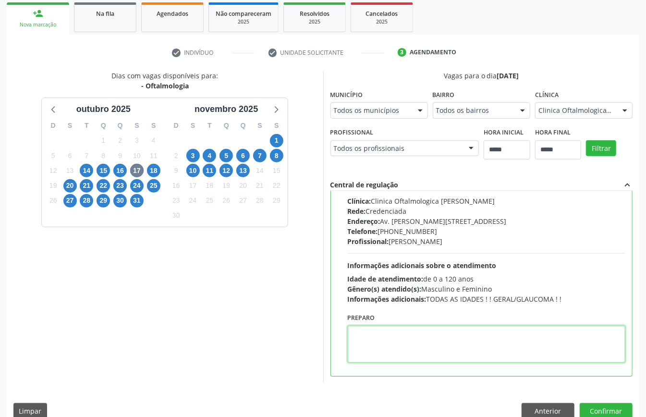
paste textarea "**********"
type textarea "**********"
drag, startPoint x: 593, startPoint y: 404, endPoint x: 600, endPoint y: 409, distance: 9.1
click at [600, 409] on button "Confirmar" at bounding box center [606, 411] width 53 height 16
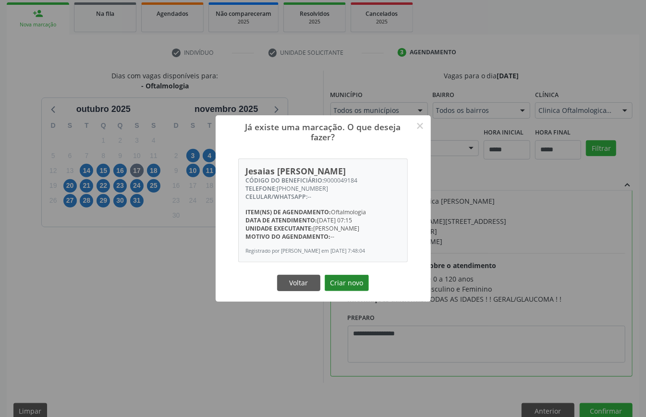
click at [341, 285] on button "Criar novo" at bounding box center [347, 283] width 44 height 16
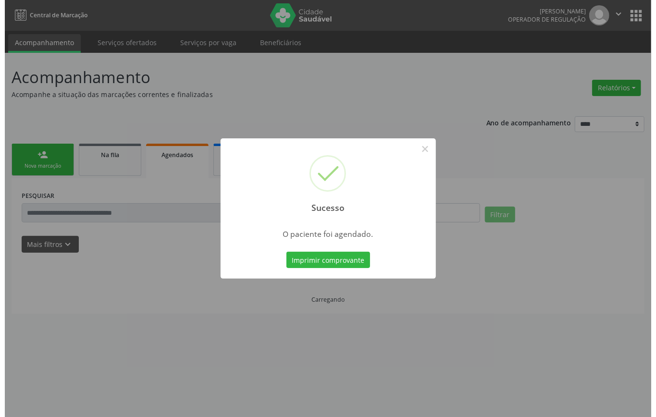
scroll to position [0, 0]
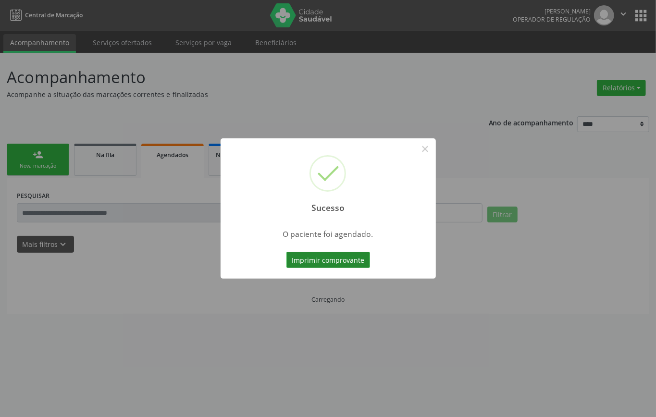
click at [357, 256] on button "Imprimir comprovante" at bounding box center [328, 260] width 84 height 16
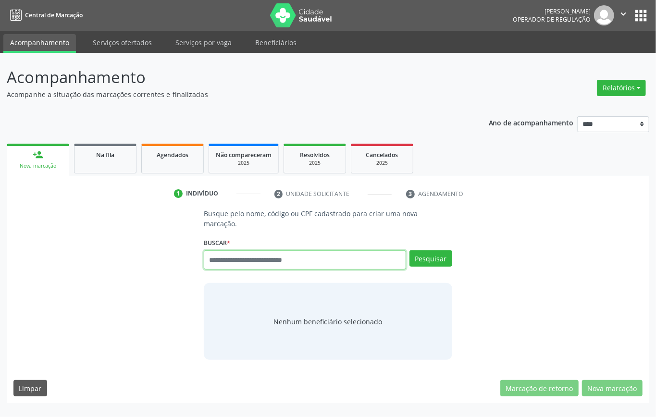
paste input "**********"
type input "**********"
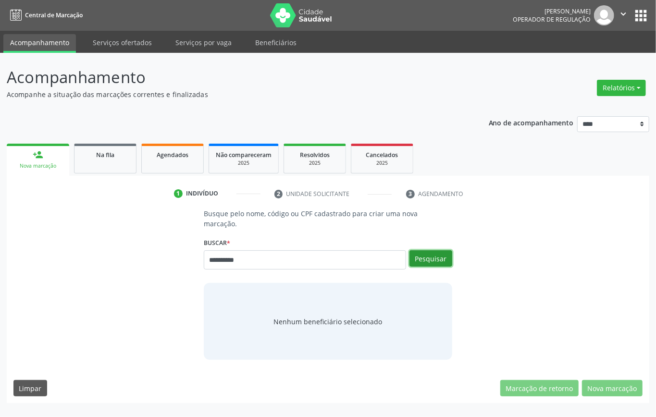
click at [425, 257] on button "Pesquisar" at bounding box center [430, 258] width 43 height 16
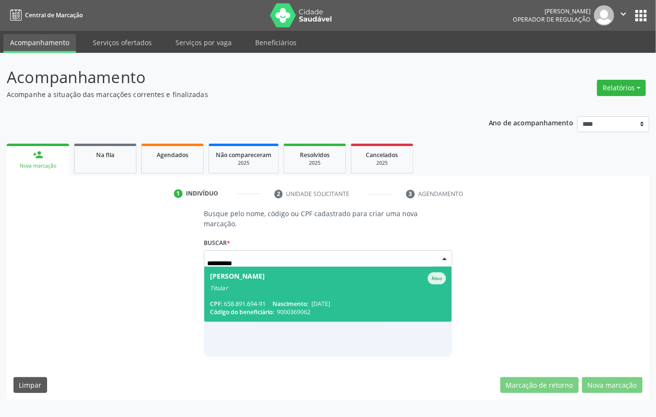
click at [281, 294] on span "Cleide Ferreira da Silva Ativo Titular CPF: 658.891.694-91 Nascimento: 11/06/19…" at bounding box center [327, 294] width 247 height 55
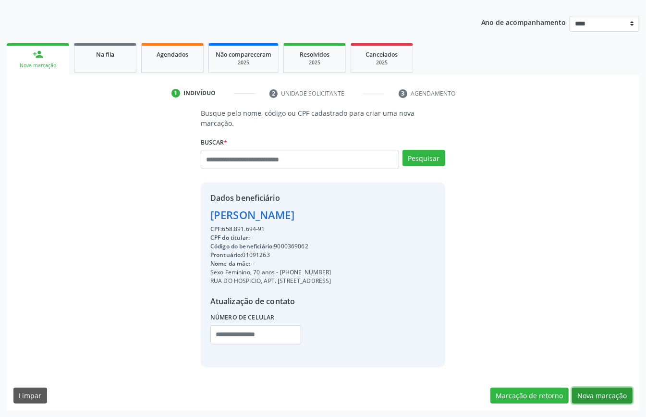
click at [600, 394] on button "Nova marcação" at bounding box center [602, 396] width 61 height 16
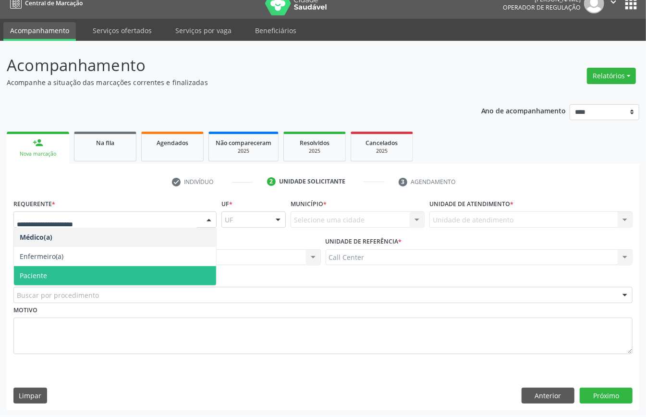
click at [86, 275] on span "Paciente" at bounding box center [115, 275] width 202 height 19
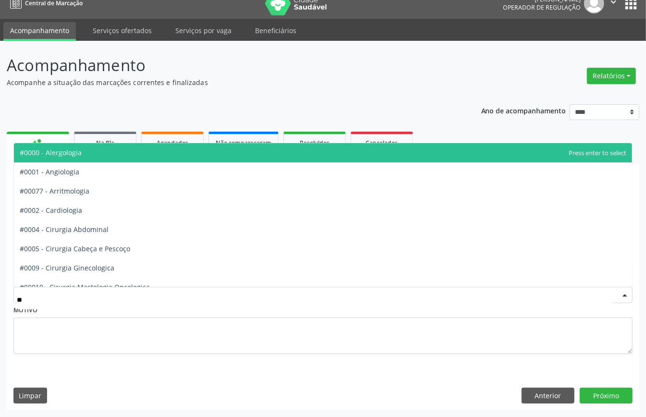
type input "***"
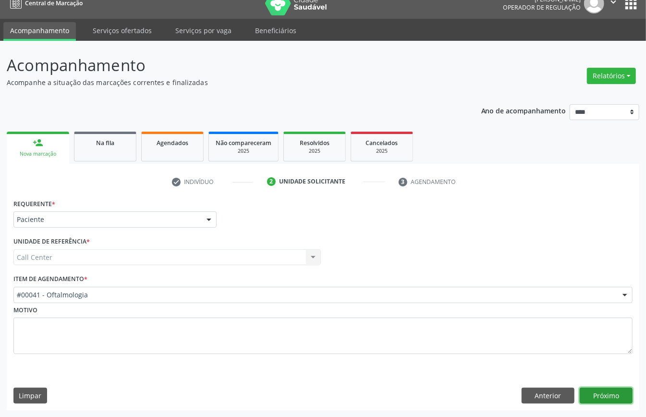
click at [608, 392] on button "Próximo" at bounding box center [606, 396] width 53 height 16
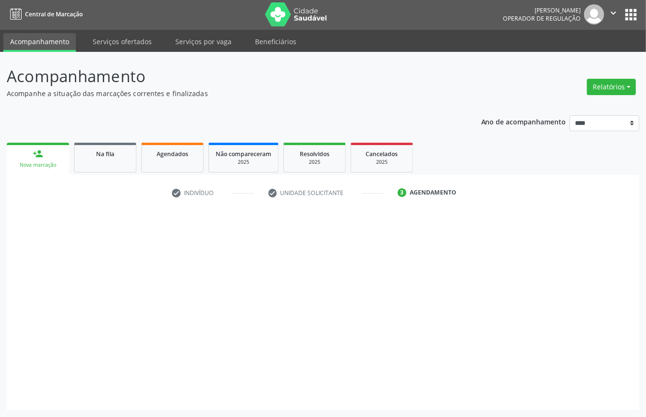
scroll to position [2, 0]
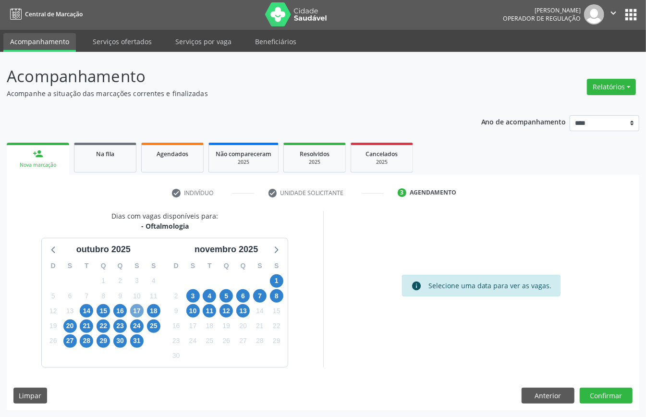
click at [139, 309] on span "17" at bounding box center [136, 310] width 13 height 13
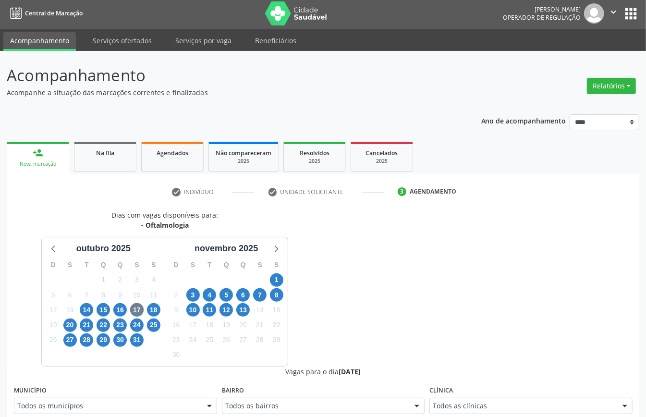
scroll to position [6, 0]
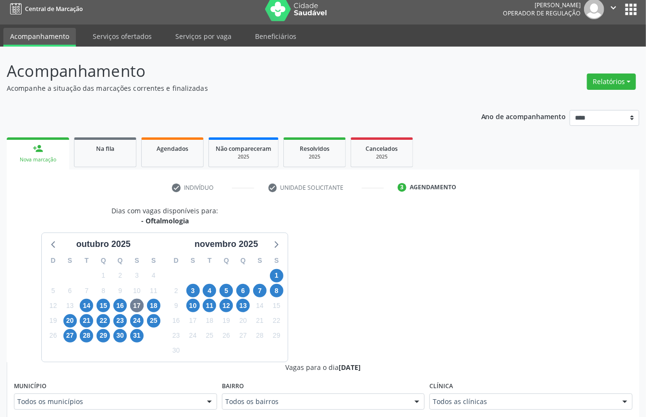
drag, startPoint x: 499, startPoint y: 409, endPoint x: 472, endPoint y: 404, distance: 27.4
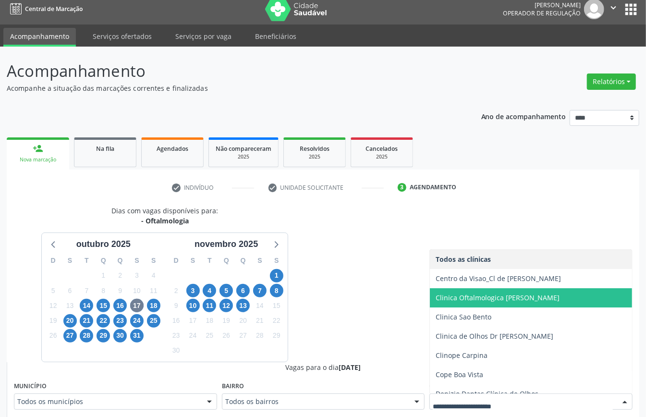
click at [466, 292] on span "Clinica Oftalmologica [PERSON_NAME]" at bounding box center [543, 297] width 227 height 19
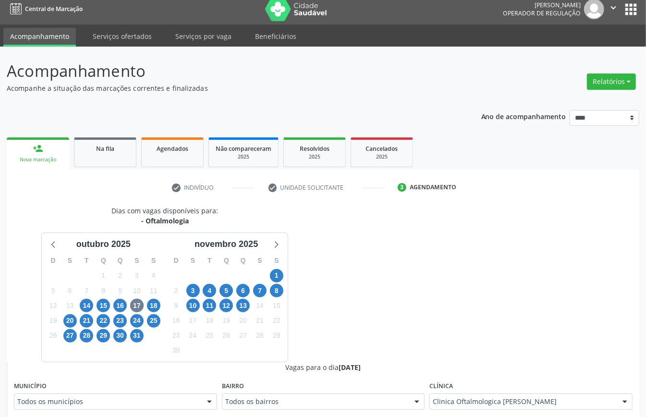
scroll to position [262, 0]
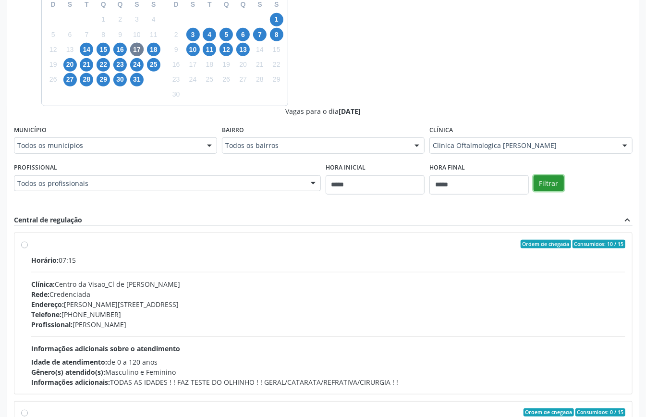
click at [559, 191] on button "Filtrar" at bounding box center [549, 183] width 30 height 16
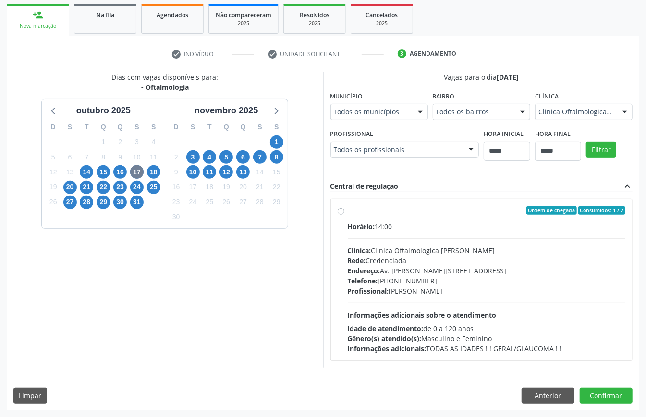
click at [387, 232] on div "Horário: 14:00 Clínica: Clinica Oftalmologica Geraldo Bertao Rede: Credenciada …" at bounding box center [487, 287] width 278 height 132
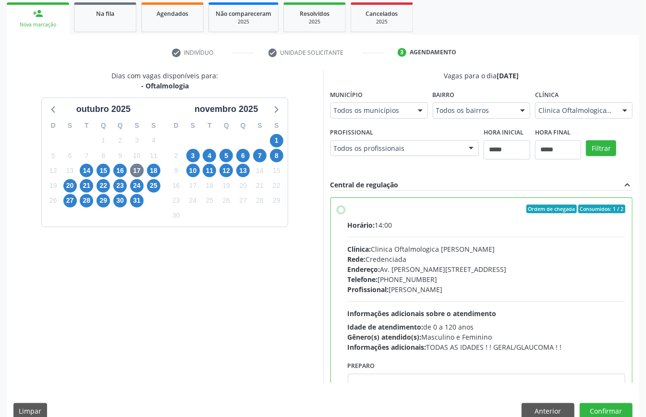
scroll to position [49, 0]
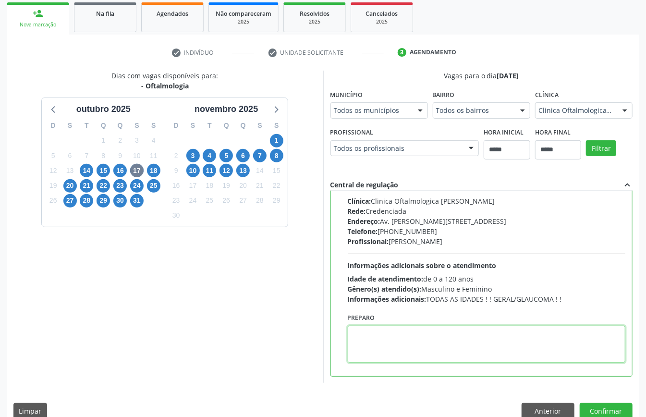
paste textarea "**********"
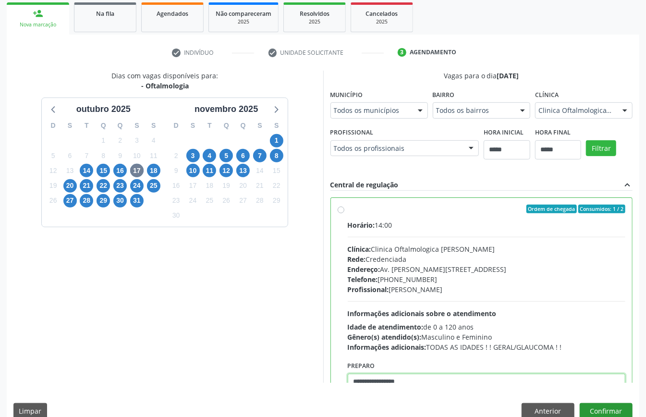
type textarea "**********"
click at [609, 408] on button "Confirmar" at bounding box center [606, 411] width 53 height 16
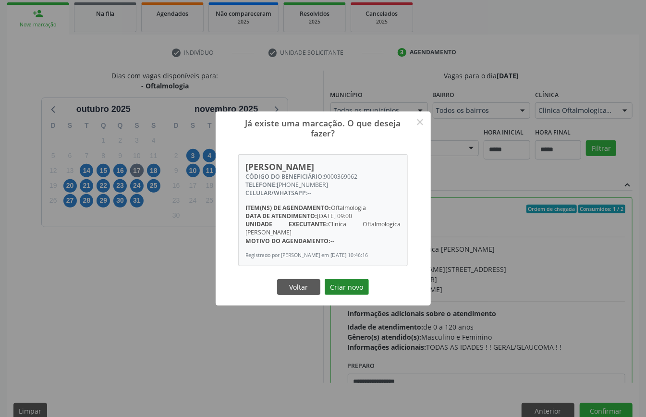
click at [351, 285] on button "Criar novo" at bounding box center [347, 287] width 44 height 16
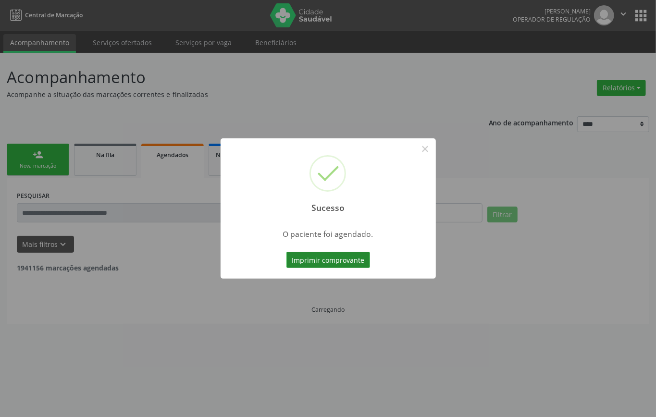
click at [323, 253] on button "Imprimir comprovante" at bounding box center [328, 260] width 84 height 16
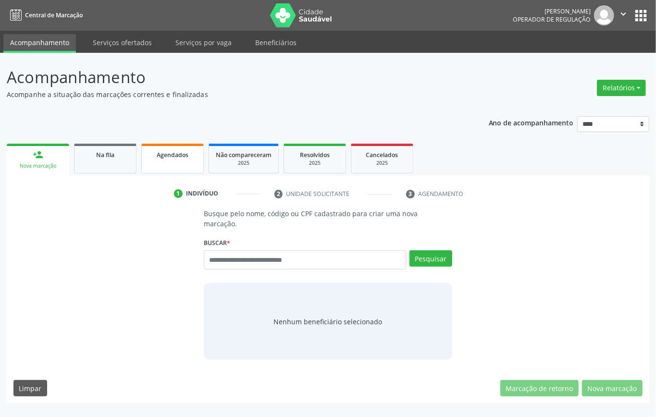
click at [183, 151] on span "Agendados" at bounding box center [173, 155] width 32 height 8
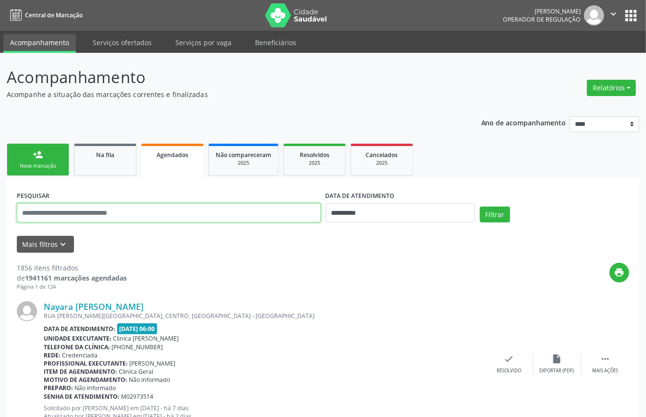
paste input "**********"
type input "**********"
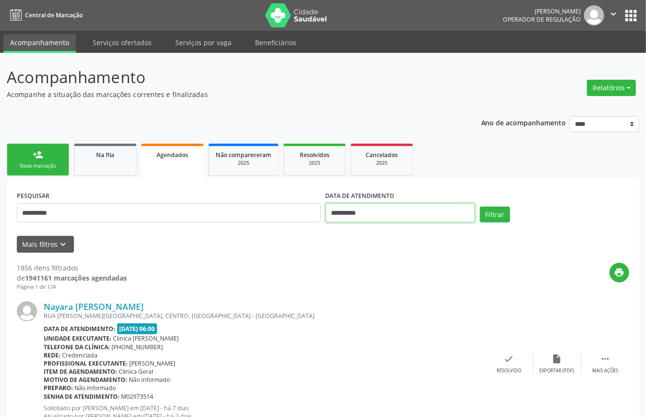
click at [381, 211] on input "**********" at bounding box center [400, 212] width 149 height 19
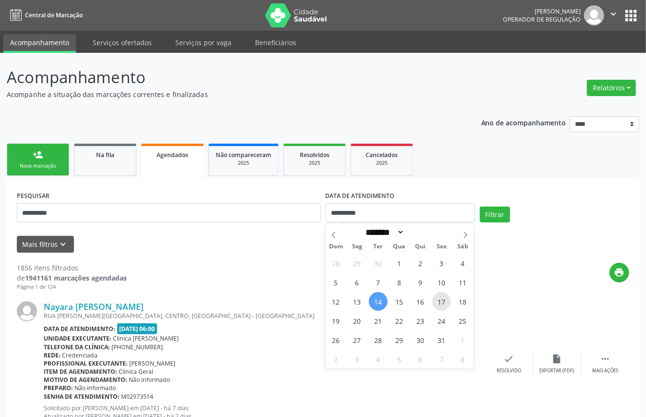
click at [440, 304] on span "17" at bounding box center [441, 301] width 19 height 19
type input "**********"
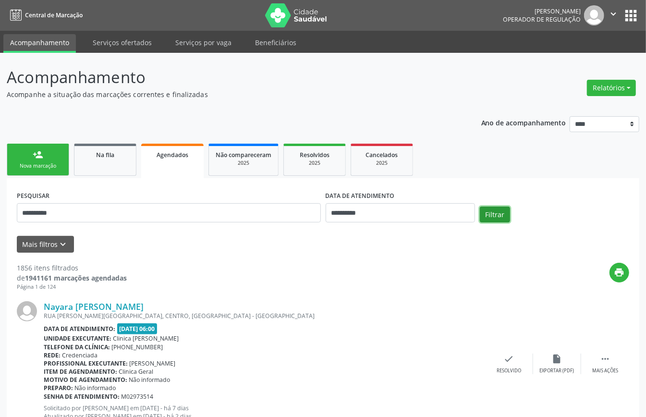
click at [500, 211] on button "Filtrar" at bounding box center [495, 215] width 30 height 16
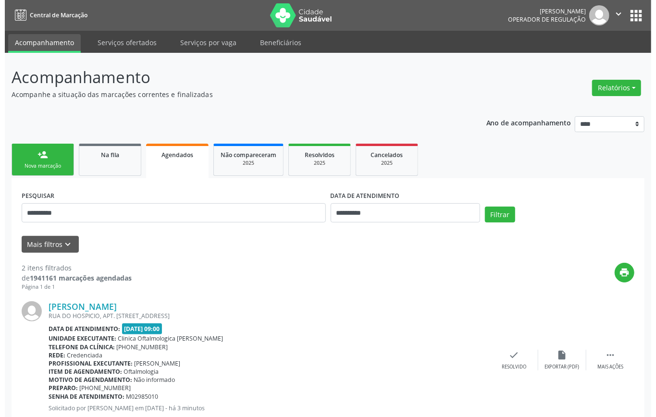
scroll to position [168, 0]
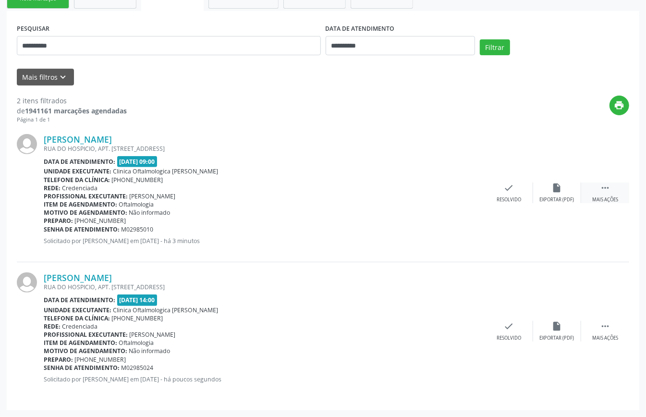
click at [617, 188] on div " Mais ações" at bounding box center [605, 193] width 48 height 21
click at [467, 188] on div "cancel Cancelar" at bounding box center [461, 193] width 48 height 21
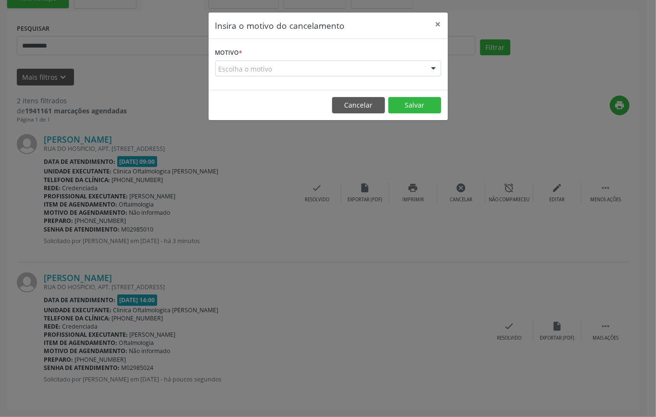
click at [371, 68] on div "Escolha o motivo" at bounding box center [328, 69] width 226 height 16
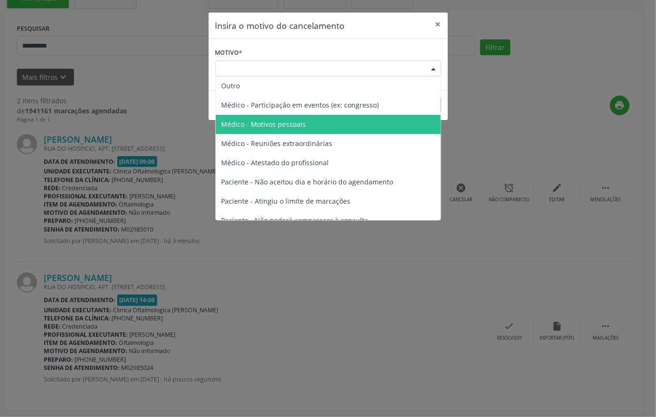
scroll to position [49, 0]
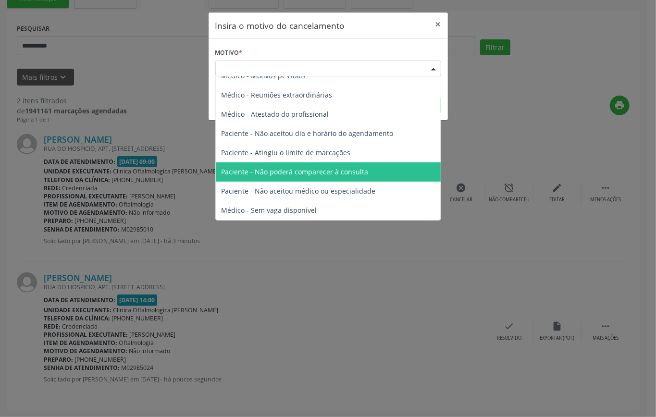
click at [335, 168] on span "Paciente - Não poderá comparecer à consulta" at bounding box center [294, 171] width 147 height 9
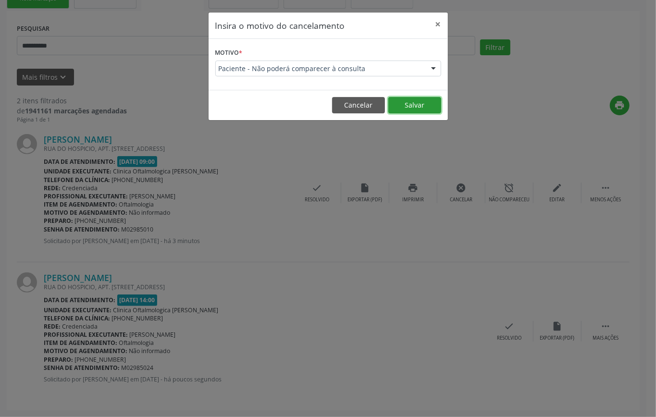
click at [419, 107] on button "Salvar" at bounding box center [414, 105] width 53 height 16
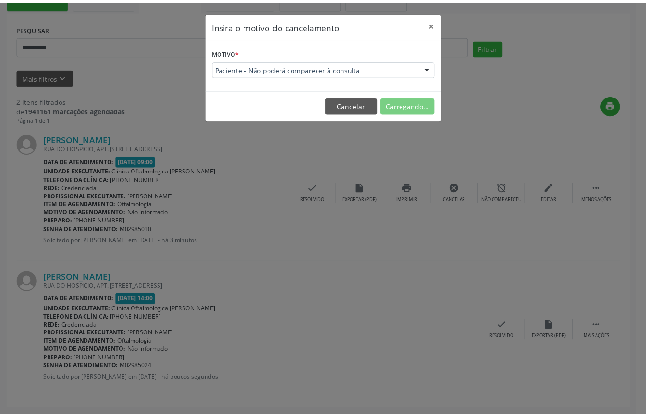
scroll to position [0, 0]
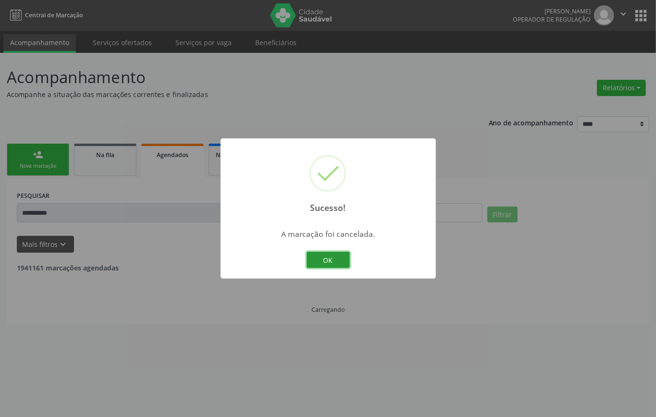
drag, startPoint x: 325, startPoint y: 256, endPoint x: 289, endPoint y: 250, distance: 36.5
click at [326, 256] on button "OK" at bounding box center [327, 260] width 43 height 16
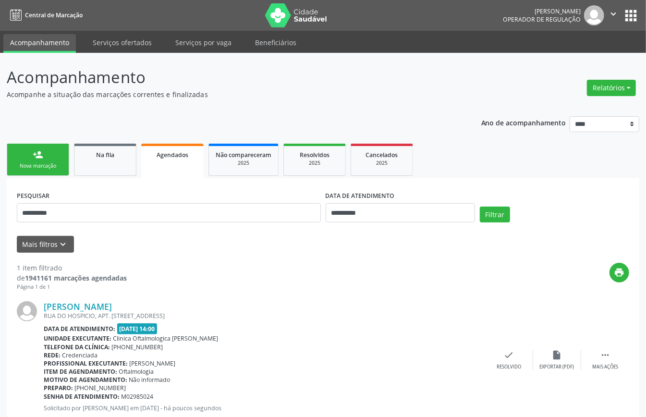
click at [37, 163] on div "Nova marcação" at bounding box center [38, 165] width 48 height 7
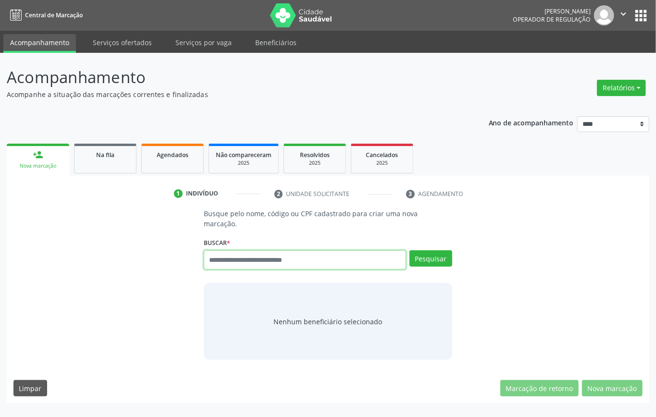
click at [321, 259] on input "text" at bounding box center [305, 259] width 202 height 19
type input "*********"
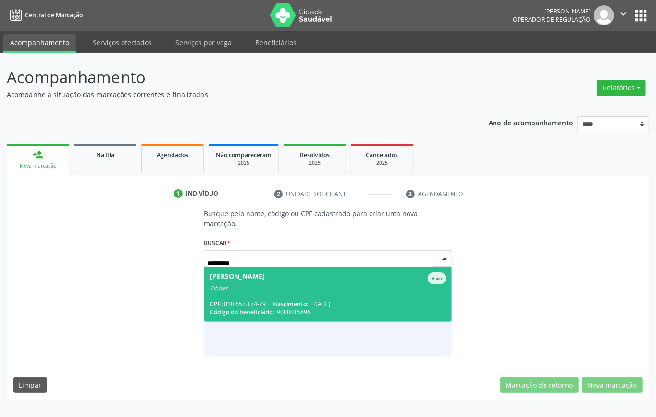
click at [265, 275] on div "[PERSON_NAME]" at bounding box center [237, 278] width 55 height 12
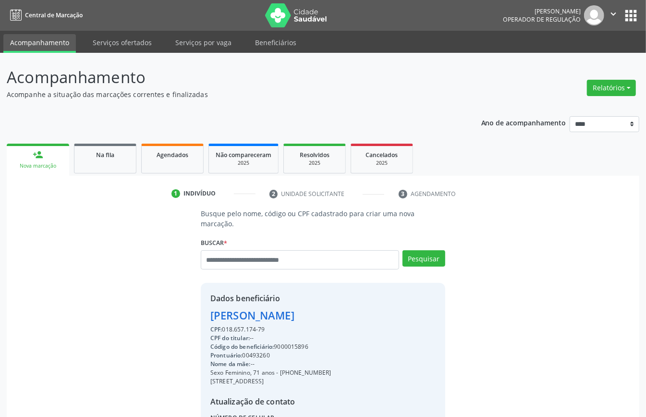
scroll to position [101, 0]
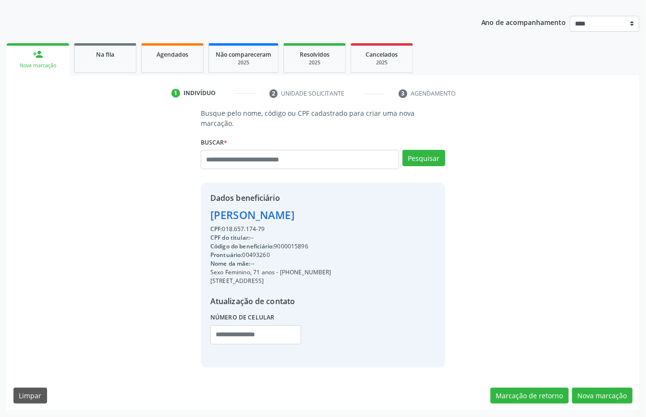
click at [290, 246] on div "Código do beneficiário: 9000015896" at bounding box center [270, 246] width 121 height 9
copy div "9000015896"
click at [194, 56] on div "Agendados" at bounding box center [172, 54] width 48 height 10
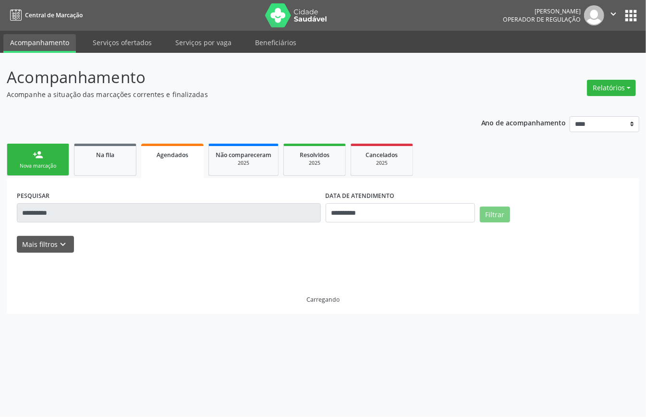
scroll to position [0, 0]
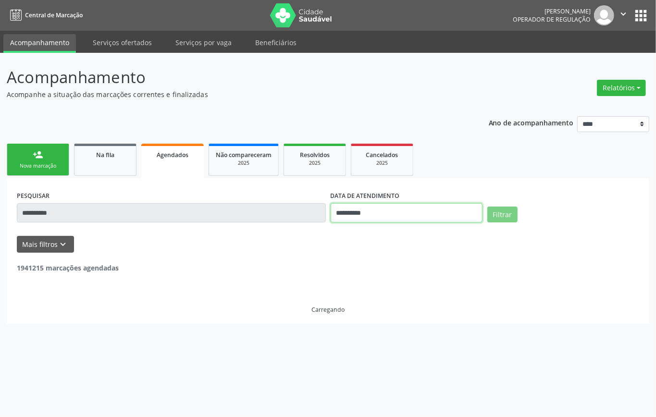
drag, startPoint x: 385, startPoint y: 217, endPoint x: 394, endPoint y: 223, distance: 11.1
click at [388, 220] on input "**********" at bounding box center [406, 212] width 152 height 19
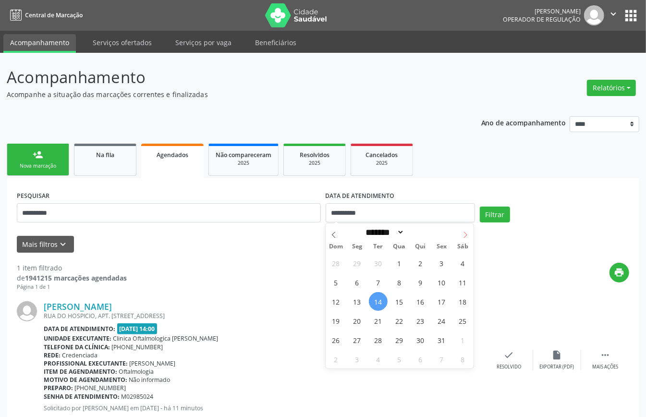
click at [465, 237] on icon at bounding box center [465, 235] width 7 height 7
select select "**"
click at [381, 296] on span "11" at bounding box center [378, 301] width 19 height 19
type input "**********"
click at [384, 295] on span "11" at bounding box center [378, 301] width 19 height 19
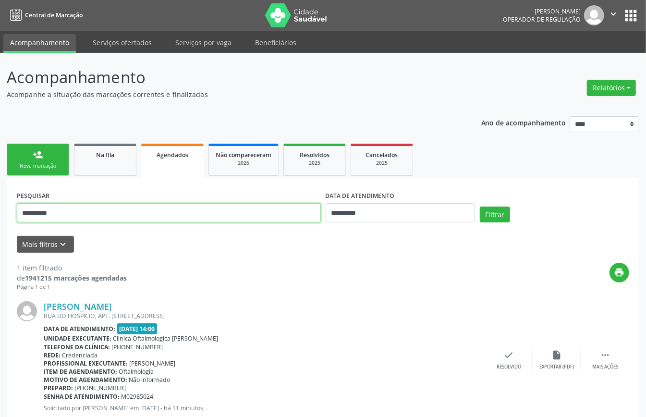
drag, startPoint x: 266, startPoint y: 216, endPoint x: 189, endPoint y: 215, distance: 76.9
click at [189, 215] on input "**********" at bounding box center [169, 212] width 304 height 19
click at [189, 213] on input "**********" at bounding box center [169, 212] width 304 height 19
drag, startPoint x: 190, startPoint y: 213, endPoint x: 181, endPoint y: 213, distance: 9.1
click at [181, 214] on input "**********" at bounding box center [169, 212] width 304 height 19
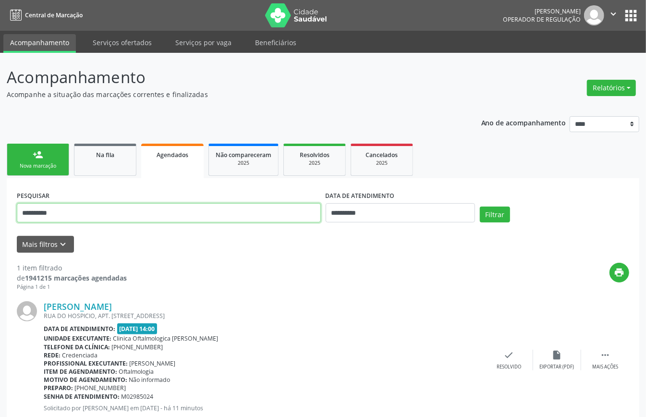
click at [181, 212] on input "**********" at bounding box center [169, 212] width 304 height 19
paste input "text"
type input "**********"
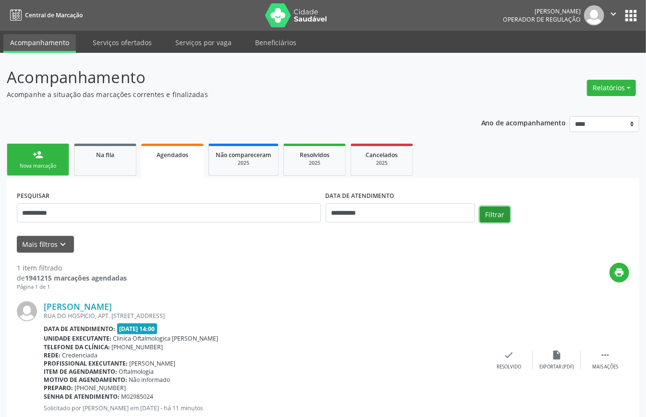
click at [496, 210] on button "Filtrar" at bounding box center [495, 215] width 30 height 16
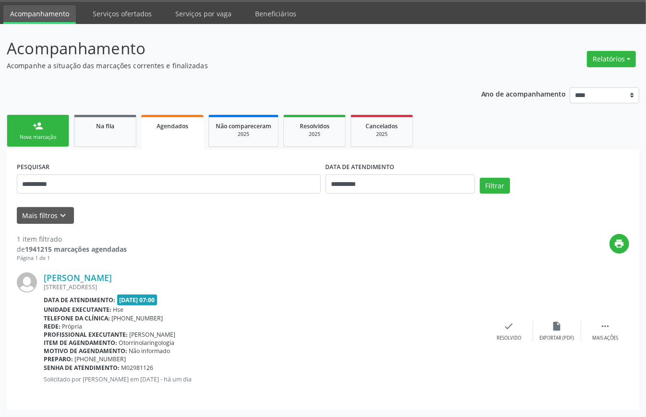
click at [27, 133] on link "person_add Nova marcação" at bounding box center [38, 131] width 62 height 32
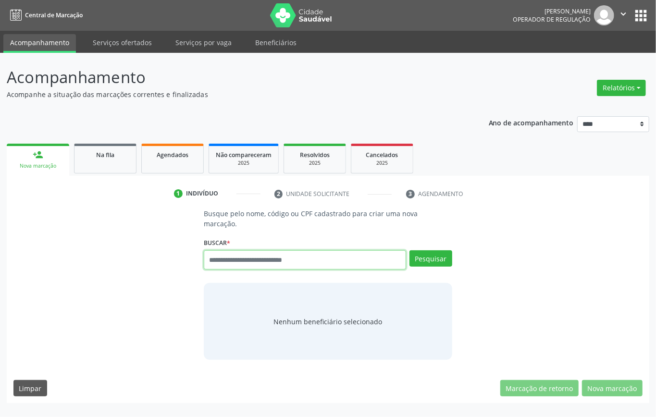
paste input "**********"
type input "**********"
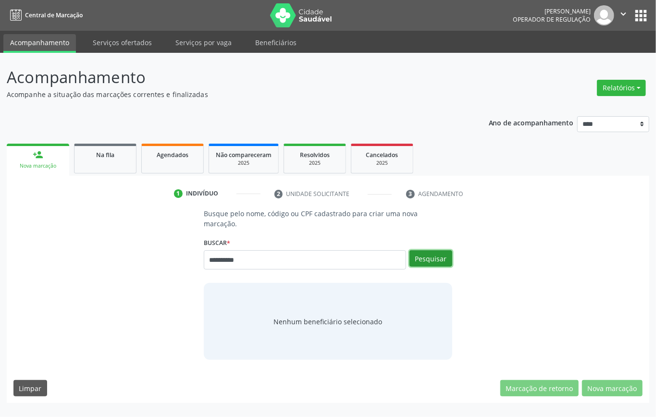
click at [425, 261] on button "Pesquisar" at bounding box center [430, 258] width 43 height 16
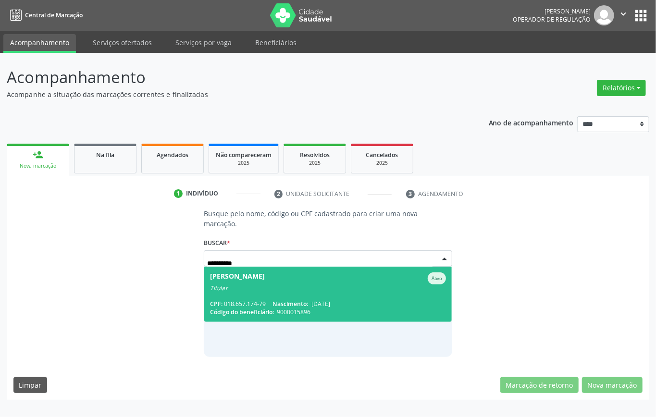
click at [389, 300] on div "CPF: 018.657.174-79 Nascimento: 08/07/1954" at bounding box center [328, 304] width 236 height 8
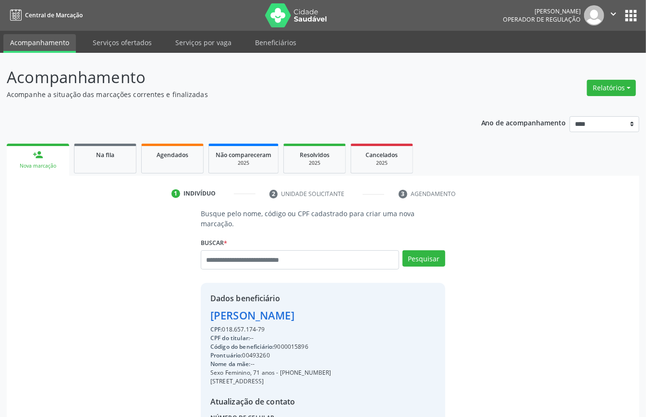
scroll to position [101, 0]
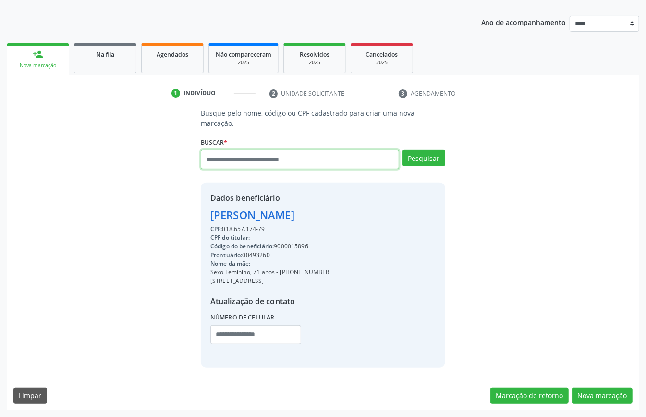
click at [300, 159] on input "text" at bounding box center [300, 159] width 198 height 19
type input "********"
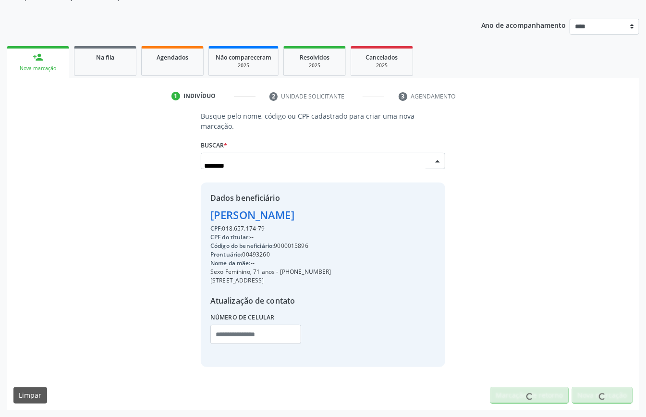
scroll to position [98, 0]
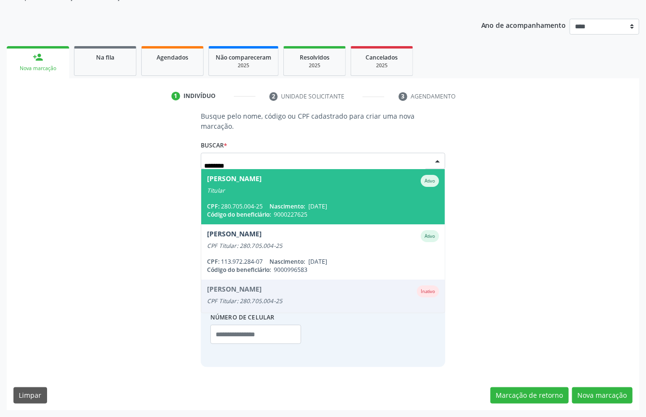
drag, startPoint x: 236, startPoint y: 162, endPoint x: 103, endPoint y: 172, distance: 133.9
click at [110, 175] on div "Busque pelo nome, código ou CPF cadastrado para criar uma nova marcação. Buscar…" at bounding box center [322, 239] width 619 height 256
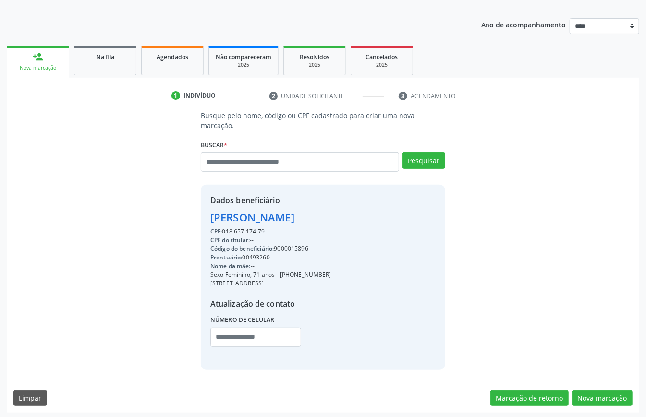
click at [97, 173] on div "Busque pelo nome, código ou CPF cadastrado para criar uma nova marcação. Buscar…" at bounding box center [322, 239] width 619 height 259
click at [315, 160] on input "text" at bounding box center [300, 161] width 198 height 19
type input "**********"
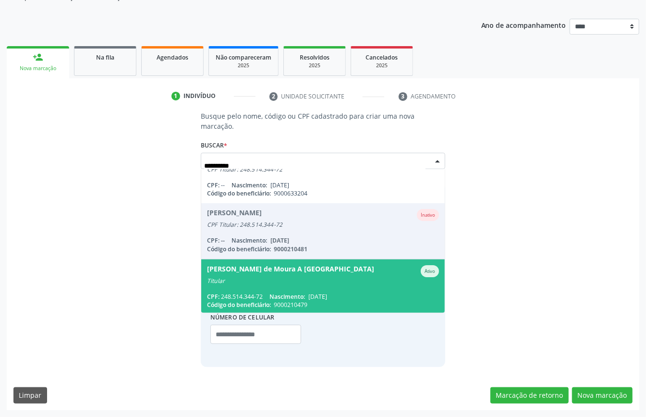
scroll to position [0, 0]
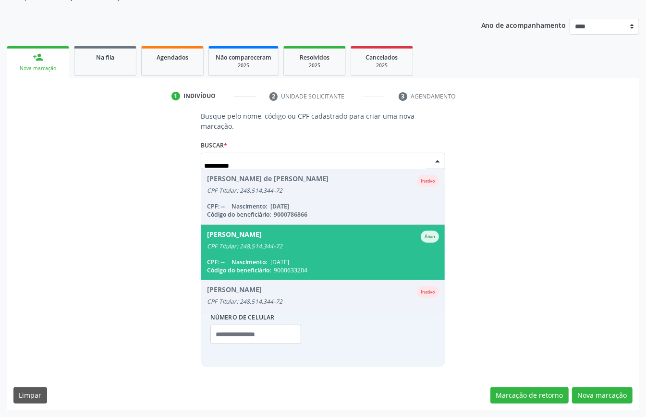
click at [296, 256] on span "Carlos Augusto Lima Ativo CPF Titular: 248.514.344-72 CPF: -- Nascimento: 22/08…" at bounding box center [323, 252] width 244 height 55
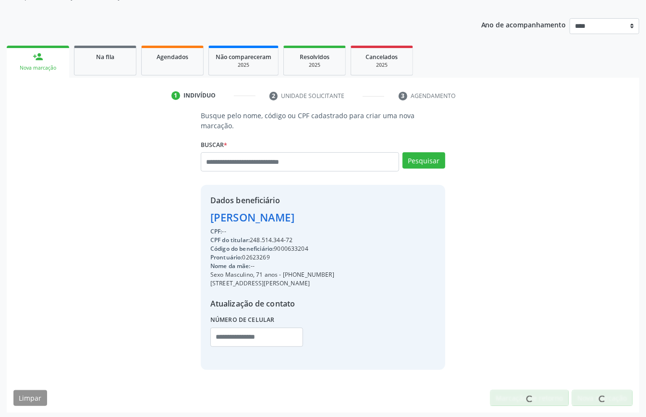
scroll to position [101, 0]
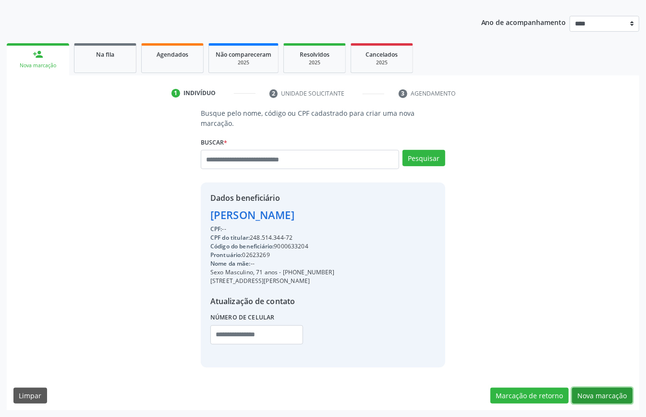
click at [600, 391] on button "Nova marcação" at bounding box center [602, 396] width 61 height 16
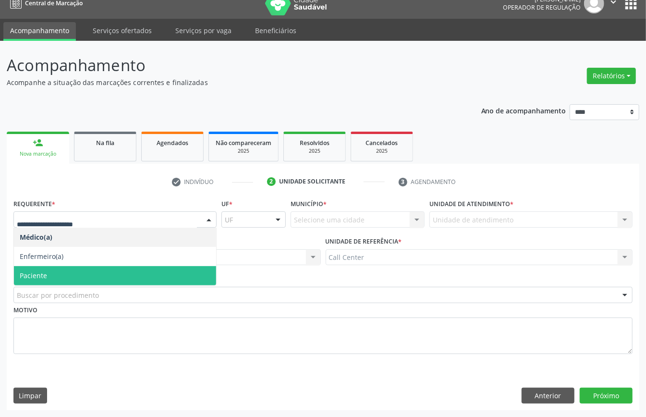
click at [91, 271] on span "Paciente" at bounding box center [115, 275] width 202 height 19
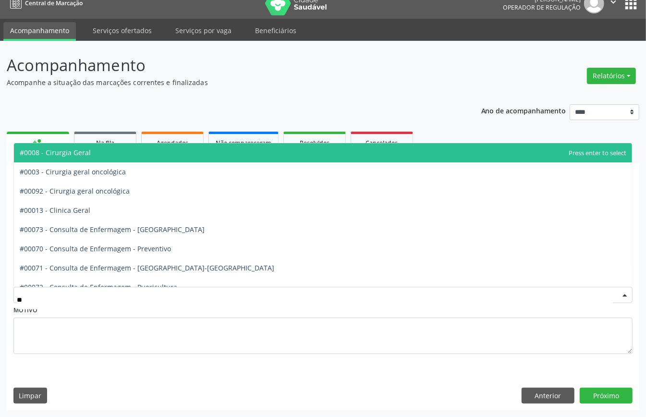
type input "***"
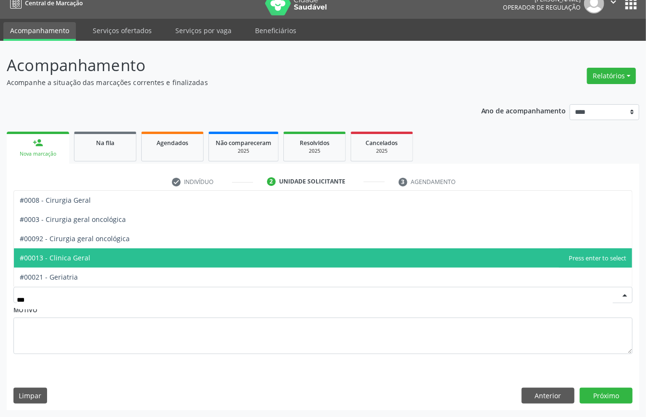
click at [120, 255] on span "#00013 - Clinica Geral" at bounding box center [323, 257] width 618 height 19
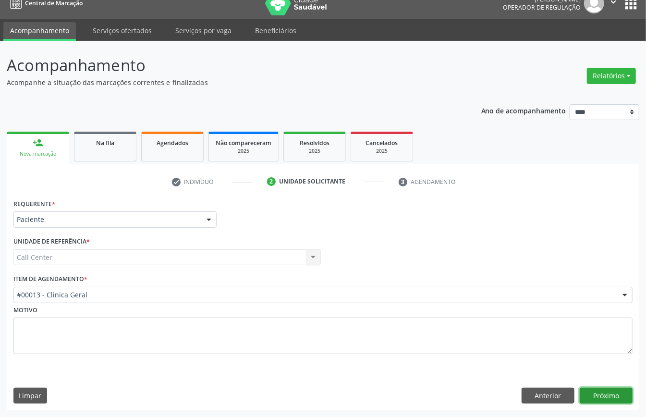
click at [605, 391] on button "Próximo" at bounding box center [606, 396] width 53 height 16
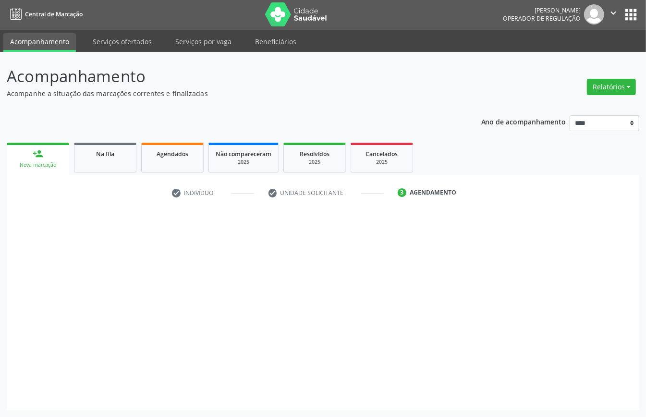
scroll to position [2, 0]
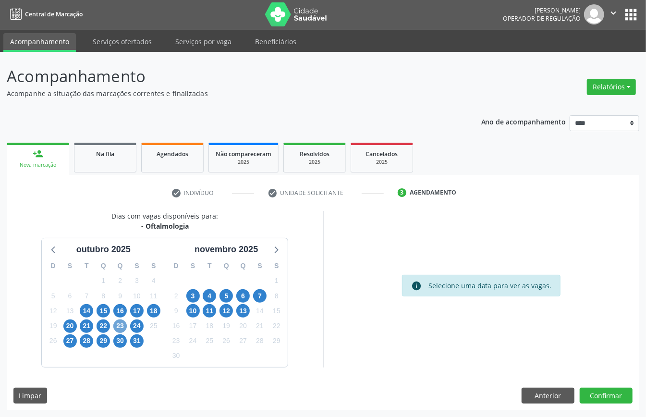
click at [120, 324] on span "23" at bounding box center [119, 325] width 13 height 13
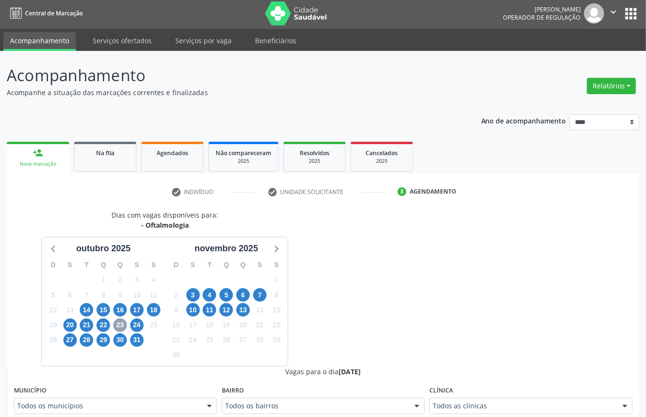
scroll to position [314, 0]
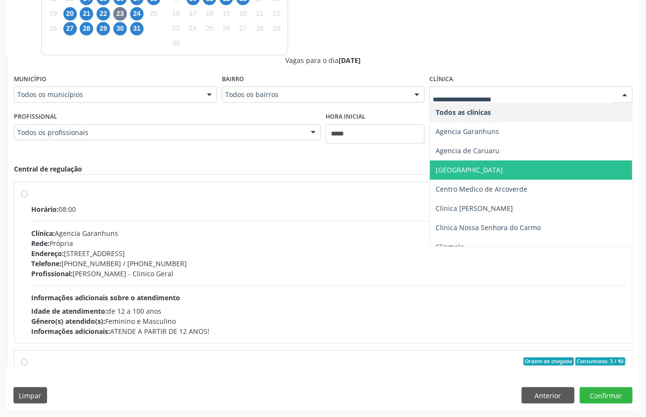
click at [503, 170] on span "Boa Vista Medical Center" at bounding box center [469, 169] width 67 height 9
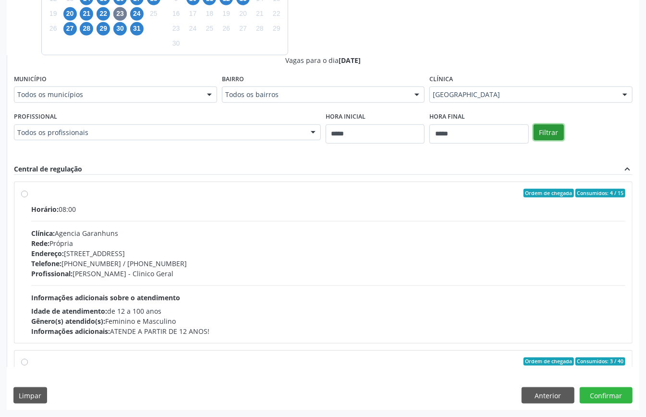
click at [550, 129] on button "Filtrar" at bounding box center [549, 132] width 30 height 16
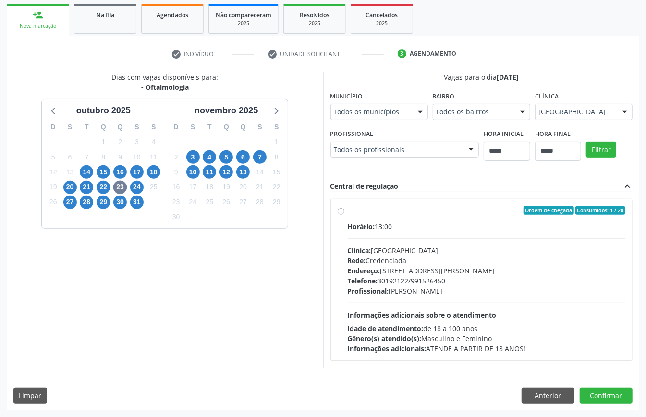
click at [396, 256] on div "Rede: Credenciada" at bounding box center [487, 261] width 278 height 10
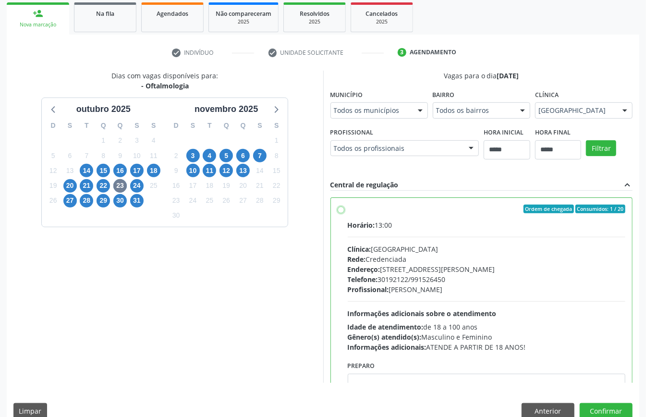
scroll to position [49, 0]
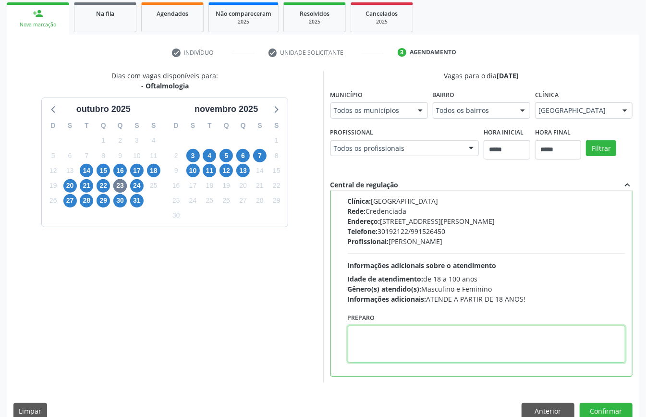
drag, startPoint x: 395, startPoint y: 357, endPoint x: 398, endPoint y: 361, distance: 5.1
paste textarea "**********"
type textarea "**********"
click at [608, 411] on button "Confirmar" at bounding box center [606, 411] width 53 height 16
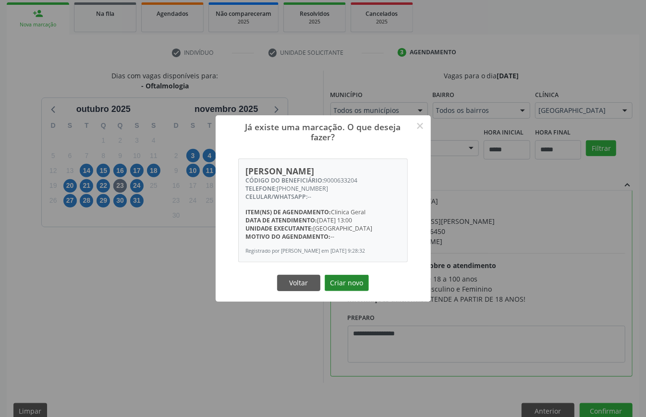
click at [354, 283] on button "Criar novo" at bounding box center [347, 283] width 44 height 16
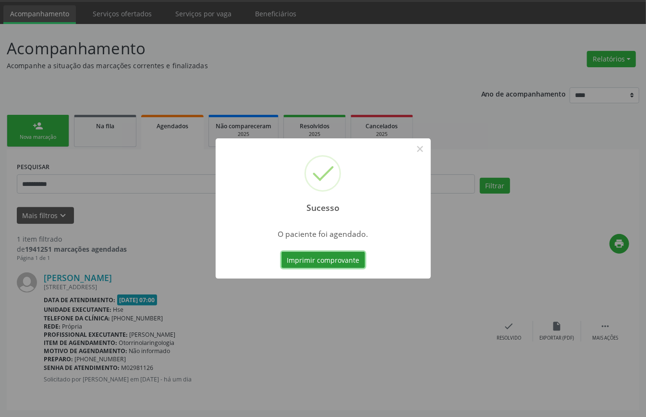
scroll to position [0, 0]
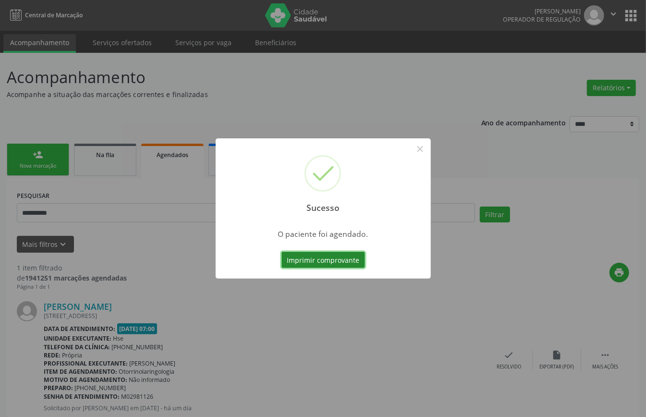
click at [319, 256] on button "Imprimir comprovante" at bounding box center [323, 260] width 84 height 16
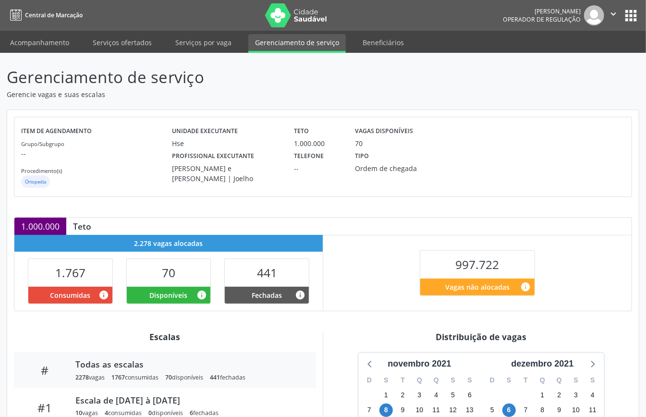
scroll to position [144, 0]
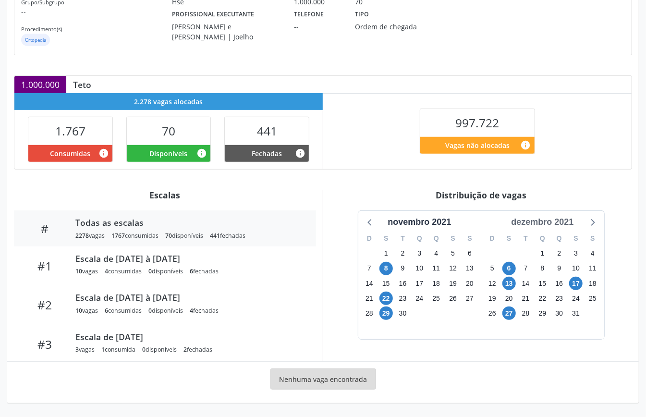
click at [530, 224] on div "dezembro 2021" at bounding box center [542, 222] width 70 height 13
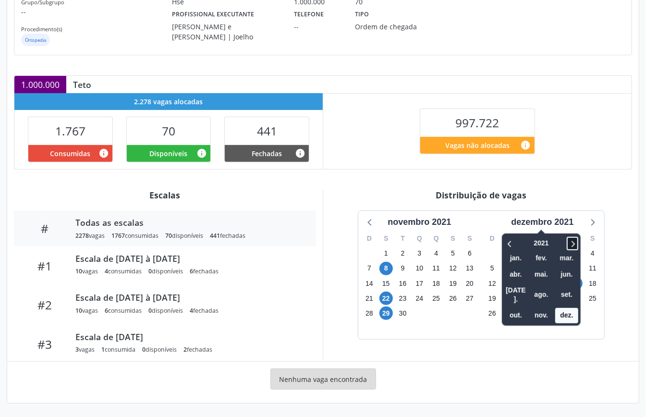
click at [573, 244] on icon at bounding box center [573, 244] width 10 height 12
click at [542, 308] on span "nov." at bounding box center [541, 315] width 23 height 15
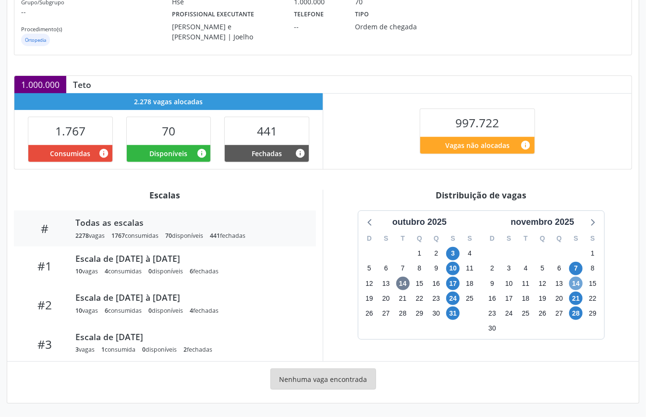
click at [578, 281] on span "14" at bounding box center [575, 283] width 13 height 13
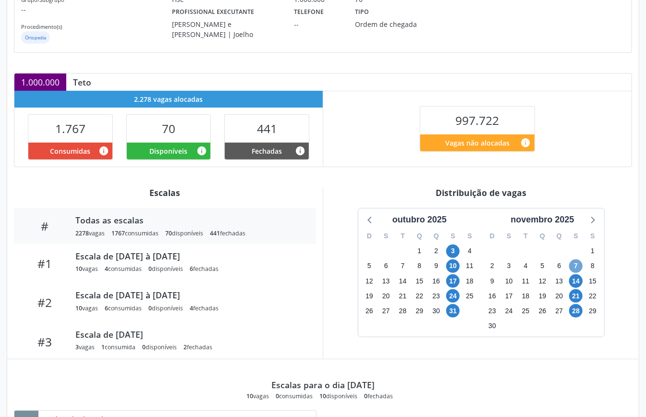
click at [574, 270] on span "7" at bounding box center [575, 265] width 13 height 13
click at [577, 267] on span "7" at bounding box center [575, 265] width 13 height 13
click at [452, 281] on span "17" at bounding box center [452, 280] width 13 height 13
click at [453, 280] on span "17" at bounding box center [452, 280] width 13 height 13
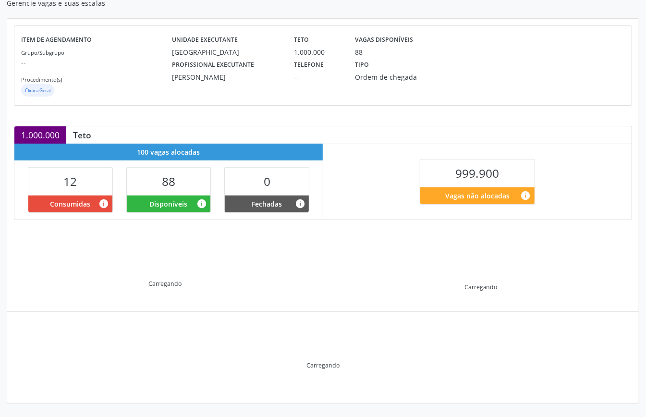
scroll to position [124, 0]
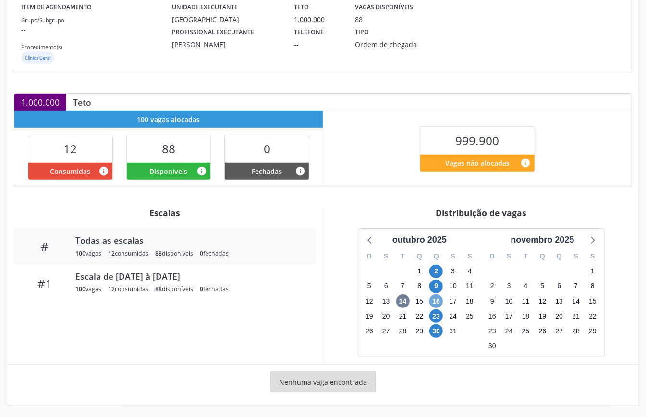
click at [434, 302] on span "16" at bounding box center [435, 300] width 13 height 13
click at [435, 333] on span "30" at bounding box center [435, 330] width 13 height 13
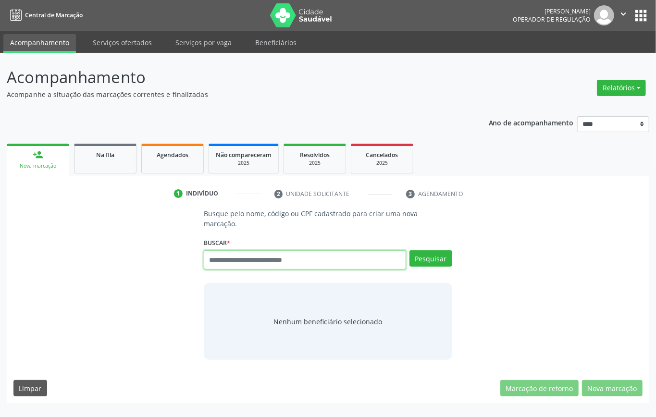
click at [333, 263] on input "text" at bounding box center [305, 259] width 202 height 19
type input "*********"
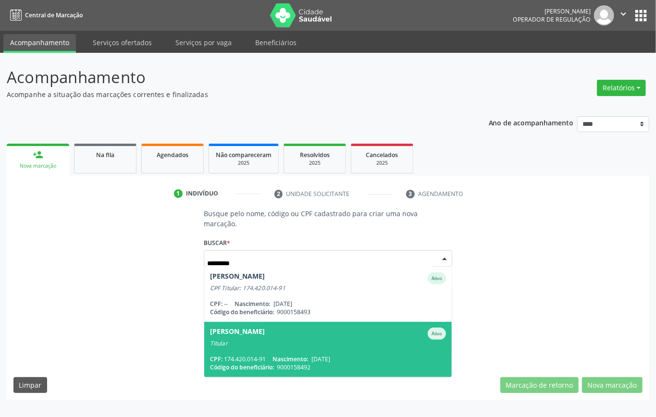
click at [360, 344] on div "Titular" at bounding box center [328, 344] width 236 height 8
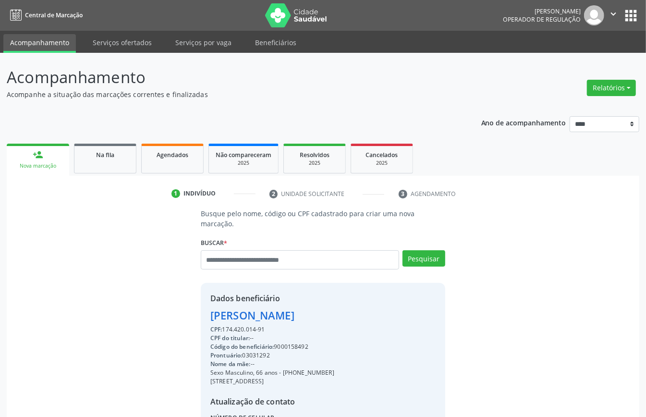
scroll to position [64, 0]
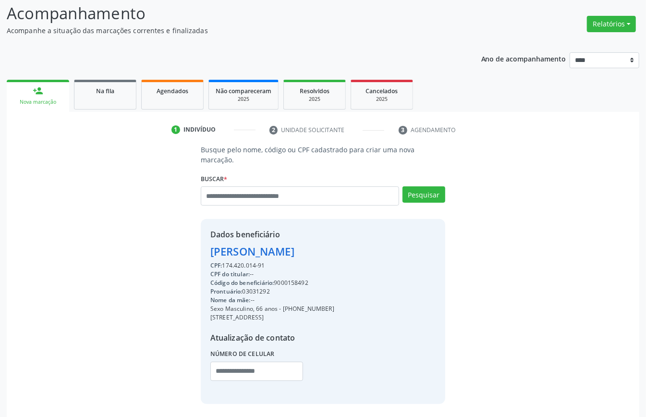
drag, startPoint x: 278, startPoint y: 282, endPoint x: 309, endPoint y: 281, distance: 31.7
click at [309, 281] on div "Código do beneficiário: 9000158492" at bounding box center [272, 283] width 124 height 9
click at [296, 285] on div "Código do beneficiário: 9000158492" at bounding box center [272, 283] width 124 height 9
drag, startPoint x: 281, startPoint y: 282, endPoint x: 323, endPoint y: 280, distance: 42.8
click at [323, 280] on div "Código do beneficiário: 9000158492" at bounding box center [272, 283] width 124 height 9
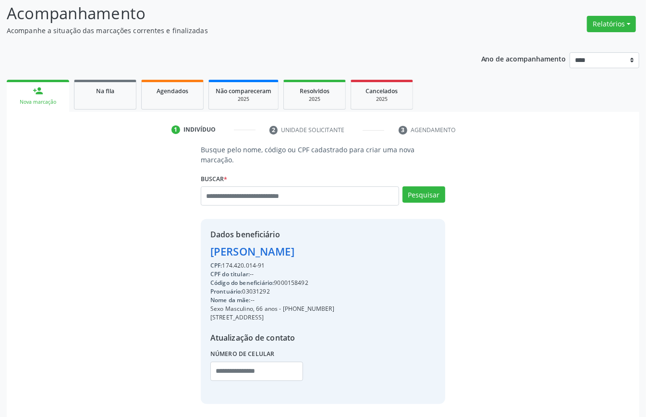
click at [323, 280] on div "Código do beneficiário: 9000158492" at bounding box center [272, 283] width 124 height 9
click at [302, 282] on div "Código do beneficiário: 9000158492" at bounding box center [272, 283] width 124 height 9
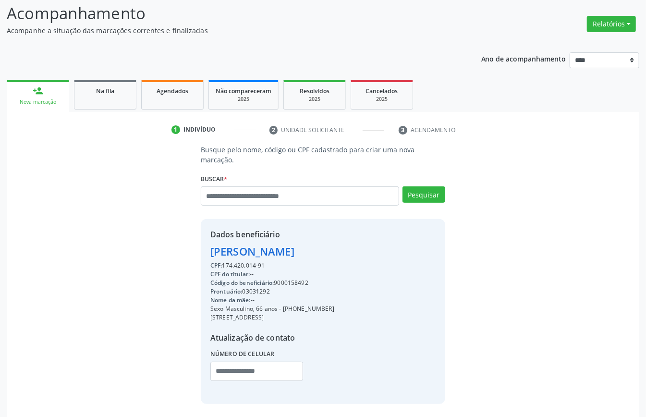
click at [302, 282] on div "Código do beneficiário: 9000158492" at bounding box center [272, 283] width 124 height 9
drag, startPoint x: 291, startPoint y: 278, endPoint x: 289, endPoint y: 283, distance: 6.1
click at [289, 283] on div "CPF: 174.420.014-91 CPF do titular: -- Código do beneficiário: 9000158492 Pront…" at bounding box center [272, 324] width 124 height 126
click at [332, 281] on div "Código do beneficiário: 9000158492" at bounding box center [272, 283] width 124 height 9
click at [285, 282] on div "Código do beneficiário: 9000158492" at bounding box center [272, 283] width 124 height 9
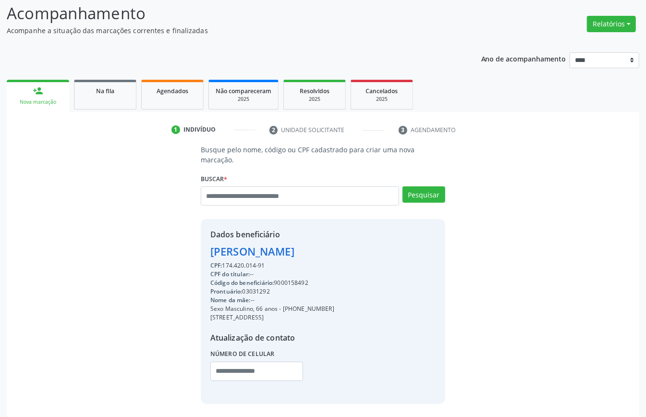
click at [285, 282] on div "Código do beneficiário: 9000158492" at bounding box center [272, 283] width 124 height 9
copy div "9000158492"
click at [427, 131] on li "3 Agendamento" at bounding box center [436, 130] width 90 height 16
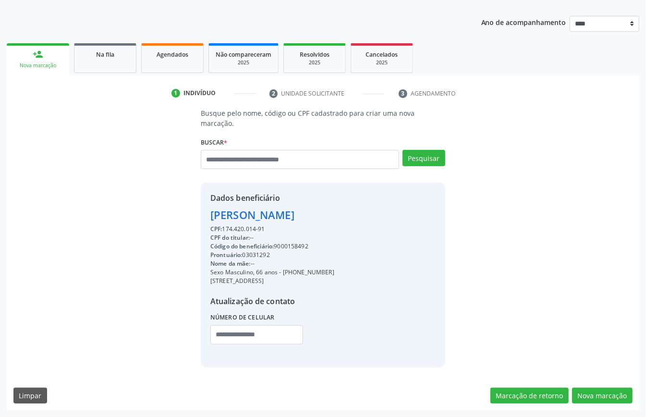
scroll to position [37, 0]
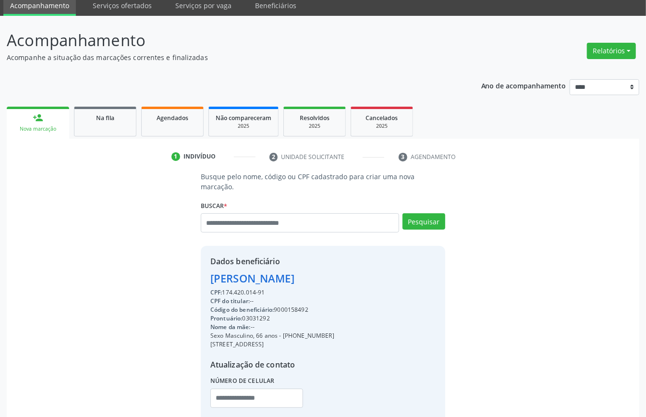
click at [427, 160] on li "3 Agendamento" at bounding box center [436, 157] width 90 height 16
click at [427, 157] on li "3 Agendamento" at bounding box center [436, 157] width 90 height 16
click at [382, 157] on li "2 Unidade solicitante" at bounding box center [327, 157] width 130 height 16
click at [163, 131] on link "Agendados" at bounding box center [172, 122] width 62 height 30
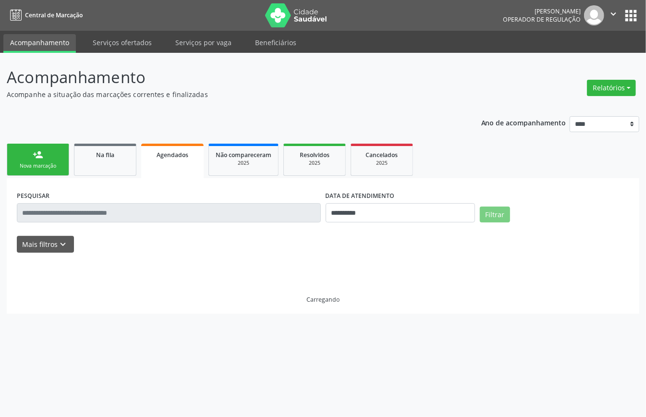
scroll to position [0, 0]
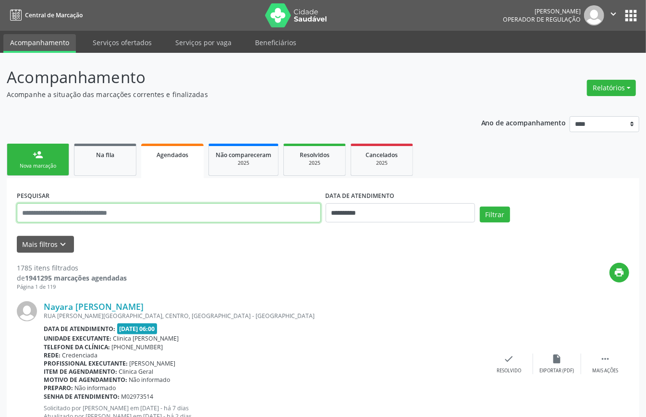
click at [93, 208] on input "text" at bounding box center [169, 212] width 304 height 19
paste input "**********"
type input "*"
paste input "**********"
type input "**********"
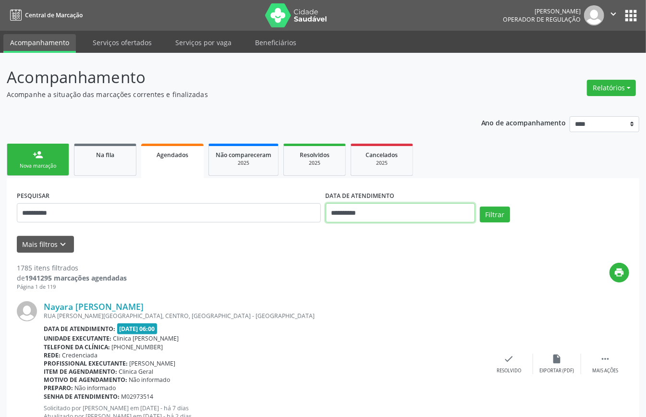
click at [407, 214] on input "**********" at bounding box center [400, 212] width 149 height 19
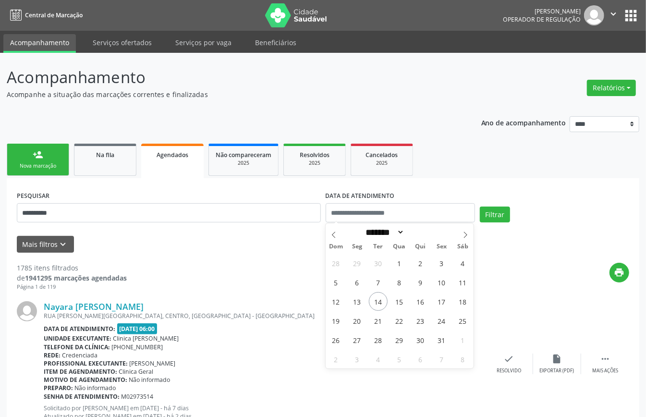
click at [512, 252] on div "Mais filtros keyboard_arrow_down" at bounding box center [322, 244] width 617 height 17
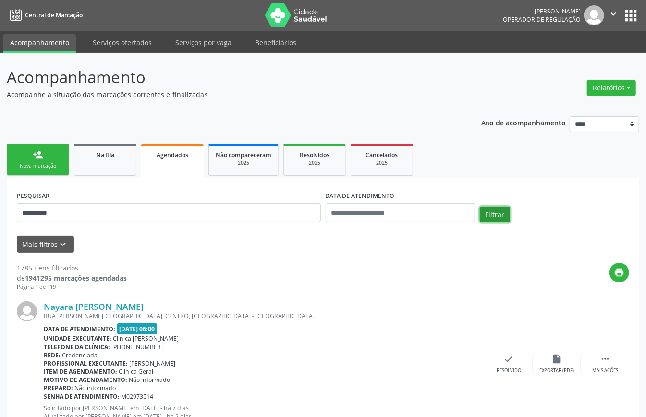
click at [496, 218] on button "Filtrar" at bounding box center [495, 215] width 30 height 16
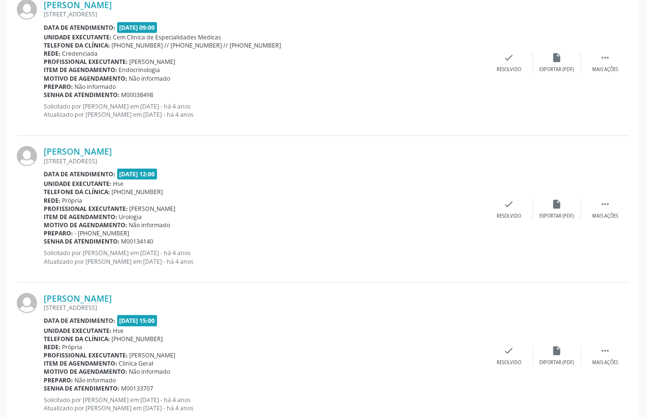
scroll to position [2120, 0]
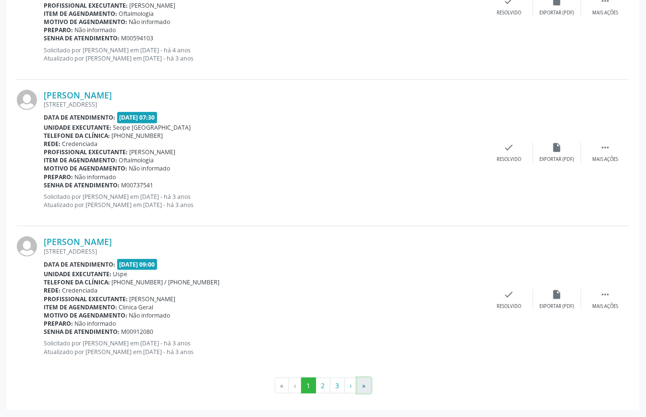
click at [368, 386] on button "»" at bounding box center [364, 386] width 14 height 16
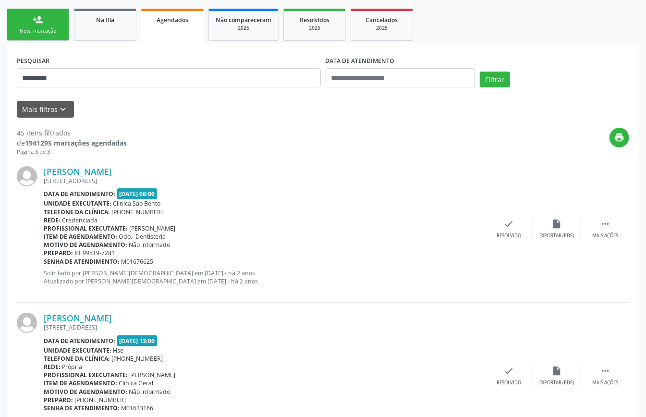
scroll to position [0, 0]
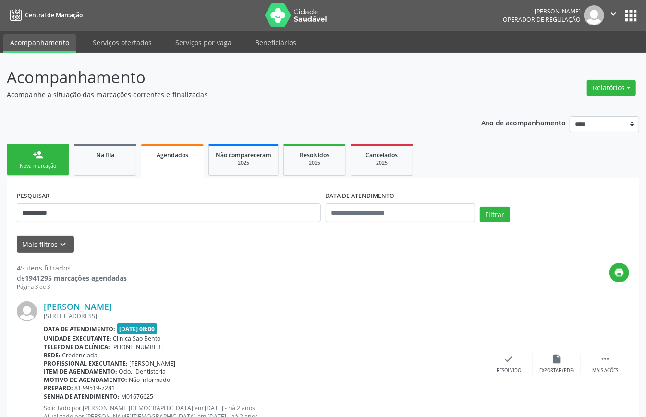
click at [38, 162] on div "Nova marcação" at bounding box center [38, 165] width 48 height 7
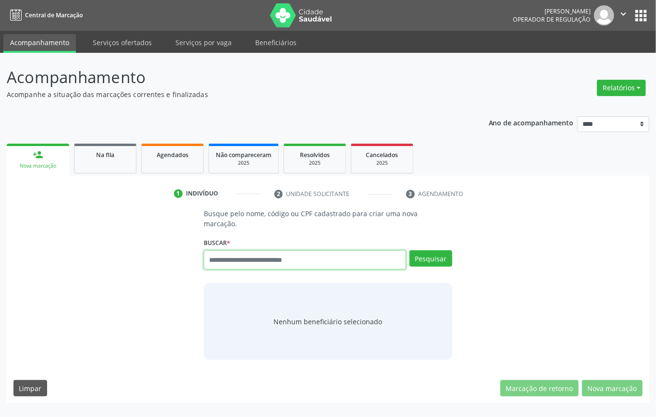
click at [302, 260] on input "text" at bounding box center [305, 259] width 202 height 19
type input "******"
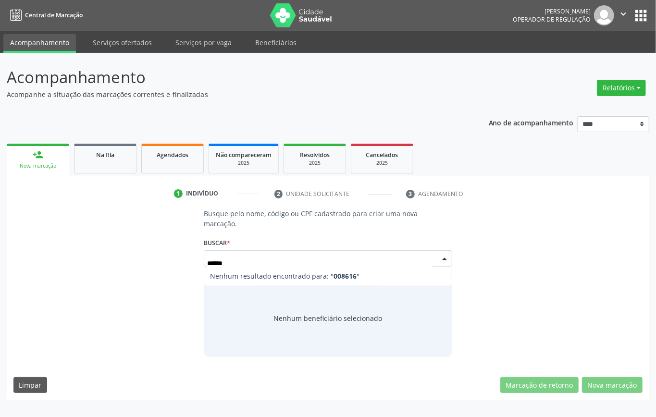
click at [260, 263] on input "******" at bounding box center [319, 263] width 225 height 19
type input "*******"
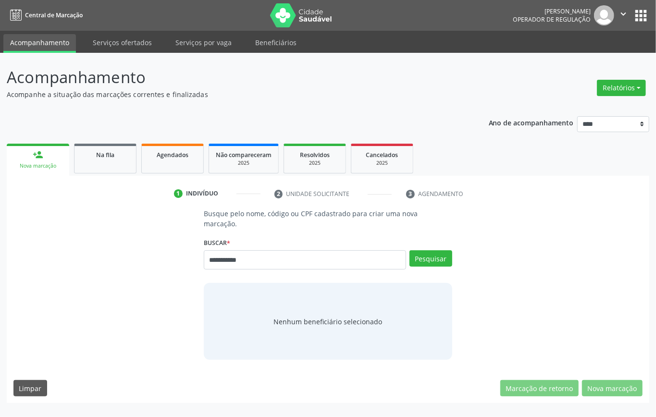
type input "**********"
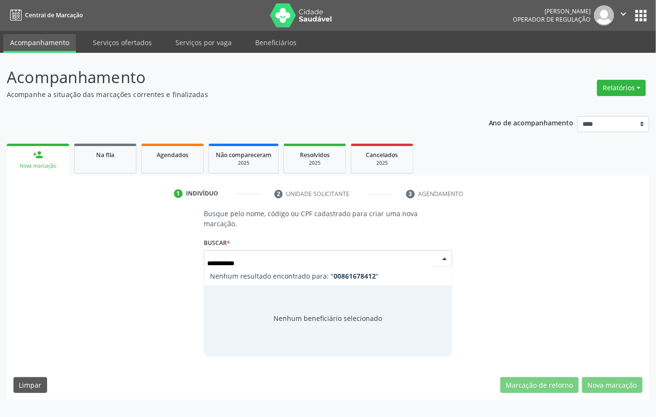
click at [224, 264] on input "**********" at bounding box center [319, 263] width 225 height 19
click at [227, 267] on span "Nenhum resultado encontrado para: " 00861678412 "" at bounding box center [327, 276] width 247 height 19
click at [227, 264] on input "**********" at bounding box center [319, 263] width 225 height 19
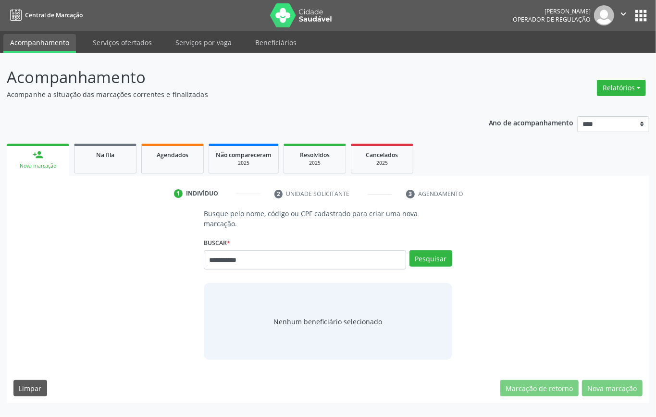
click at [224, 261] on input "**********" at bounding box center [305, 259] width 202 height 19
click at [223, 258] on input "**********" at bounding box center [305, 259] width 202 height 19
click at [258, 258] on input "**********" at bounding box center [305, 259] width 202 height 19
type input "**********"
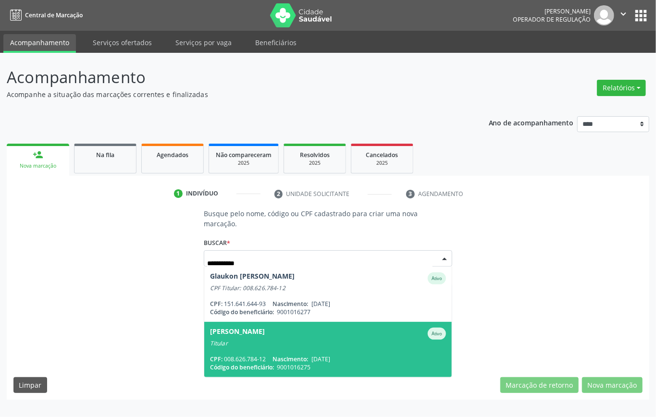
click at [308, 333] on div "Surama de Oliveira Alves Ativo" at bounding box center [328, 334] width 236 height 12
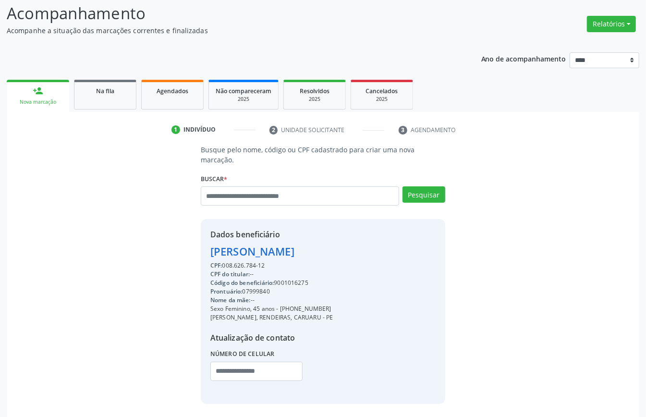
scroll to position [101, 0]
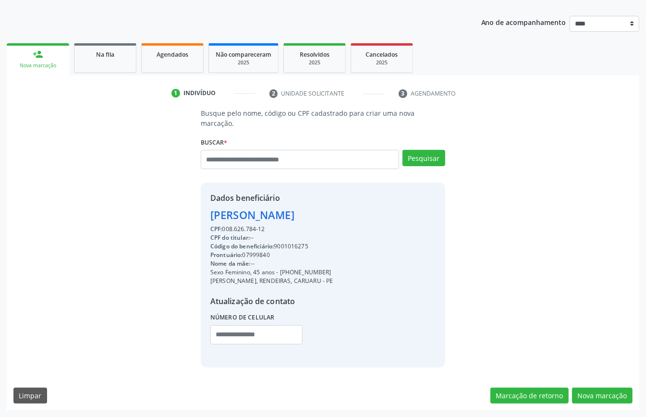
click at [289, 244] on div "Código do beneficiário: 9001016275" at bounding box center [271, 246] width 123 height 9
click at [616, 396] on button "Nova marcação" at bounding box center [602, 396] width 61 height 16
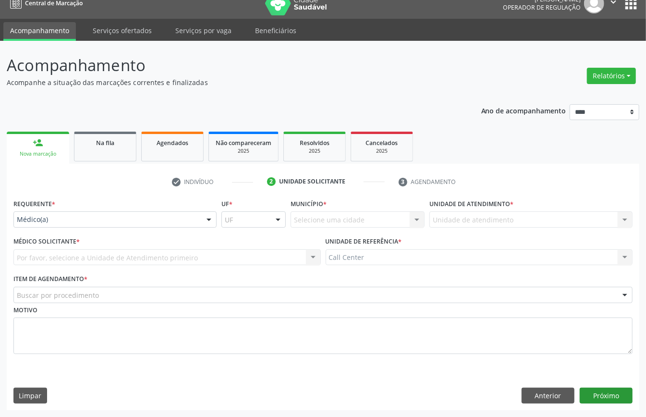
scroll to position [13, 0]
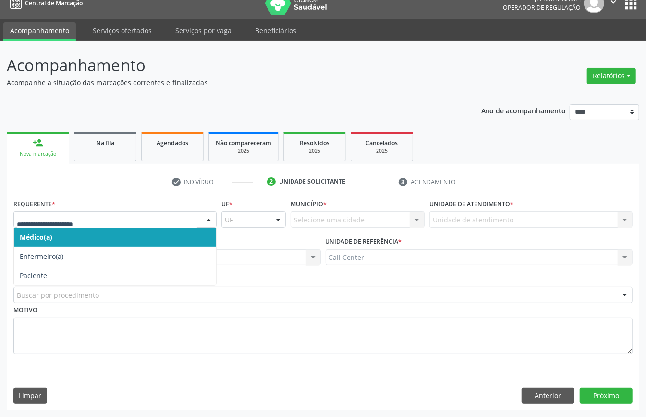
click at [183, 225] on div at bounding box center [114, 219] width 203 height 16
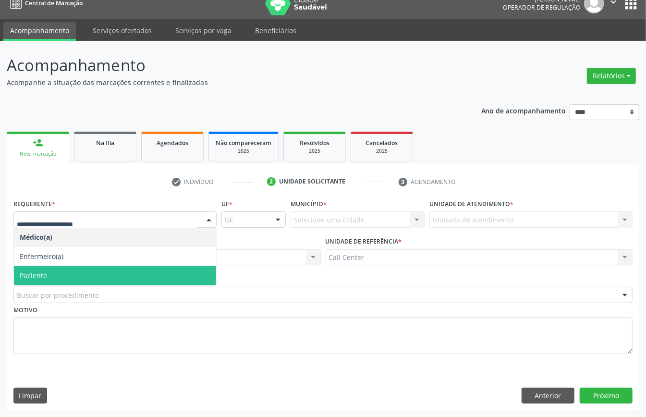
click at [127, 273] on span "Paciente" at bounding box center [115, 275] width 202 height 19
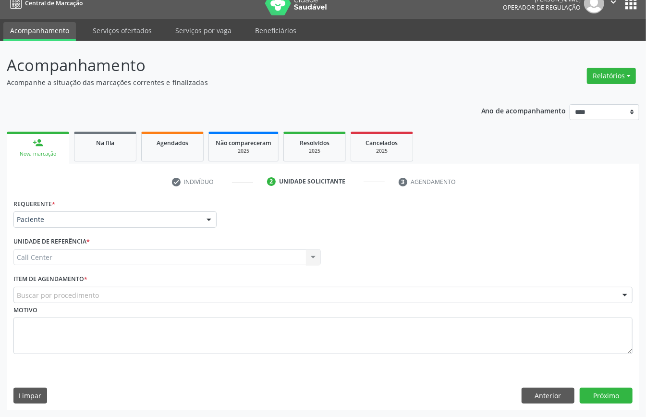
drag, startPoint x: 327, startPoint y: 304, endPoint x: 318, endPoint y: 277, distance: 28.0
click at [327, 296] on div "Requerente * Paciente Médico(a) Enfermeiro(a) Paciente Nenhum resultado encontr…" at bounding box center [322, 281] width 619 height 171
click at [314, 260] on div "Call Center Call Center Nenhum resultado encontrado para: " " Não há nenhuma op…" at bounding box center [166, 257] width 307 height 16
click at [310, 256] on div "Call Center Call Center Nenhum resultado encontrado para: " " Não há nenhuma op…" at bounding box center [166, 257] width 307 height 16
click at [243, 255] on div "Call Center Call Center Nenhum resultado encontrado para: " " Não há nenhuma op…" at bounding box center [166, 257] width 307 height 16
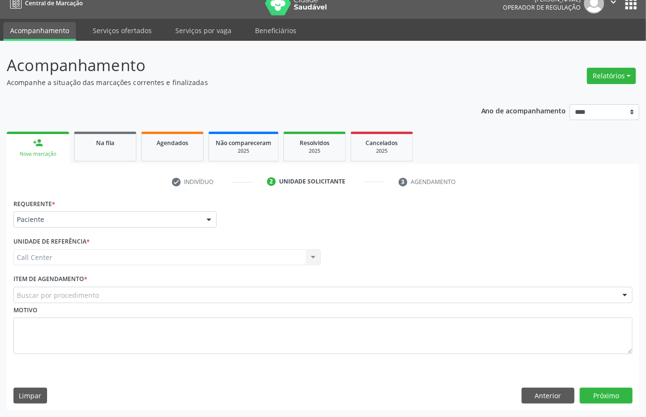
click at [290, 291] on div "Buscar por procedimento" at bounding box center [322, 295] width 619 height 16
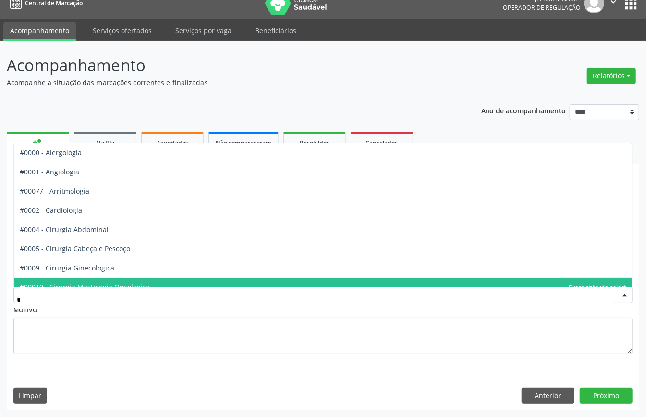
type input "**"
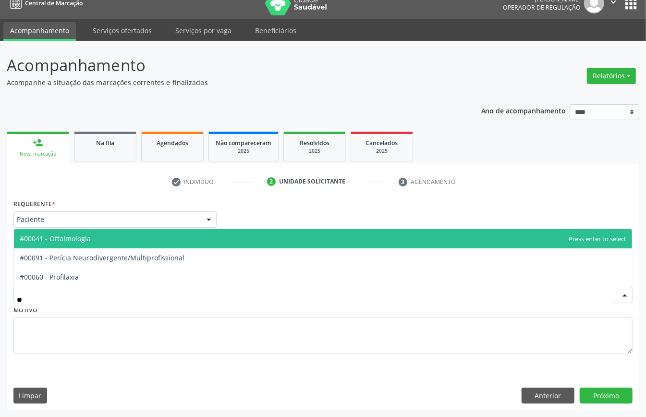
click at [157, 232] on span "#00041 - Oftalmologia" at bounding box center [323, 238] width 618 height 19
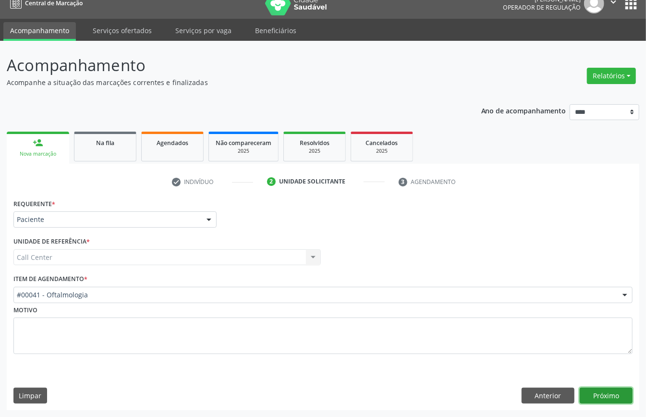
click at [610, 395] on button "Próximo" at bounding box center [606, 396] width 53 height 16
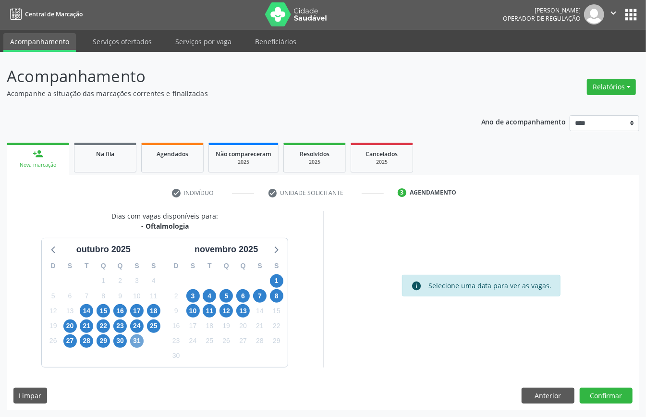
click at [137, 340] on span "31" at bounding box center [136, 340] width 13 height 13
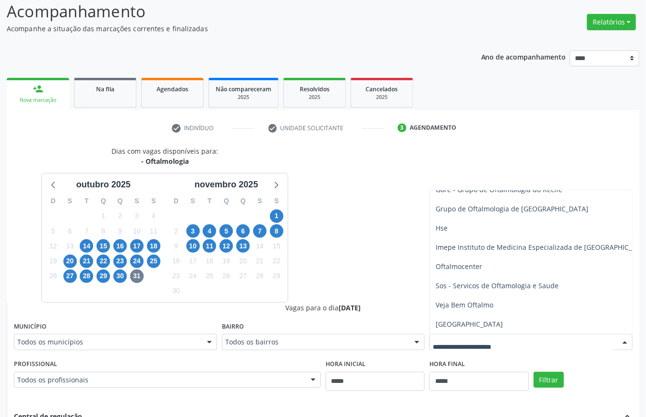
scroll to position [0, 0]
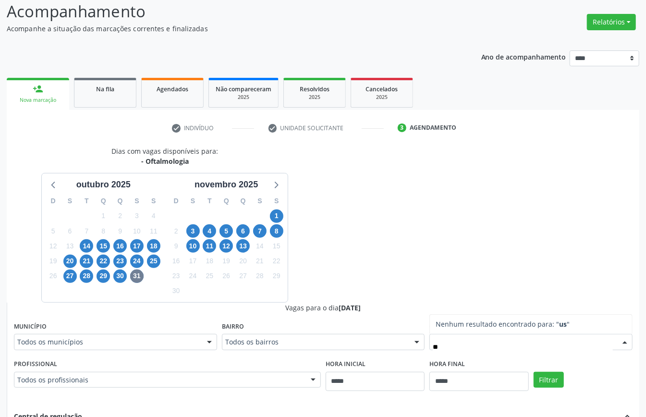
type input "*"
click at [122, 277] on span "30" at bounding box center [119, 275] width 13 height 13
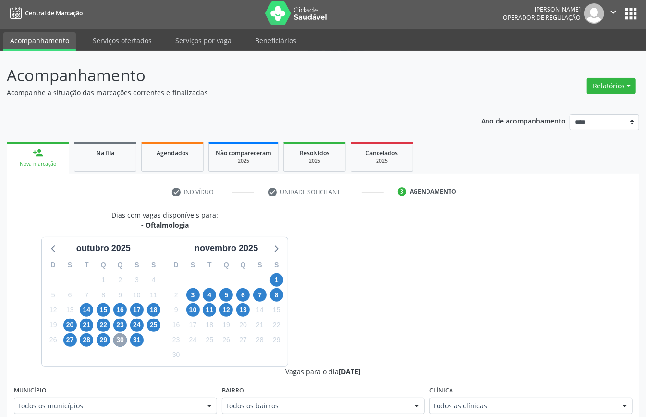
scroll to position [66, 0]
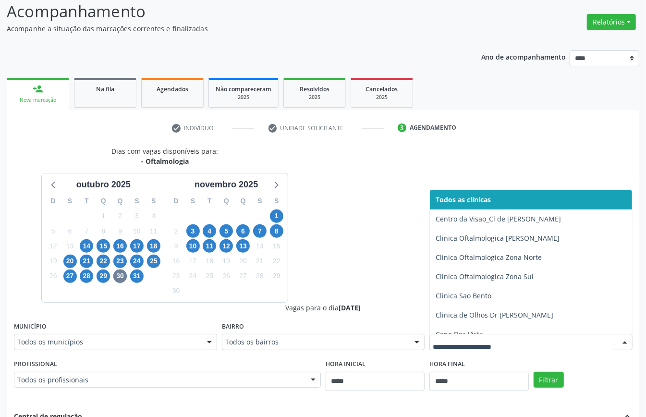
click at [567, 348] on div at bounding box center [530, 342] width 203 height 16
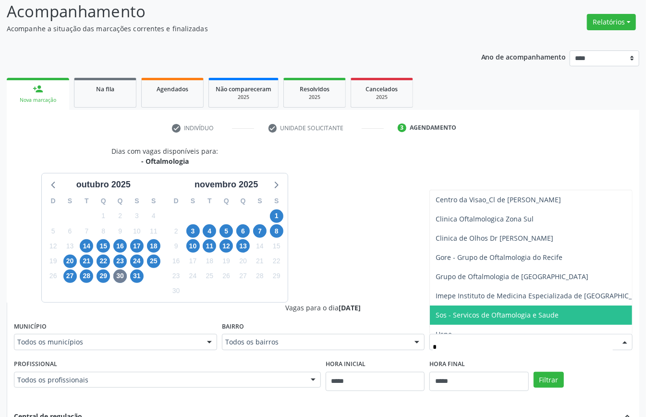
type input "**"
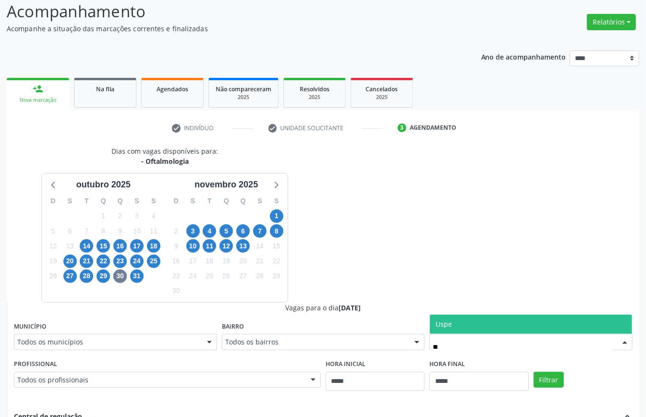
click at [529, 319] on span "Uspe" at bounding box center [531, 324] width 202 height 19
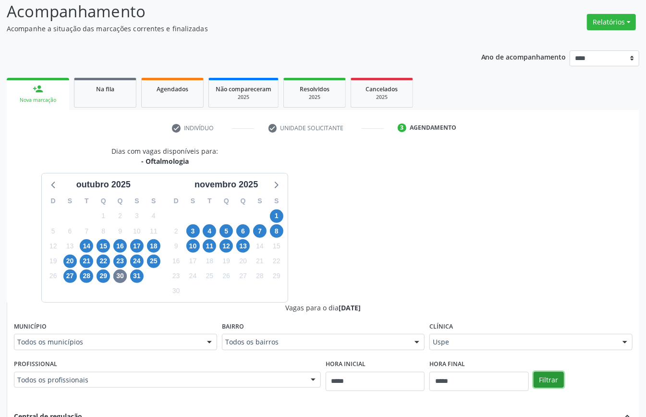
click at [554, 384] on button "Filtrar" at bounding box center [549, 380] width 30 height 16
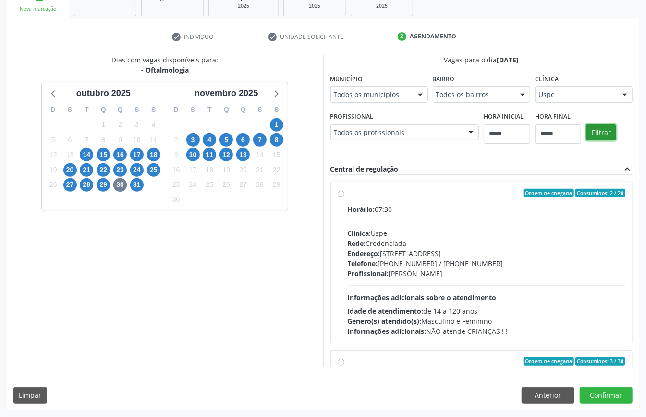
scroll to position [128, 0]
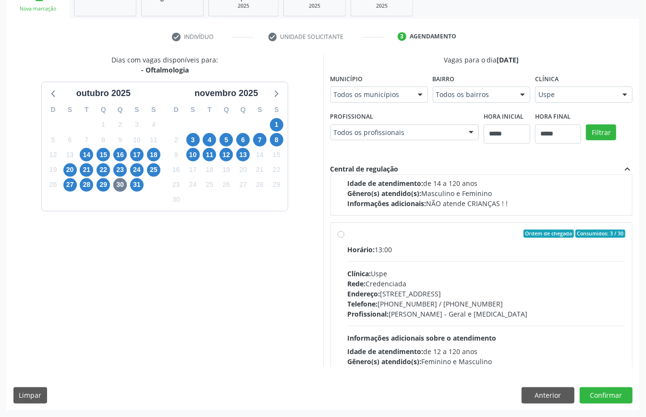
click at [342, 239] on div "Ordem de chegada Consumidos: 3 / 30 Horário: 13:00 Clínica: Uspe Rede: Credenci…" at bounding box center [482, 303] width 288 height 147
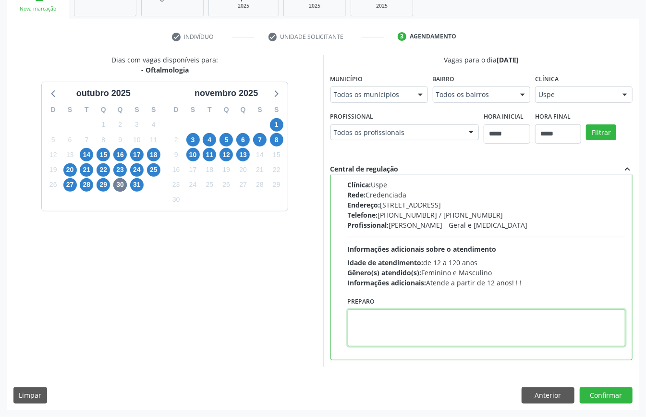
click at [414, 321] on textarea at bounding box center [487, 327] width 278 height 37
paste textarea "**********"
type textarea "**********"
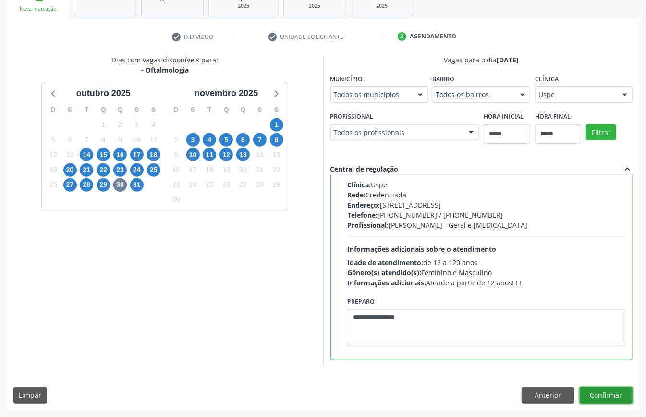
click at [607, 396] on button "Confirmar" at bounding box center [606, 395] width 53 height 16
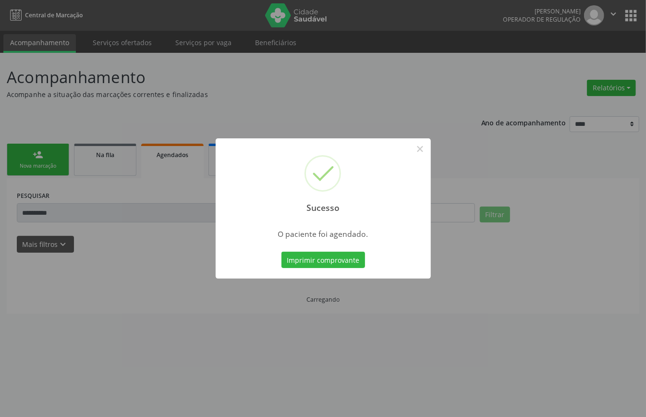
scroll to position [0, 0]
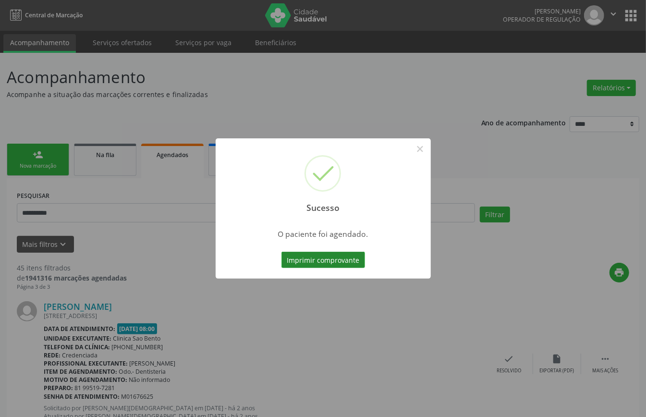
click at [336, 260] on button "Imprimir comprovante" at bounding box center [323, 260] width 84 height 16
